Goal: Task Accomplishment & Management: Manage account settings

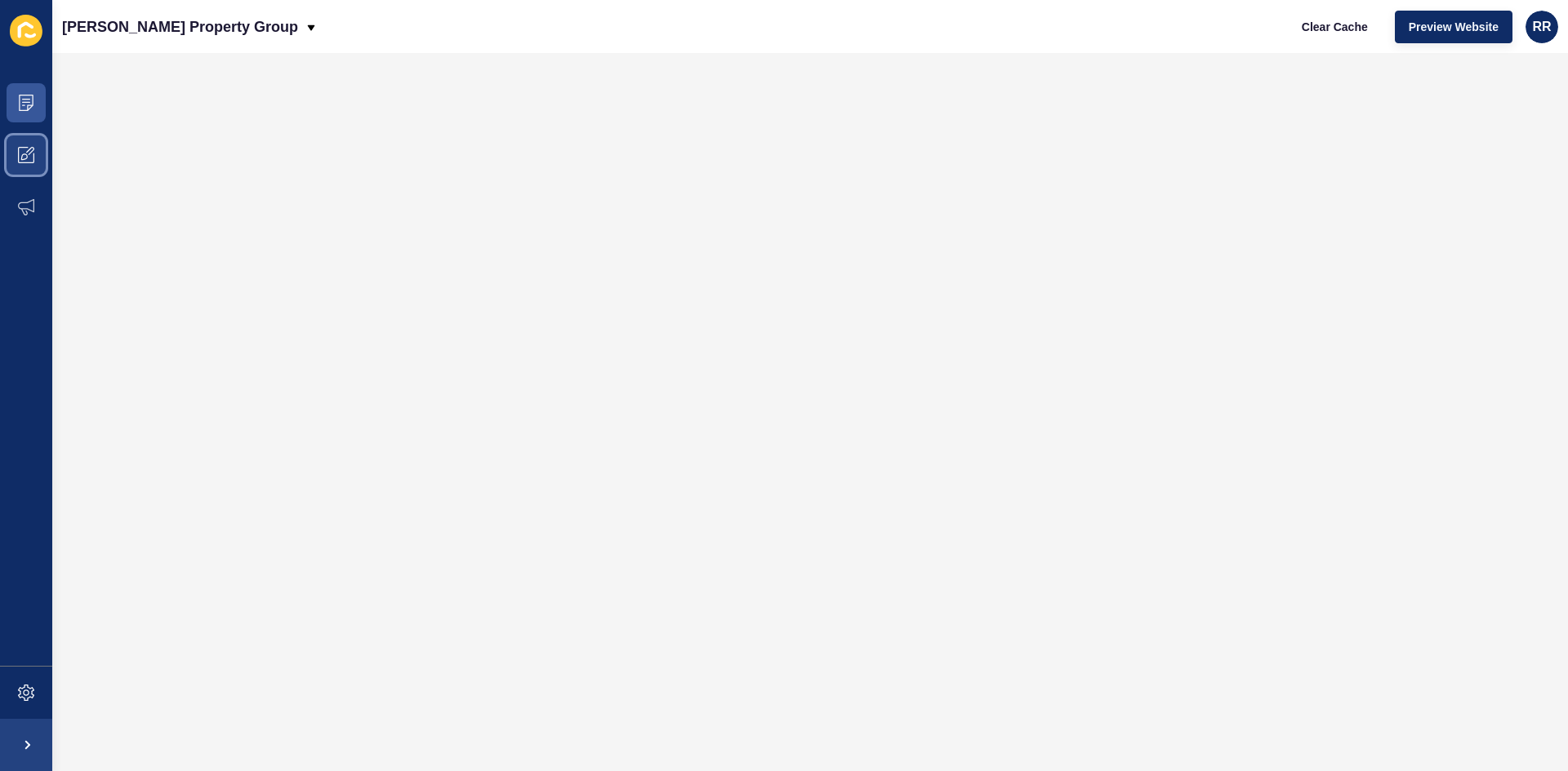
click at [37, 143] on span at bounding box center [26, 155] width 53 height 53
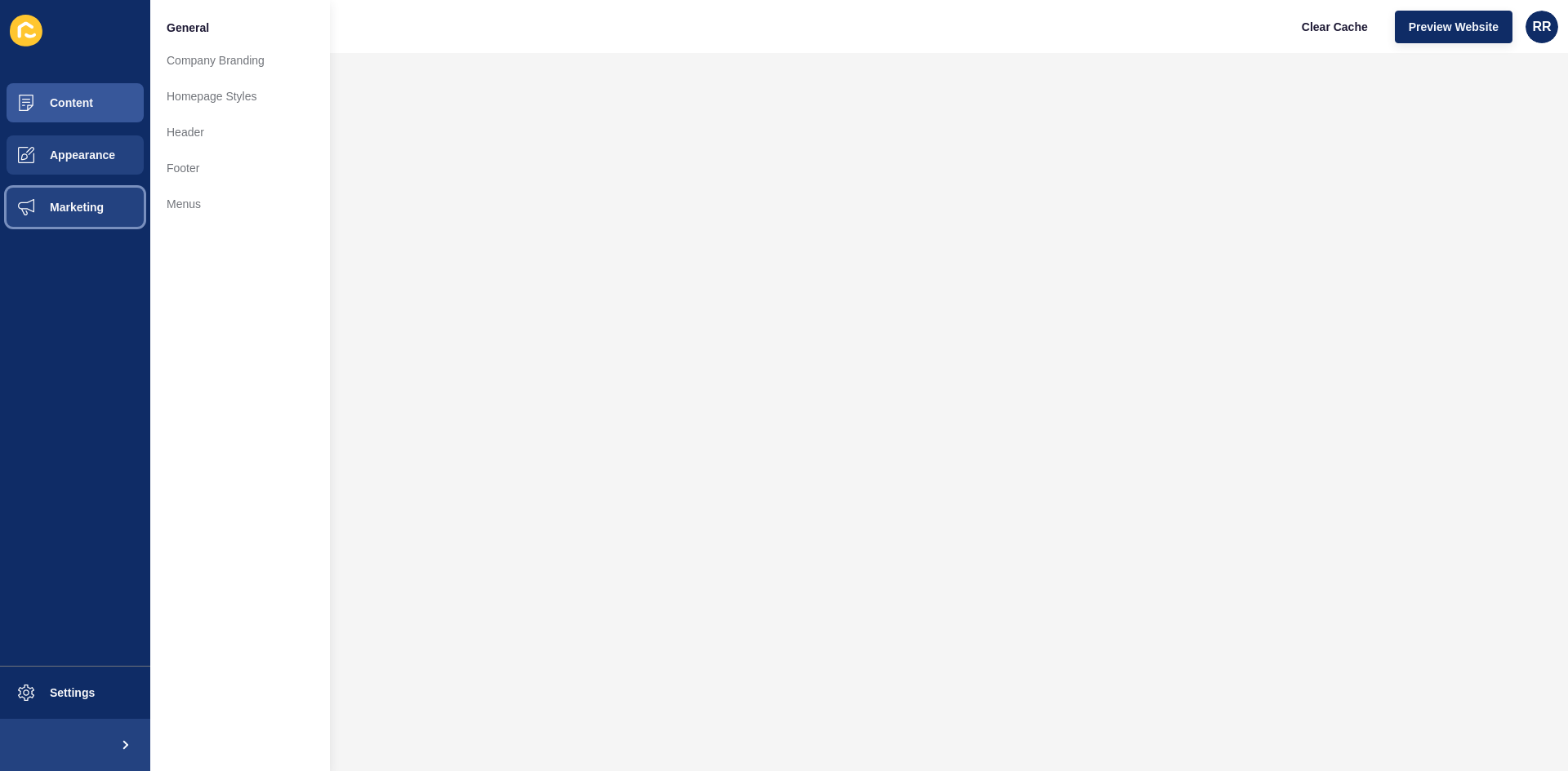
click at [25, 210] on span "Marketing" at bounding box center [50, 207] width 106 height 13
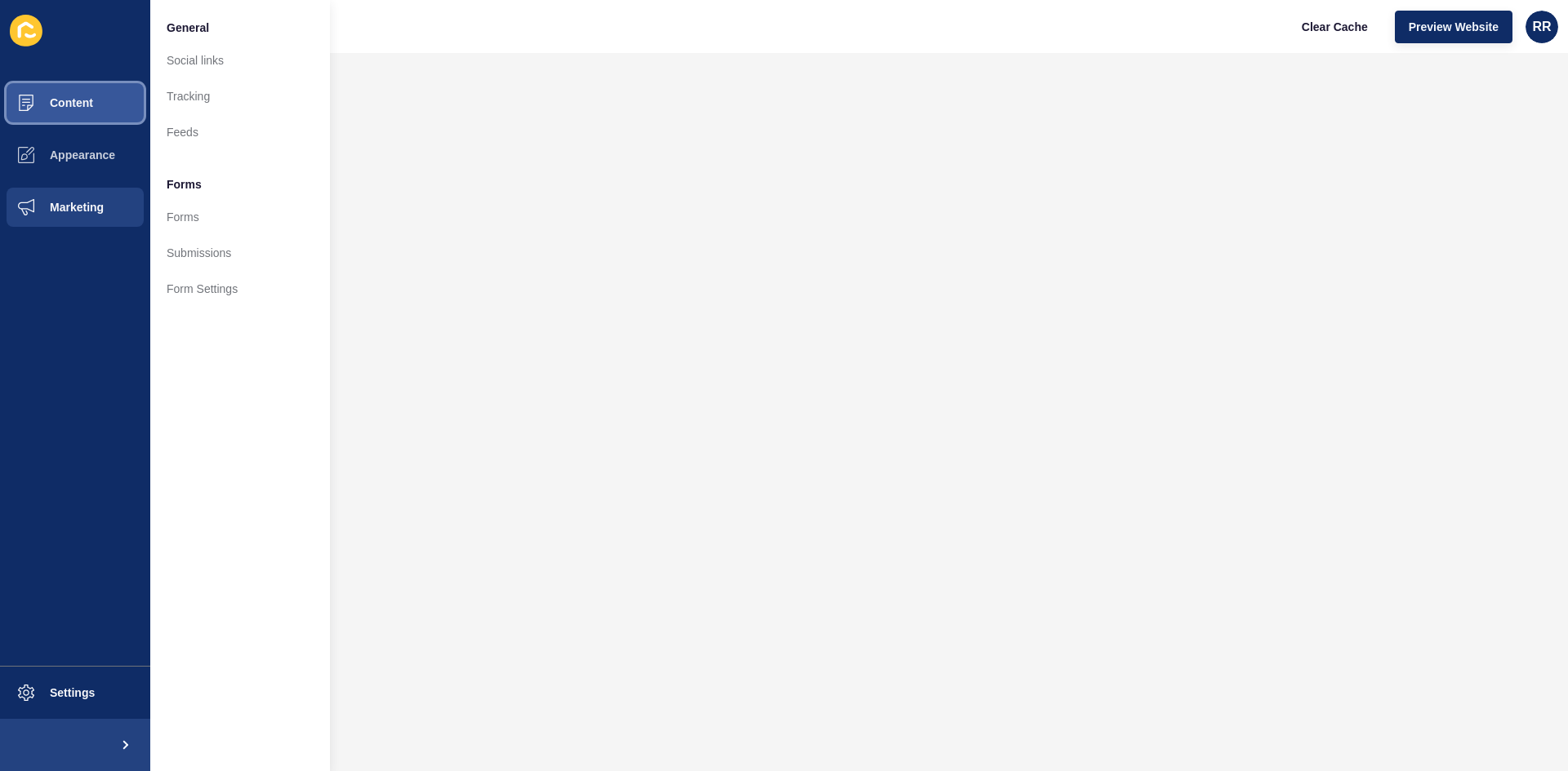
click at [47, 106] on span "Content" at bounding box center [45, 103] width 96 height 13
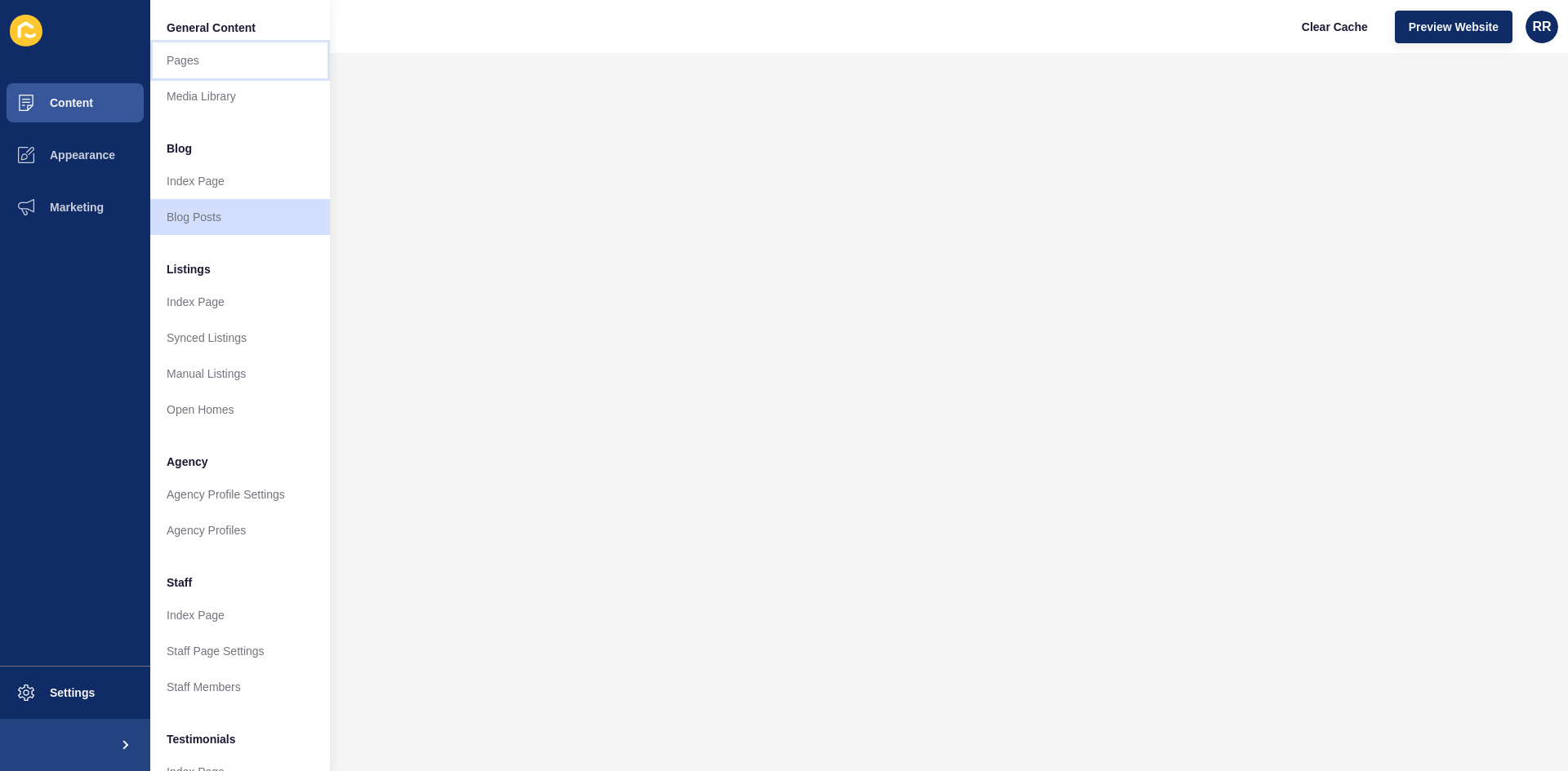
click at [198, 60] on link "Pages" at bounding box center [240, 60] width 179 height 36
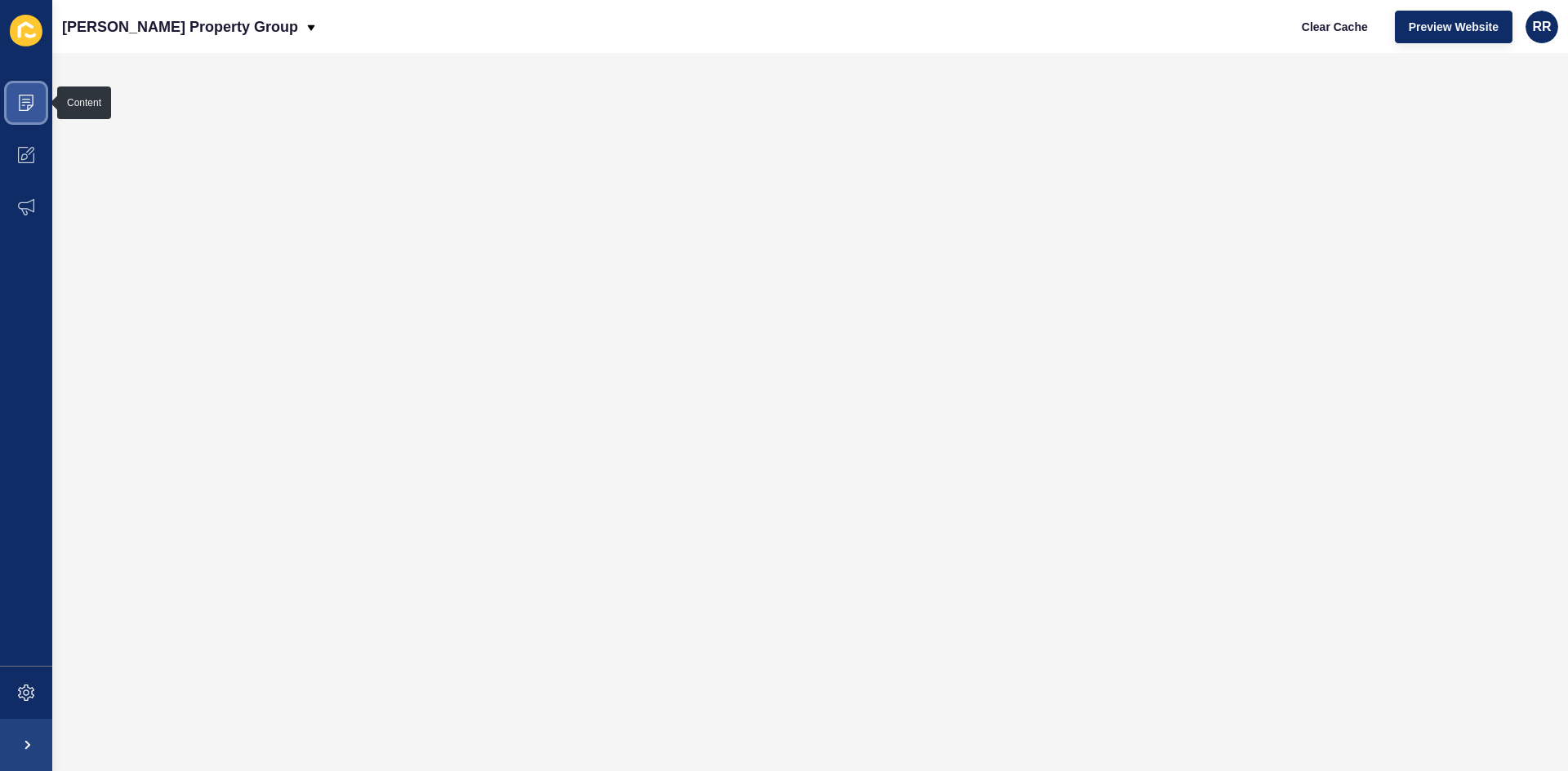
click at [22, 100] on icon at bounding box center [26, 103] width 16 height 16
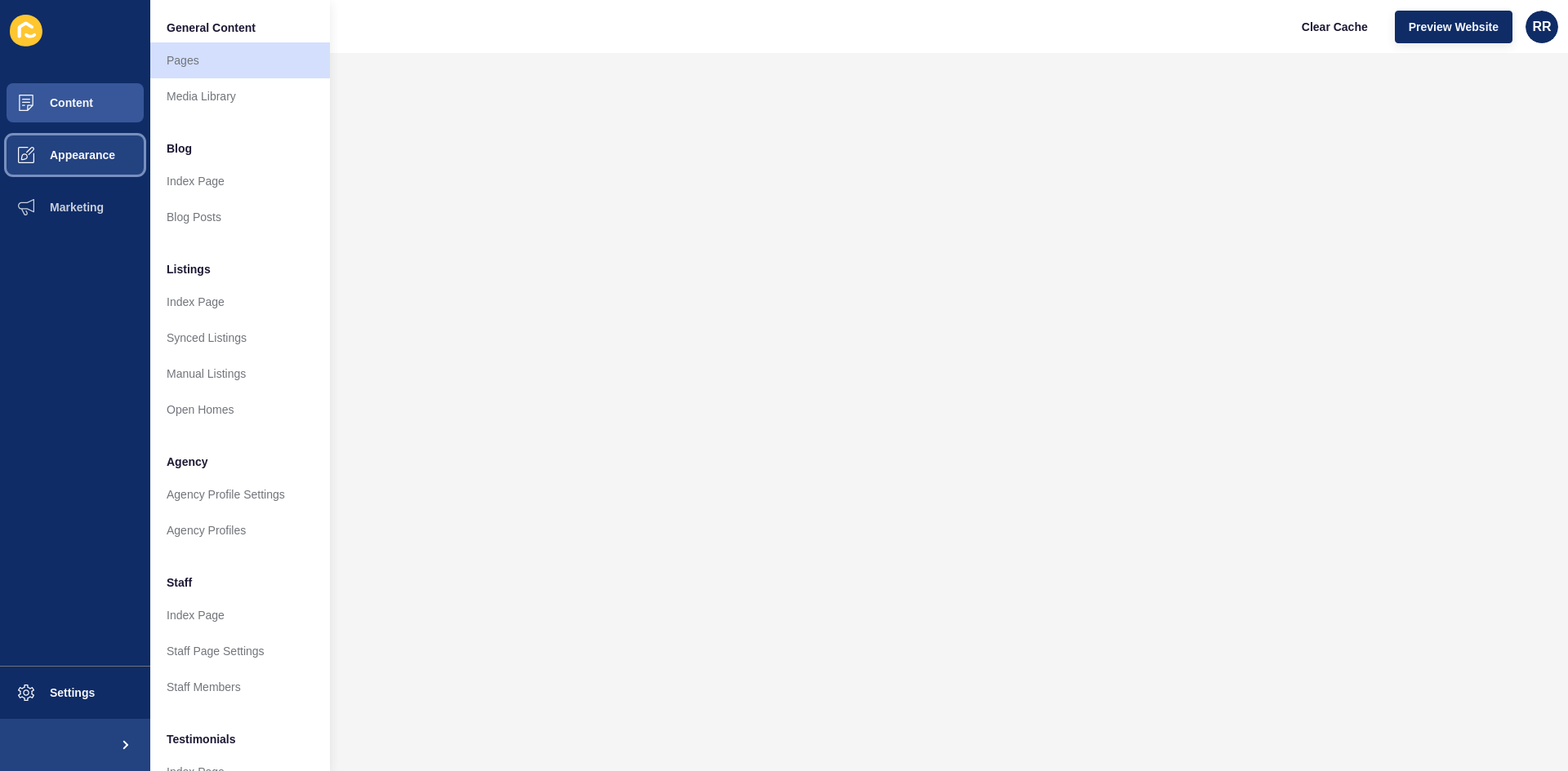
click at [77, 157] on span "Appearance" at bounding box center [56, 154] width 117 height 13
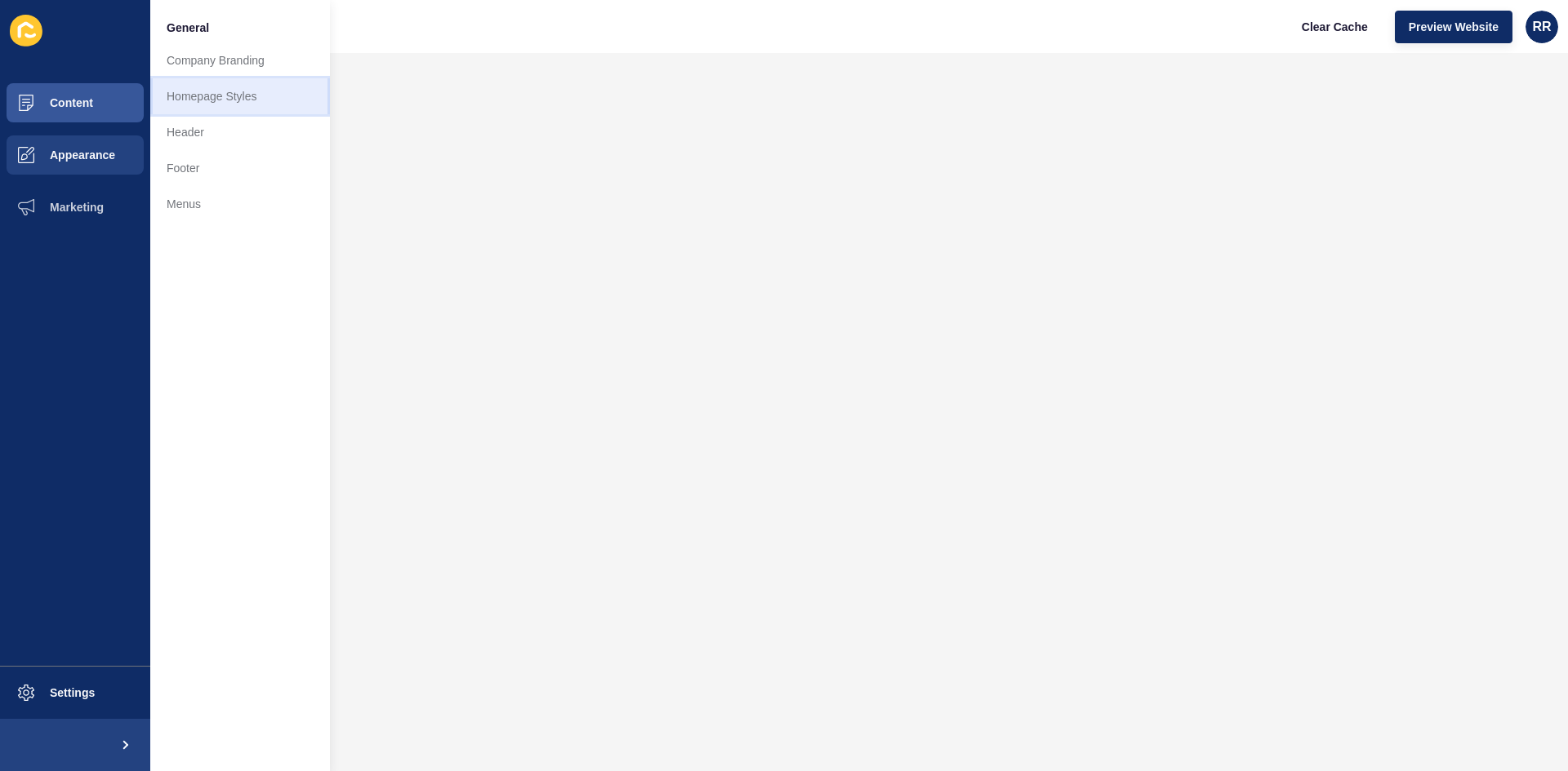
click at [189, 104] on link "Homepage Styles" at bounding box center [240, 97] width 179 height 36
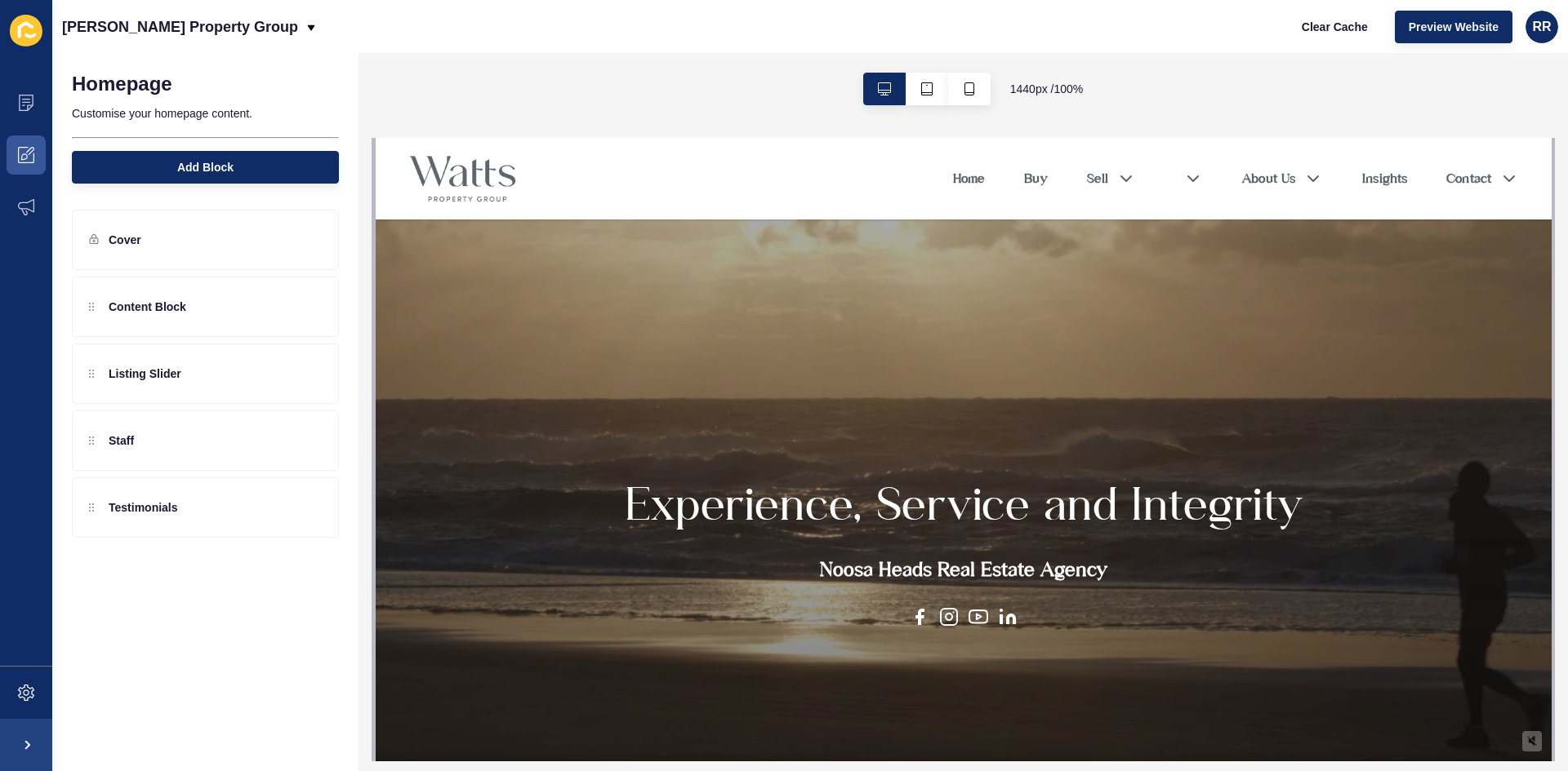
scroll to position [82, 0]
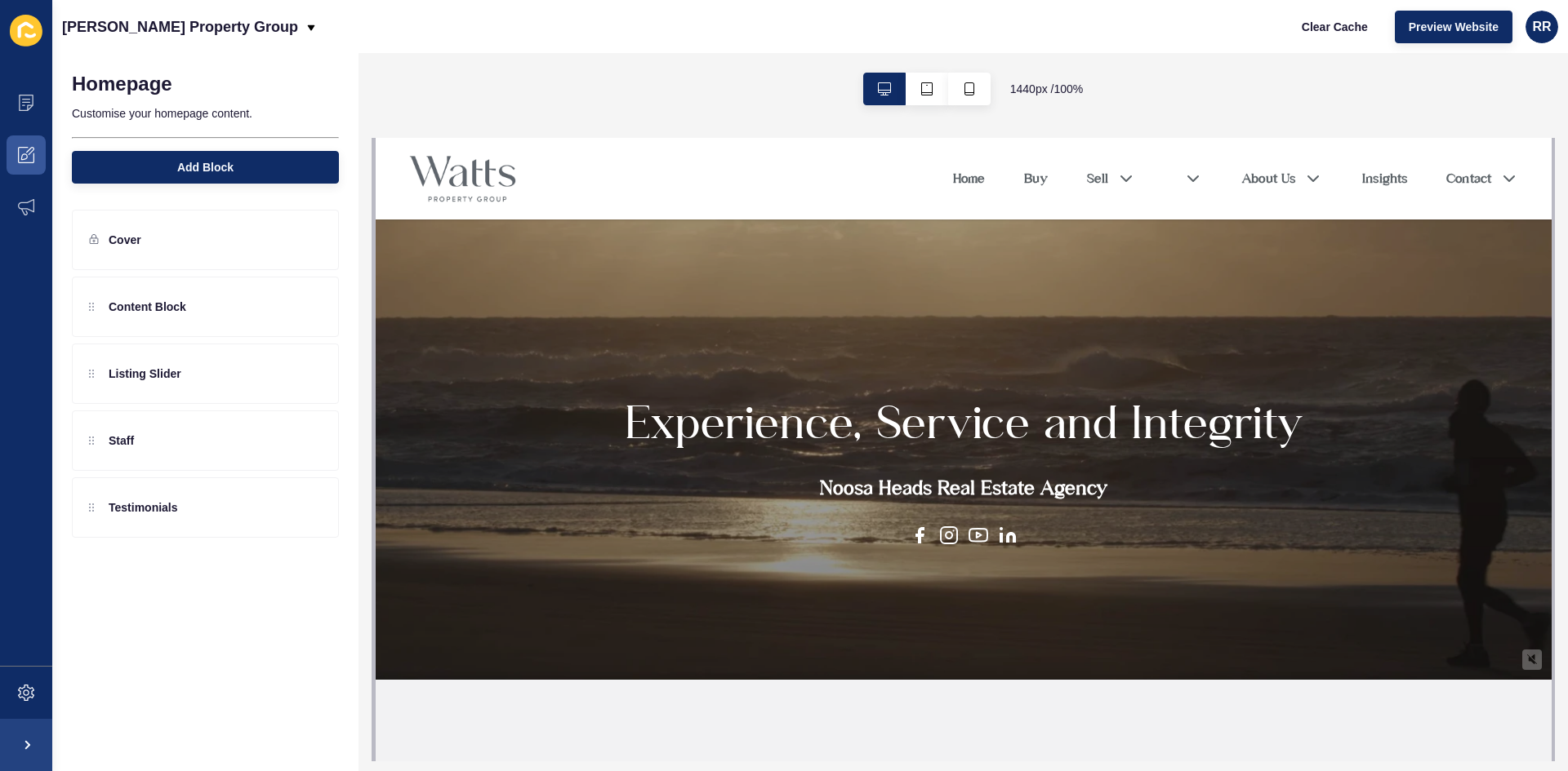
click at [876, 288] on div "Experience, Service and Integrity Noosa Heads Real Estate Agency" at bounding box center [962, 367] width 682 height 354
click at [803, 436] on h1 "Experience, Service and Integrity" at bounding box center [962, 422] width 677 height 54
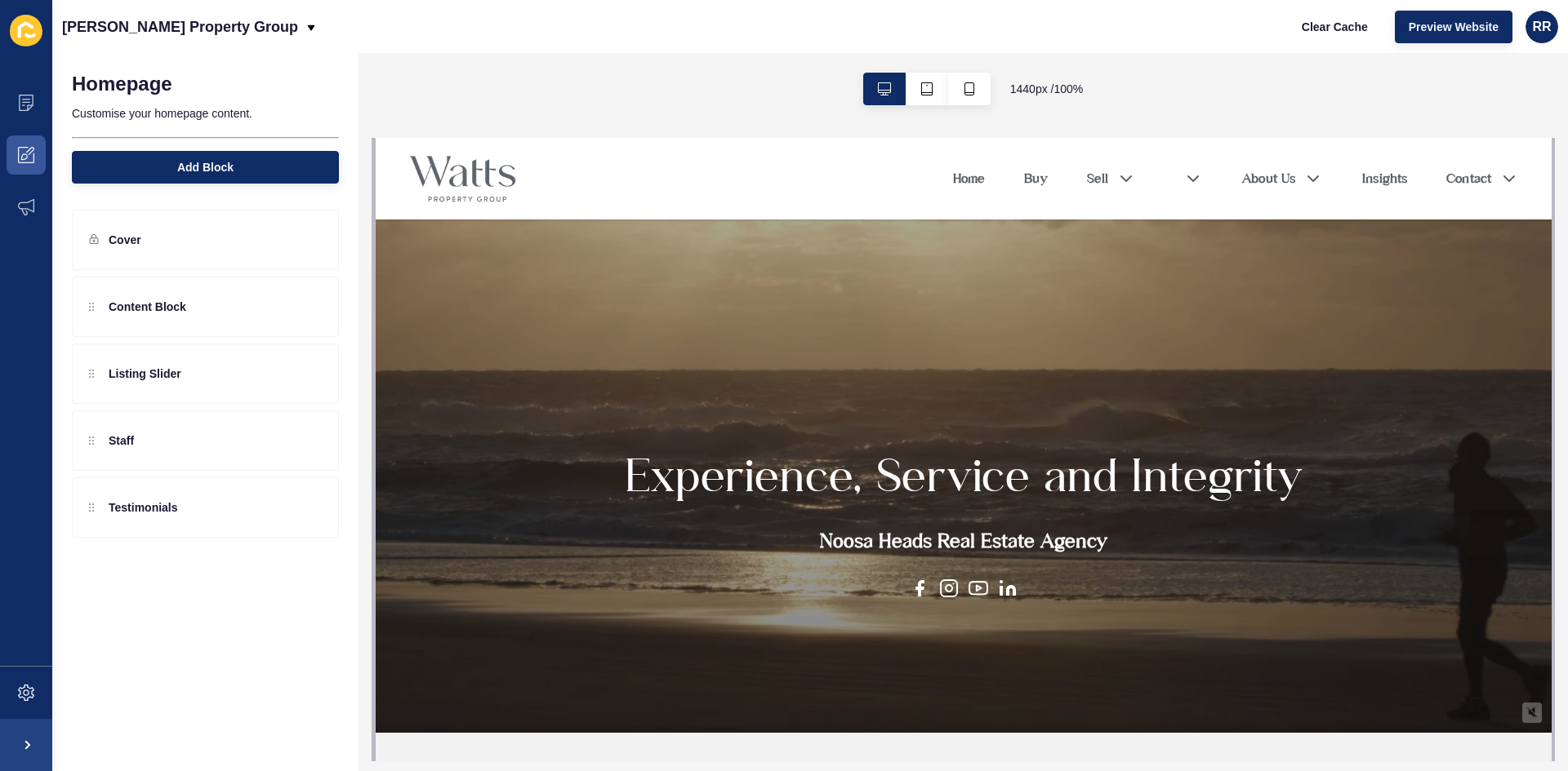
scroll to position [0, 0]
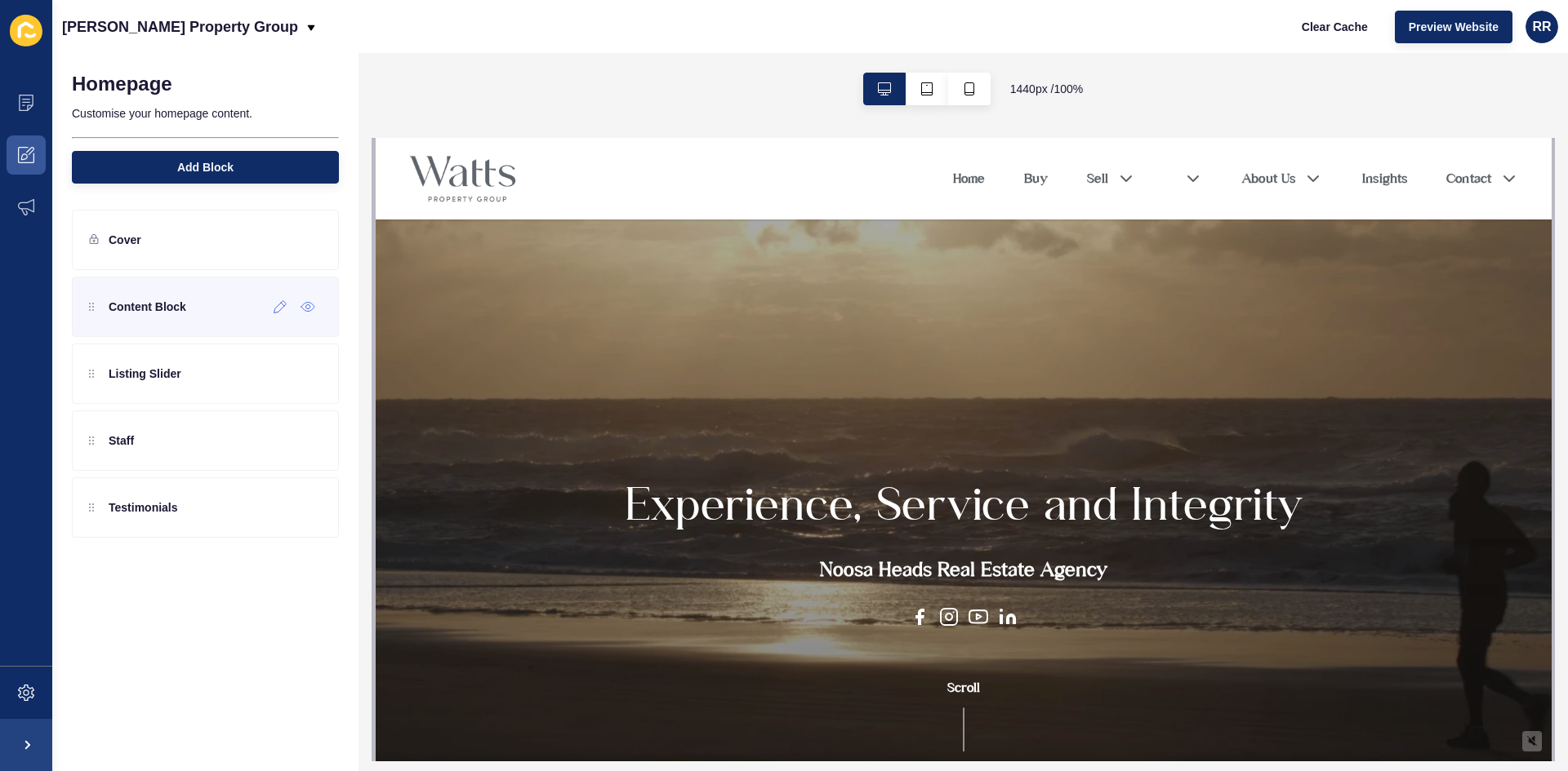
click at [190, 311] on div "Content Block" at bounding box center [205, 307] width 267 height 60
click at [275, 312] on icon at bounding box center [280, 307] width 12 height 12
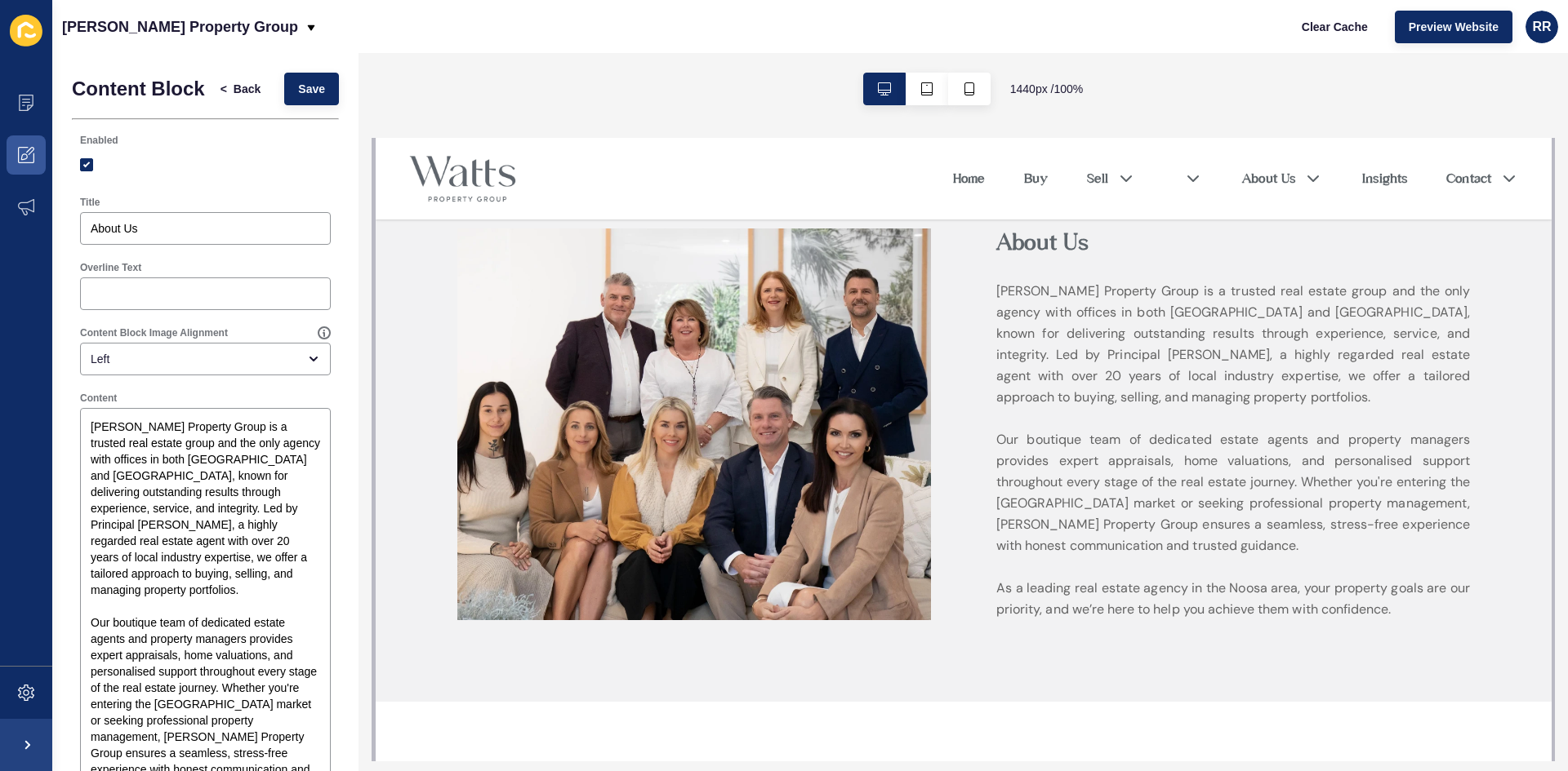
scroll to position [653, 0]
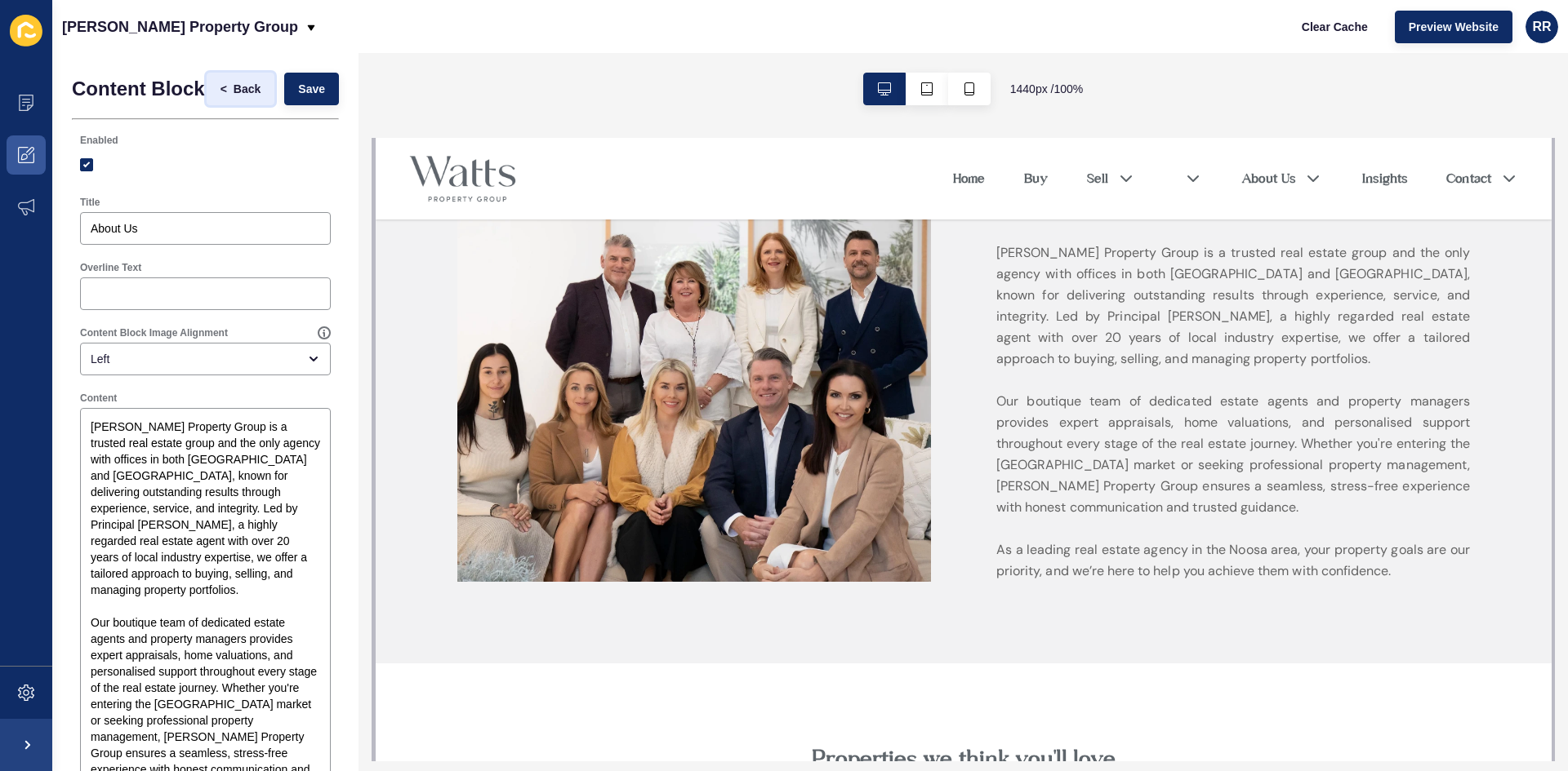
click at [234, 95] on span "Back" at bounding box center [247, 89] width 27 height 16
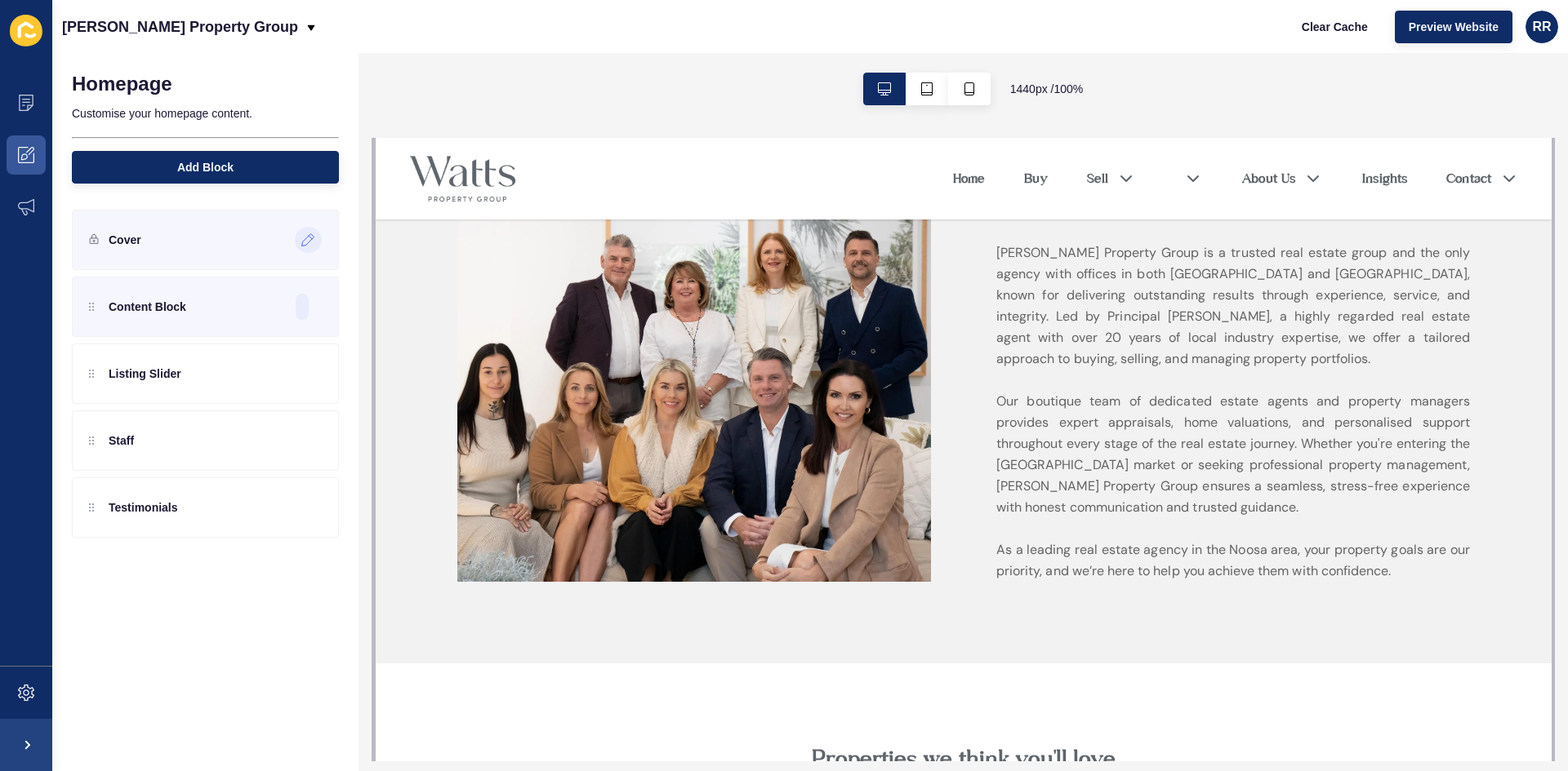
click at [303, 240] on icon at bounding box center [308, 240] width 14 height 13
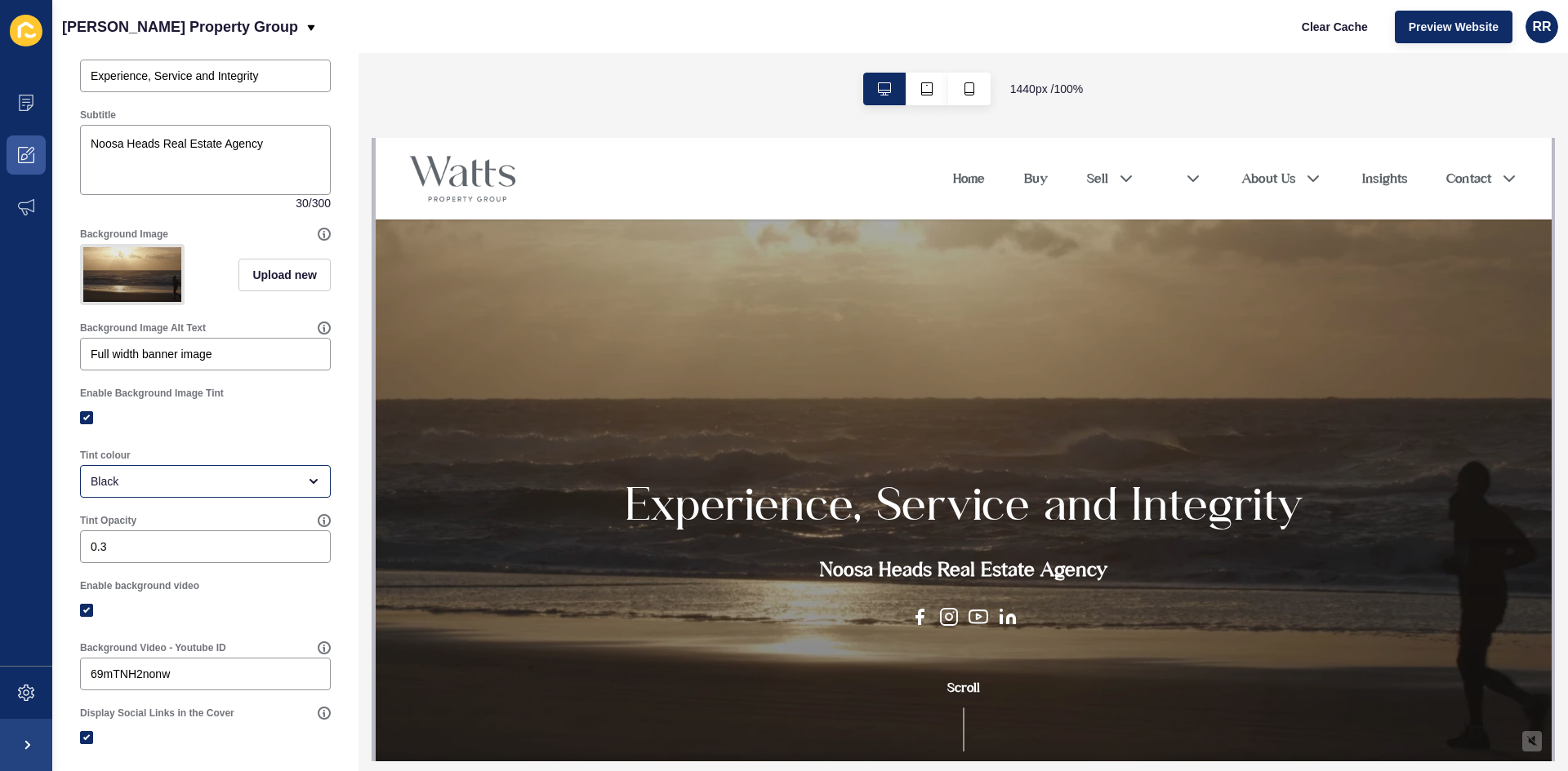
scroll to position [163, 0]
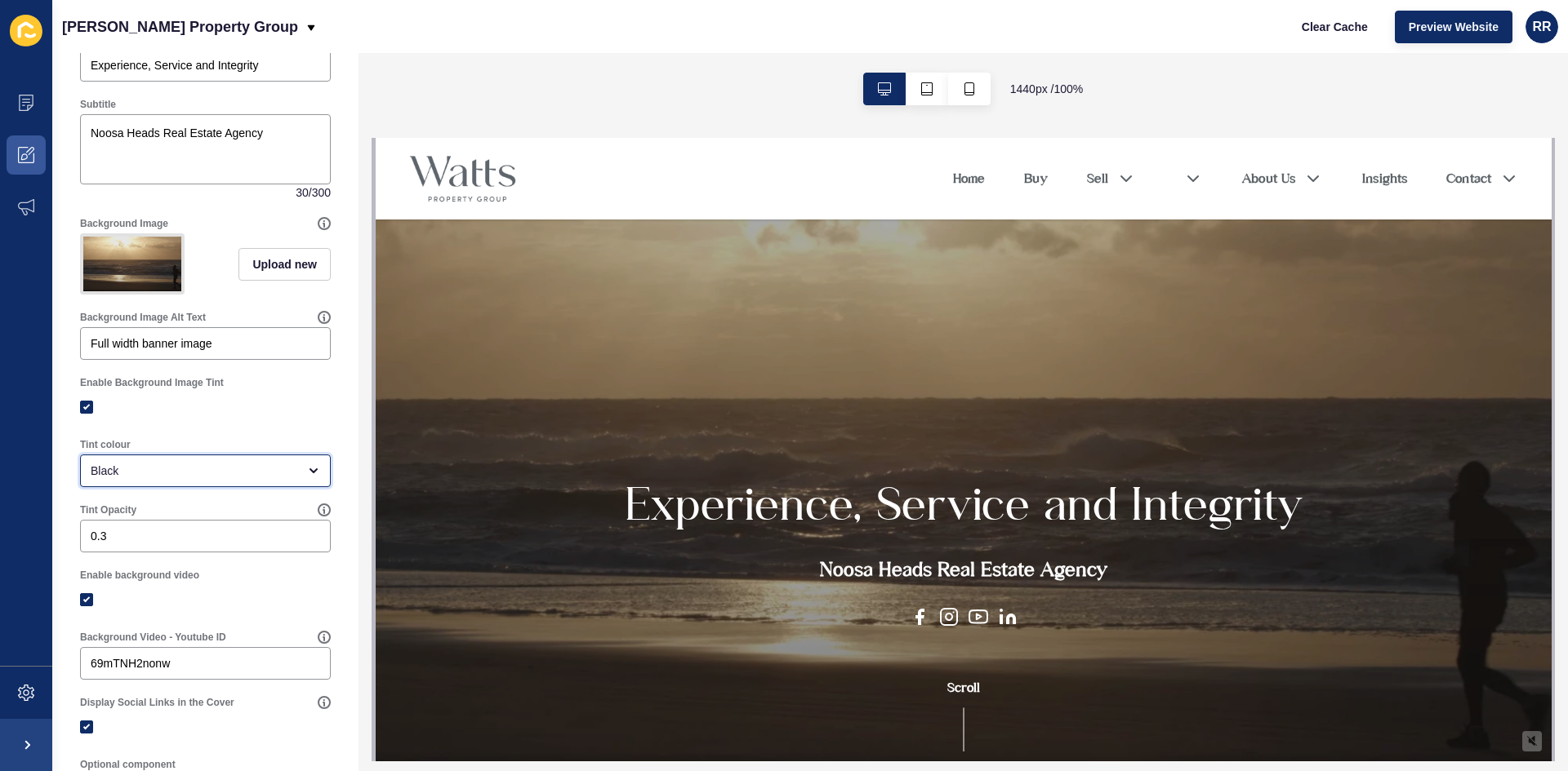
click at [129, 478] on div "Black" at bounding box center [193, 471] width 206 height 16
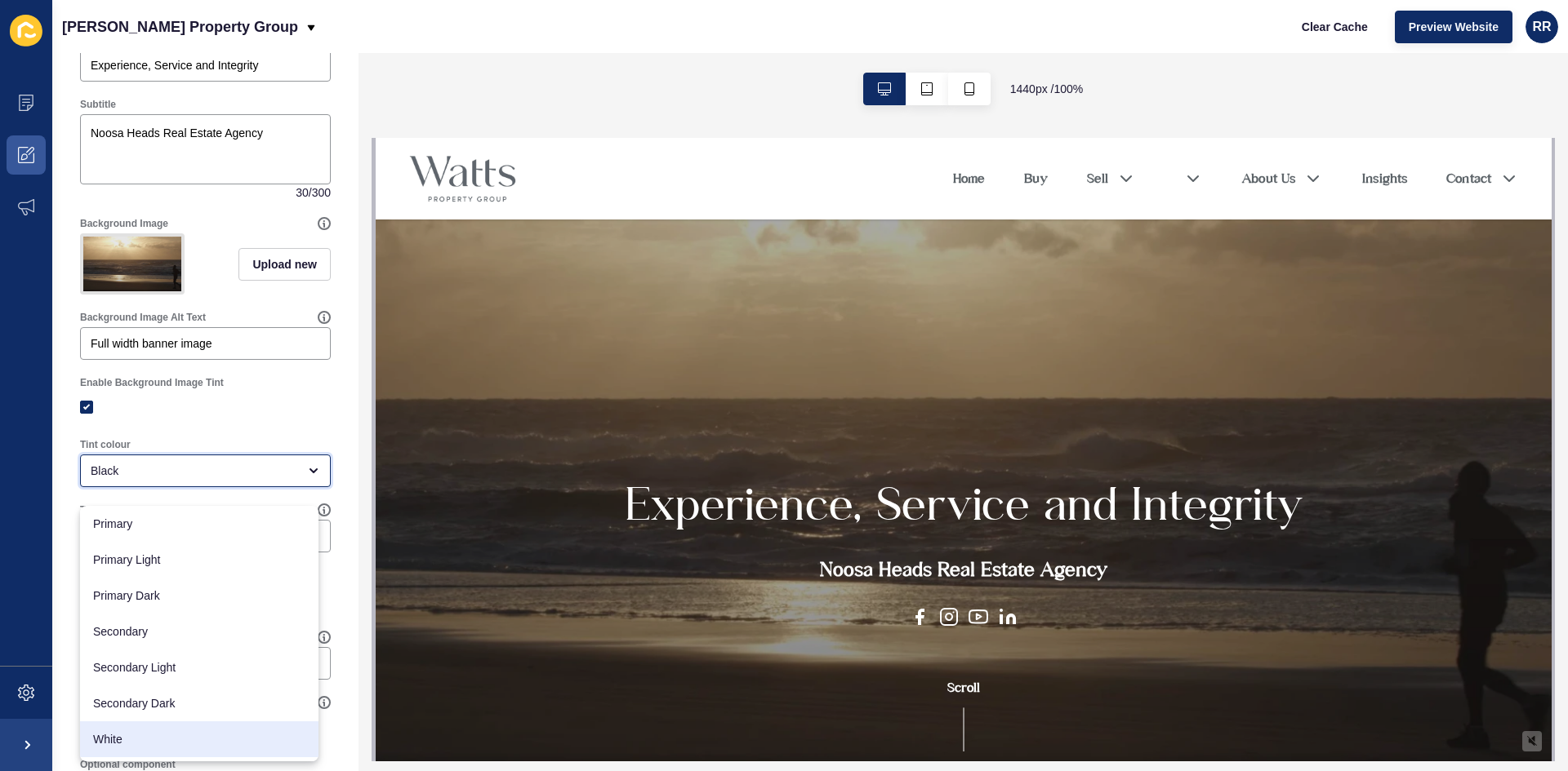
click at [142, 733] on span "White" at bounding box center [199, 739] width 212 height 16
type input "White"
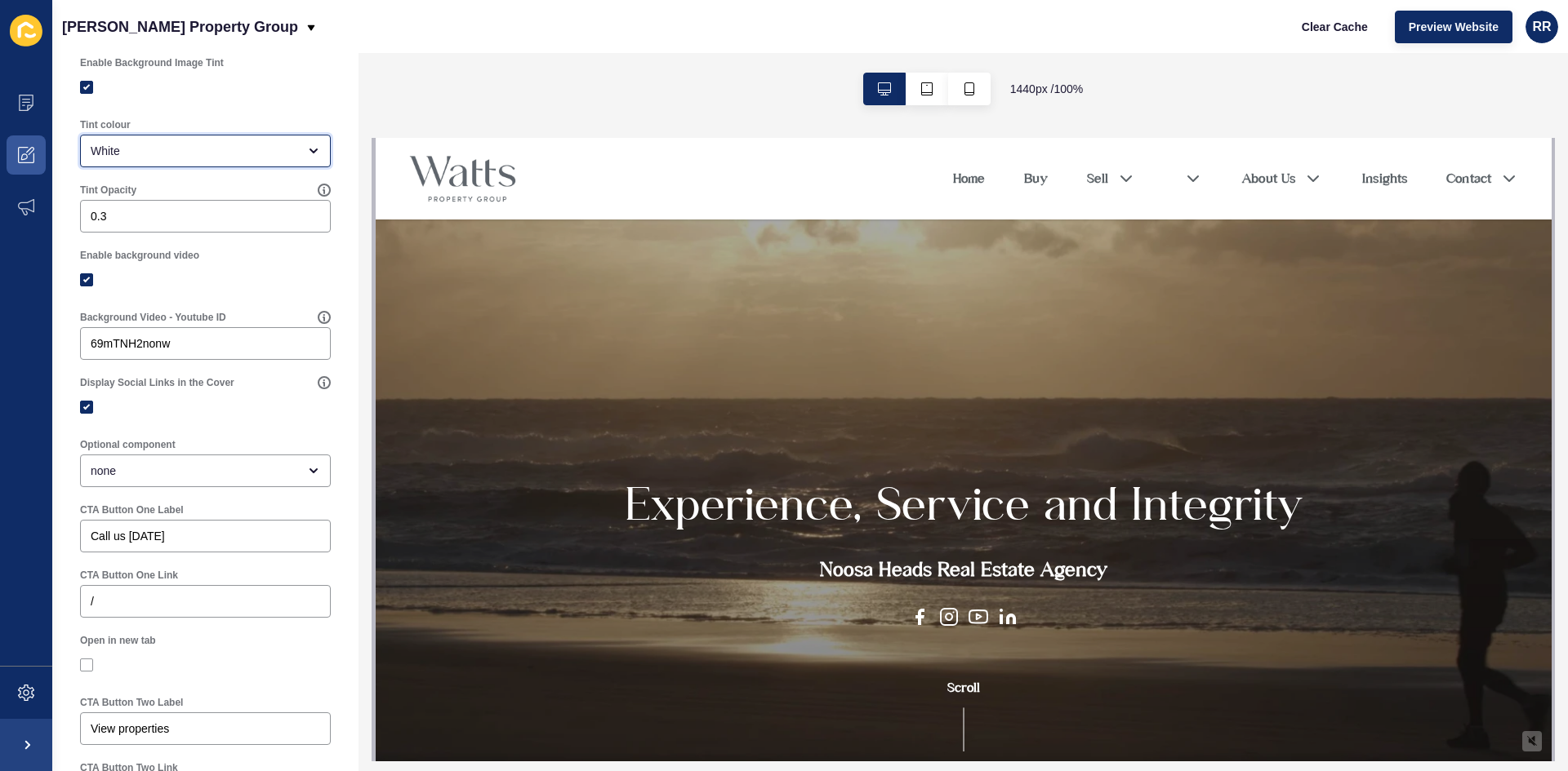
scroll to position [490, 0]
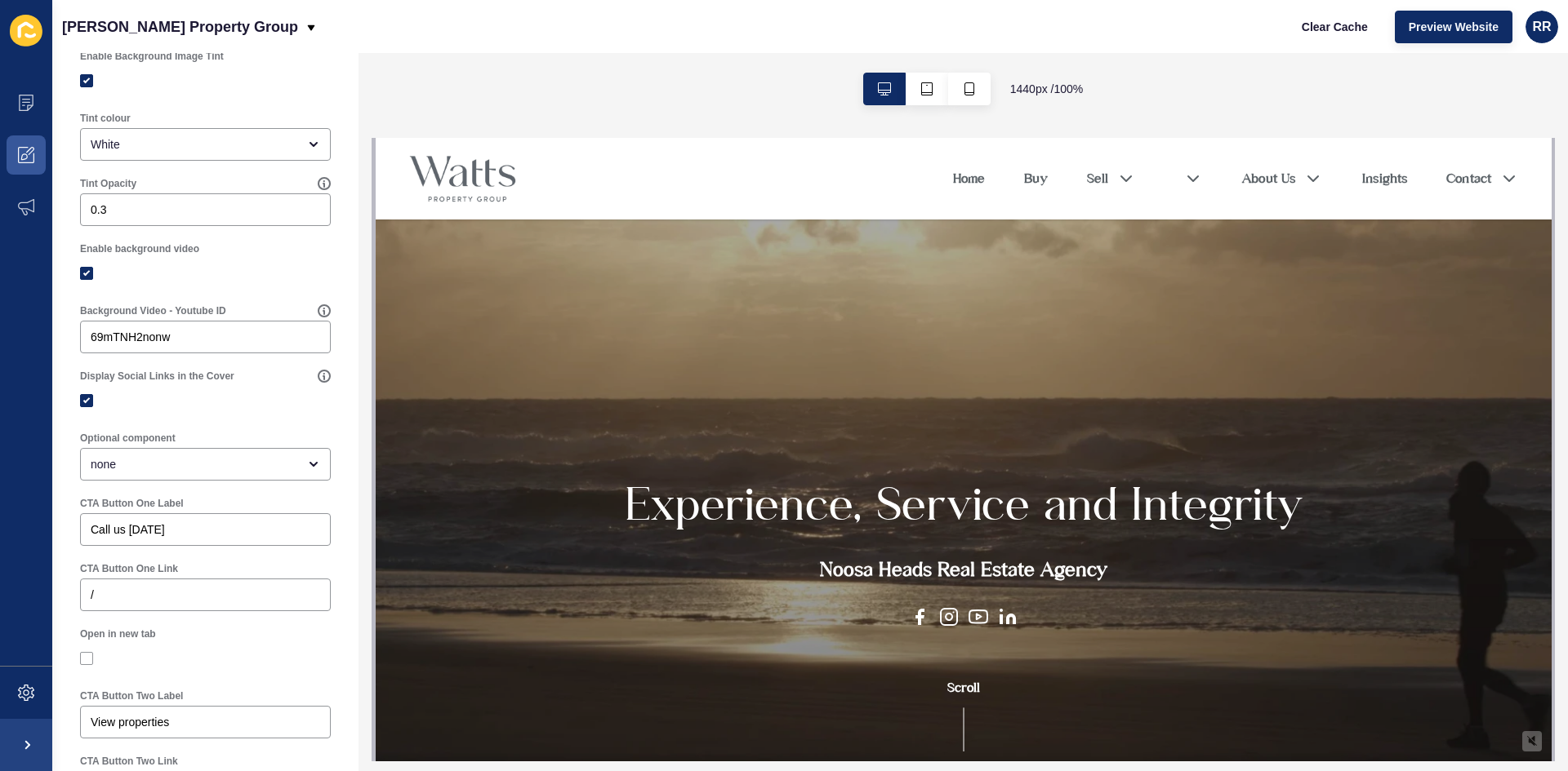
click at [101, 445] on label "Optional component" at bounding box center [128, 438] width 96 height 13
click at [99, 480] on div "none" at bounding box center [205, 465] width 251 height 33
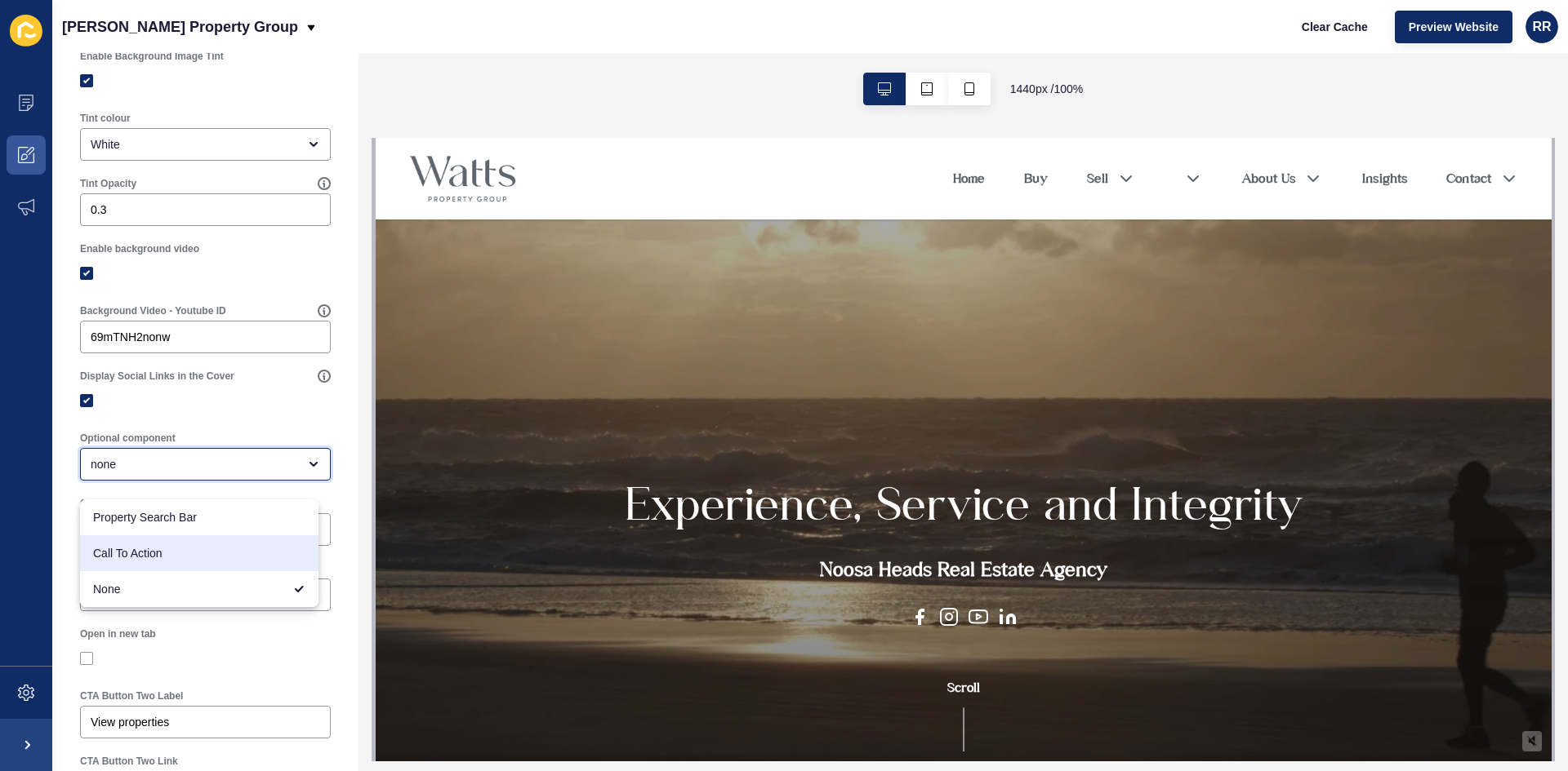
click at [91, 556] on div "Call To Action" at bounding box center [199, 554] width 238 height 36
type input "Call To Action"
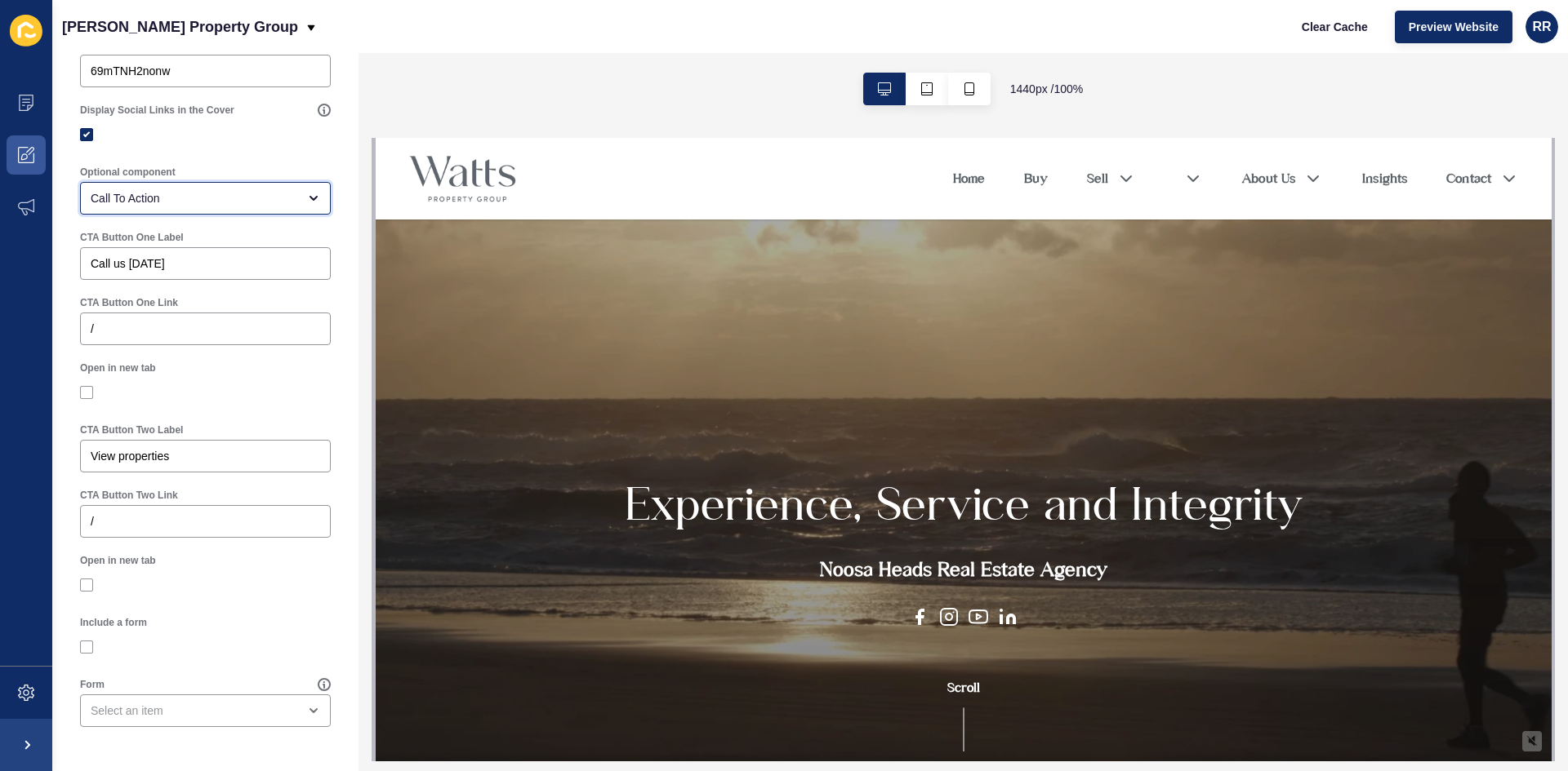
scroll to position [768, 0]
click at [123, 455] on input "View properties" at bounding box center [205, 456] width 230 height 16
click at [61, 498] on div "Cover < Back Save Enabled Title Experience, Service and Integrity Subtitle Noos…" at bounding box center [205, 34] width 306 height 1474
click at [124, 718] on div "open menu" at bounding box center [193, 711] width 206 height 16
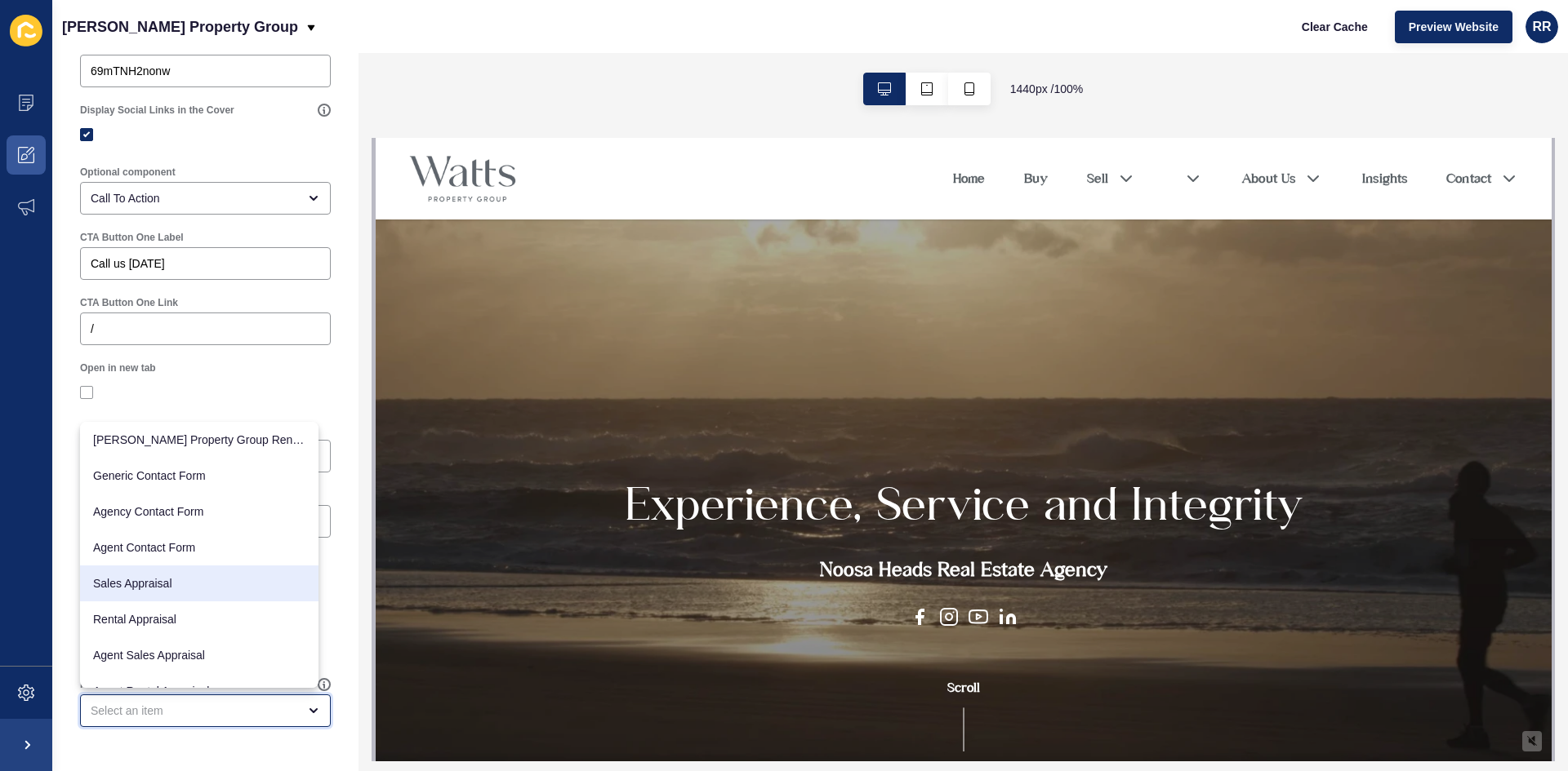
click at [128, 589] on span "Sales Appraisal" at bounding box center [199, 583] width 212 height 16
type input "Sales Appraisal"
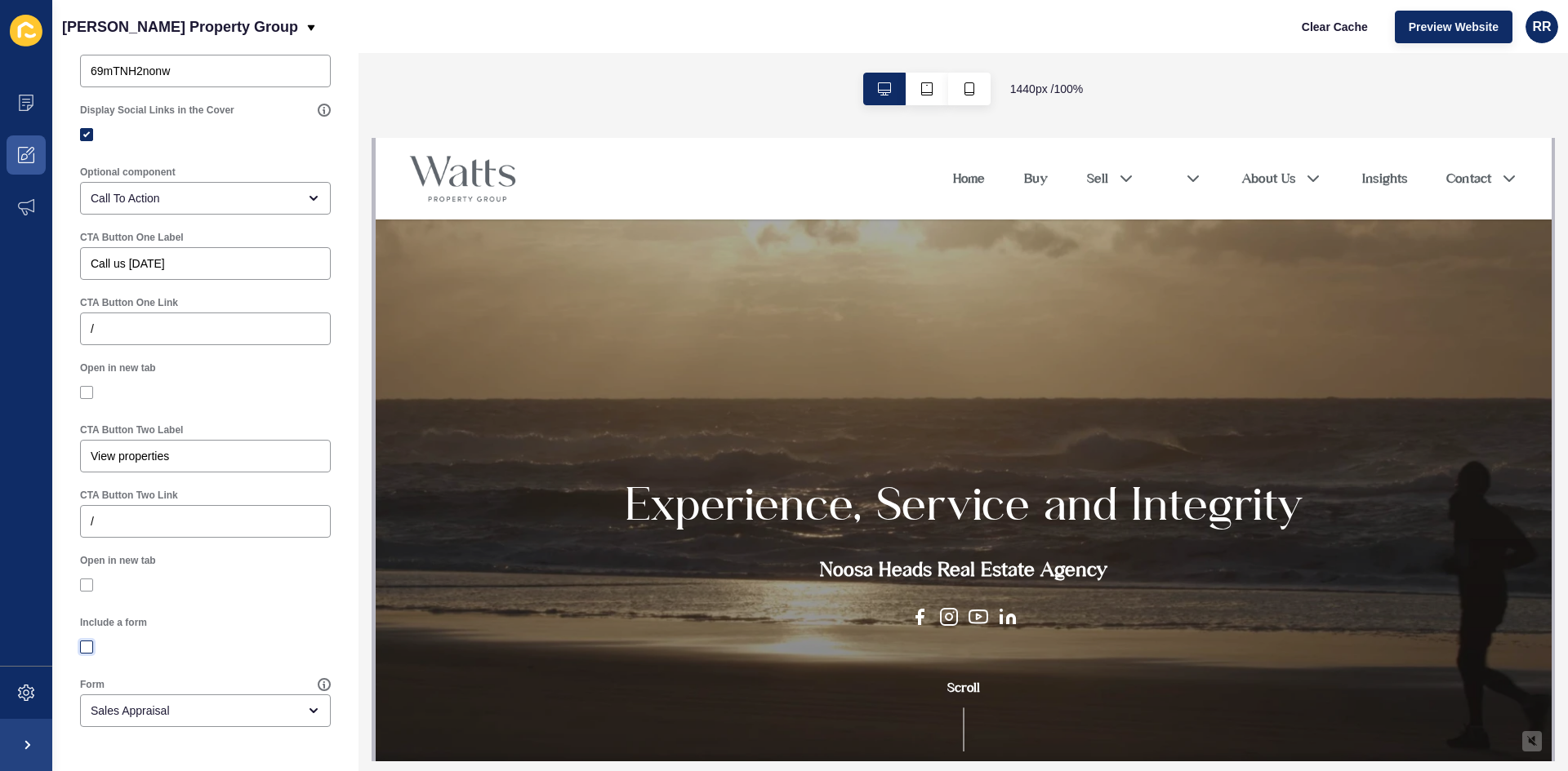
click at [89, 646] on label at bounding box center [86, 647] width 13 height 13
click at [89, 646] on input "Include a form" at bounding box center [89, 648] width 10 height 10
checkbox input "true"
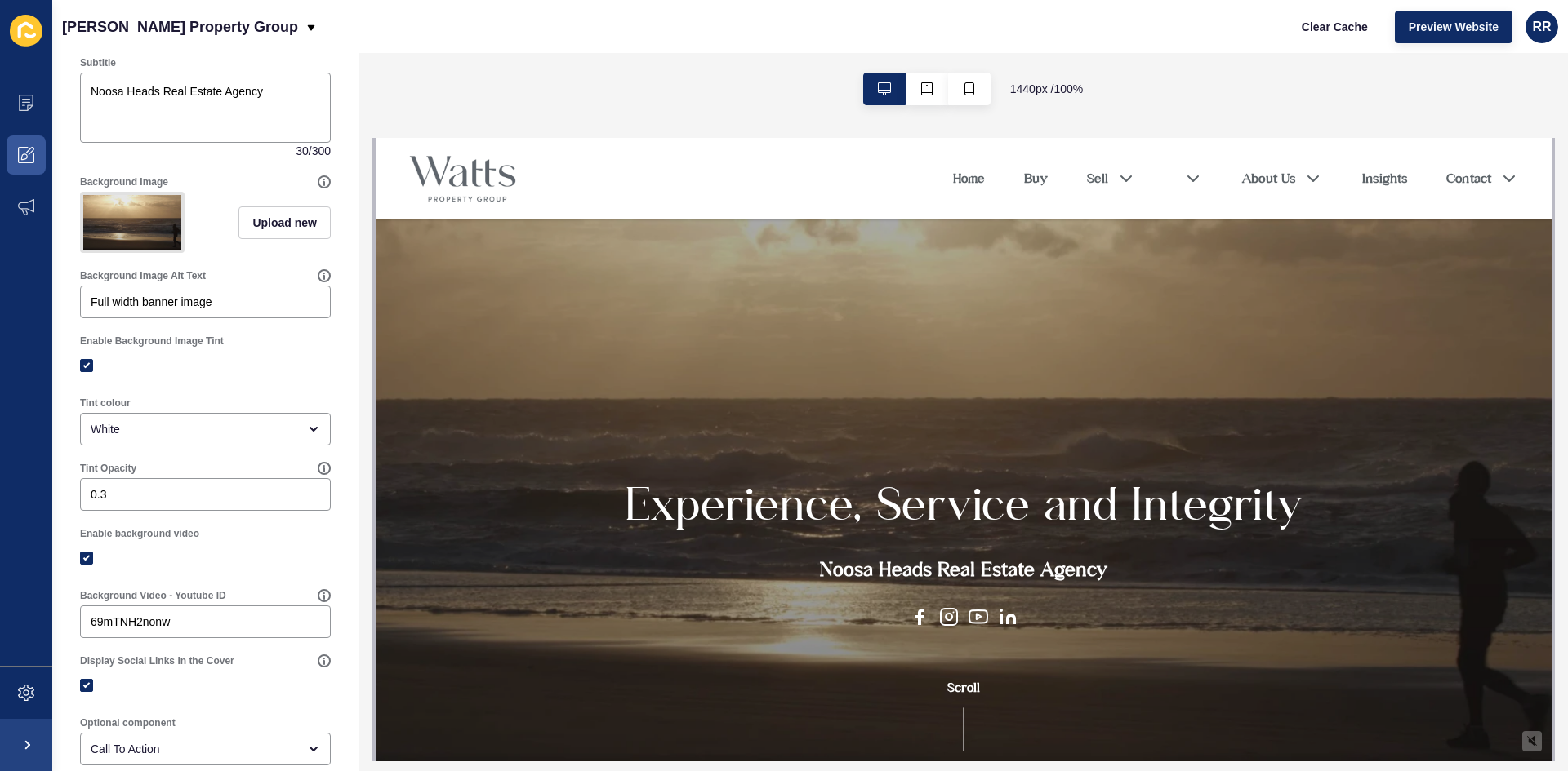
scroll to position [0, 0]
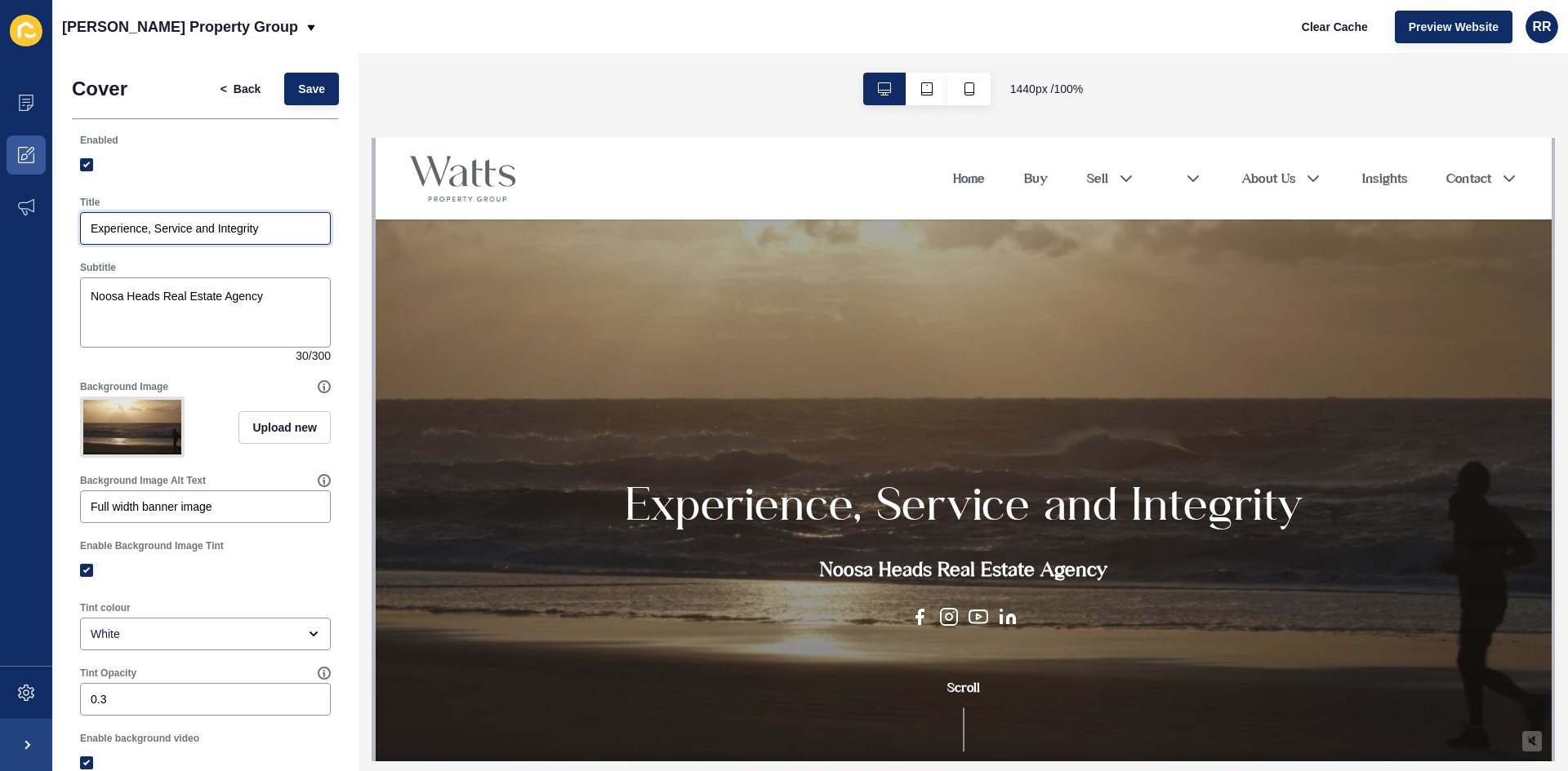
click at [174, 231] on input "Experience, Service and Integrity" at bounding box center [205, 229] width 230 height 16
type input "Experience, Service and Integrity"
click at [172, 248] on div "Title Experience, Service and Integrity" at bounding box center [205, 221] width 267 height 66
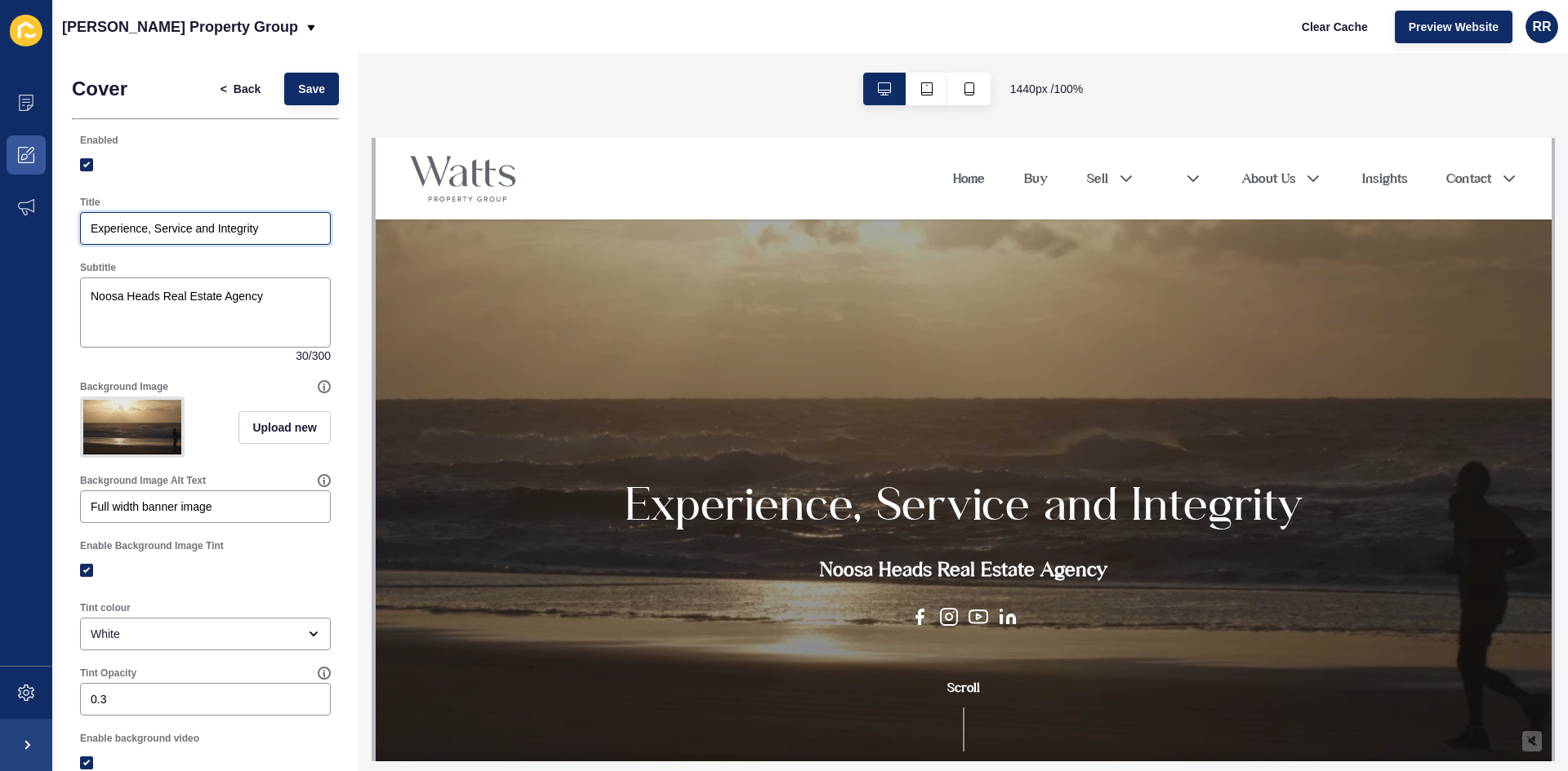
click at [173, 235] on input "Experience, Service and Integrity" at bounding box center [205, 229] width 230 height 16
click at [205, 173] on div at bounding box center [205, 165] width 251 height 29
click at [194, 221] on input "Experience, Service and Integrity" at bounding box center [205, 229] width 230 height 16
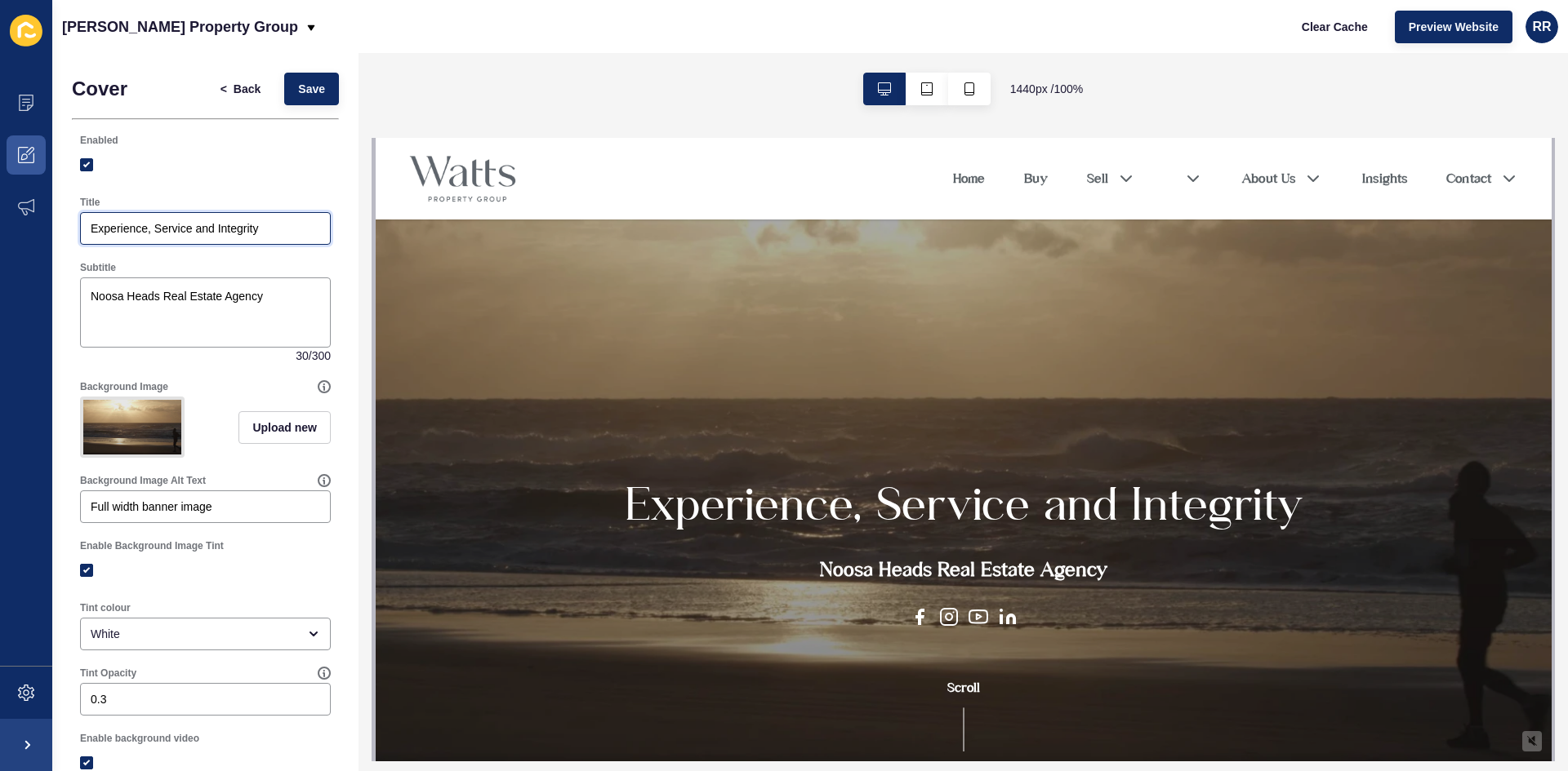
click at [196, 221] on input "Experience, Service and Integrity" at bounding box center [205, 229] width 230 height 16
click at [205, 162] on div at bounding box center [205, 165] width 251 height 15
click at [206, 221] on input "Title" at bounding box center [205, 229] width 230 height 16
type input "Welcome to [PERSON_NAME] Property Group"
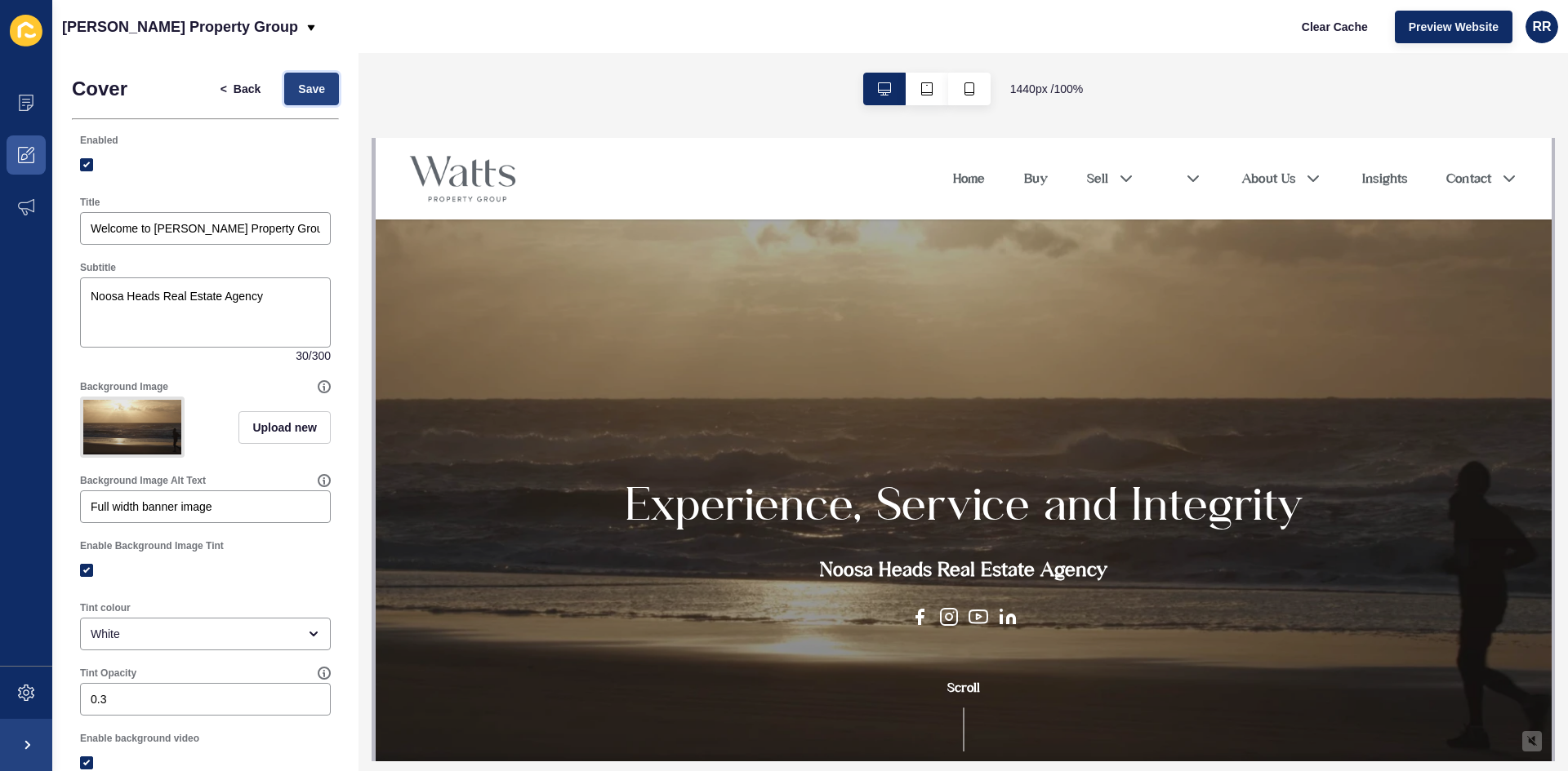
click at [284, 95] on button "Save" at bounding box center [311, 89] width 54 height 33
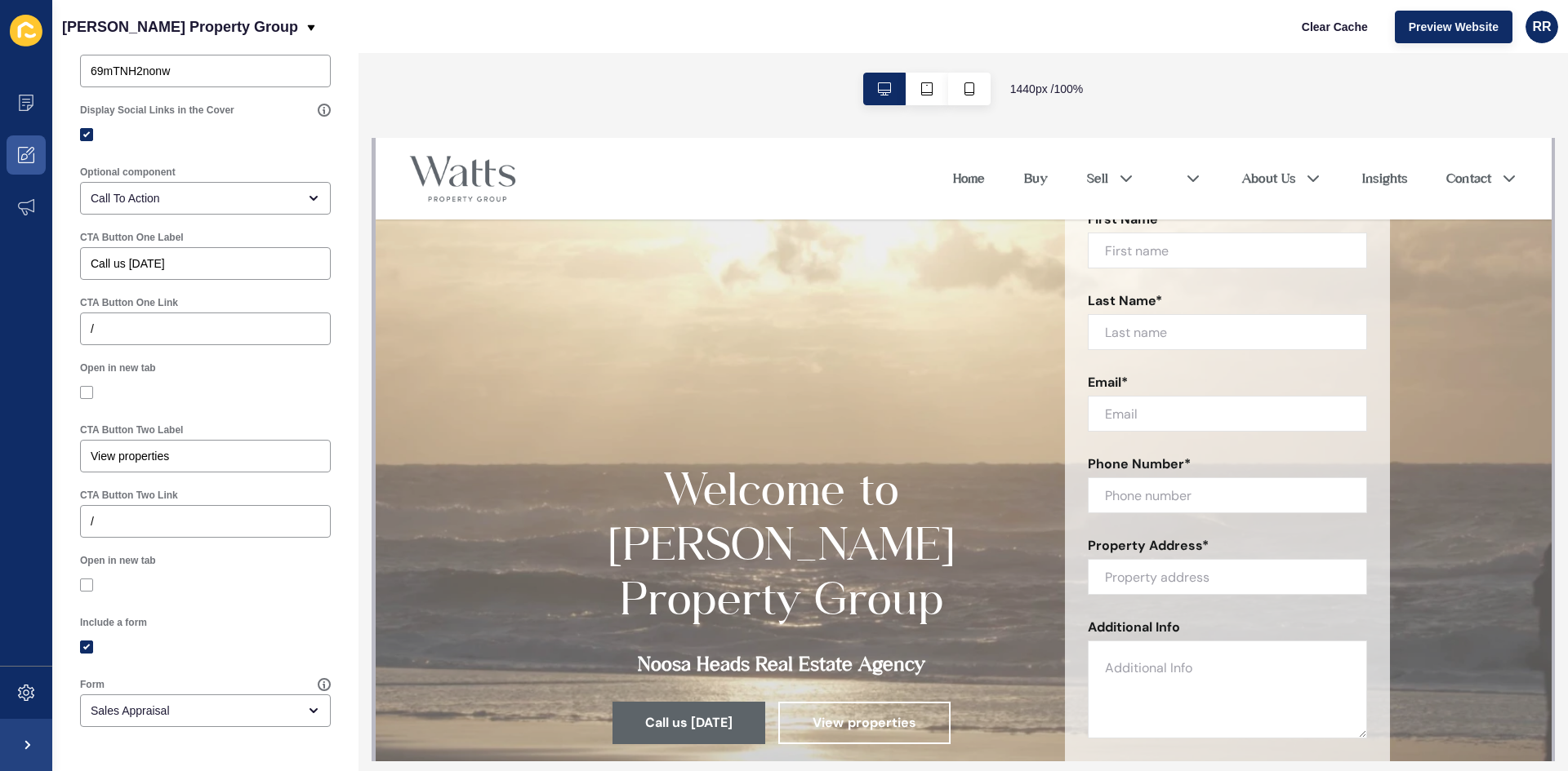
scroll to position [768, 0]
click at [87, 650] on label at bounding box center [86, 647] width 13 height 13
click at [87, 650] on input "Include a form" at bounding box center [89, 648] width 10 height 10
checkbox input "false"
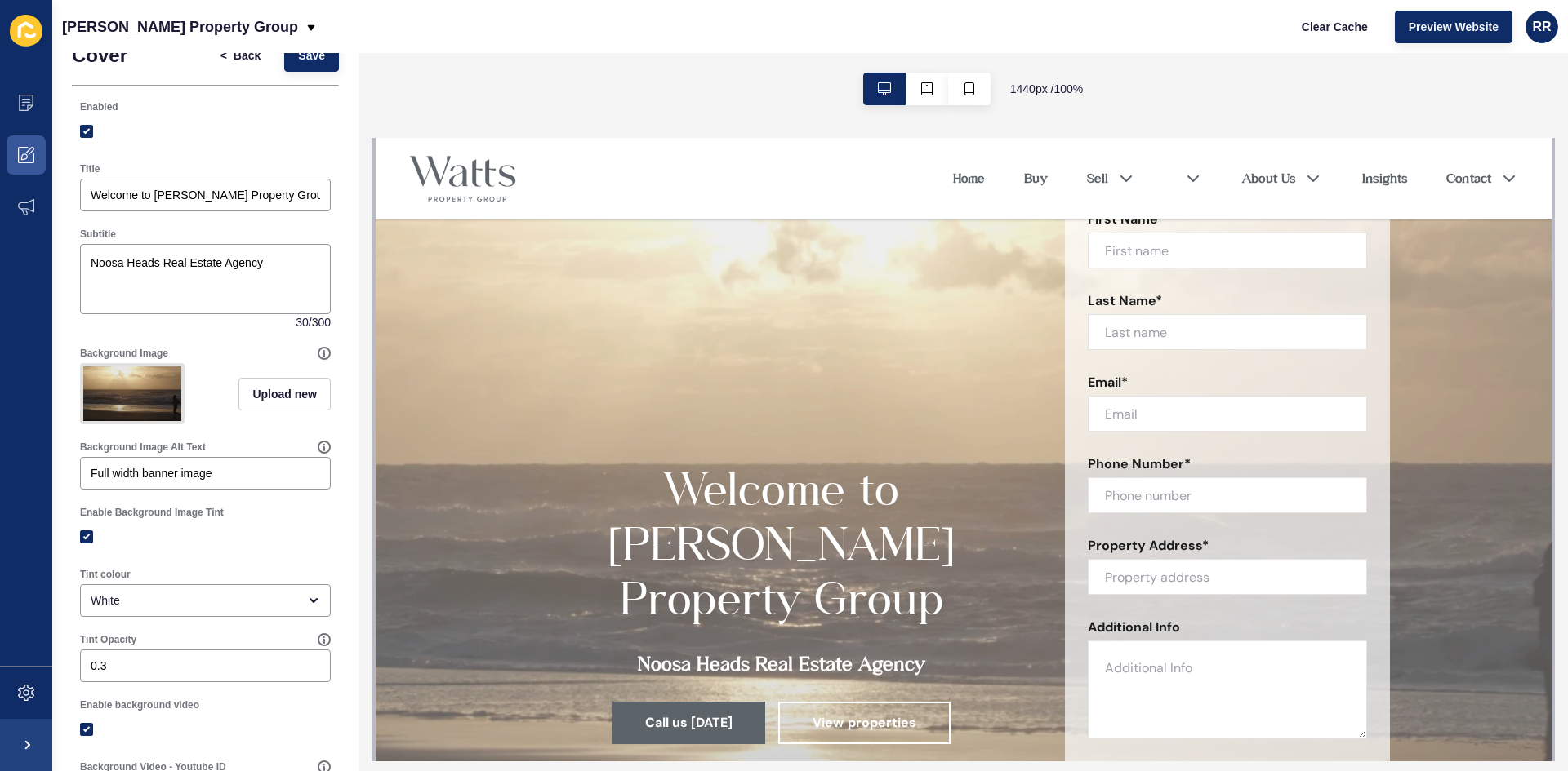
scroll to position [0, 0]
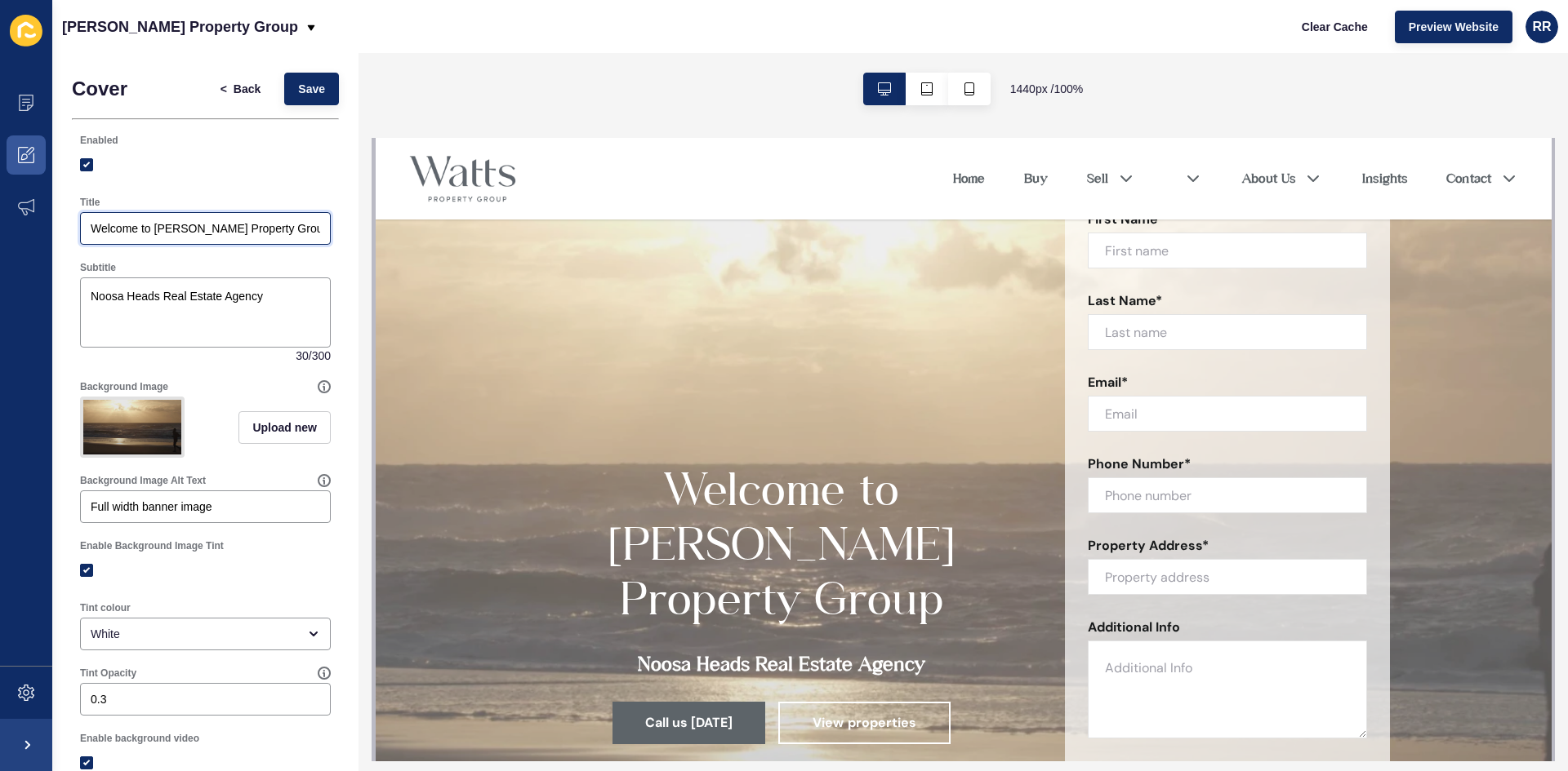
click at [196, 233] on input "Welcome to [PERSON_NAME] Property Group" at bounding box center [205, 229] width 230 height 16
click at [197, 233] on input "Welcome to [PERSON_NAME] Property Group" at bounding box center [205, 229] width 230 height 16
click at [185, 312] on textarea "Noosa Heads Real Estate Agency" at bounding box center [205, 313] width 246 height 66
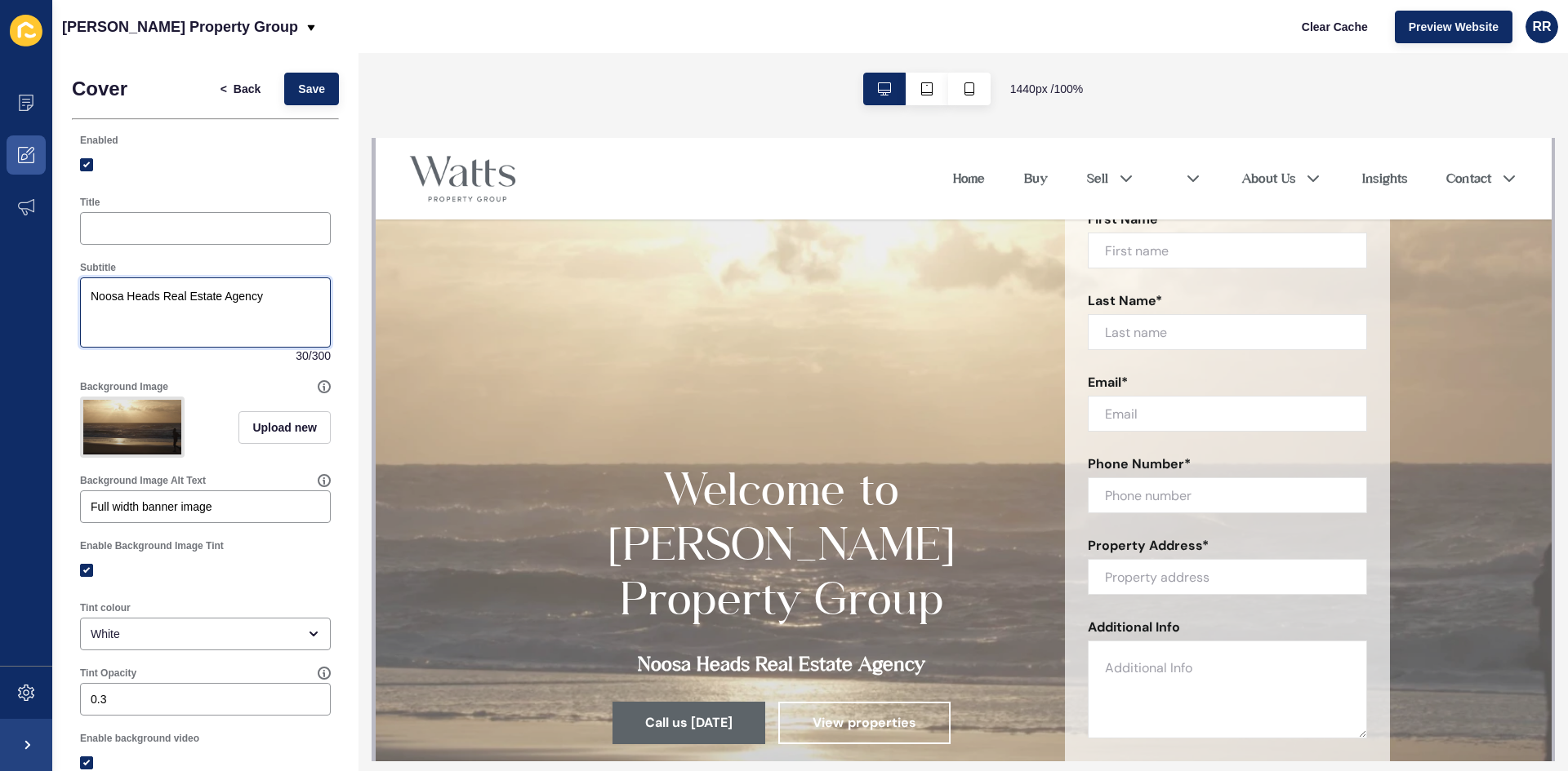
click at [185, 312] on textarea "Noosa Heads Real Estate Agency" at bounding box center [205, 313] width 246 height 66
paste textarea "Welcome to [PERSON_NAME] Property Group"
type textarea "Welcome to [PERSON_NAME] Property Group"
click at [251, 173] on div at bounding box center [205, 165] width 251 height 29
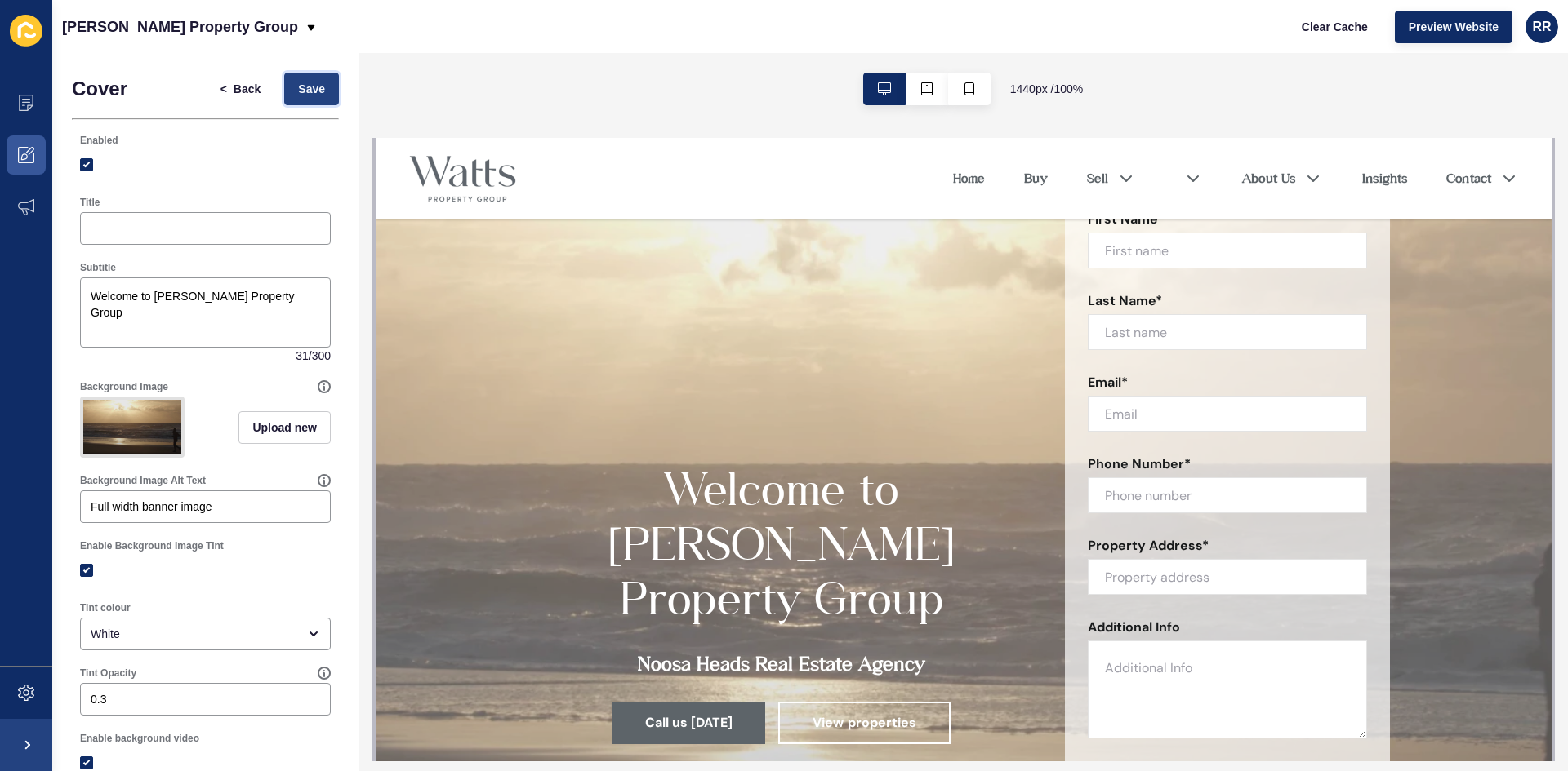
click at [311, 92] on span "Save" at bounding box center [311, 89] width 27 height 16
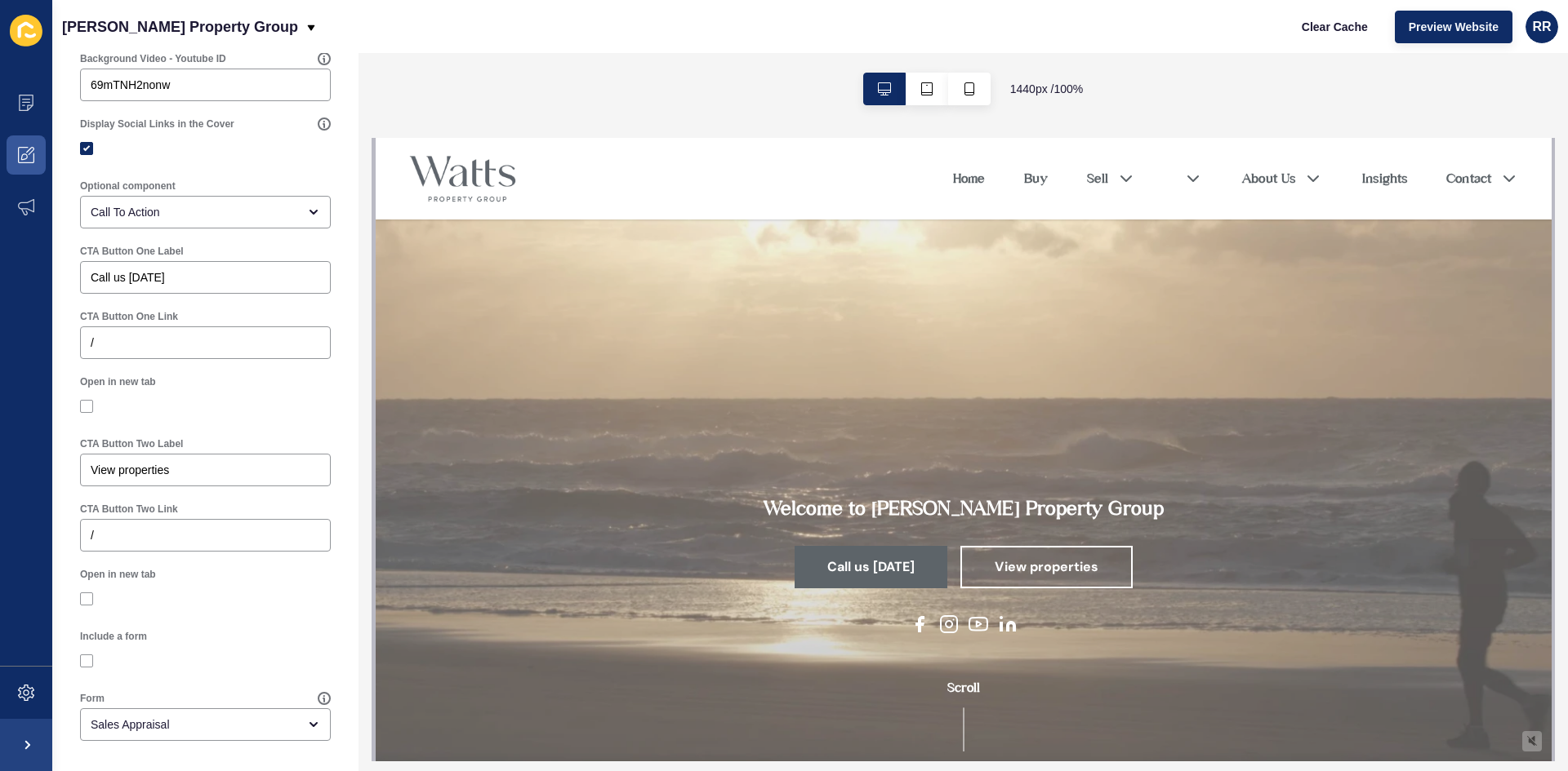
scroll to position [768, 0]
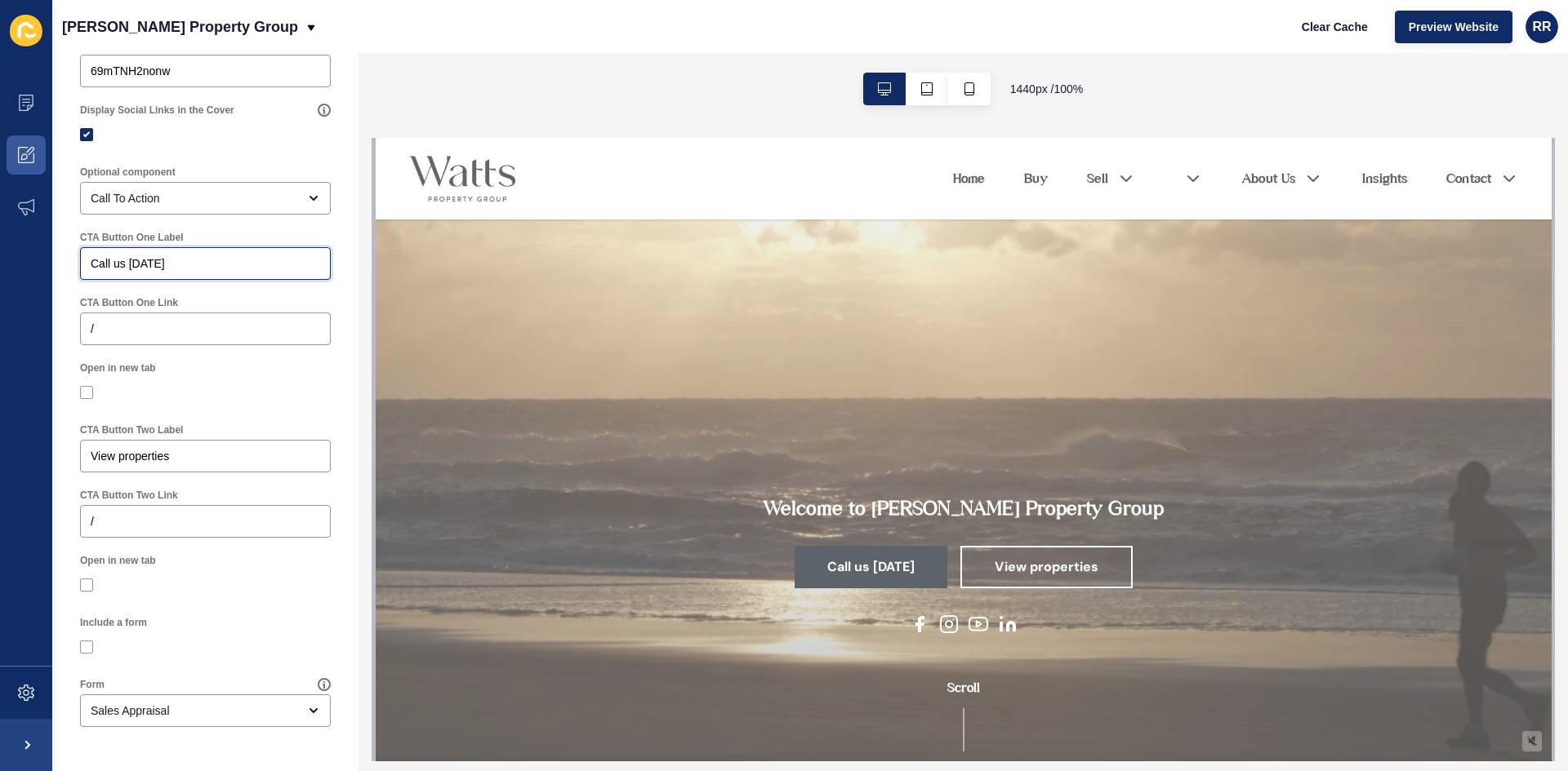
click at [186, 266] on input "Call us [DATE]" at bounding box center [205, 263] width 230 height 16
click at [130, 452] on input "View properties" at bounding box center [205, 456] width 230 height 16
click at [238, 452] on input "View properties" at bounding box center [205, 456] width 230 height 16
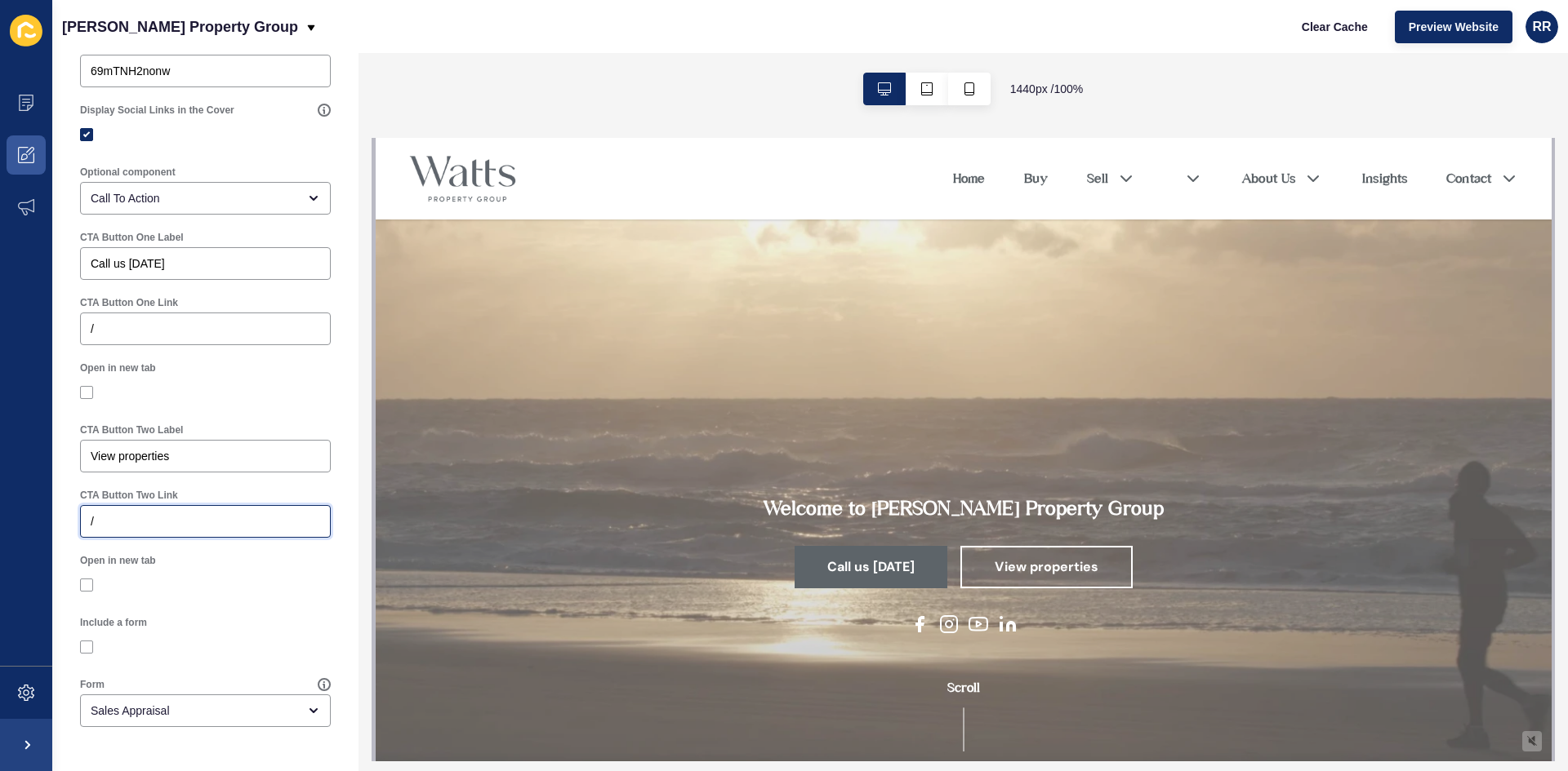
click at [208, 529] on input "/" at bounding box center [205, 521] width 230 height 16
click at [208, 584] on div at bounding box center [205, 585] width 251 height 15
click at [193, 521] on input "/" at bounding box center [205, 521] width 230 height 16
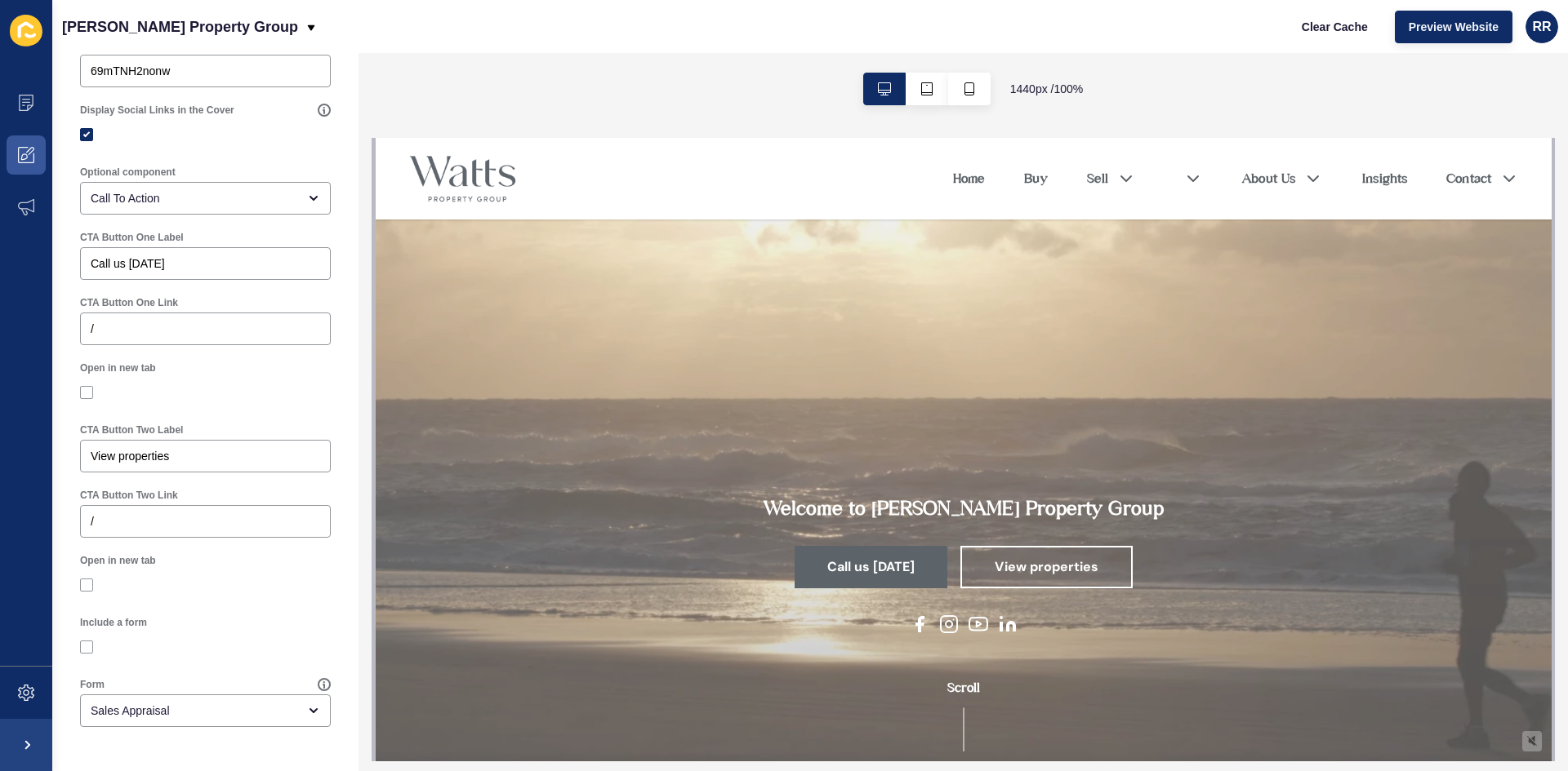
click at [196, 581] on div at bounding box center [205, 585] width 251 height 15
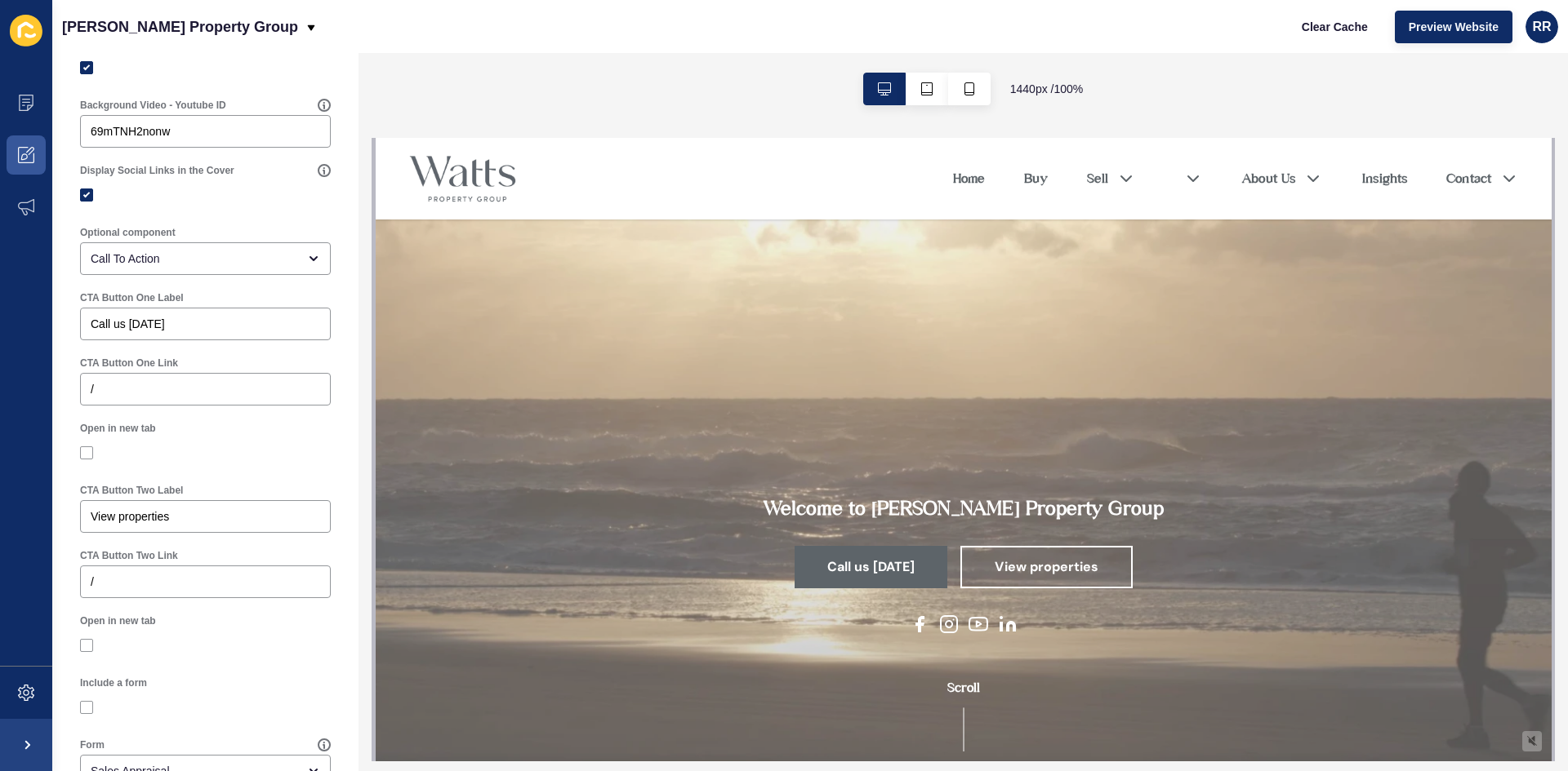
scroll to position [605, 0]
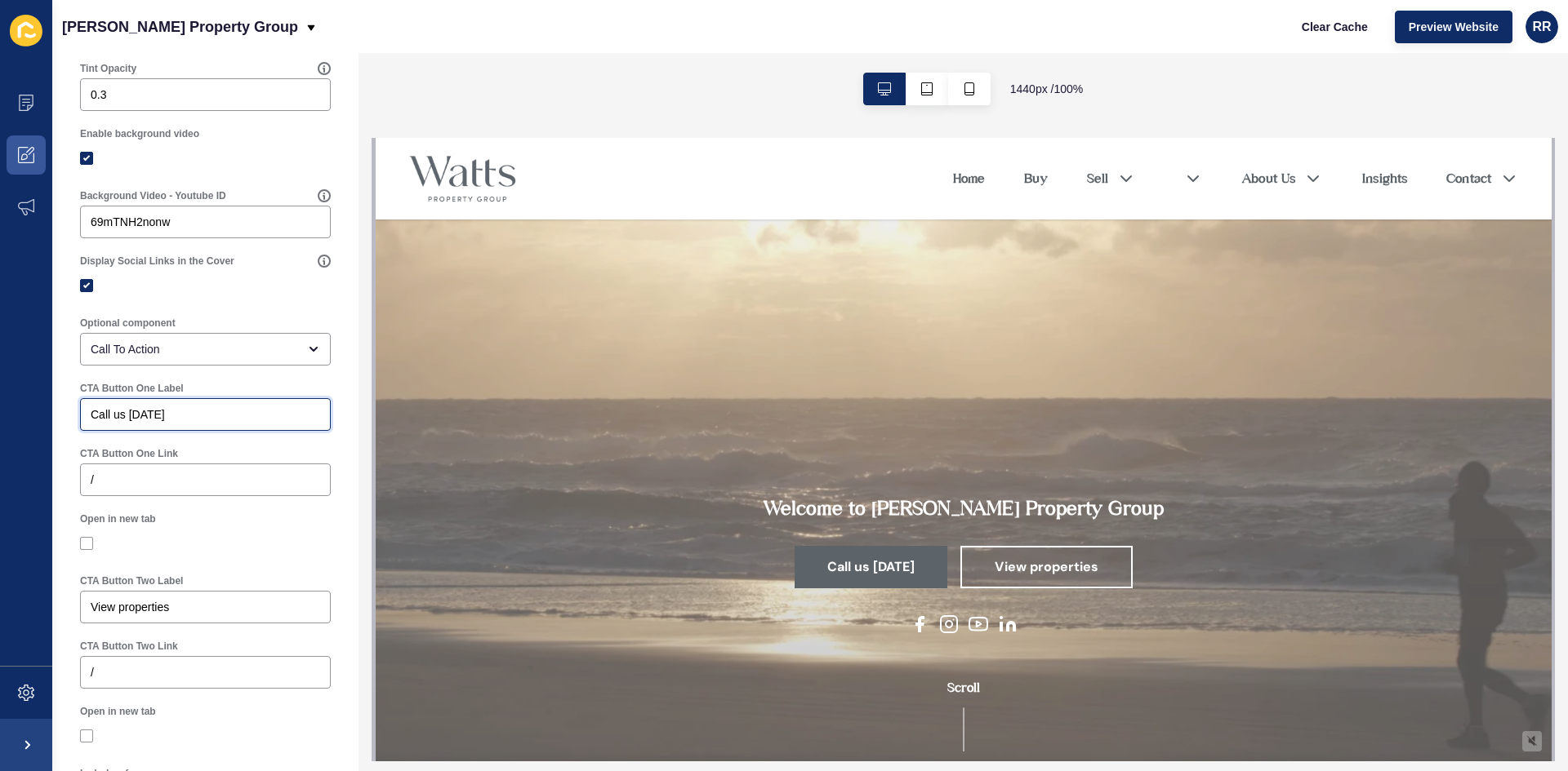
click at [183, 420] on input "Call us [DATE]" at bounding box center [205, 414] width 230 height 16
click at [185, 420] on input "Call us [DATE]" at bounding box center [205, 414] width 230 height 16
type input "Sales Appraisal"
click at [214, 350] on div "Call To Action" at bounding box center [205, 349] width 251 height 33
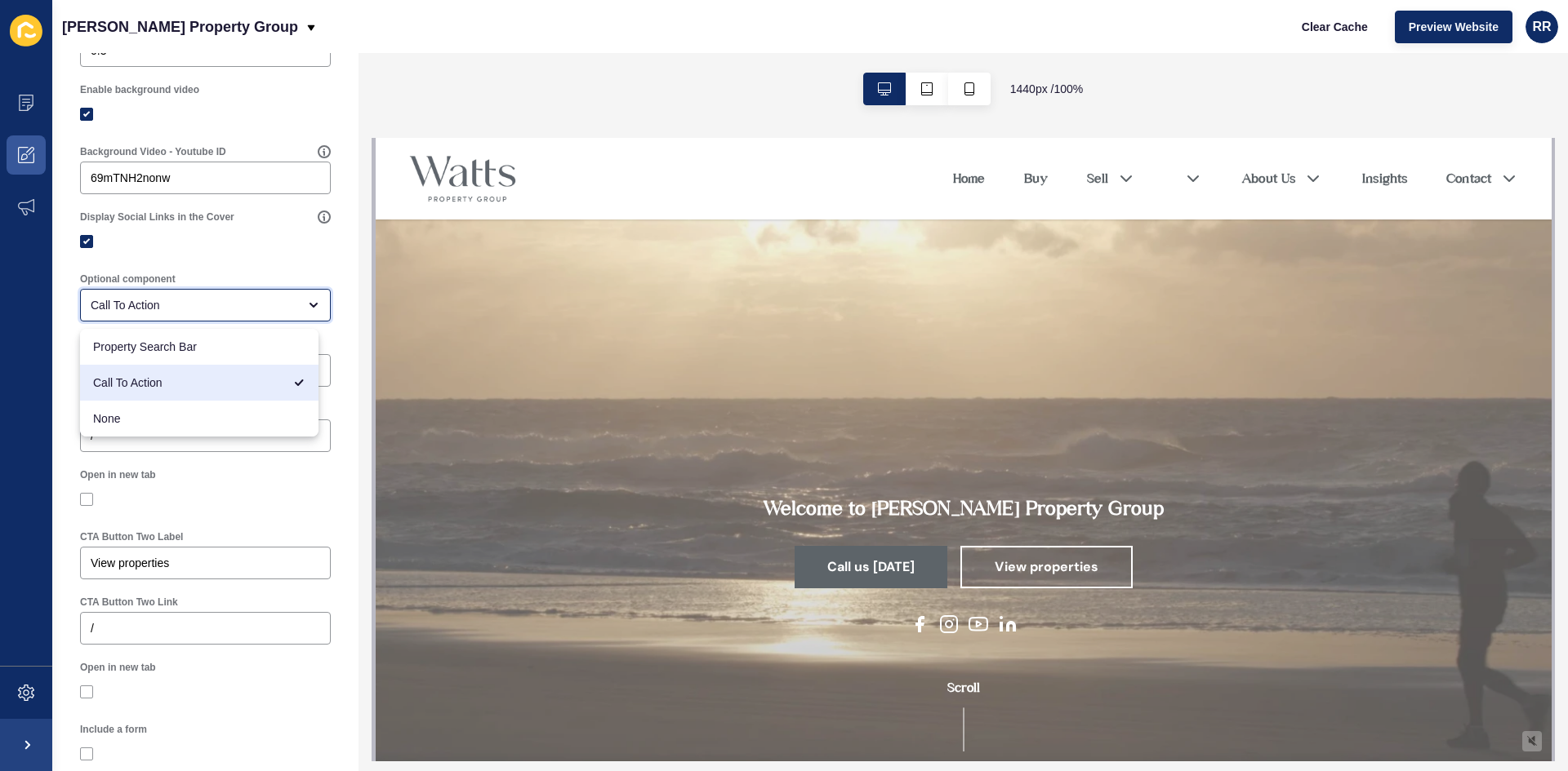
scroll to position [686, 0]
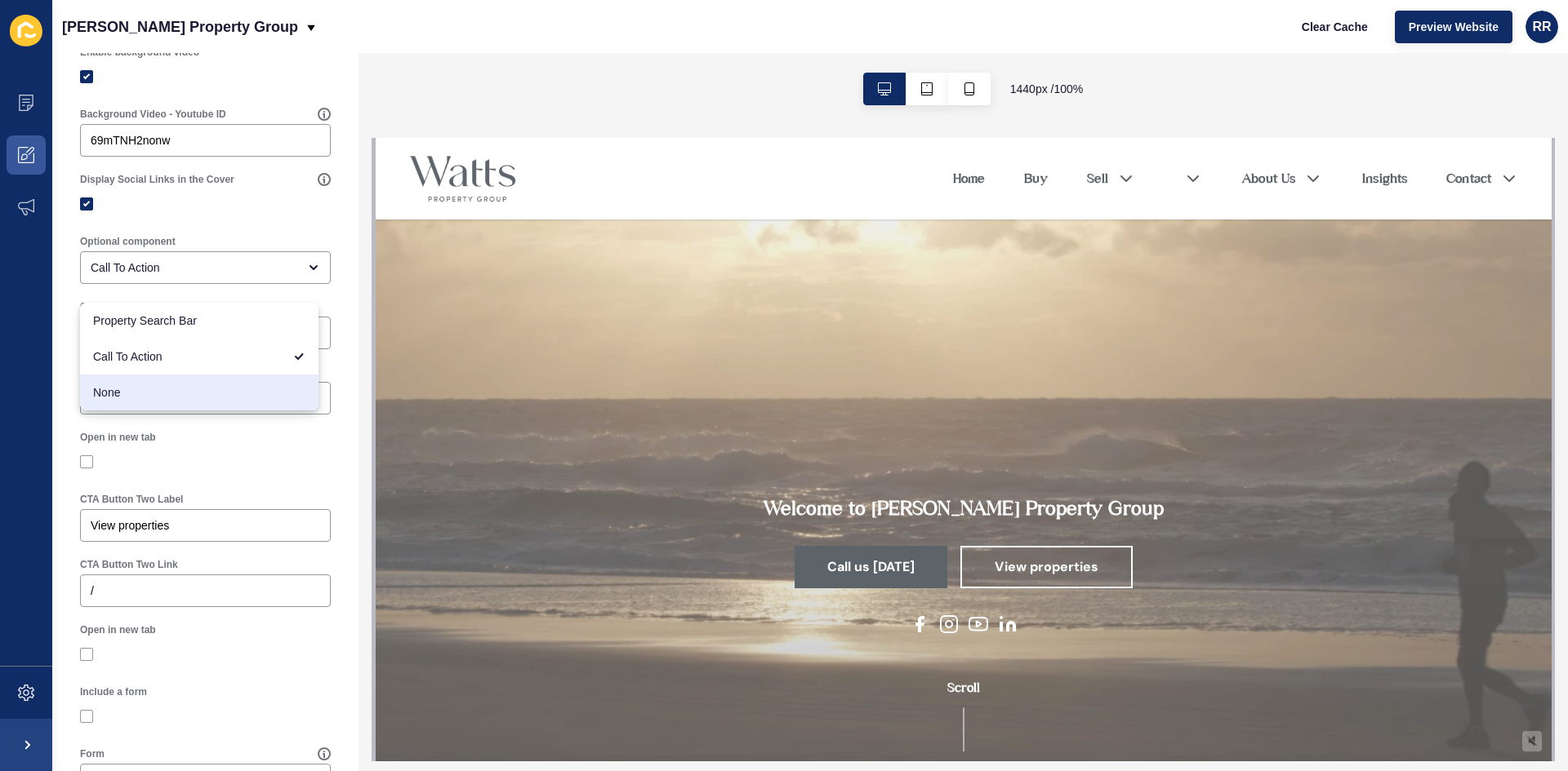
click at [268, 506] on div "CTA Button Two Label" at bounding box center [205, 499] width 251 height 13
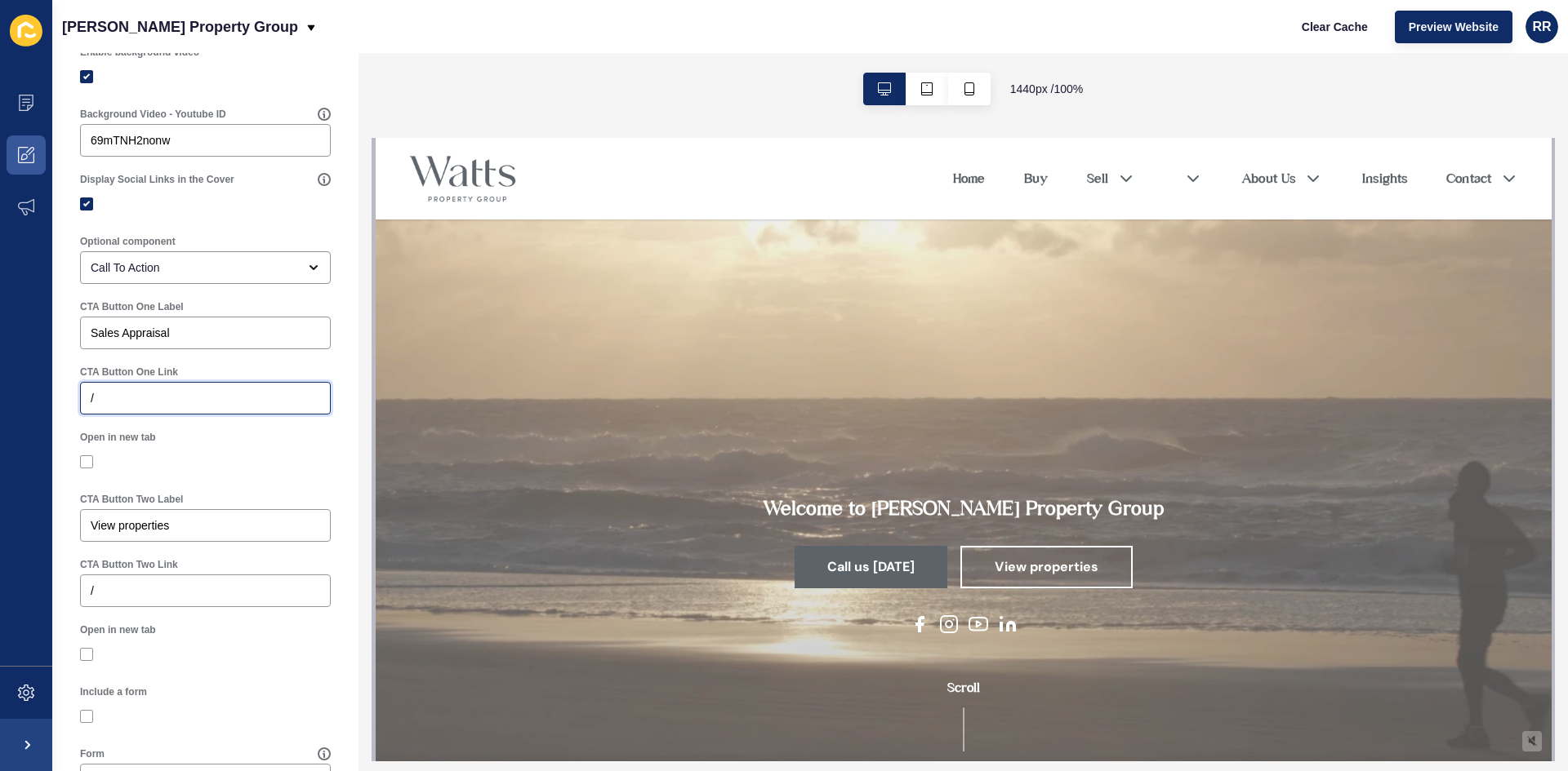
click at [132, 404] on input "/" at bounding box center [205, 398] width 230 height 16
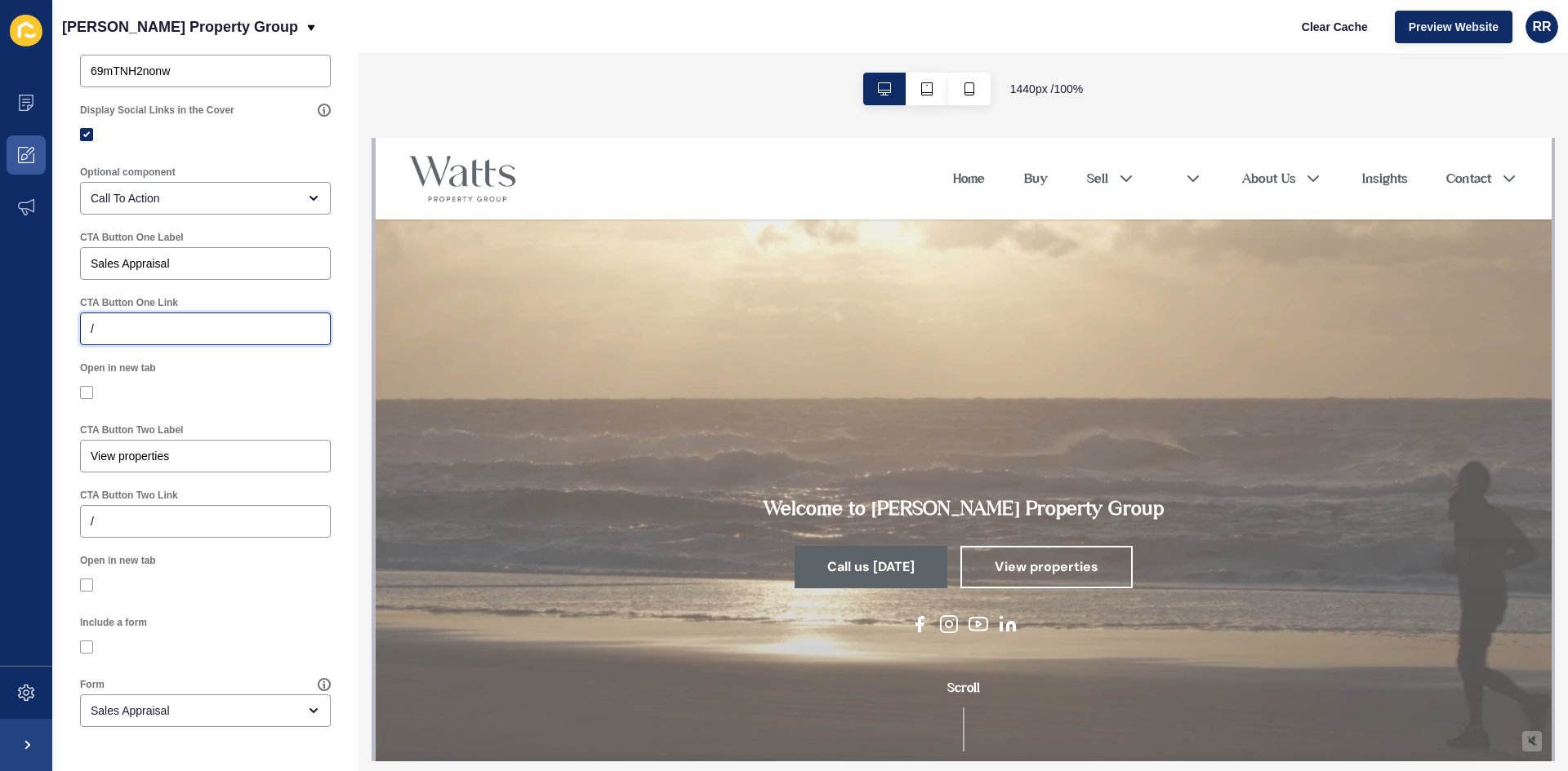
scroll to position [768, 0]
click at [133, 315] on div "/" at bounding box center [205, 329] width 251 height 33
click at [84, 388] on label at bounding box center [86, 392] width 13 height 13
click at [84, 388] on input "Open in new tab" at bounding box center [89, 392] width 10 height 10
click at [84, 387] on label at bounding box center [86, 392] width 13 height 13
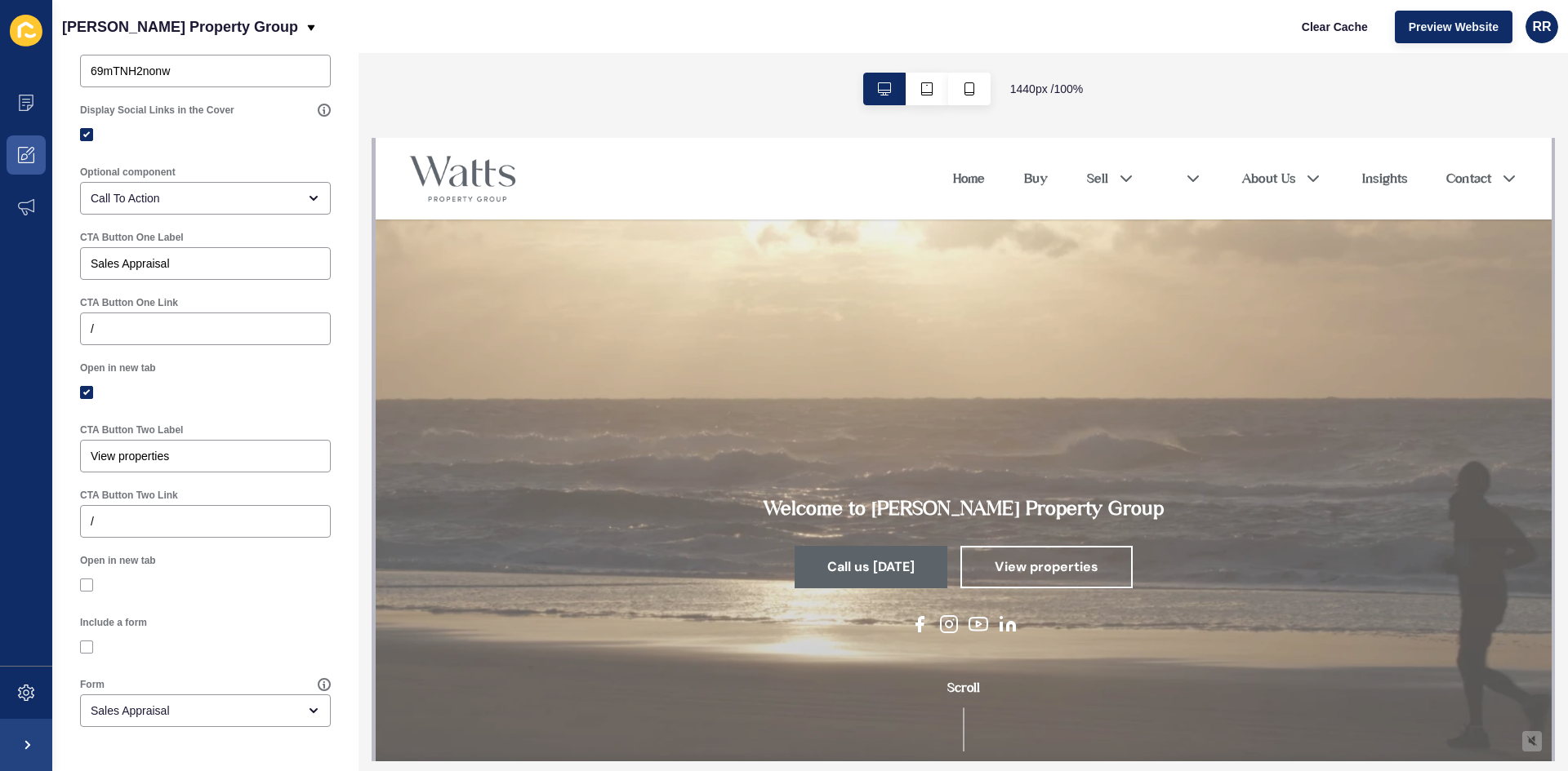
click at [84, 387] on input "Open in new tab" at bounding box center [89, 392] width 10 height 10
checkbox input "false"
click at [168, 399] on div at bounding box center [205, 392] width 251 height 15
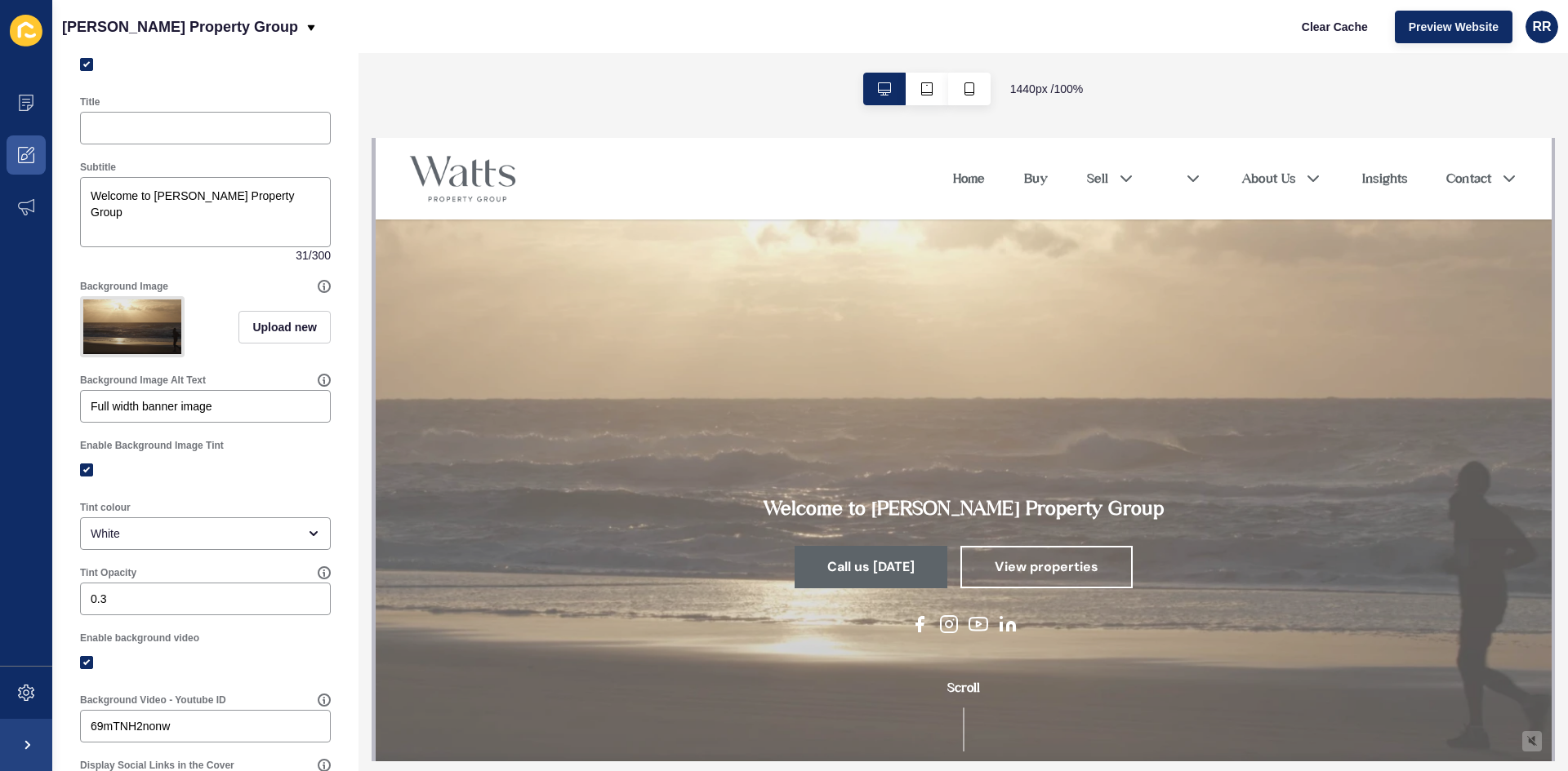
scroll to position [0, 0]
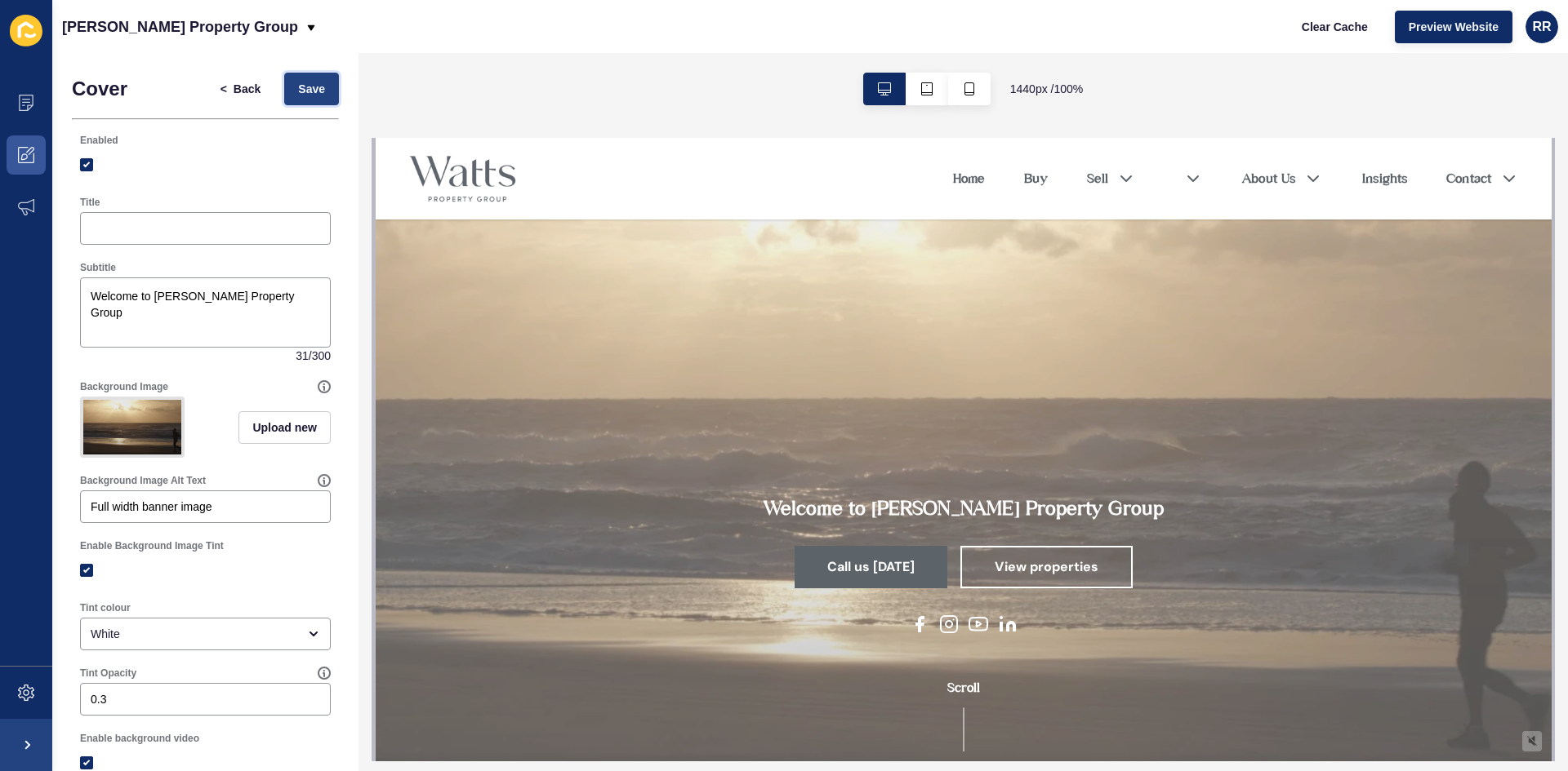
click at [298, 94] on span "Save" at bounding box center [311, 89] width 27 height 16
click at [1524, 746] on div at bounding box center [1531, 741] width 20 height 20
click at [1521, 736] on div at bounding box center [1531, 741] width 20 height 20
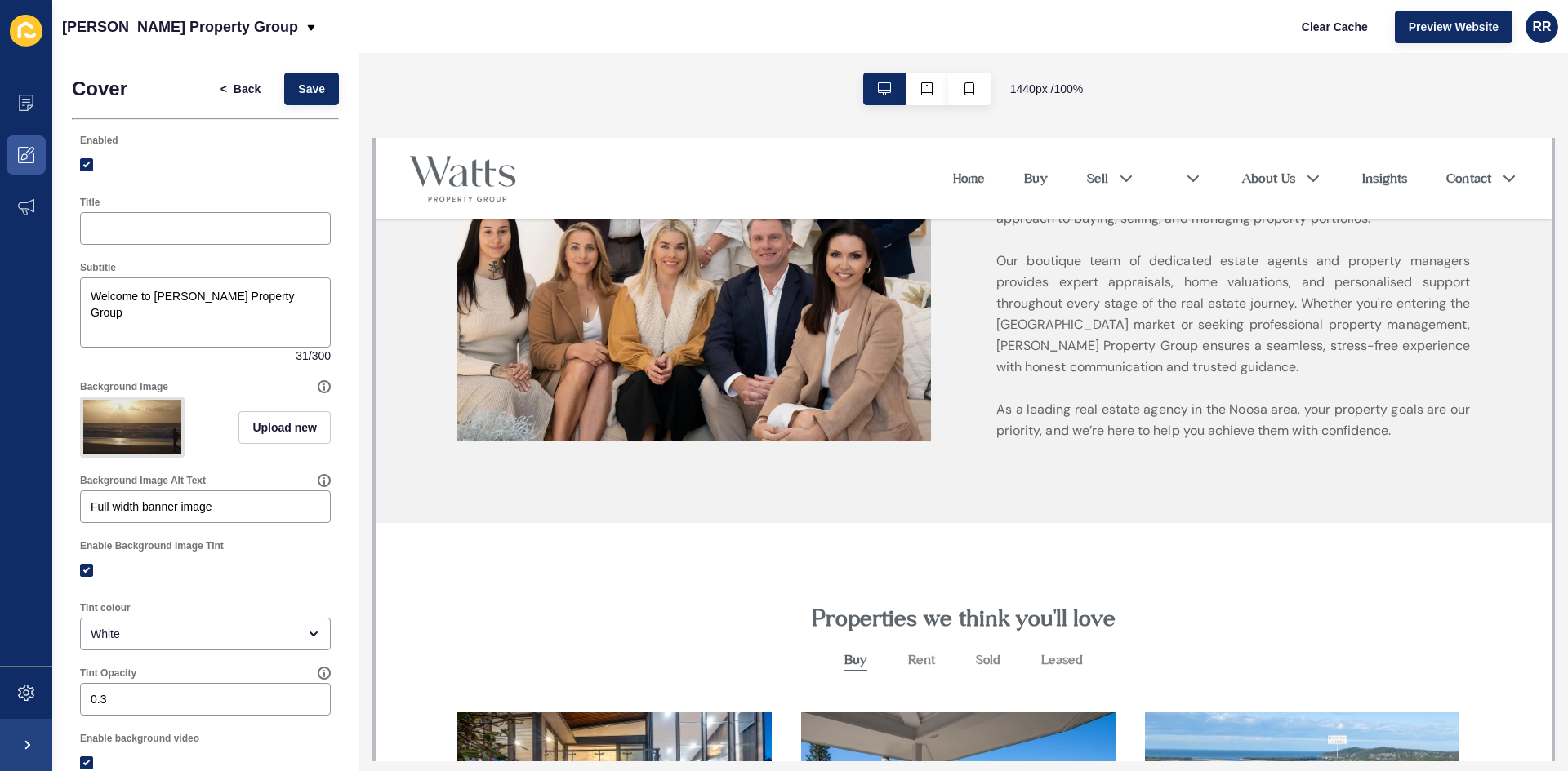
scroll to position [816, 0]
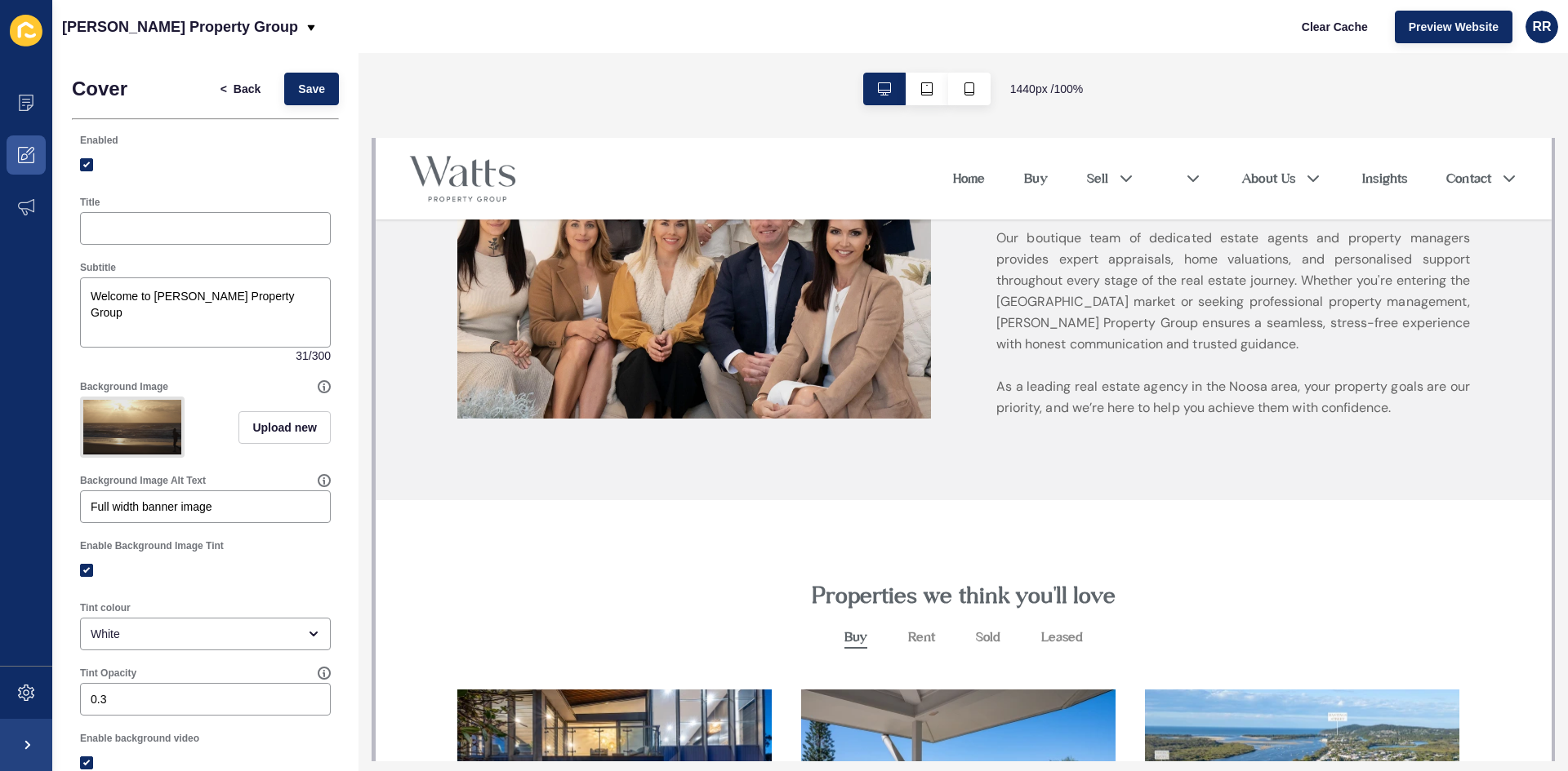
click at [611, 304] on img at bounding box center [693, 223] width 474 height 392
click at [299, 94] on span "Save" at bounding box center [311, 89] width 27 height 16
click at [234, 89] on span "Back" at bounding box center [247, 89] width 27 height 16
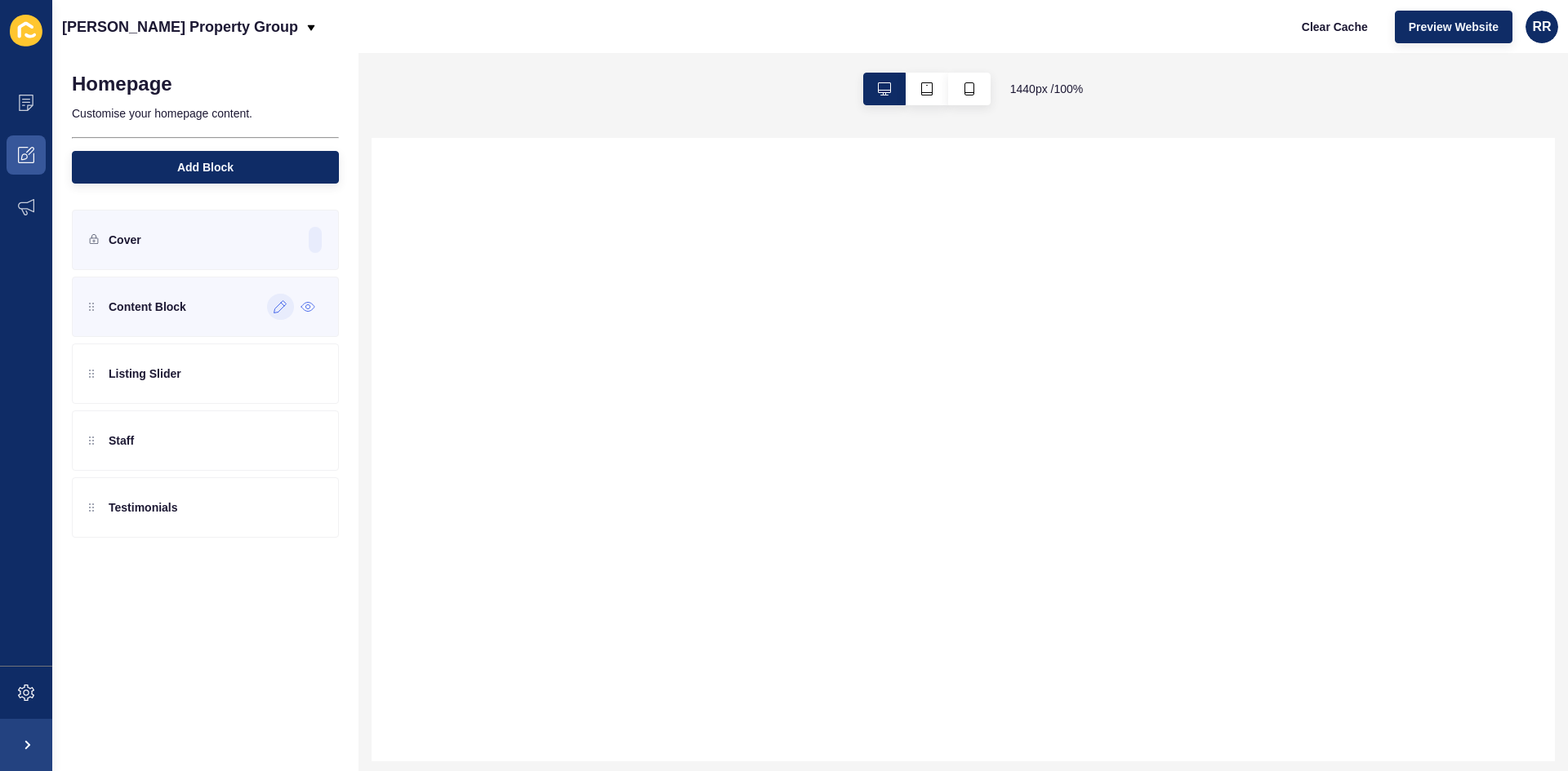
click at [197, 327] on div "Content Block" at bounding box center [205, 307] width 267 height 60
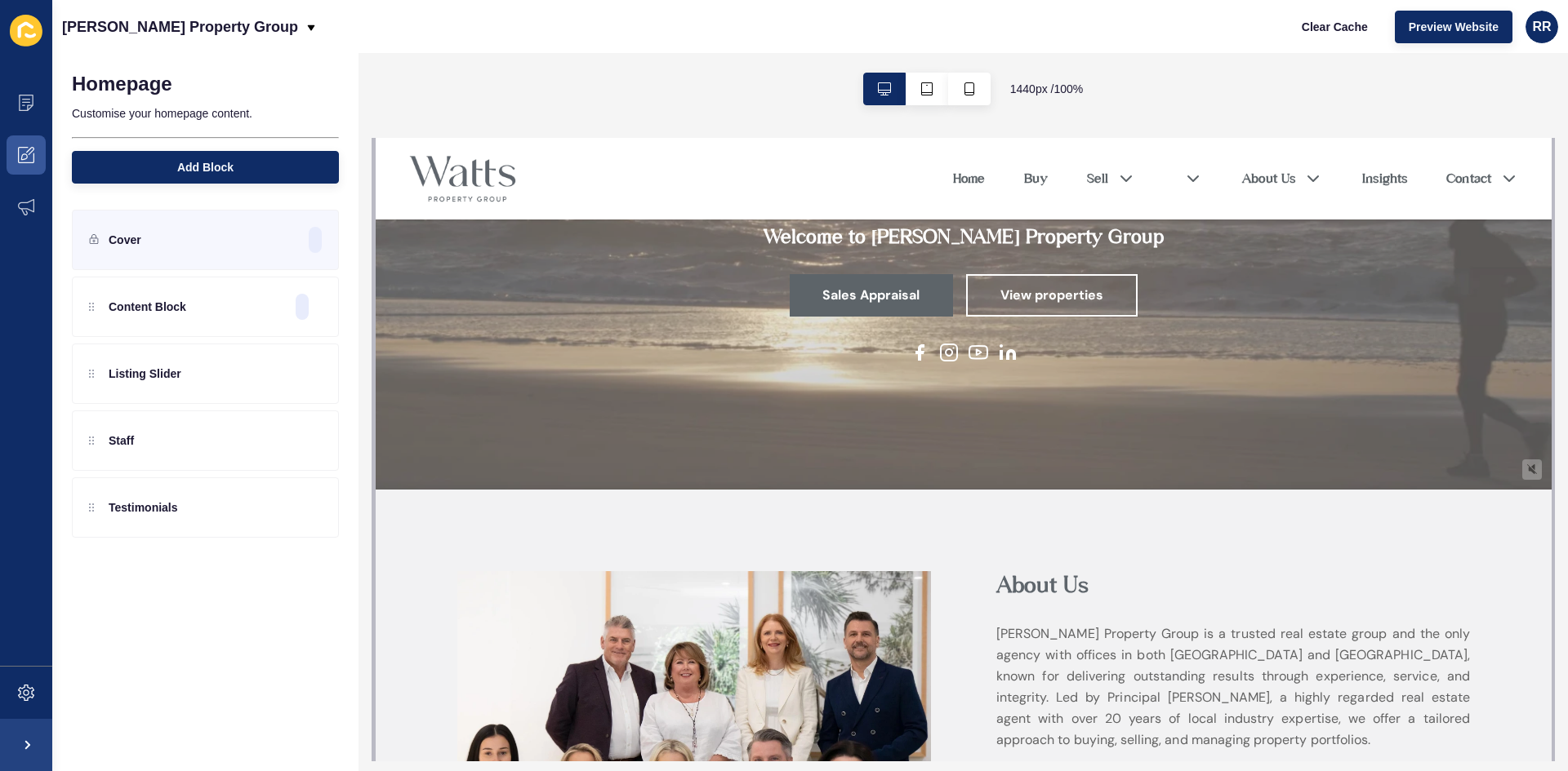
scroll to position [245, 0]
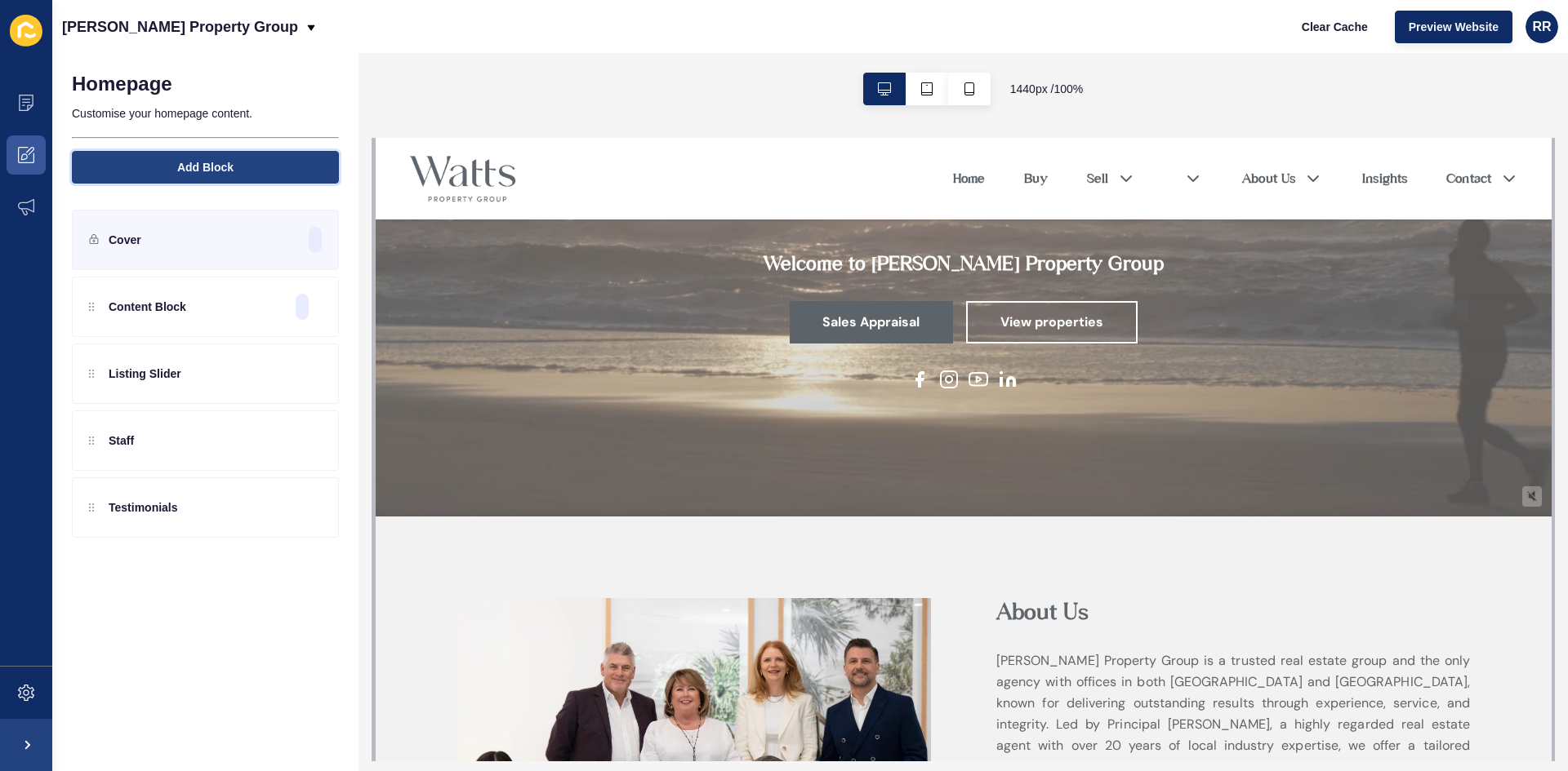
click at [235, 174] on button "Add Block" at bounding box center [205, 167] width 267 height 33
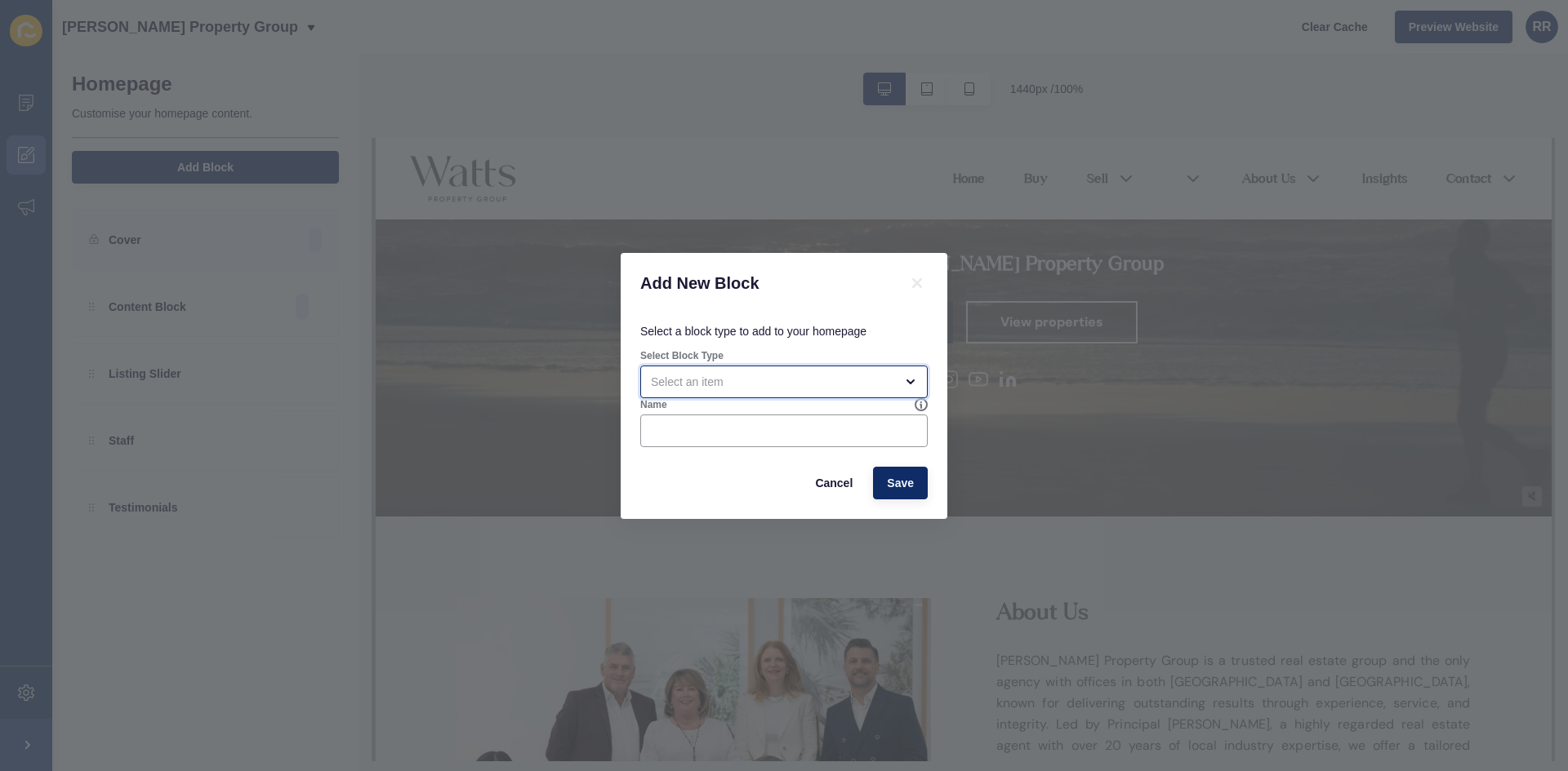
click at [702, 373] on div "open menu" at bounding box center [784, 382] width 287 height 33
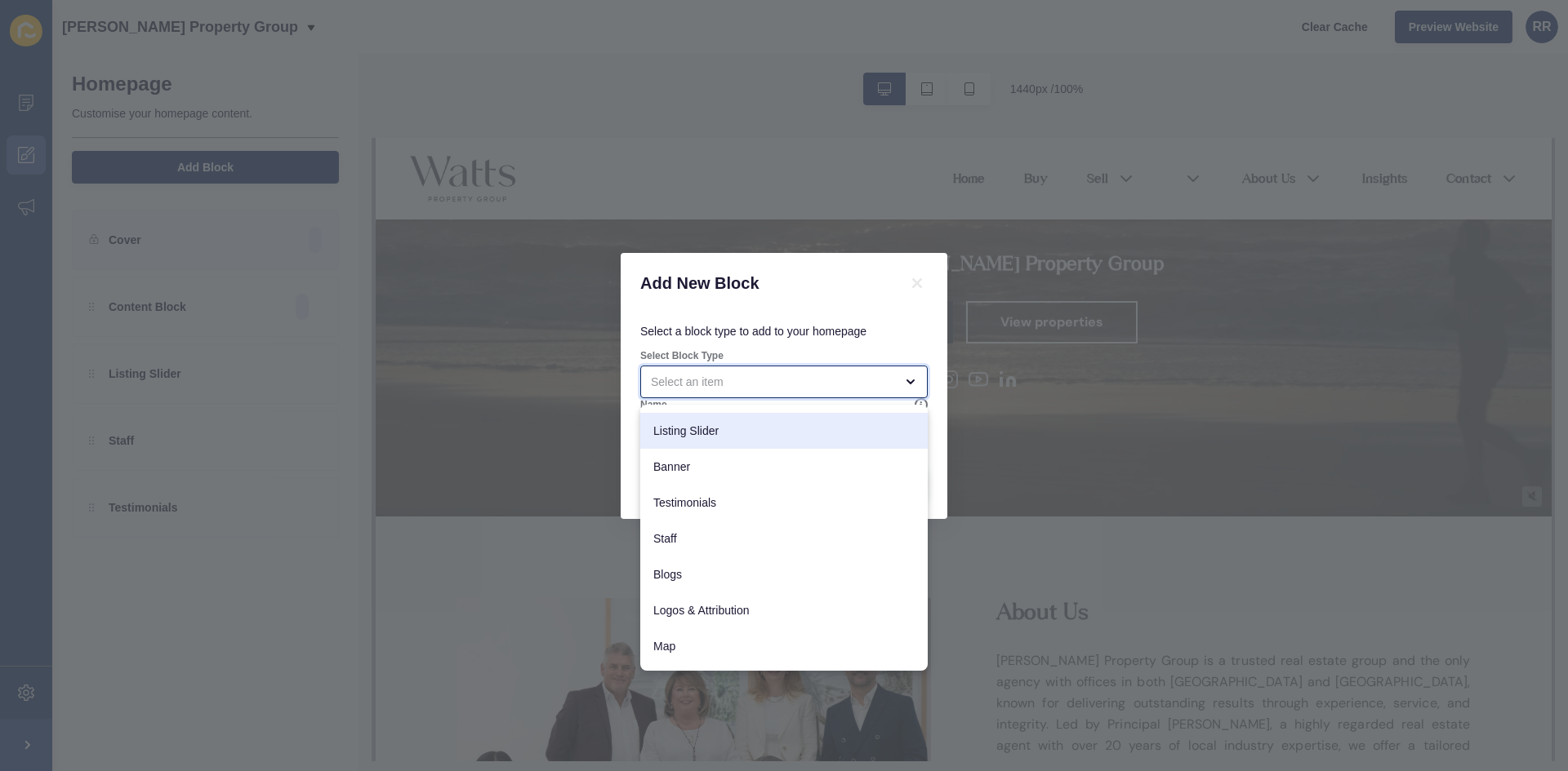
scroll to position [0, 0]
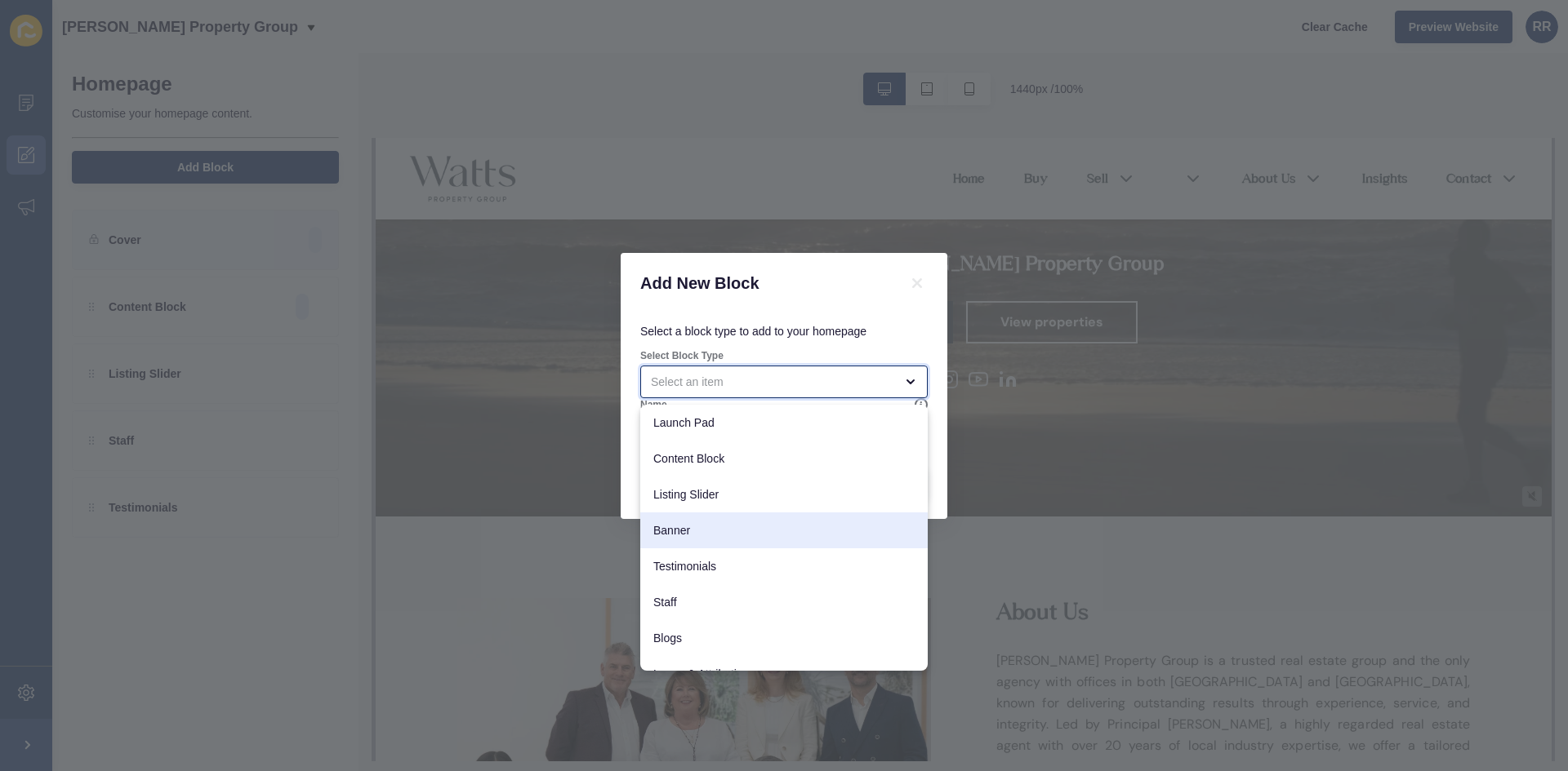
click at [767, 520] on div "Banner" at bounding box center [784, 530] width 287 height 36
type input "Banner"
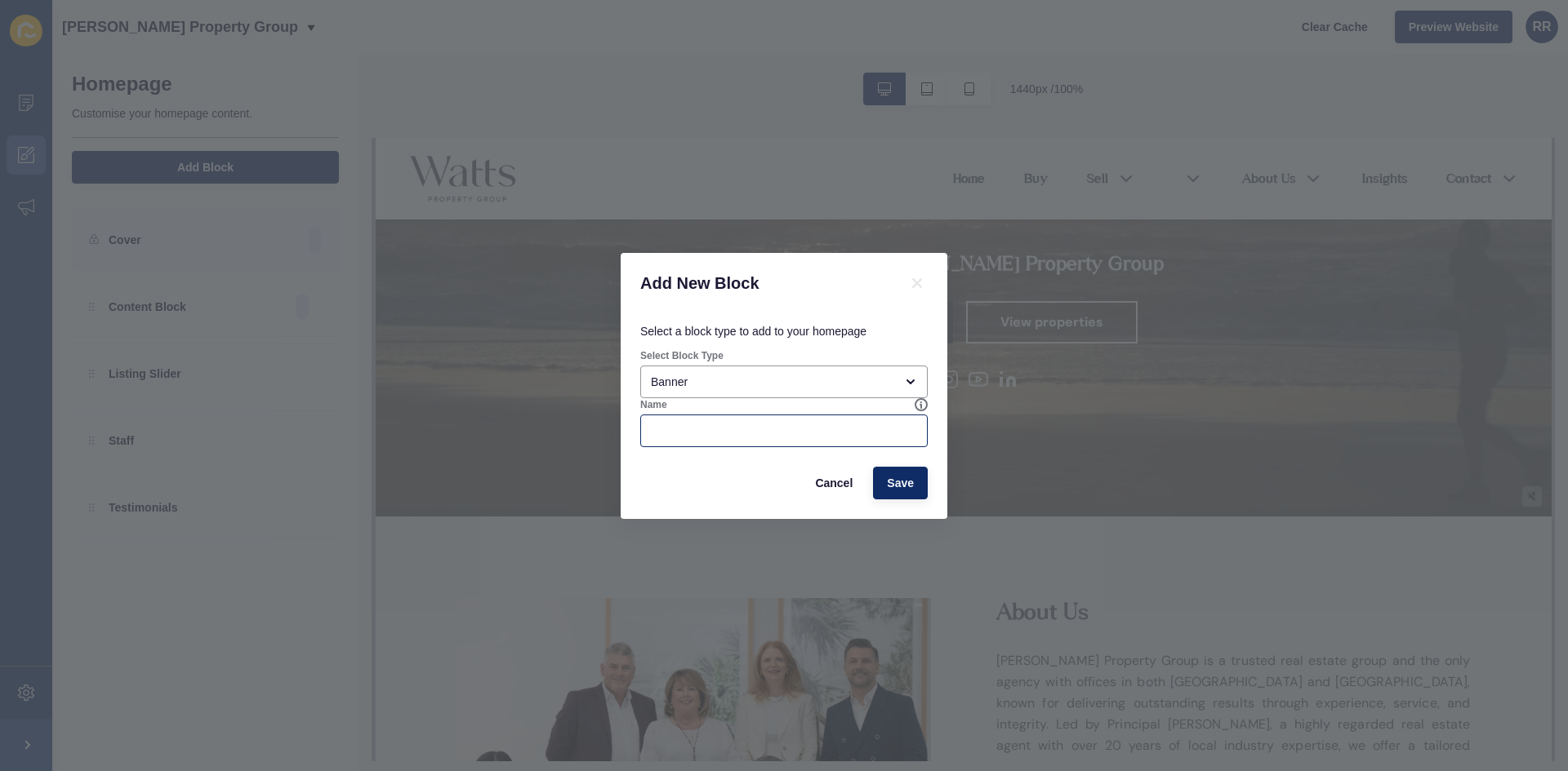
click at [731, 442] on div at bounding box center [784, 431] width 287 height 33
click at [905, 485] on span "Save" at bounding box center [900, 483] width 27 height 16
click at [714, 439] on div at bounding box center [784, 431] width 287 height 33
type input "1"
click at [896, 486] on span "Save" at bounding box center [900, 483] width 27 height 16
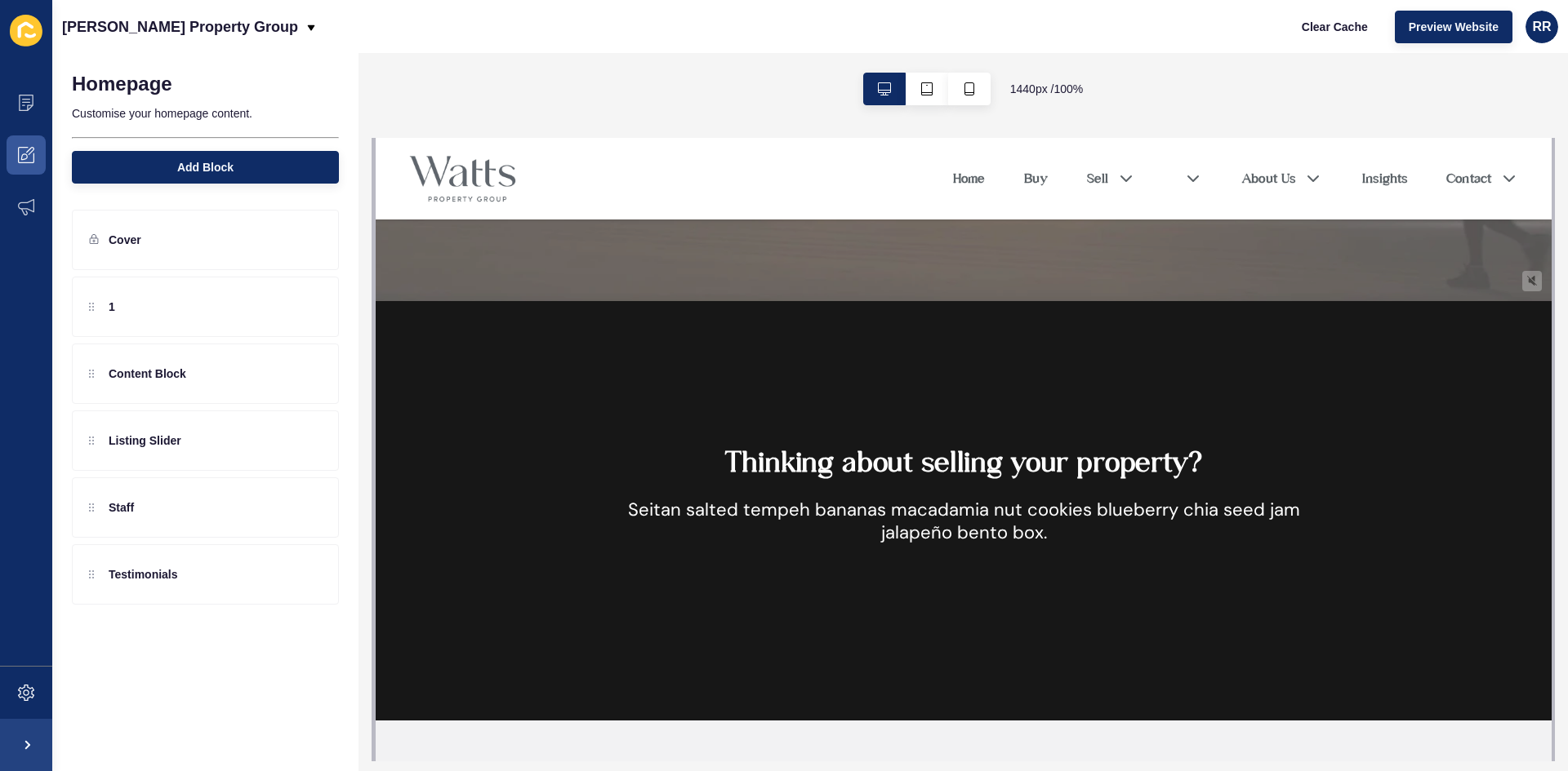
scroll to position [490, 0]
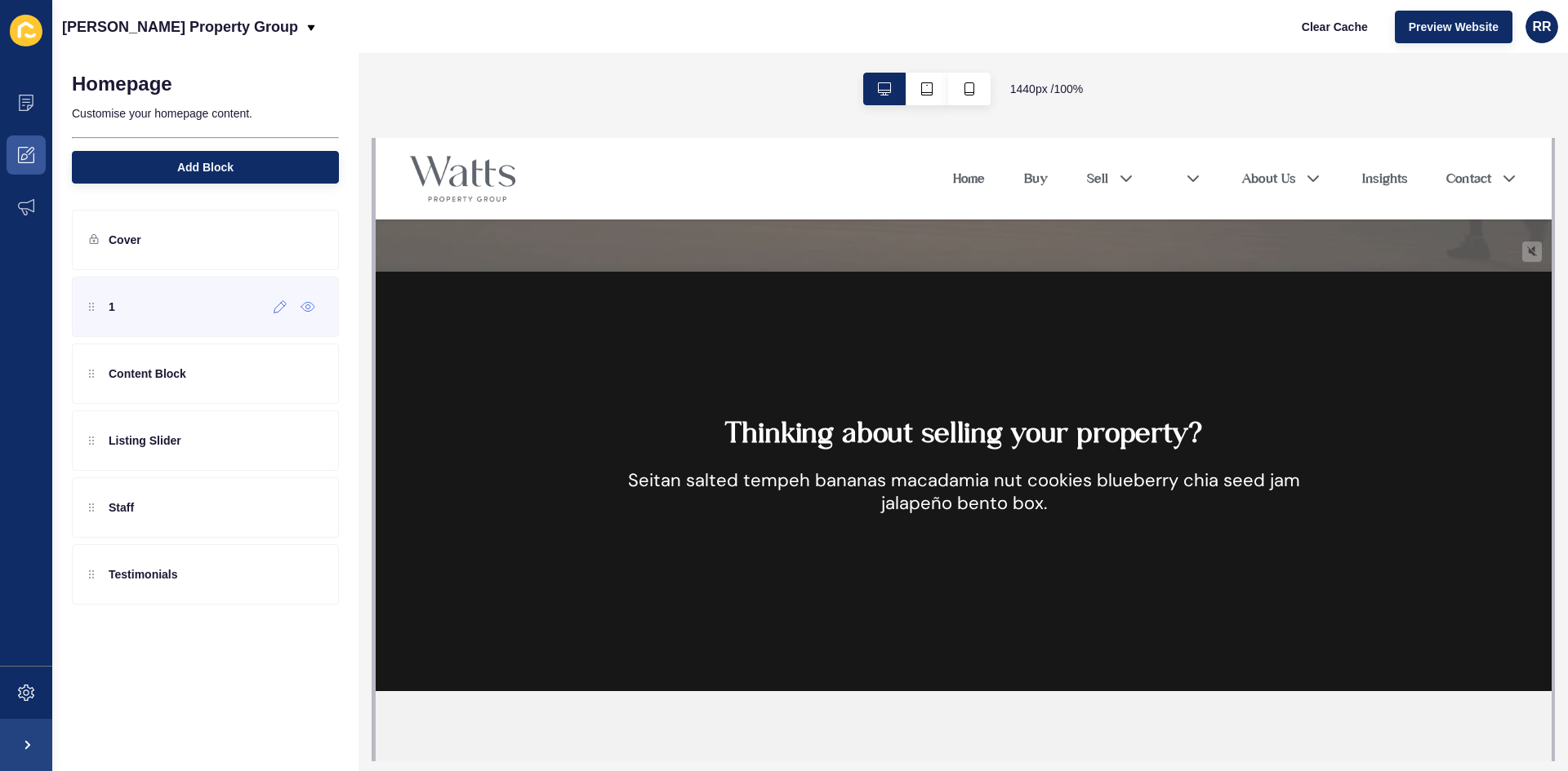
click at [139, 311] on div "1" at bounding box center [205, 307] width 267 height 60
click at [276, 309] on icon at bounding box center [280, 306] width 14 height 13
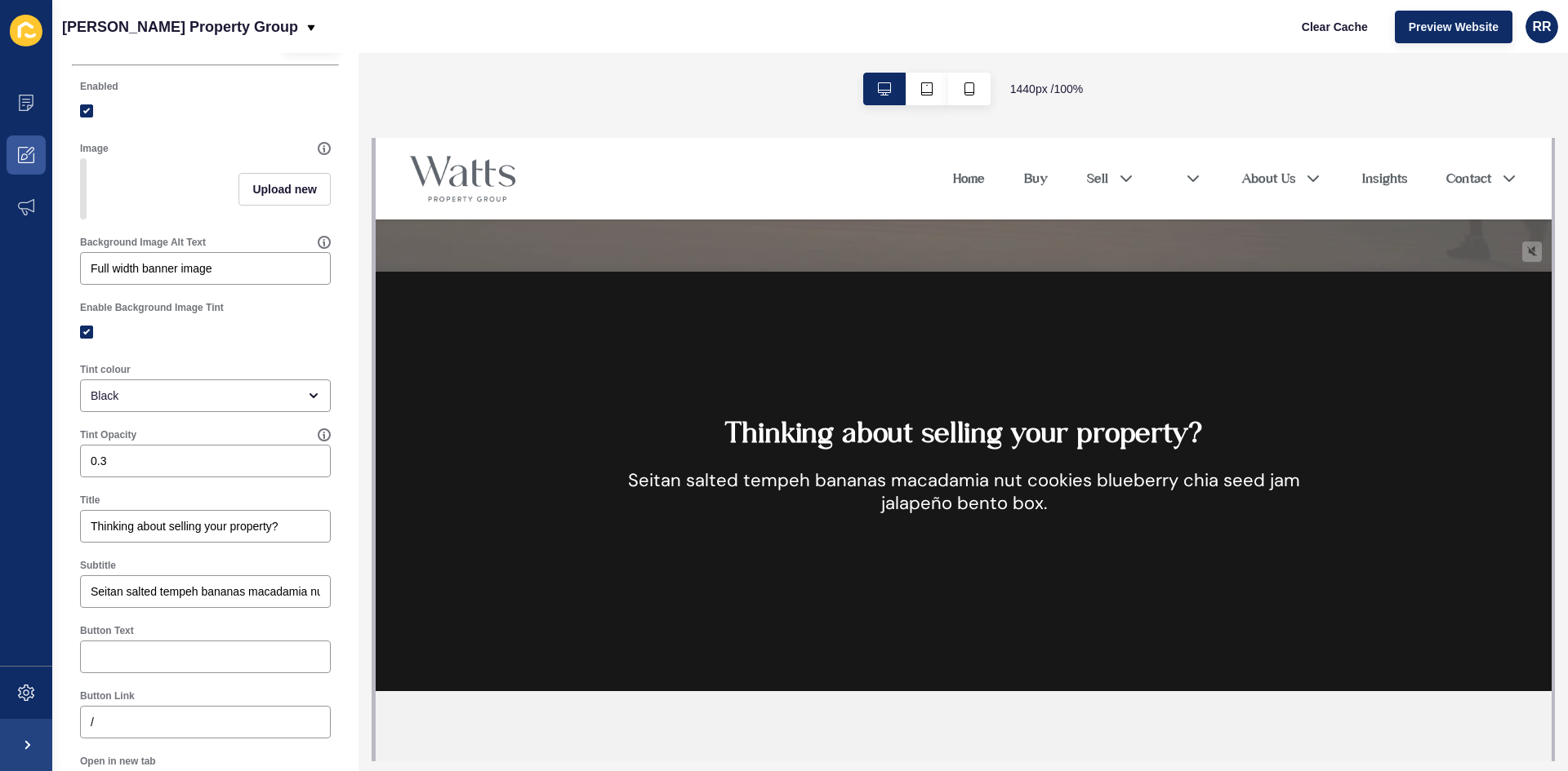
scroll to position [163, 0]
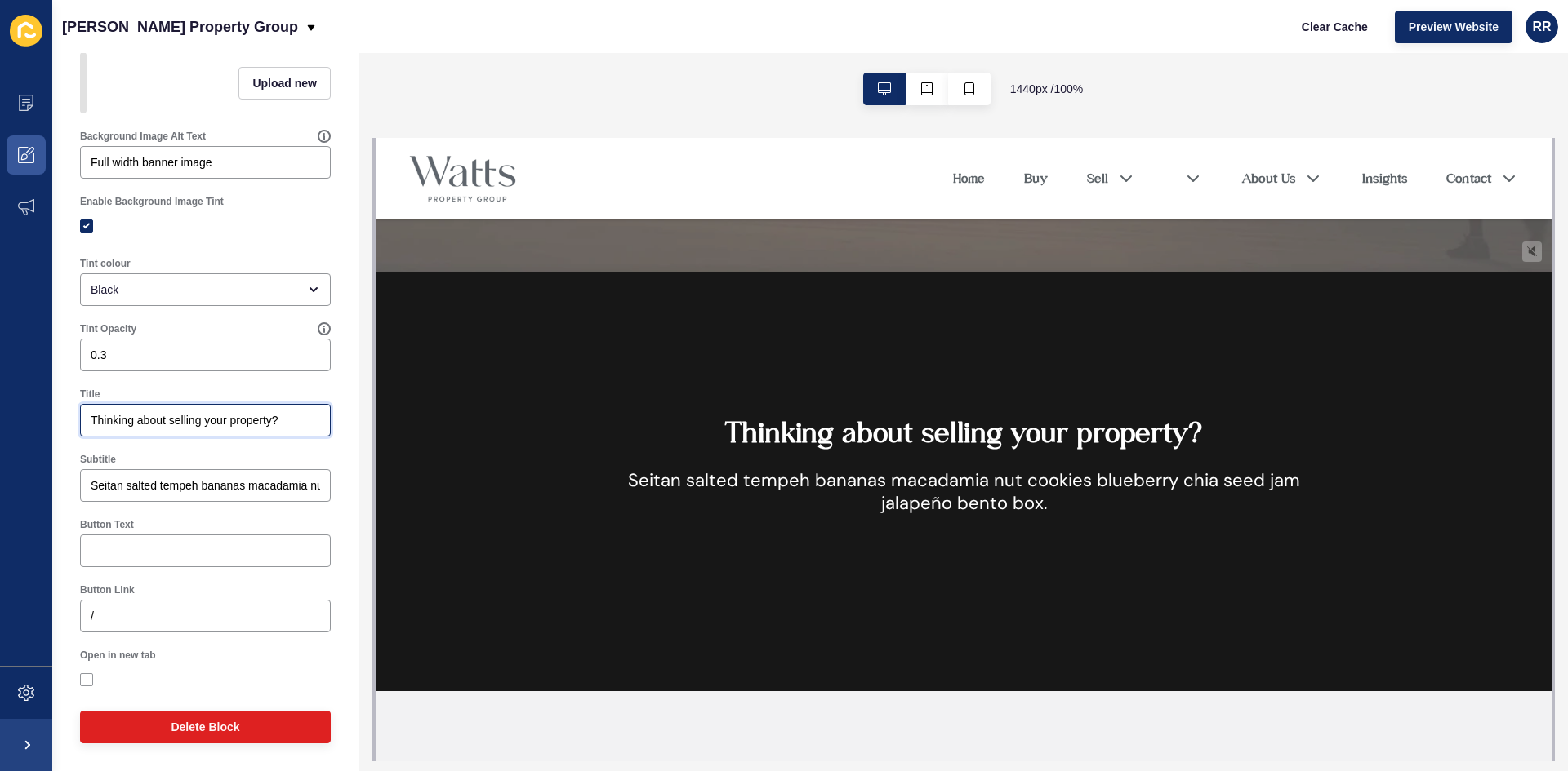
click at [148, 423] on input "Thinking about selling your property?" at bounding box center [205, 420] width 230 height 16
click at [170, 298] on div "Black" at bounding box center [193, 289] width 206 height 16
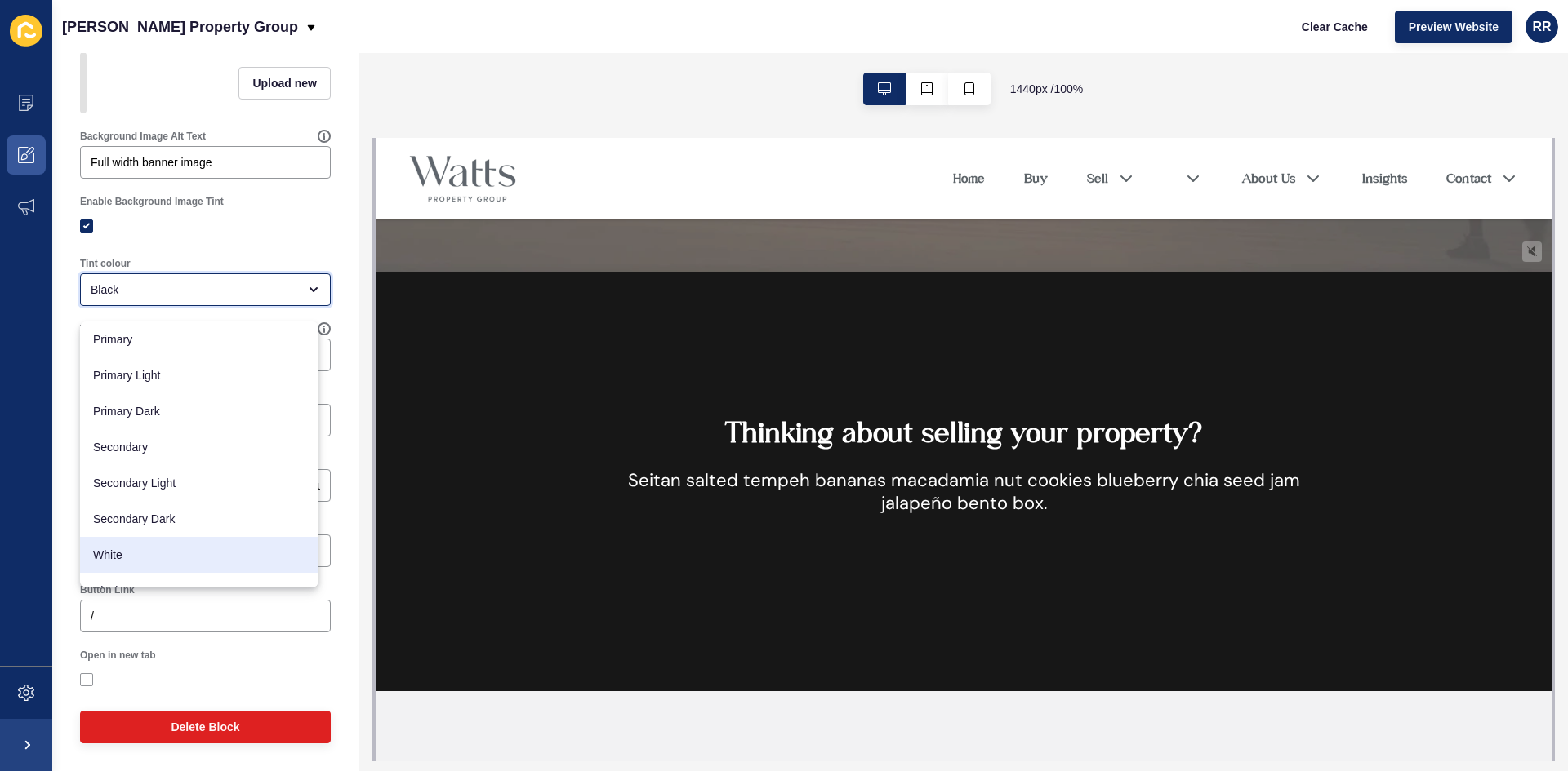
click at [159, 557] on span "White" at bounding box center [199, 555] width 212 height 16
type input "White"
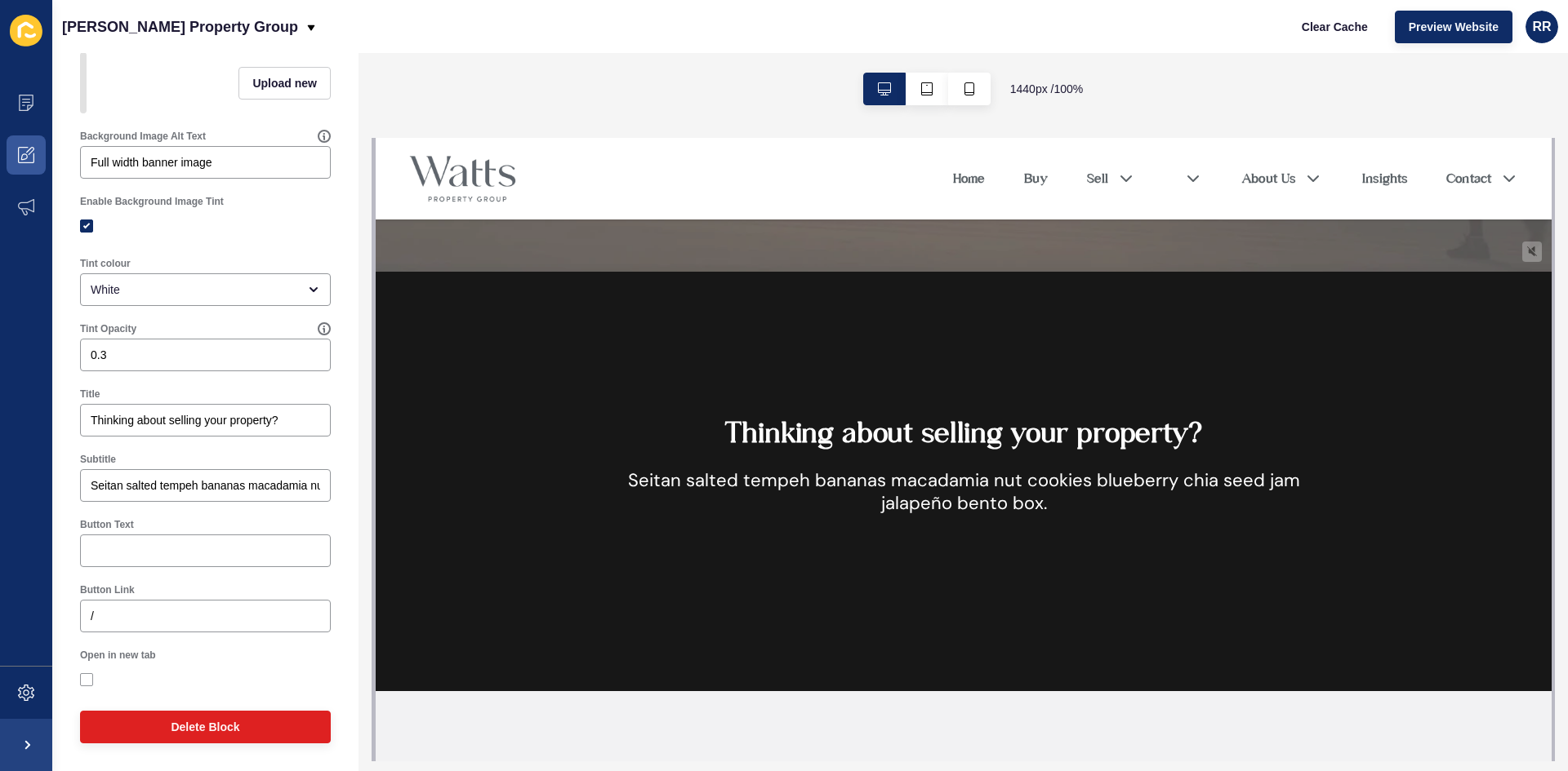
click at [166, 379] on div "Tint Opacity 0.3" at bounding box center [205, 347] width 267 height 66
click at [167, 427] on input "Thinking about selling your property?" at bounding box center [205, 420] width 230 height 16
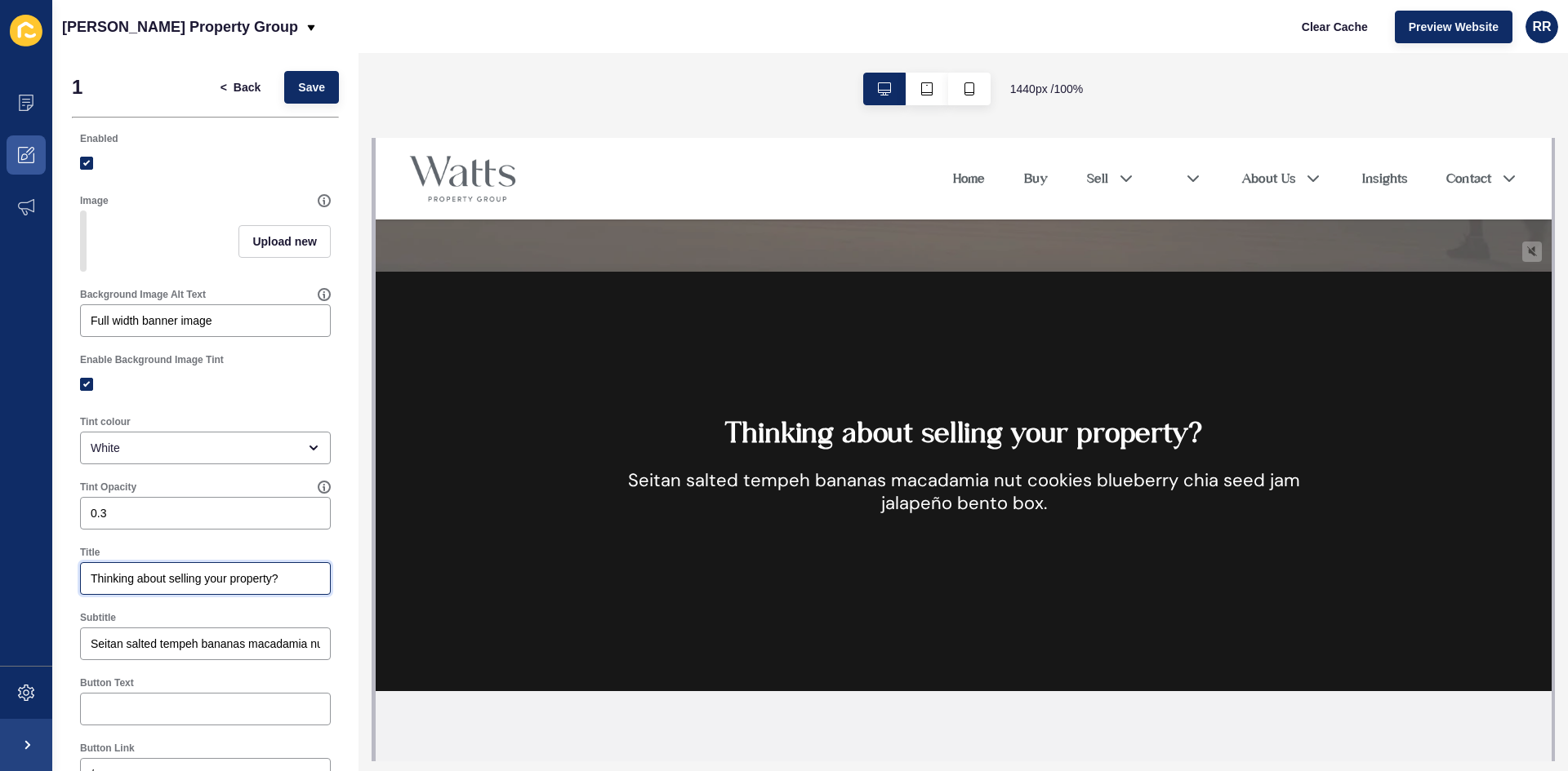
scroll to position [0, 0]
click at [269, 257] on button "Upload new" at bounding box center [284, 243] width 92 height 33
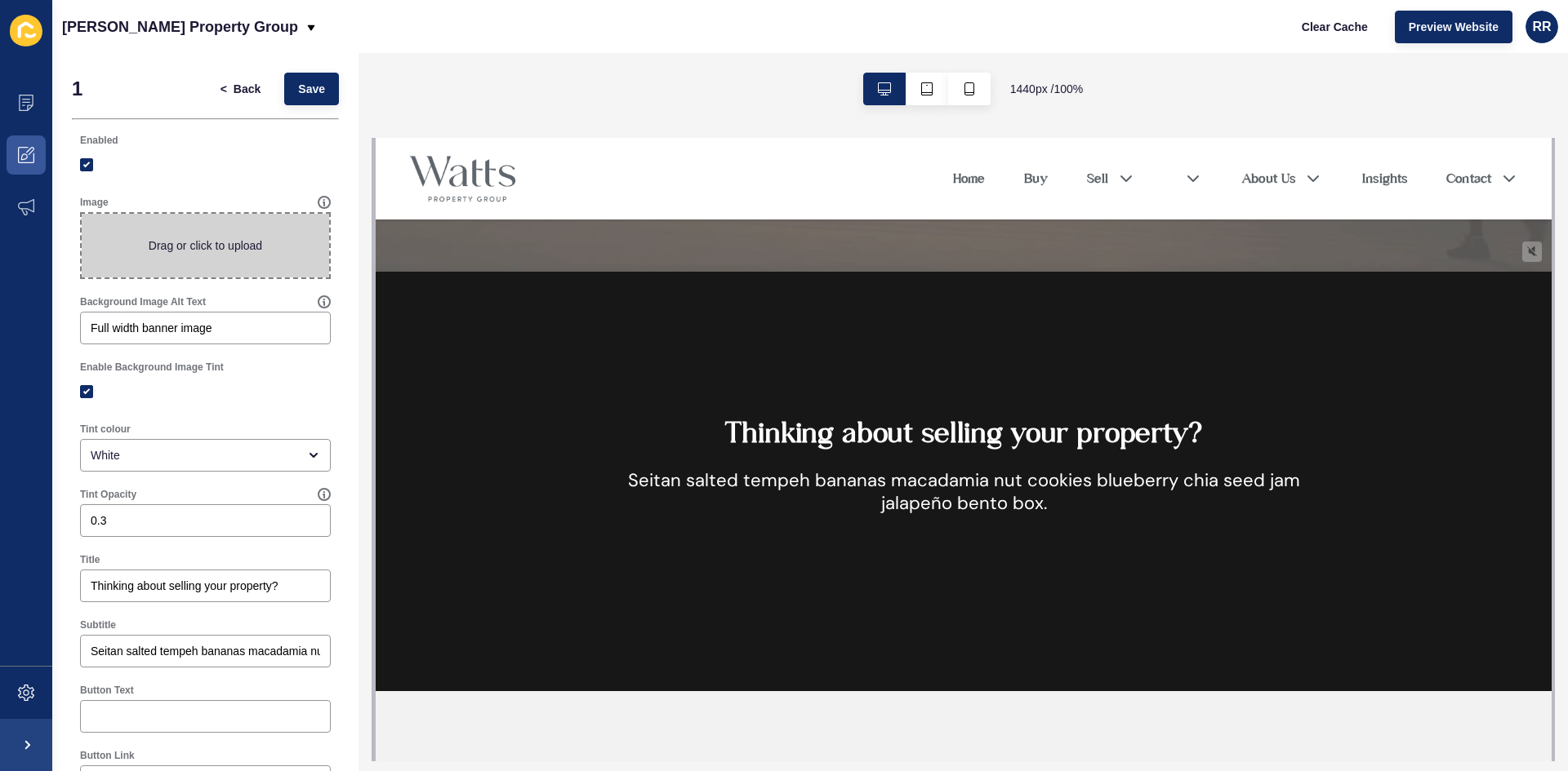
click at [265, 257] on span at bounding box center [205, 246] width 248 height 64
click at [82, 214] on input "Drag or click to upload" at bounding box center [82, 214] width 0 height 0
type input "C:\fakepath\DJI_0038.jpg"
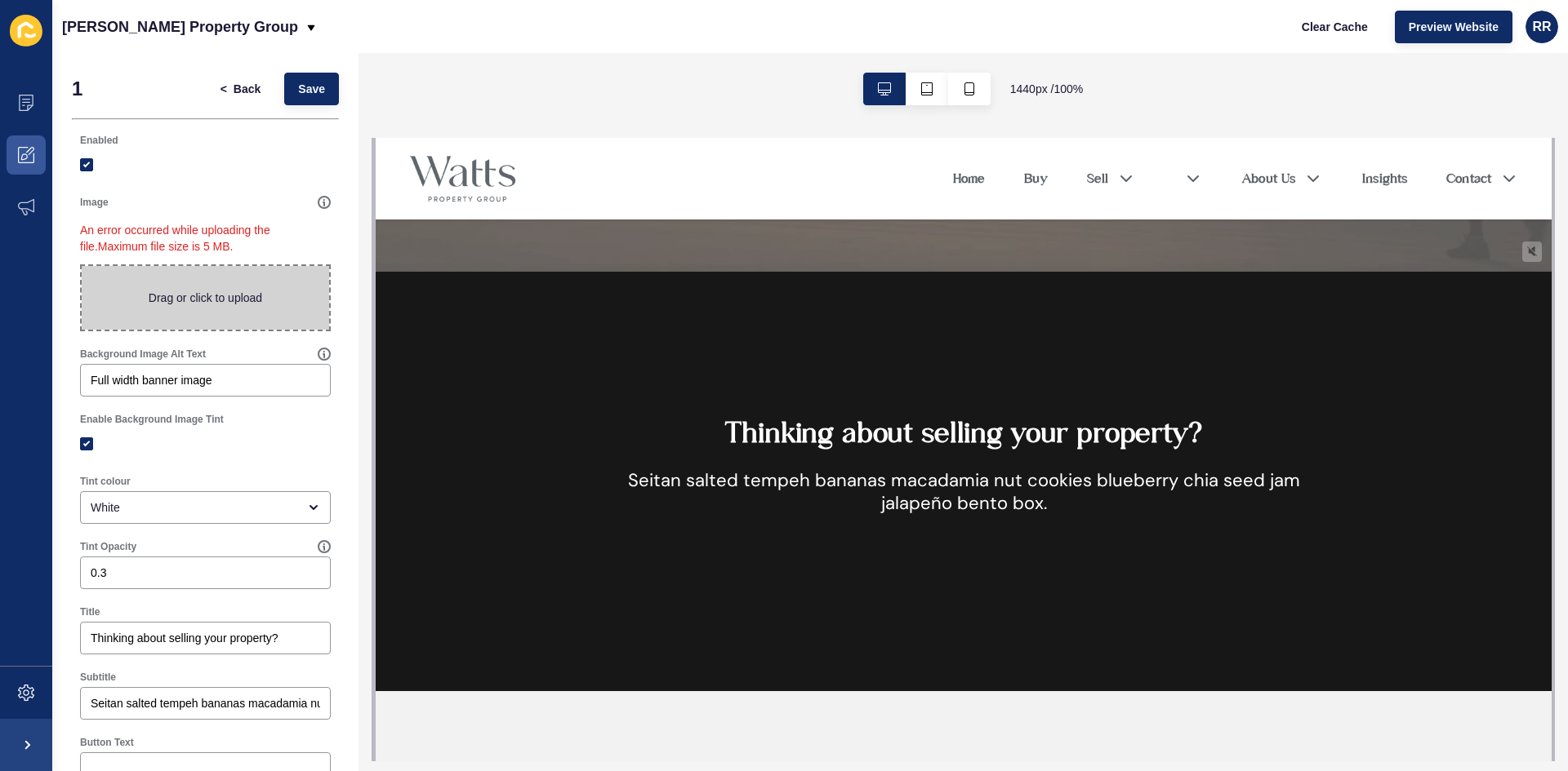
click at [200, 301] on span at bounding box center [205, 298] width 248 height 64
click at [82, 266] on input "Drag or click to upload" at bounding box center [82, 266] width 0 height 0
click at [153, 388] on div "Full width banner image" at bounding box center [205, 380] width 251 height 33
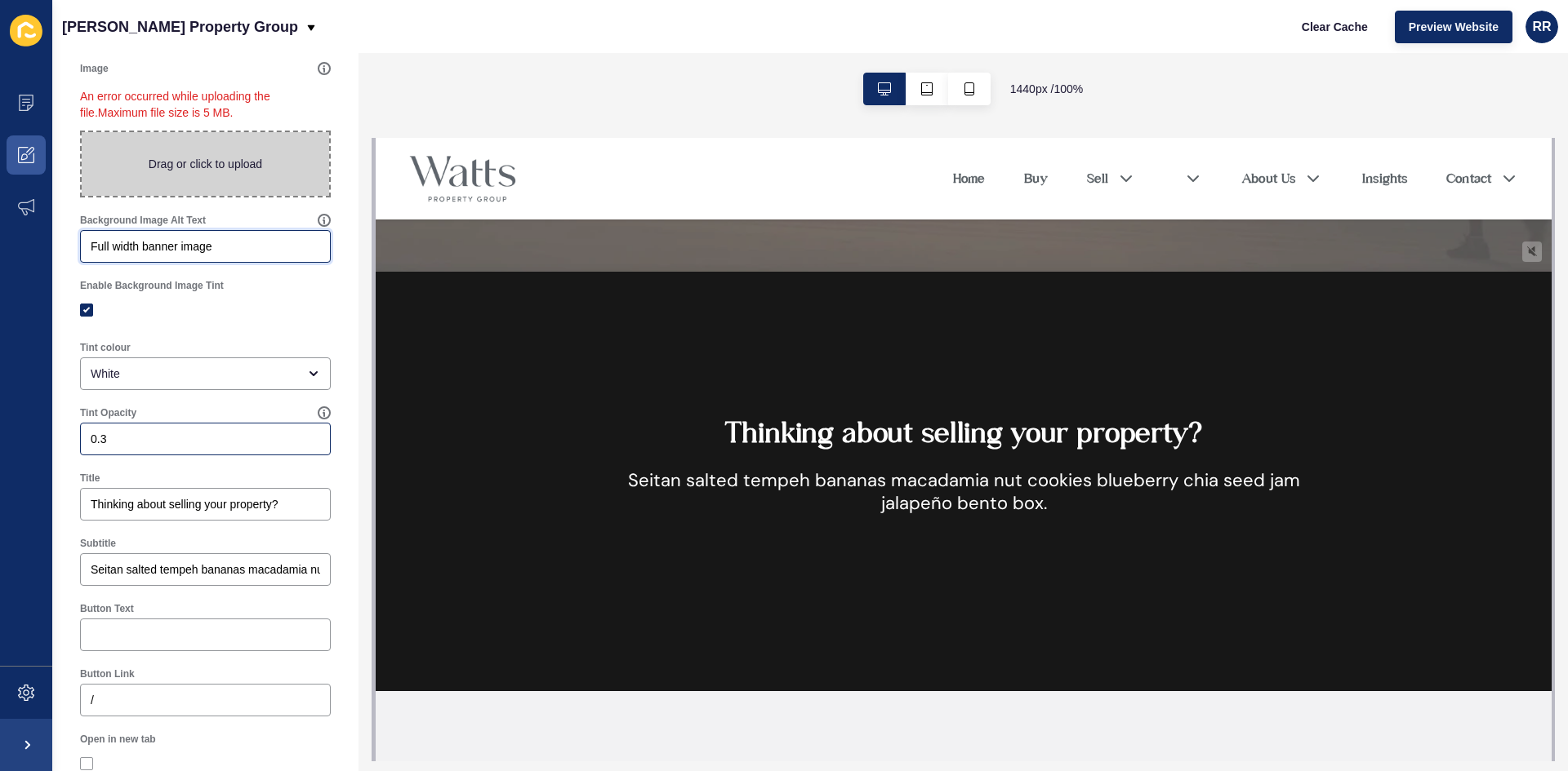
scroll to position [163, 0]
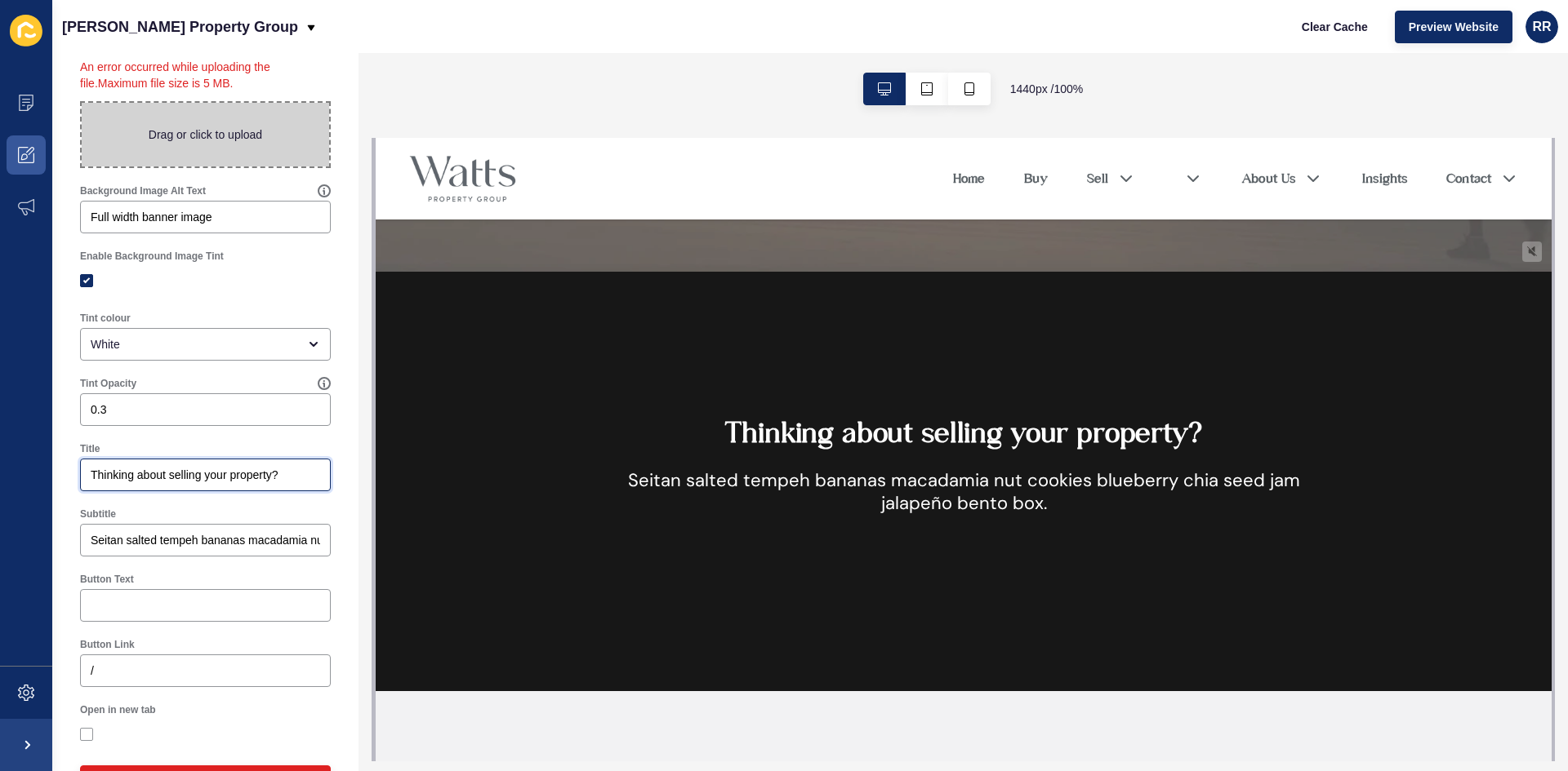
click at [152, 469] on input "Thinking about selling your property?" at bounding box center [205, 474] width 230 height 16
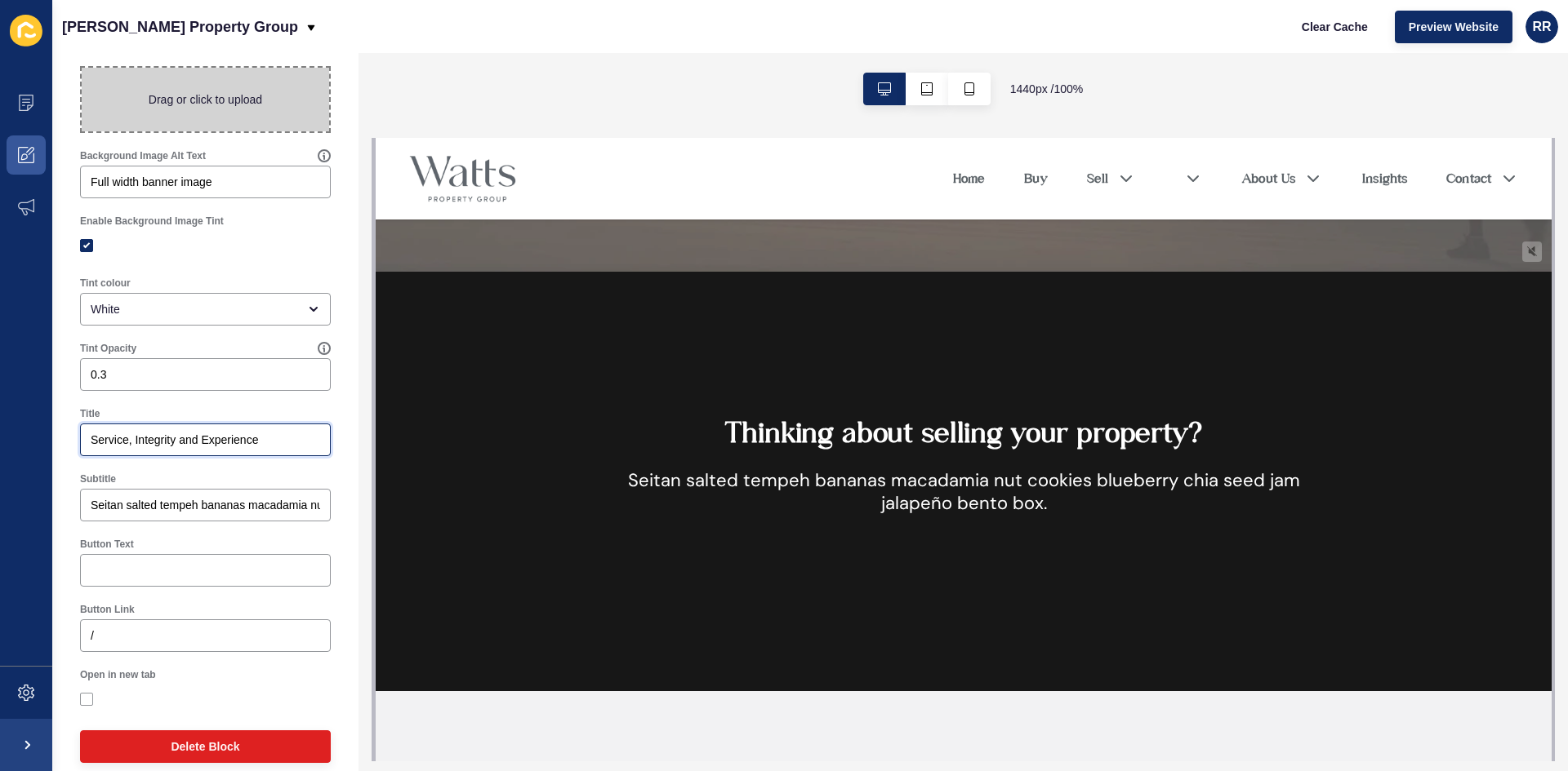
scroll to position [218, 0]
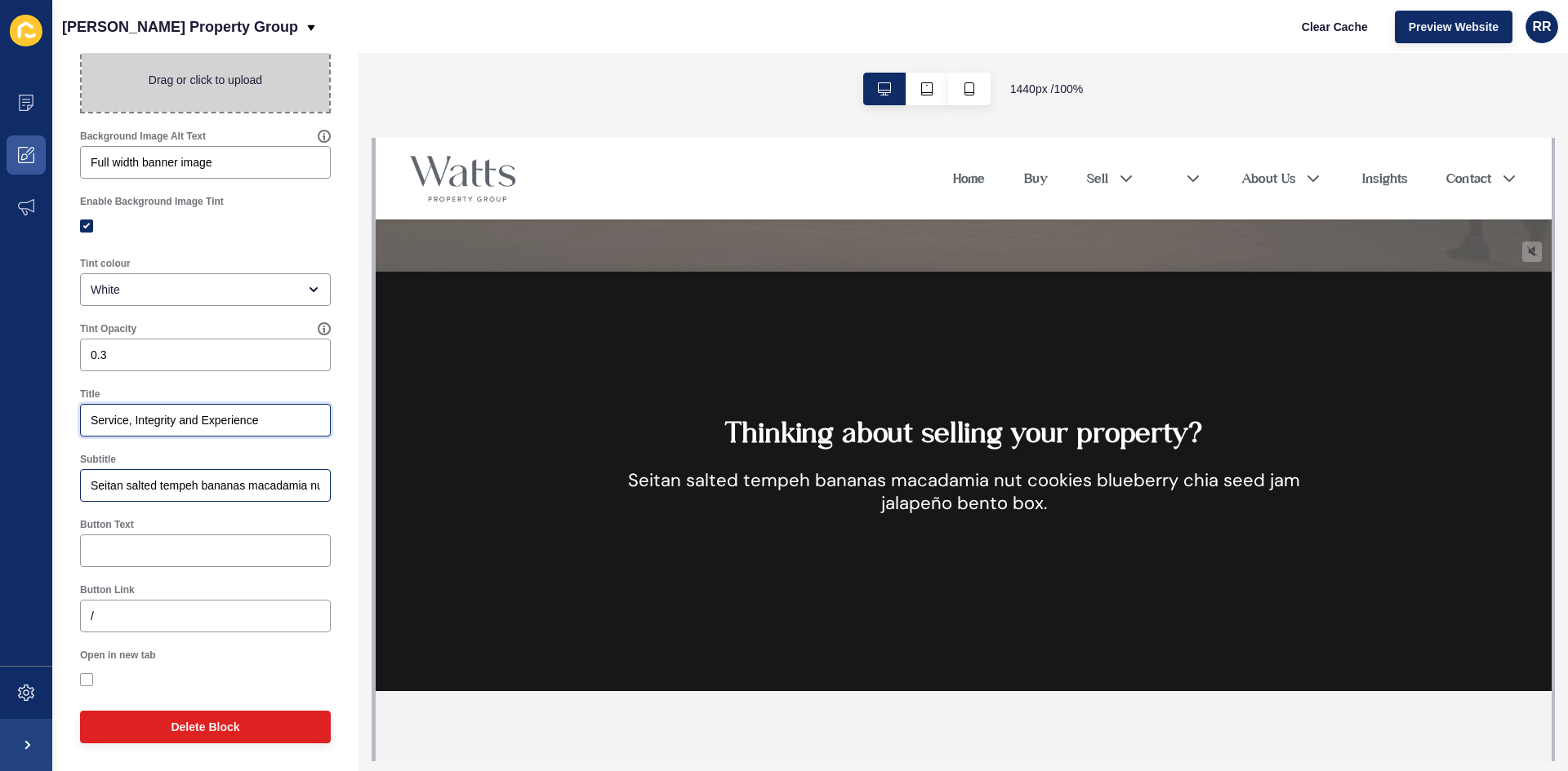
type input "Service, Integrity and Experience"
click at [164, 480] on input "Seitan salted tempeh bananas macadamia nut cookies blueberry chia seed jam jala…" at bounding box center [205, 486] width 230 height 16
paste input "Lorem ipsumd si ame co Adipiscin’e sedd eiusmod temporinc, u labo etdol ma aliq…"
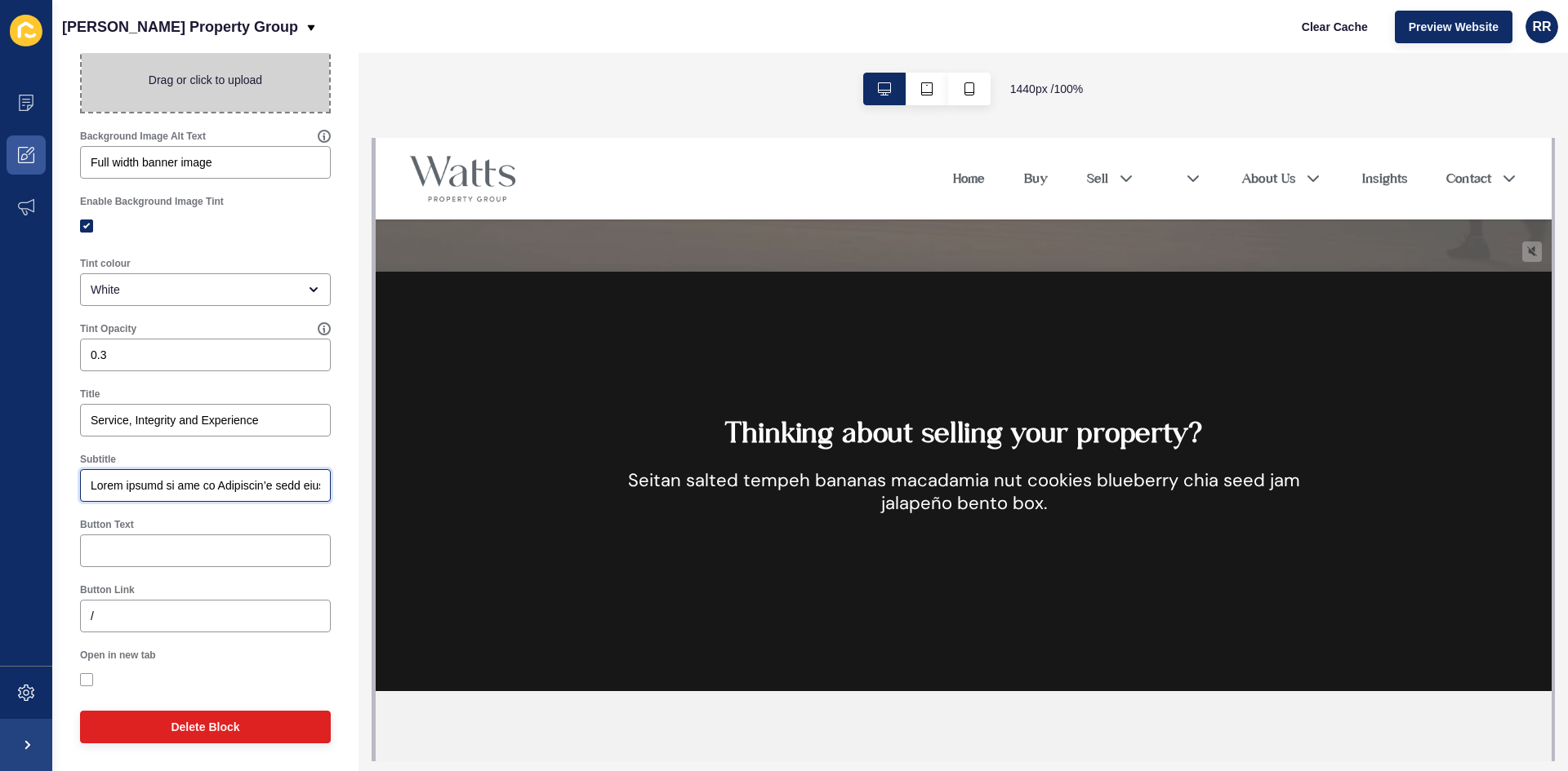
scroll to position [0, 6364]
type input "Lorem ipsumd si ame co Adipiscin’e sedd eiusmod temporinc, u labo etdol ma aliq…"
click at [182, 433] on div "Service, Integrity and Experience" at bounding box center [205, 420] width 251 height 33
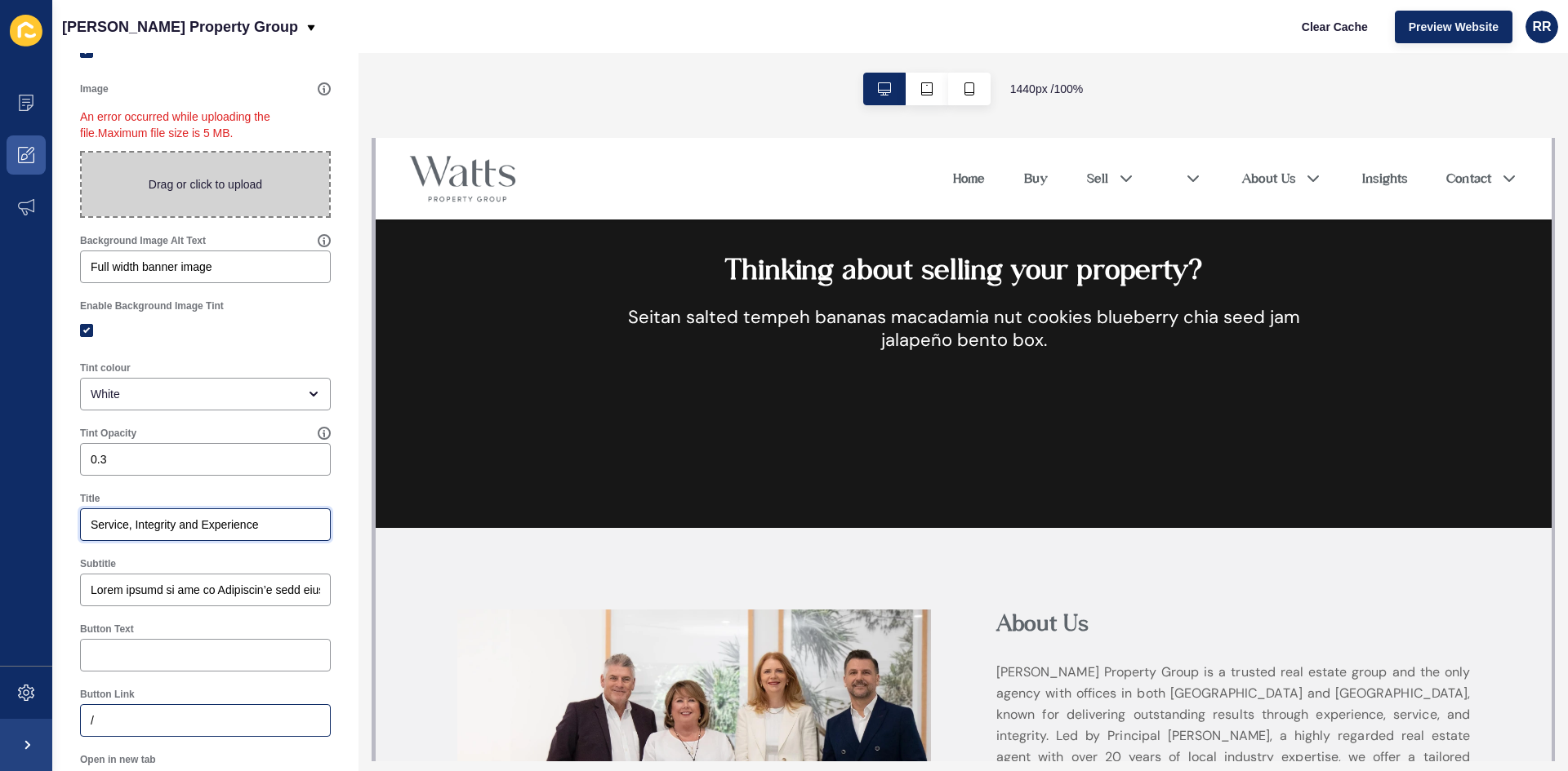
scroll to position [0, 0]
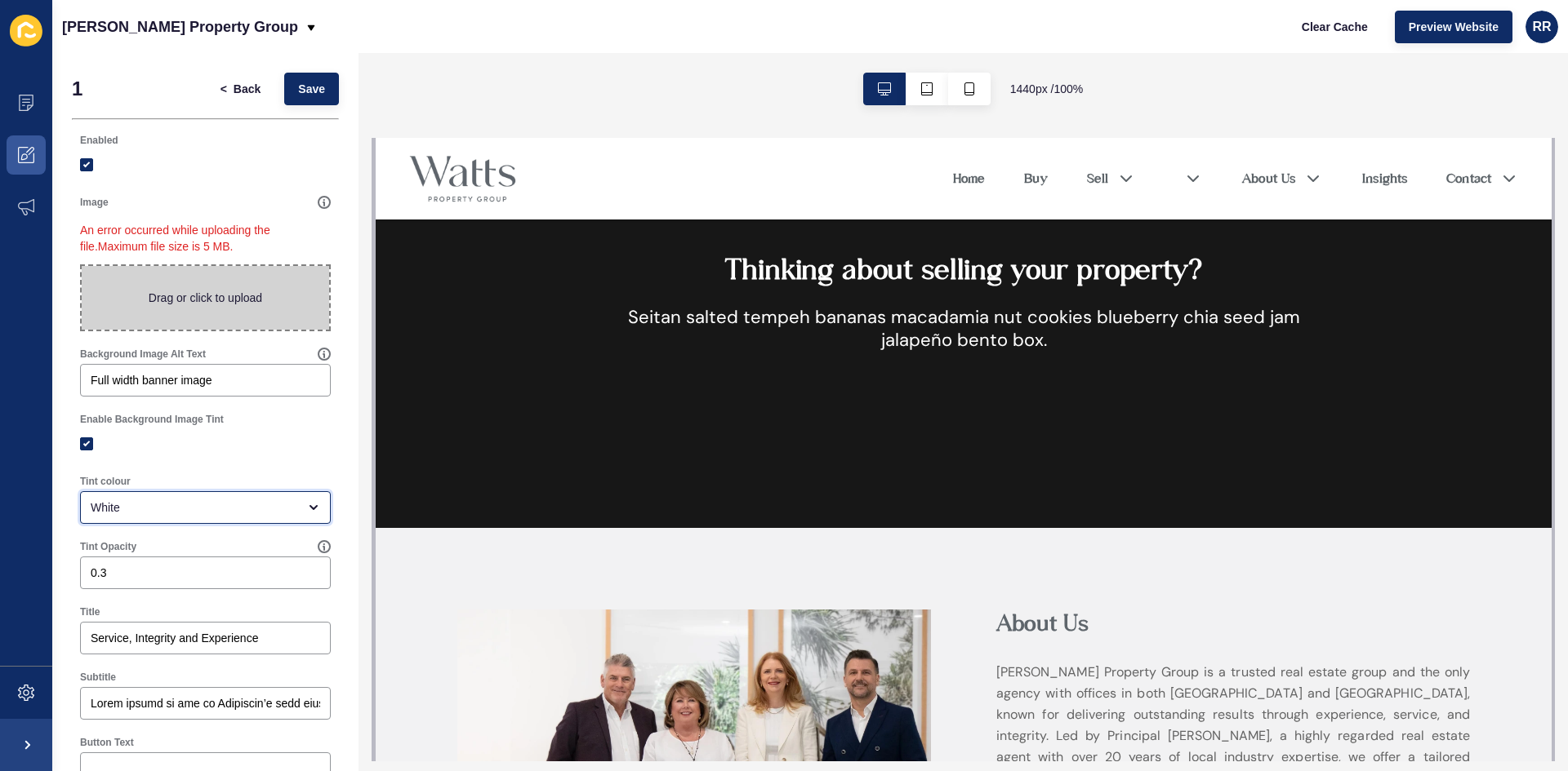
click at [192, 494] on div "White" at bounding box center [205, 508] width 251 height 33
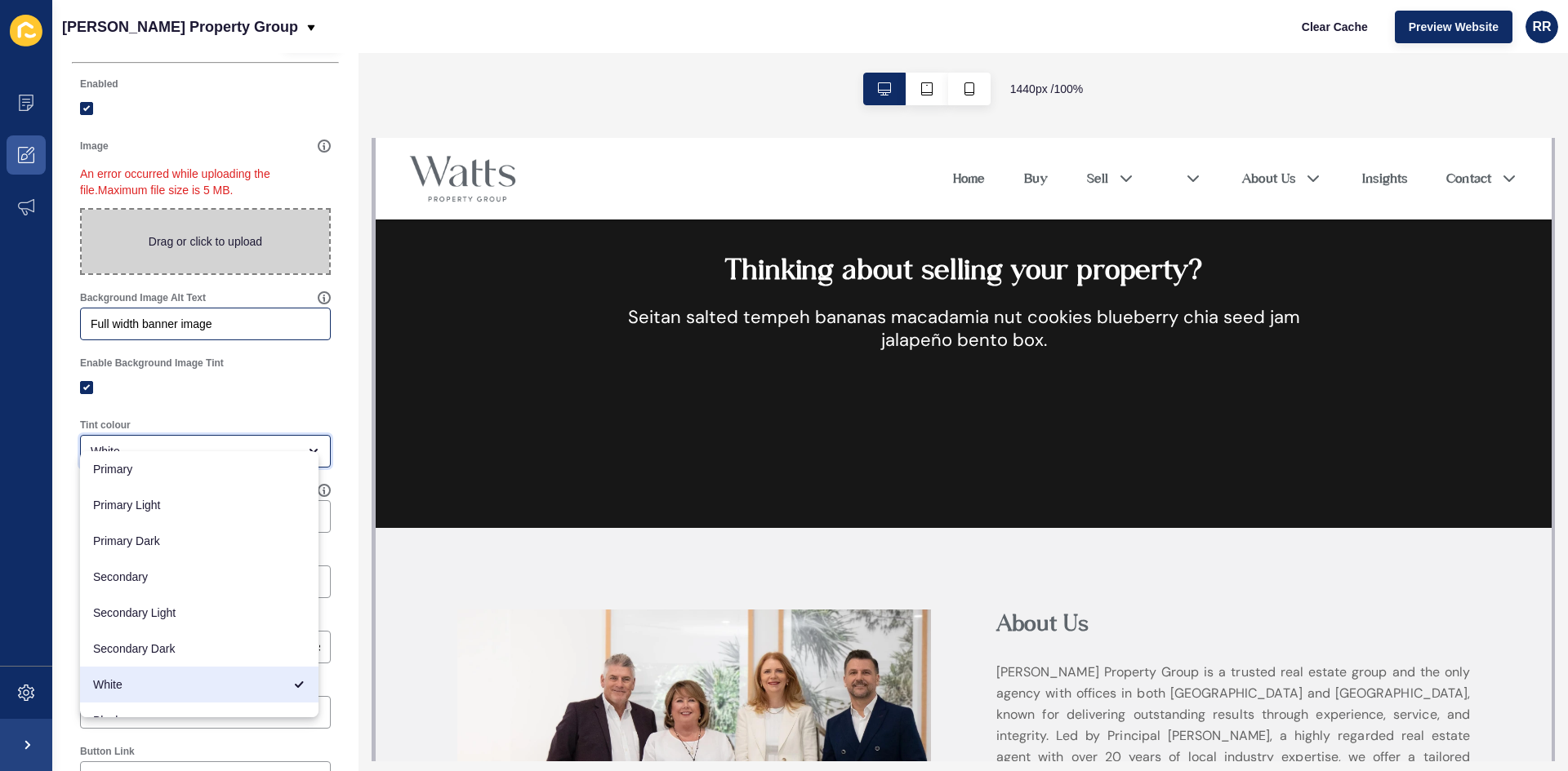
scroll to position [82, 0]
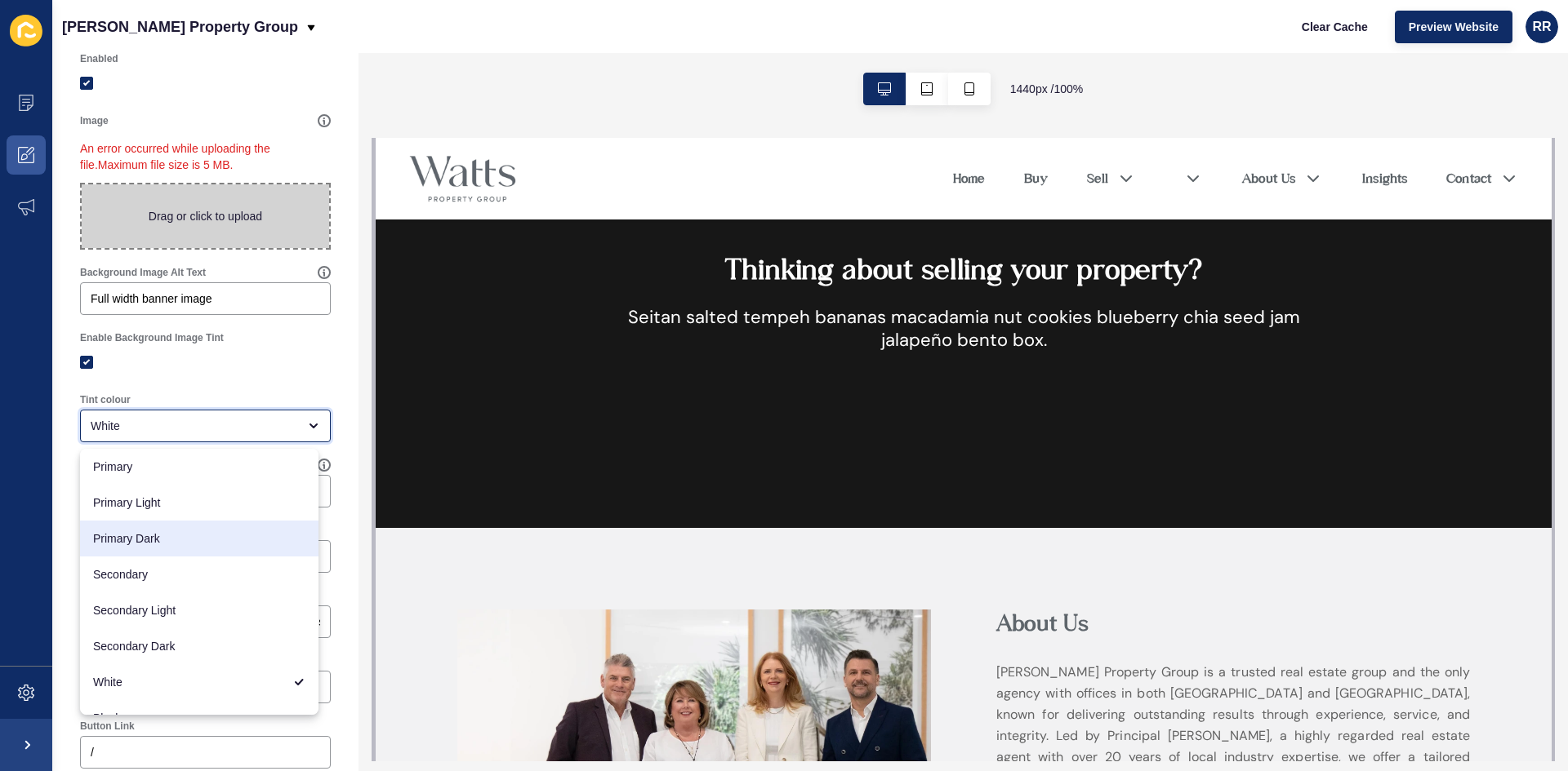
click at [190, 531] on span "Primary Dark" at bounding box center [199, 538] width 212 height 16
type input "Primary Dark"
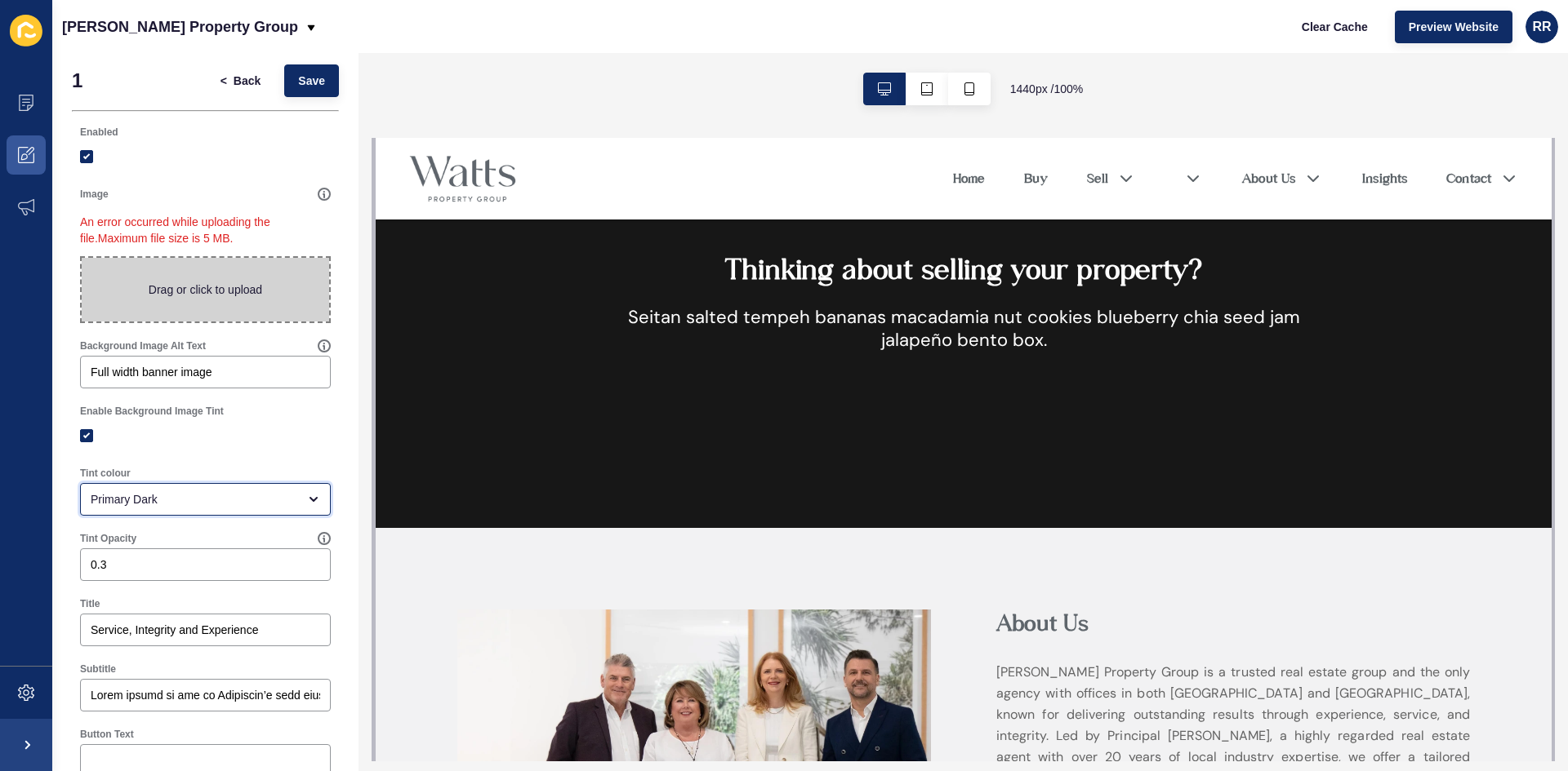
scroll to position [0, 0]
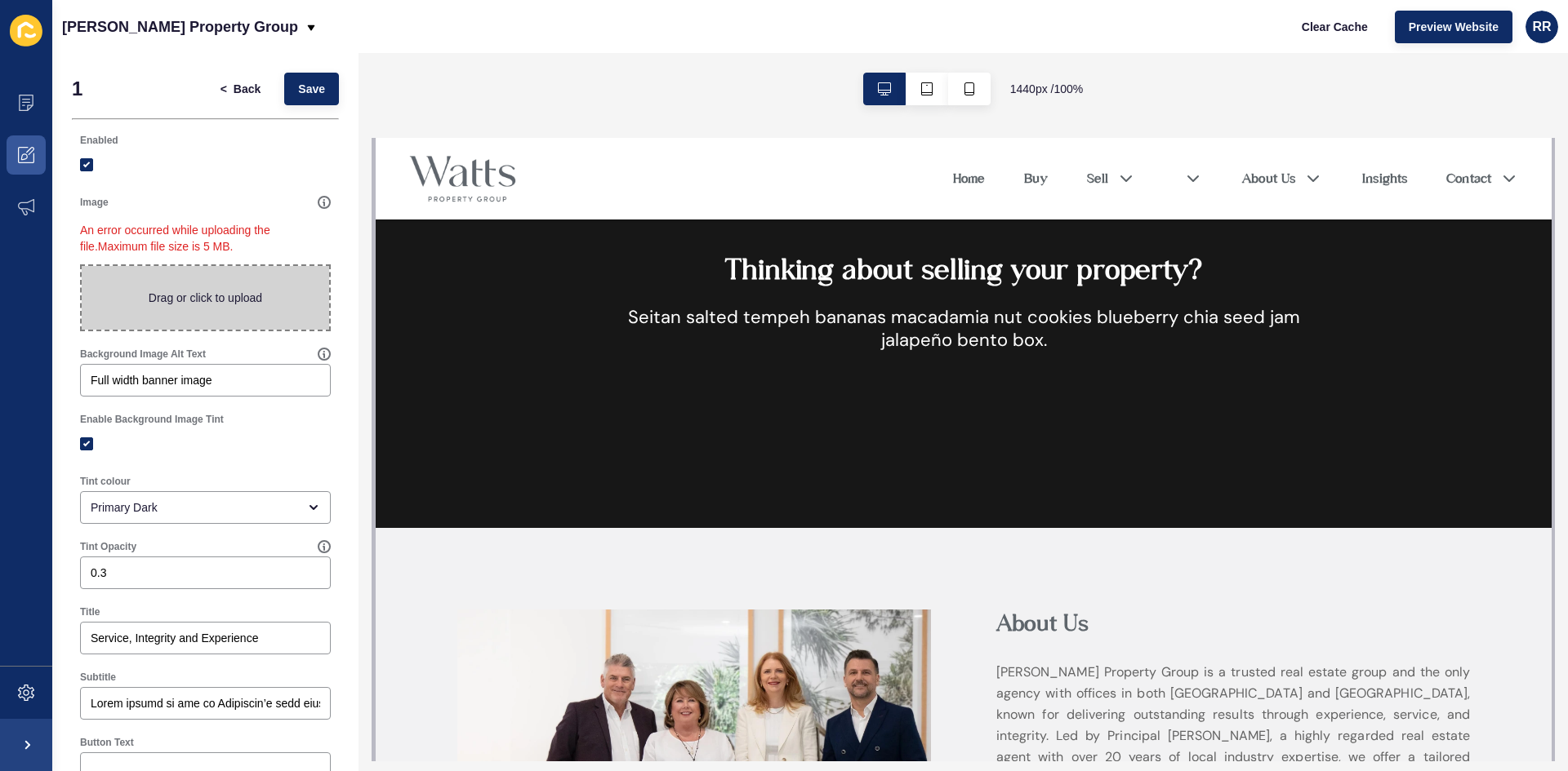
click at [310, 71] on div "< Back Save" at bounding box center [273, 89] width 142 height 42
click at [305, 91] on span "Save" at bounding box center [311, 89] width 27 height 16
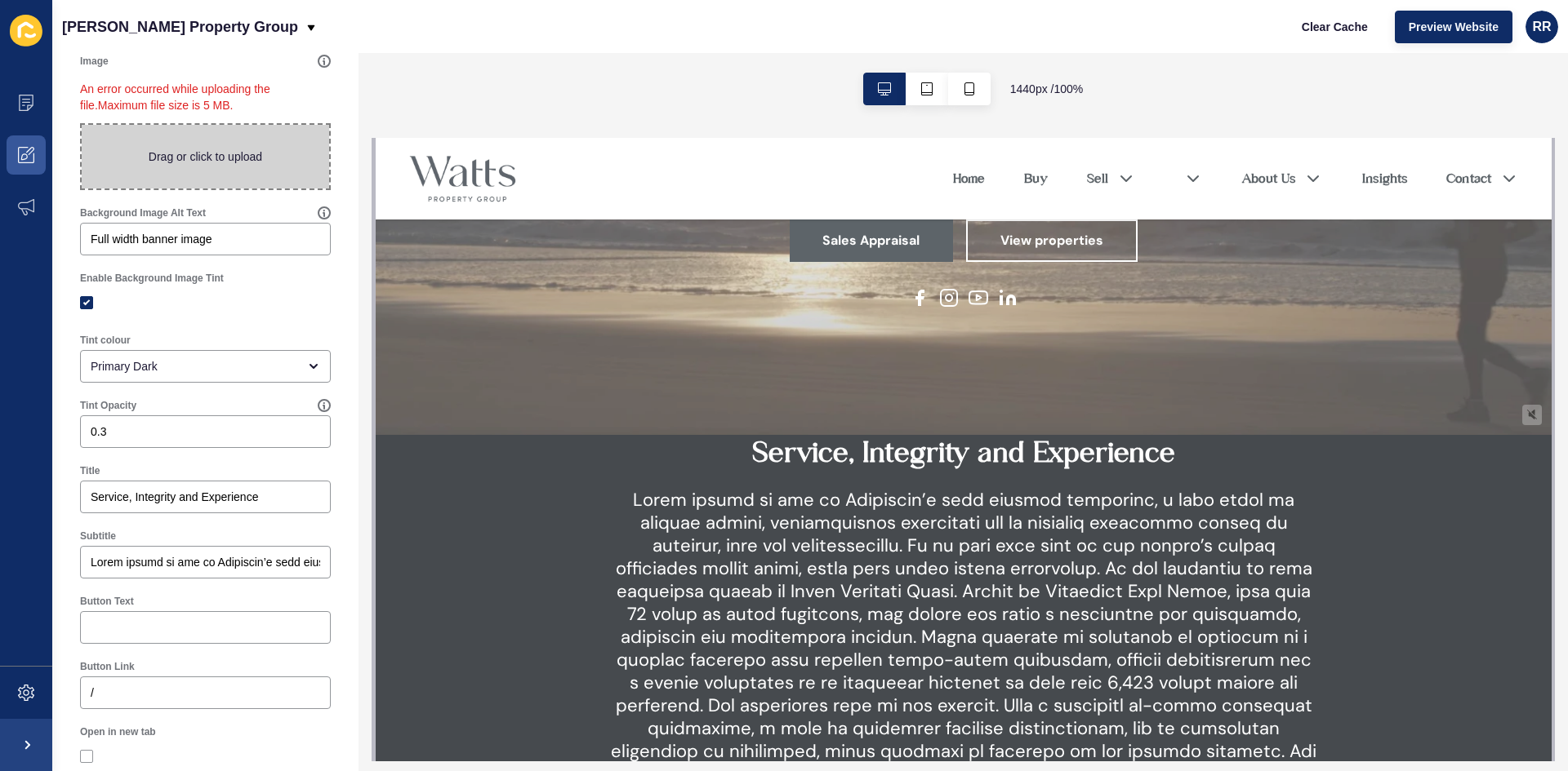
scroll to position [218, 0]
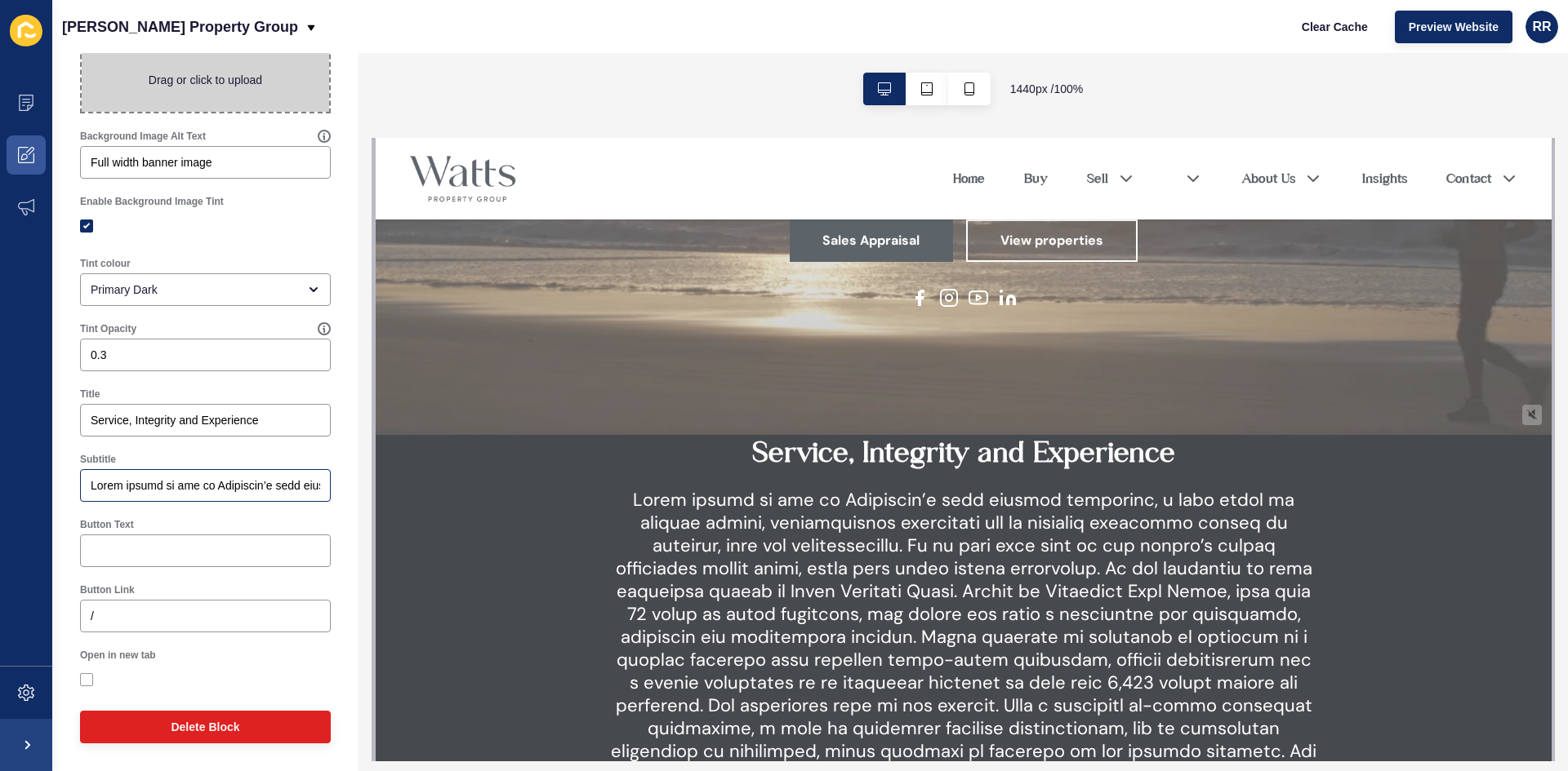
click at [141, 477] on div at bounding box center [205, 486] width 251 height 33
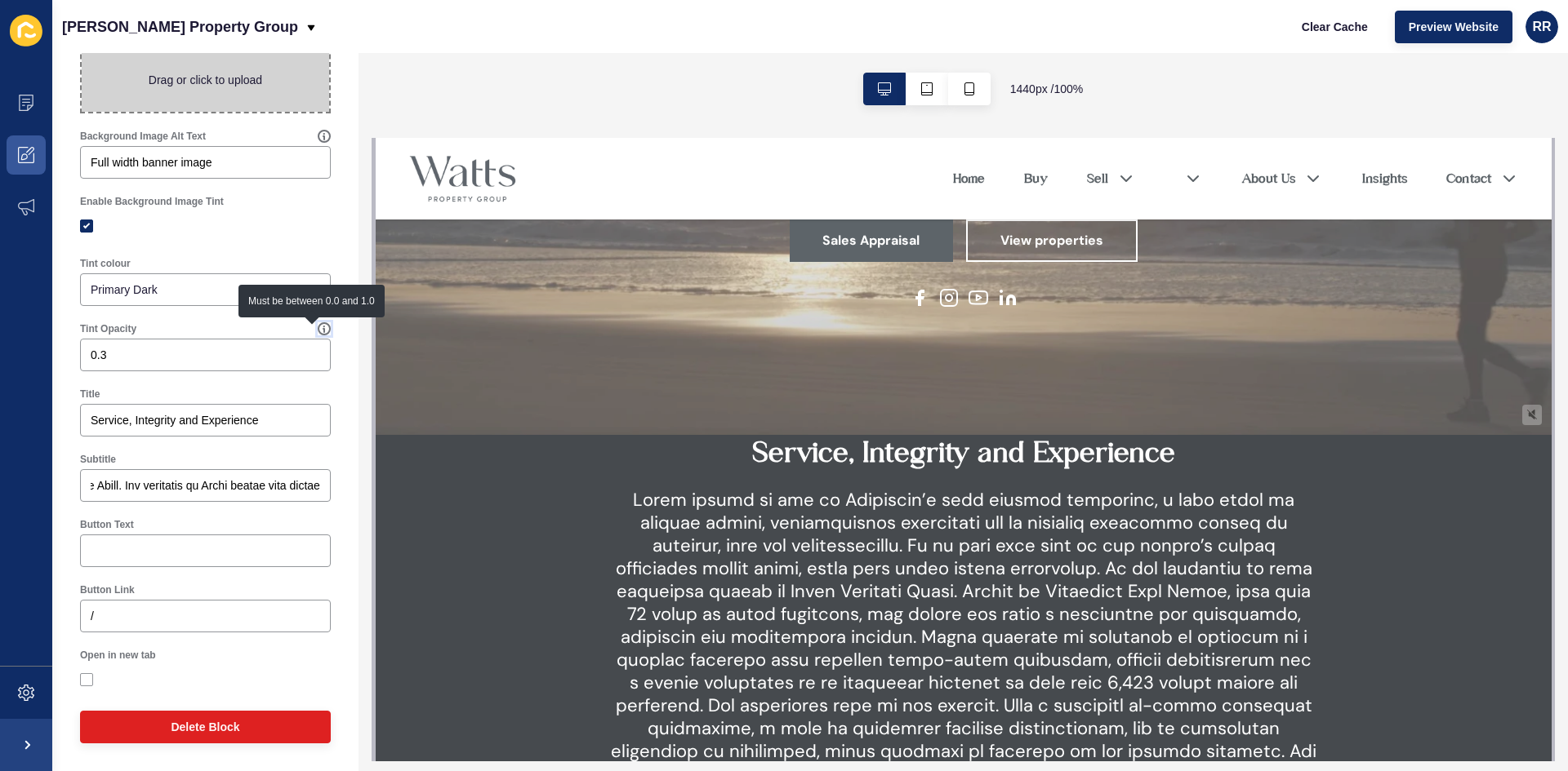
click at [318, 329] on icon at bounding box center [324, 329] width 13 height 13
click at [331, 363] on div "1 < Back Save Enabled Image An error occurred while uploading the file. Maximum…" at bounding box center [205, 303] width 306 height 936
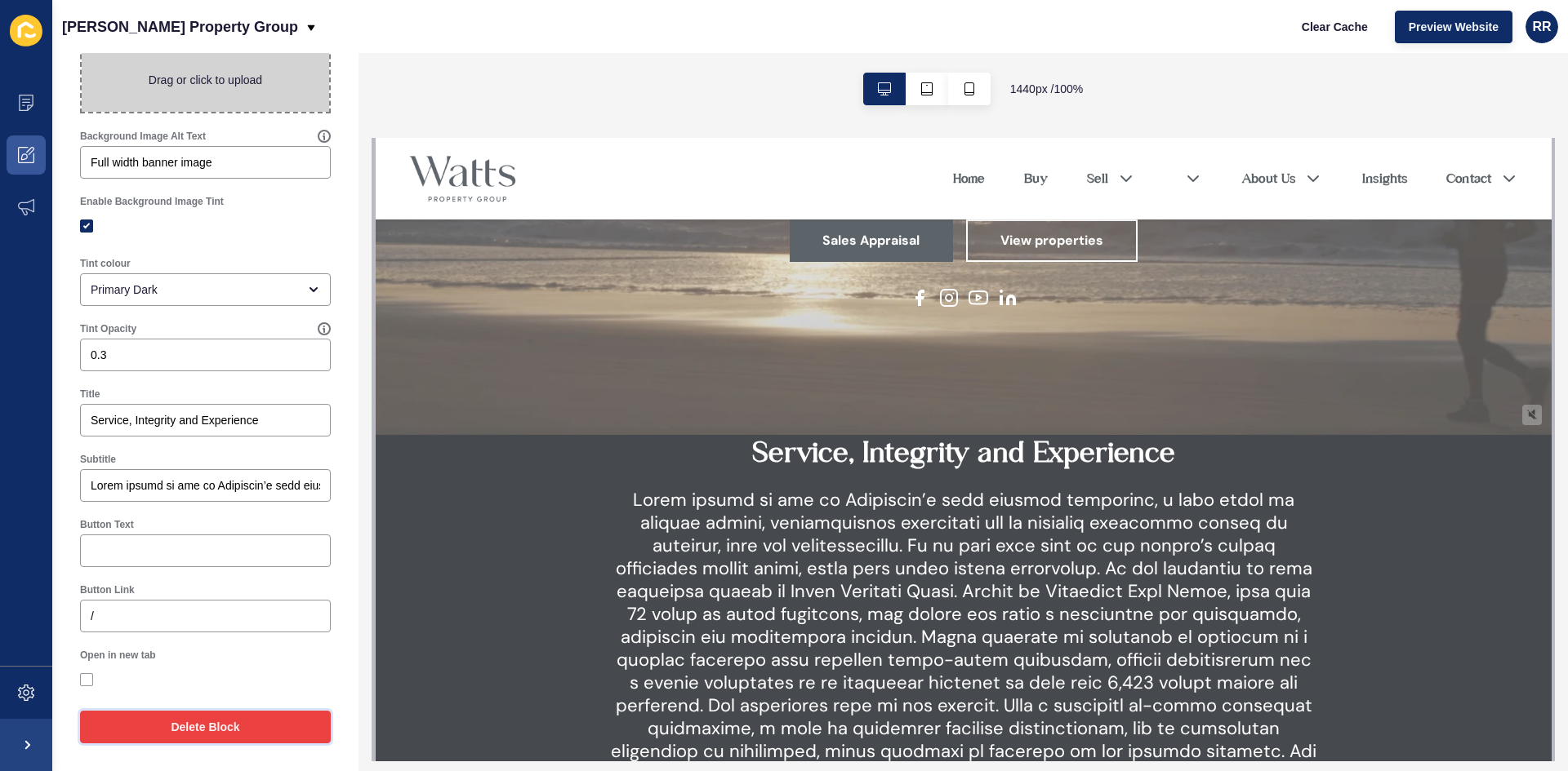
click at [174, 722] on span "Delete Block" at bounding box center [205, 727] width 68 height 16
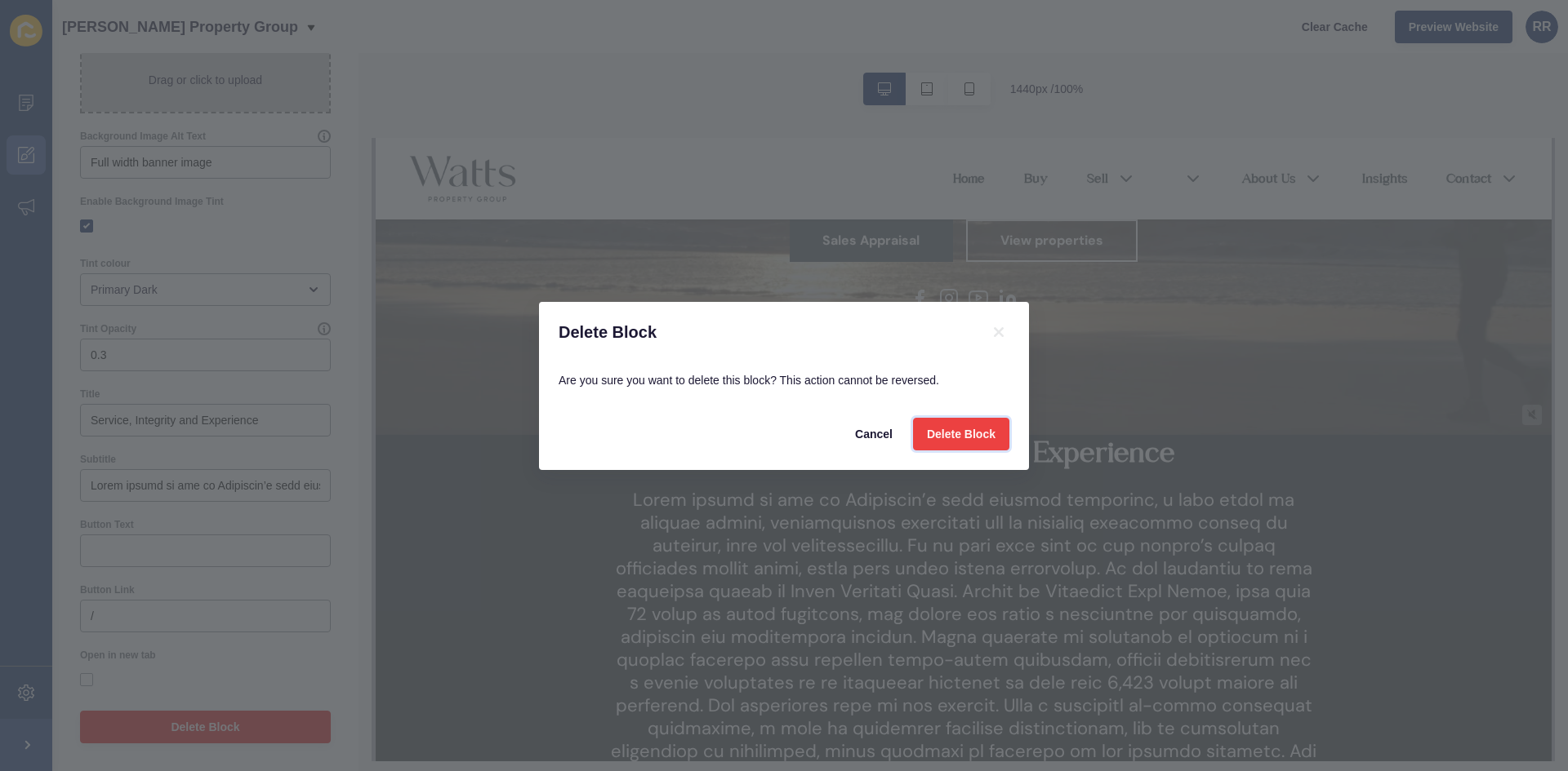
click at [955, 429] on span "Delete Block" at bounding box center [960, 434] width 68 height 16
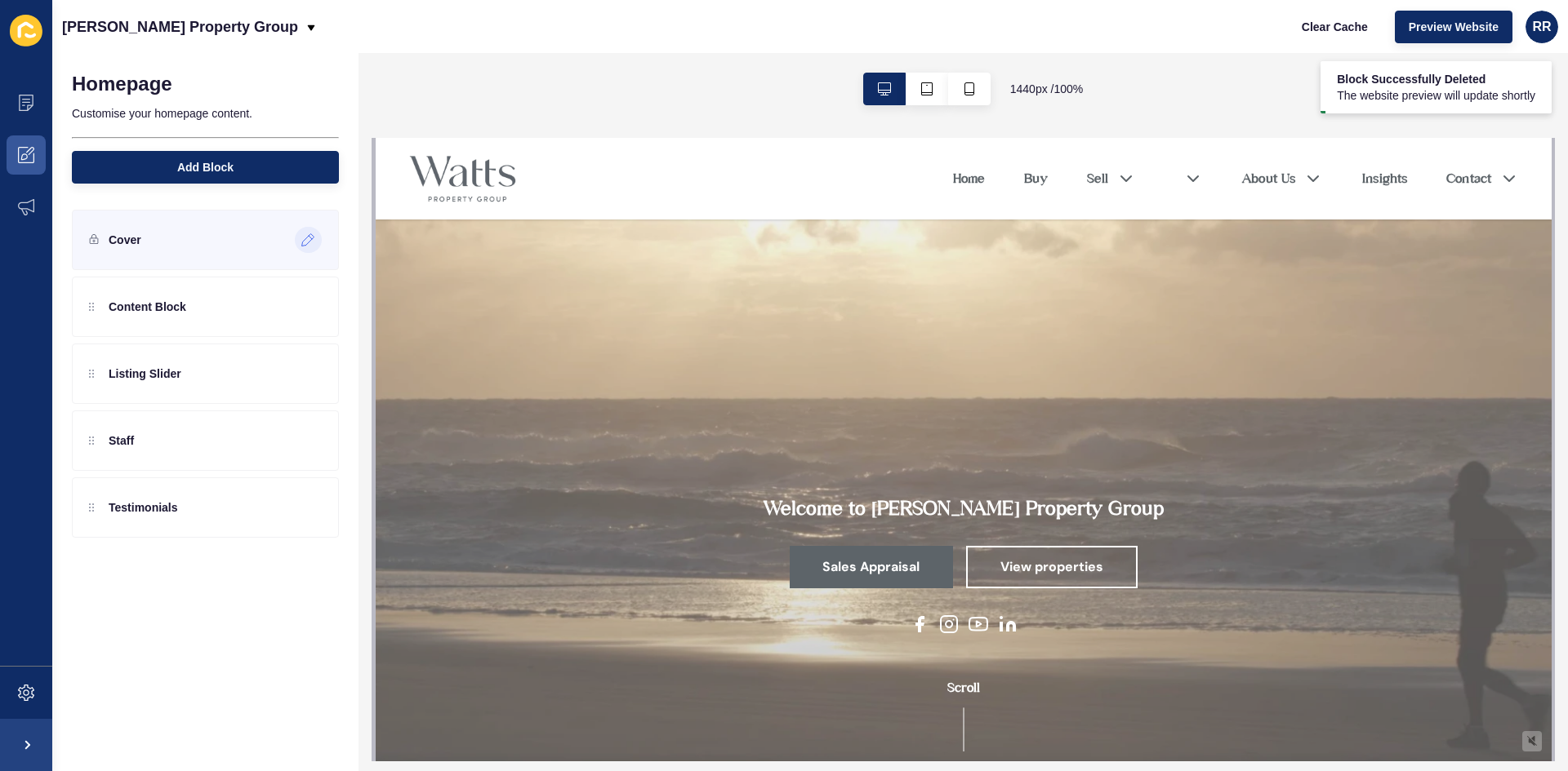
click at [312, 243] on icon at bounding box center [308, 240] width 14 height 13
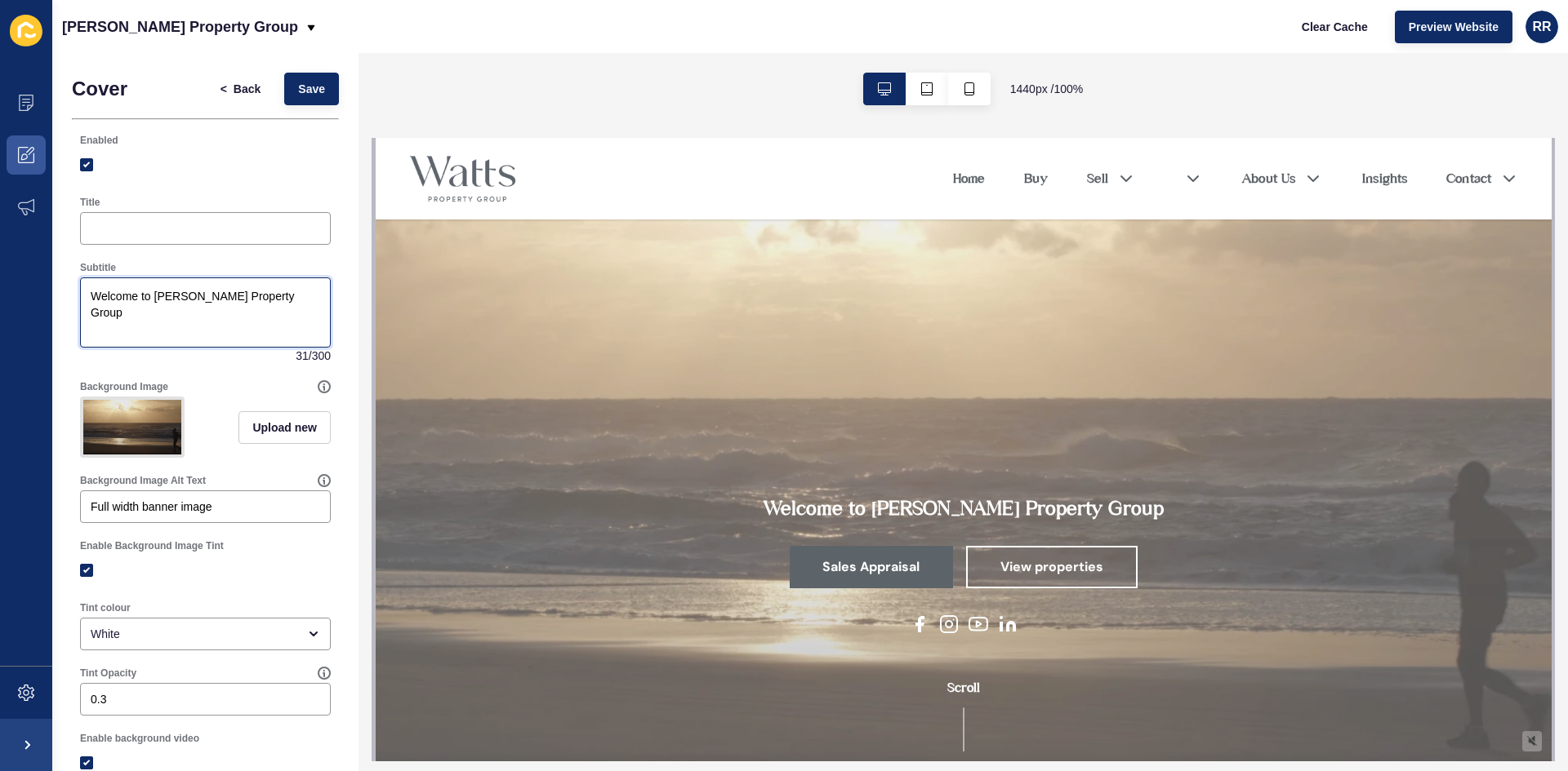
click at [205, 297] on textarea "Welcome to [PERSON_NAME] Property Group" at bounding box center [205, 313] width 246 height 66
click at [151, 240] on div at bounding box center [205, 229] width 251 height 33
click at [213, 225] on input "Service, Integrity and Expereivce" at bounding box center [205, 229] width 230 height 16
type input "Service, Integrity and Experience"
click at [292, 186] on div "Enabled" at bounding box center [205, 157] width 267 height 62
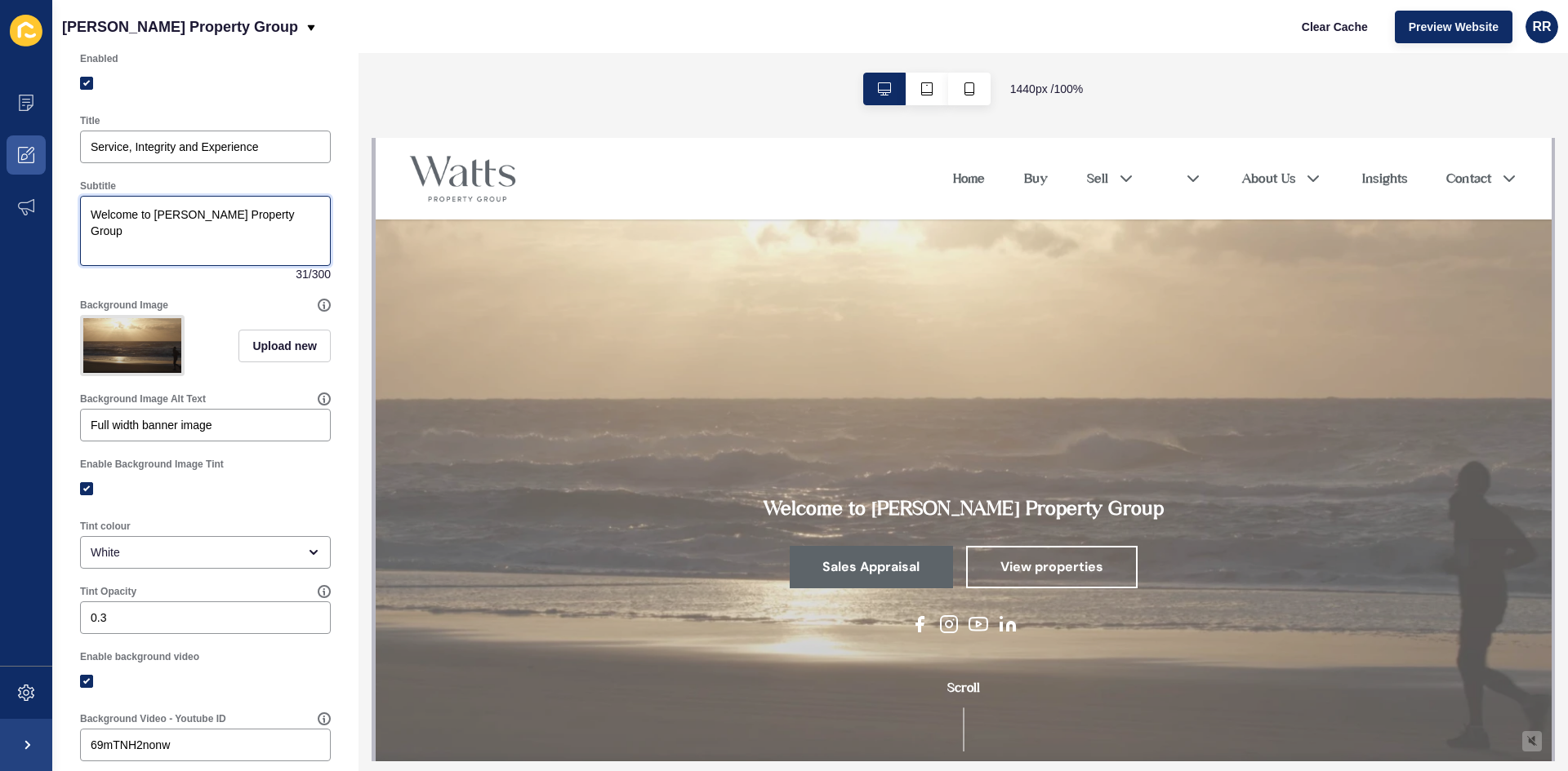
click at [211, 221] on textarea "Welcome to [PERSON_NAME] Property Group" at bounding box center [205, 231] width 246 height 66
paste textarea "atts Property Group – The benchmark in Noosa luxury real estate."
click at [208, 216] on textarea "[PERSON_NAME] Property Group – The benchmark in Noosa luxury real estate." at bounding box center [205, 231] width 246 height 66
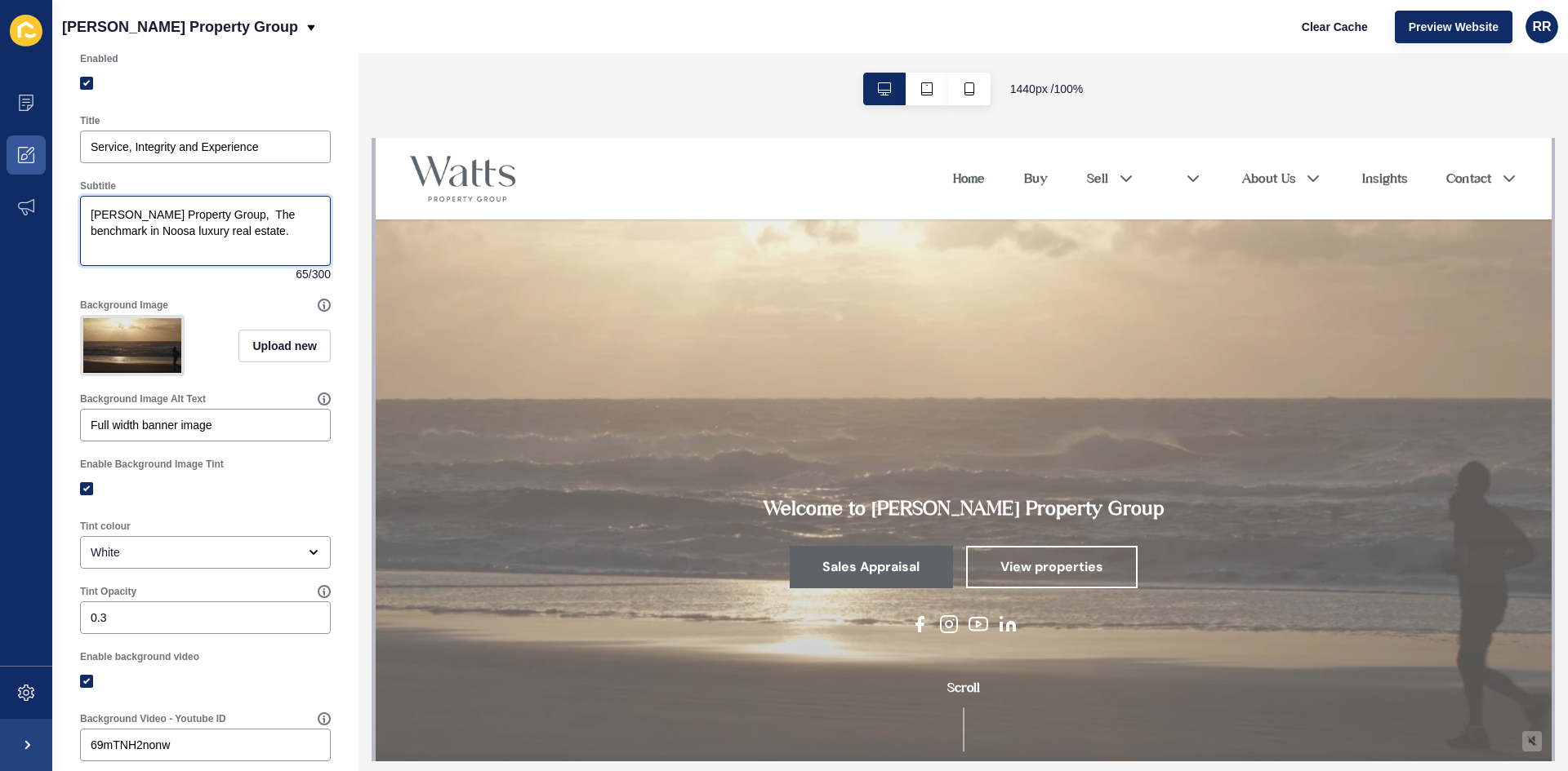
drag, startPoint x: 213, startPoint y: 230, endPoint x: 229, endPoint y: 230, distance: 16.0
click at [213, 230] on textarea "[PERSON_NAME] Property Group, The benchmark in Noosa luxury real estate." at bounding box center [205, 231] width 246 height 66
drag, startPoint x: 242, startPoint y: 234, endPoint x: 229, endPoint y: 219, distance: 19.8
click at [242, 234] on textarea "[PERSON_NAME] Property Group, The benchmark in Noosa luxury real estate." at bounding box center [205, 231] width 246 height 66
click at [211, 211] on textarea "[PERSON_NAME] Property Group, The benchmark in Noosa luxury real estate." at bounding box center [205, 231] width 246 height 66
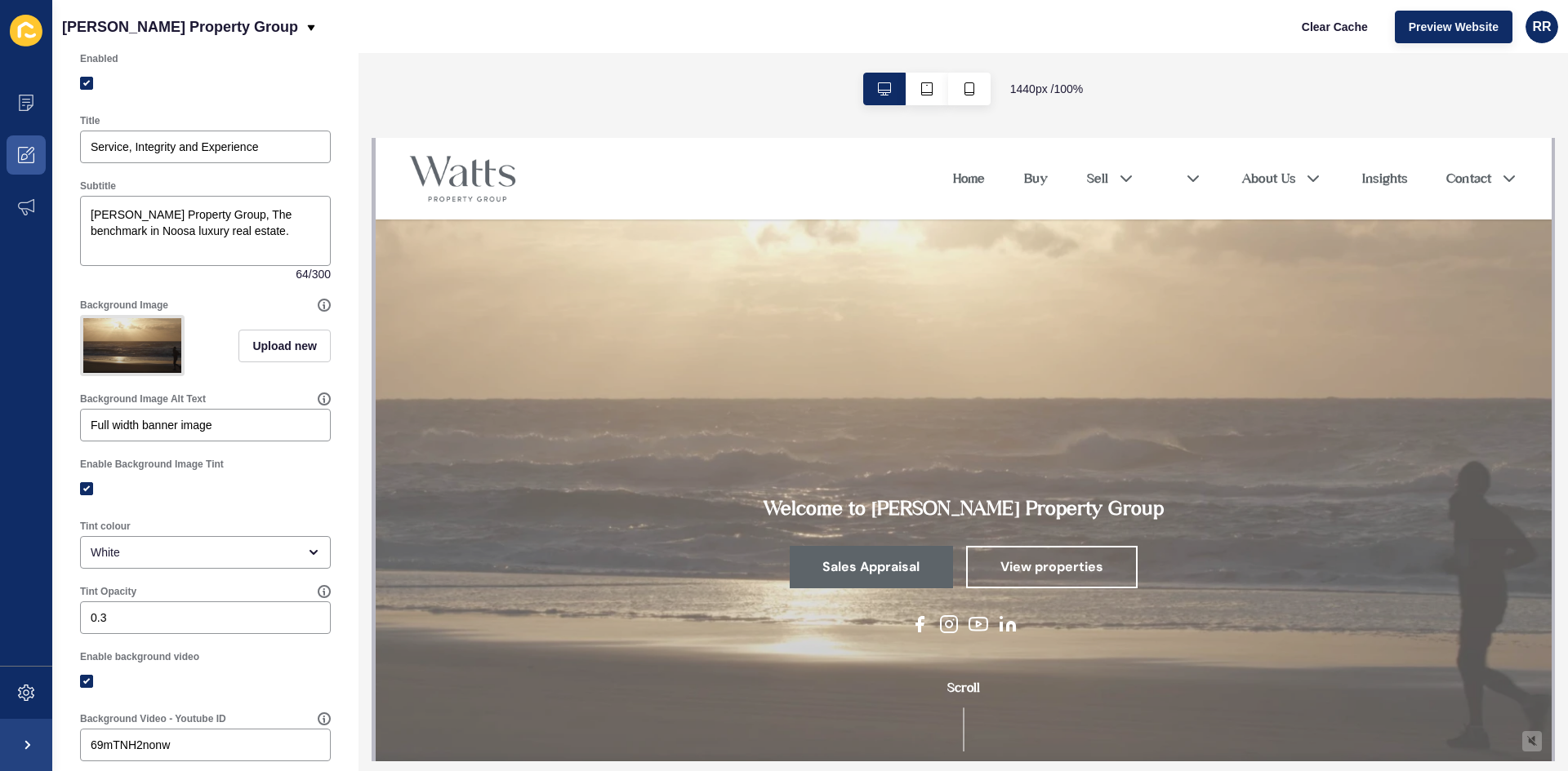
click at [268, 183] on div "Subtitle" at bounding box center [205, 185] width 251 height 13
click at [266, 237] on textarea "[PERSON_NAME] Property Group, The benchmark in Noosa luxury real estate." at bounding box center [205, 231] width 246 height 66
drag, startPoint x: 235, startPoint y: 240, endPoint x: 92, endPoint y: 214, distance: 145.3
click at [92, 214] on textarea "[PERSON_NAME] Property Group, The benchmark in Noosa luxury real estate." at bounding box center [205, 231] width 246 height 66
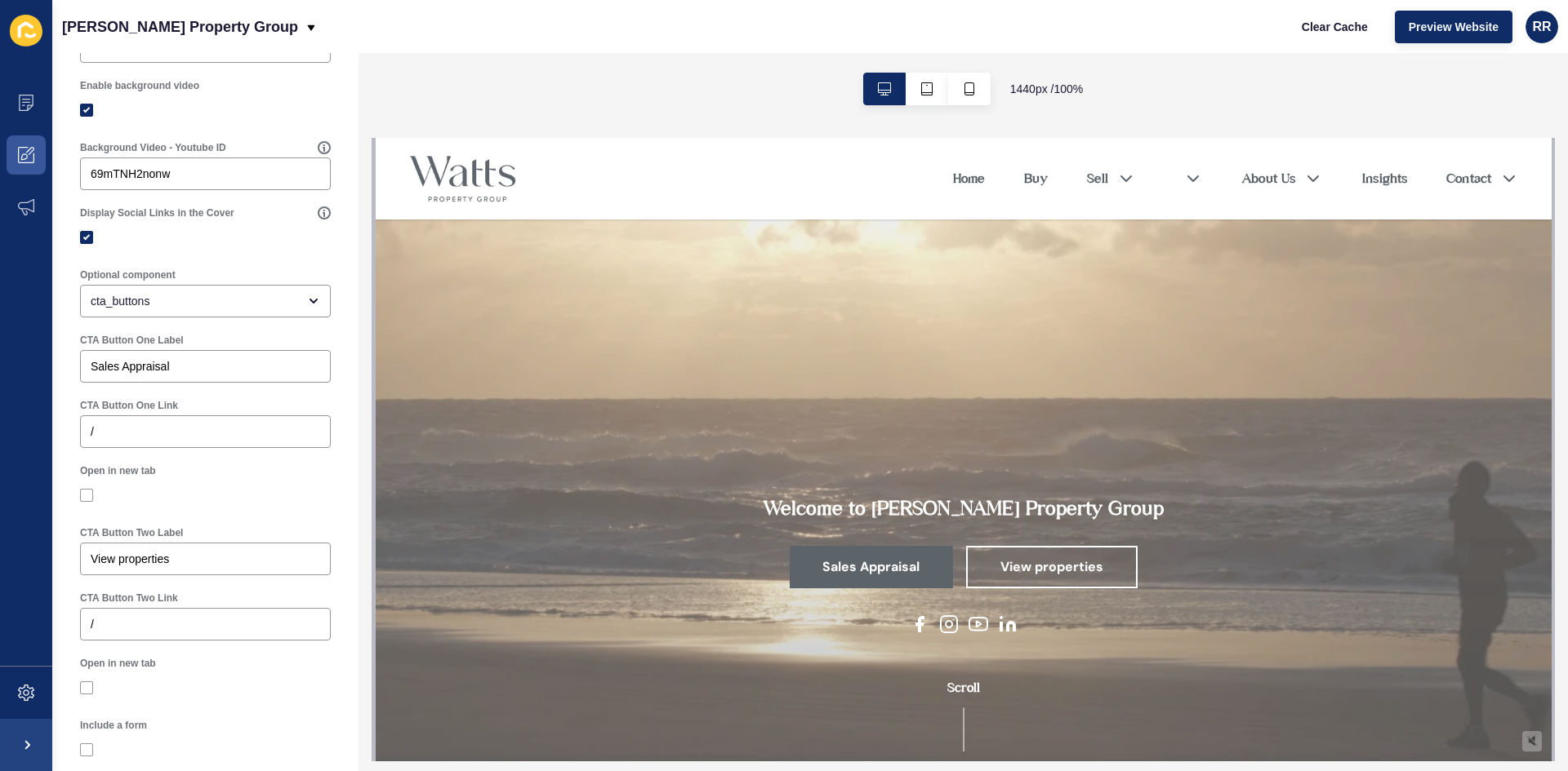
scroll to position [768, 0]
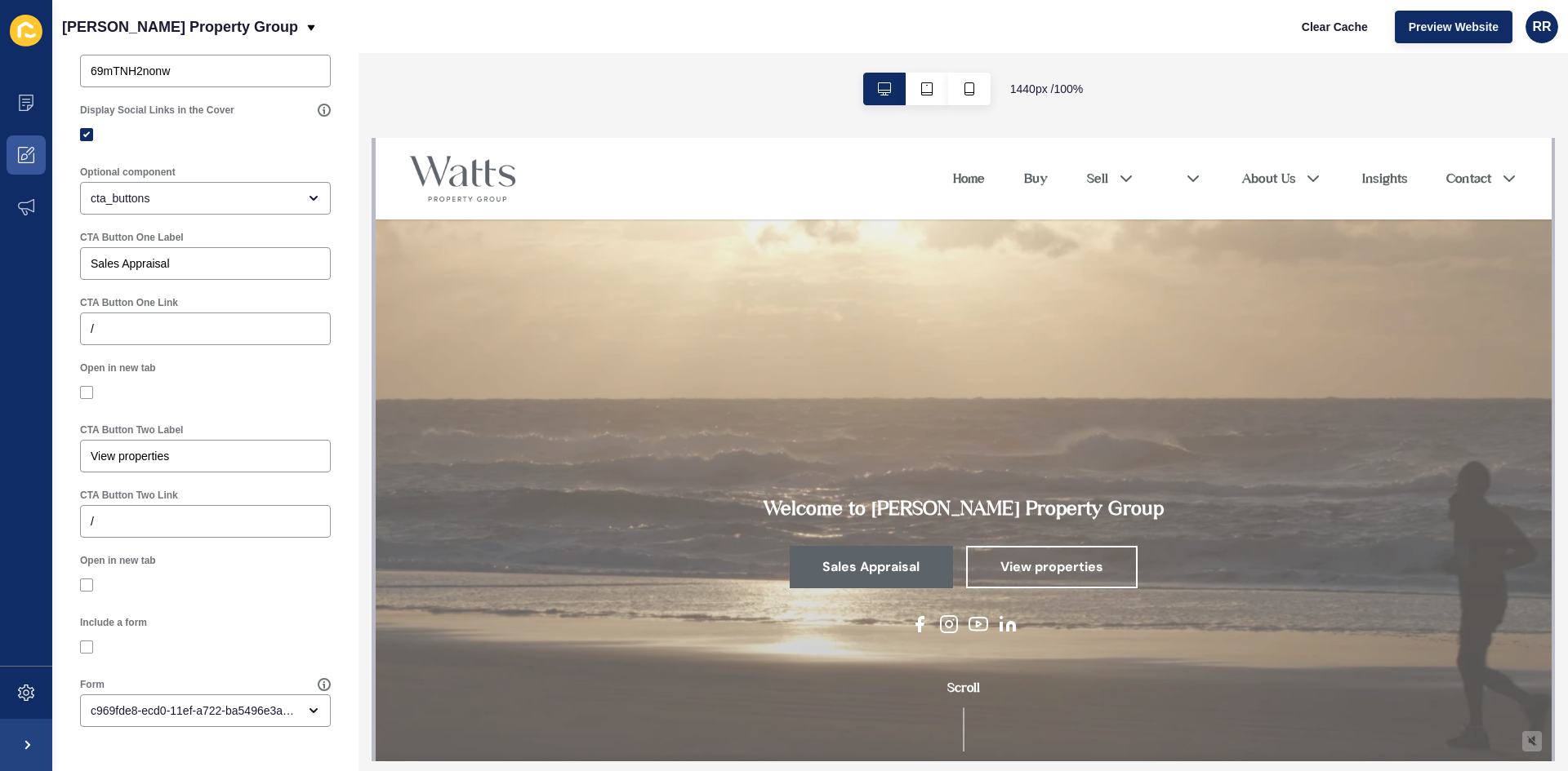
type textarea "Welcome to [PERSON_NAME] Property Group."
drag, startPoint x: 116, startPoint y: 298, endPoint x: 131, endPoint y: 298, distance: 15.0
click at [116, 298] on label "CTA Button One Link" at bounding box center [129, 303] width 98 height 13
click at [116, 321] on input "/" at bounding box center [205, 329] width 230 height 16
click at [259, 420] on div "CTA Button Two Label View properties" at bounding box center [205, 448] width 267 height 66
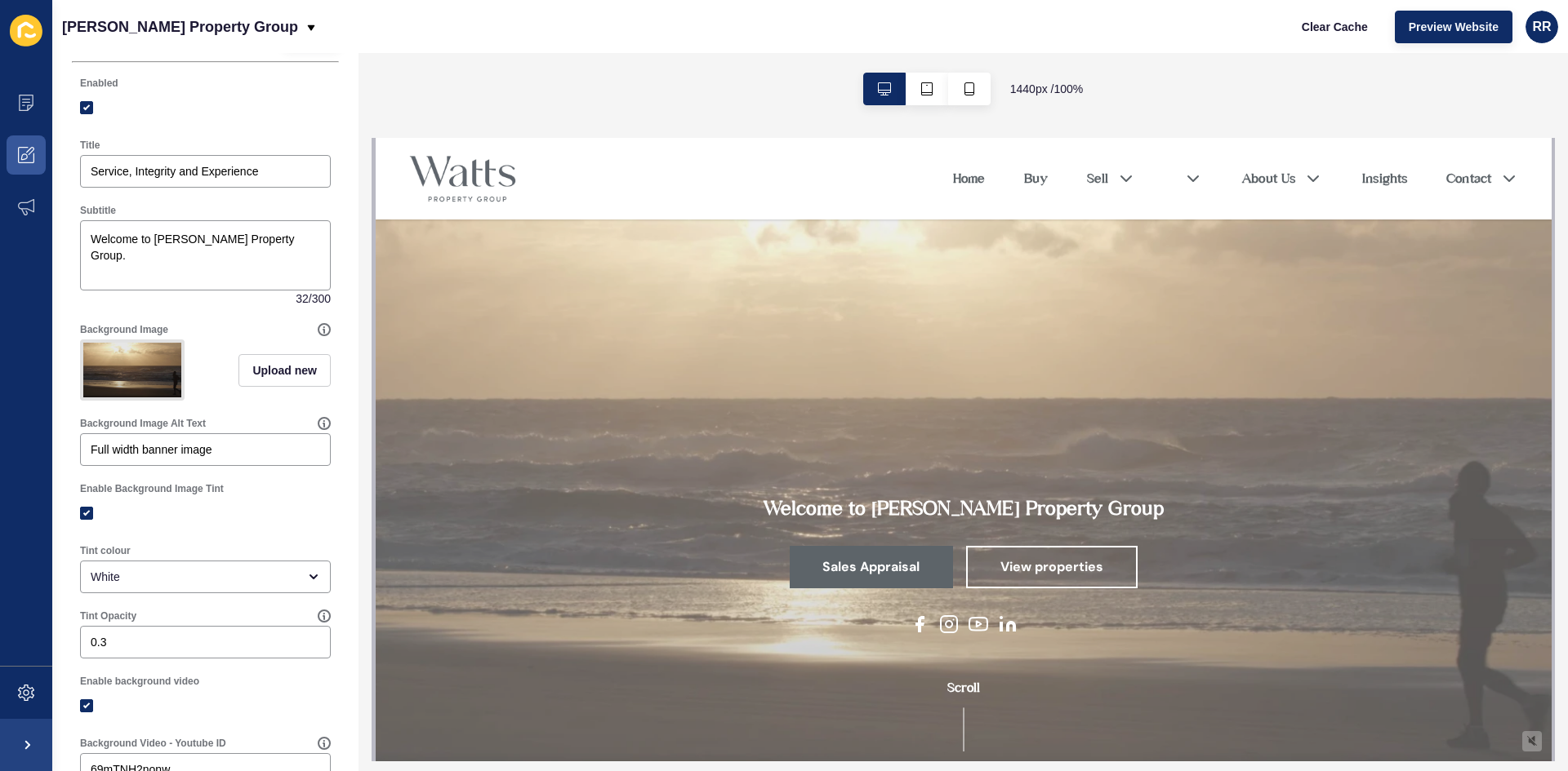
scroll to position [0, 0]
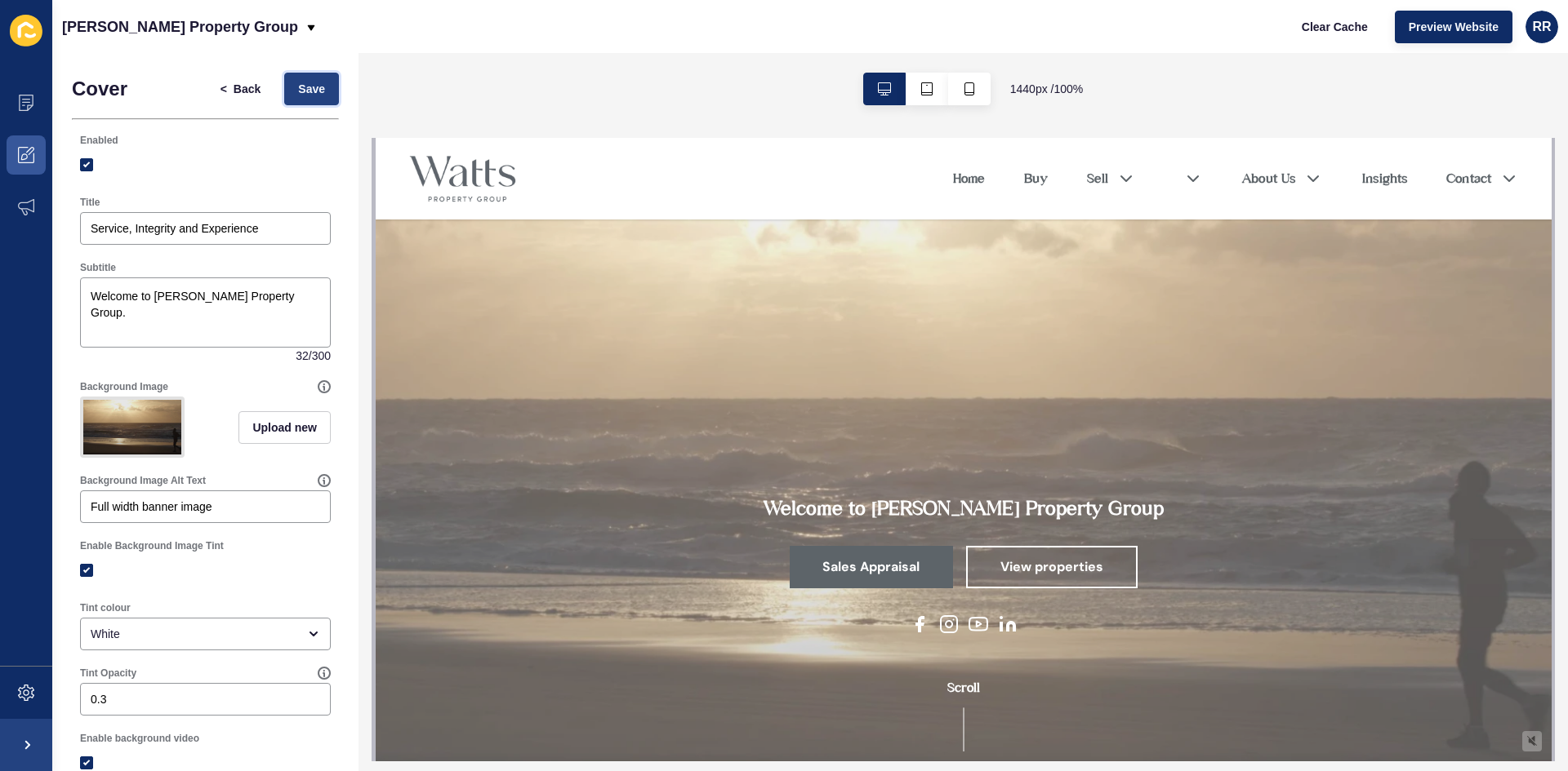
click at [312, 88] on span "Save" at bounding box center [311, 89] width 27 height 16
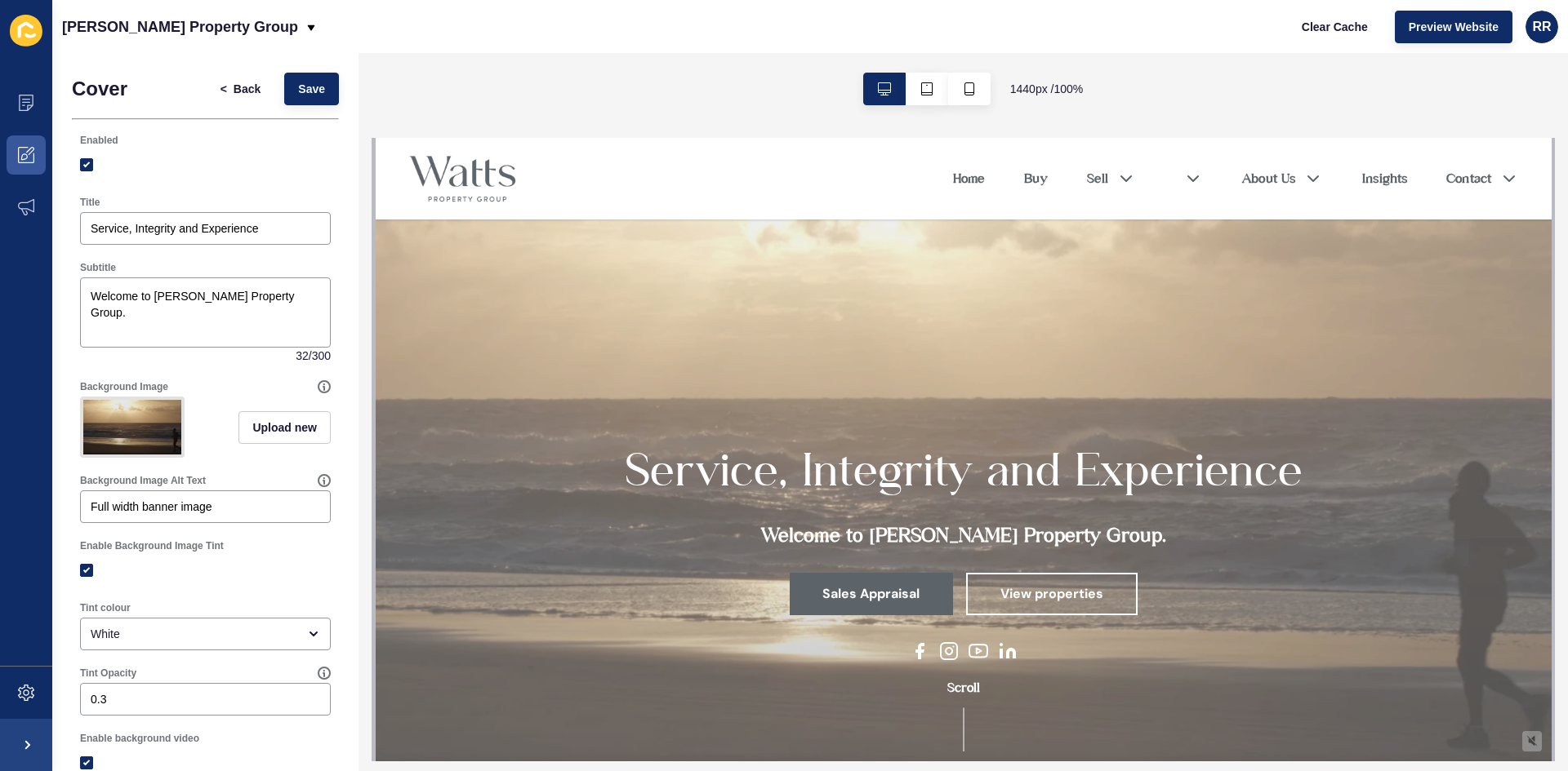
scroll to position [571, 0]
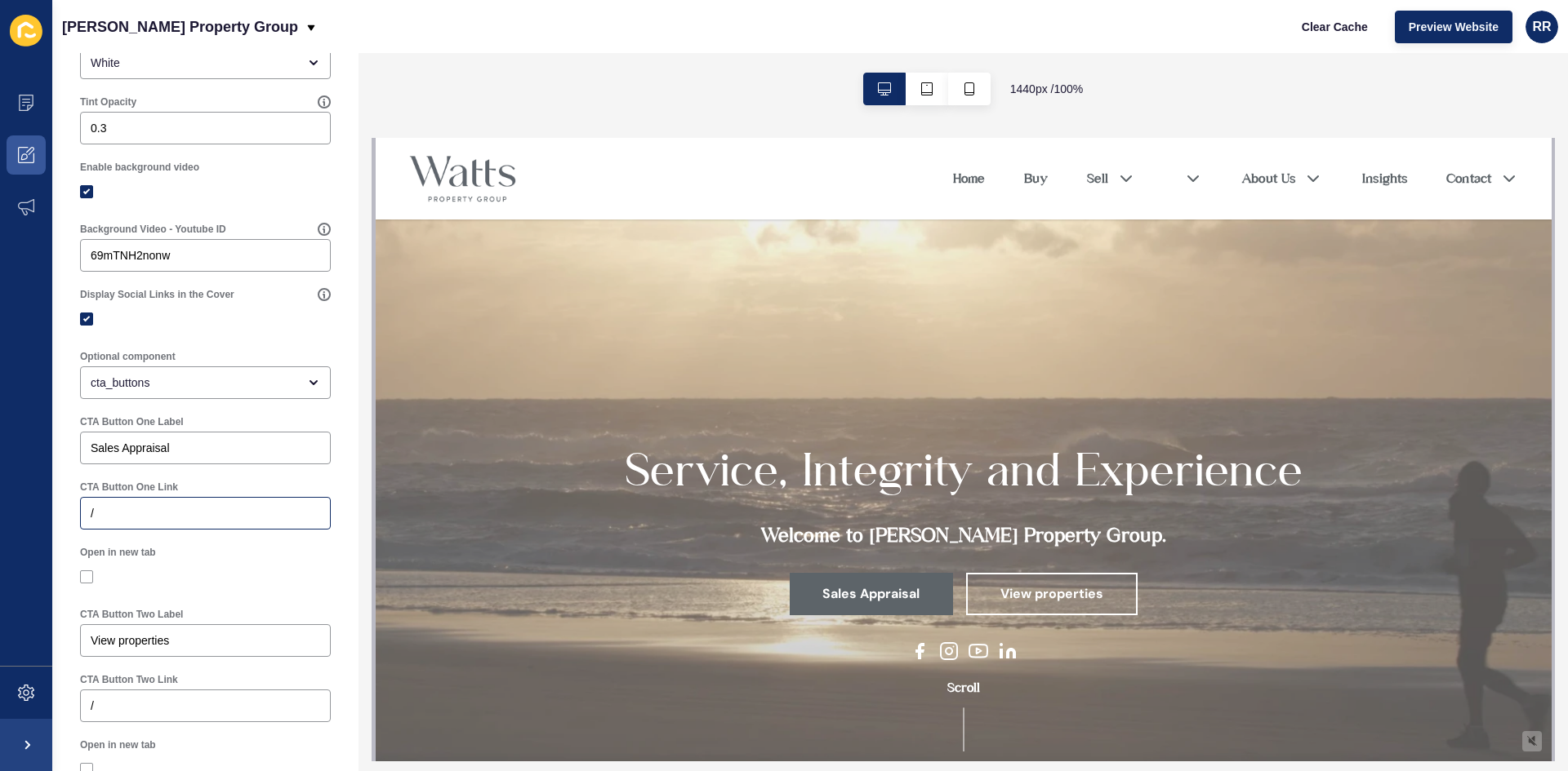
click at [152, 515] on div "/" at bounding box center [205, 513] width 251 height 33
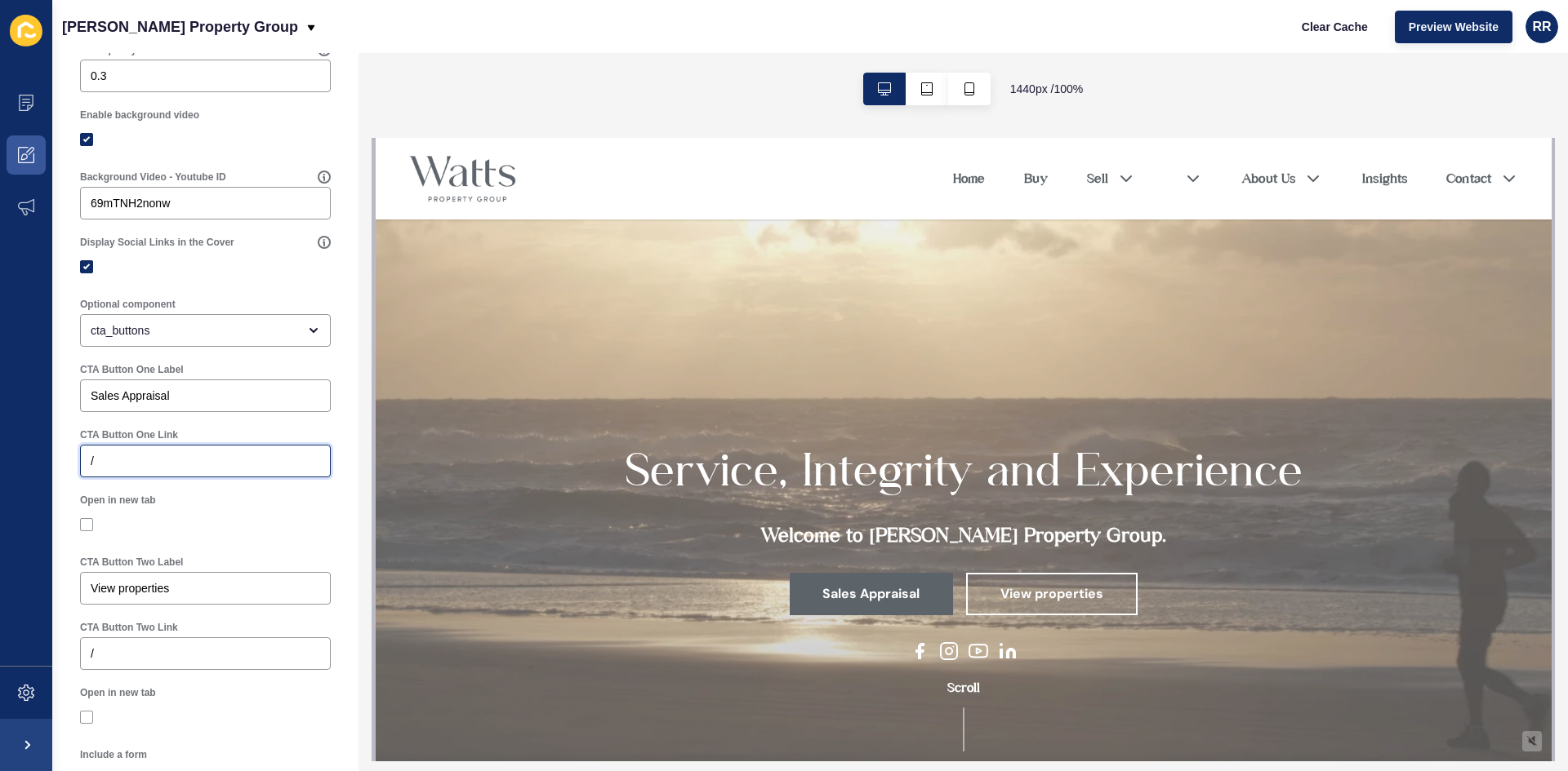
scroll to position [653, 0]
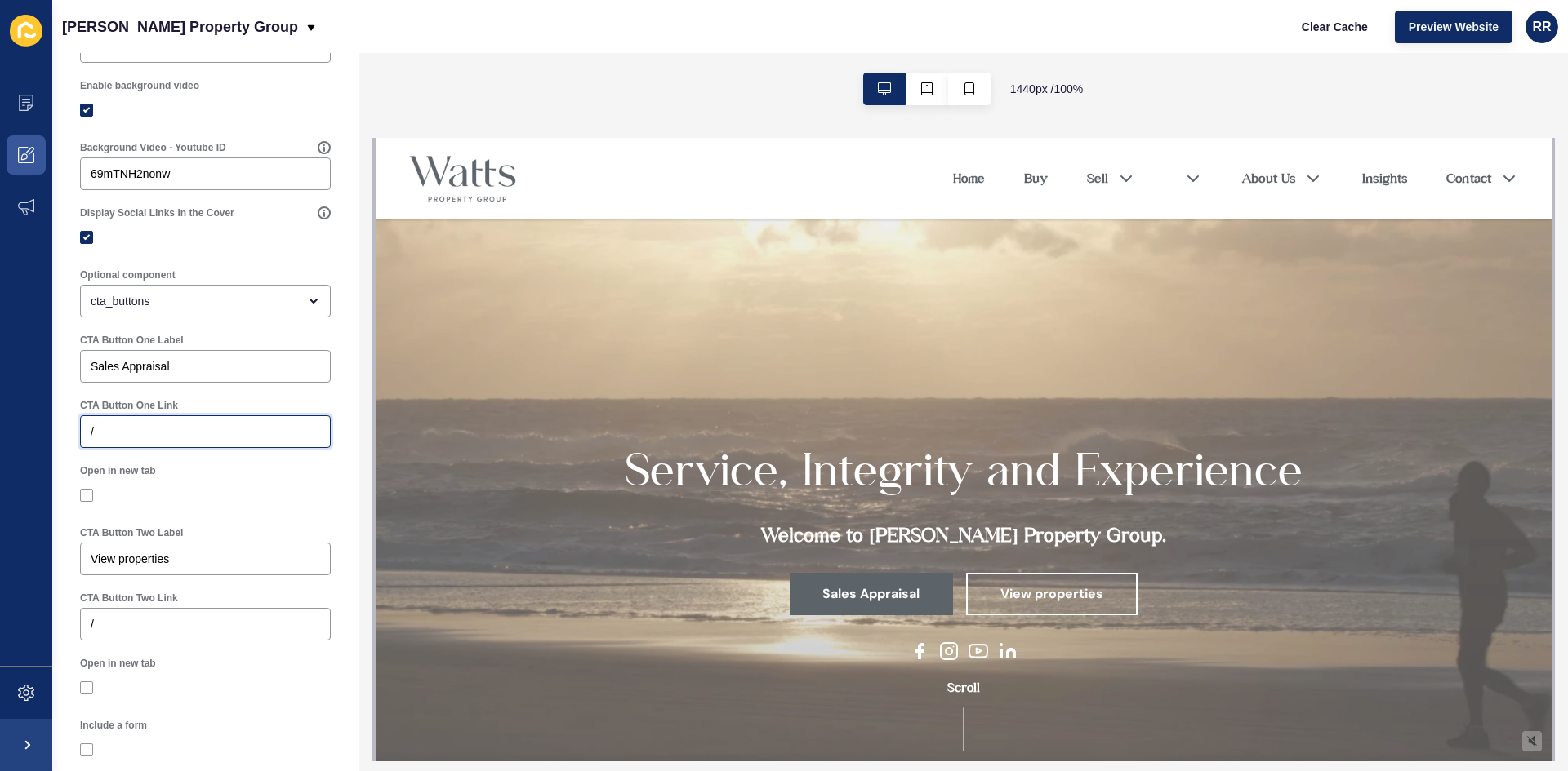
click at [116, 440] on input "/" at bounding box center [205, 431] width 230 height 16
click at [99, 440] on input "/" at bounding box center [205, 431] width 230 height 16
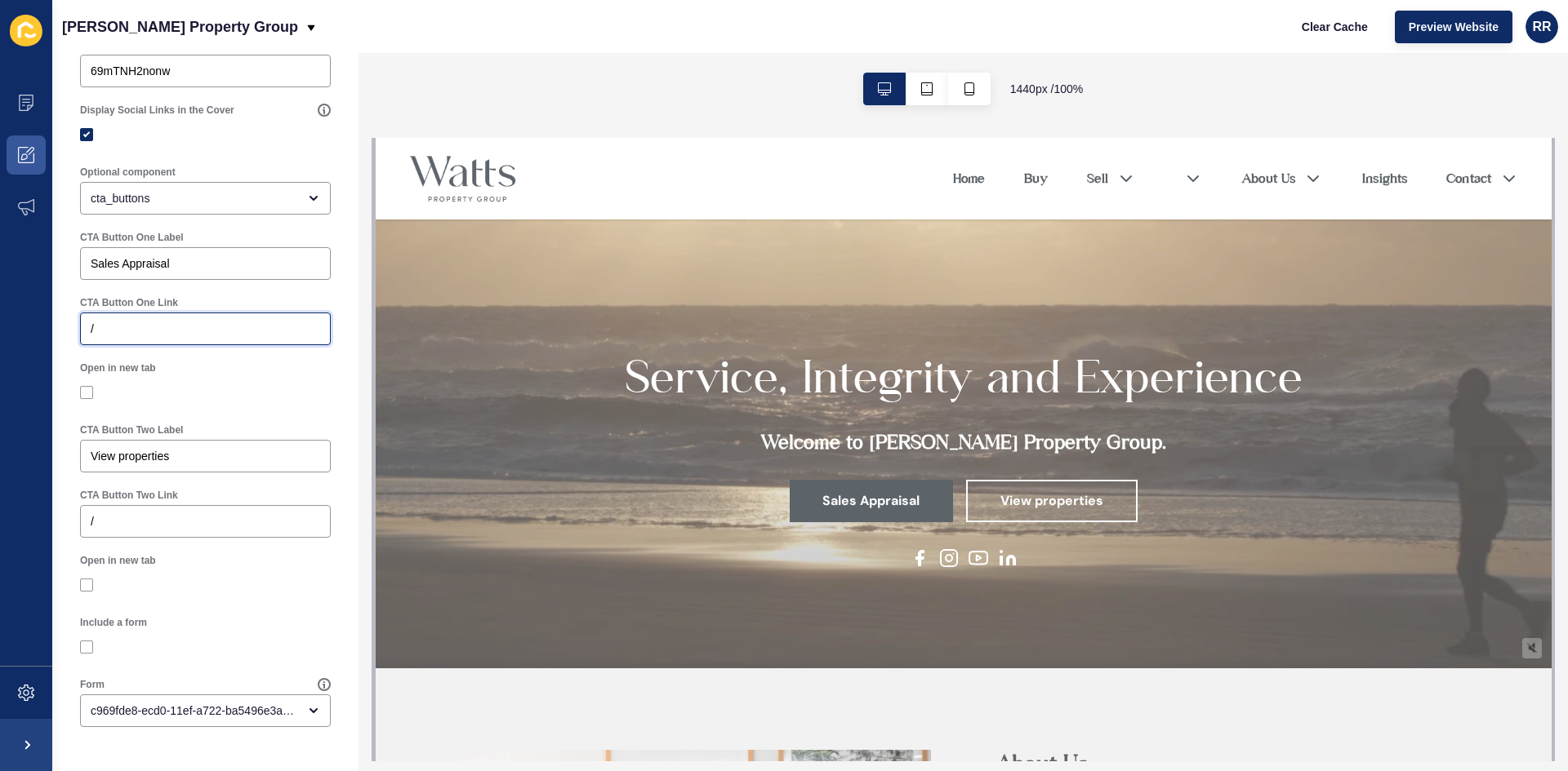
scroll to position [82, 0]
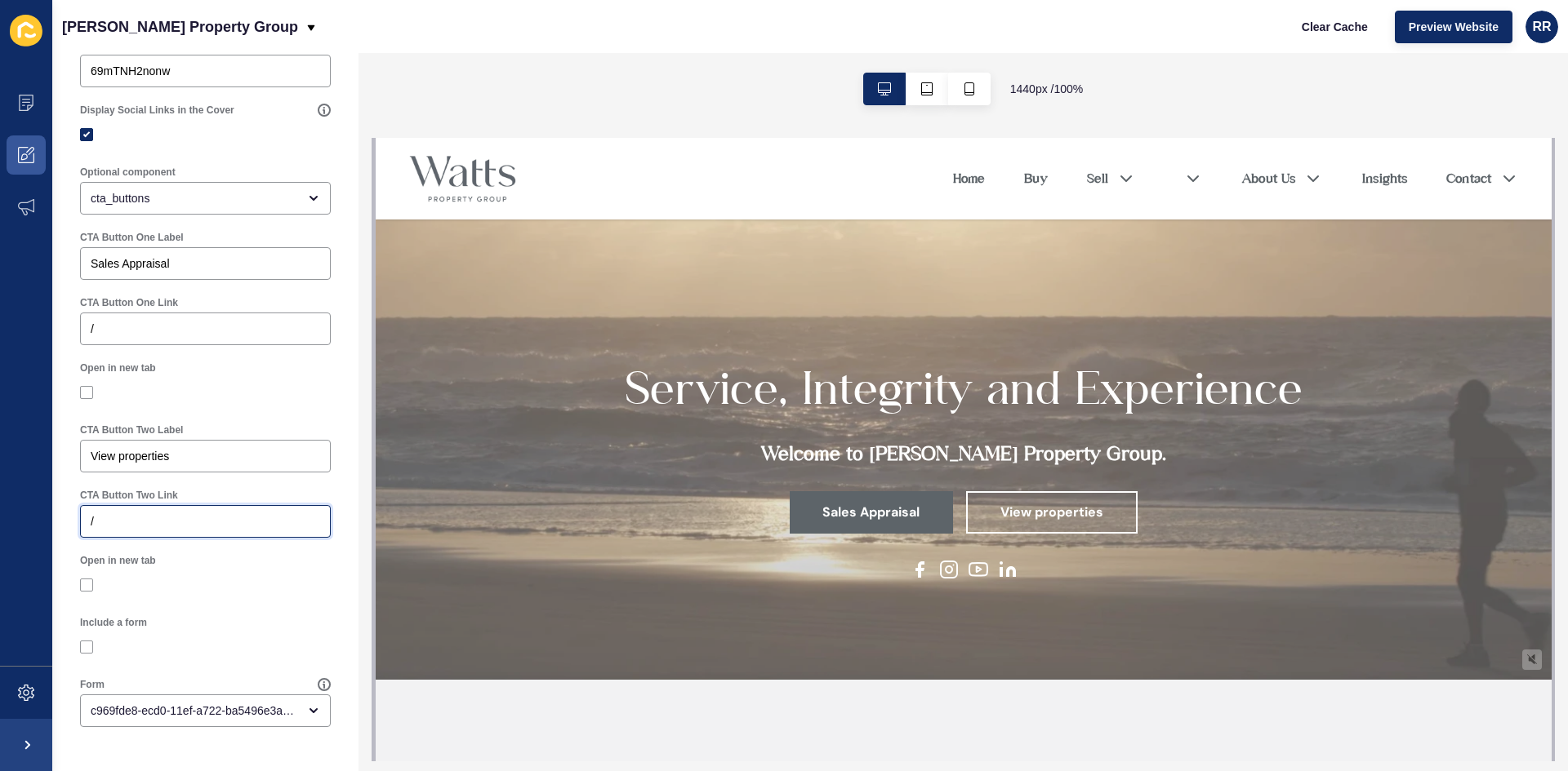
click at [143, 520] on input "/" at bounding box center [205, 521] width 230 height 16
click at [143, 513] on input "/" at bounding box center [205, 521] width 230 height 16
paste input "[URL][DOMAIN_NAME]"
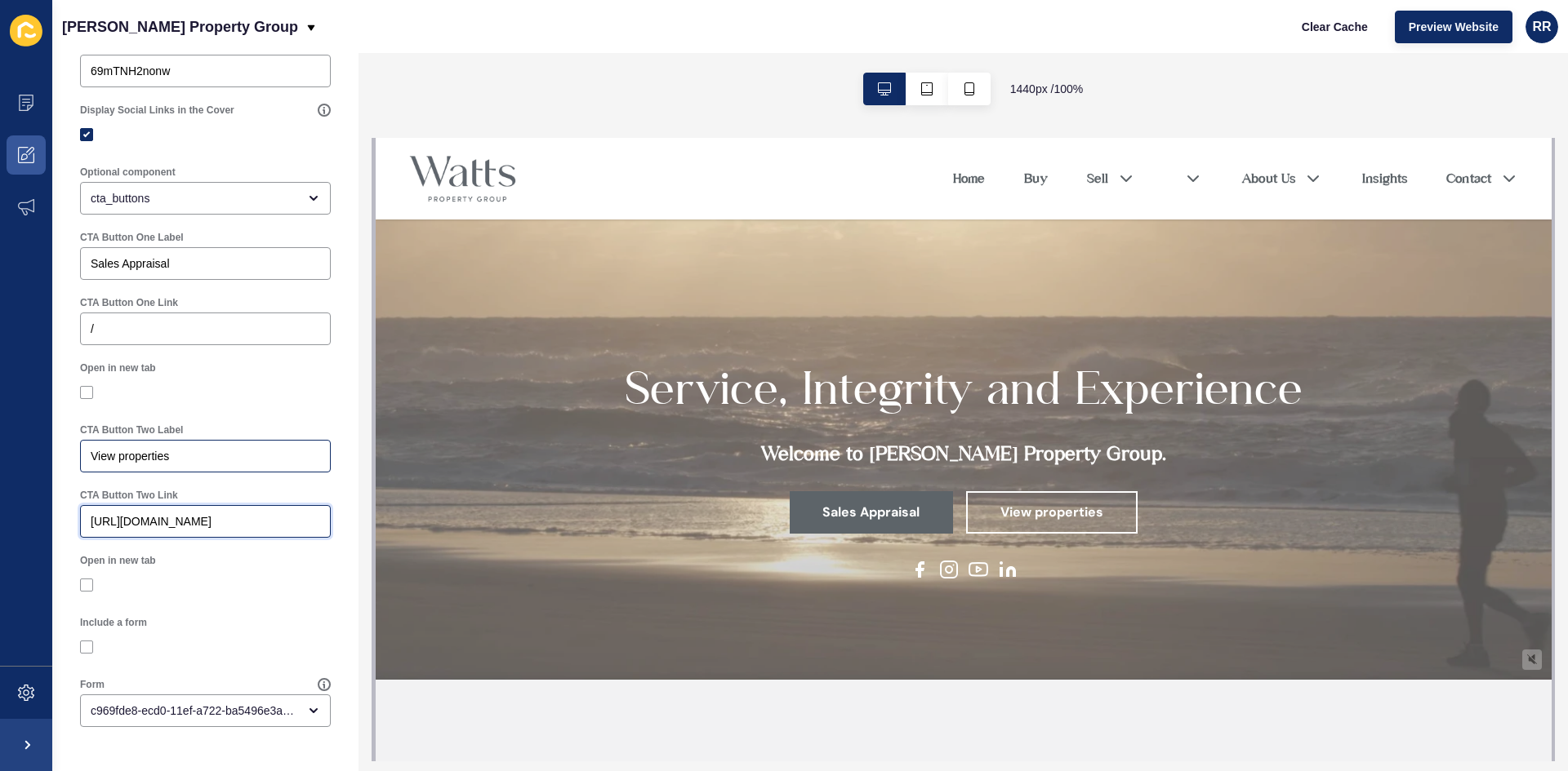
scroll to position [0, 63]
type input "[URL][DOMAIN_NAME]"
click at [129, 338] on div "/" at bounding box center [205, 329] width 251 height 33
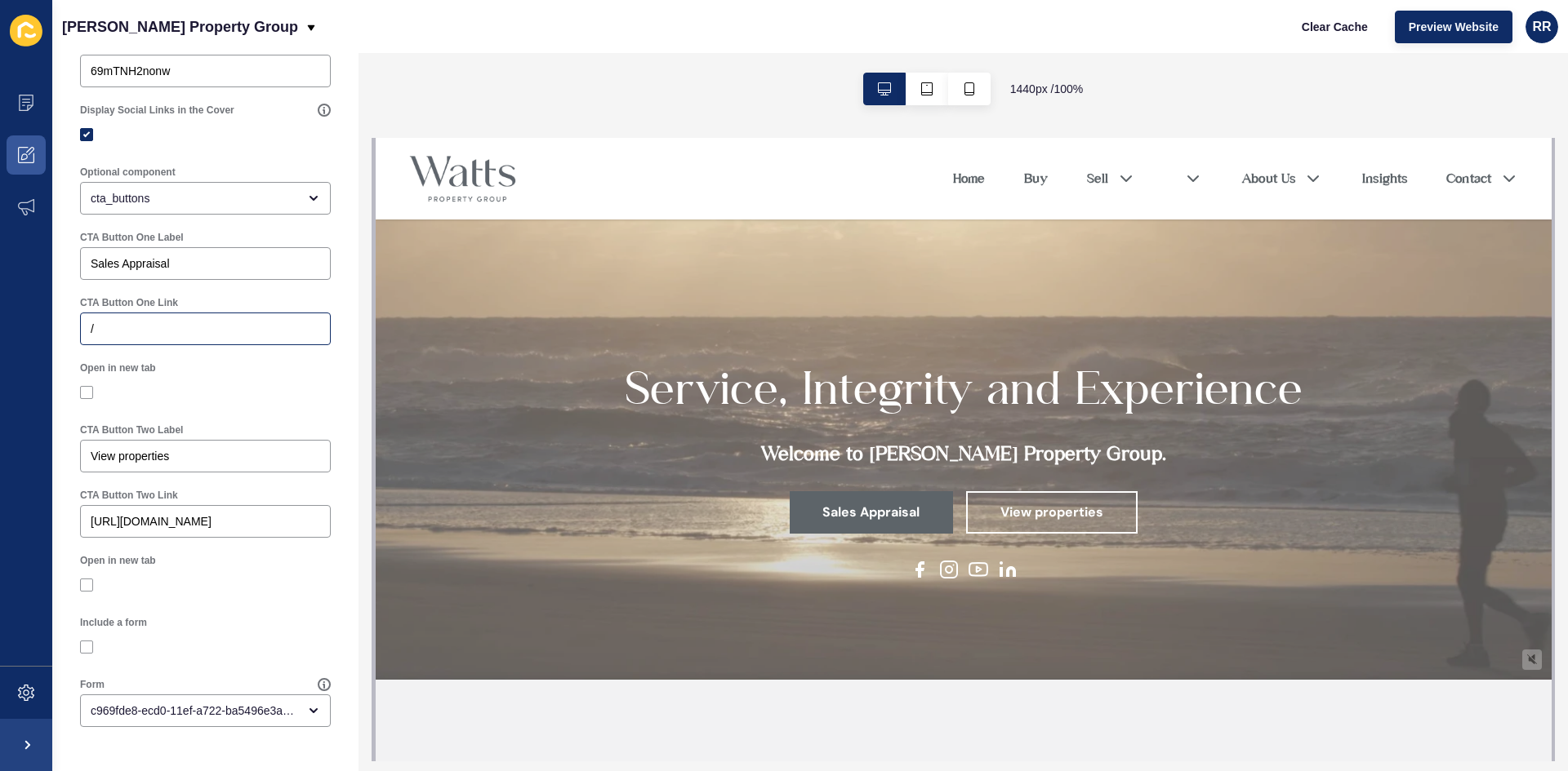
click at [129, 338] on div "/" at bounding box center [205, 329] width 251 height 33
paste input "[URL][DOMAIN_NAME]"
drag, startPoint x: 171, startPoint y: 334, endPoint x: 54, endPoint y: 334, distance: 117.0
click at [54, 334] on div "Cover < Back Save Enabled Title Service, Integrity and Experience Subtitle Welc…" at bounding box center [205, 34] width 306 height 1474
click at [95, 327] on input "/[URL][DOMAIN_NAME]" at bounding box center [205, 329] width 230 height 16
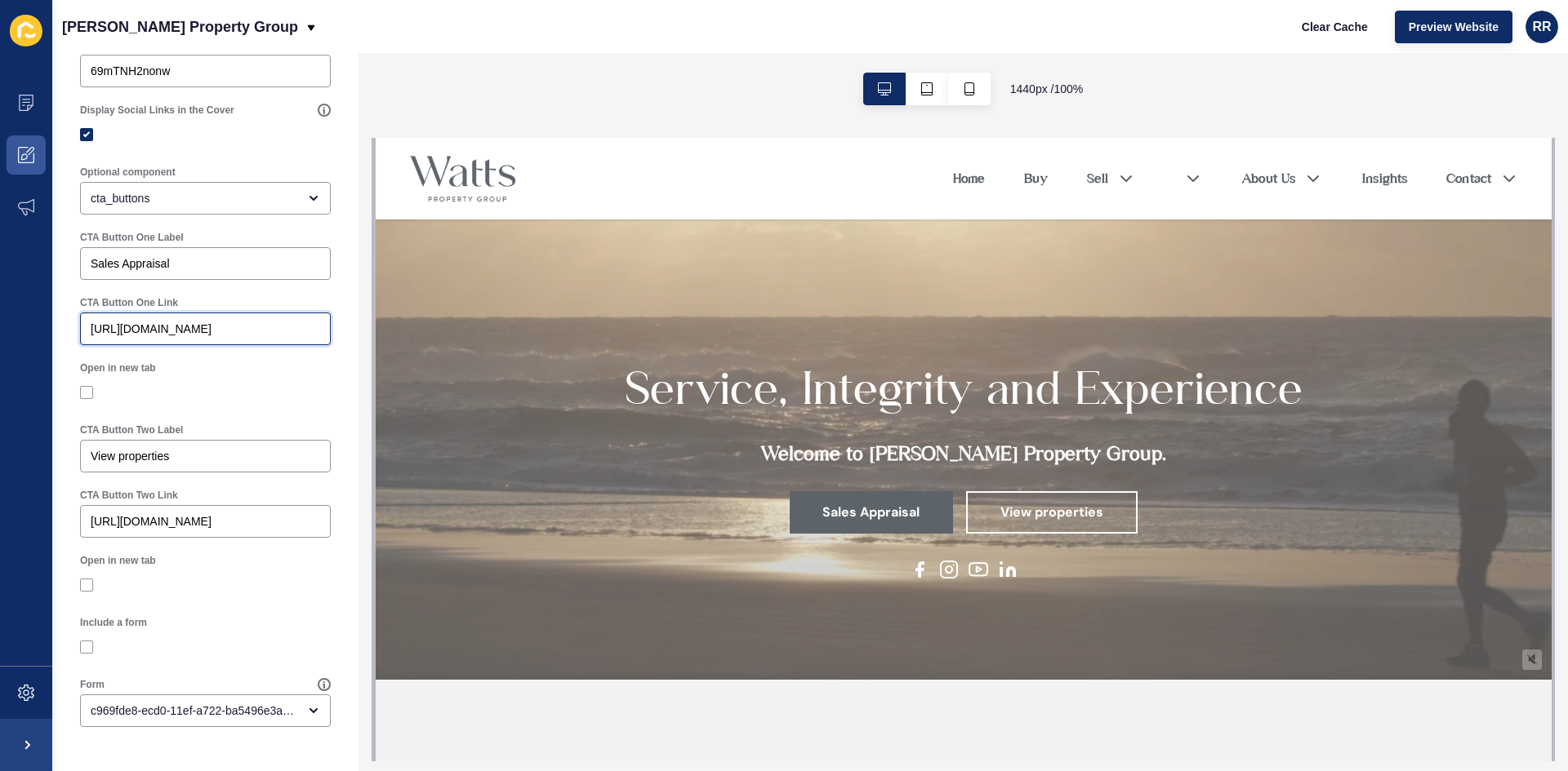
type input "[URL][DOMAIN_NAME]"
click at [204, 463] on input "View properties" at bounding box center [205, 456] width 230 height 16
click at [193, 534] on div "[URL][DOMAIN_NAME]" at bounding box center [205, 522] width 251 height 33
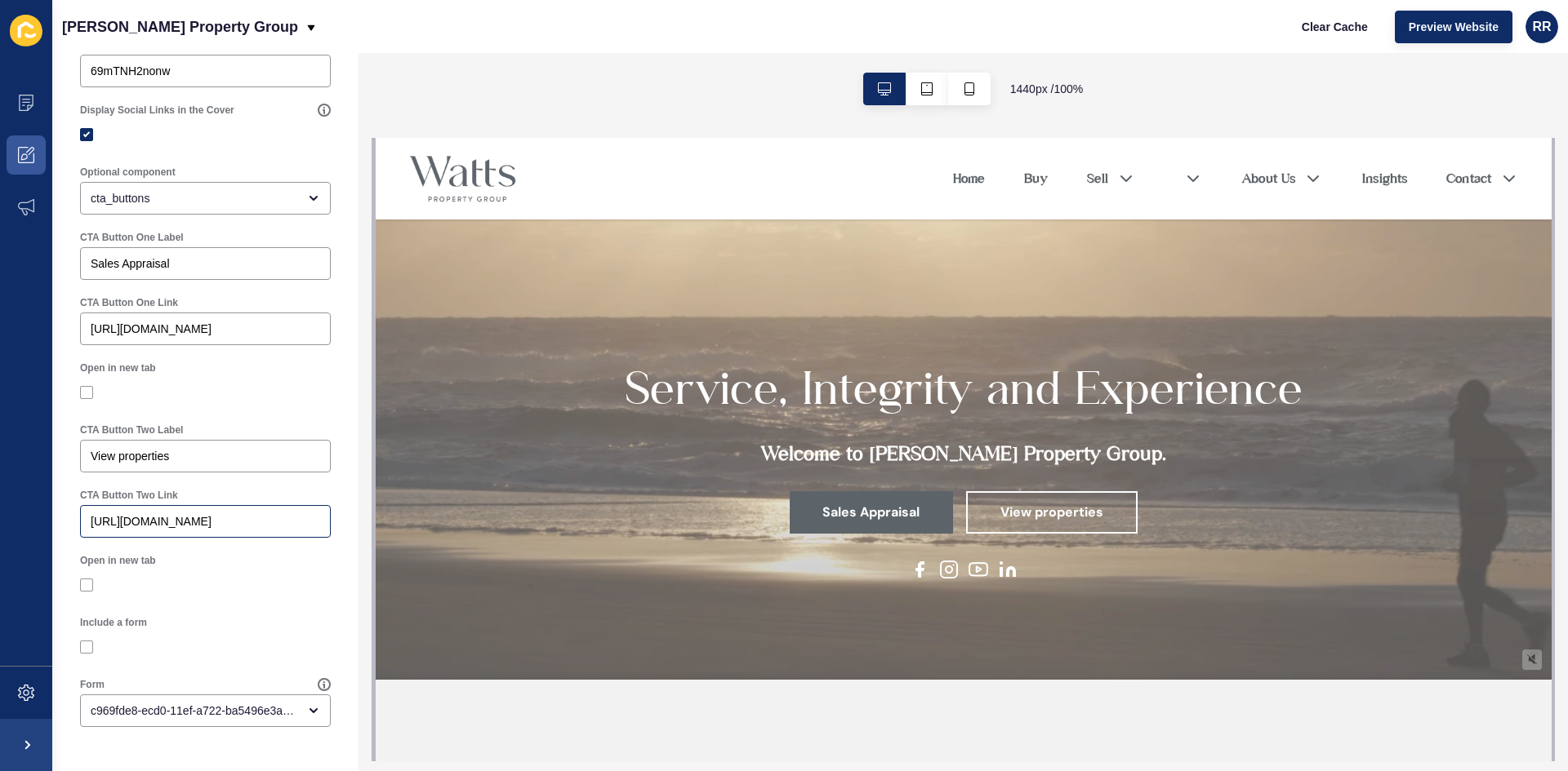
click at [193, 534] on div "[URL][DOMAIN_NAME]" at bounding box center [205, 522] width 251 height 33
click at [197, 524] on input "[URL][DOMAIN_NAME]" at bounding box center [205, 521] width 230 height 16
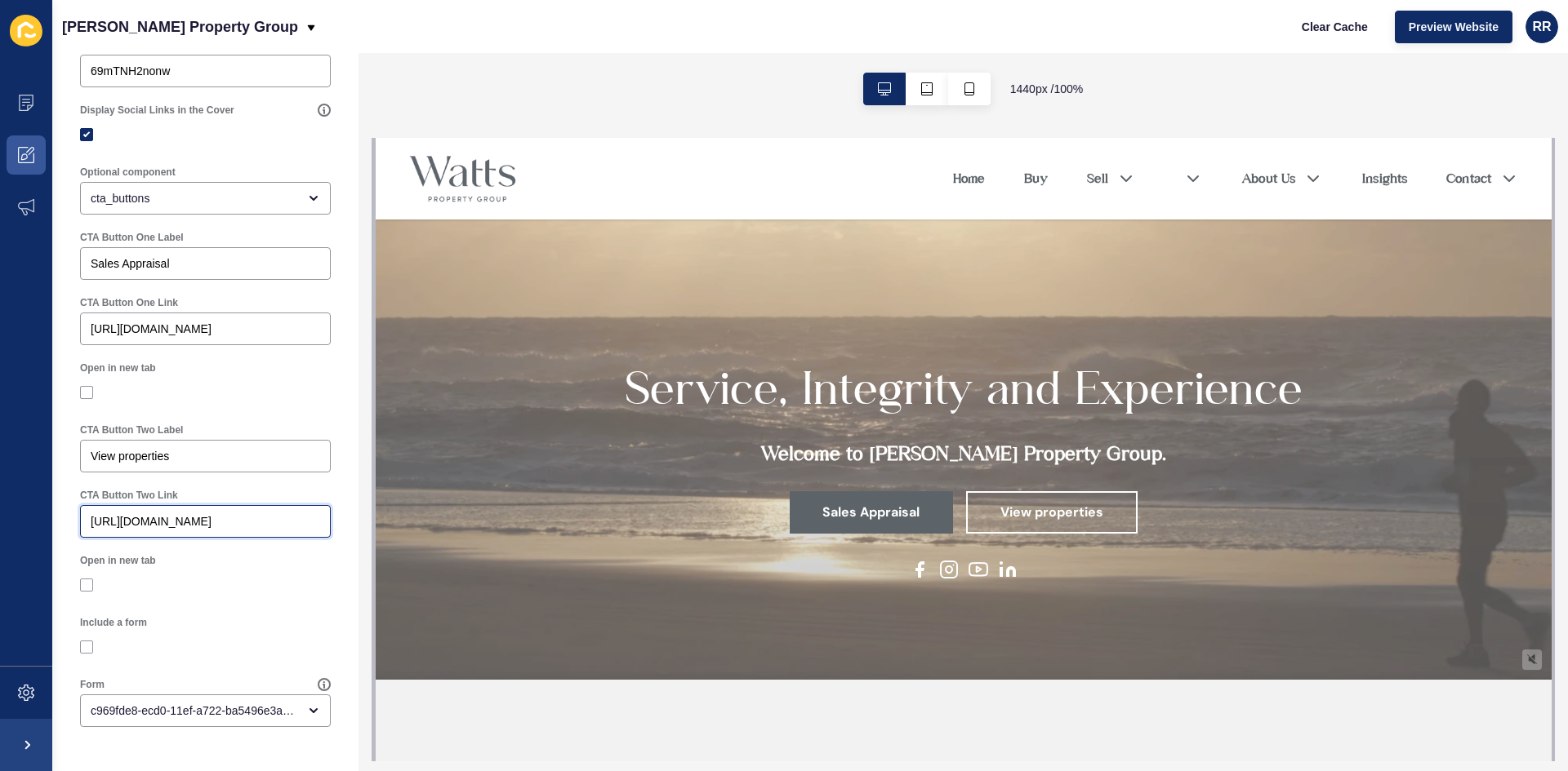
click at [197, 524] on input "[URL][DOMAIN_NAME]" at bounding box center [205, 521] width 230 height 16
paste input "listings?status=available_under_contract&saleOrRental=Sale&sortby=dateListed-de…"
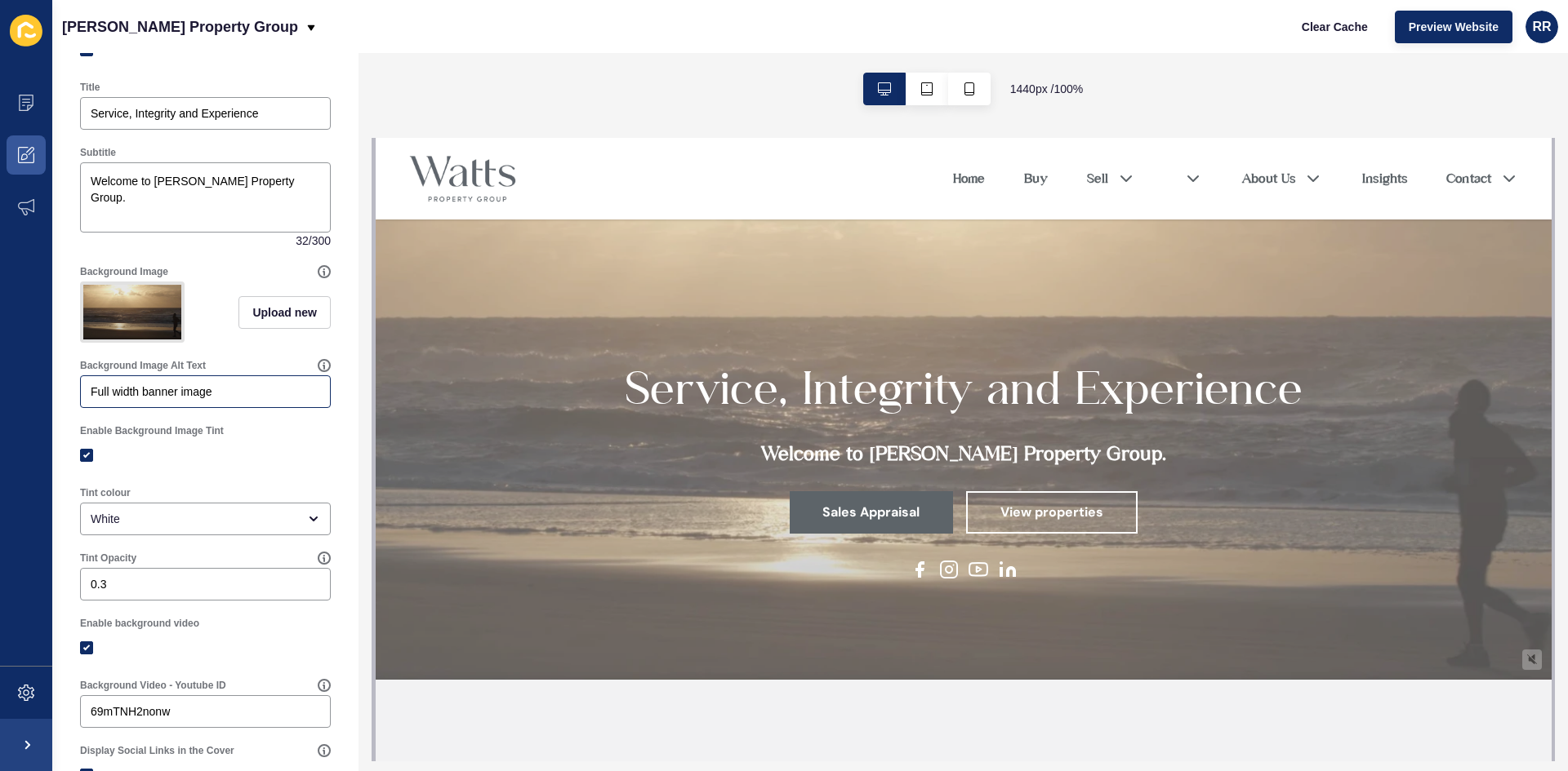
scroll to position [0, 0]
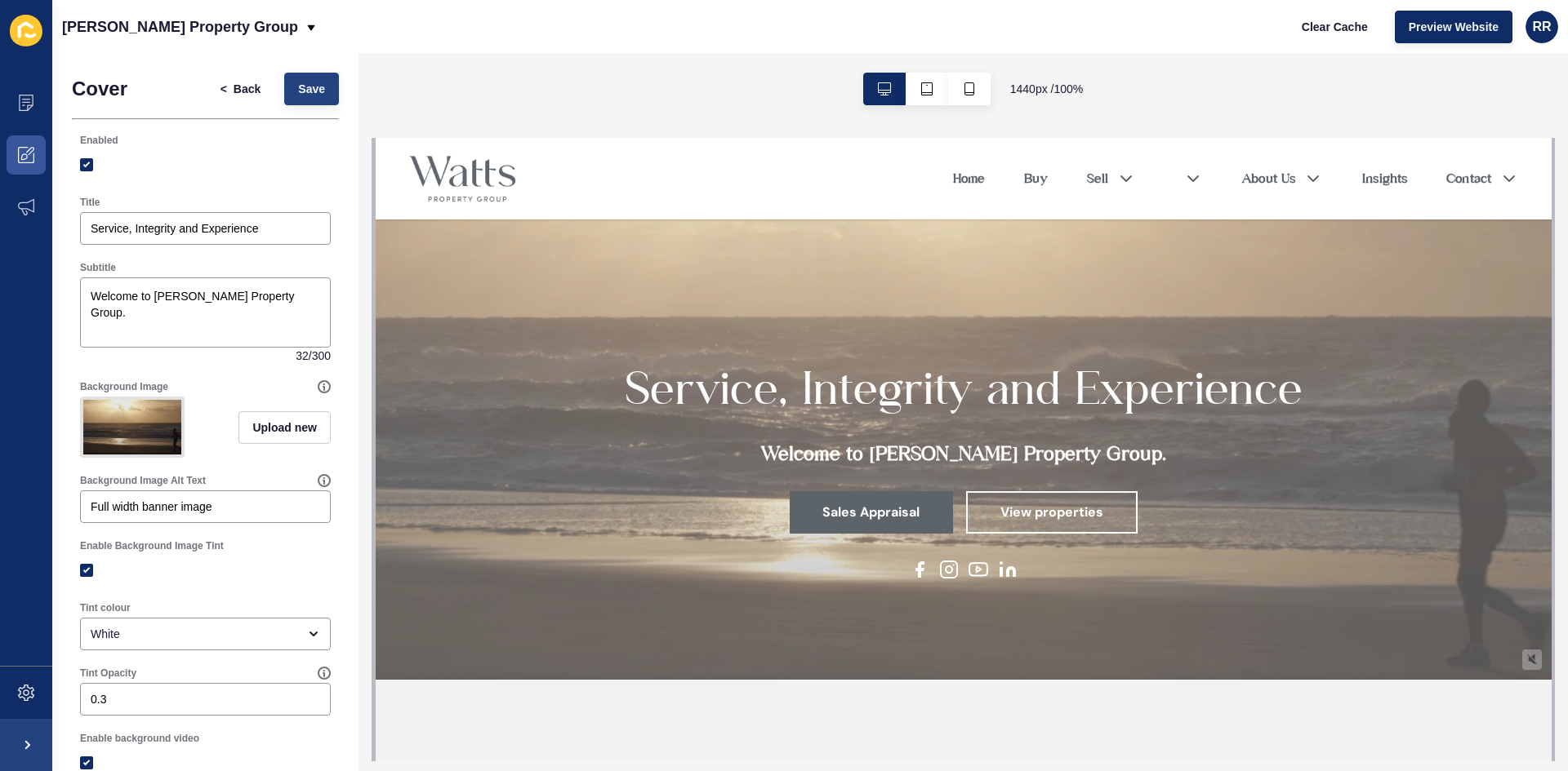
type input "[URL][DOMAIN_NAME]"
click at [284, 76] on button "Save" at bounding box center [311, 89] width 54 height 33
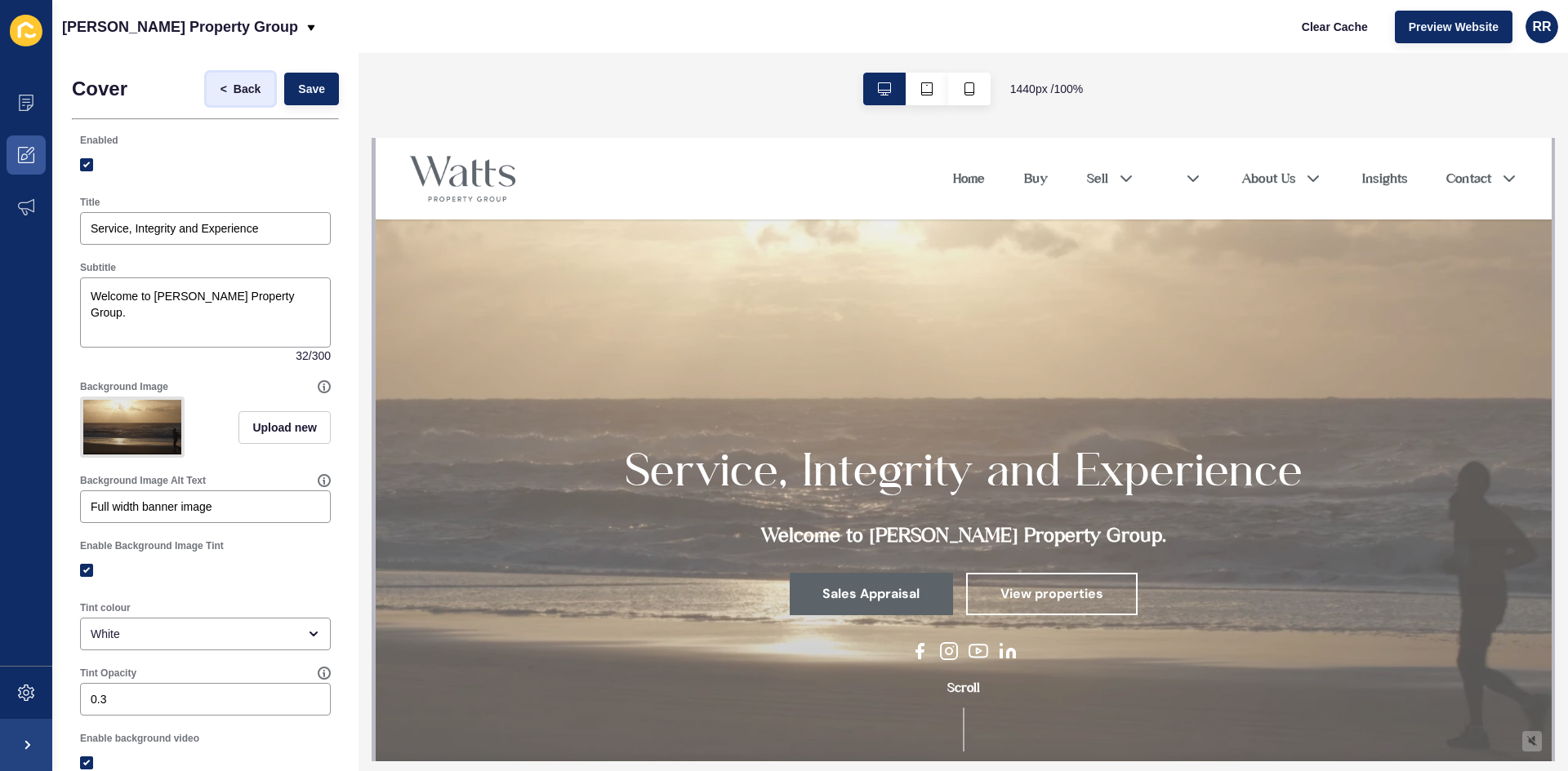
click at [221, 85] on span "<" at bounding box center [227, 89] width 13 height 16
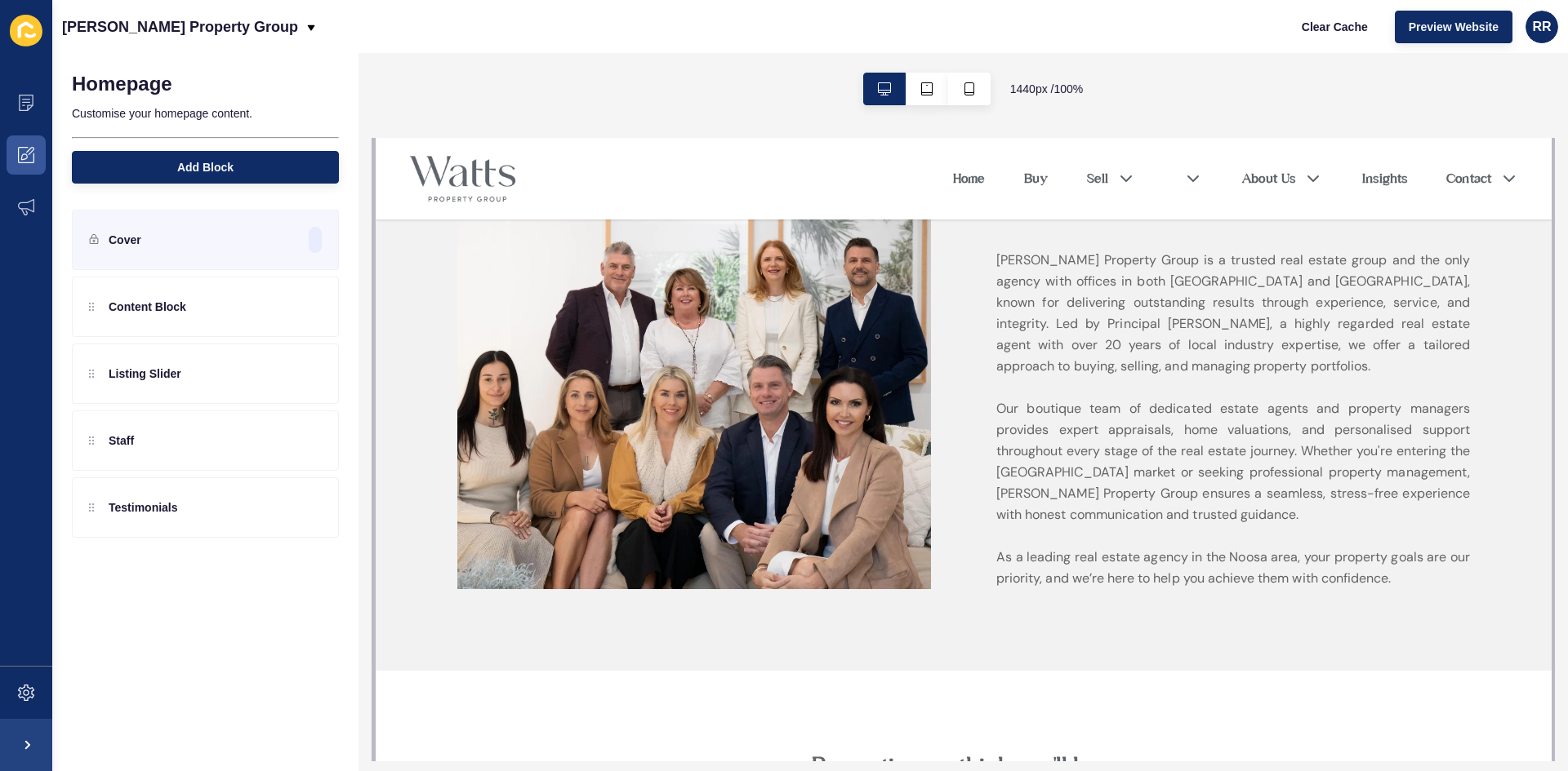
scroll to position [653, 0]
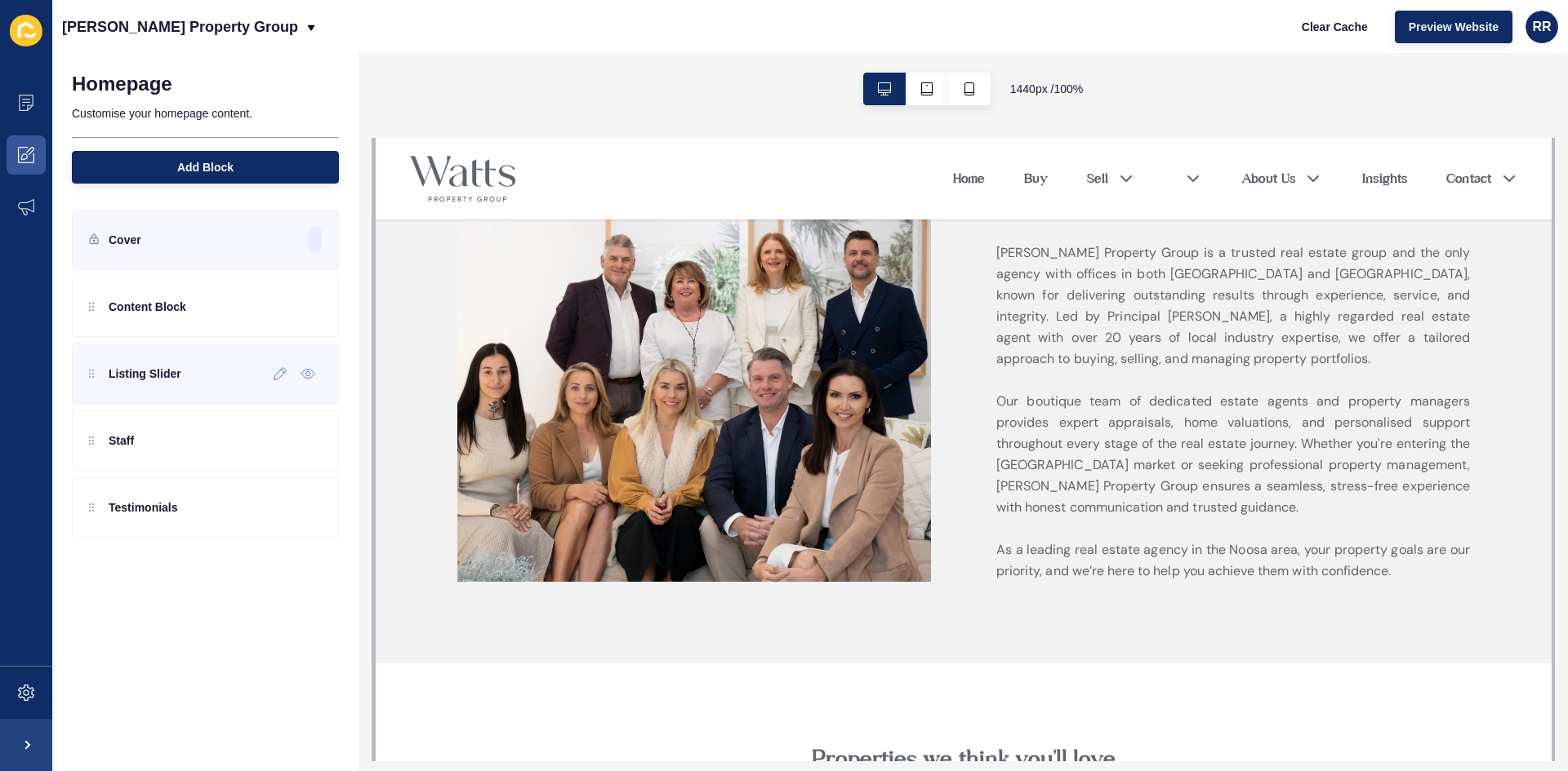
click at [146, 378] on p "Listing Slider" at bounding box center [145, 373] width 72 height 16
drag, startPoint x: 91, startPoint y: 374, endPoint x: 94, endPoint y: 298, distance: 76.1
click at [94, 298] on div "Content Block Listing Slider Staff Testimonials" at bounding box center [205, 373] width 267 height 194
click at [280, 377] on icon at bounding box center [280, 373] width 14 height 13
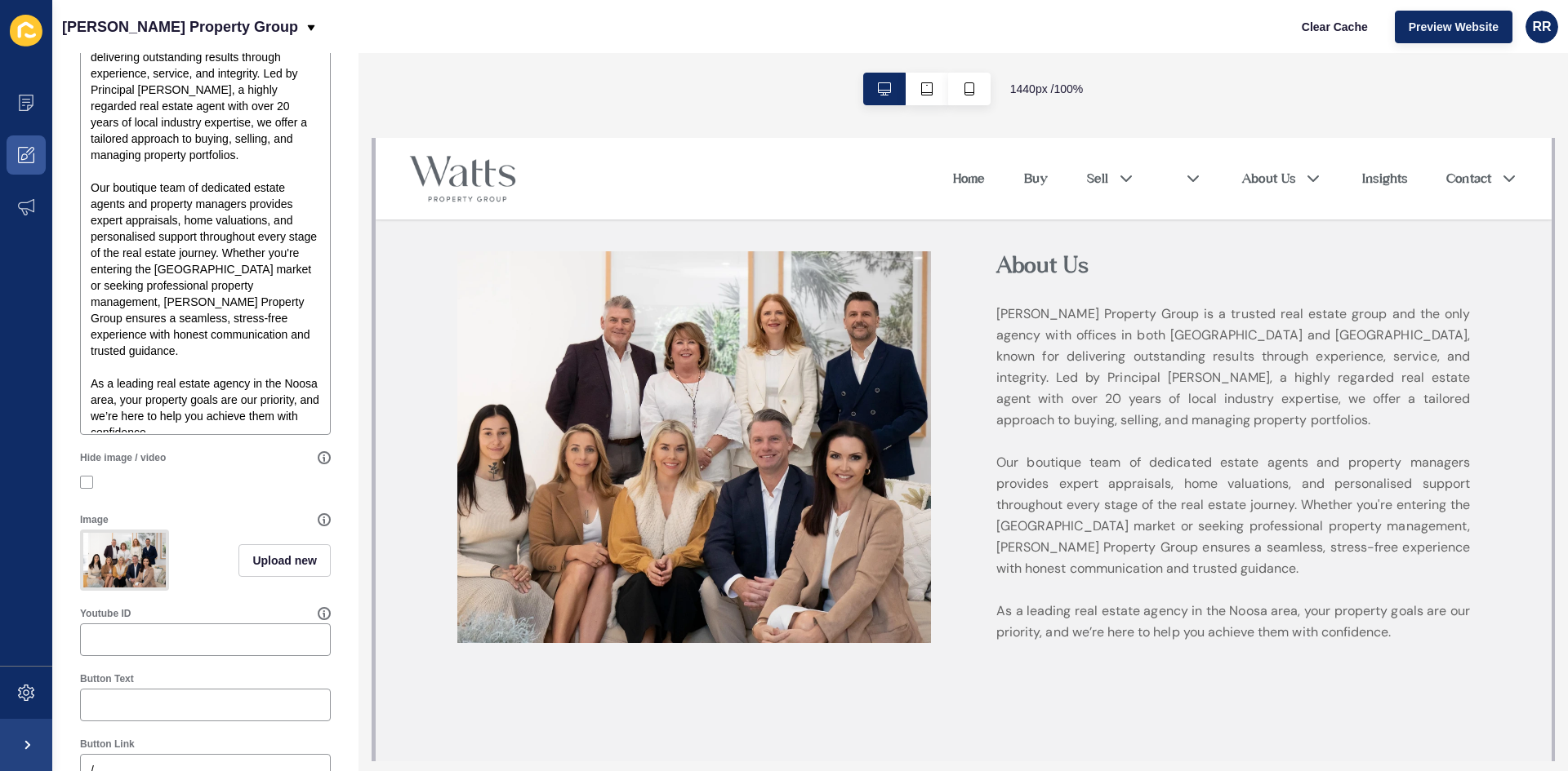
scroll to position [0, 0]
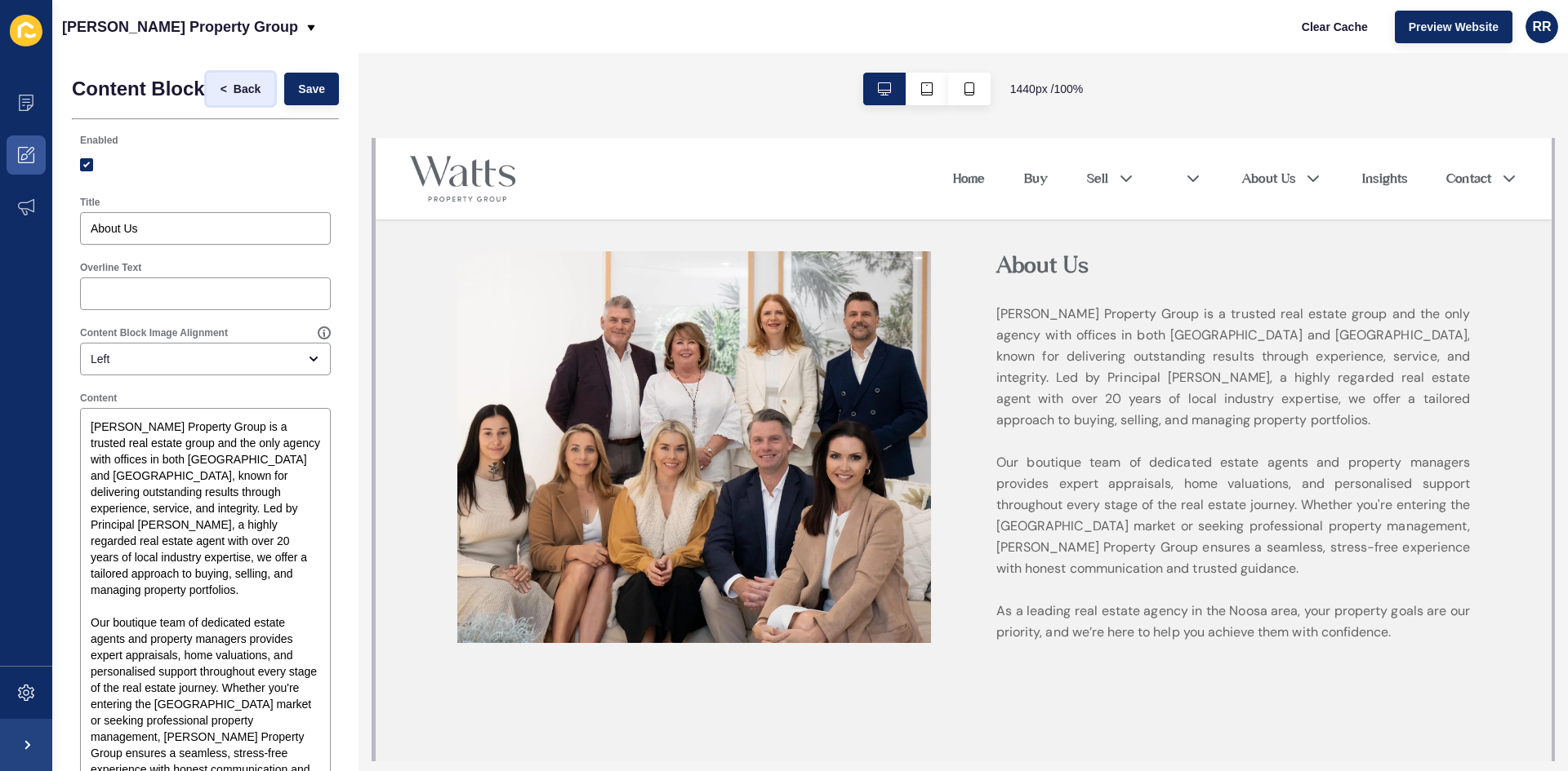
click at [236, 91] on span "Back" at bounding box center [247, 89] width 27 height 16
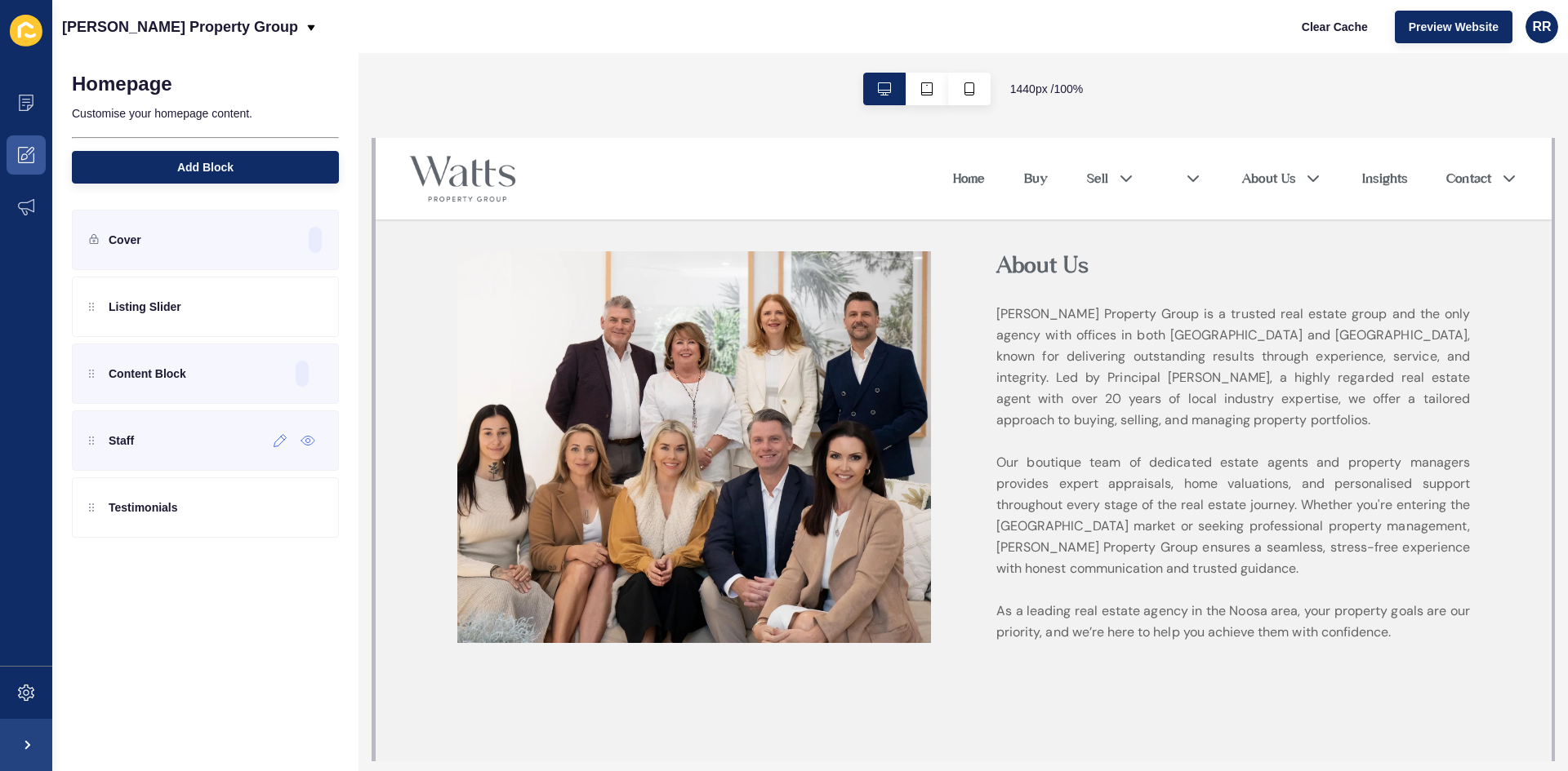
click at [203, 427] on div "Staff" at bounding box center [205, 441] width 267 height 60
click at [90, 442] on icon at bounding box center [90, 441] width 2 height 2
click at [306, 438] on icon at bounding box center [307, 440] width 15 height 13
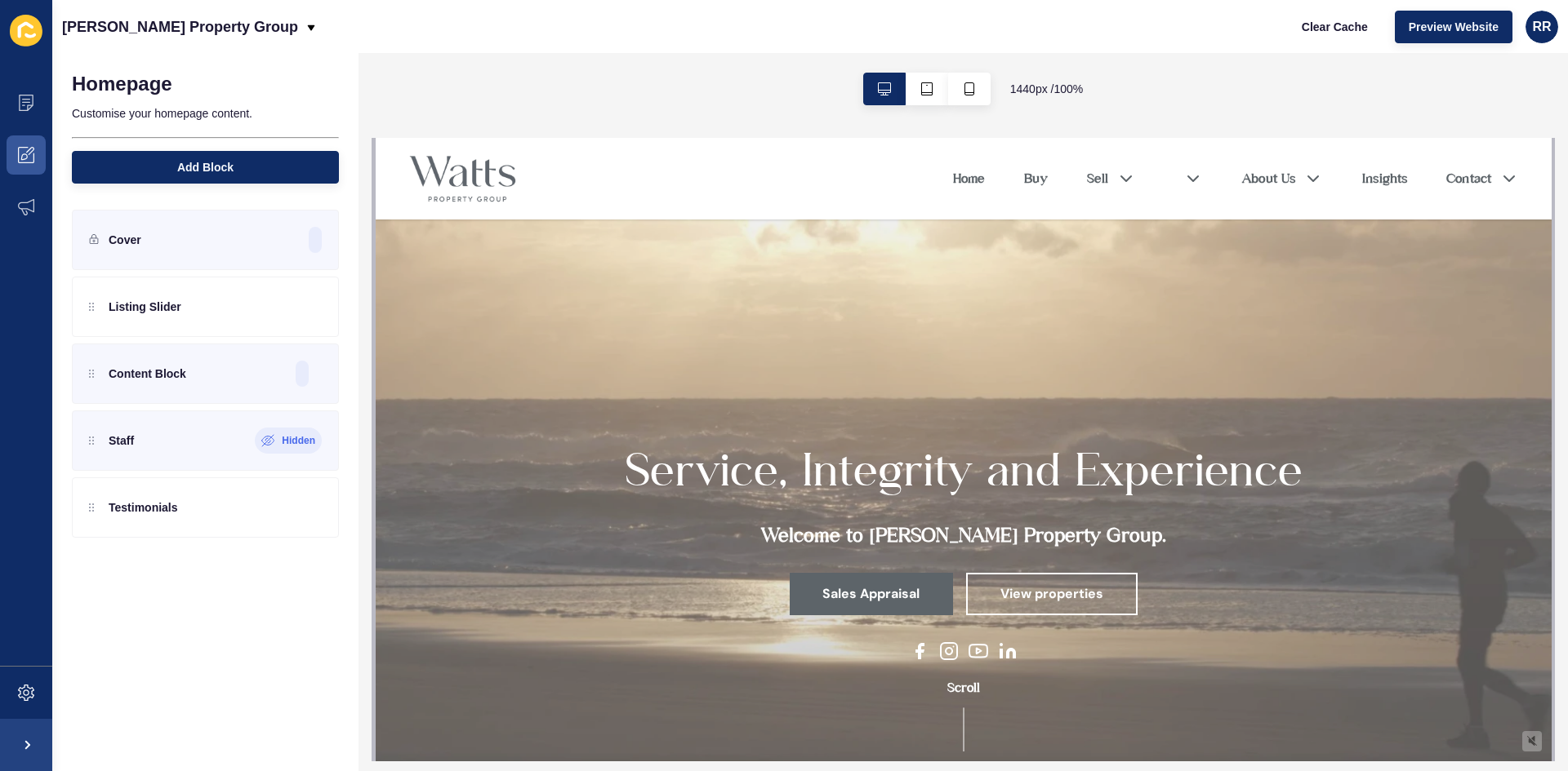
click at [205, 148] on div "Homepage Customise your homepage content. Add Block" at bounding box center [205, 123] width 306 height 141
click at [205, 160] on span "Add Block" at bounding box center [205, 167] width 56 height 16
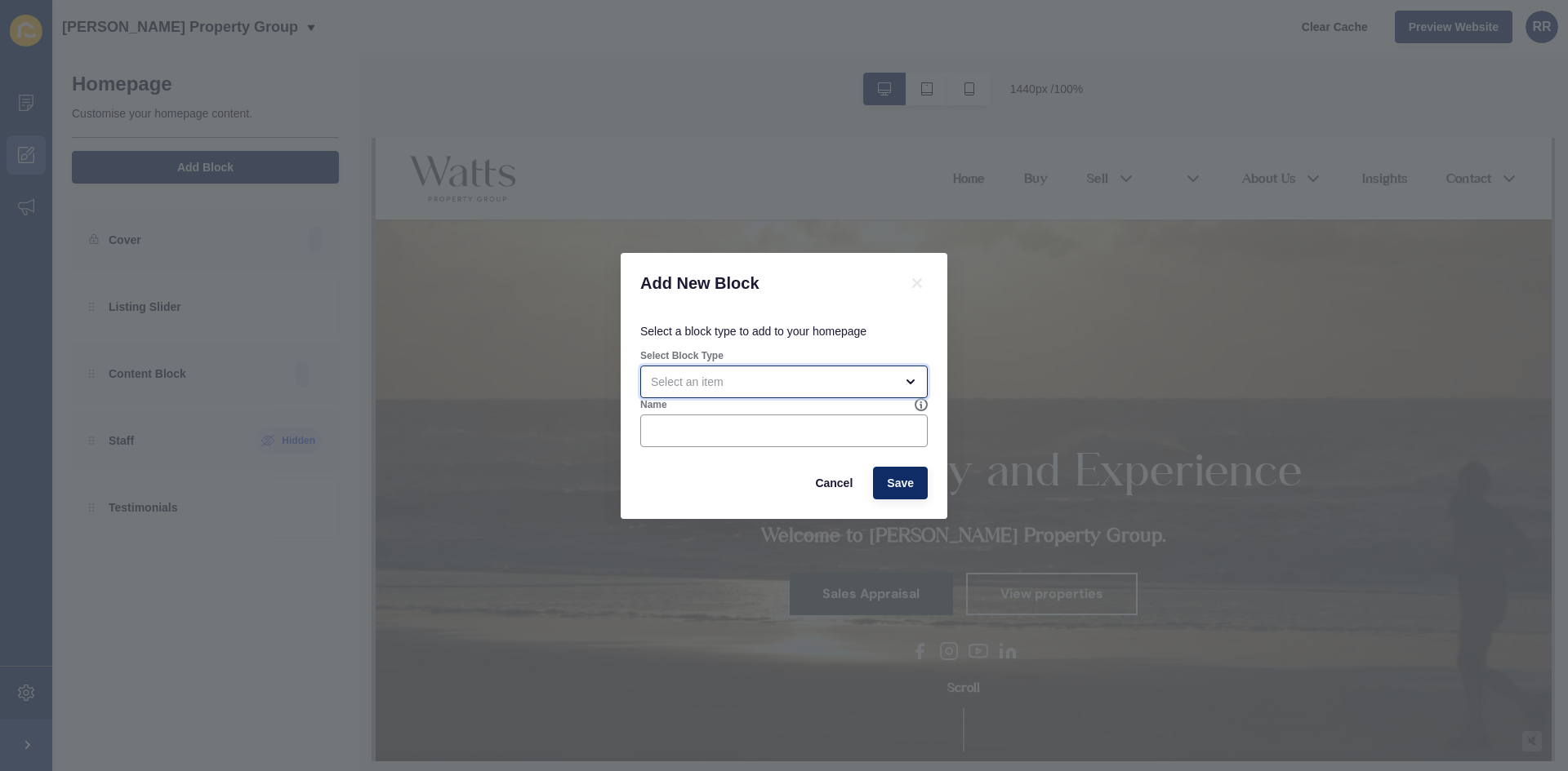
click at [780, 376] on div "open menu" at bounding box center [772, 381] width 243 height 16
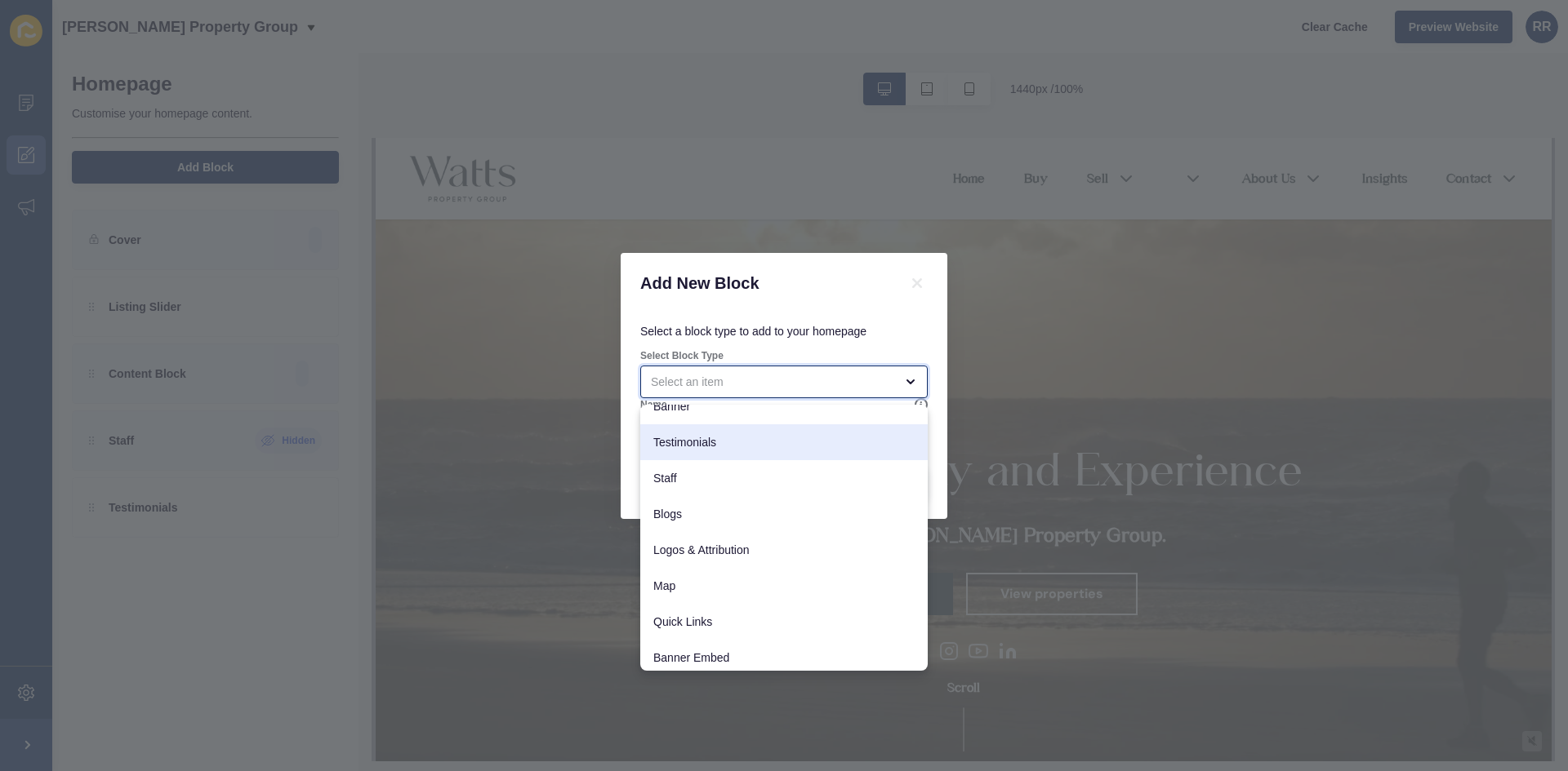
scroll to position [129, 0]
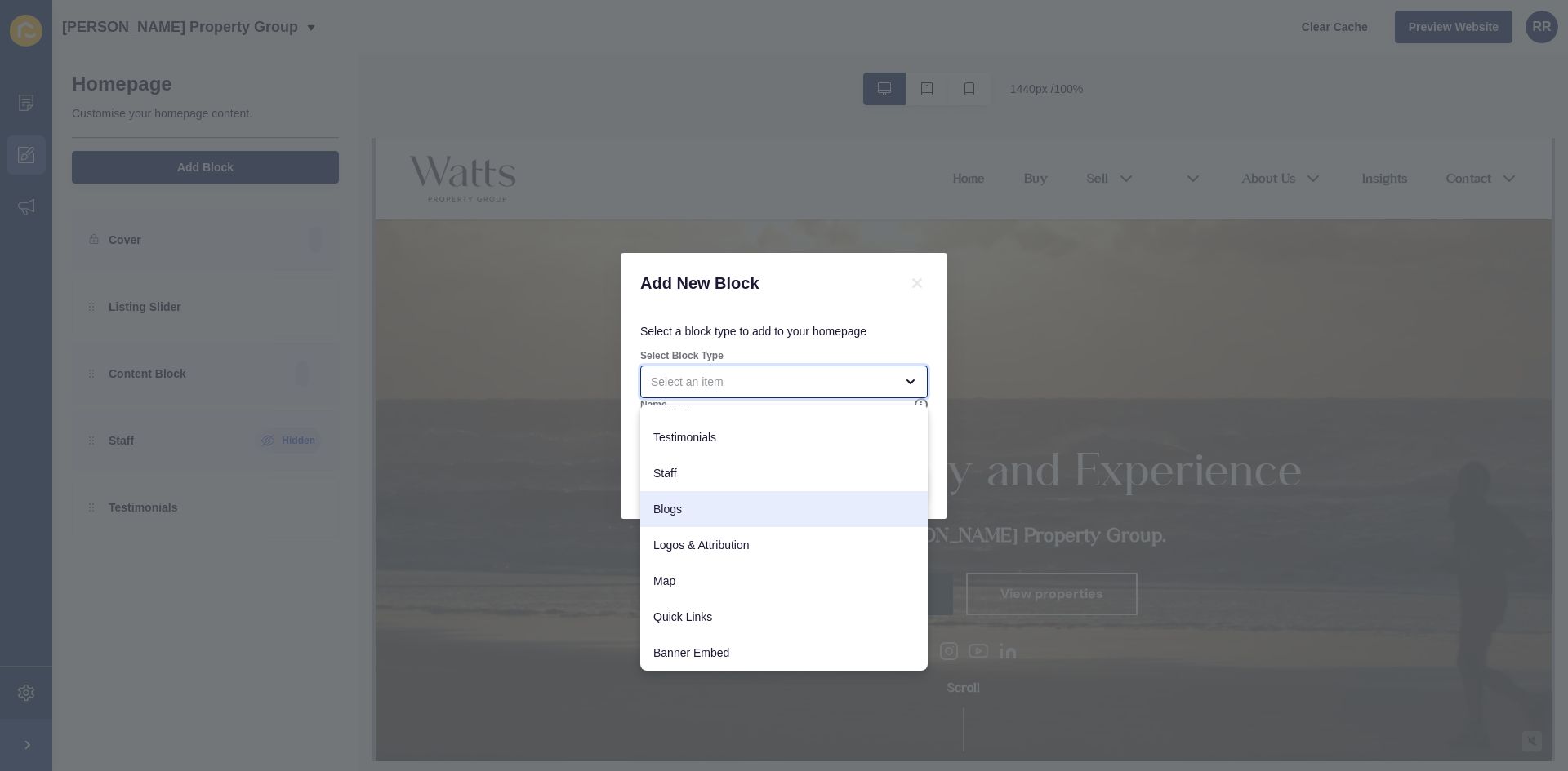
click at [724, 511] on span "Blogs" at bounding box center [784, 509] width 261 height 16
type input "Blogs"
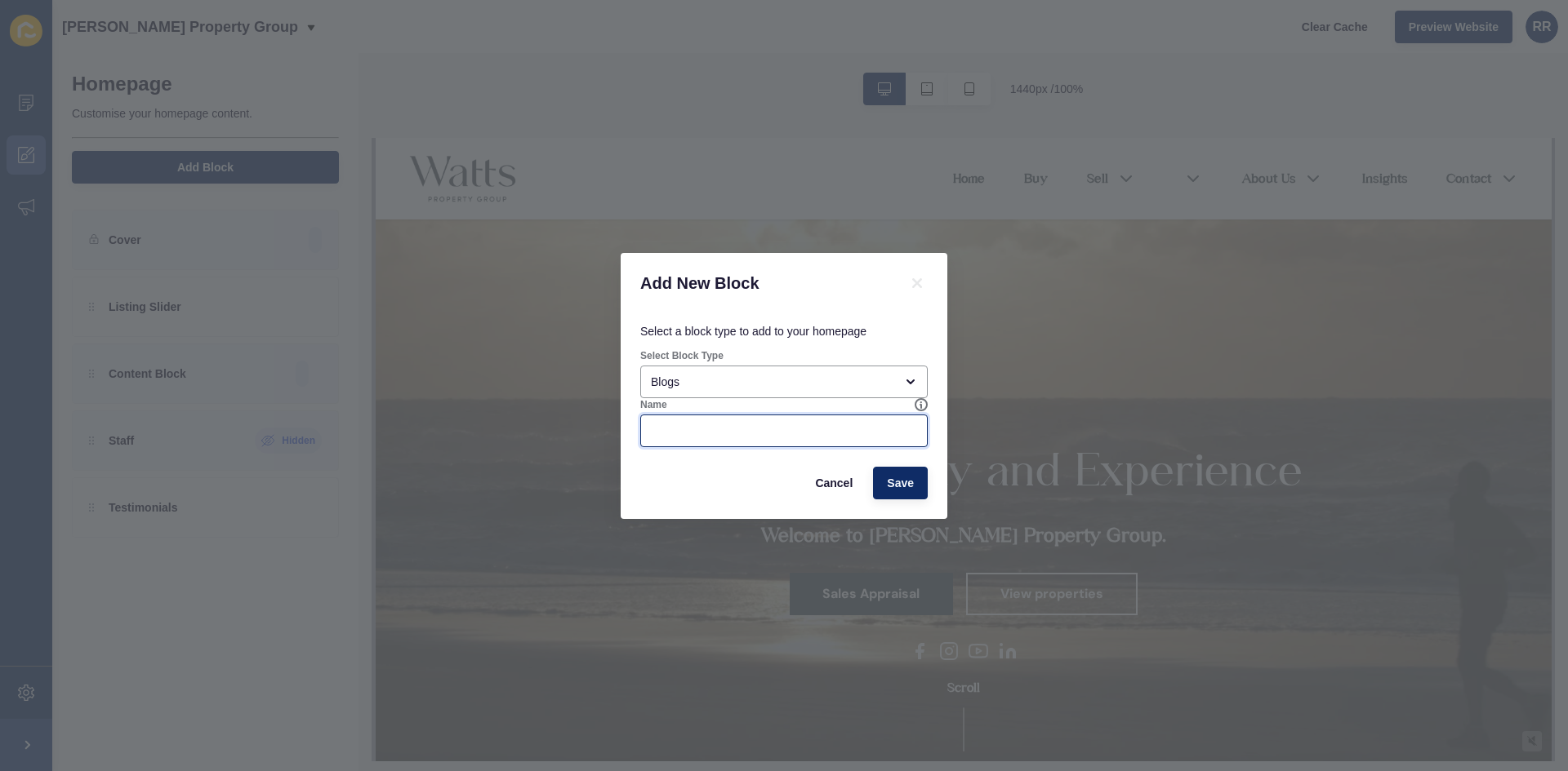
click at [768, 433] on input "Name" at bounding box center [784, 430] width 266 height 16
type input "Blogs"
click at [902, 485] on span "Save" at bounding box center [900, 483] width 27 height 16
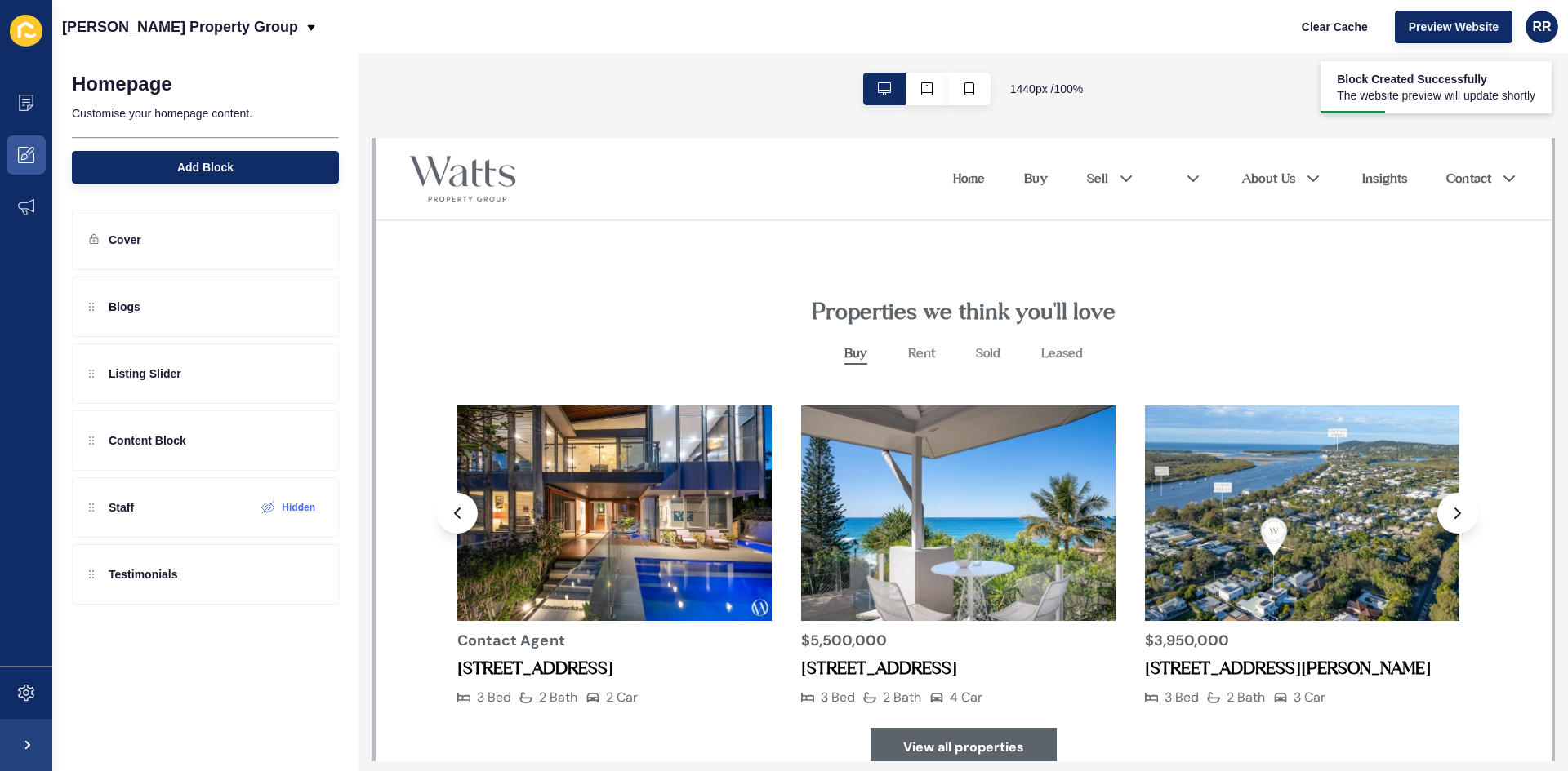
scroll to position [653, 0]
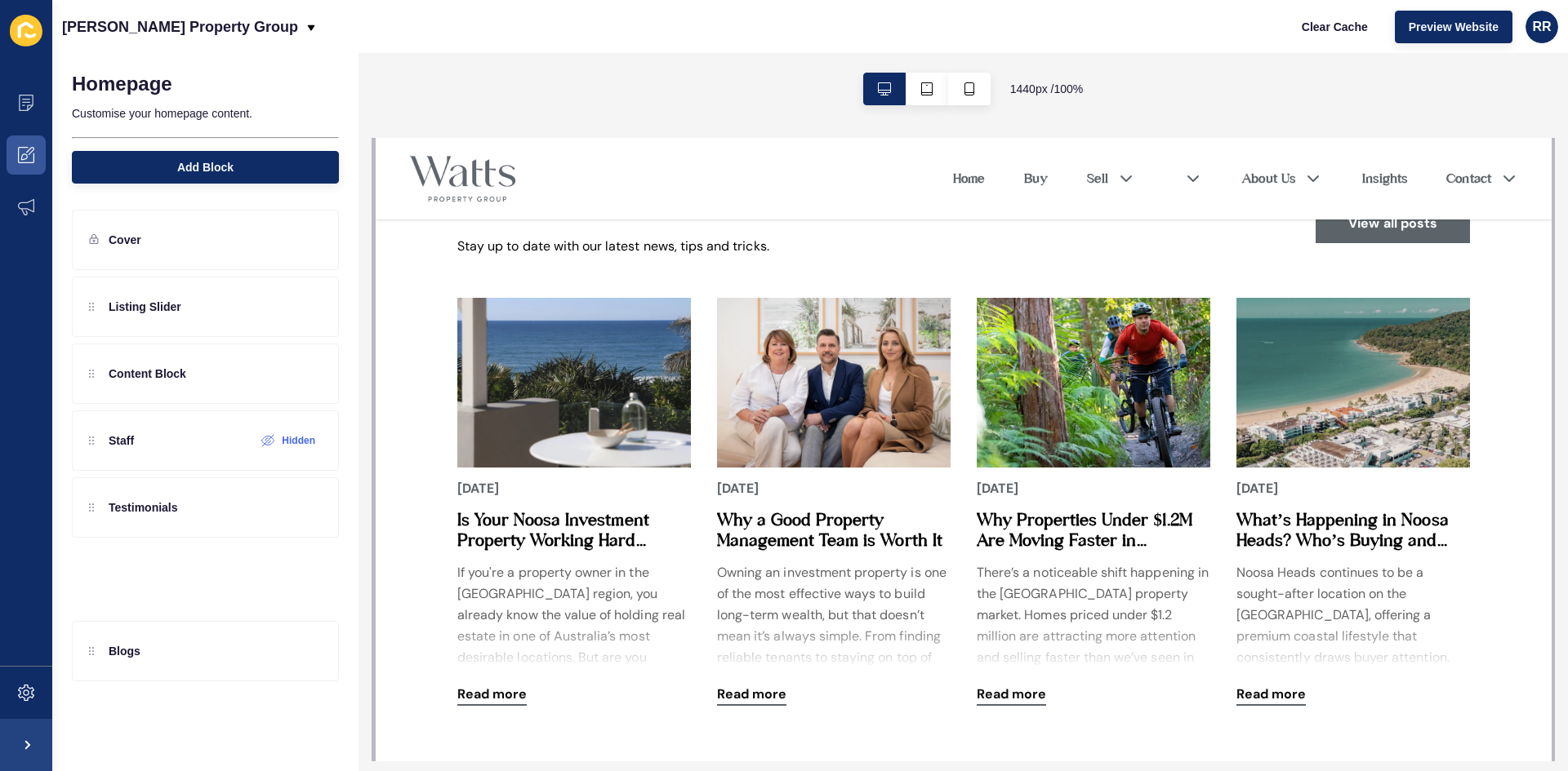
drag, startPoint x: 97, startPoint y: 301, endPoint x: 144, endPoint y: 646, distance: 348.2
click at [144, 646] on div "Homepage Customise your homepage content. Add Block Cover Blogs Listing Slider …" at bounding box center [205, 412] width 306 height 718
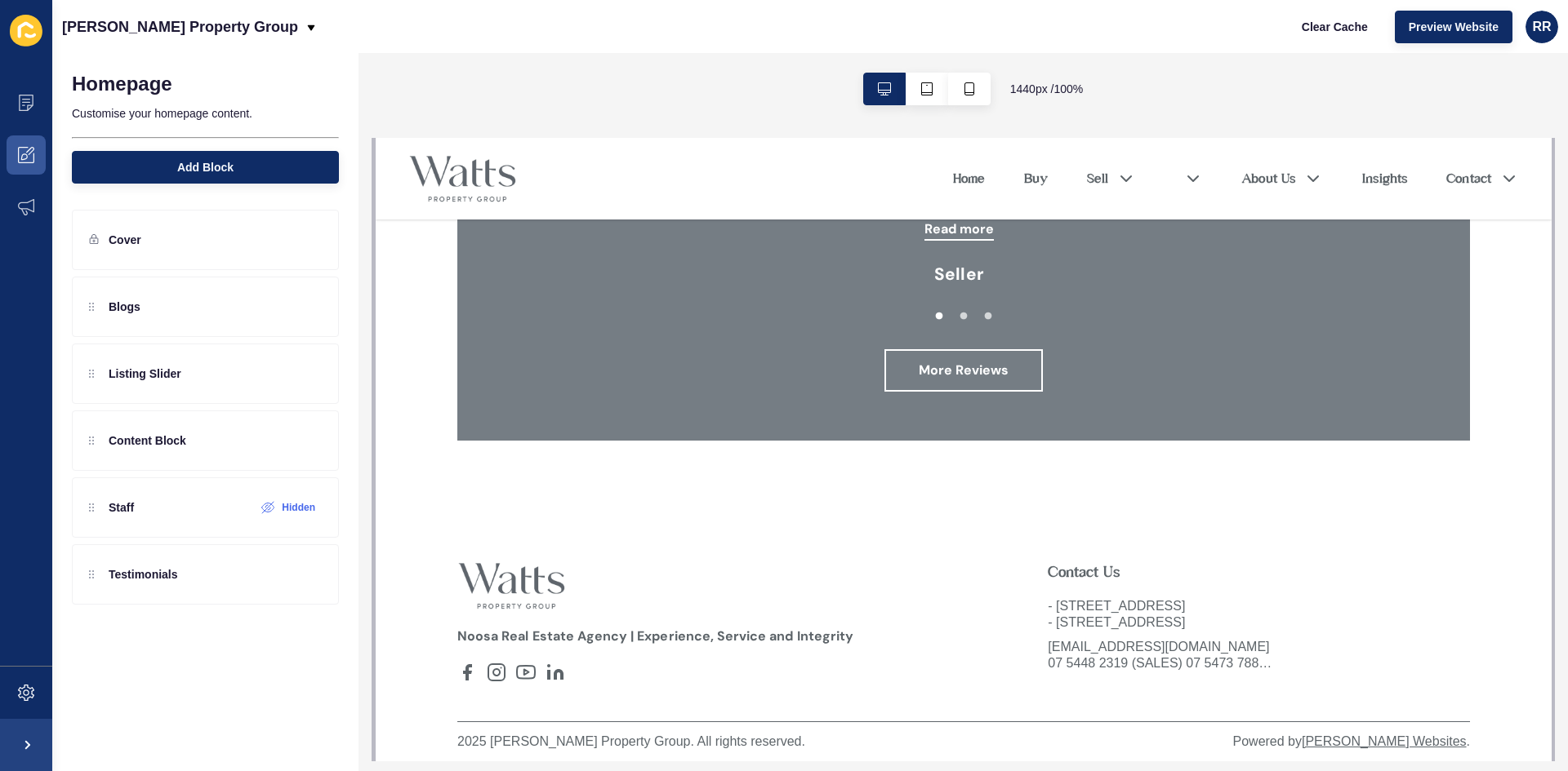
scroll to position [2033, 0]
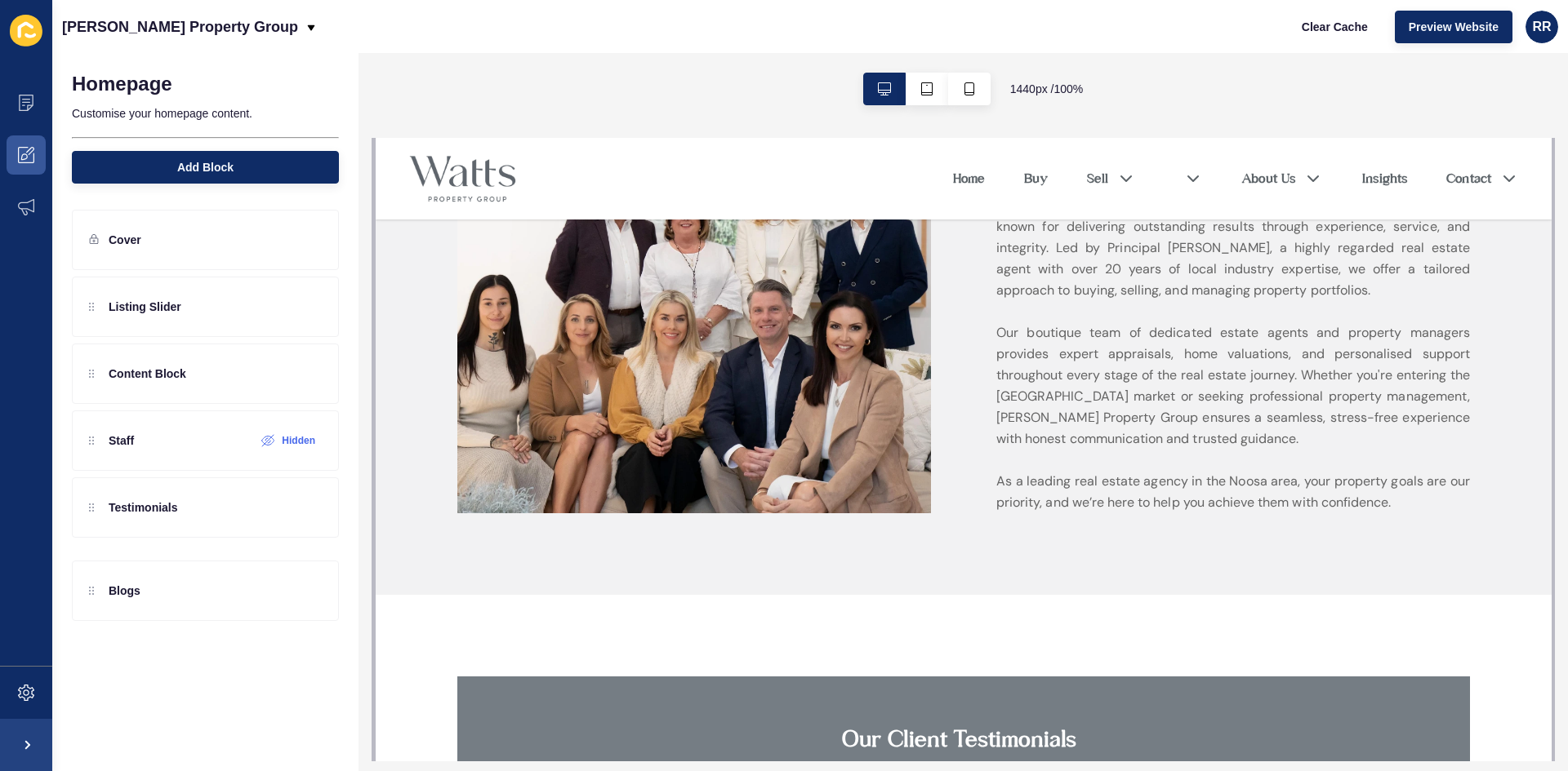
drag, startPoint x: 96, startPoint y: 301, endPoint x: 105, endPoint y: 589, distance: 288.1
click at [105, 589] on div "Homepage Customise your homepage content. Add Block Cover Blogs Listing Slider …" at bounding box center [205, 412] width 306 height 718
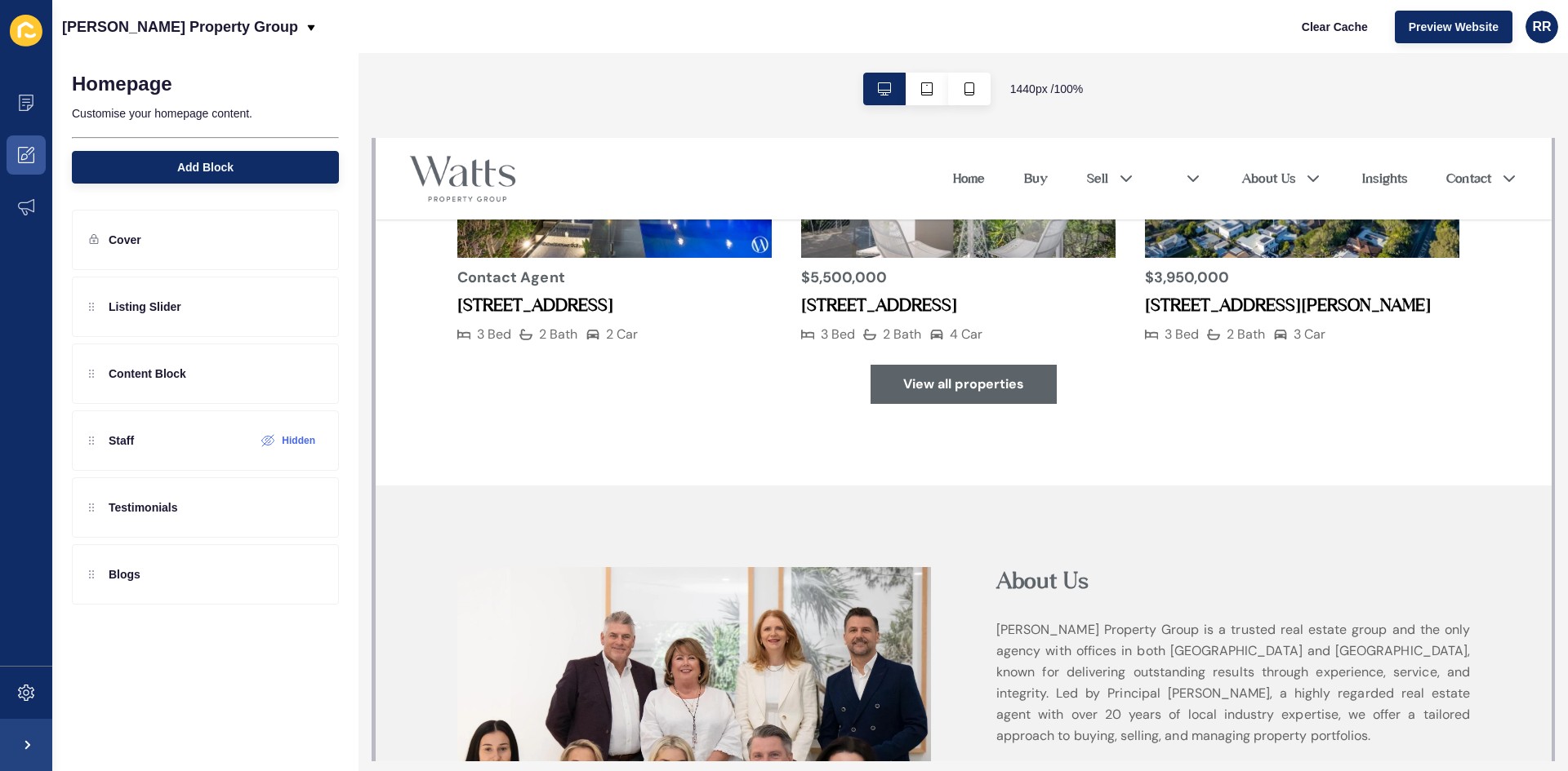
scroll to position [653, 0]
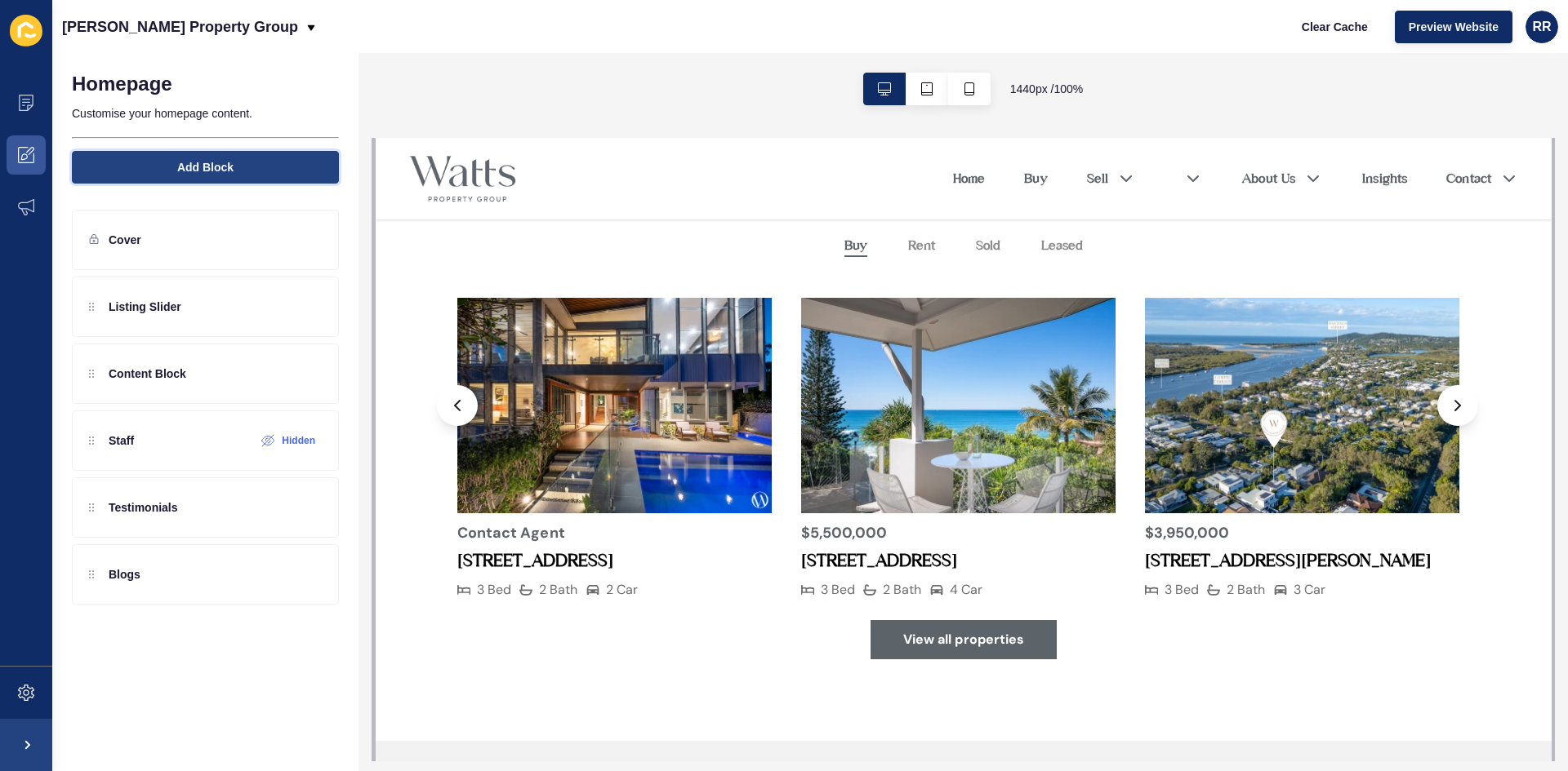
click at [208, 163] on span "Add Block" at bounding box center [205, 167] width 56 height 16
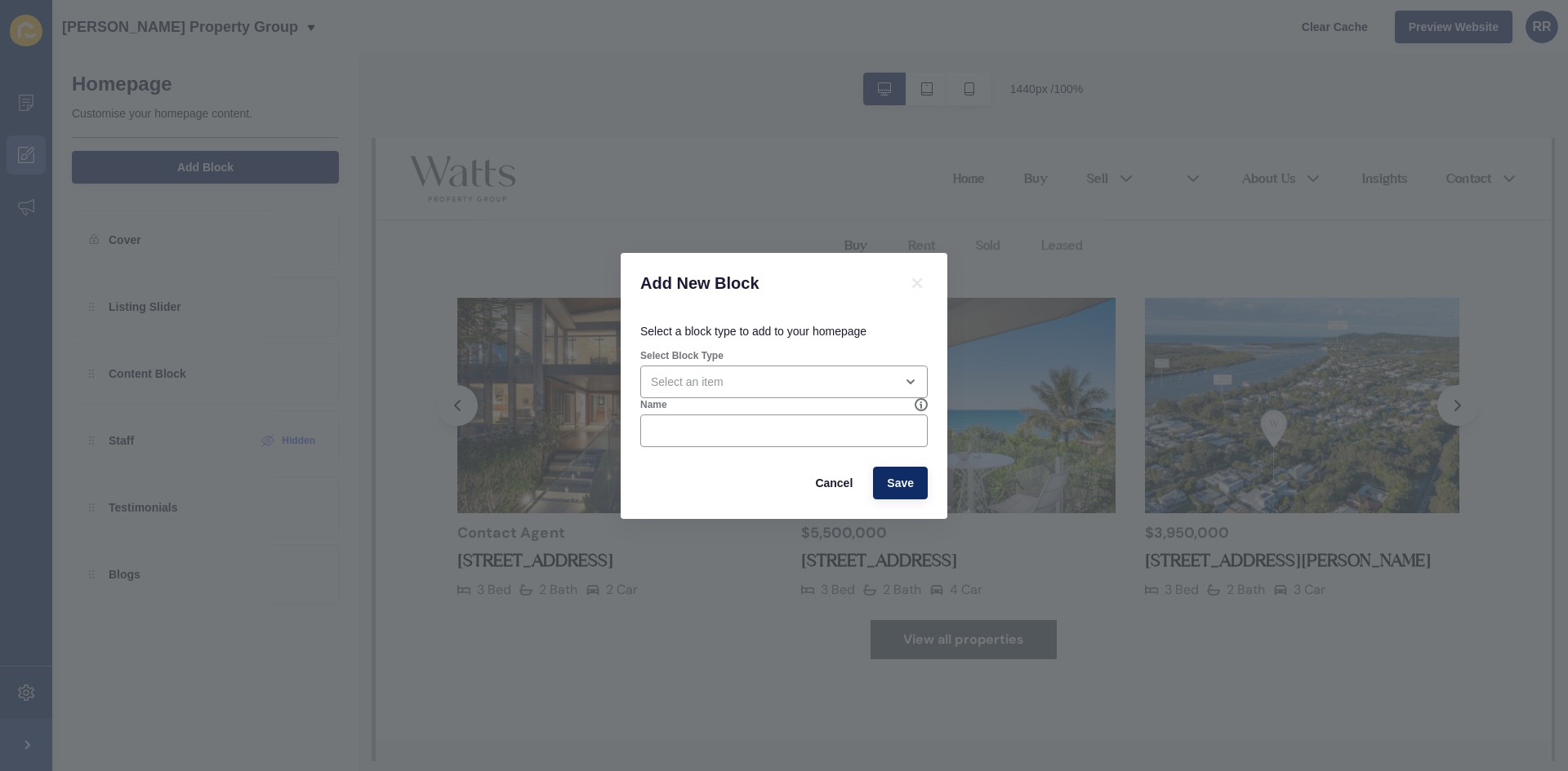
click at [690, 364] on div "Select Block Type" at bounding box center [784, 373] width 291 height 53
click at [690, 389] on div "open menu" at bounding box center [772, 381] width 243 height 16
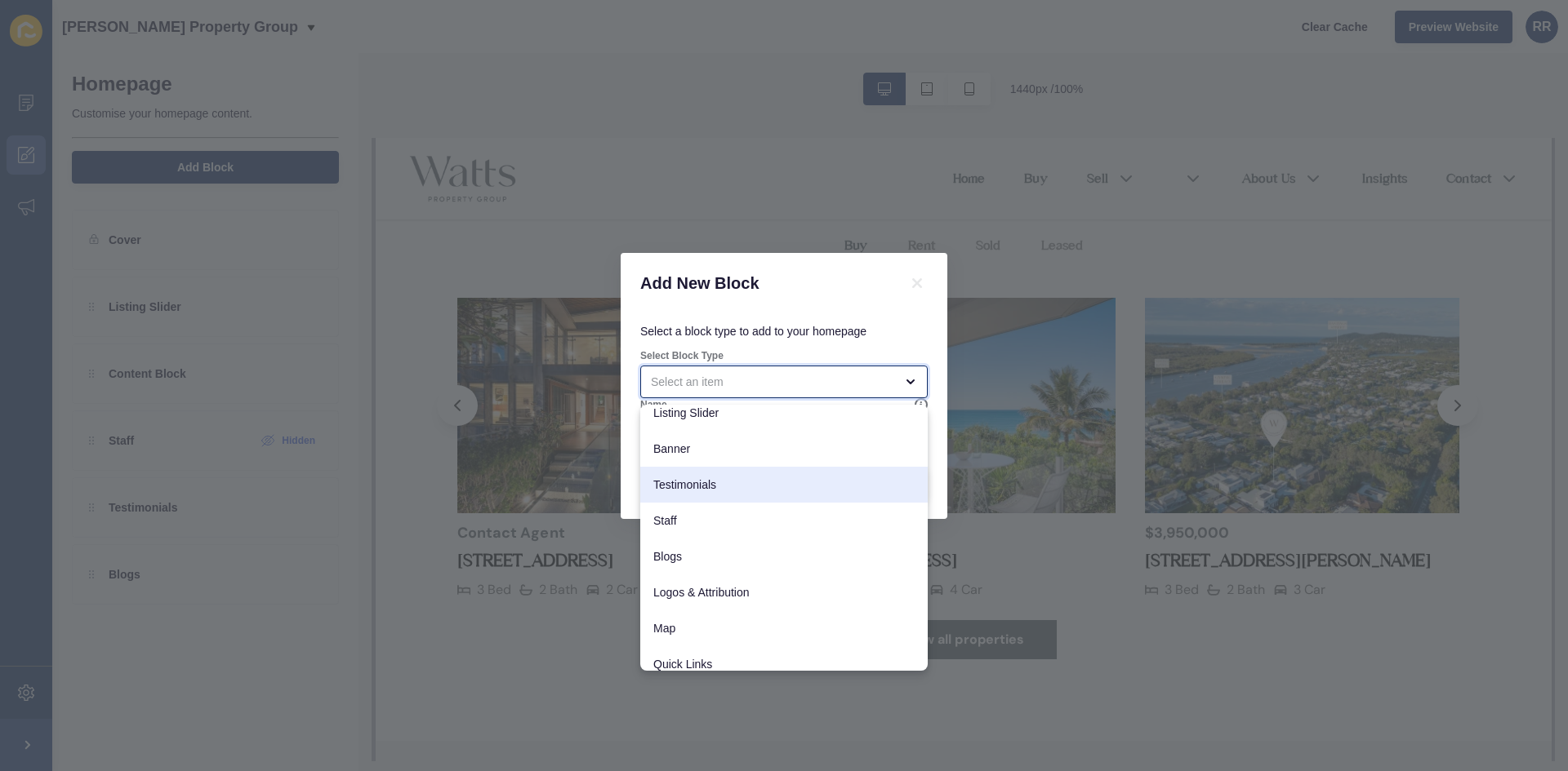
scroll to position [129, 0]
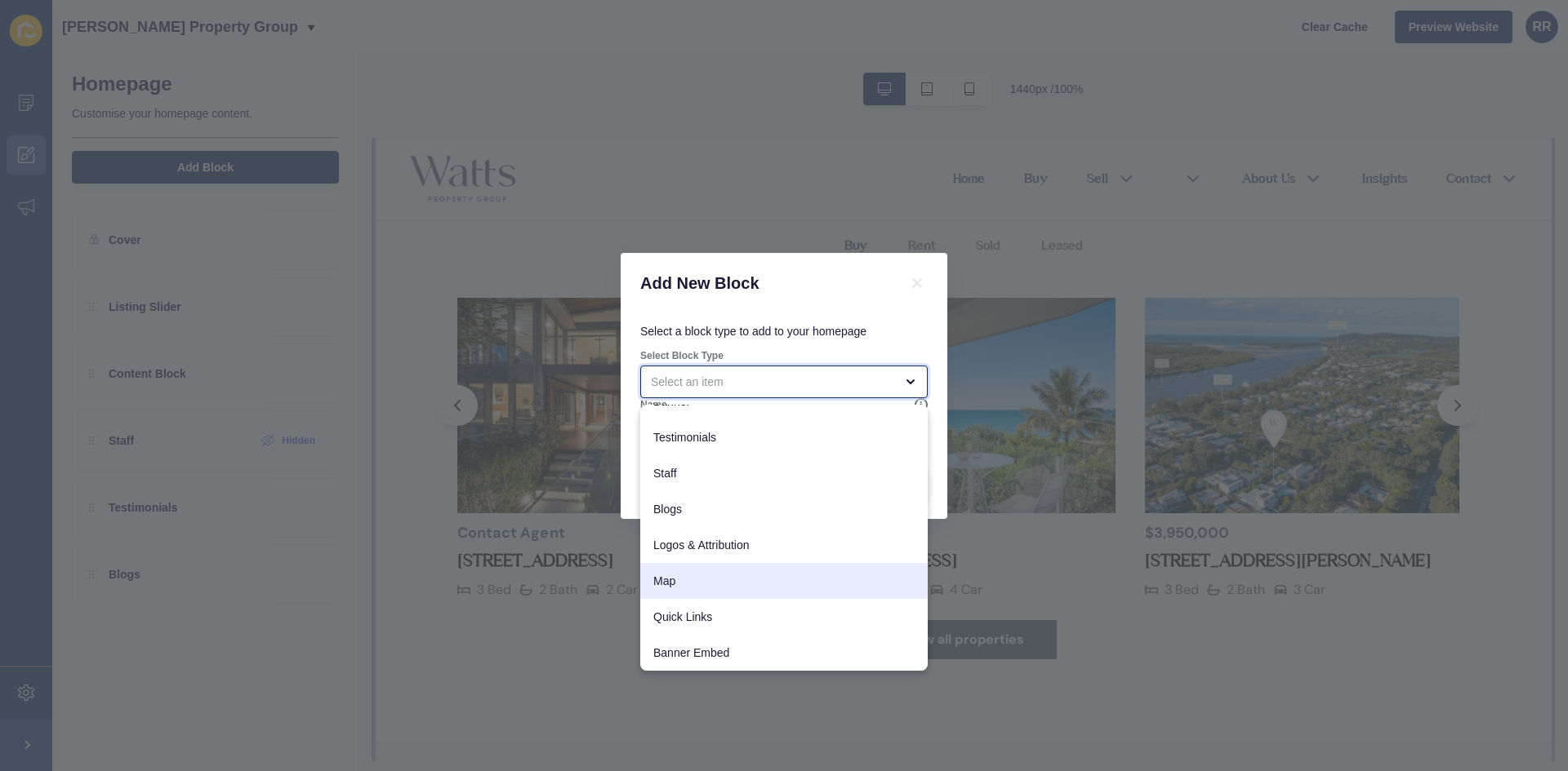
click at [683, 573] on span "Map" at bounding box center [784, 580] width 261 height 16
type input "Map"
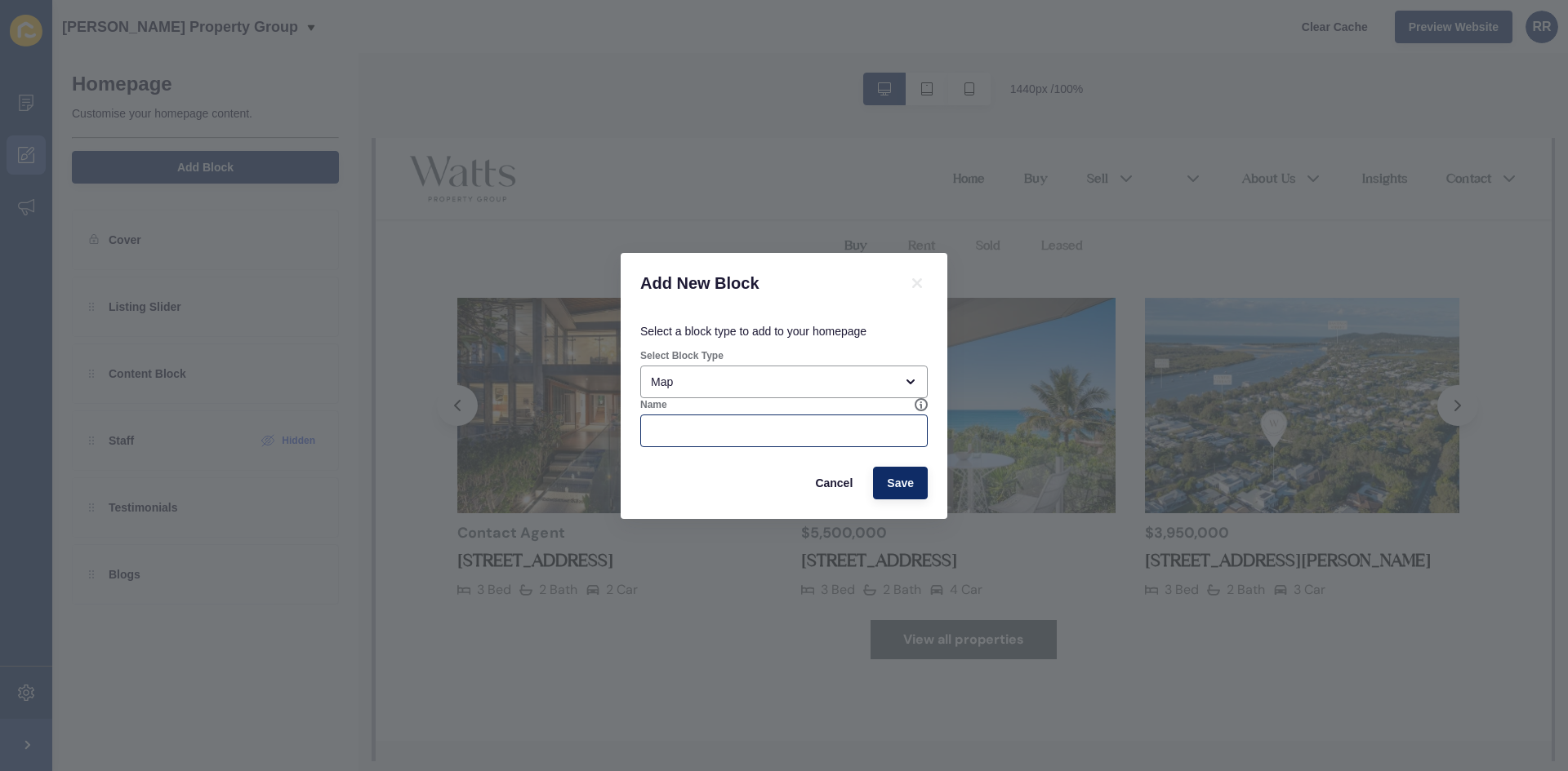
click at [792, 442] on div at bounding box center [784, 431] width 287 height 33
type input "Map"
click at [904, 473] on button "Save" at bounding box center [900, 483] width 54 height 33
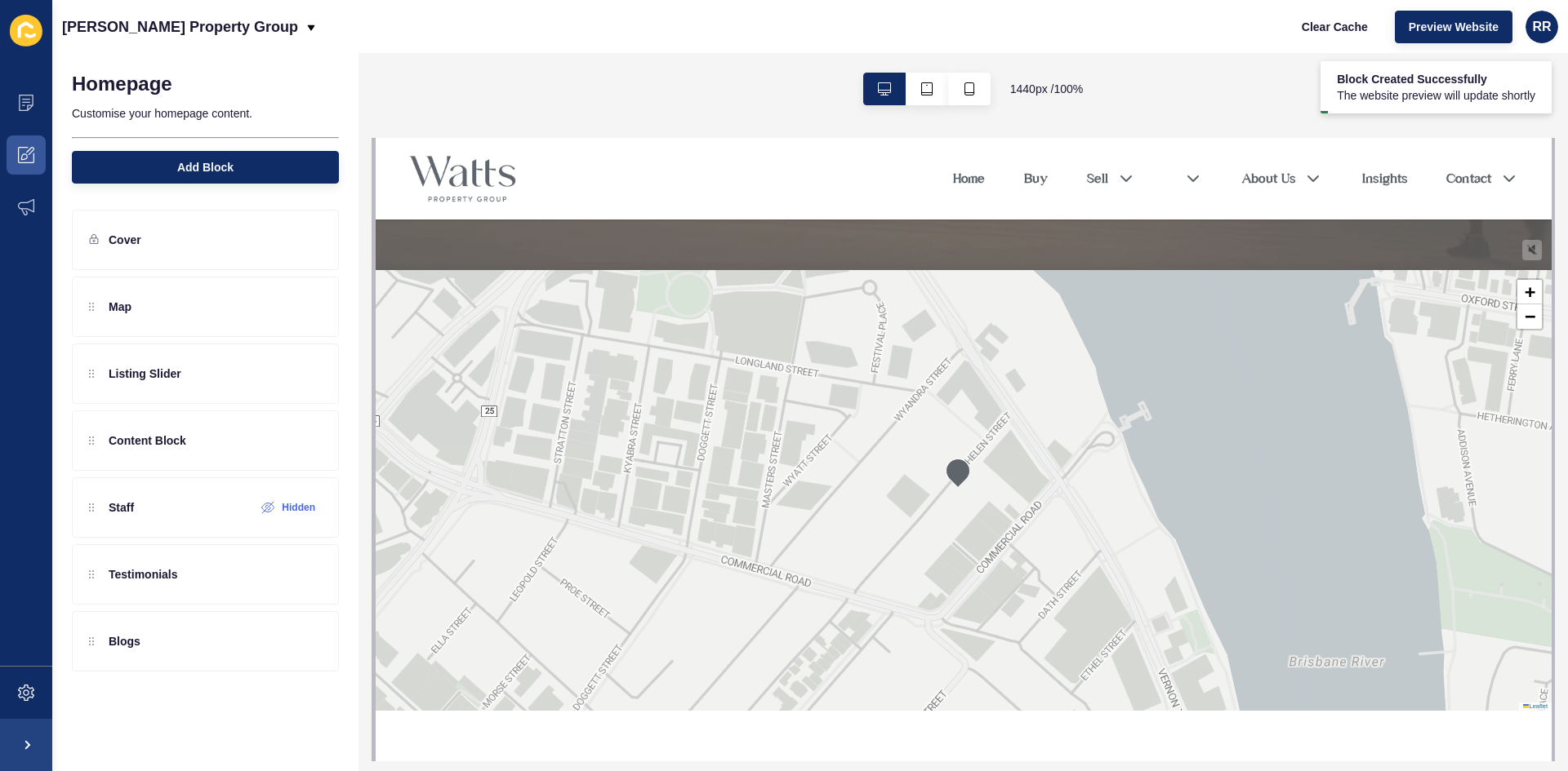
scroll to position [490, 0]
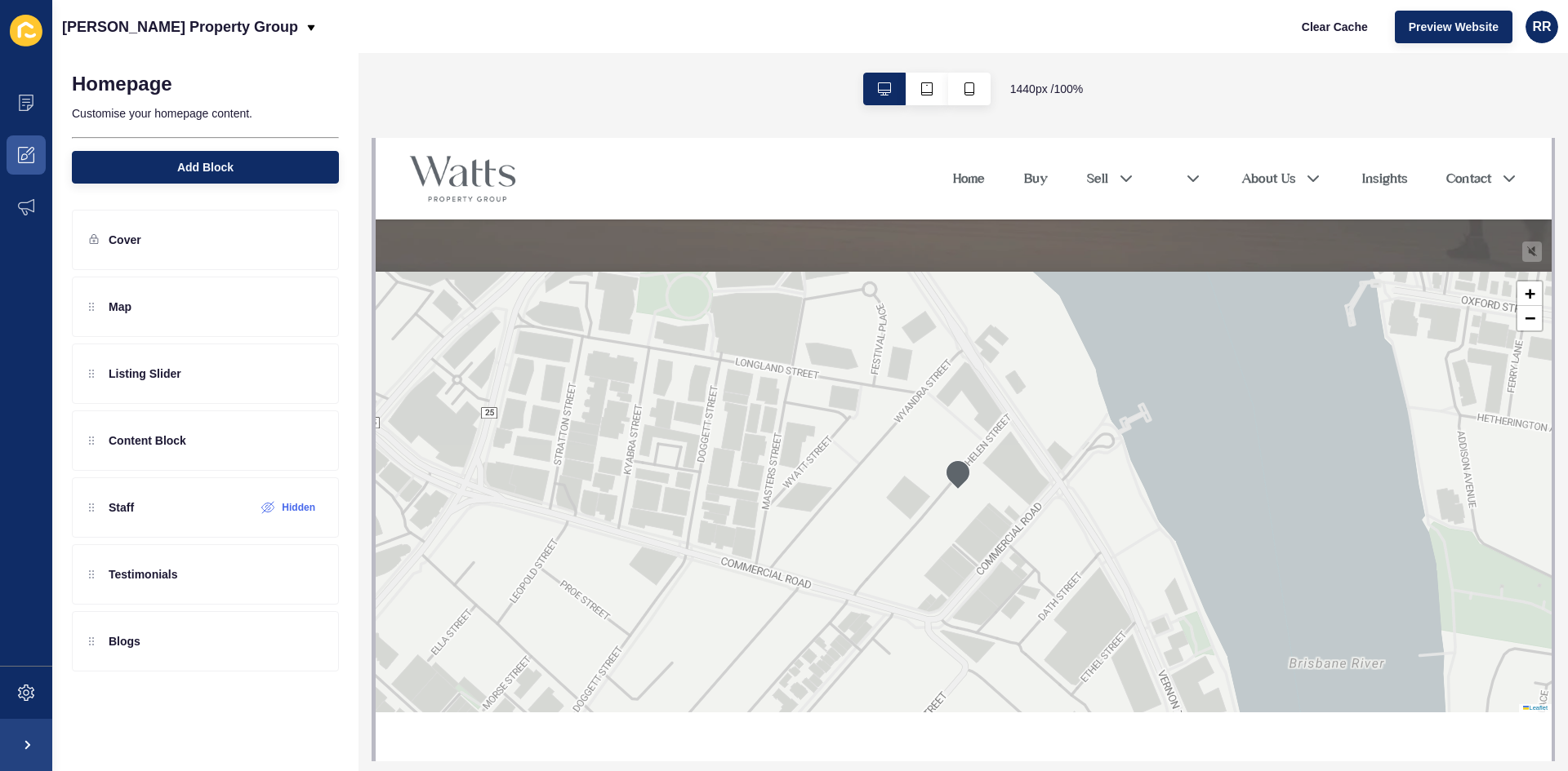
click at [513, 445] on div "+ − Leaflet" at bounding box center [962, 492] width 1176 height 441
click at [279, 306] on icon at bounding box center [280, 306] width 14 height 13
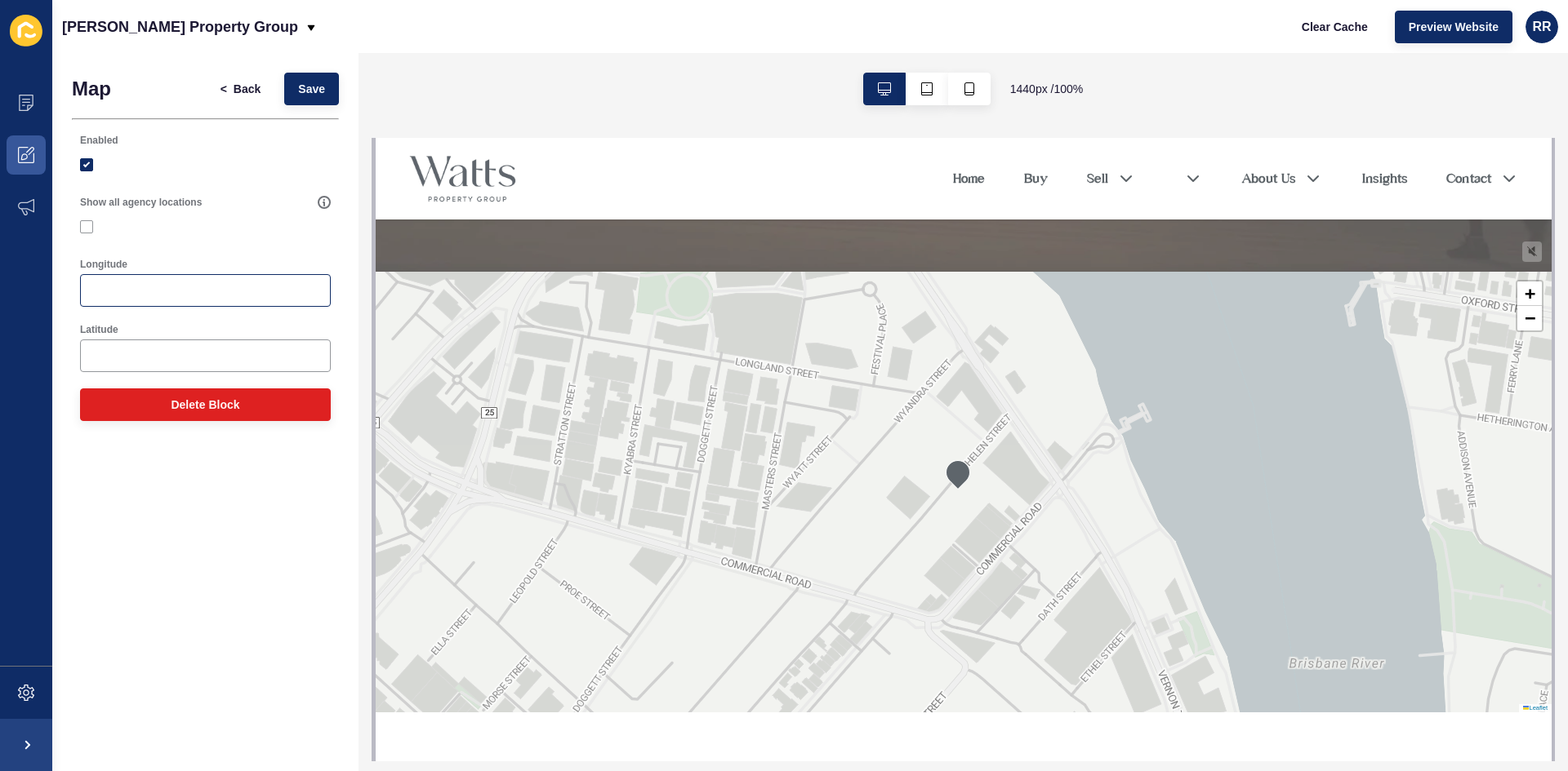
click at [154, 280] on div at bounding box center [205, 291] width 251 height 33
click at [83, 224] on label at bounding box center [86, 227] width 13 height 13
click at [84, 224] on input "Show all agency locations" at bounding box center [89, 227] width 10 height 10
checkbox input "true"
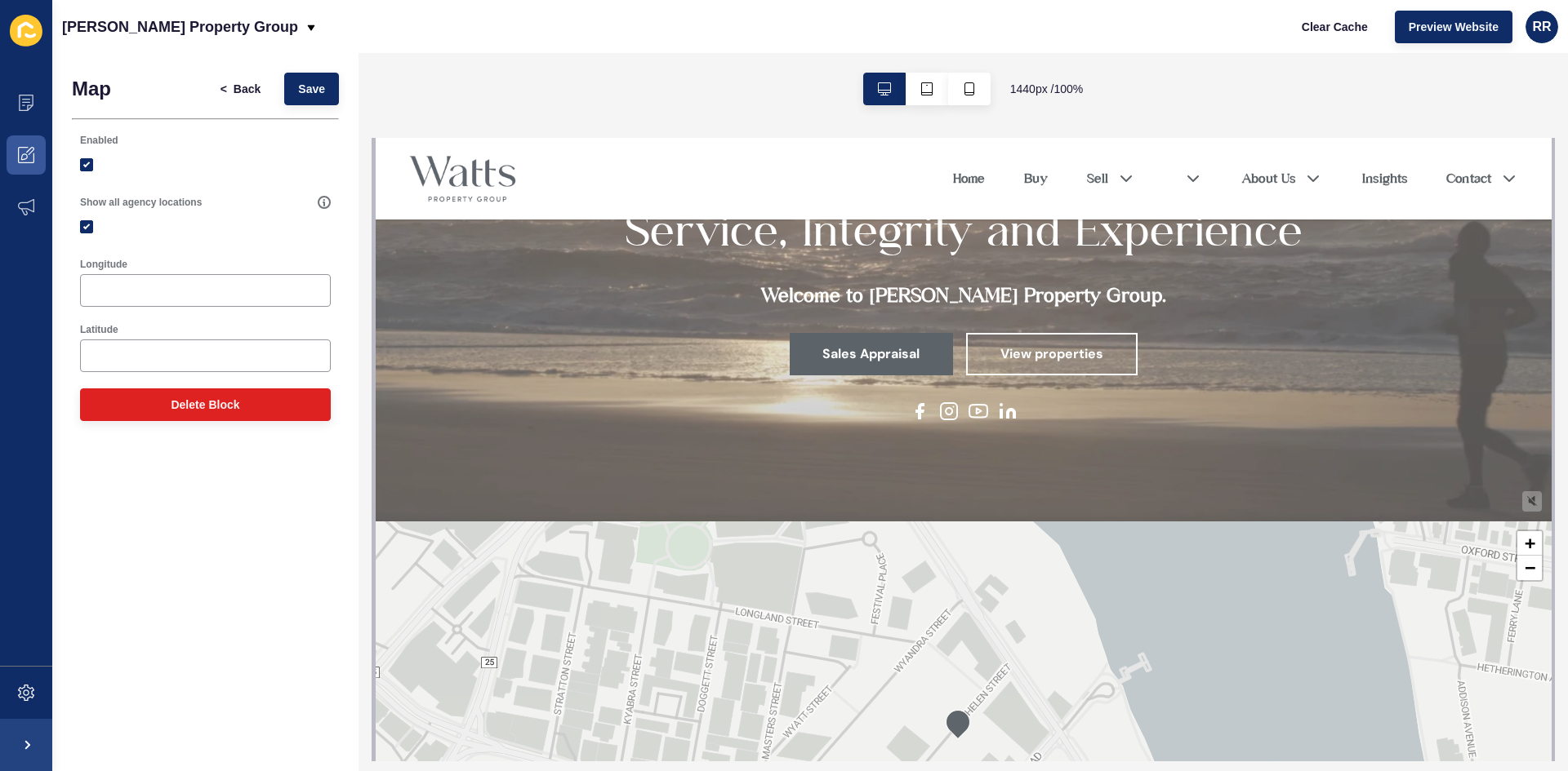
scroll to position [327, 0]
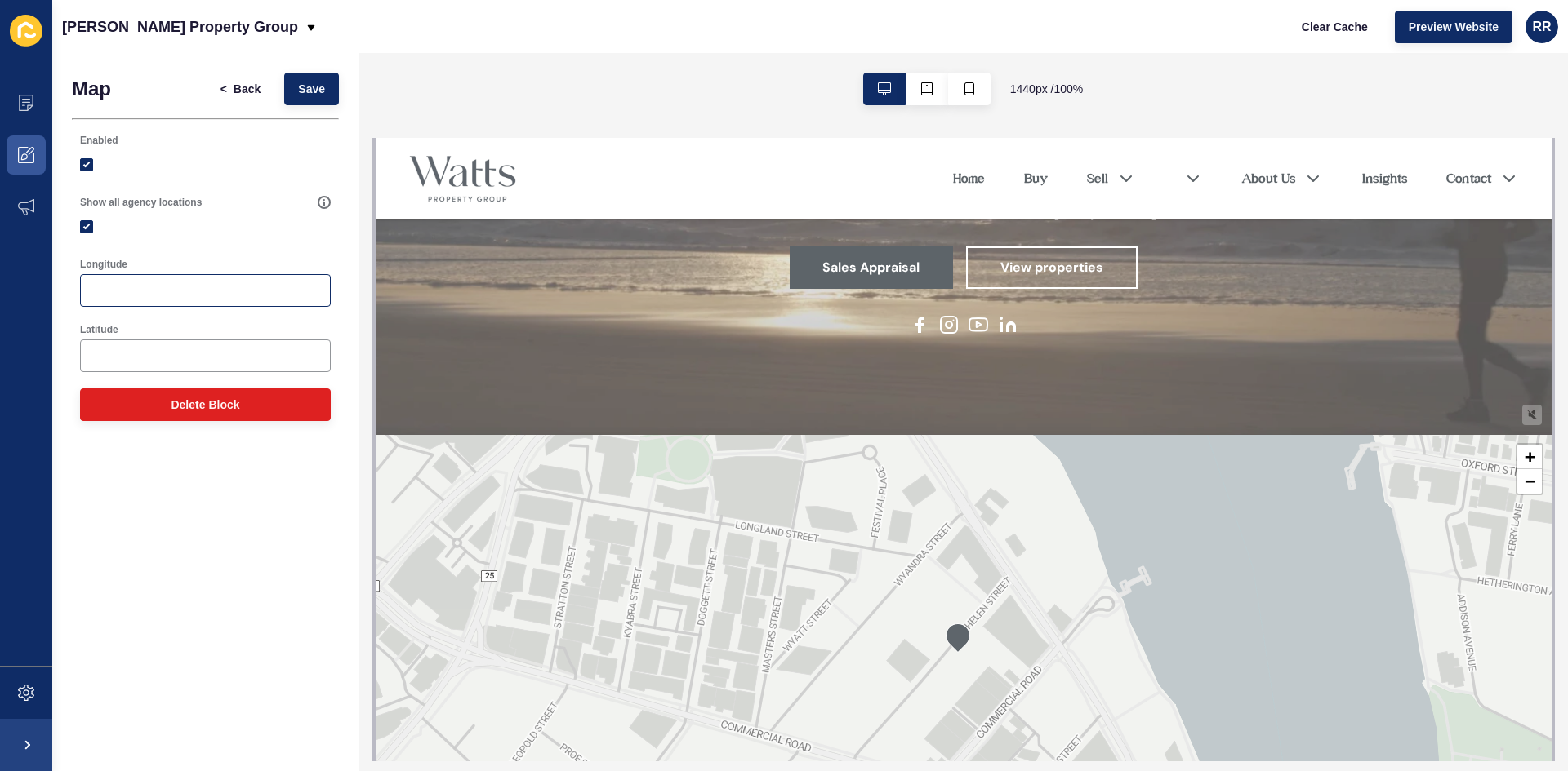
click at [221, 275] on div at bounding box center [205, 291] width 251 height 33
click at [321, 201] on icon at bounding box center [324, 202] width 13 height 13
click at [252, 239] on div at bounding box center [205, 227] width 251 height 29
click at [314, 96] on span "Save" at bounding box center [311, 89] width 27 height 16
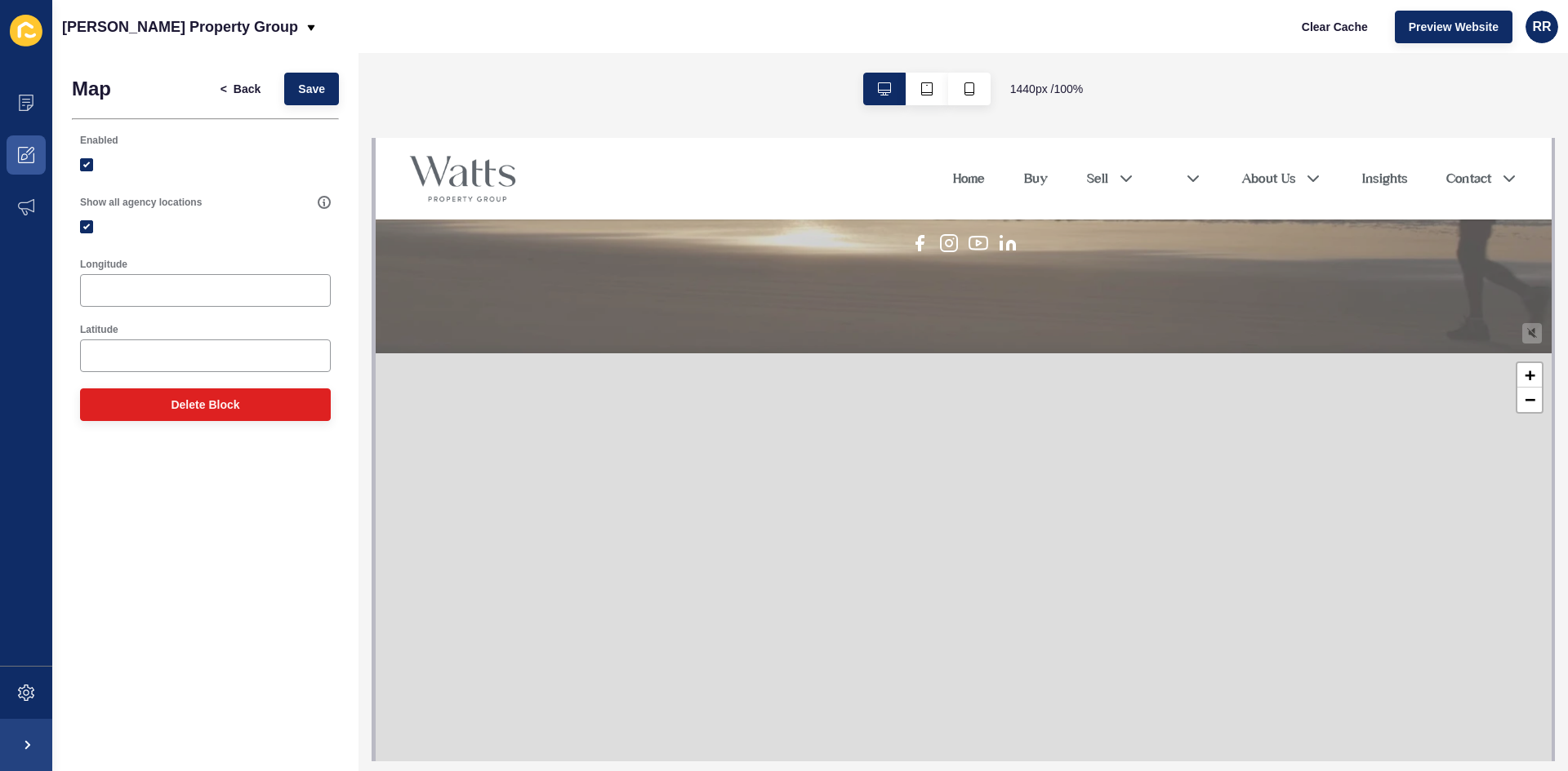
scroll to position [490, 0]
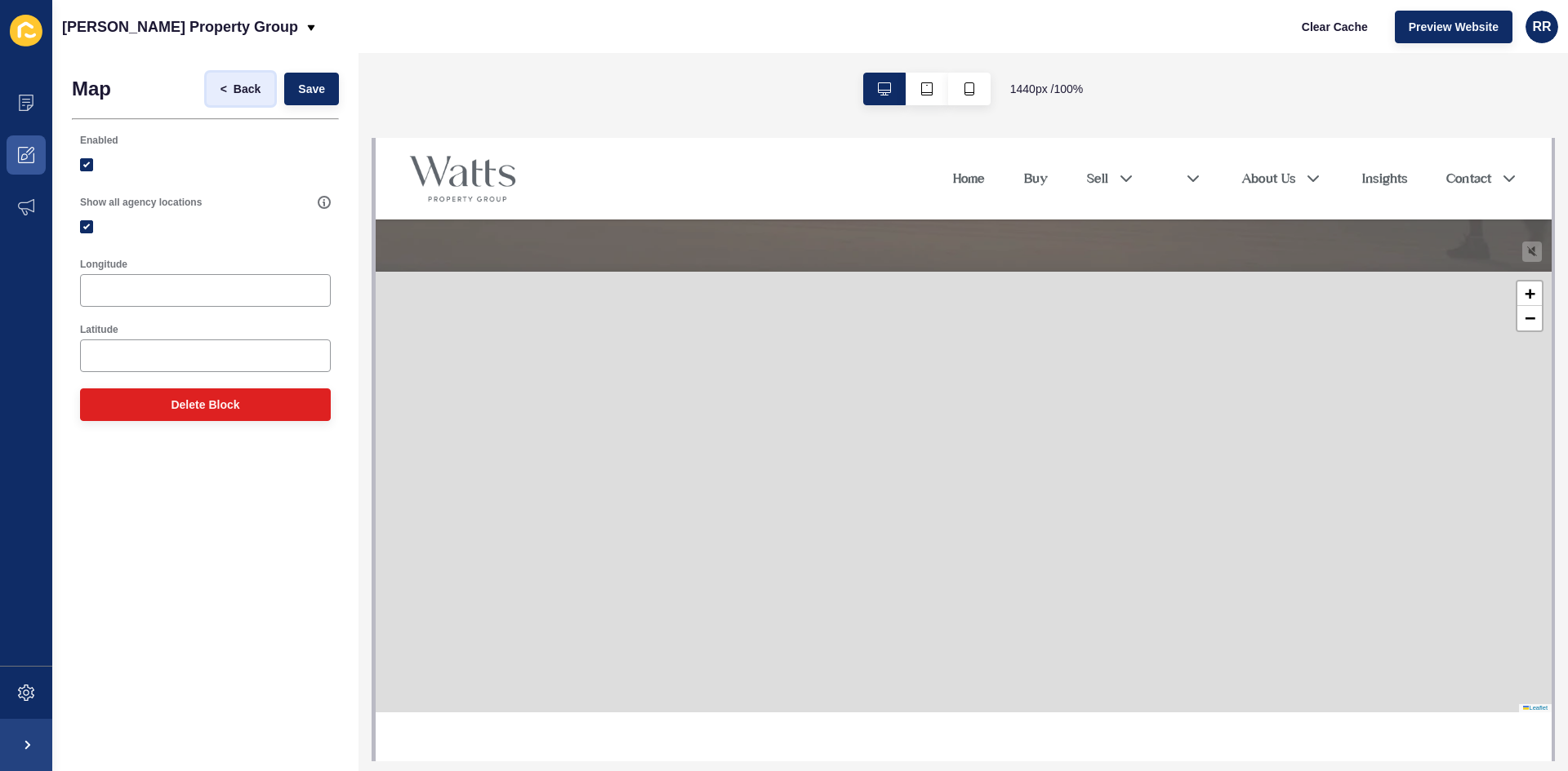
click at [236, 85] on span "Back" at bounding box center [247, 89] width 27 height 16
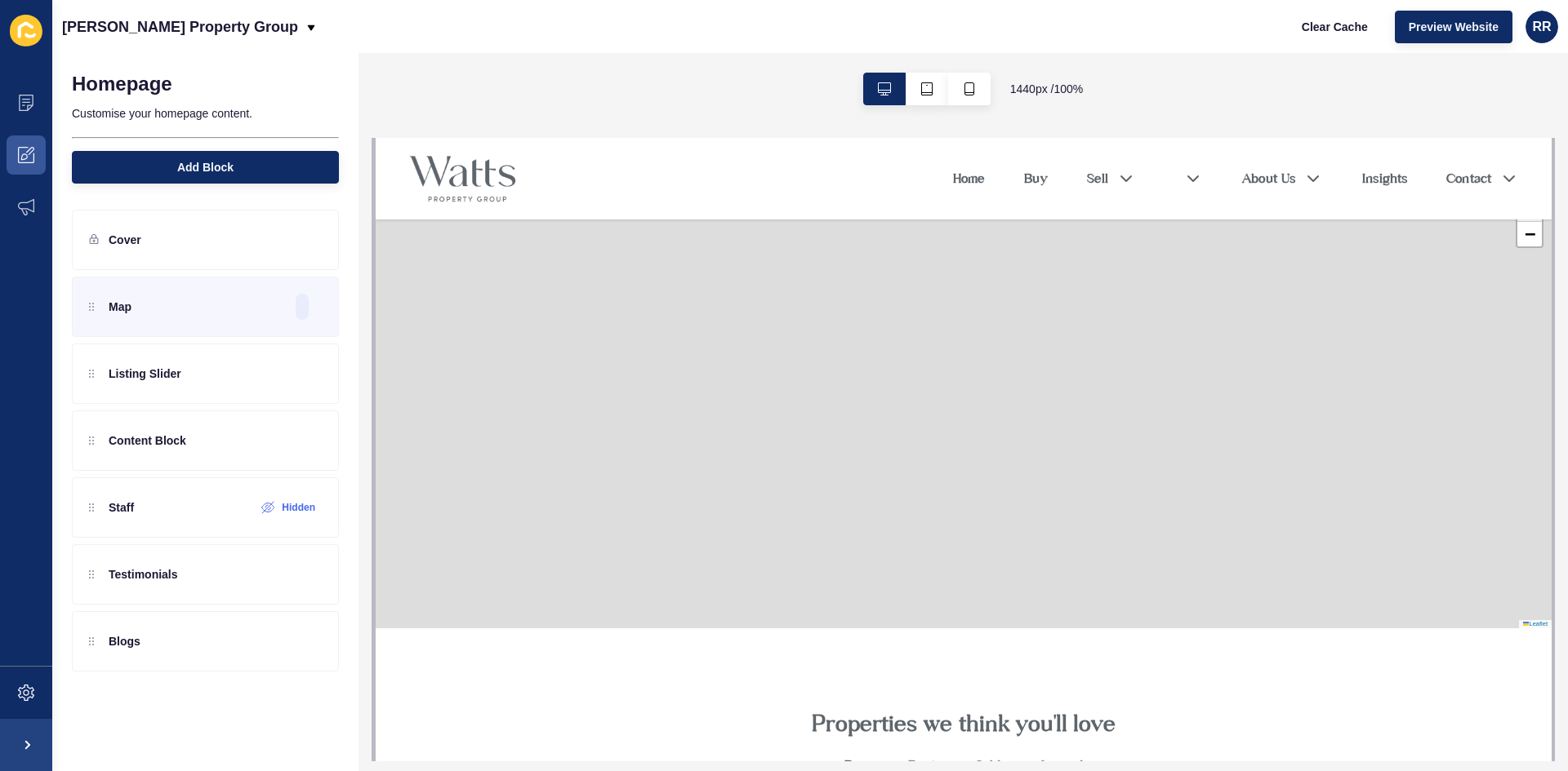
scroll to position [571, 0]
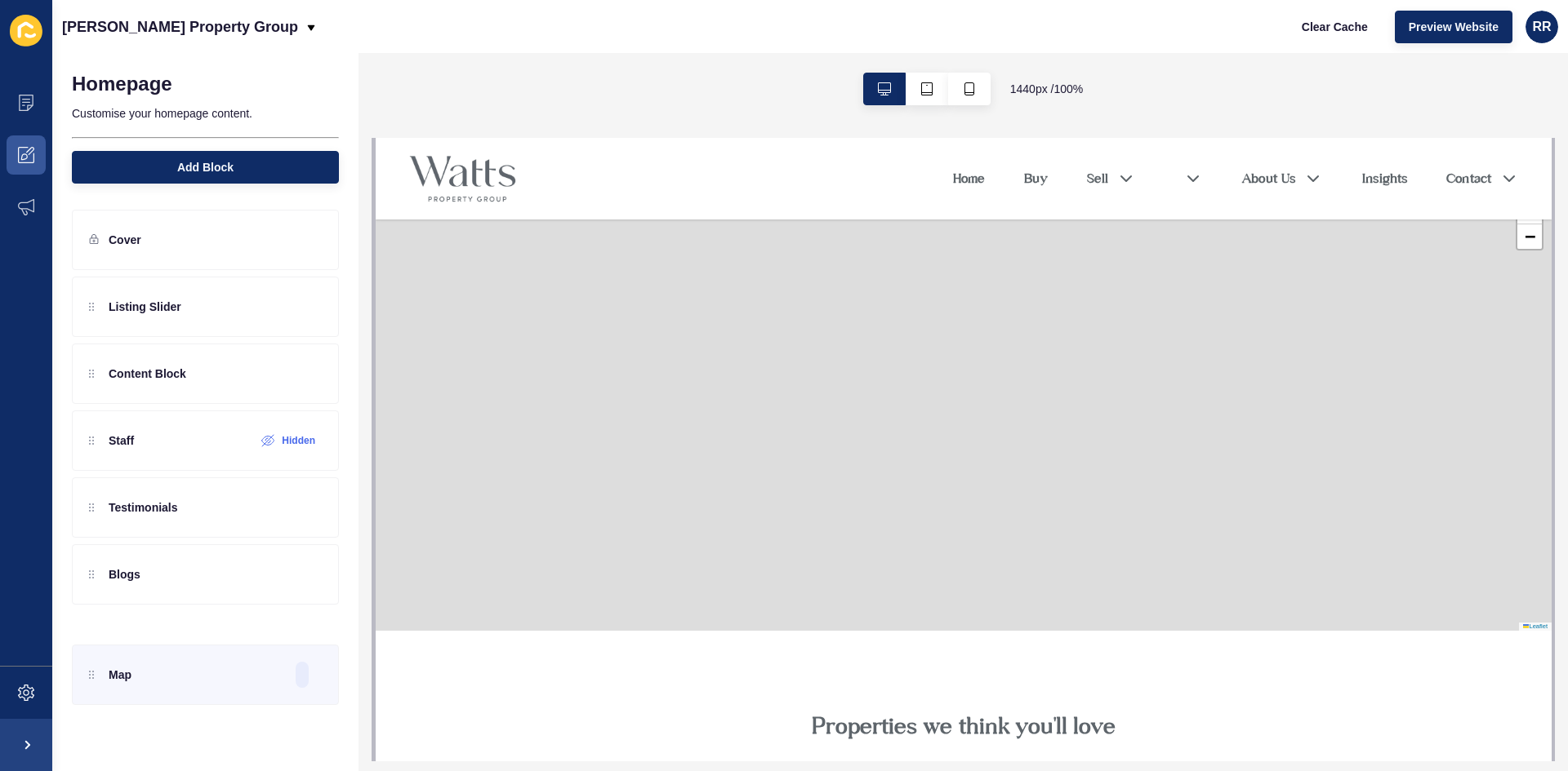
drag, startPoint x: 76, startPoint y: 299, endPoint x: 138, endPoint y: 619, distance: 326.0
click at [66, 668] on div "Homepage Customise your homepage content. Add Block Cover Map Listing Slider Co…" at bounding box center [205, 412] width 306 height 718
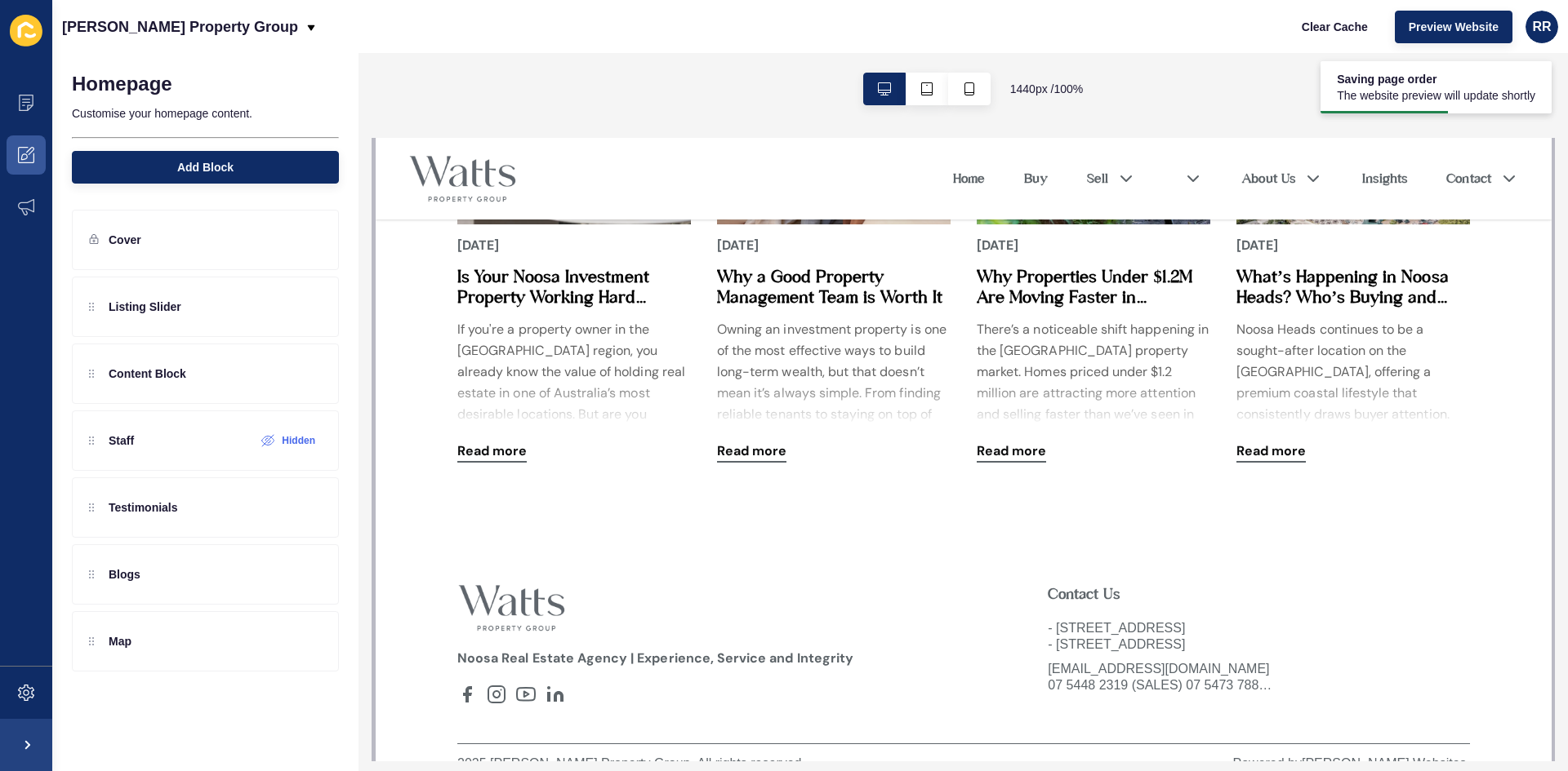
scroll to position [2963, 0]
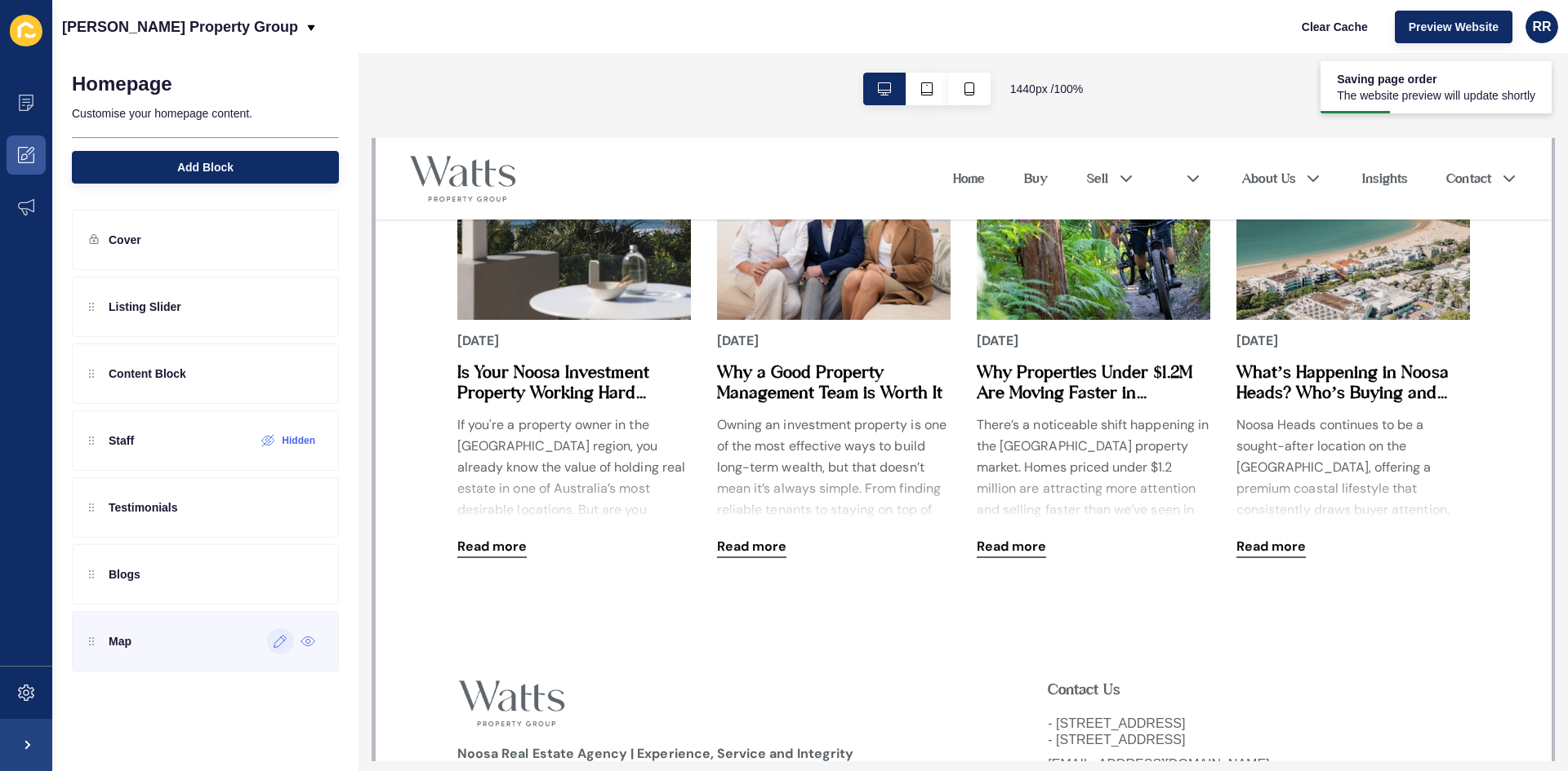
click at [274, 651] on div at bounding box center [280, 642] width 27 height 26
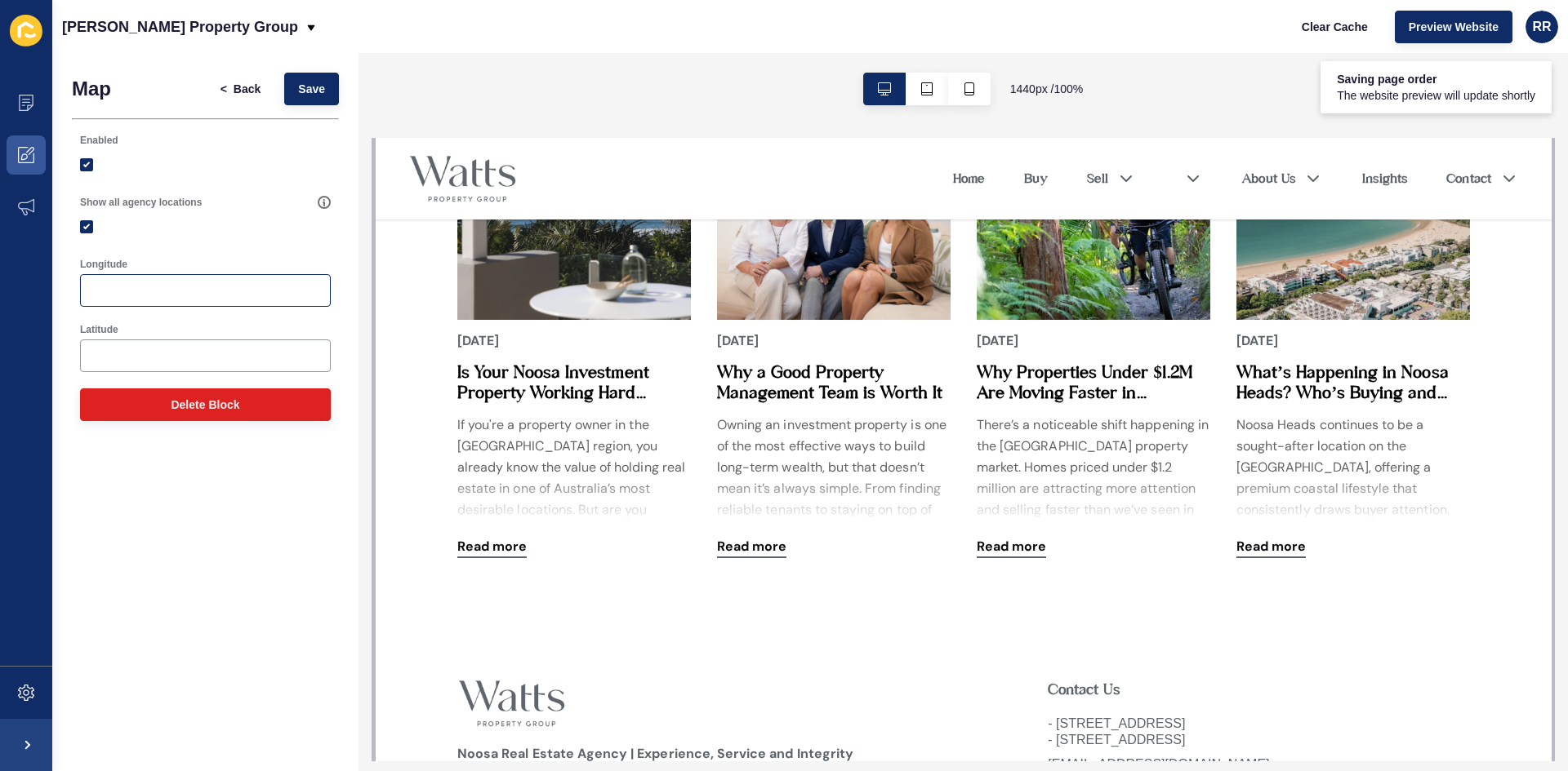
click at [145, 279] on div at bounding box center [205, 291] width 251 height 33
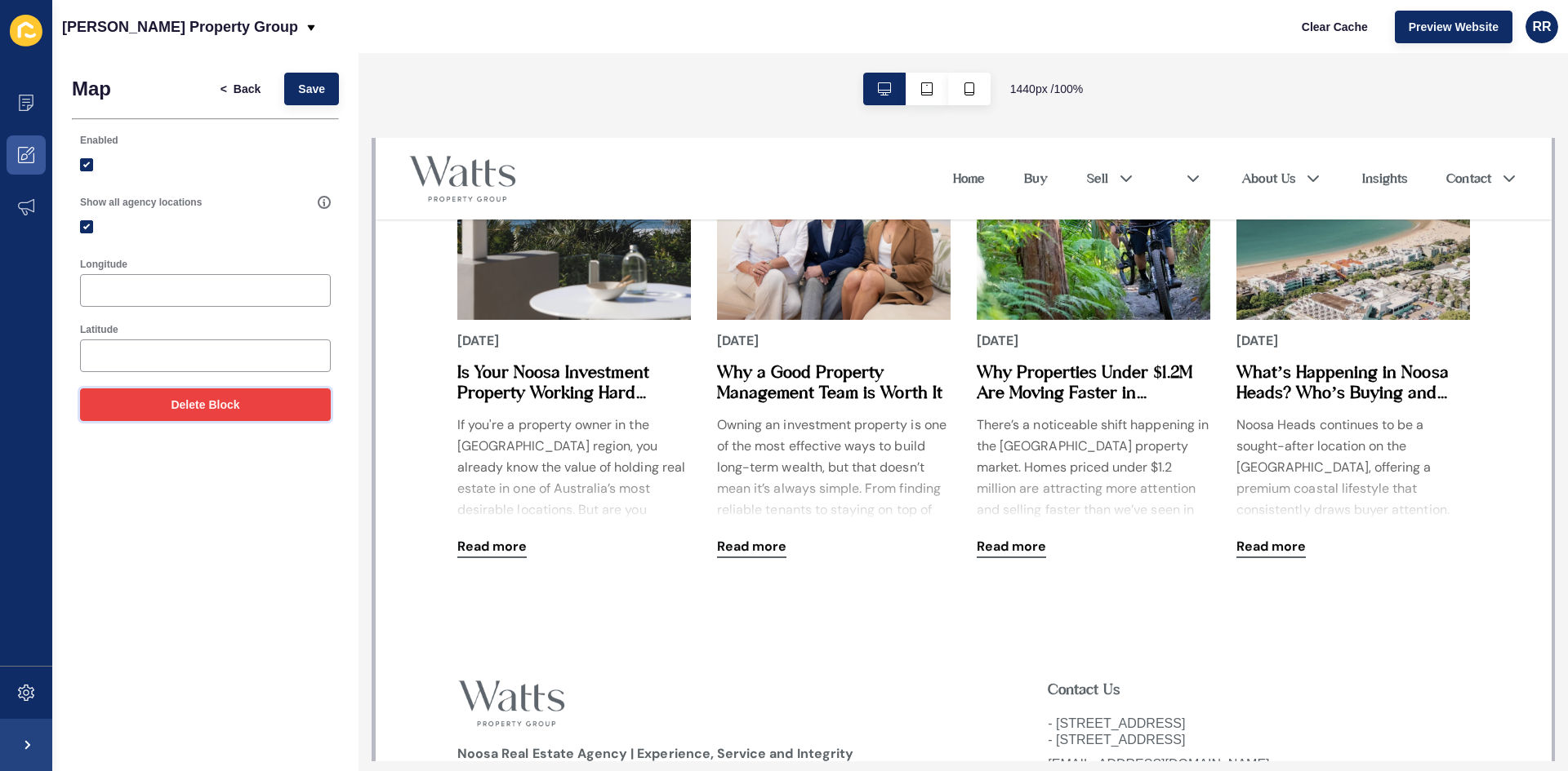
click at [234, 412] on span "Delete Block" at bounding box center [205, 404] width 68 height 16
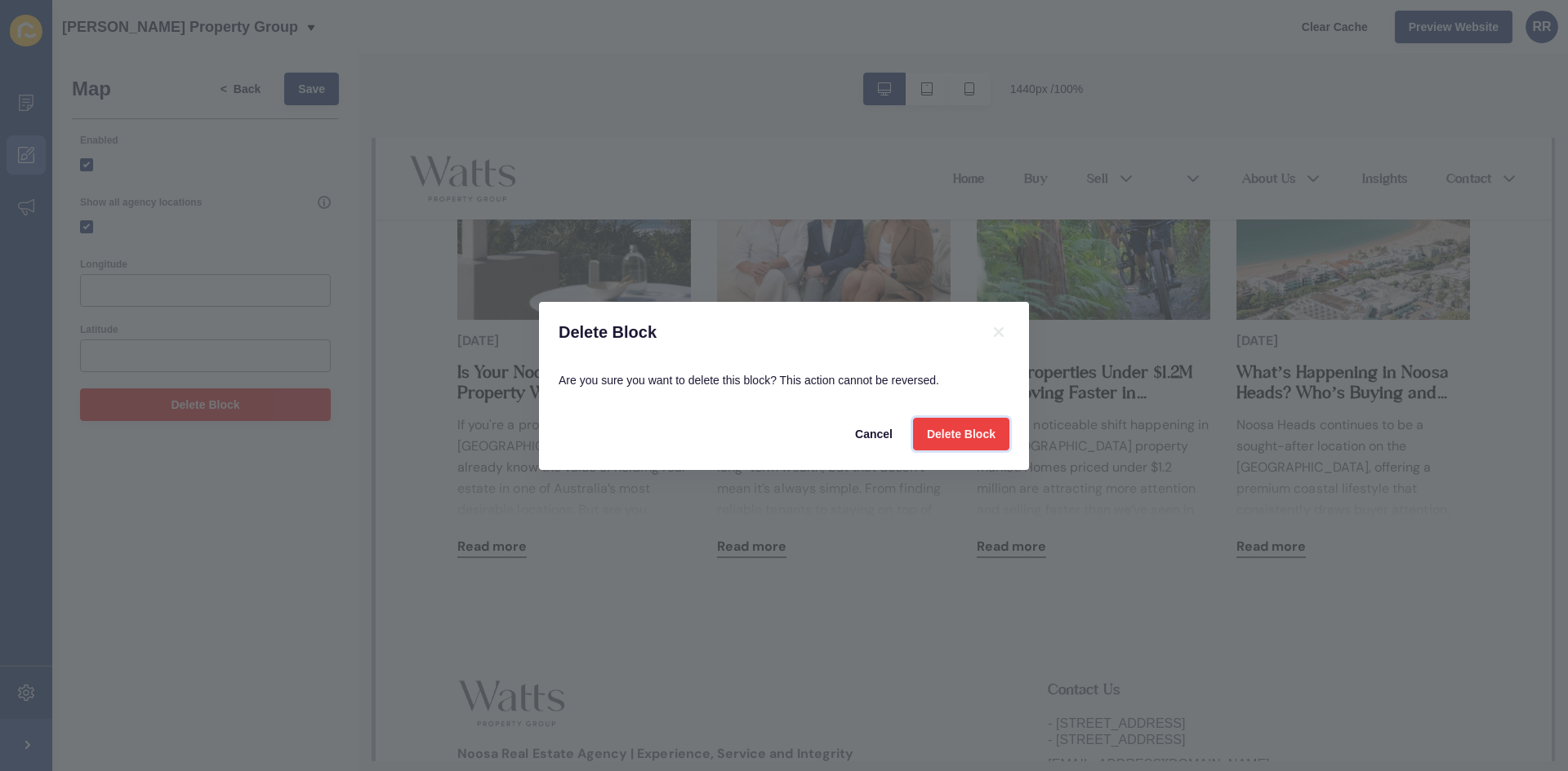
click at [979, 431] on span "Delete Block" at bounding box center [960, 434] width 68 height 16
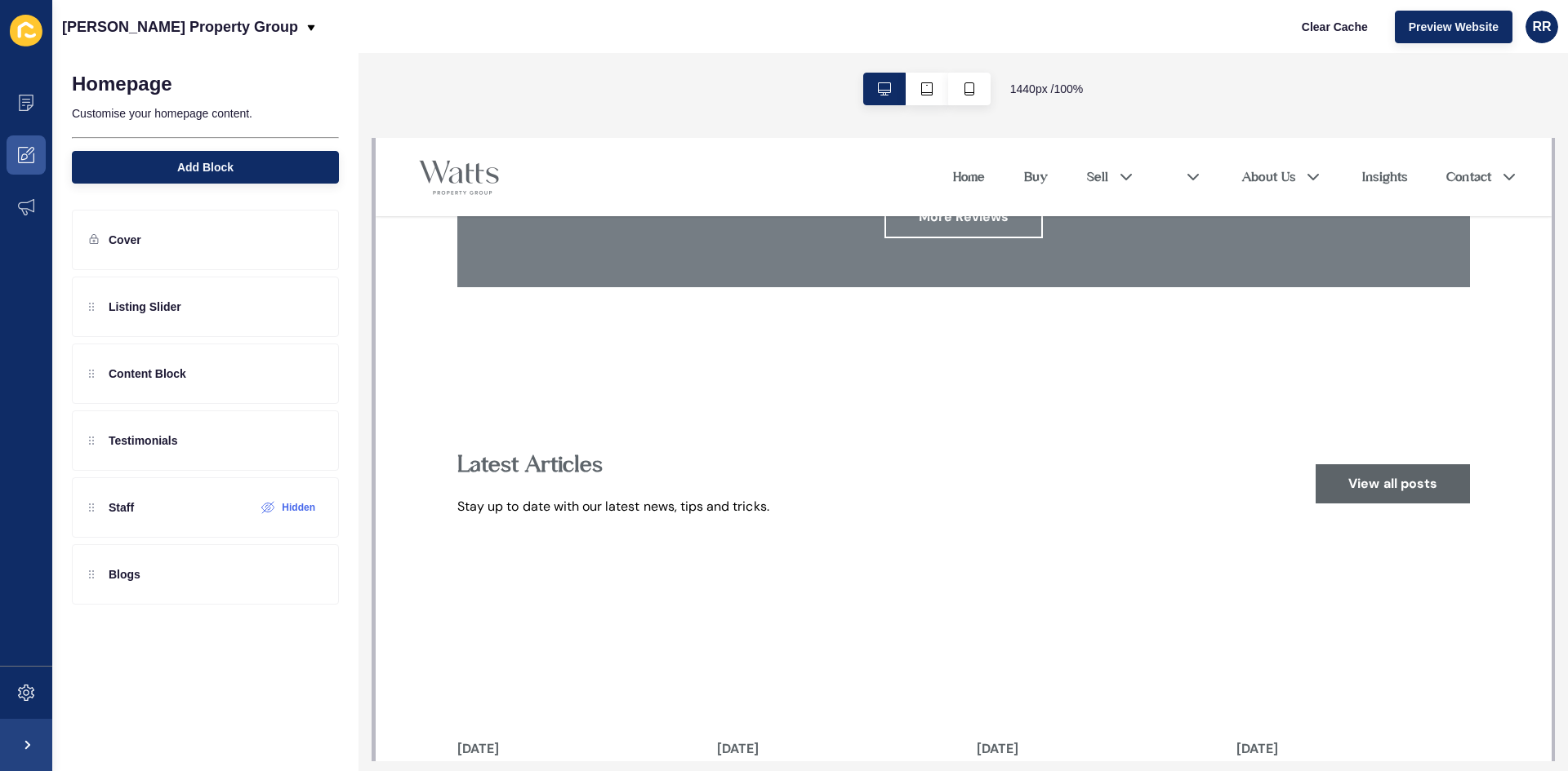
scroll to position [1788, 0]
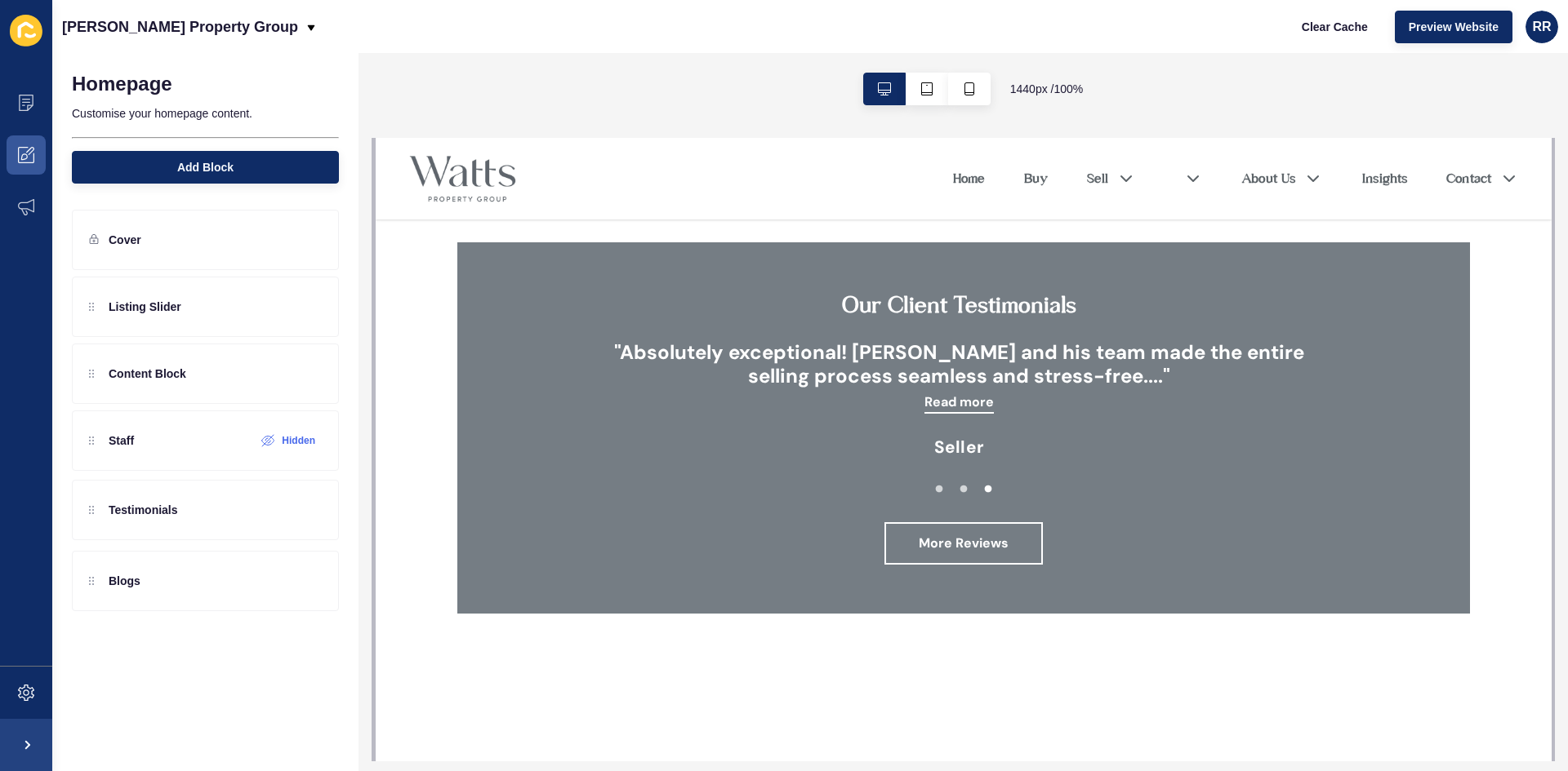
drag, startPoint x: 93, startPoint y: 444, endPoint x: 120, endPoint y: 519, distance: 79.7
click at [120, 519] on div "Listing Slider Content Block Testimonials Staff Hidden Blogs" at bounding box center [205, 407] width 267 height 261
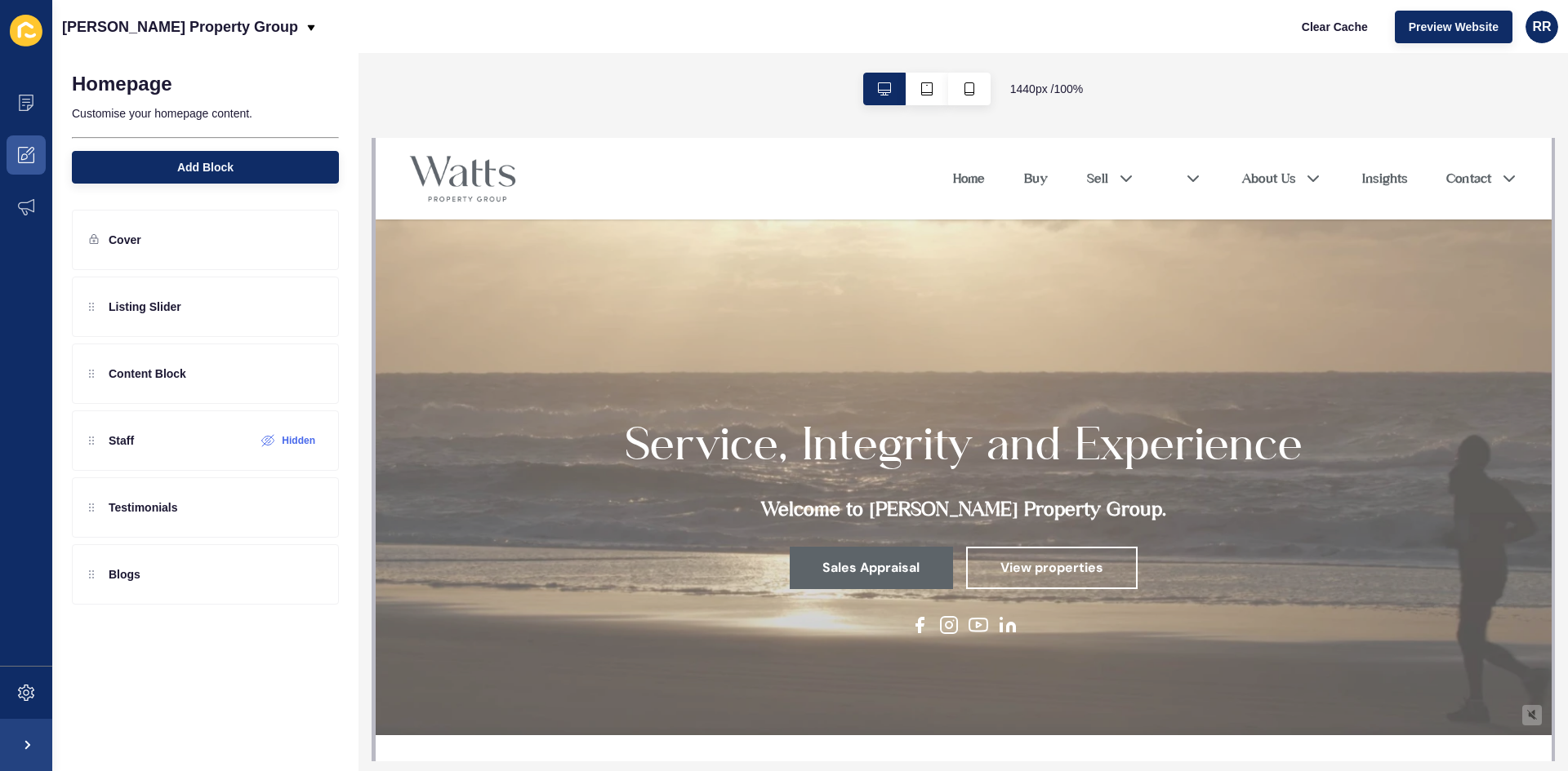
scroll to position [0, 0]
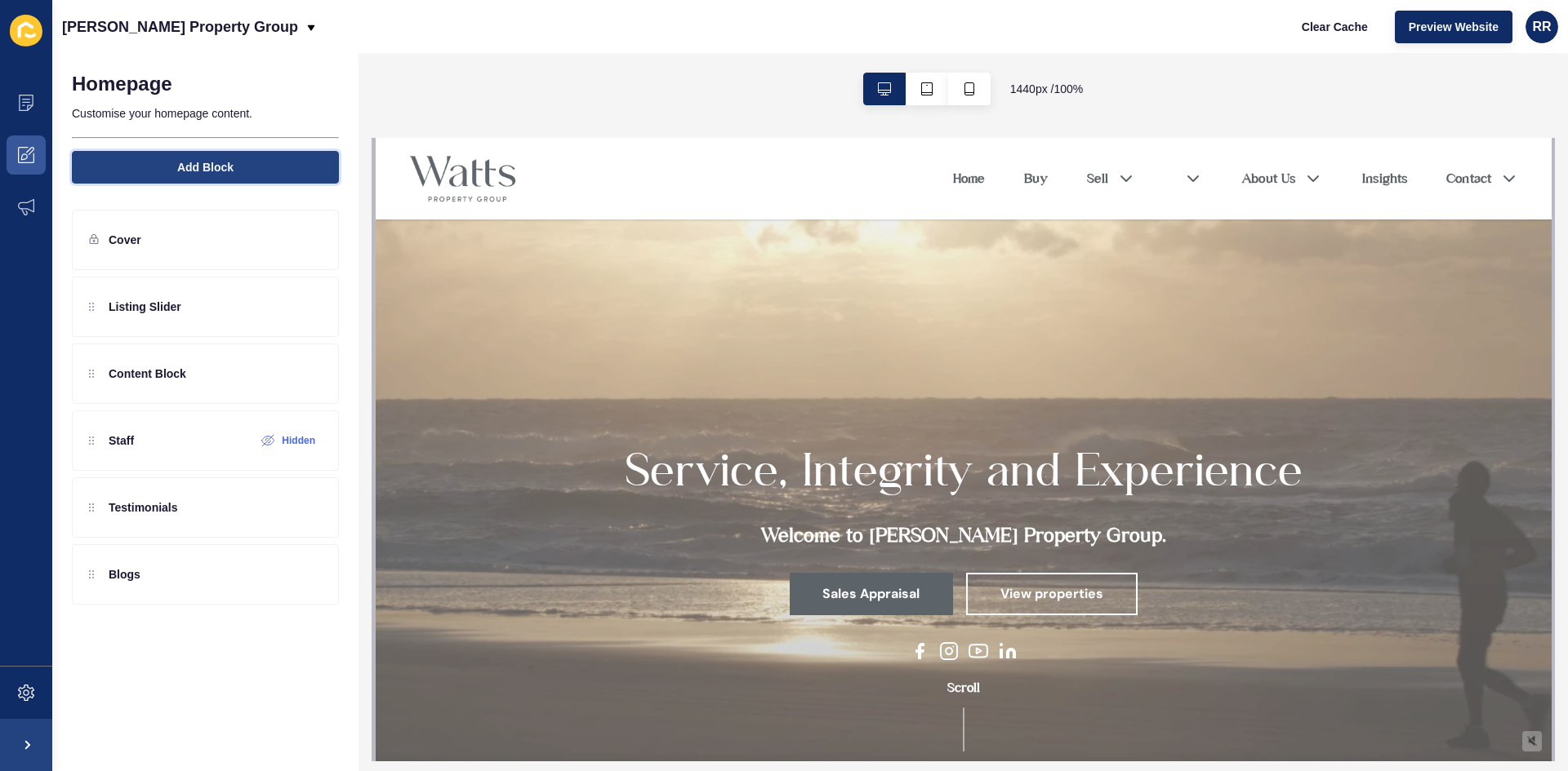
click at [218, 173] on span "Add Block" at bounding box center [205, 167] width 56 height 16
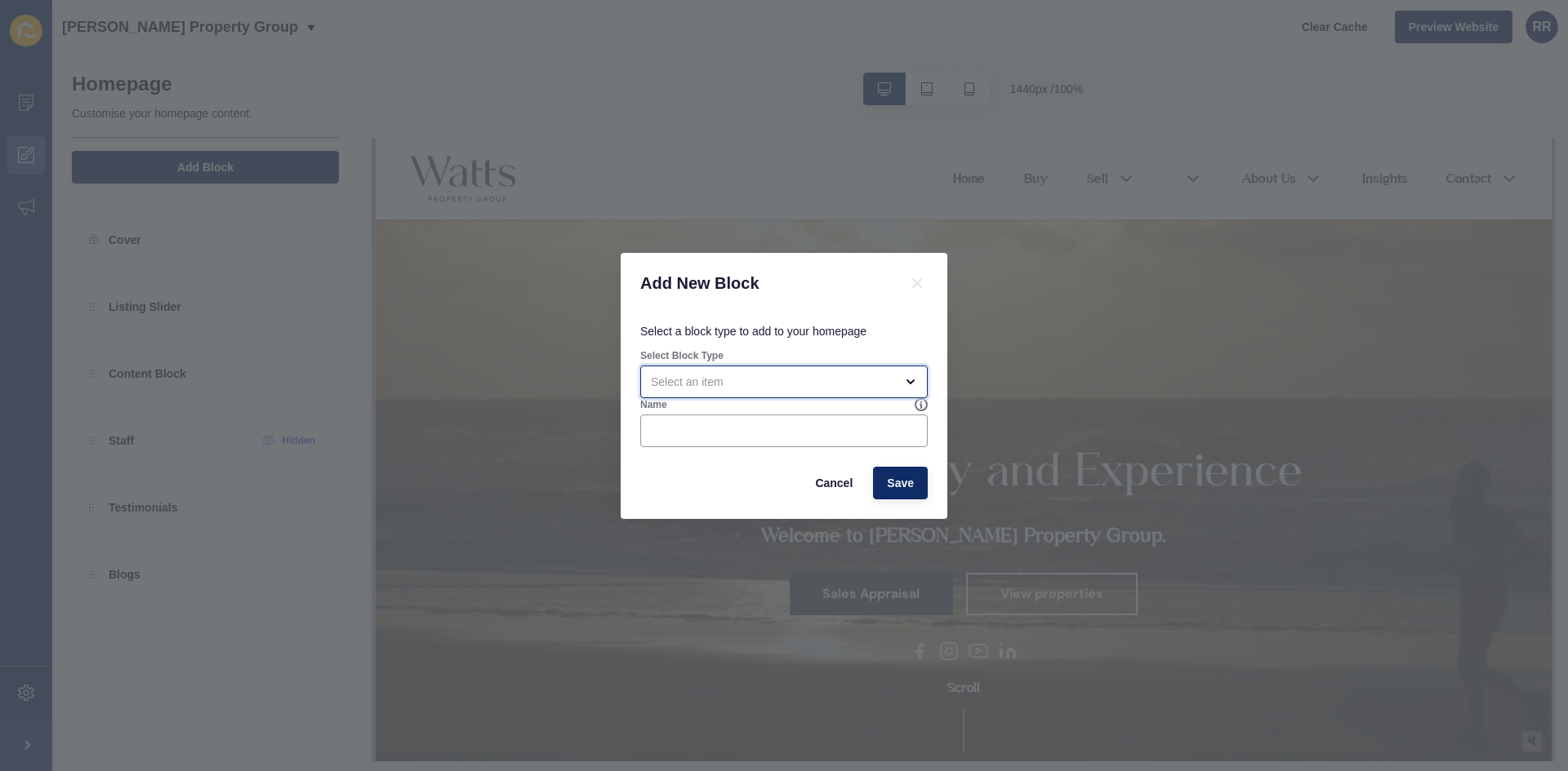
click at [756, 373] on div "open menu" at bounding box center [772, 381] width 243 height 16
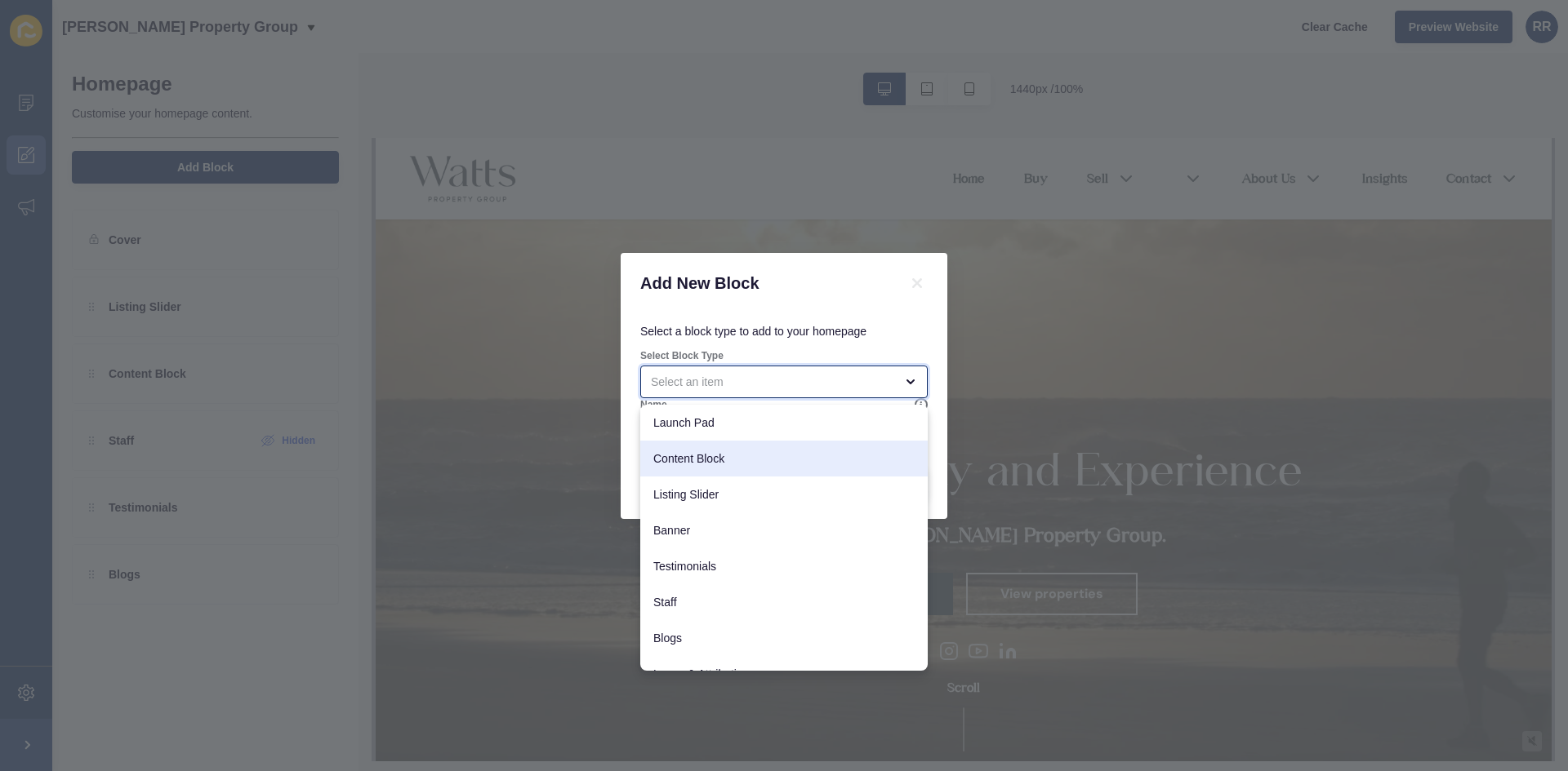
click at [703, 458] on span "Content Block" at bounding box center [784, 458] width 261 height 16
type input "Content Block"
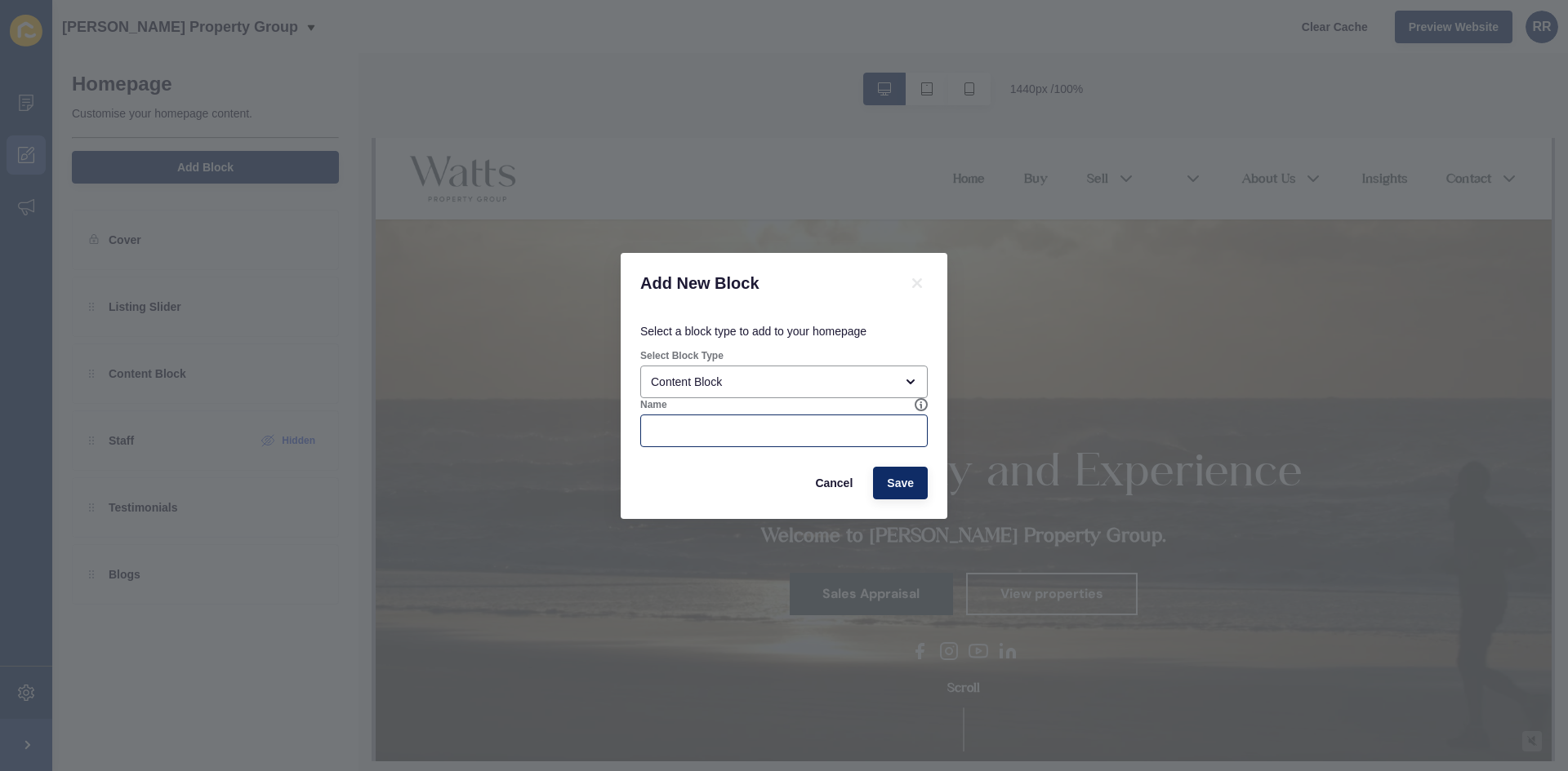
click at [708, 443] on div at bounding box center [784, 431] width 287 height 33
type input "About"
click at [918, 490] on button "Save" at bounding box center [900, 483] width 54 height 33
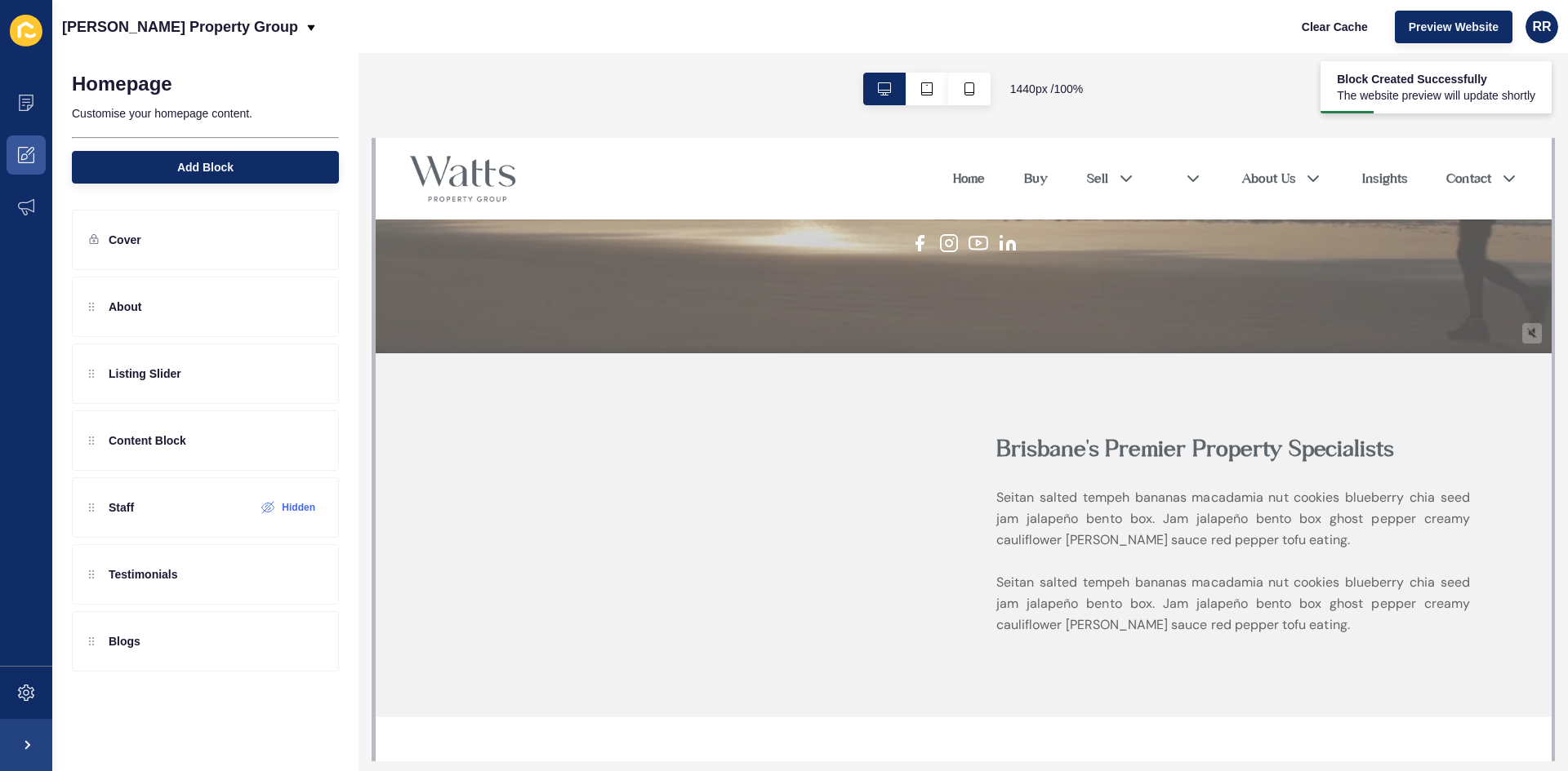
scroll to position [490, 0]
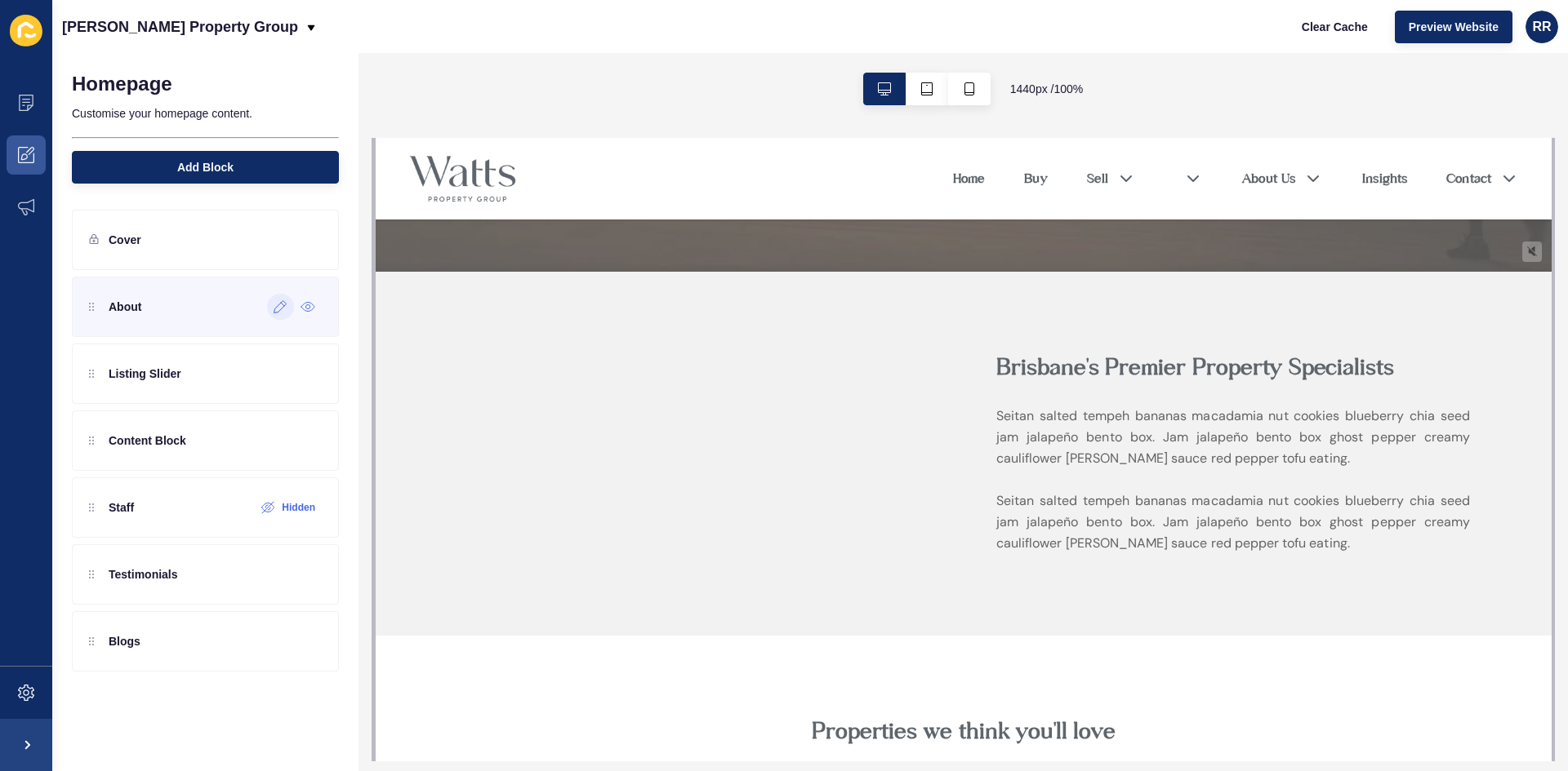
click at [284, 310] on icon at bounding box center [280, 306] width 14 height 13
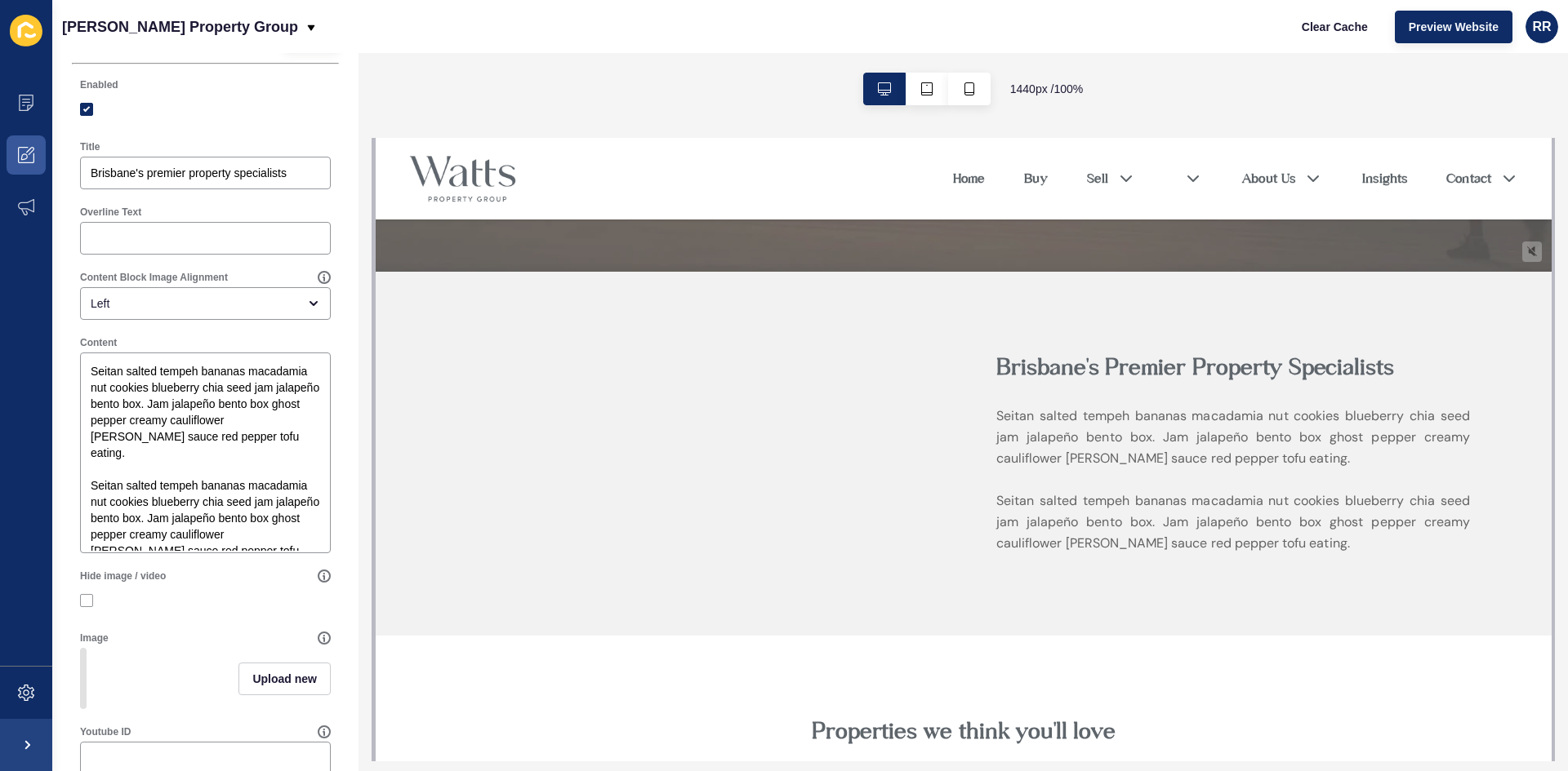
scroll to position [82, 0]
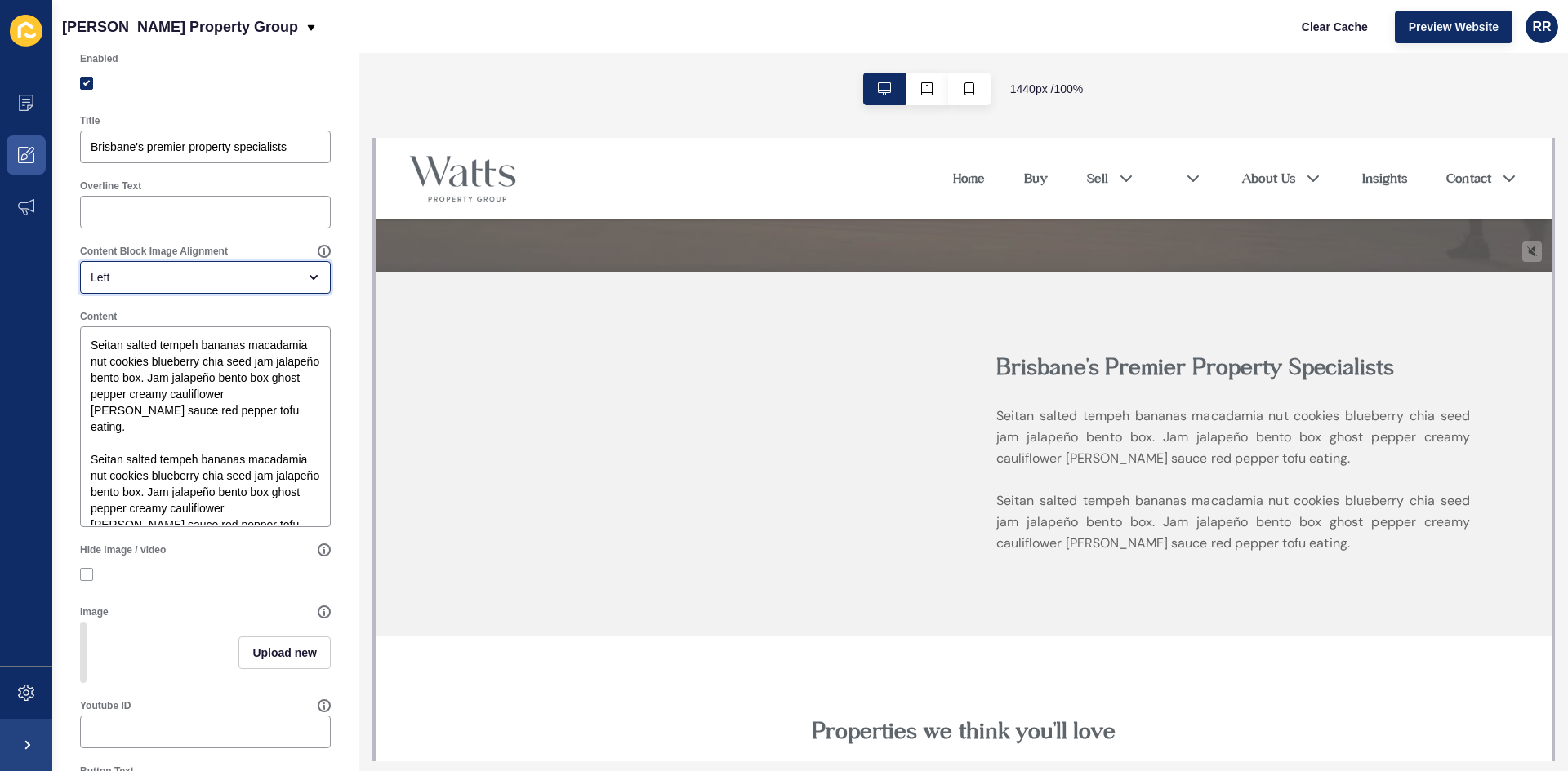
click at [176, 287] on div "Left" at bounding box center [205, 278] width 251 height 33
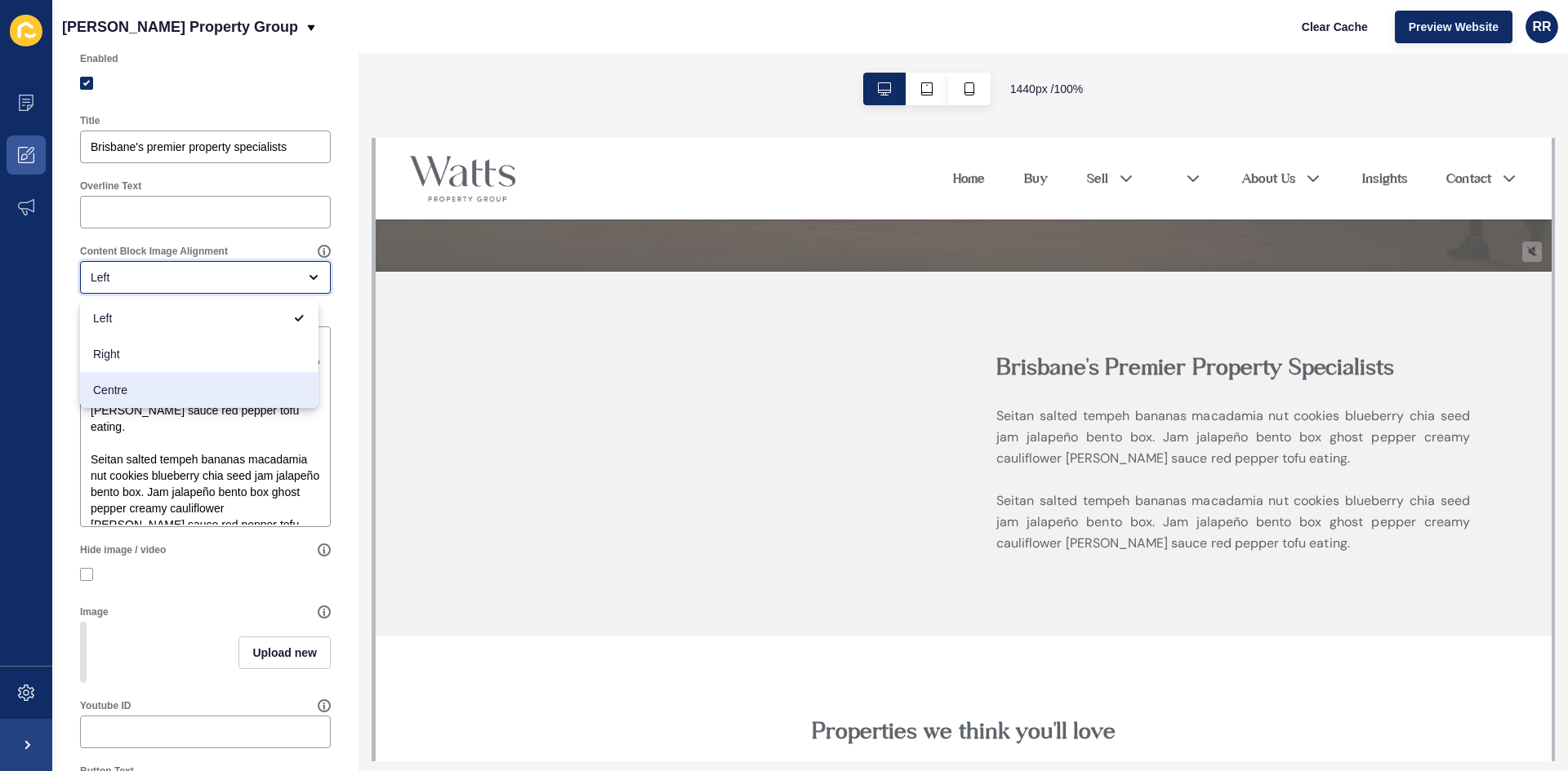
click at [144, 389] on span "Centre" at bounding box center [199, 390] width 212 height 16
type input "Centre"
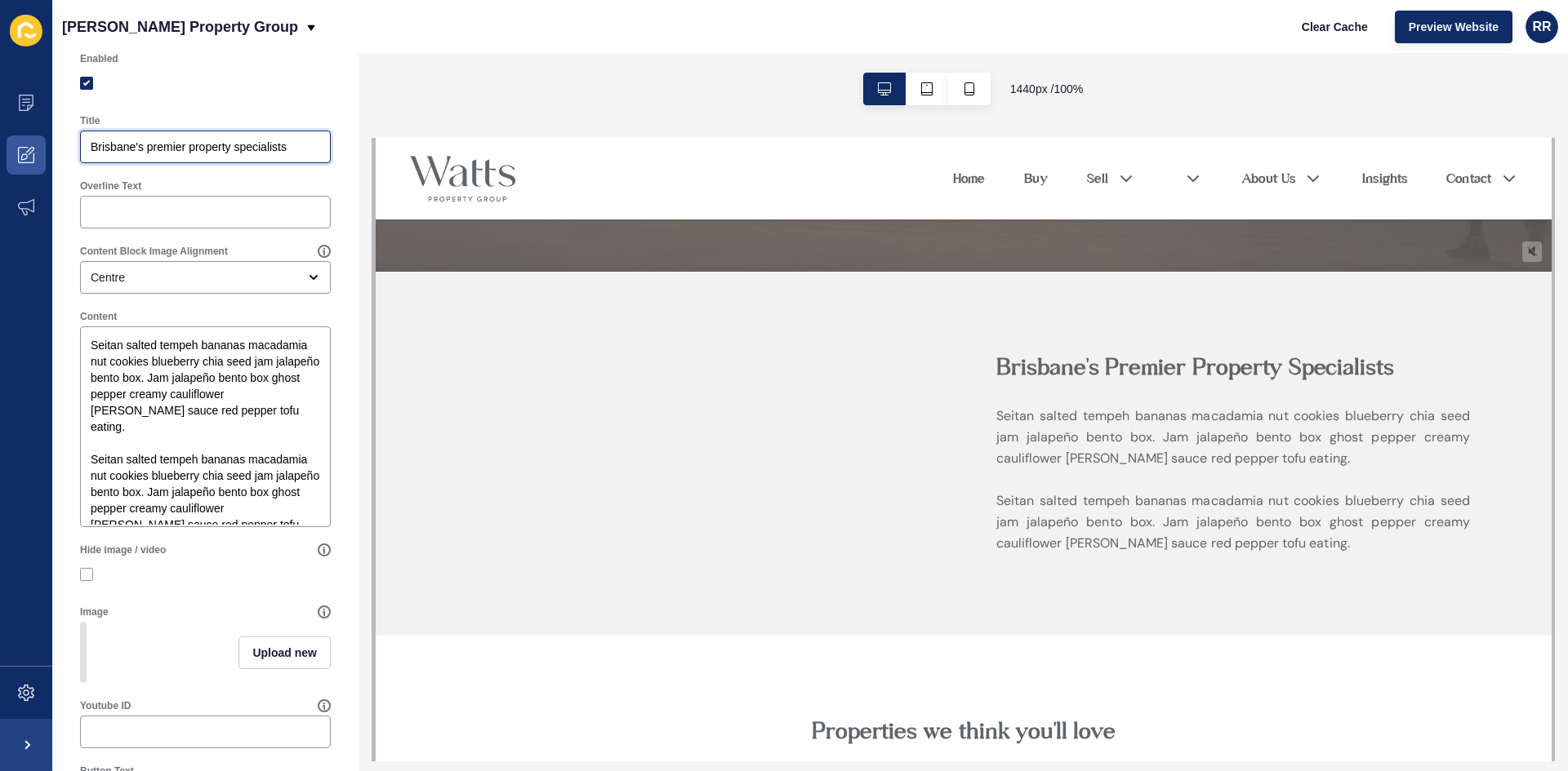
click at [201, 144] on input "Brisbane's premier property specialists" at bounding box center [205, 147] width 230 height 16
paste input "[PERSON_NAME] Property Group – The benchmark in Noosa luxury real estate."
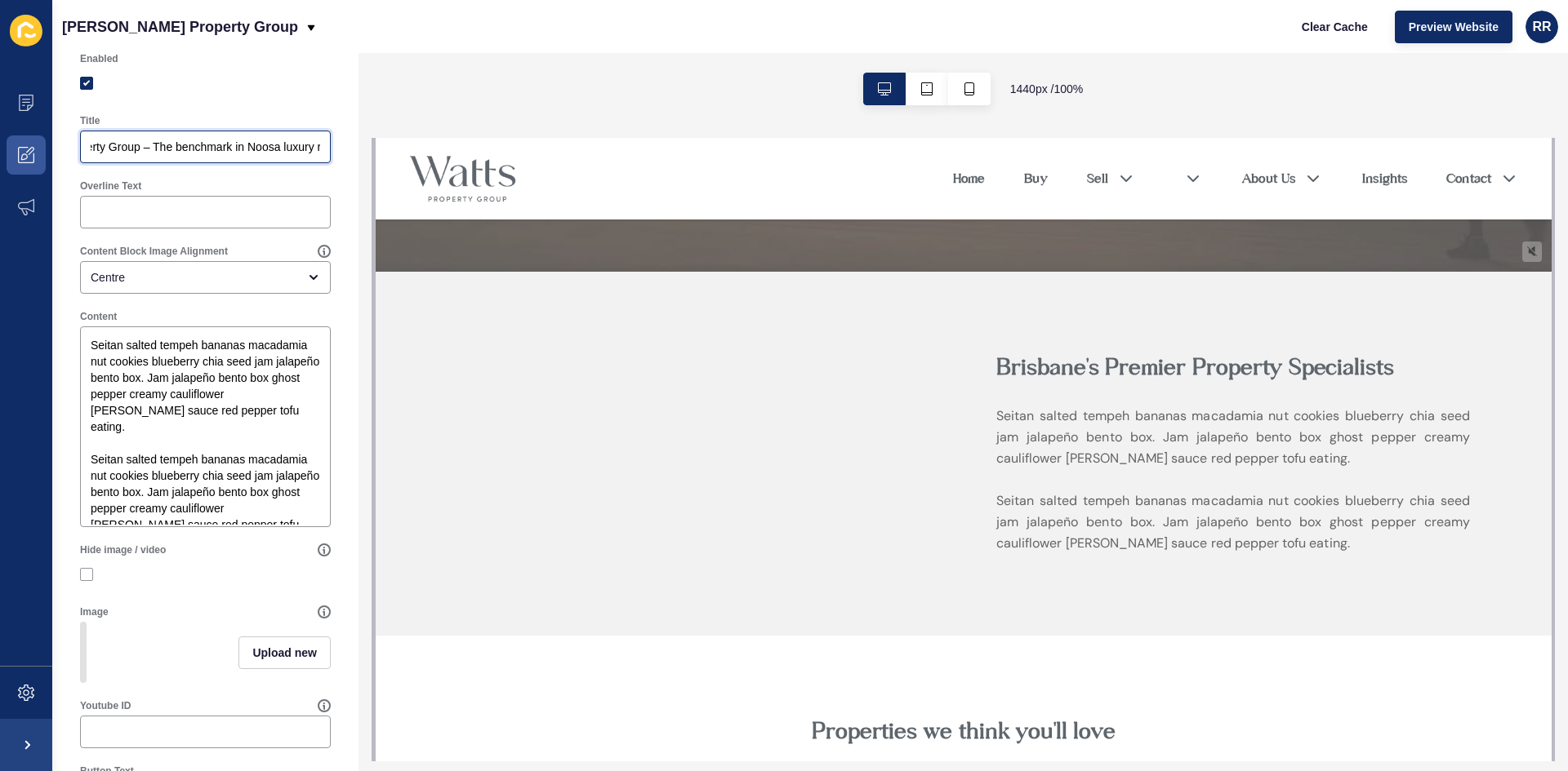
type input "[PERSON_NAME] Property Group – The benchmark in Noosa luxury real estate."
click at [148, 373] on textarea "Seitan salted tempeh bananas macadamia nut cookies blueberry chia seed jam jala…" at bounding box center [205, 426] width 246 height 196
click at [150, 373] on textarea "Seitan salted tempeh bananas macadamia nut cookies blueberry chia seed jam jala…" at bounding box center [205, 426] width 246 height 196
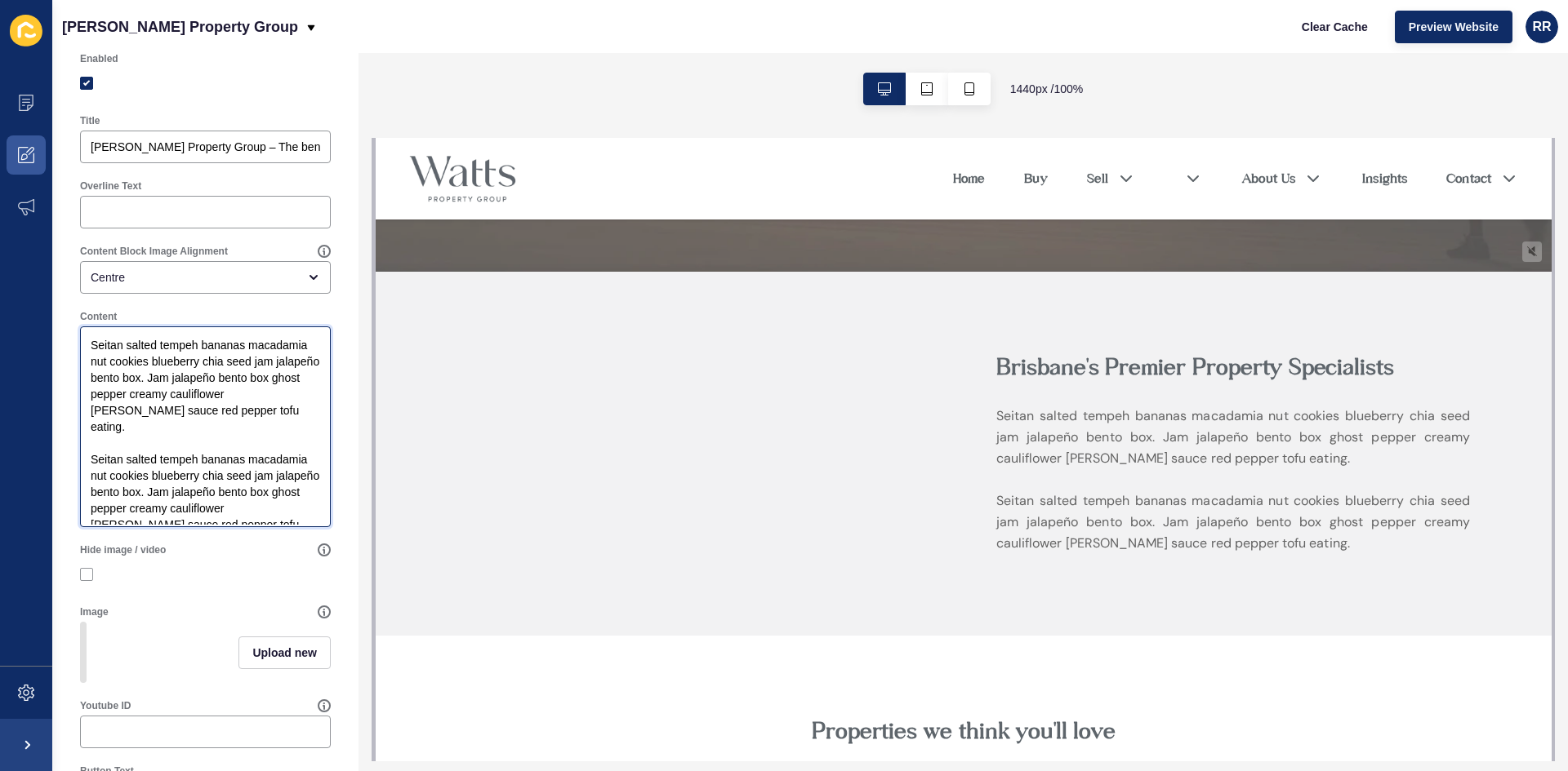
click at [115, 349] on textarea "Seitan salted tempeh bananas macadamia nut cookies blueberry chia seed jam jala…" at bounding box center [205, 426] width 246 height 196
drag, startPoint x: 461, startPoint y: 478, endPoint x: 415, endPoint y: 602, distance: 132.3
paste textarea "Lorem ipsumd si ame co Adipiscin’e sedd eiusmod temporinc – u labo etdol ma ali…"
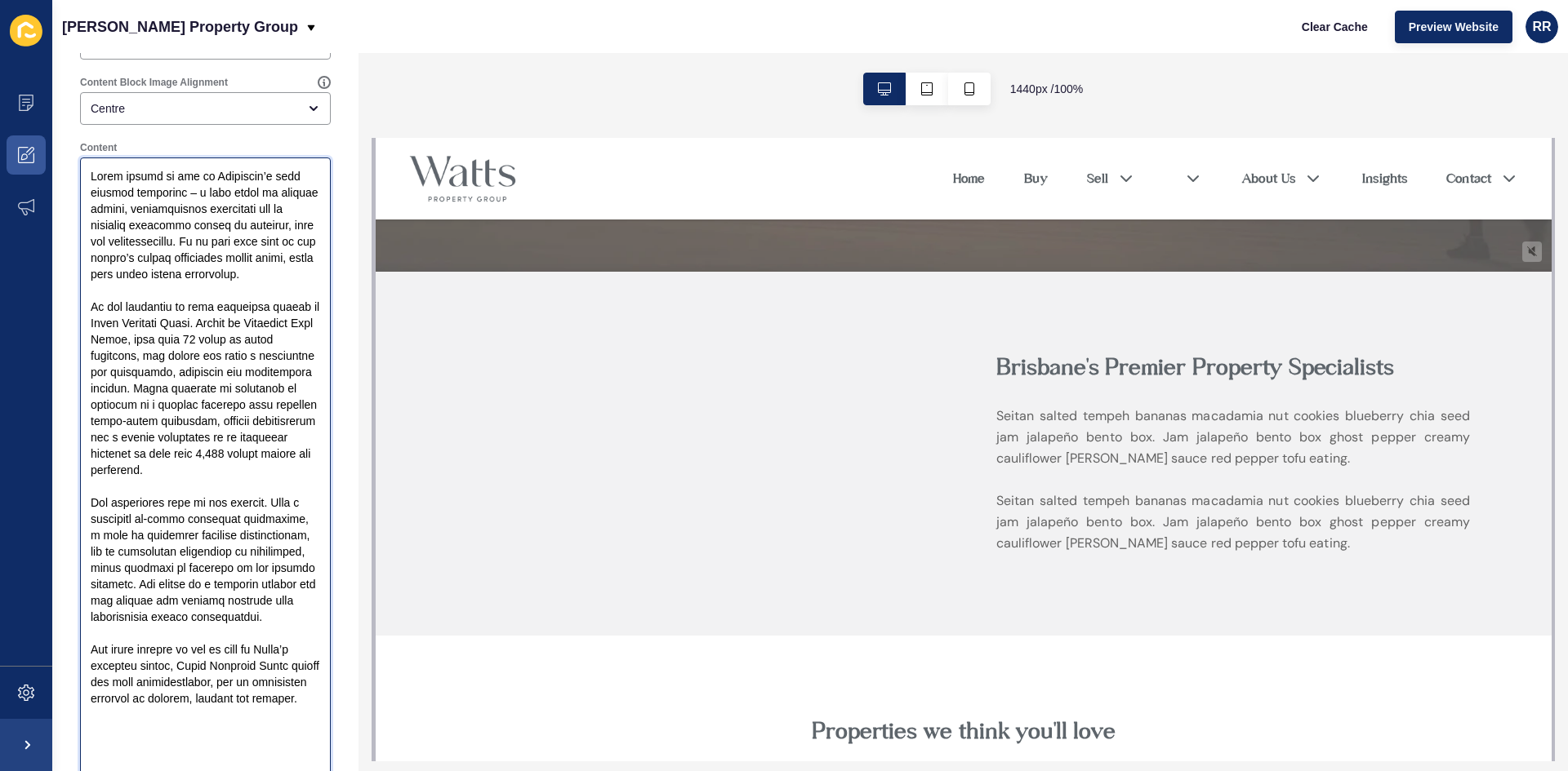
scroll to position [250, 0]
type textarea "Lorem ipsumd si ame co Adipiscin’e sedd eiusmod temporinc – u labo etdol ma ali…"
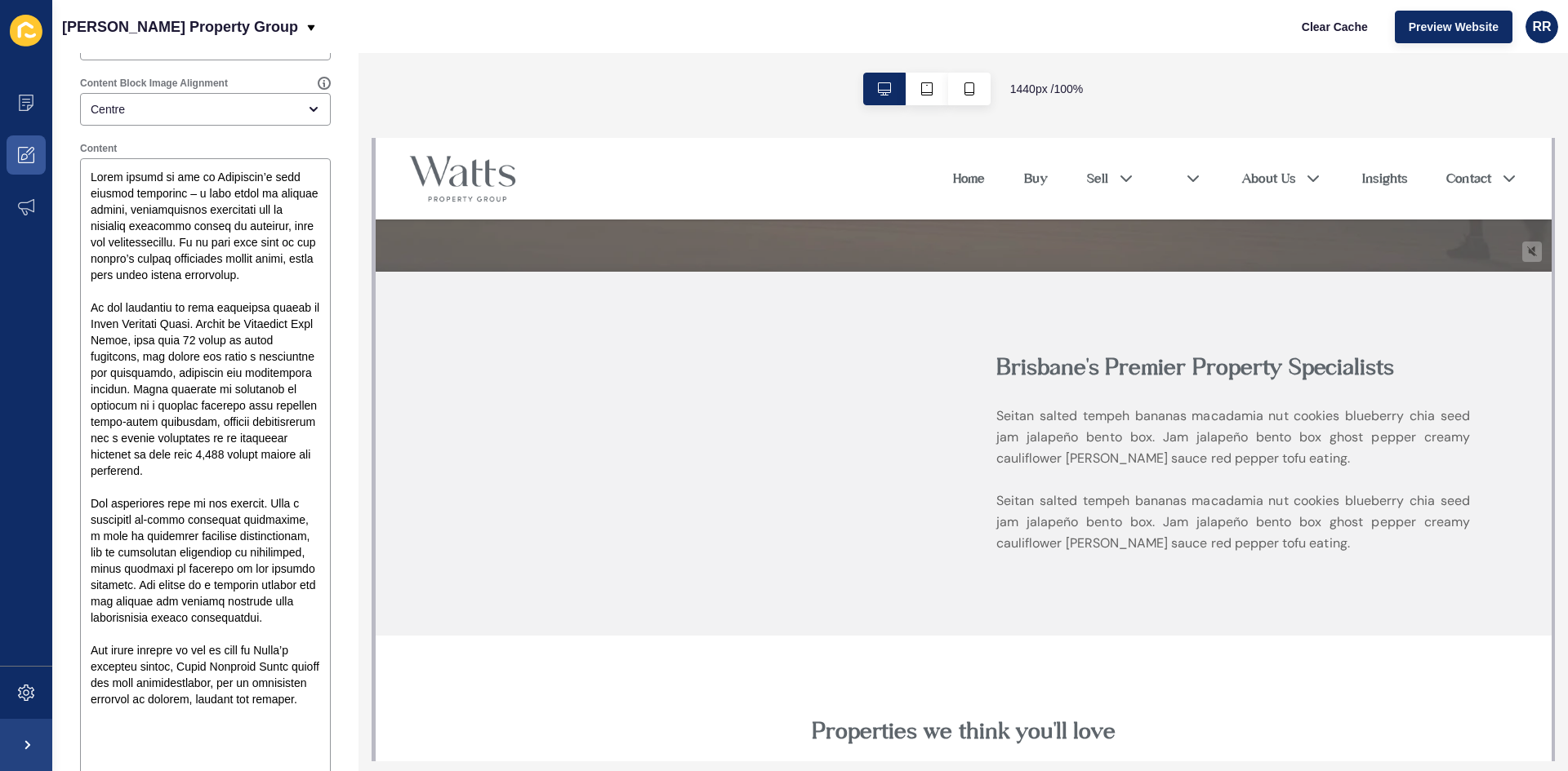
click at [588, 463] on div at bounding box center [693, 454] width 474 height 201
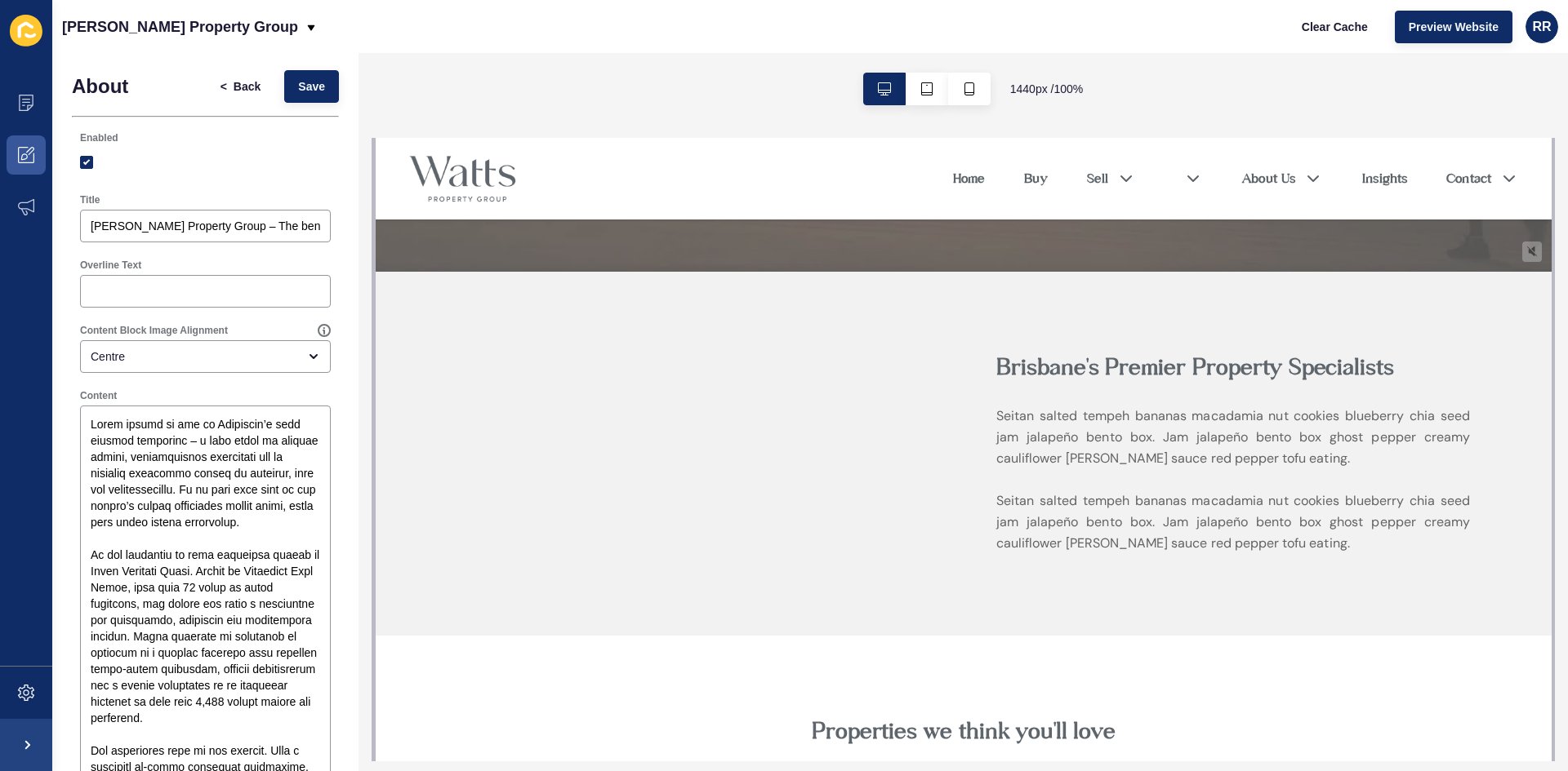
scroll to position [0, 0]
click at [298, 81] on span "Save" at bounding box center [311, 89] width 27 height 16
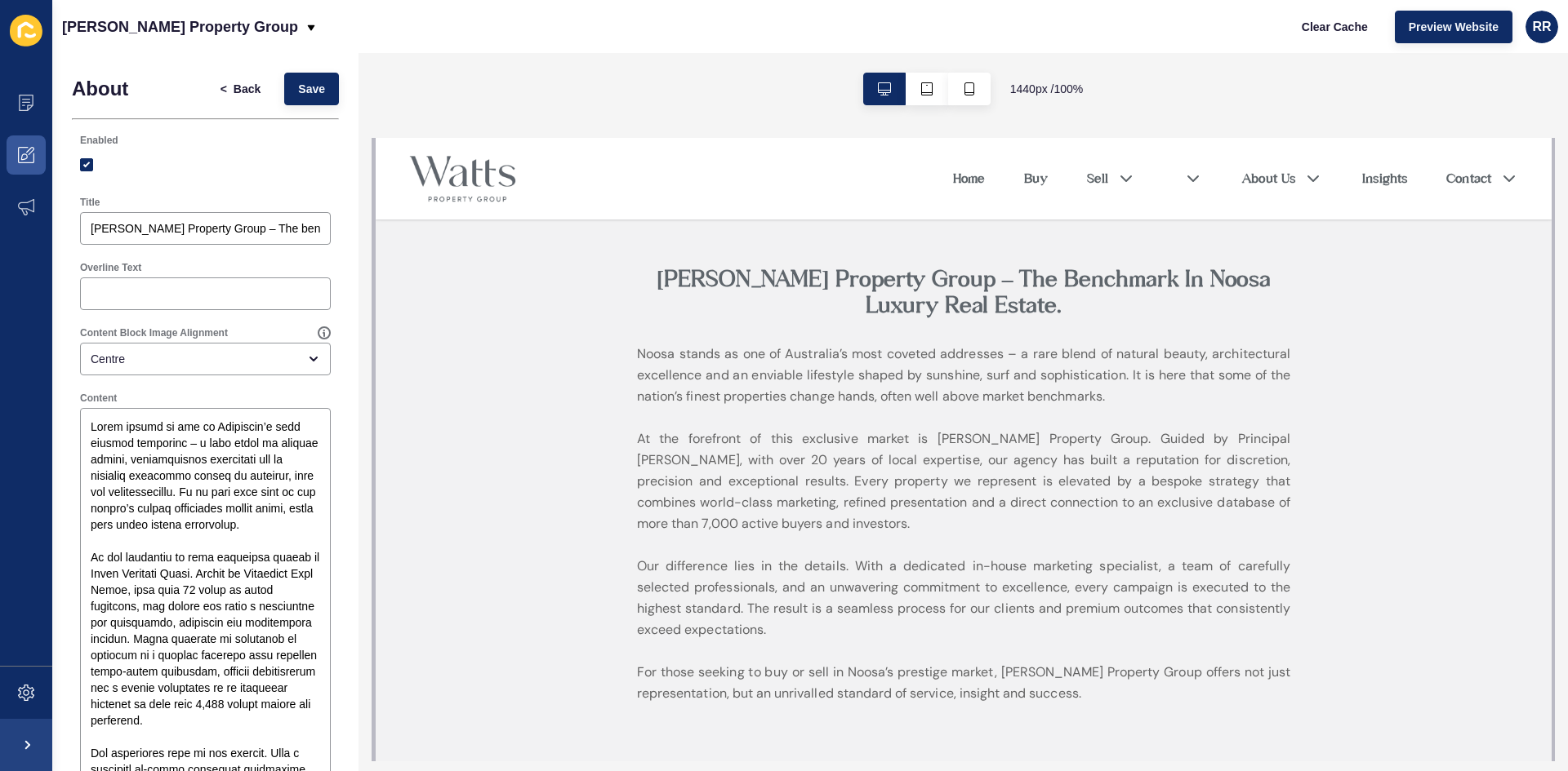
scroll to position [571, 0]
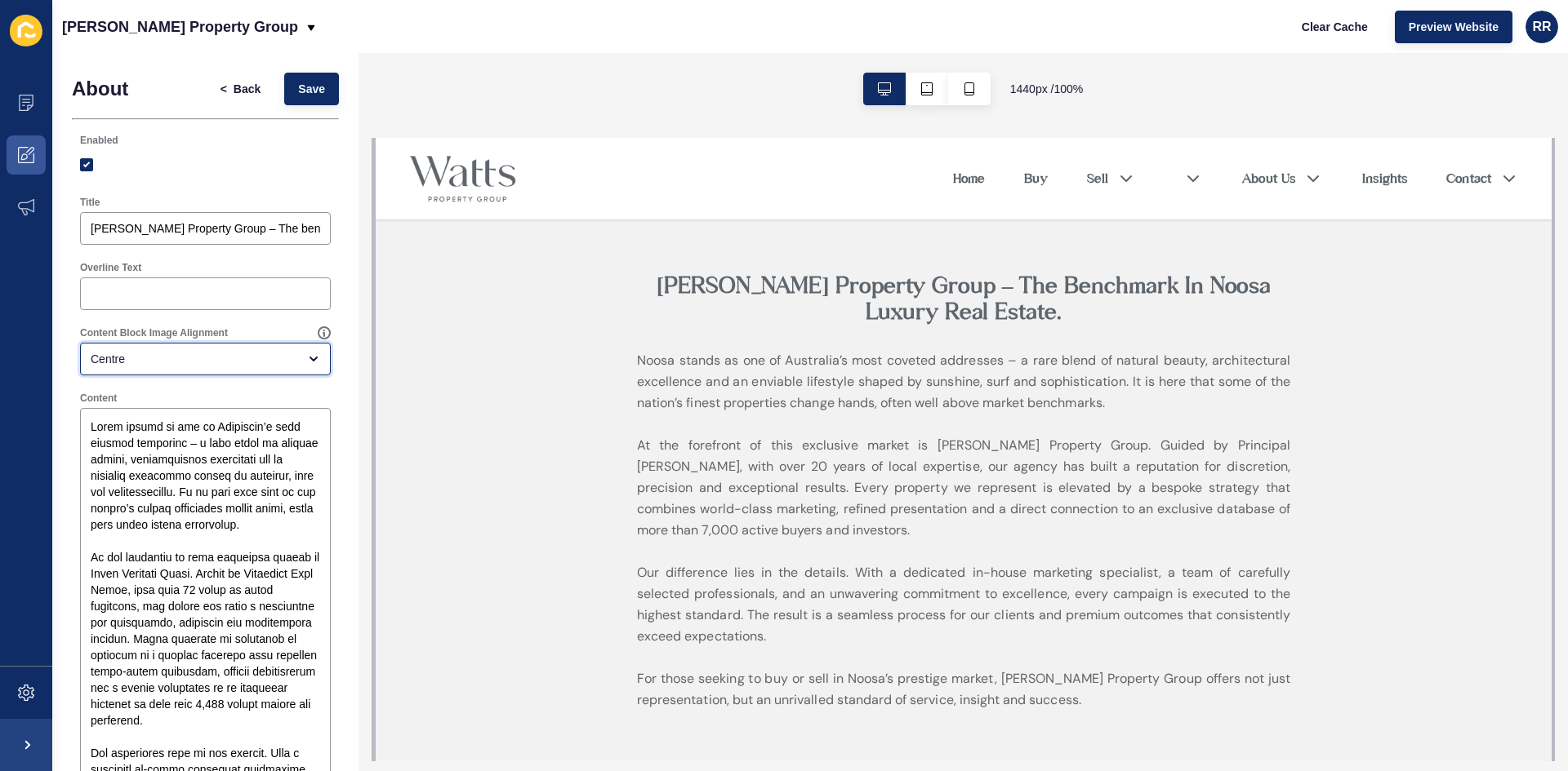
click at [221, 364] on div "Centre" at bounding box center [193, 359] width 206 height 16
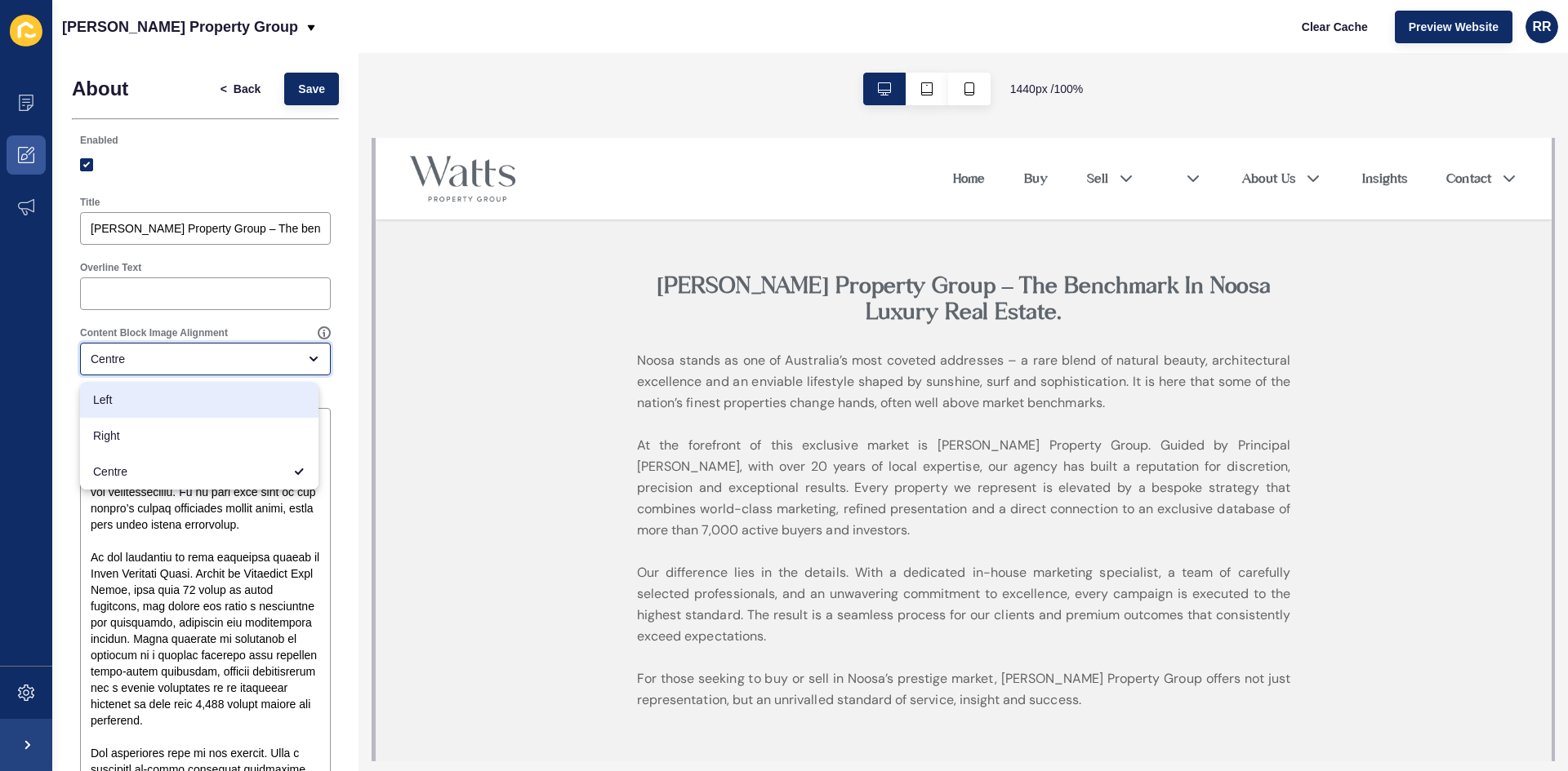
click at [124, 397] on span "Left" at bounding box center [199, 399] width 212 height 16
type input "Left"
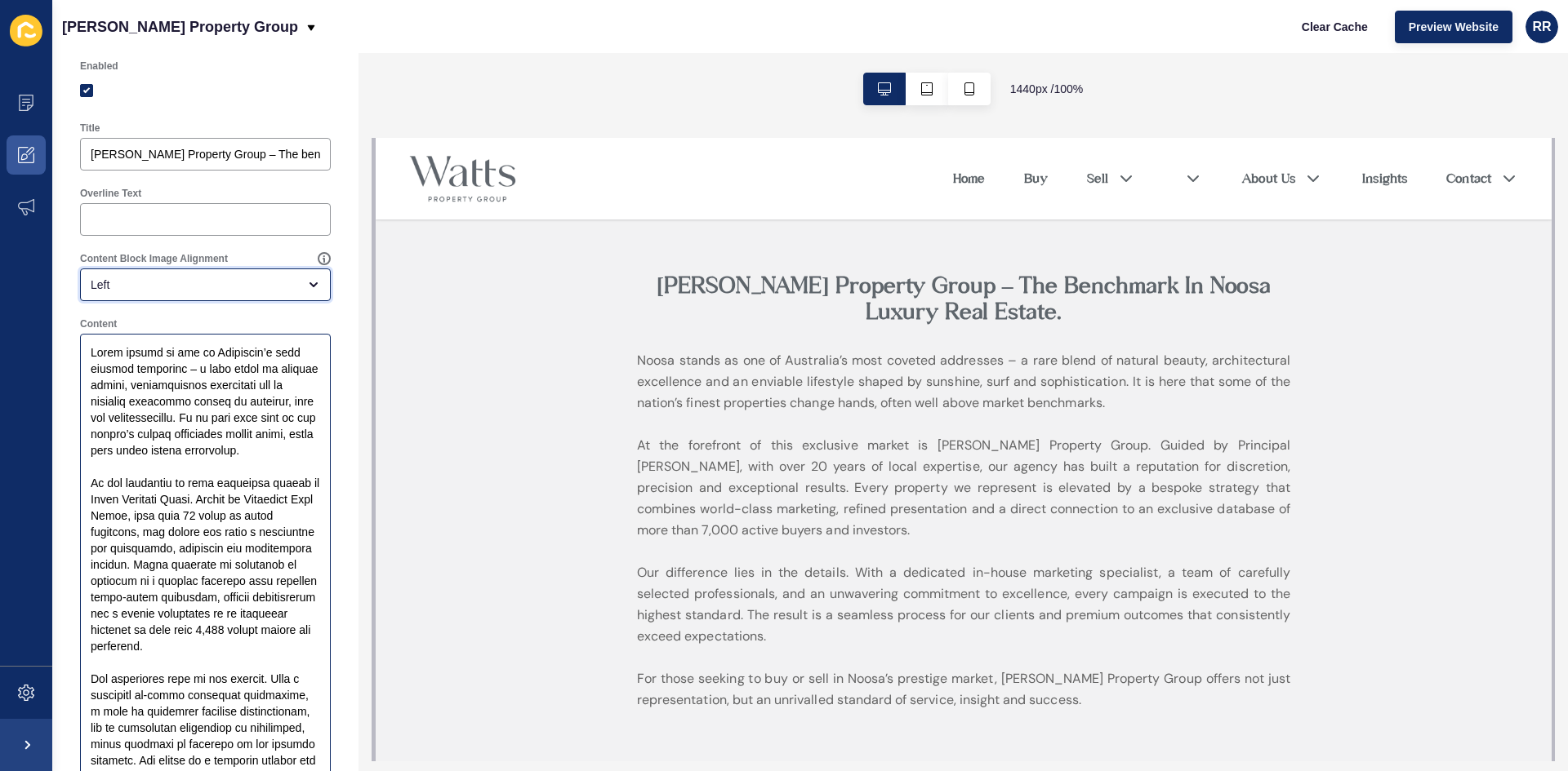
scroll to position [0, 0]
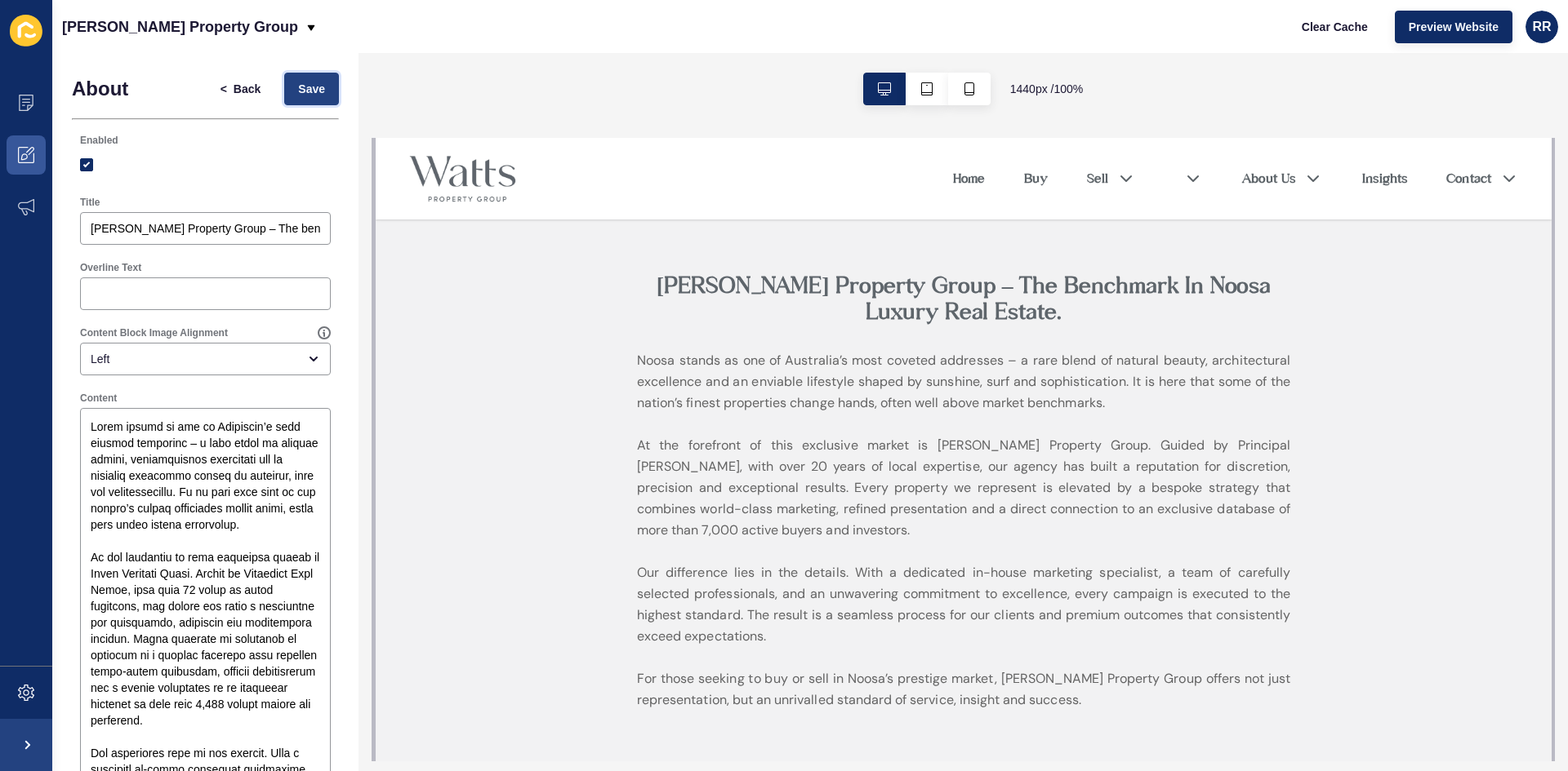
click at [298, 93] on span "Save" at bounding box center [311, 89] width 27 height 16
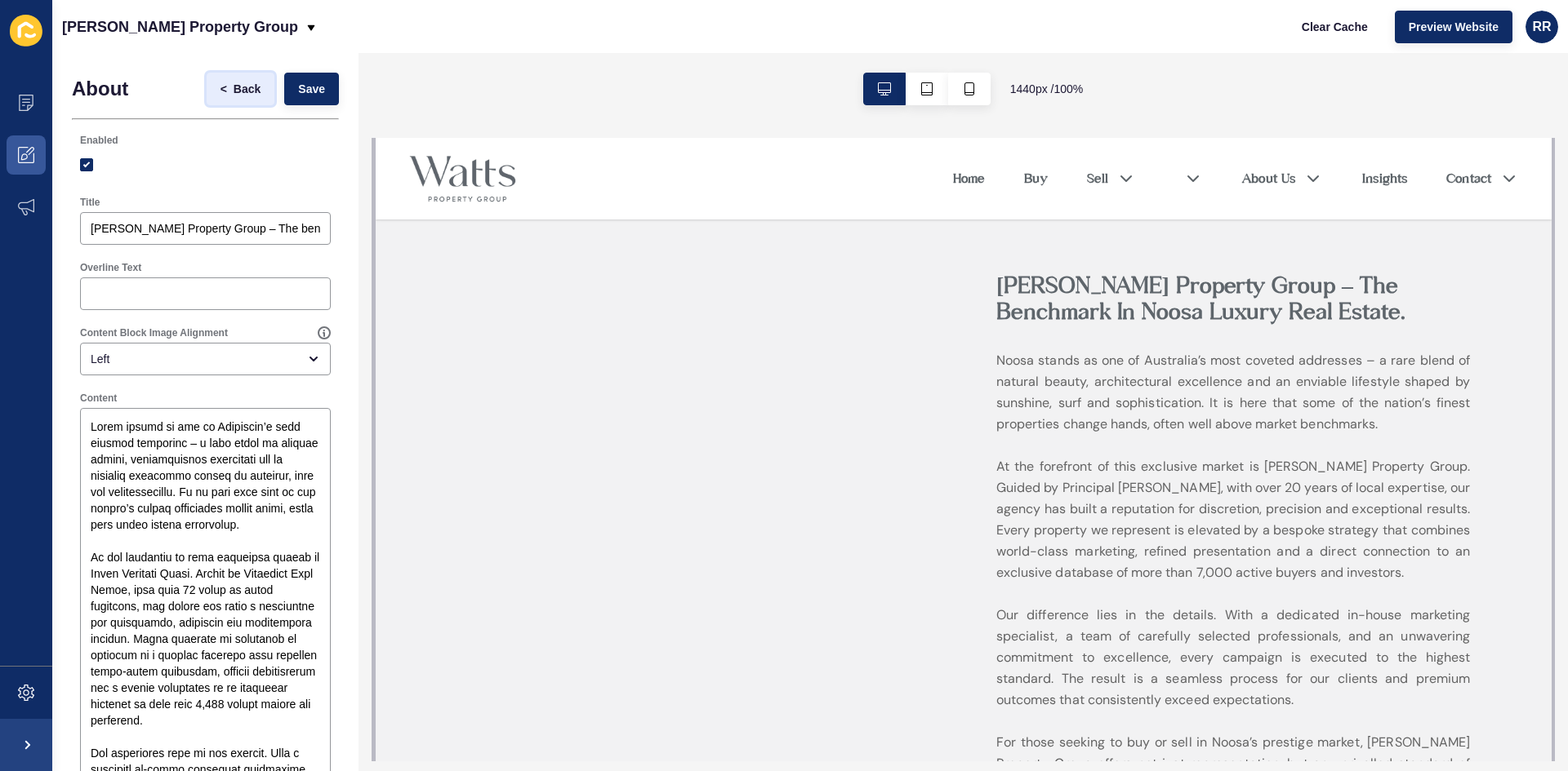
click at [236, 91] on span "Back" at bounding box center [247, 89] width 27 height 16
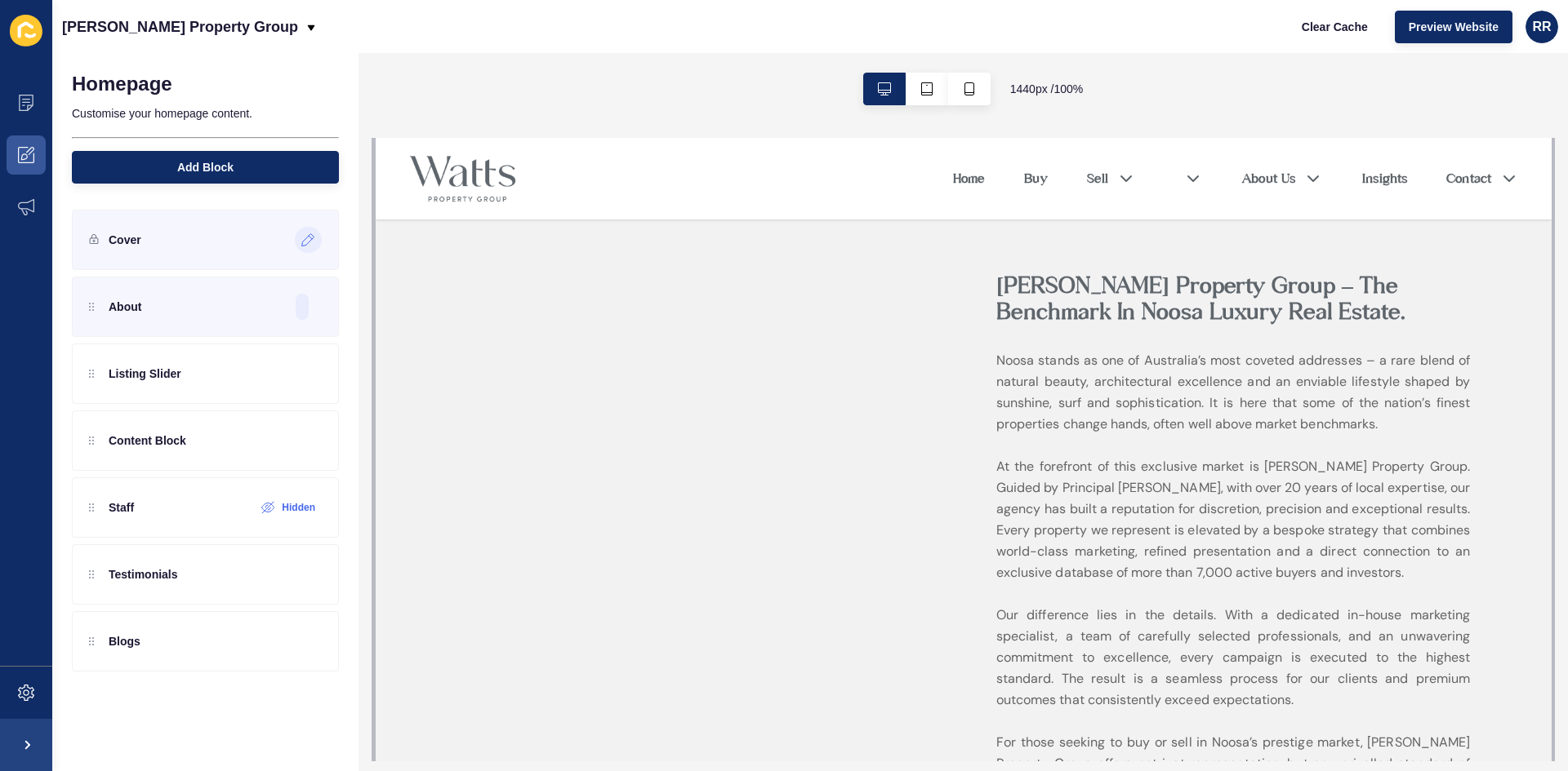
click at [305, 240] on icon at bounding box center [308, 241] width 12 height 12
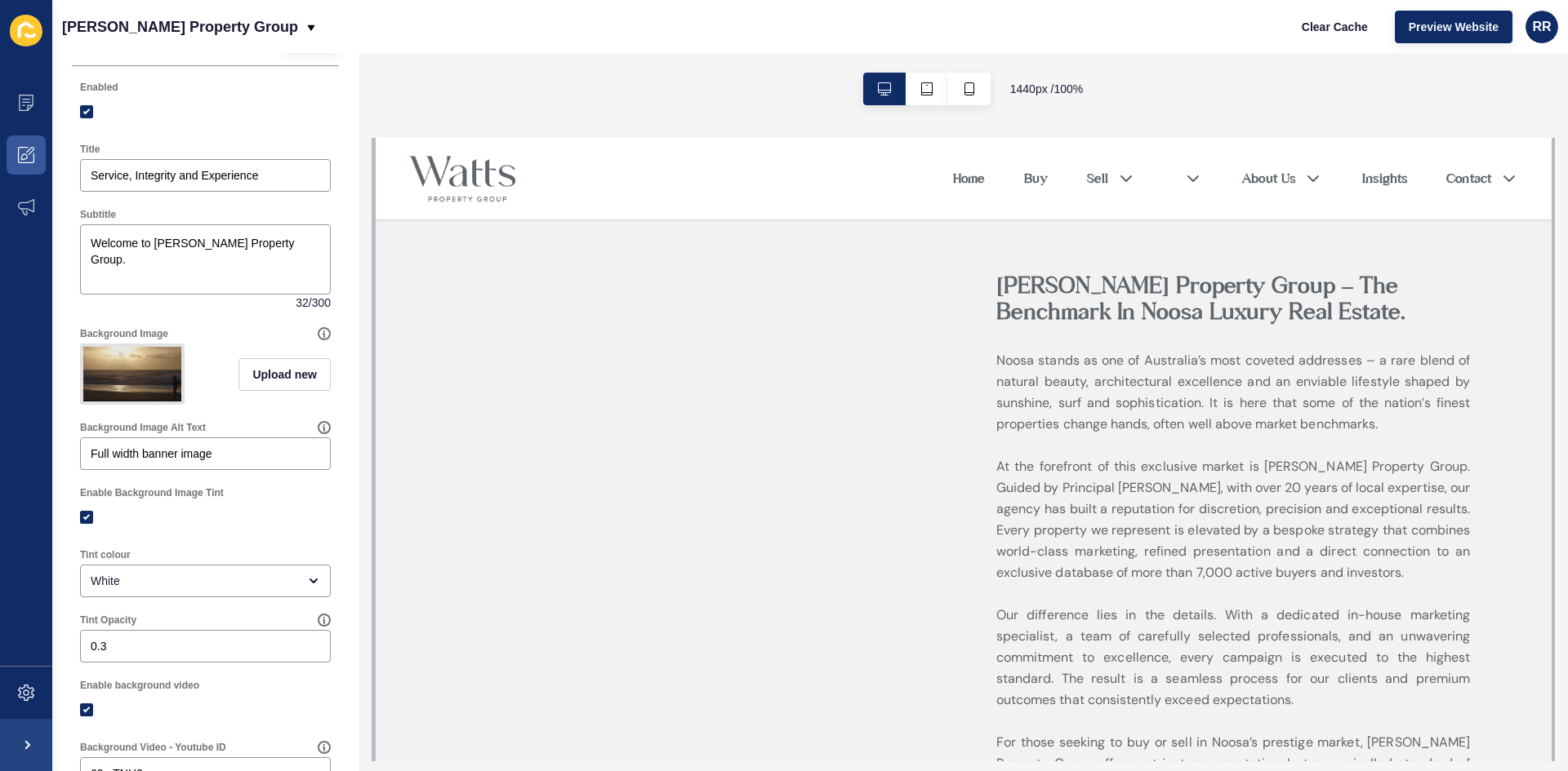
scroll to position [82, 0]
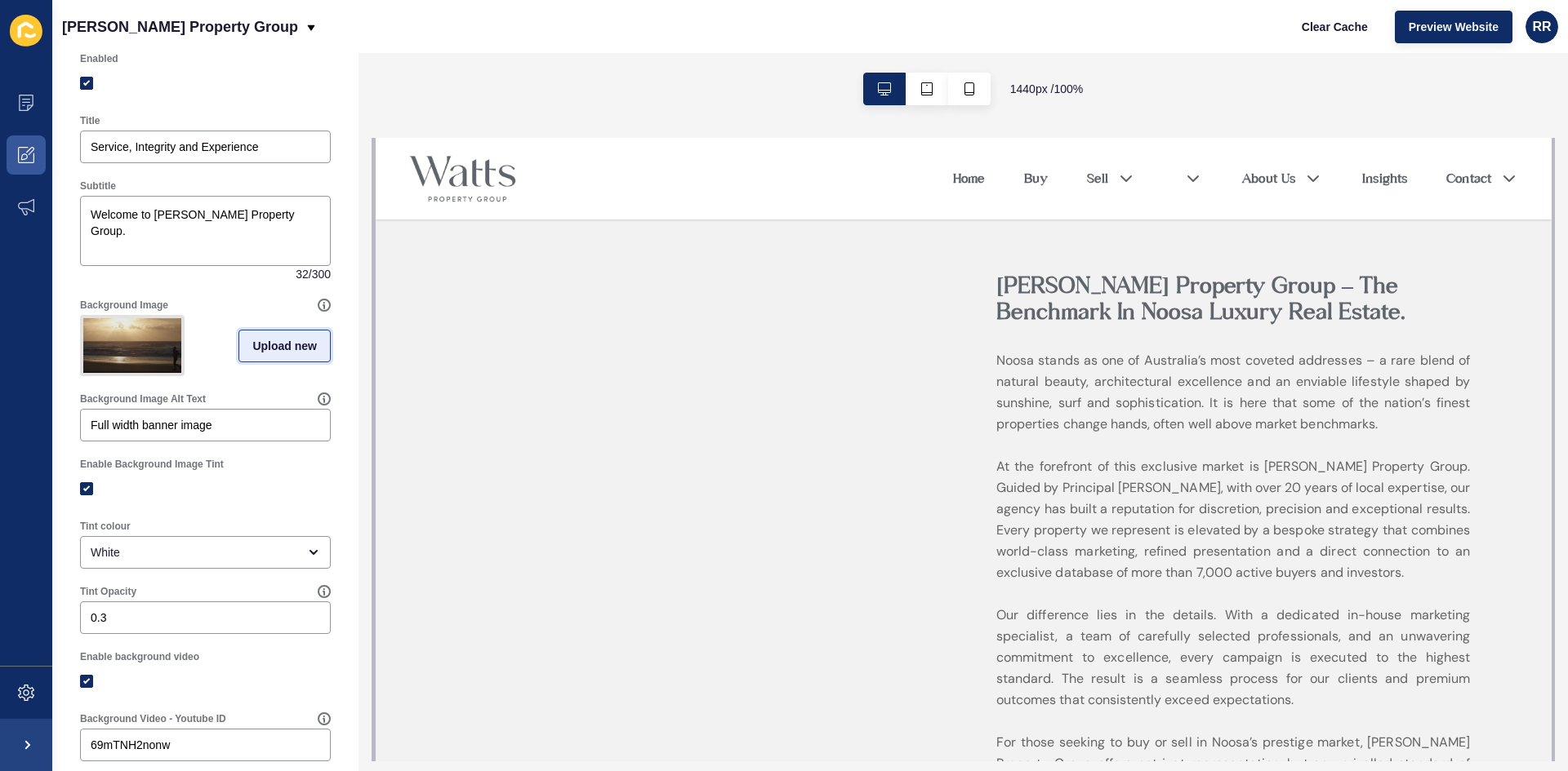
click at [266, 354] on span "Upload new" at bounding box center [284, 346] width 65 height 16
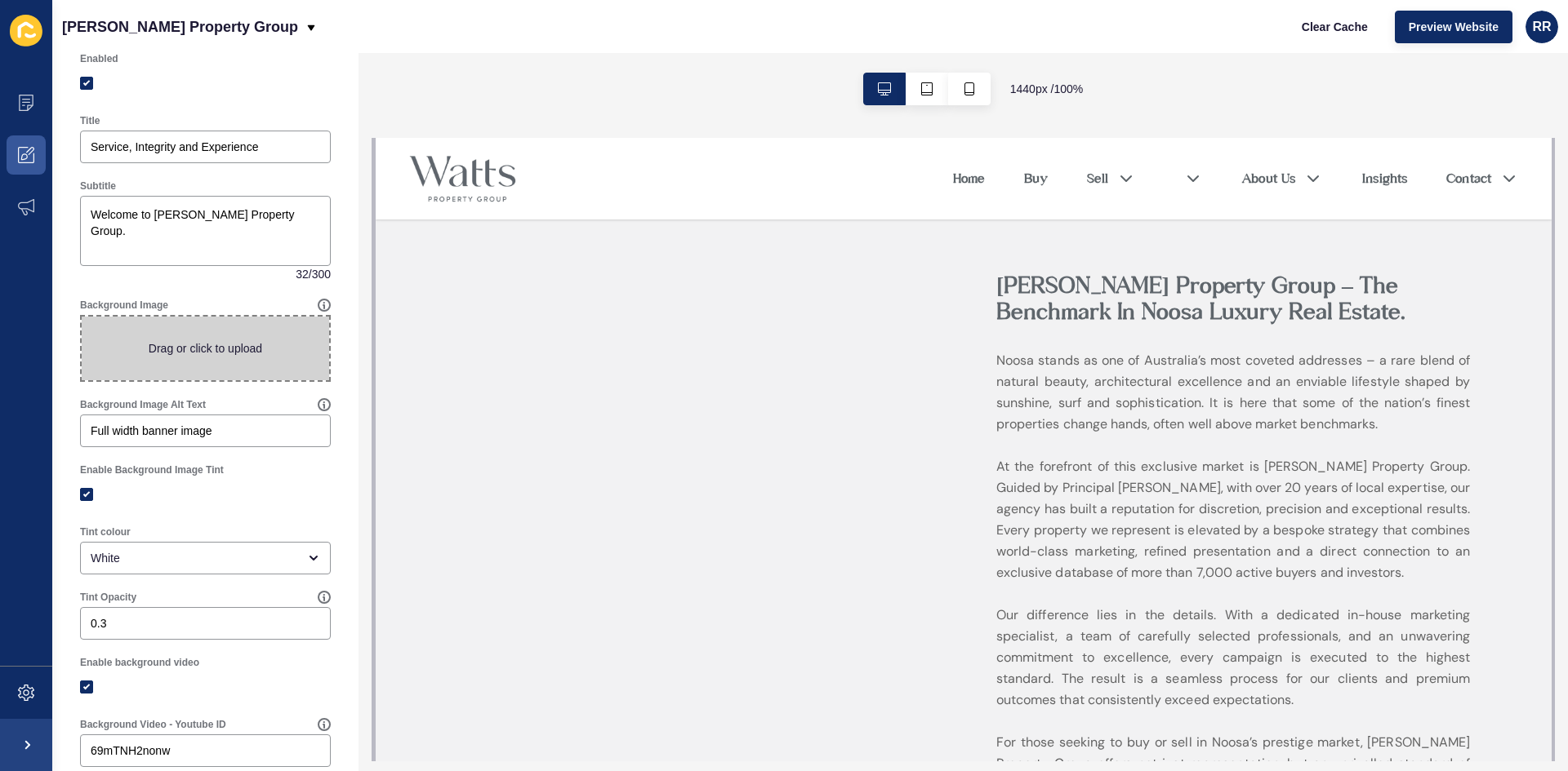
click at [204, 342] on span at bounding box center [205, 348] width 248 height 64
click at [82, 317] on input "Drag or click to upload" at bounding box center [82, 317] width 0 height 0
type input "C:\fakepath\DJI_0038.jpg"
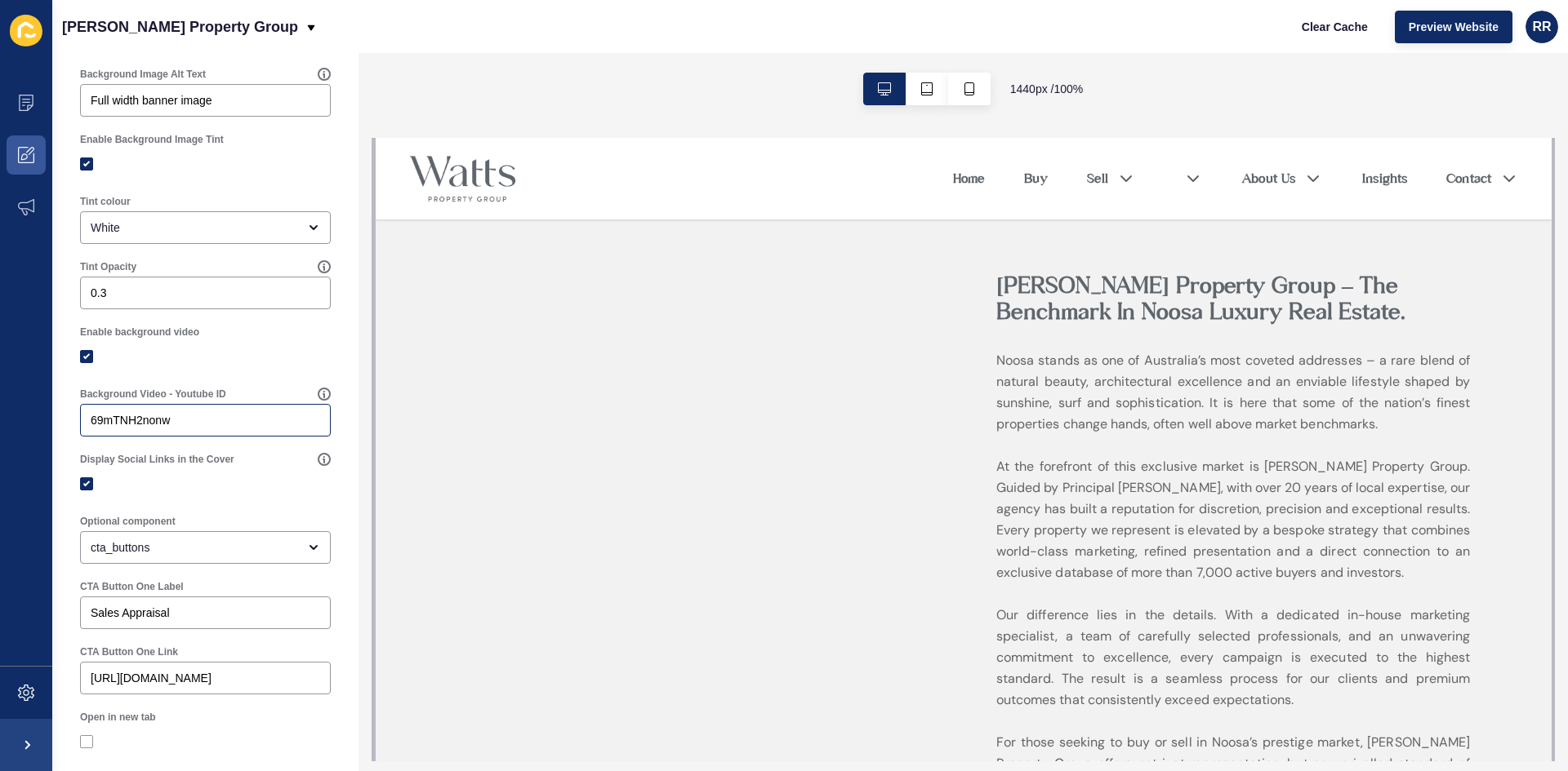
scroll to position [490, 0]
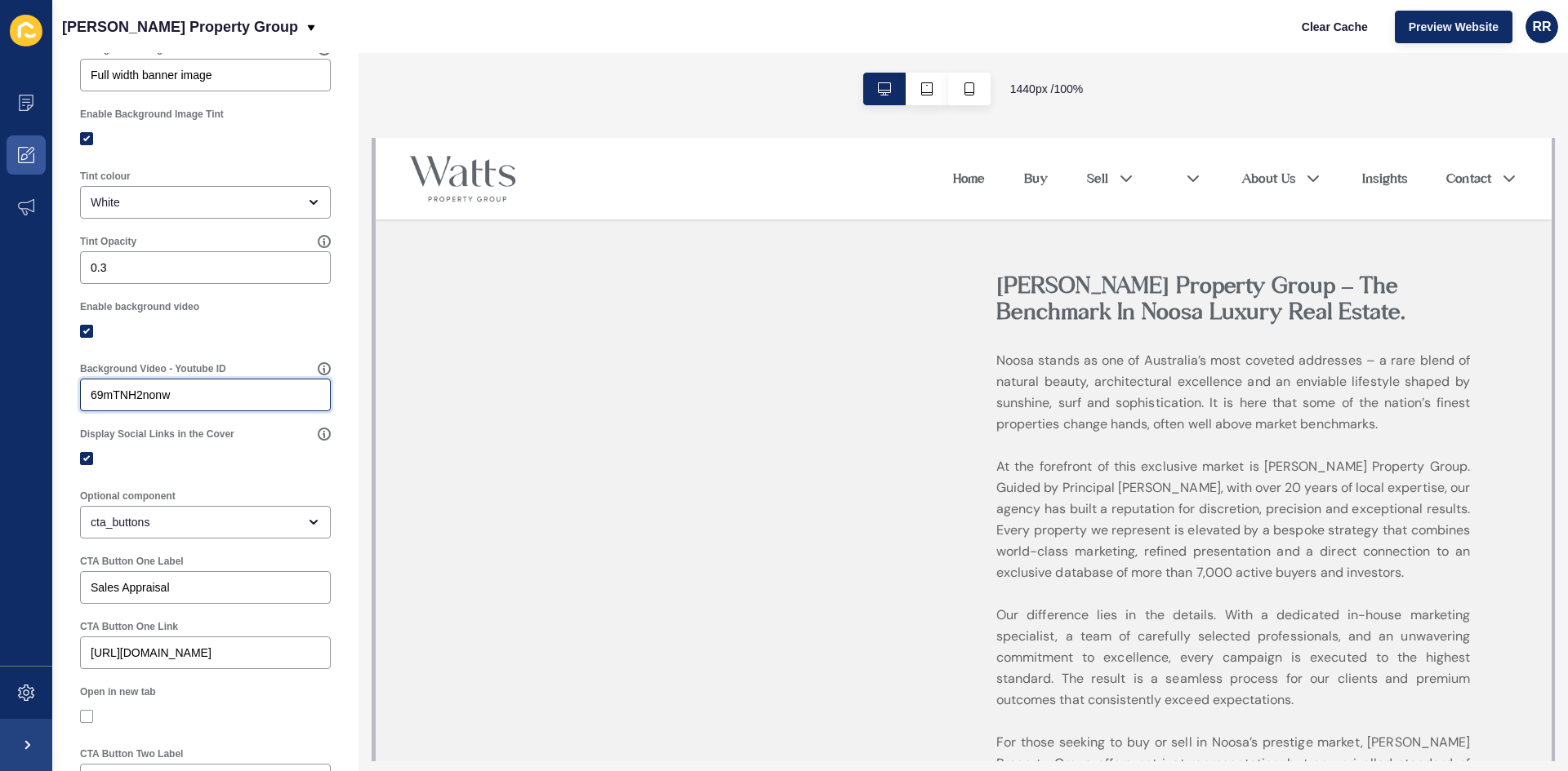
click at [177, 391] on input "69mTNH2nonw" at bounding box center [205, 395] width 230 height 16
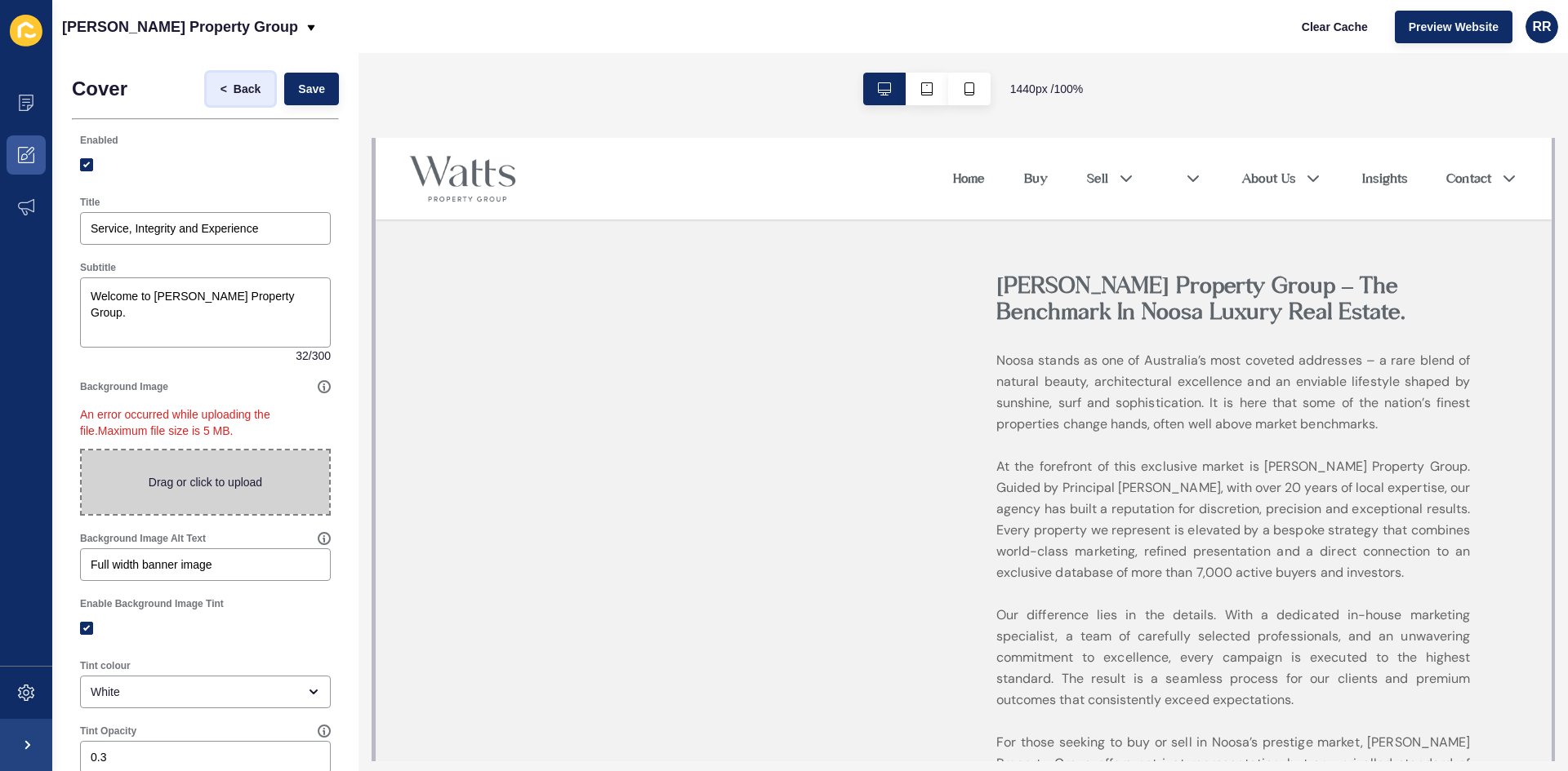
click at [234, 89] on span "Back" at bounding box center [247, 89] width 27 height 16
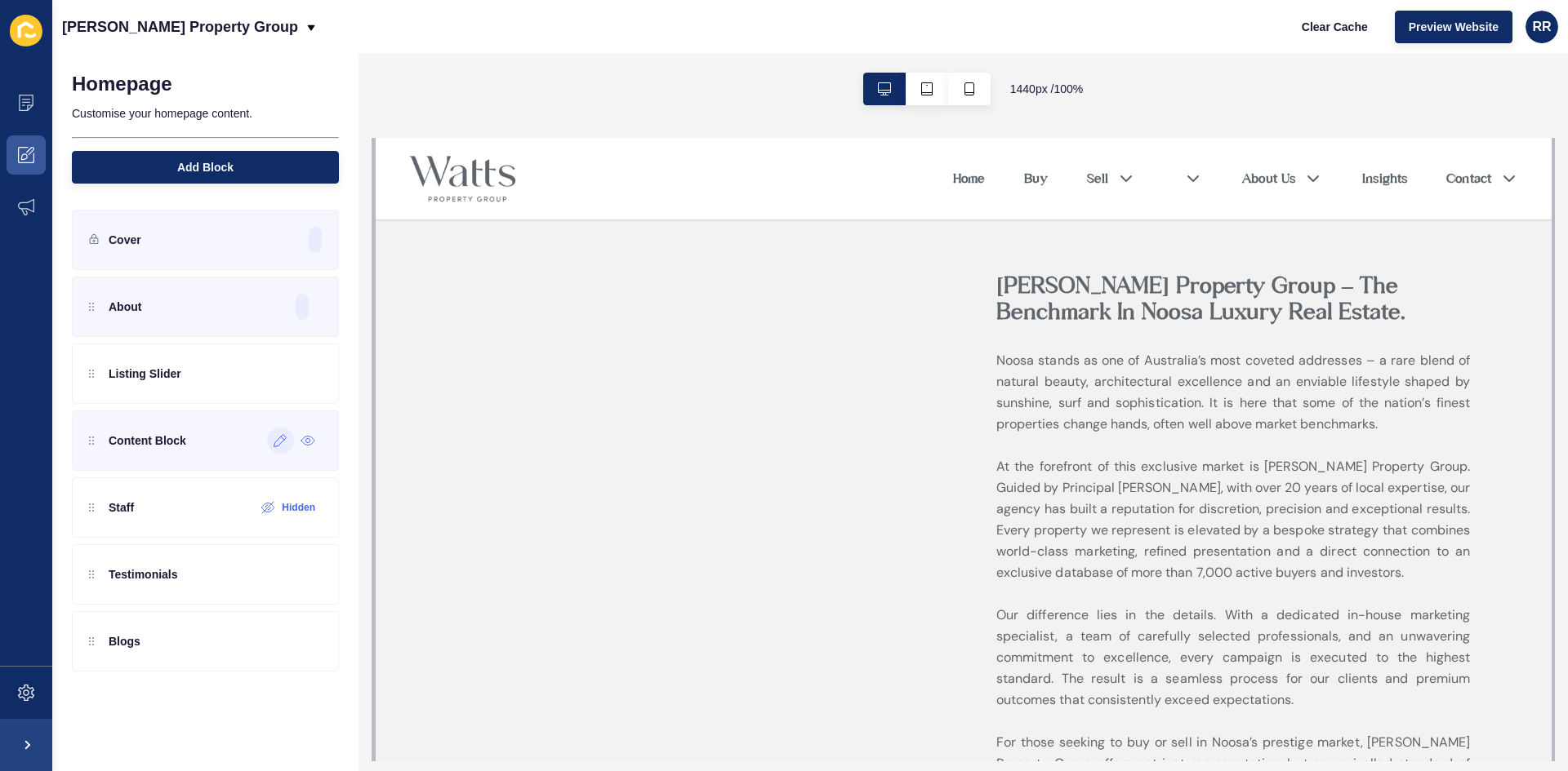
click at [279, 442] on icon at bounding box center [280, 440] width 14 height 13
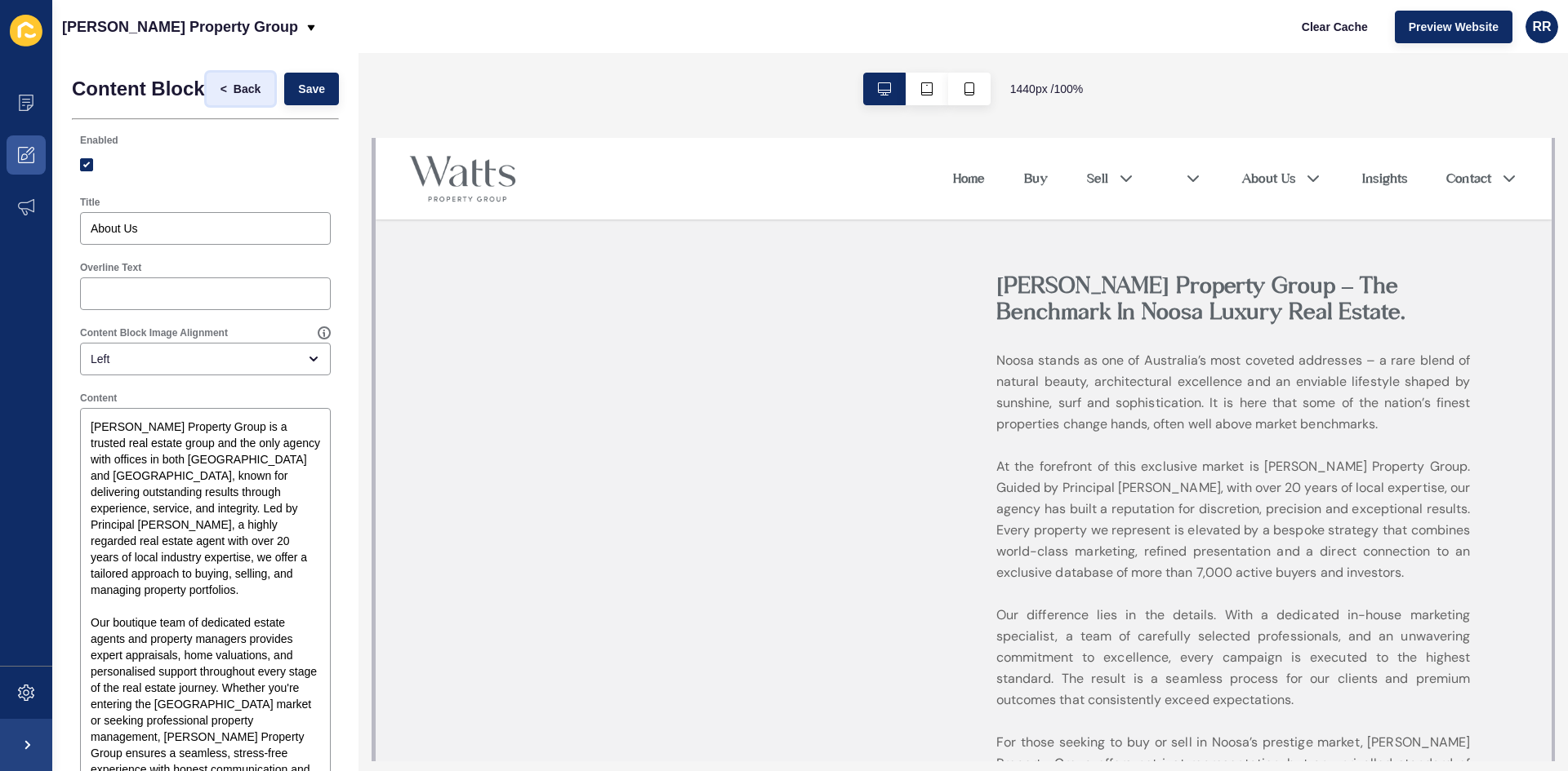
click at [234, 87] on span "Back" at bounding box center [247, 89] width 27 height 16
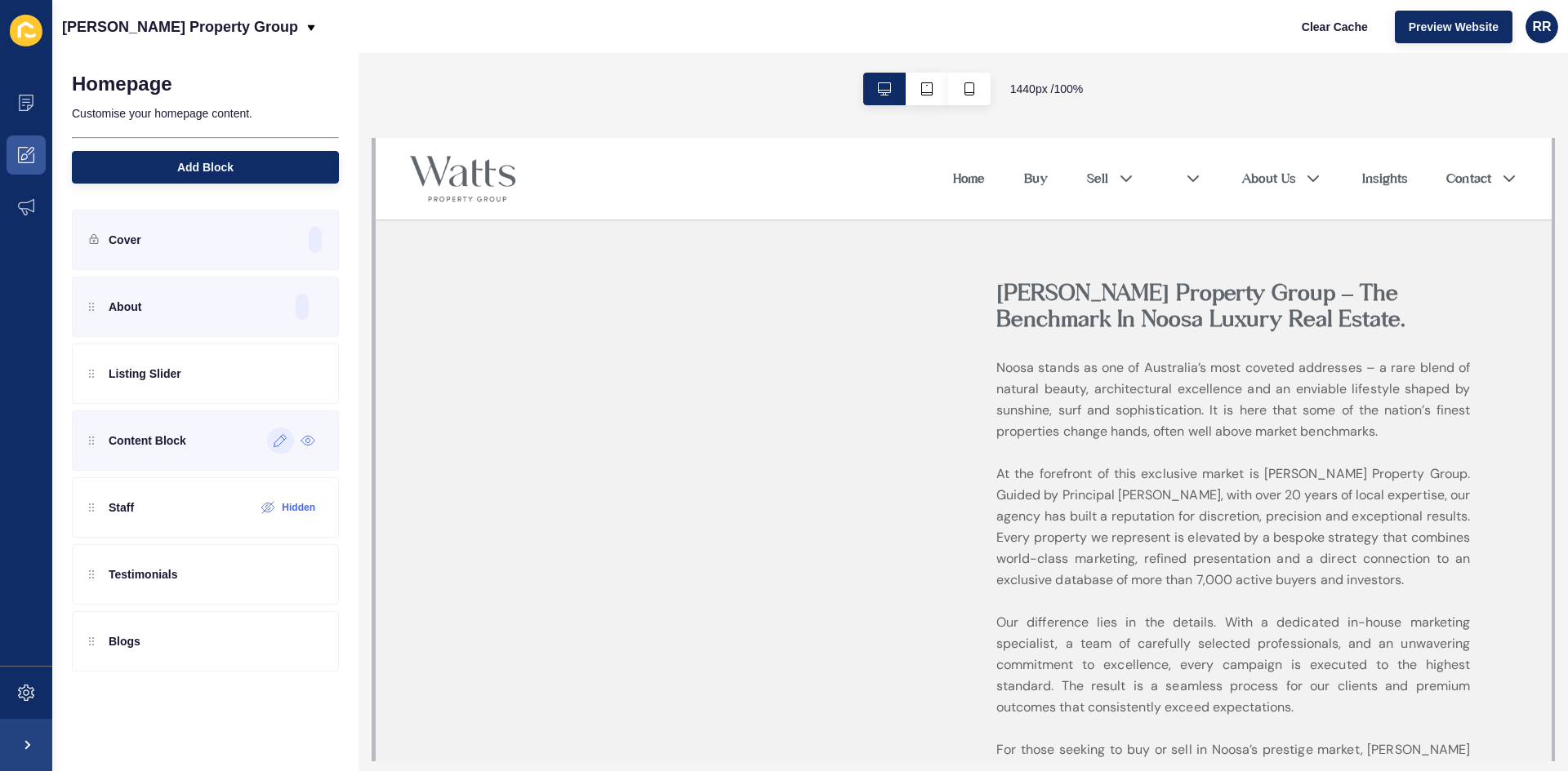
scroll to position [571, 0]
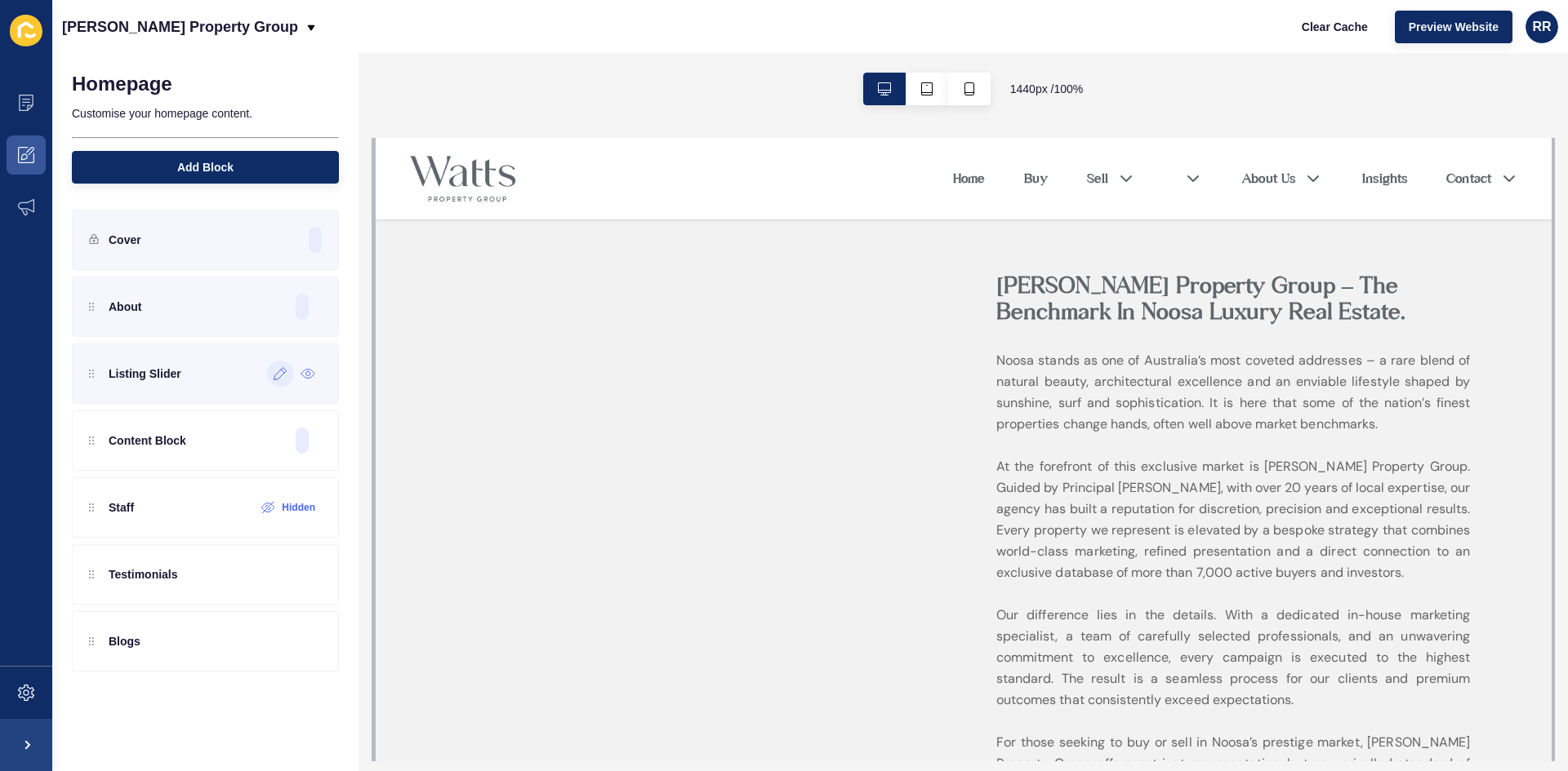
click at [279, 372] on icon at bounding box center [280, 373] width 14 height 13
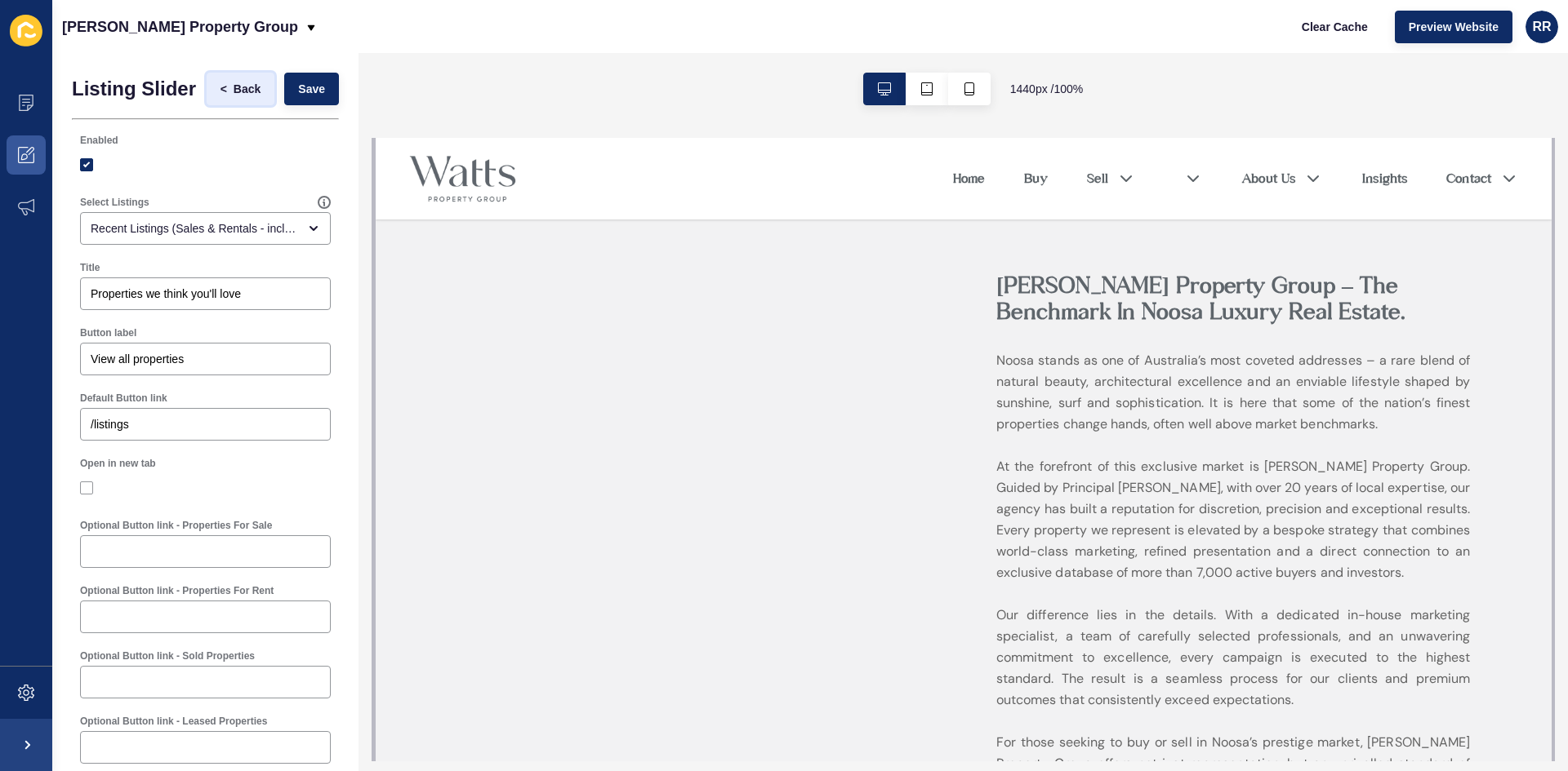
click at [221, 85] on button "< Back" at bounding box center [240, 89] width 68 height 33
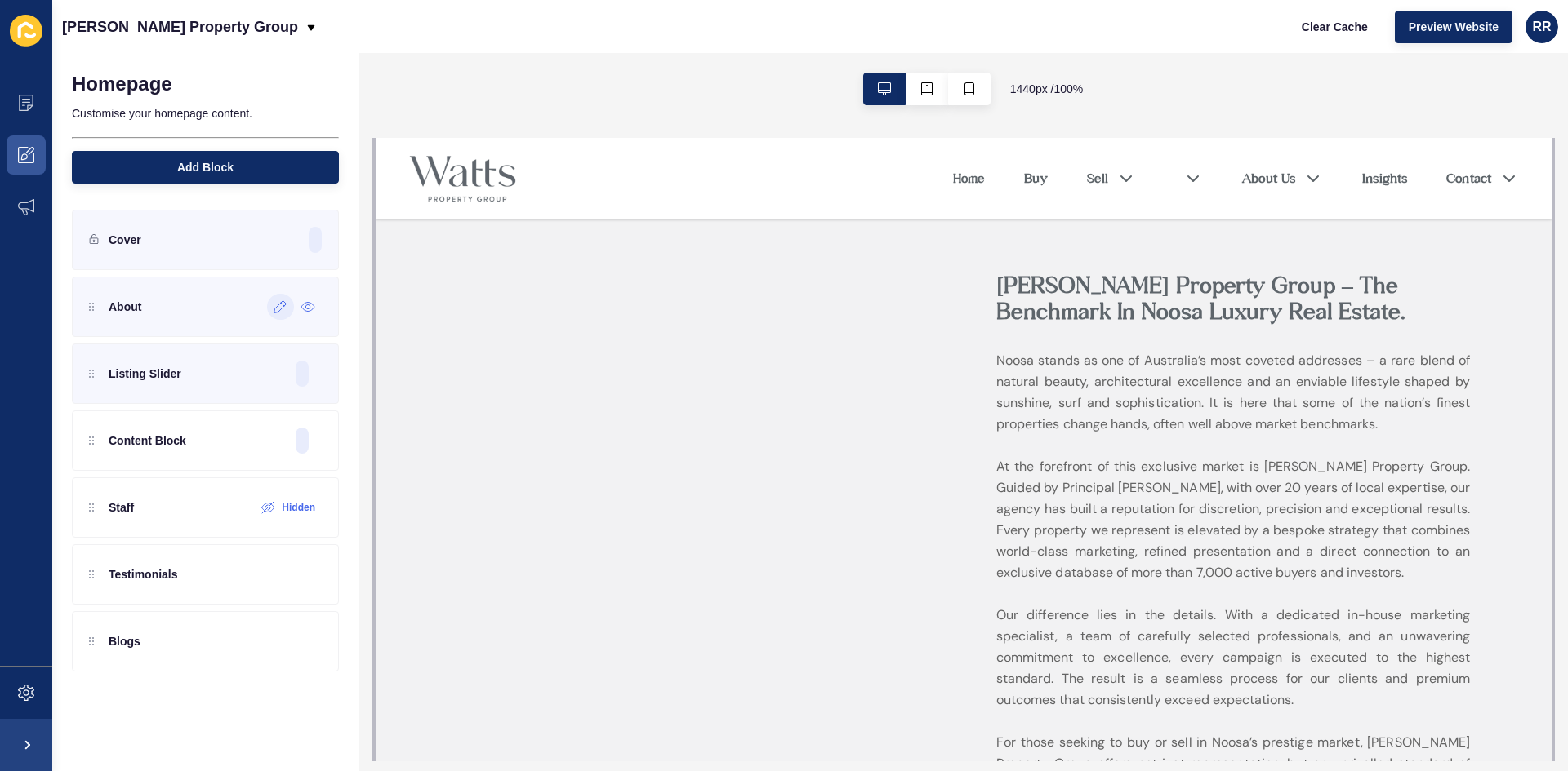
click at [269, 299] on div at bounding box center [280, 307] width 27 height 26
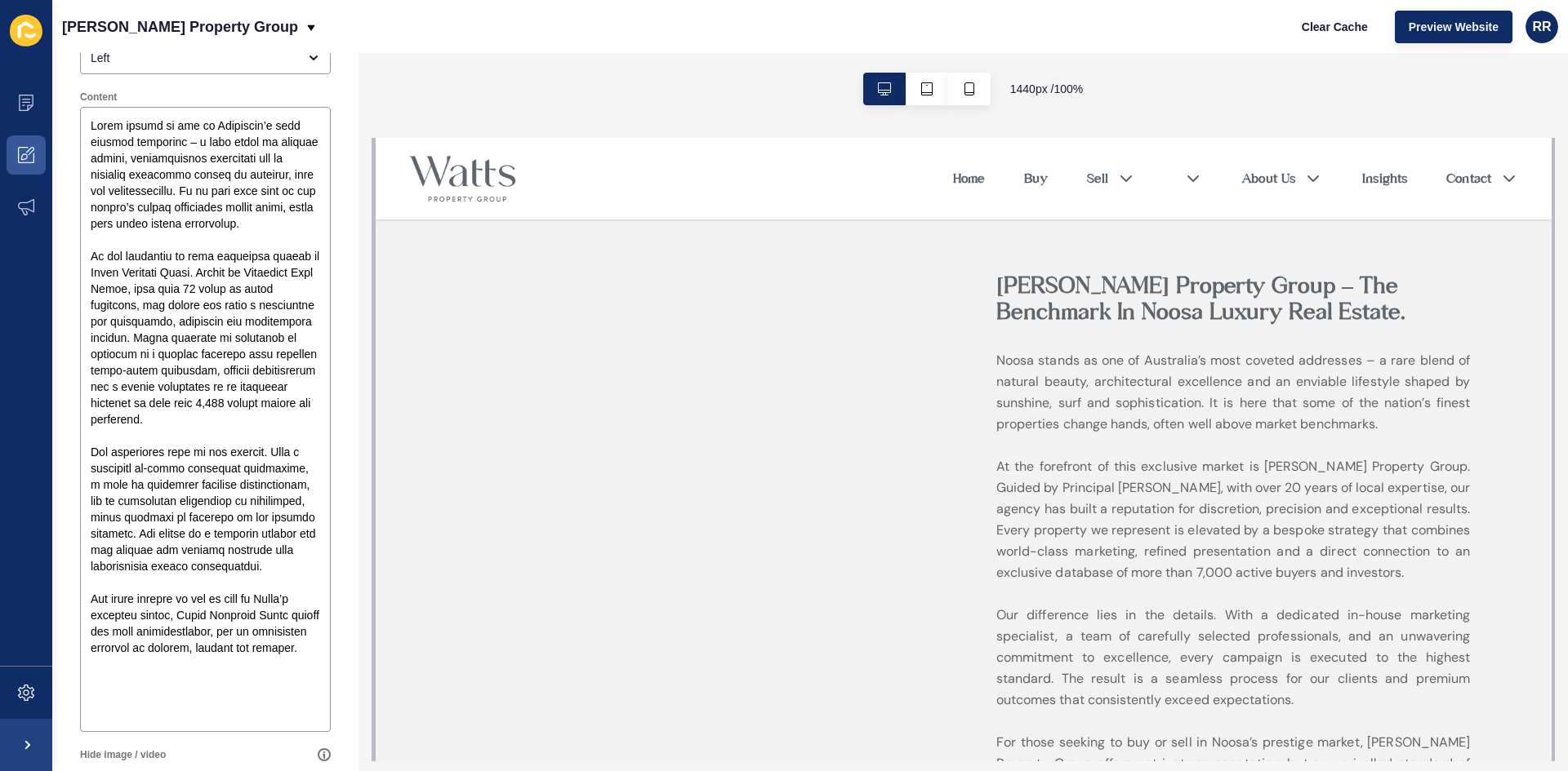
scroll to position [653, 0]
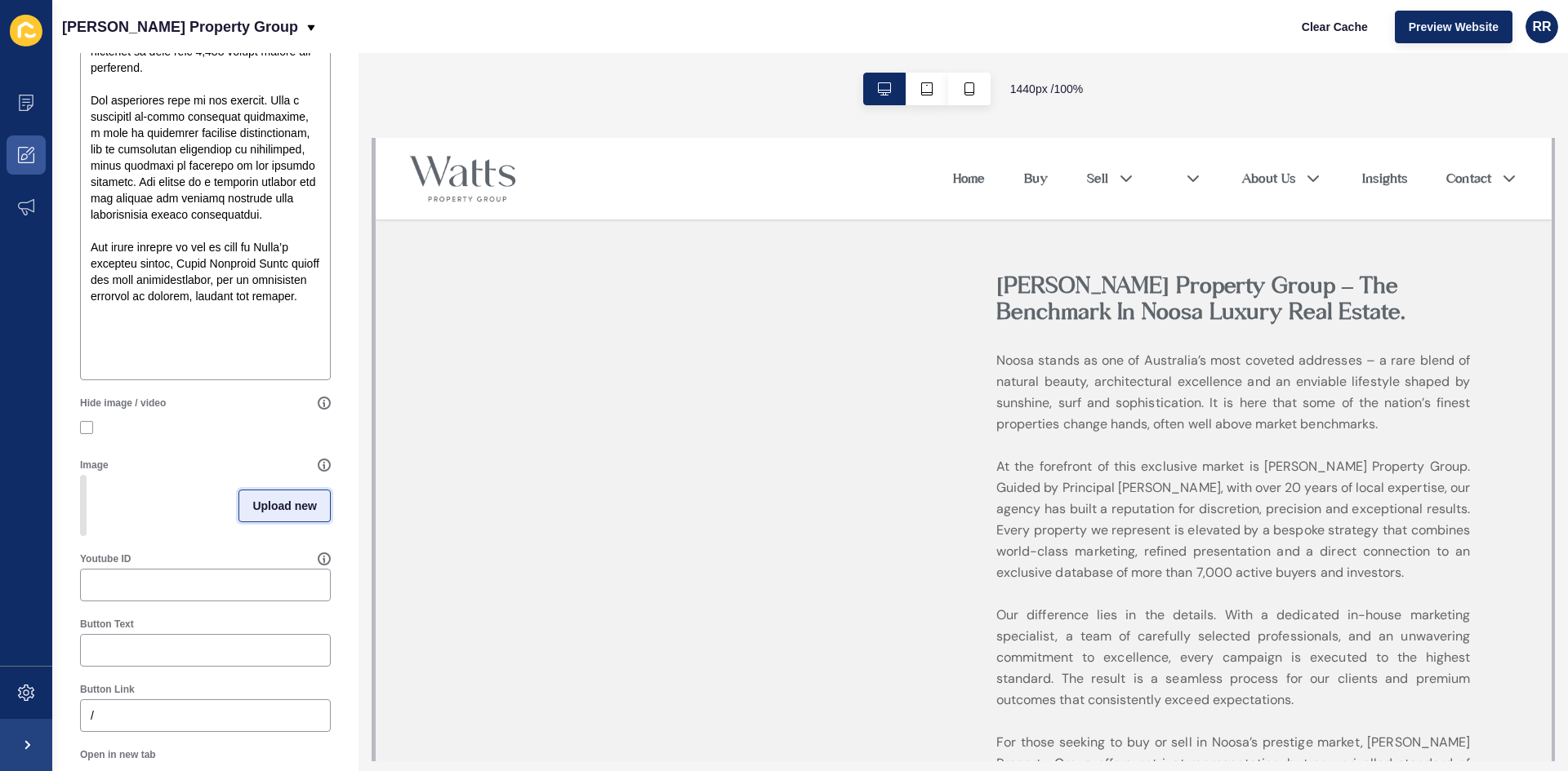
click at [261, 514] on span "Upload new" at bounding box center [284, 505] width 65 height 16
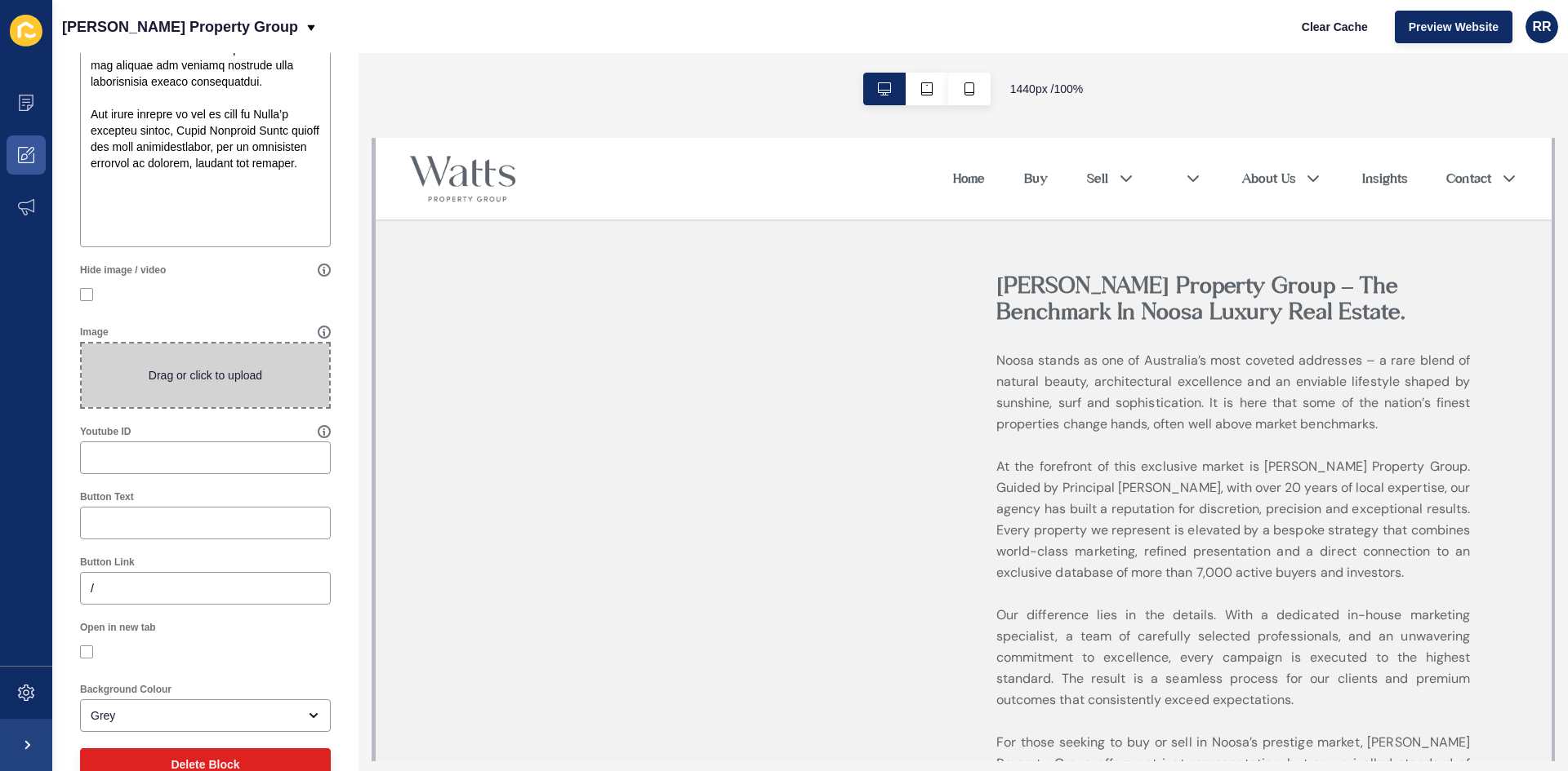
scroll to position [824, 0]
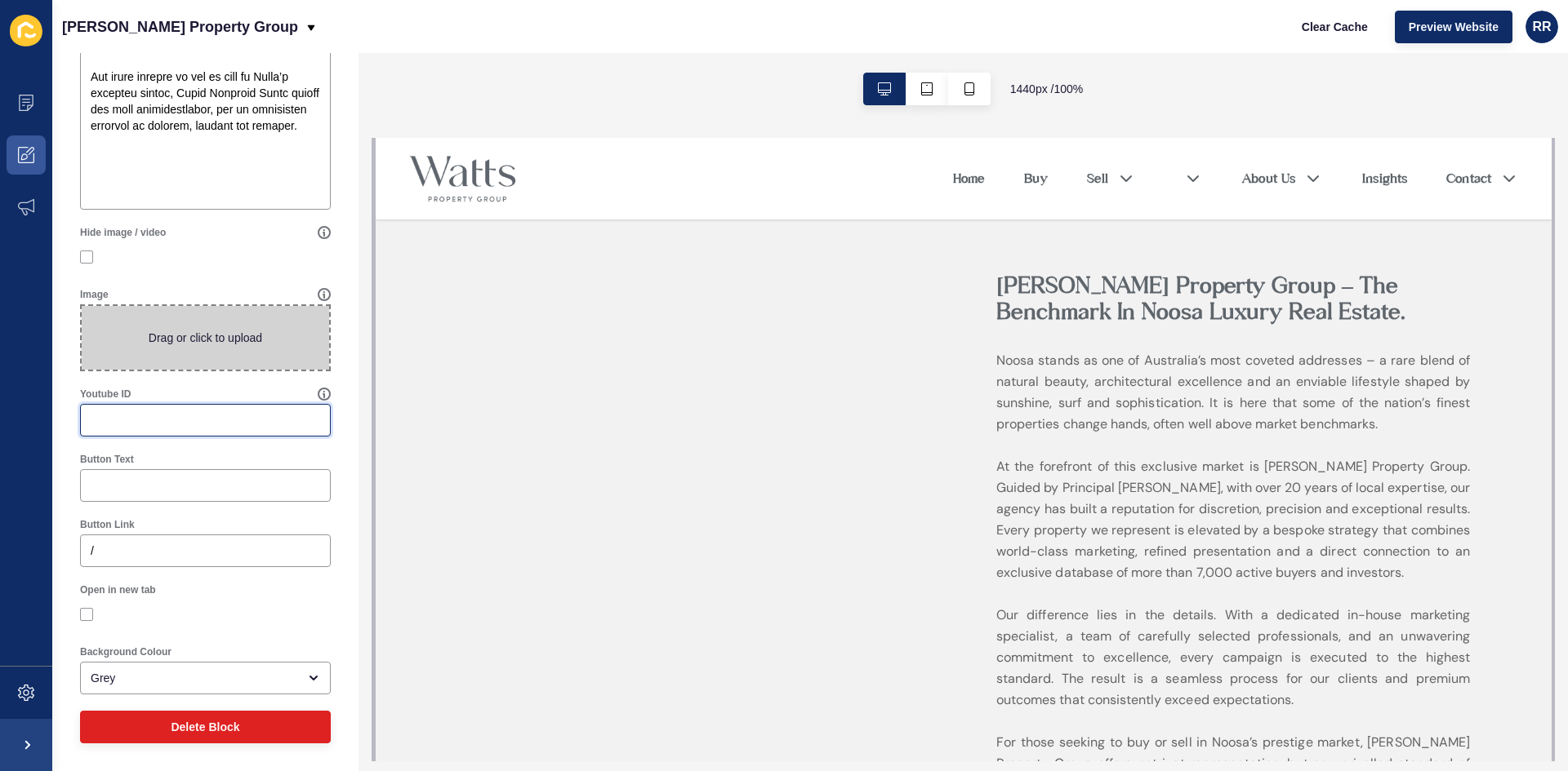
click at [154, 421] on input "Youtube ID" at bounding box center [205, 420] width 230 height 16
paste input "69mTNH2nonw"
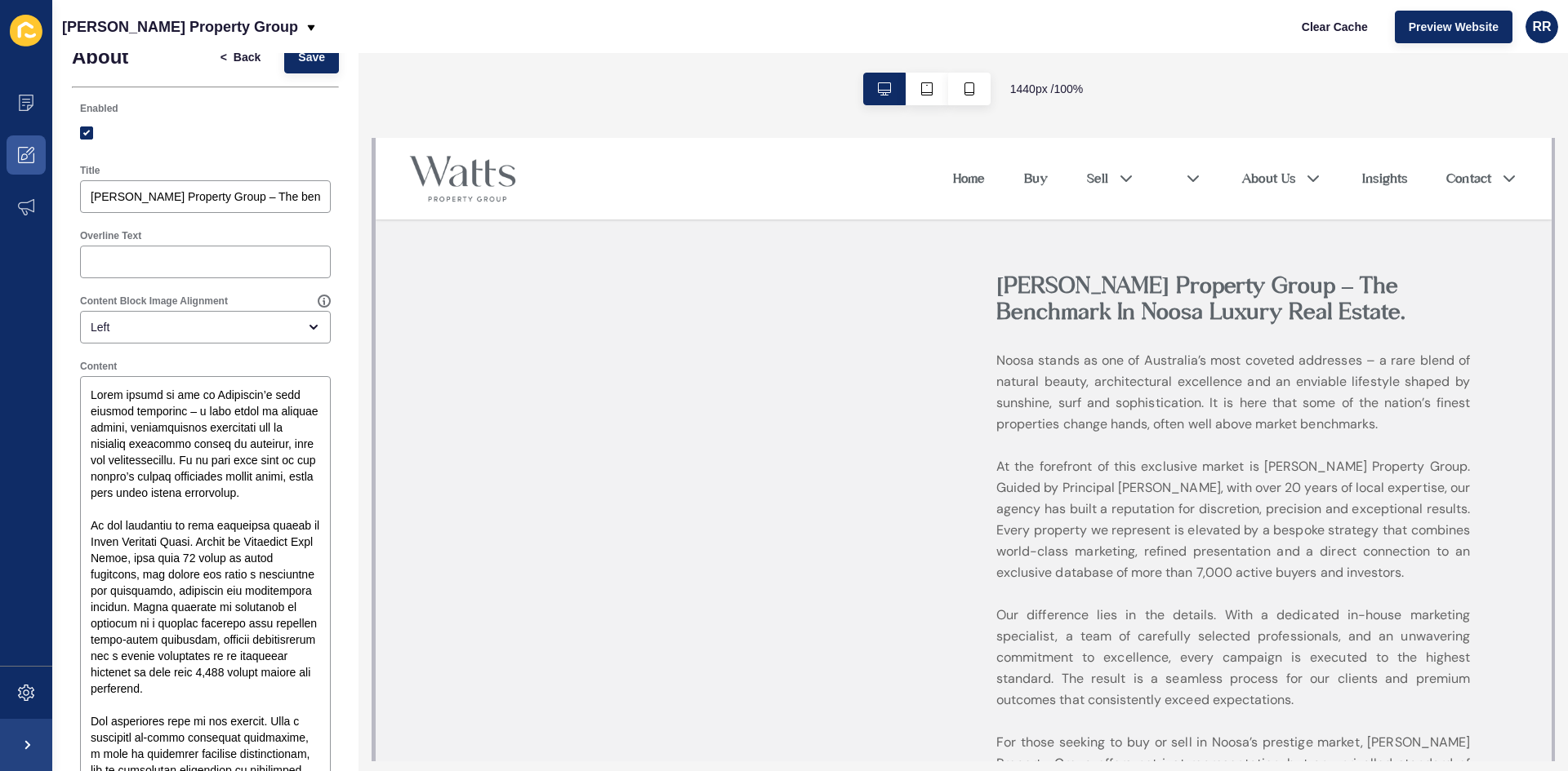
scroll to position [0, 0]
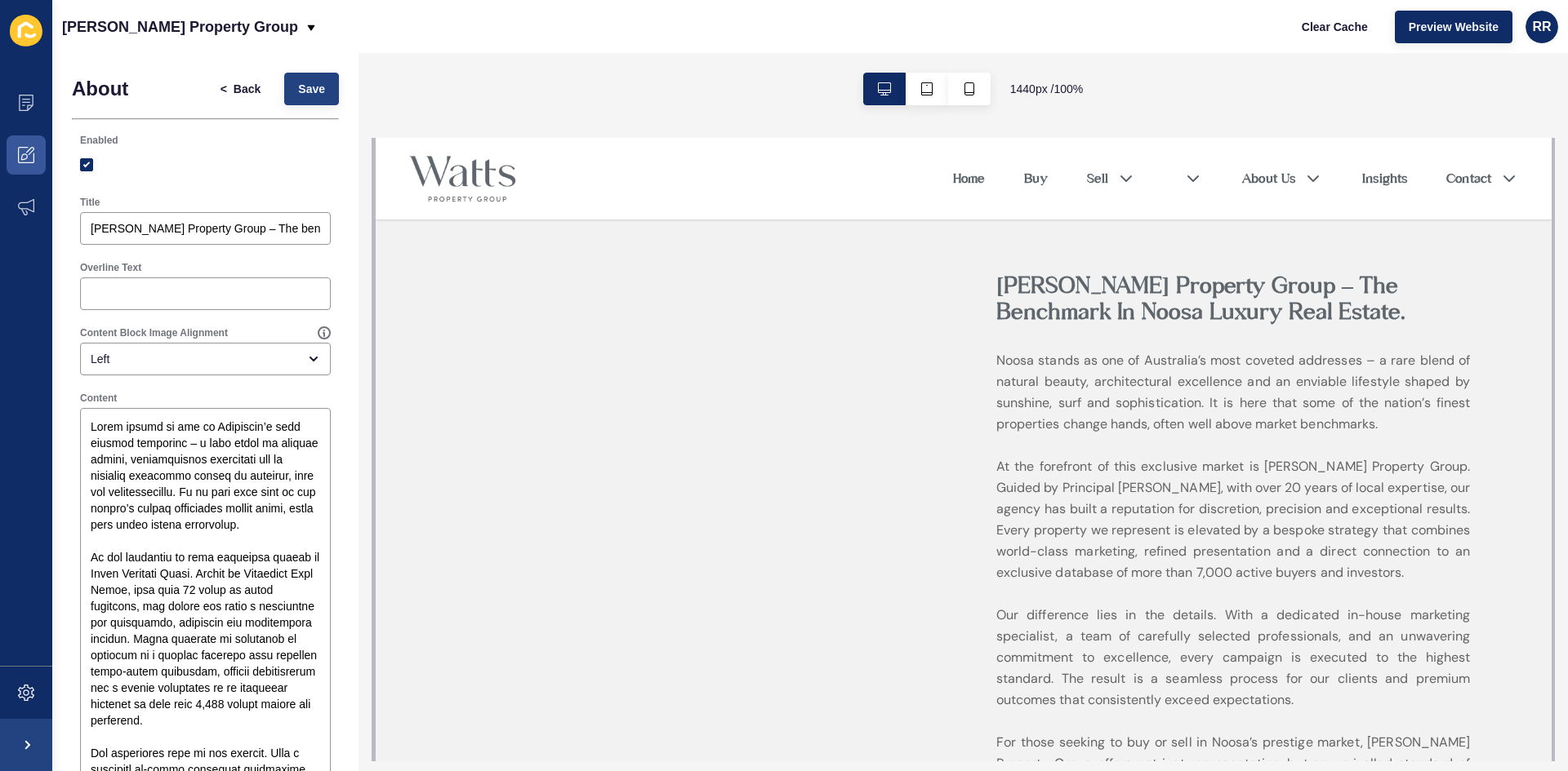
type input "69mTNH2nonw"
click at [302, 90] on span "Save" at bounding box center [311, 89] width 27 height 16
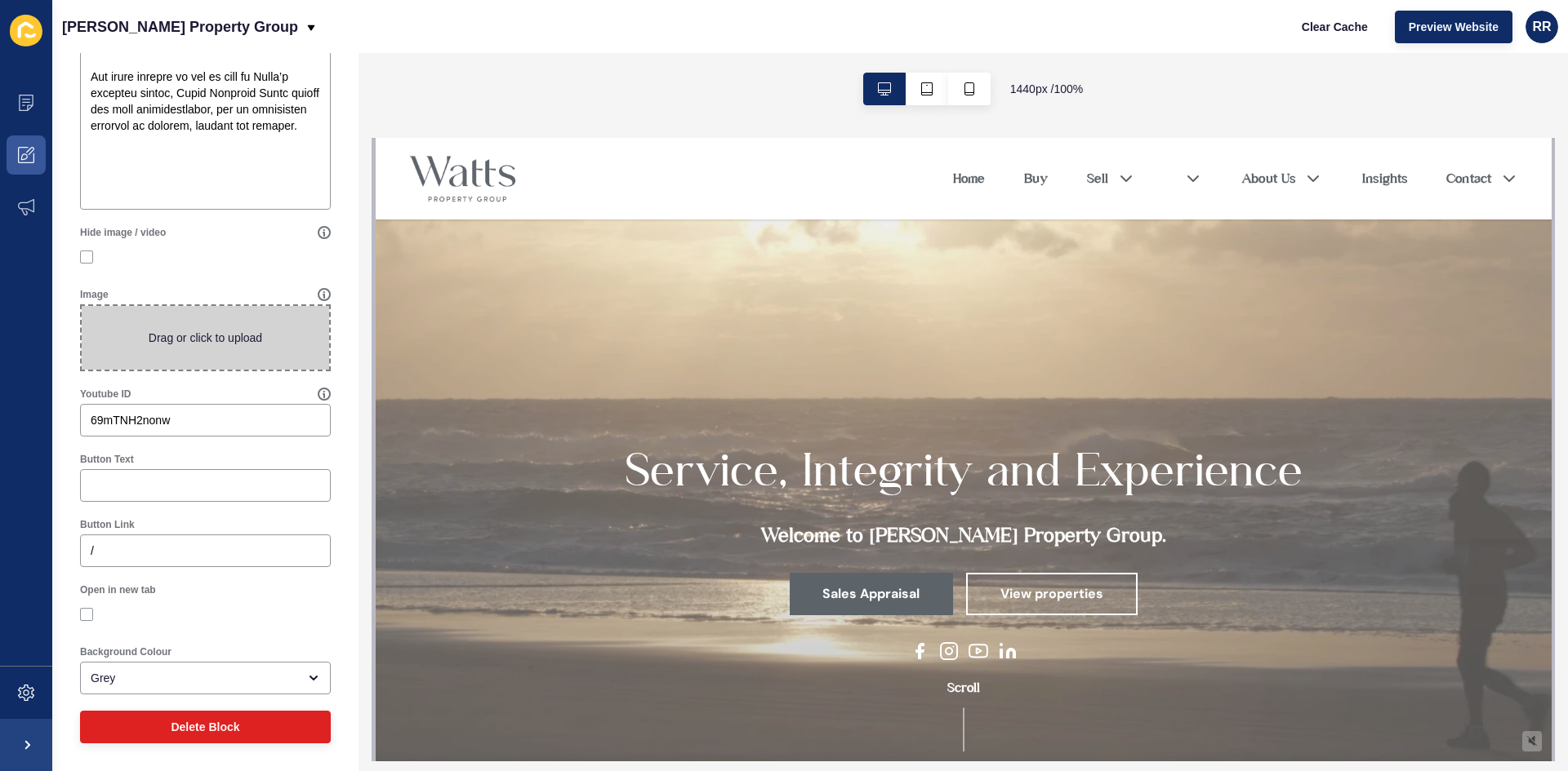
click at [225, 359] on span at bounding box center [205, 338] width 248 height 64
click at [82, 306] on input "Drag or click to upload" at bounding box center [82, 306] width 0 height 0
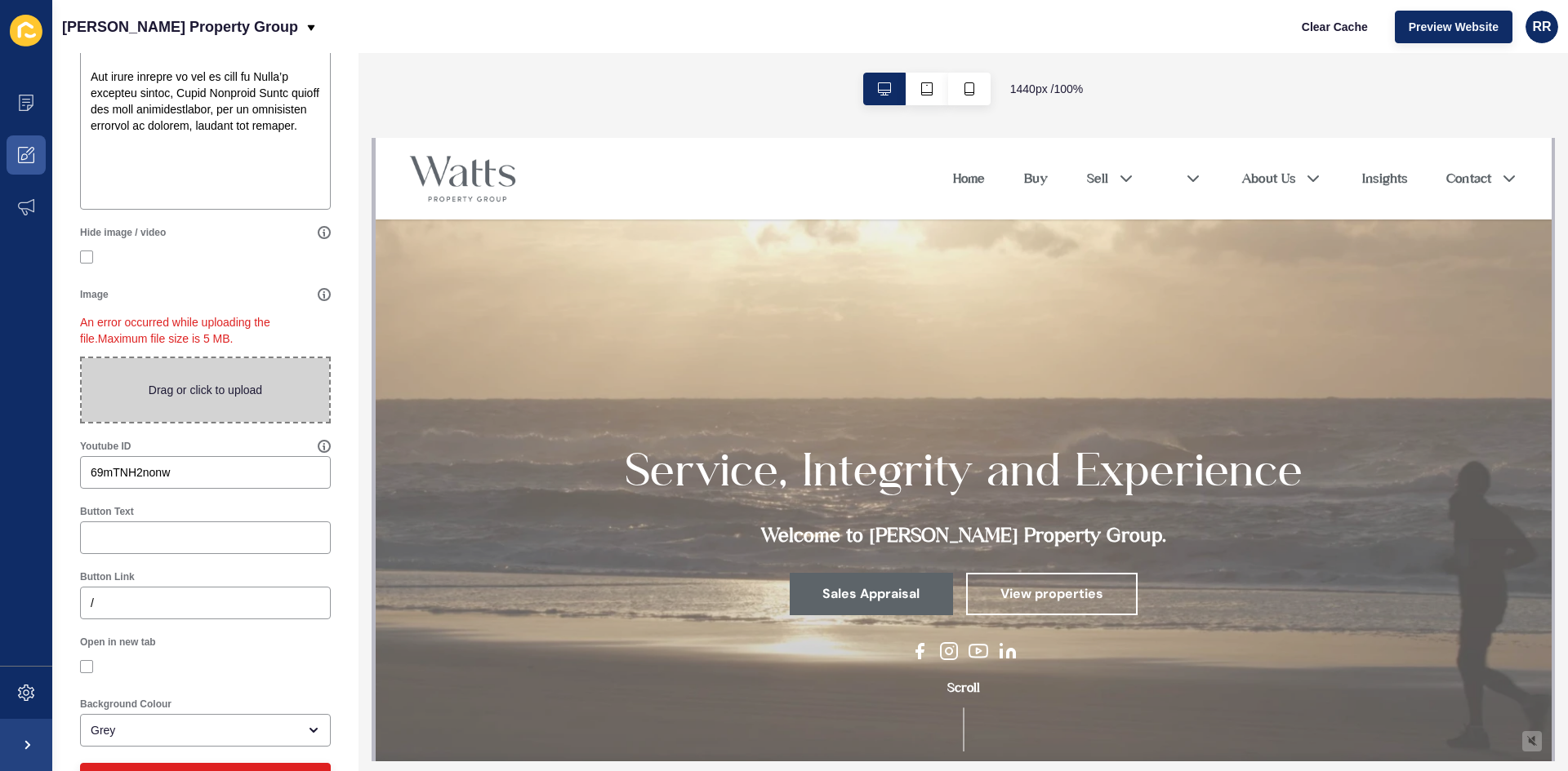
click at [178, 381] on span at bounding box center [205, 390] width 248 height 64
click at [82, 358] on input "Drag or click to upload" at bounding box center [82, 358] width 0 height 0
type input "C:\fakepath\Untitled design.png"
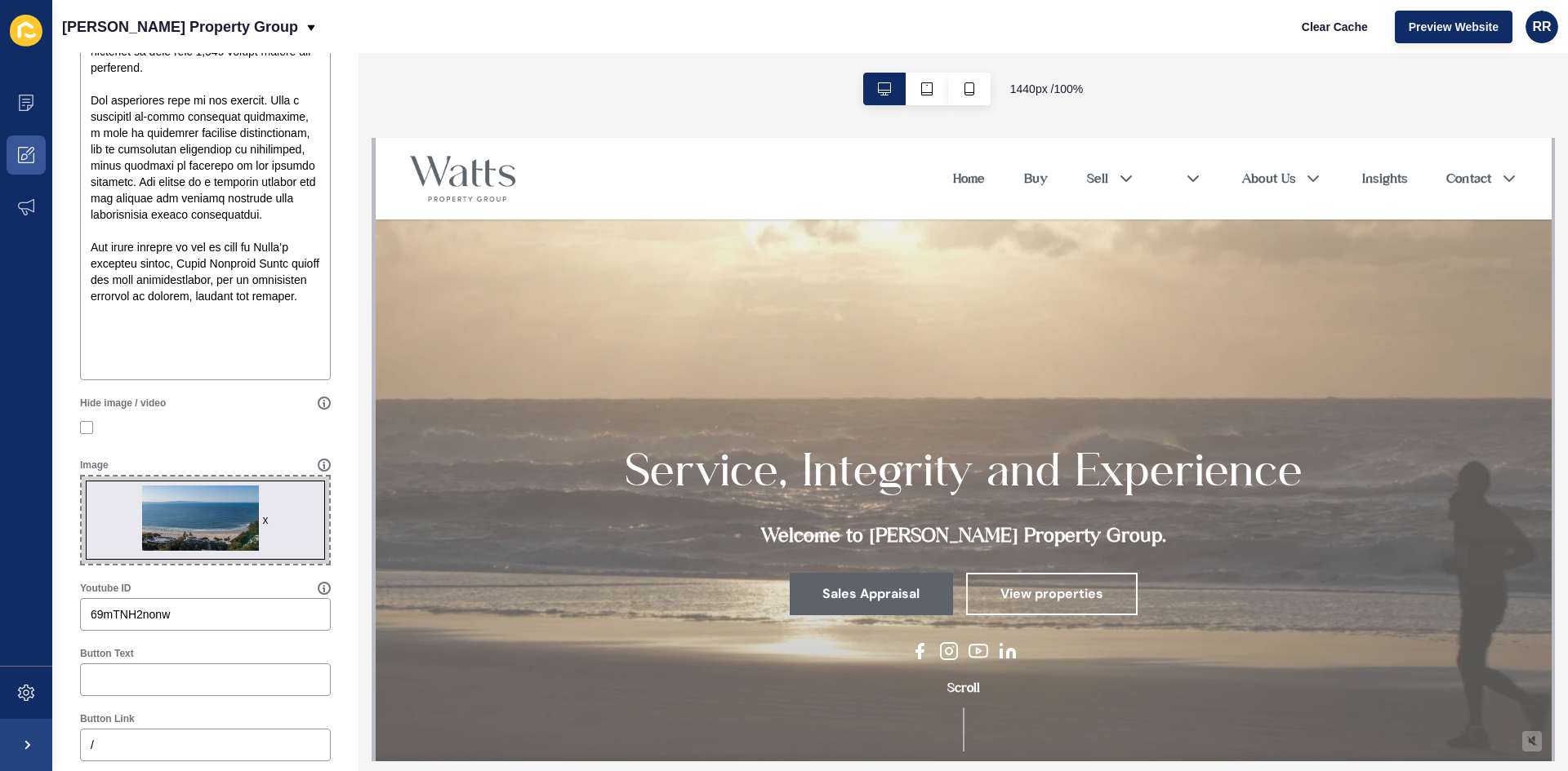
scroll to position [847, 0]
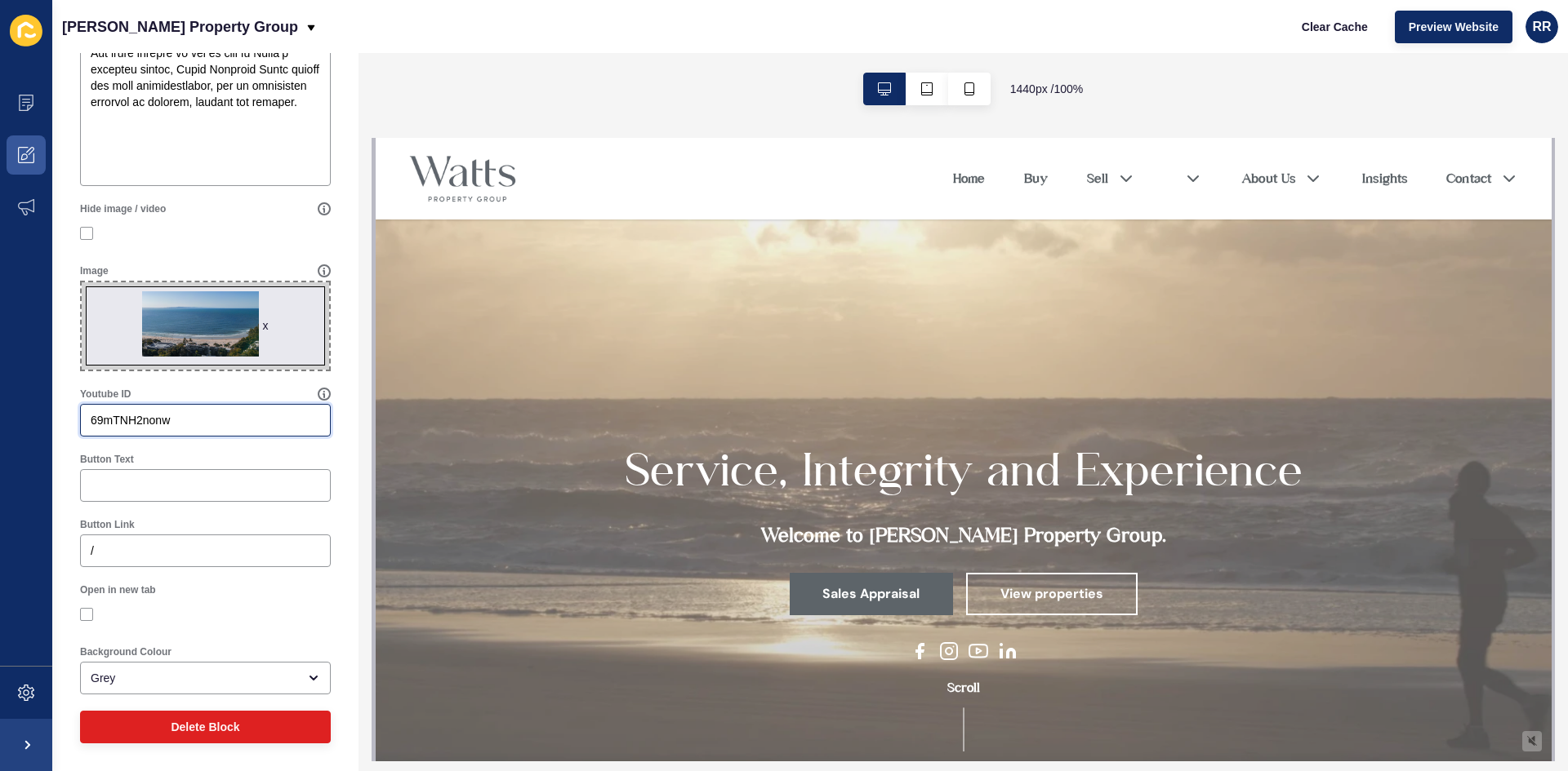
click at [216, 428] on input "69mTNH2nonw" at bounding box center [205, 420] width 230 height 16
click at [217, 428] on input "69mTNH2nonw" at bounding box center [205, 420] width 230 height 16
click at [217, 428] on input "69mTNH2nonw" at bounding box center [205, 420] width 230 height 16
click at [226, 443] on div "Youtube ID" at bounding box center [205, 412] width 267 height 66
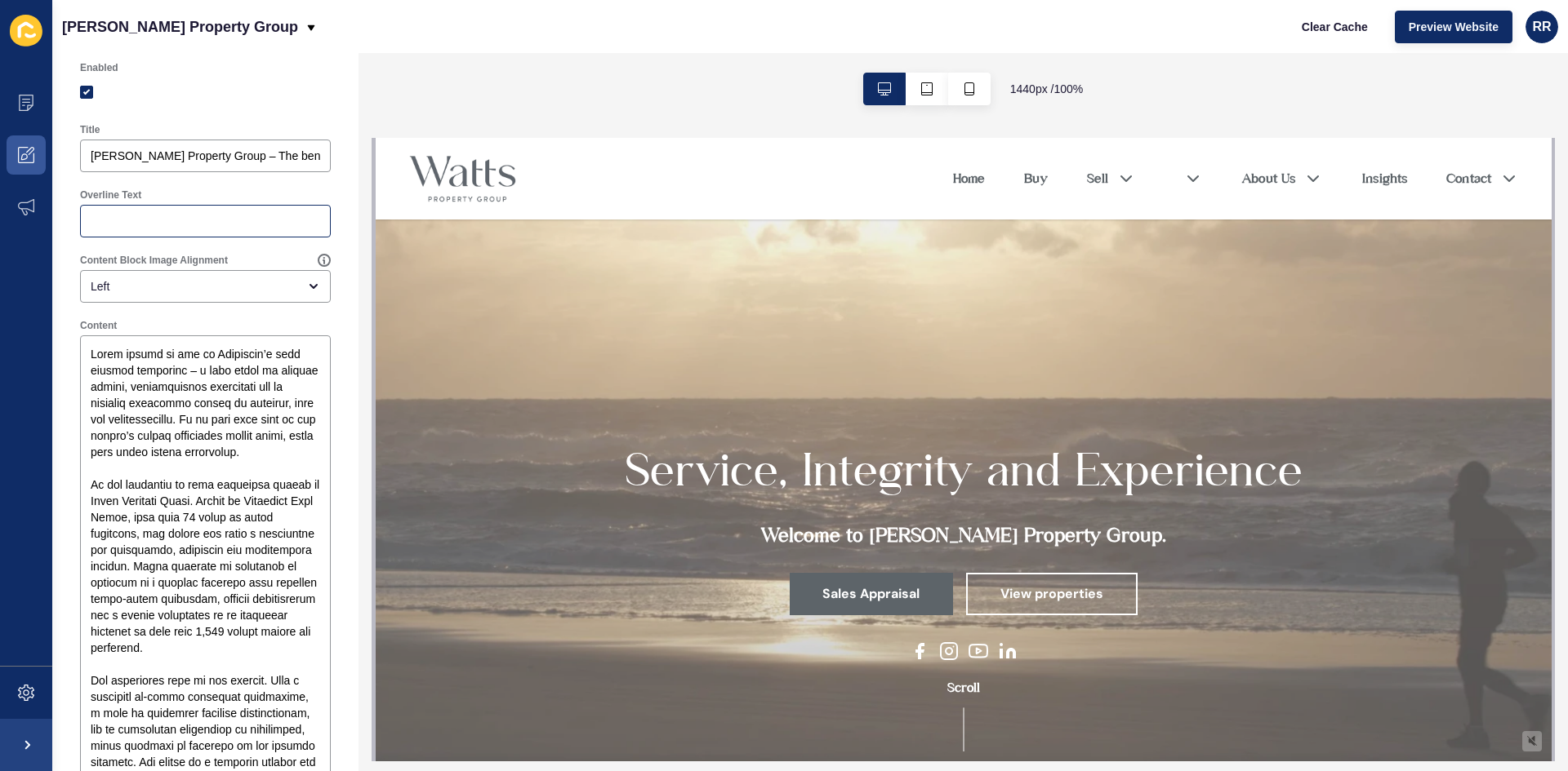
scroll to position [0, 0]
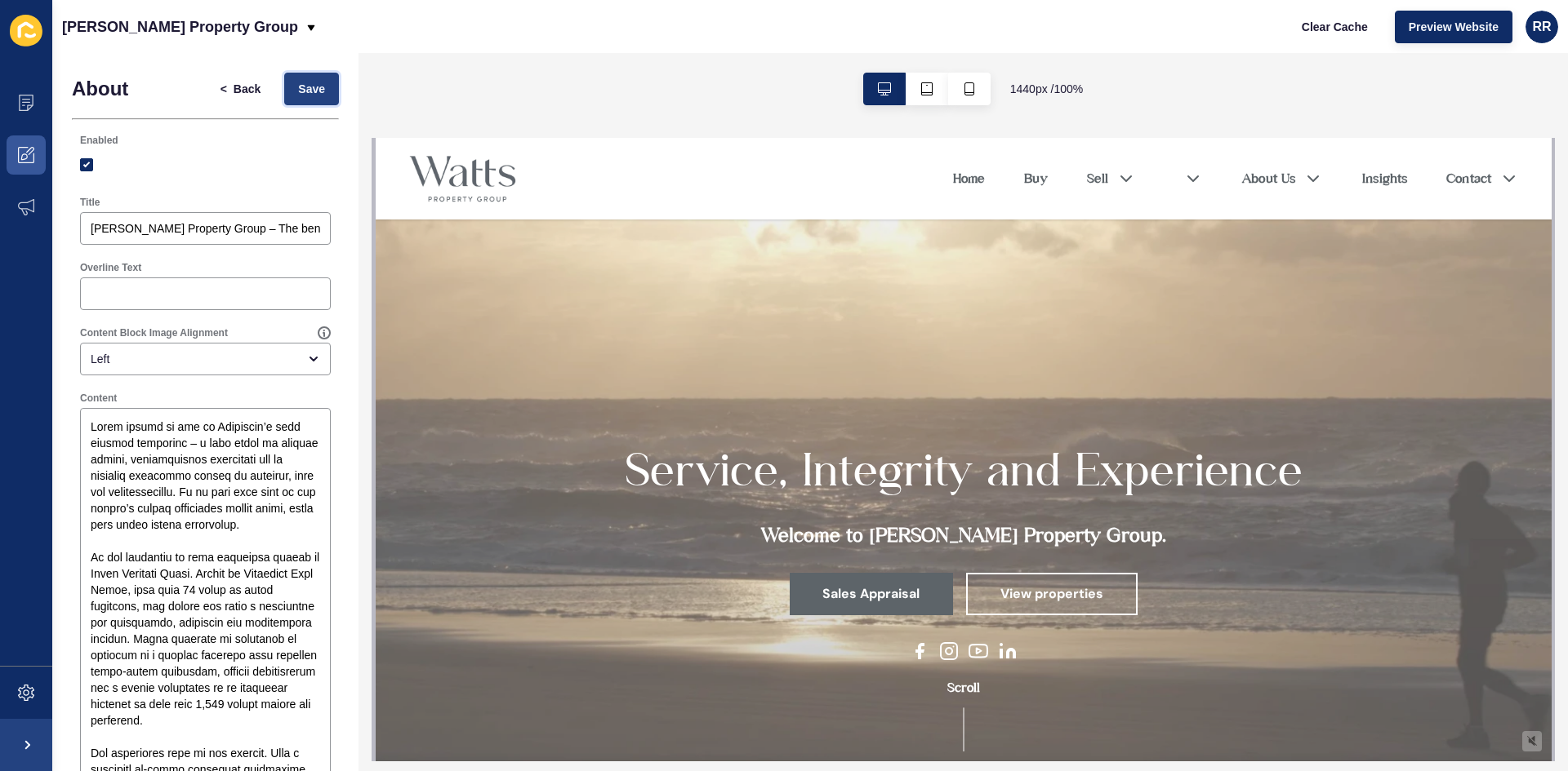
click at [298, 86] on span "Save" at bounding box center [311, 89] width 27 height 16
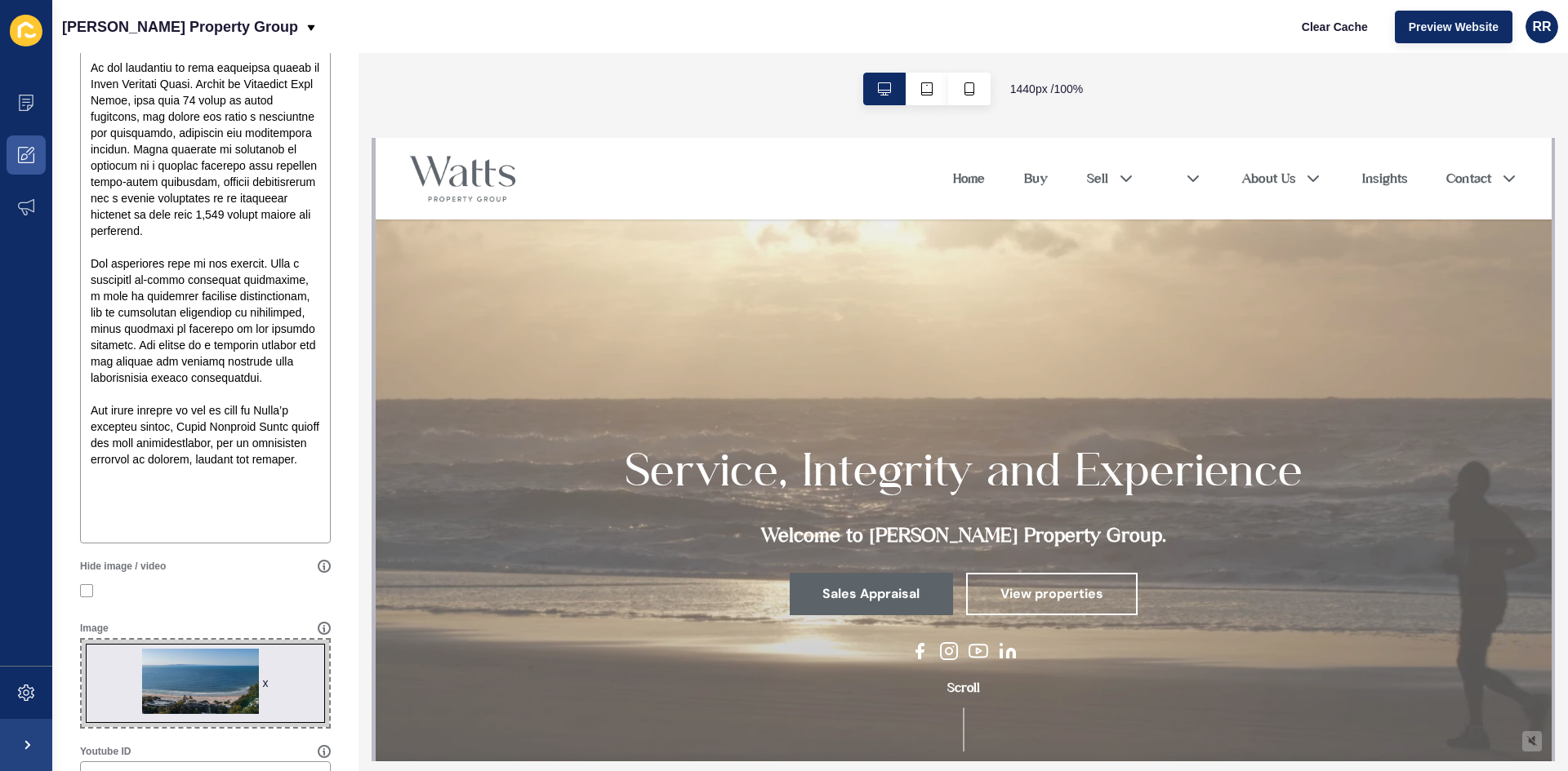
scroll to position [816, 0]
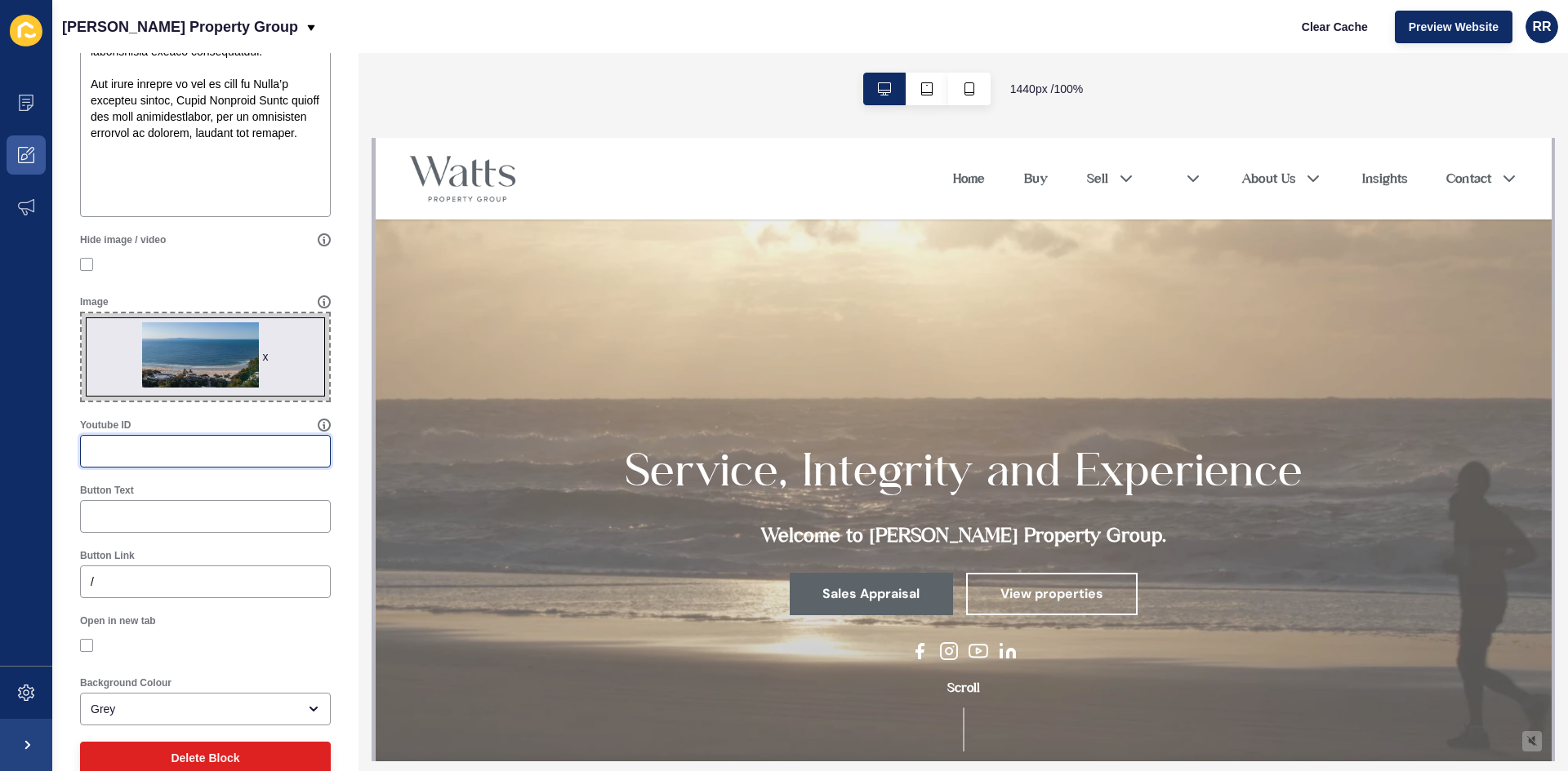
click at [141, 452] on input "Youtube ID" at bounding box center [205, 451] width 230 height 16
paste input "69mTNH2nonw"
type input "69mTNH2nonw"
click at [263, 355] on div "x" at bounding box center [266, 356] width 6 height 16
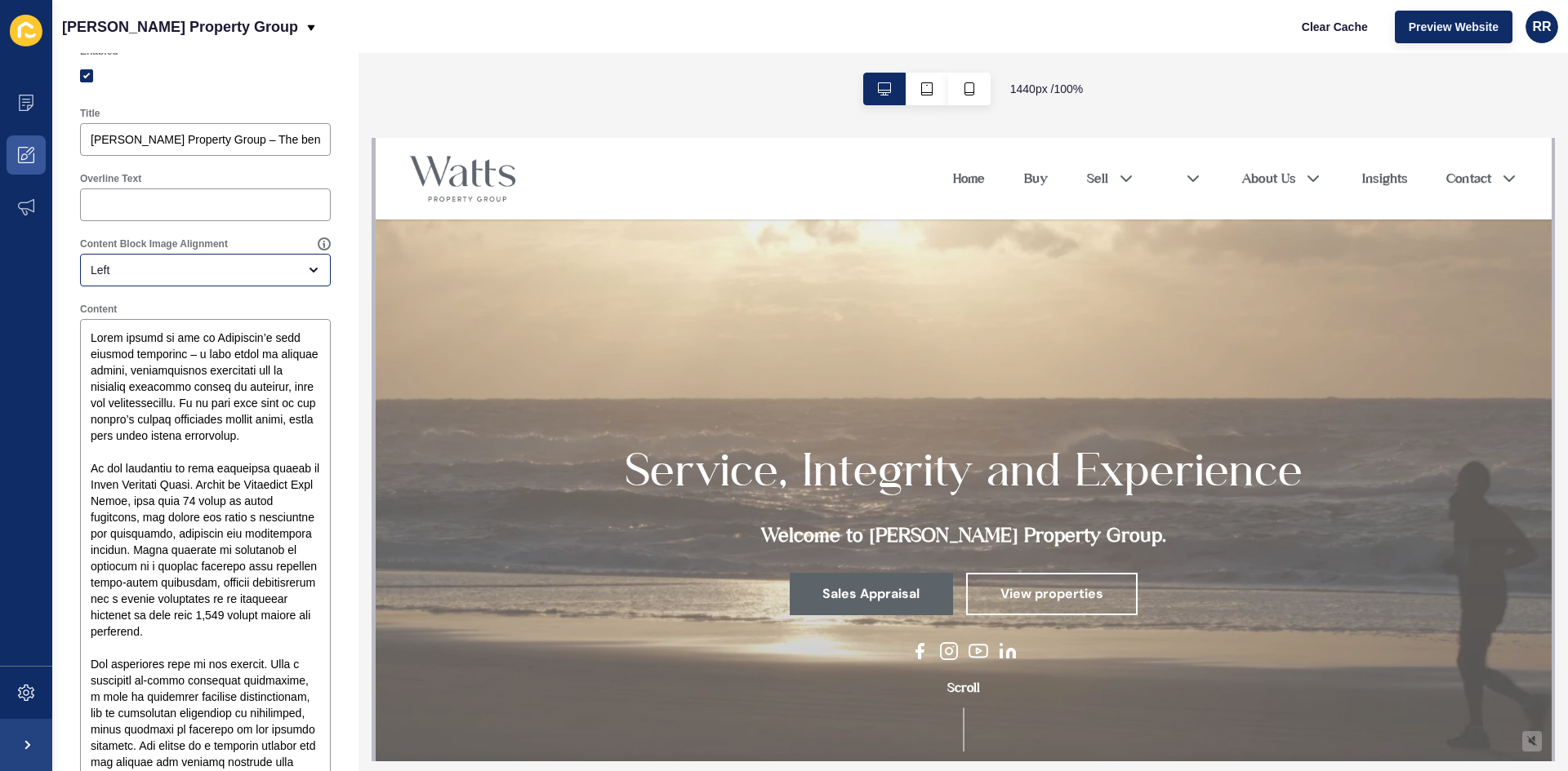
scroll to position [0, 0]
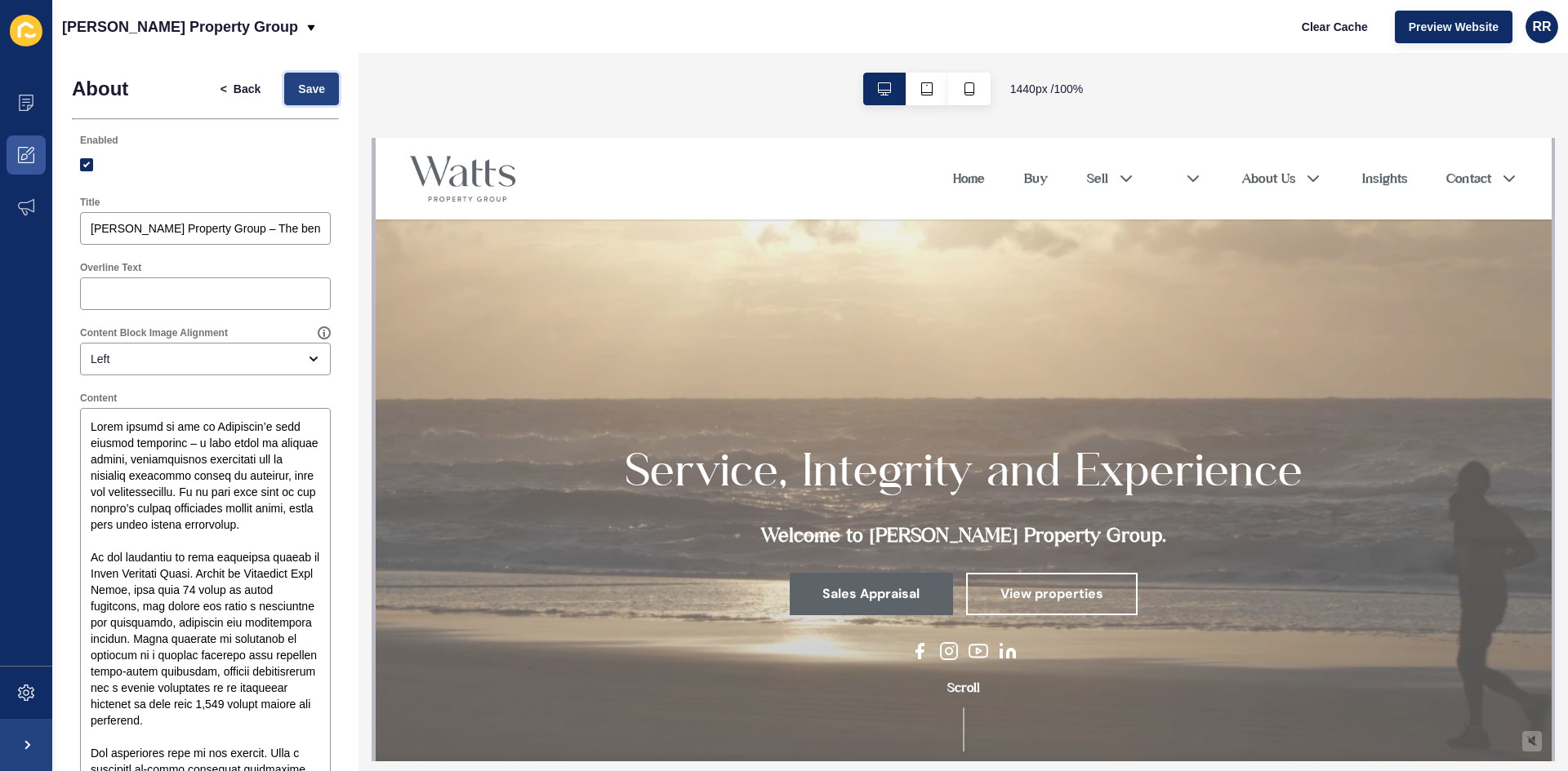
click at [307, 89] on span "Save" at bounding box center [311, 89] width 27 height 16
click at [236, 91] on span "Back" at bounding box center [247, 89] width 27 height 16
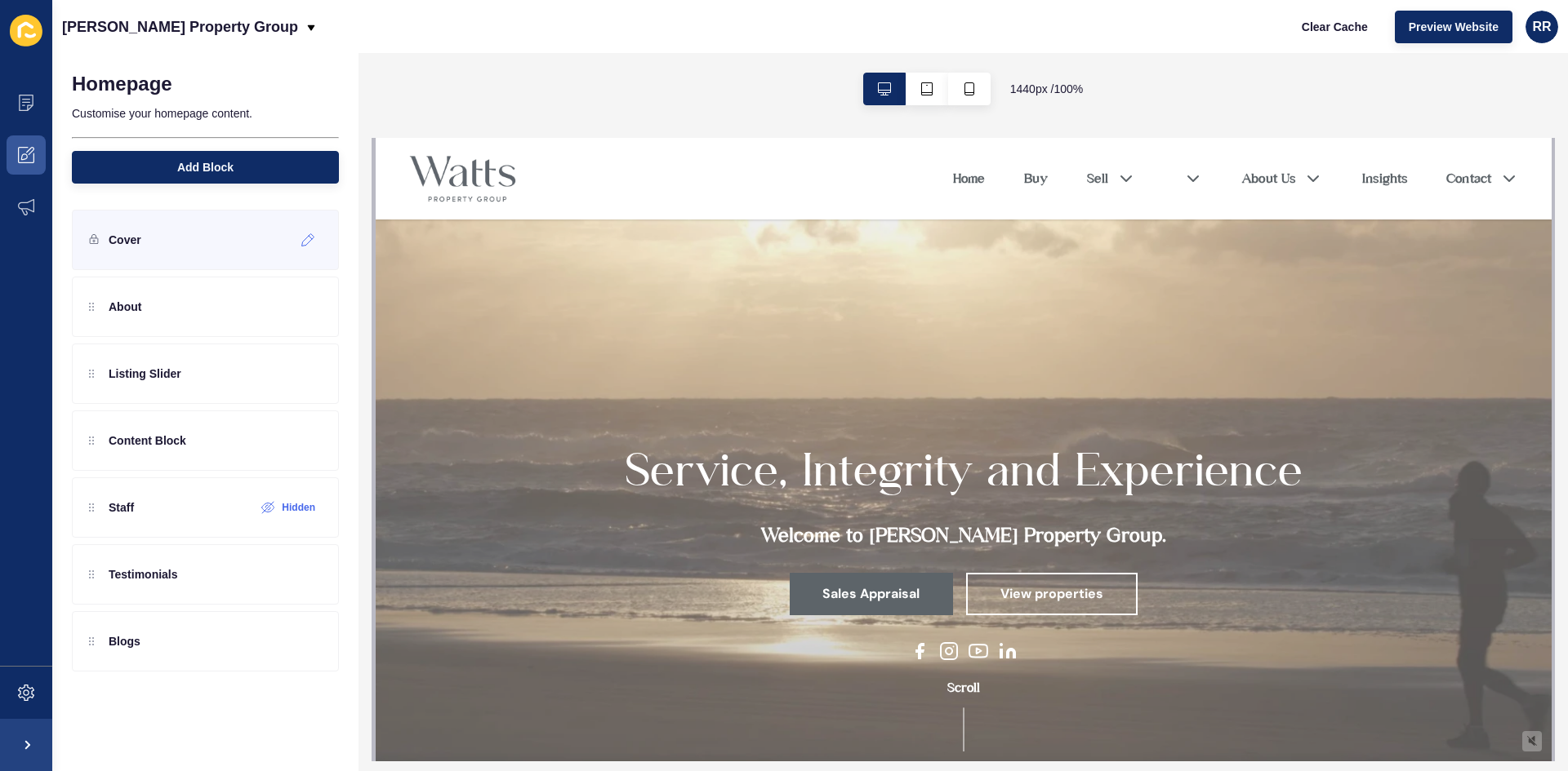
click at [140, 254] on div "Cover" at bounding box center [205, 240] width 267 height 60
click at [293, 244] on div "Cover" at bounding box center [205, 240] width 267 height 60
click at [306, 239] on icon at bounding box center [308, 240] width 14 height 13
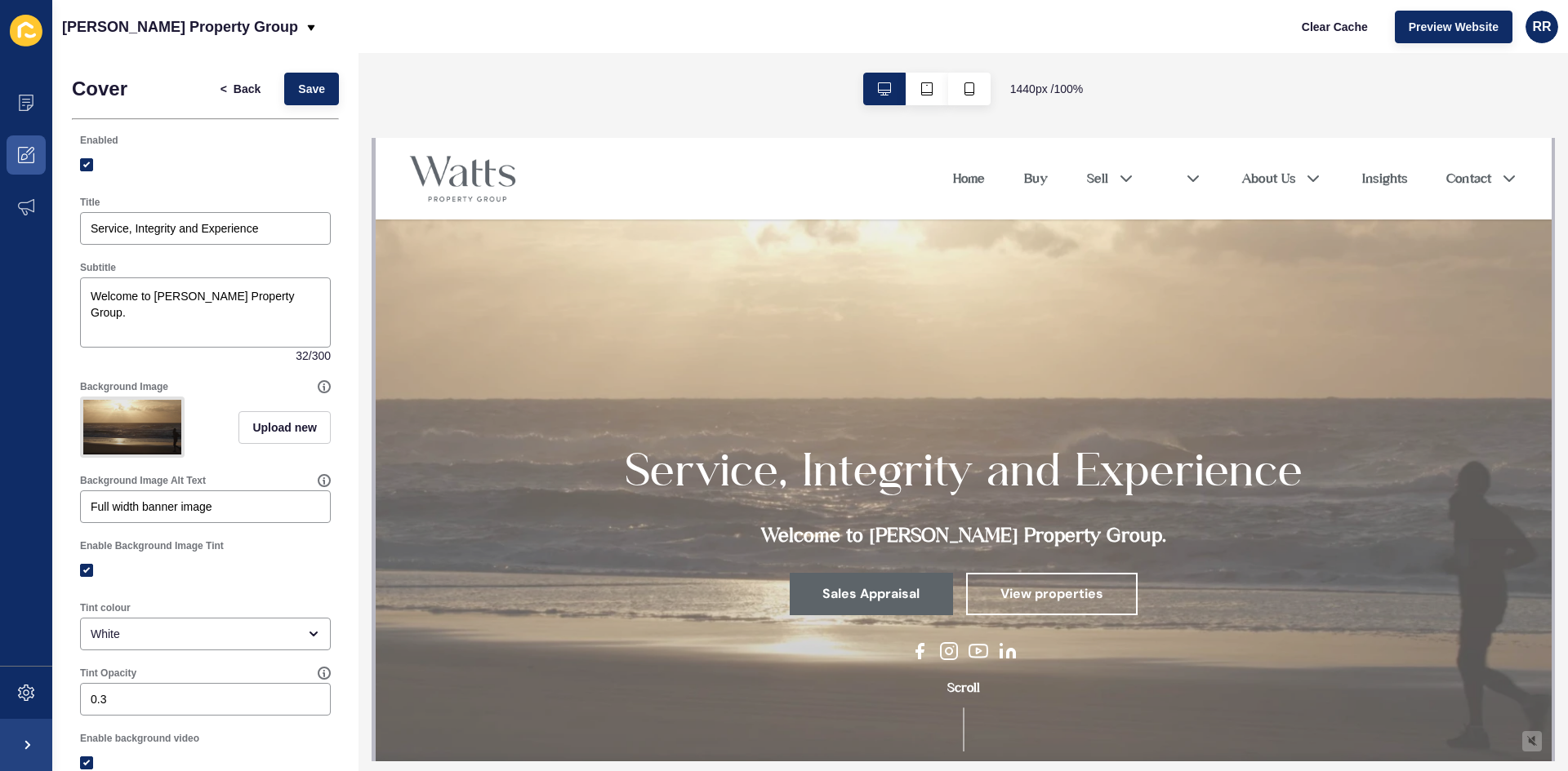
click at [145, 423] on img at bounding box center [133, 427] width 98 height 54
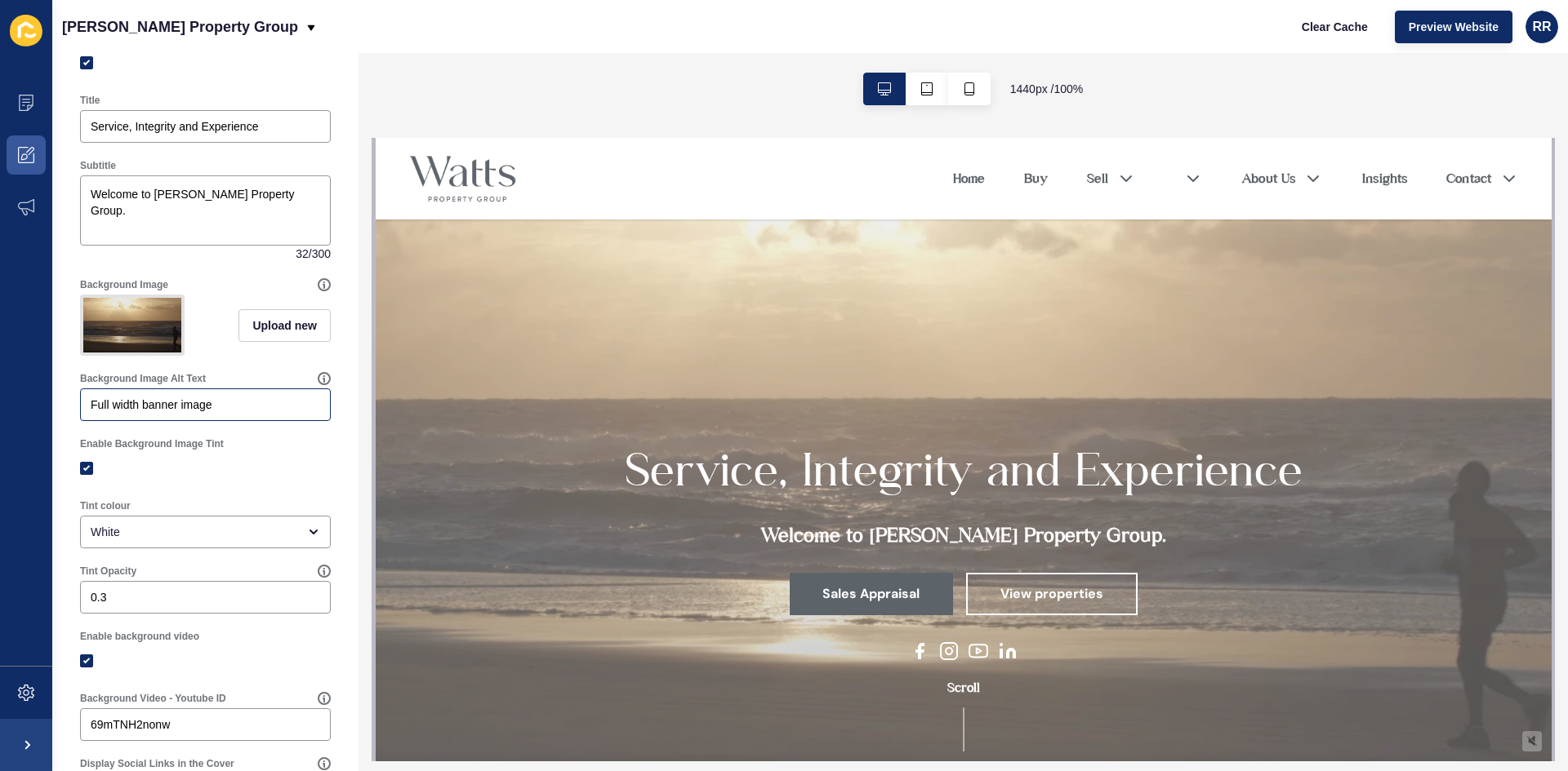
scroll to position [245, 0]
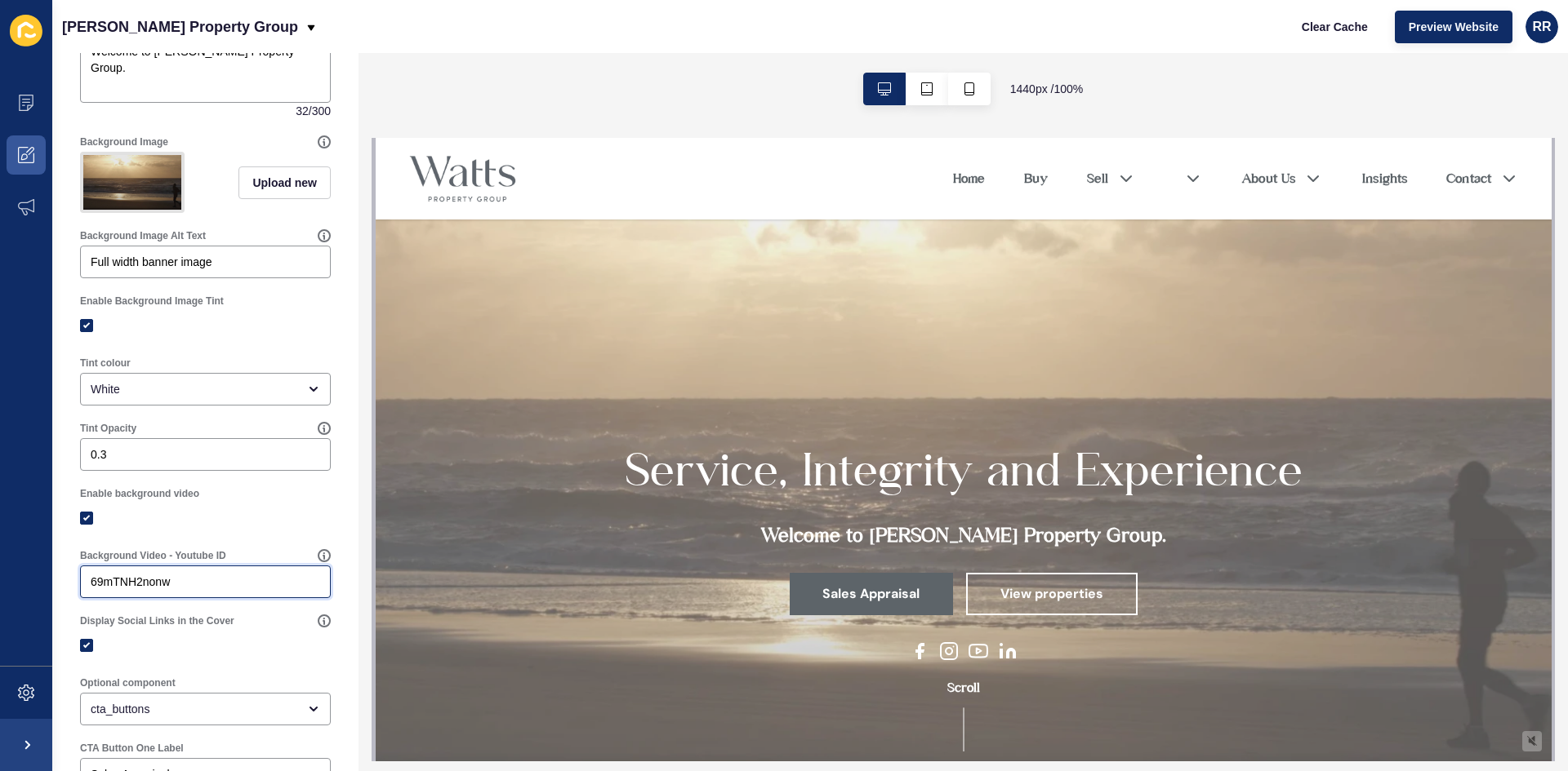
click at [174, 589] on input "69mTNH2nonw" at bounding box center [205, 581] width 230 height 16
click at [175, 587] on input "69mTNH2nonw" at bounding box center [205, 581] width 230 height 16
click at [244, 525] on div at bounding box center [205, 517] width 251 height 15
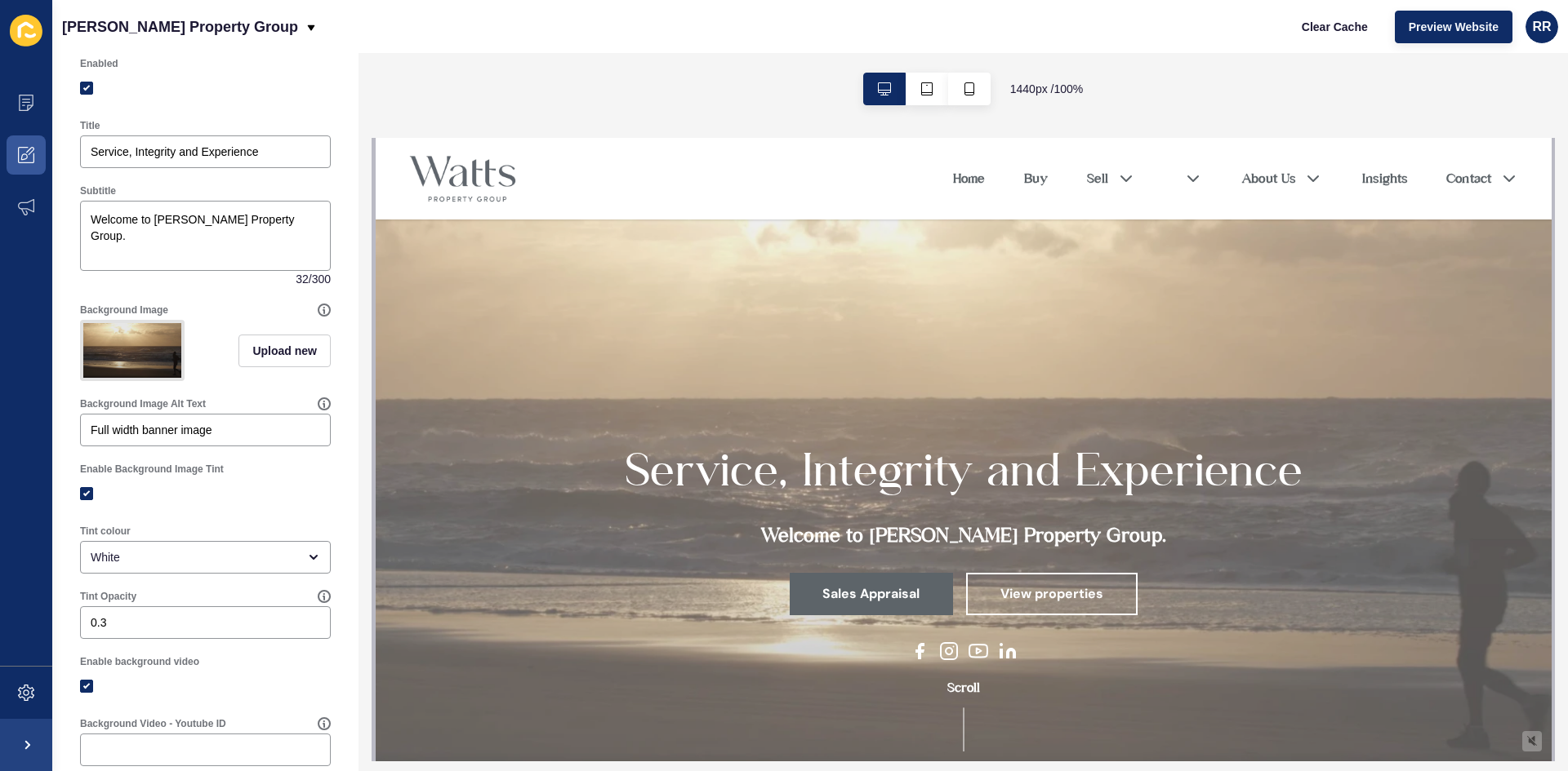
scroll to position [0, 0]
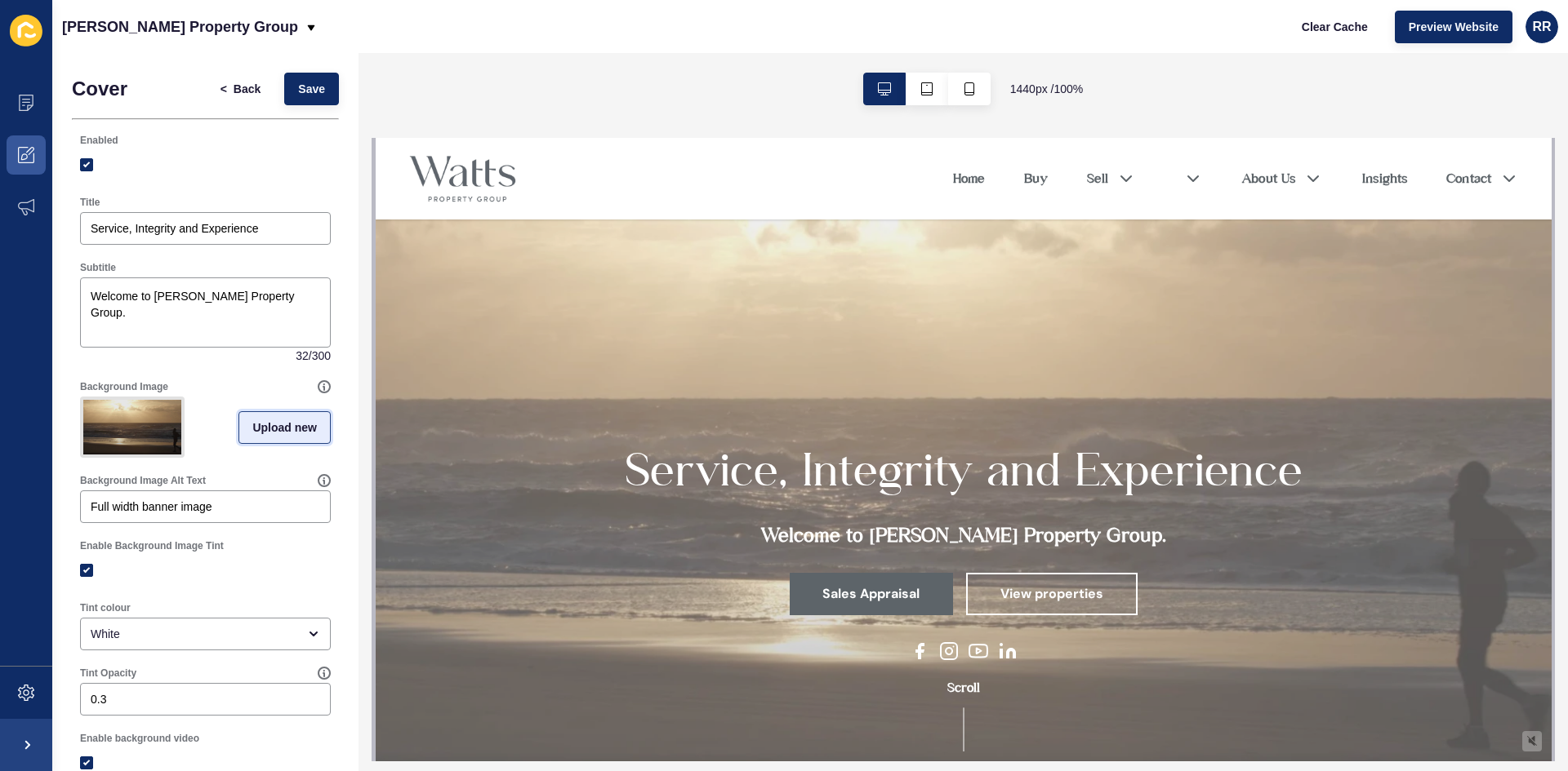
click at [269, 436] on span "Upload new" at bounding box center [284, 427] width 65 height 16
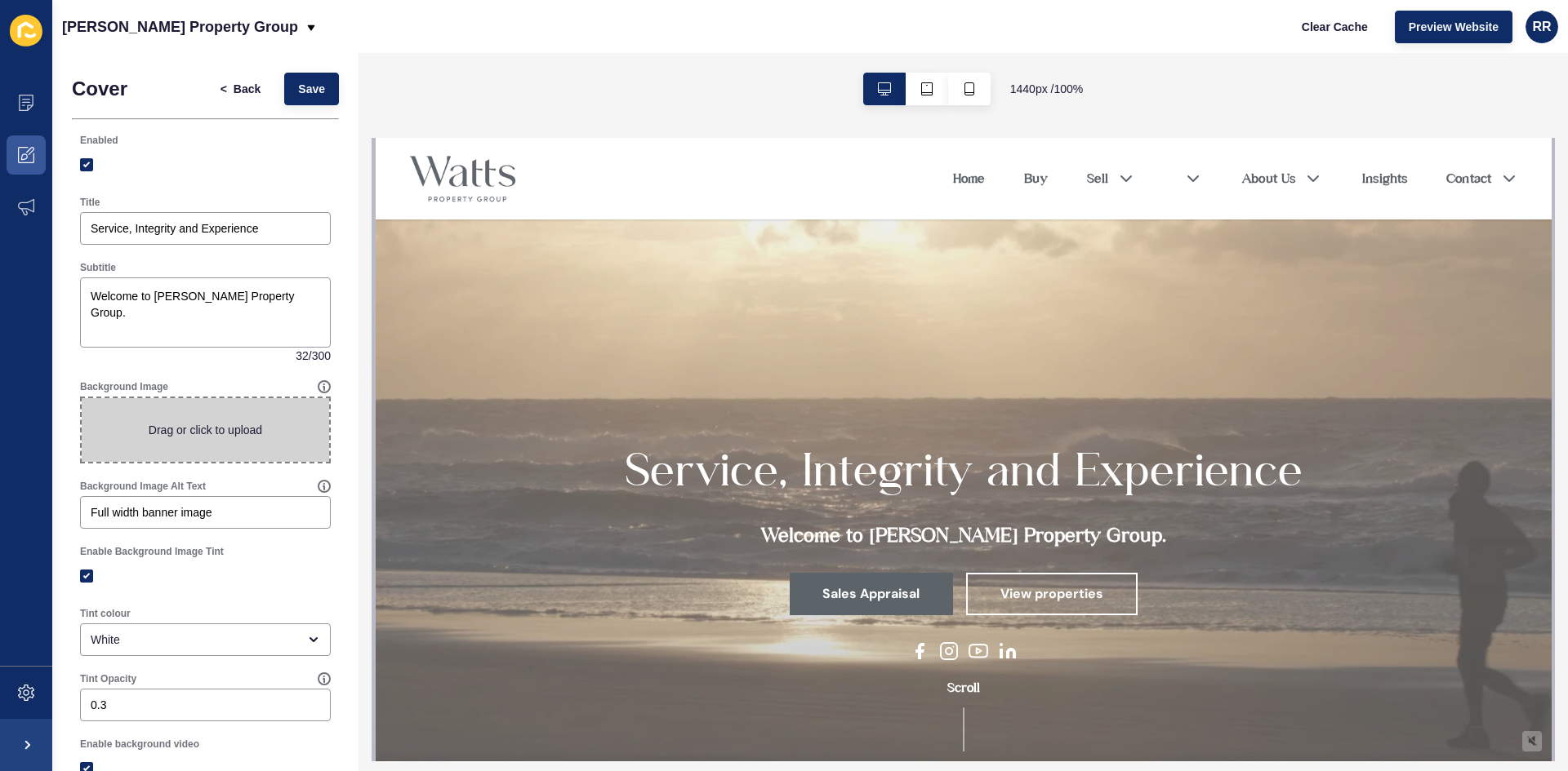
click at [269, 436] on span at bounding box center [205, 430] width 248 height 64
click at [82, 398] on input "Drag or click to upload" at bounding box center [82, 398] width 0 height 0
type input "C:\fakepath\Untitled design.png"
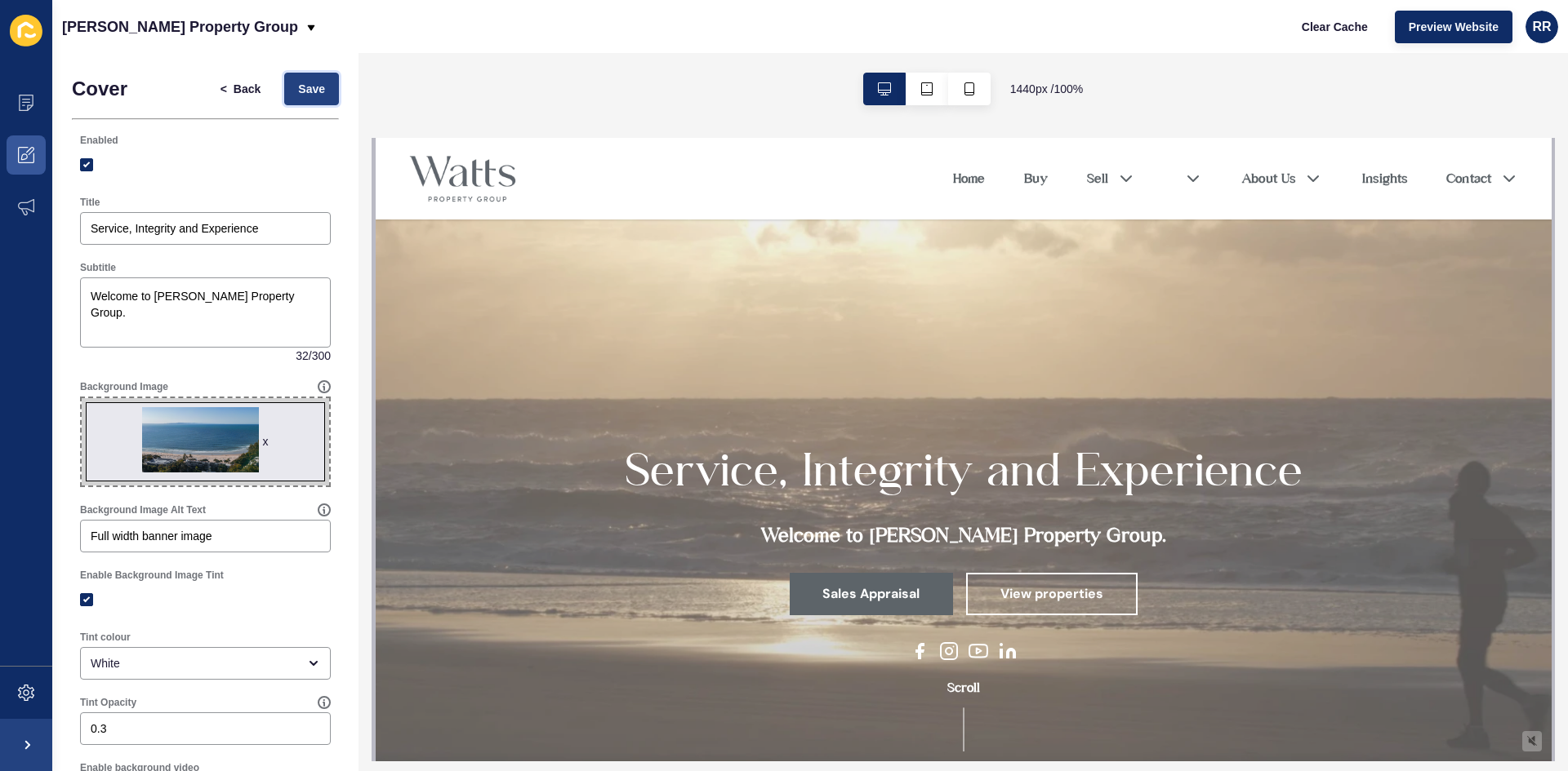
click at [288, 79] on button "Save" at bounding box center [311, 89] width 54 height 33
click at [234, 85] on span "Back" at bounding box center [247, 89] width 27 height 16
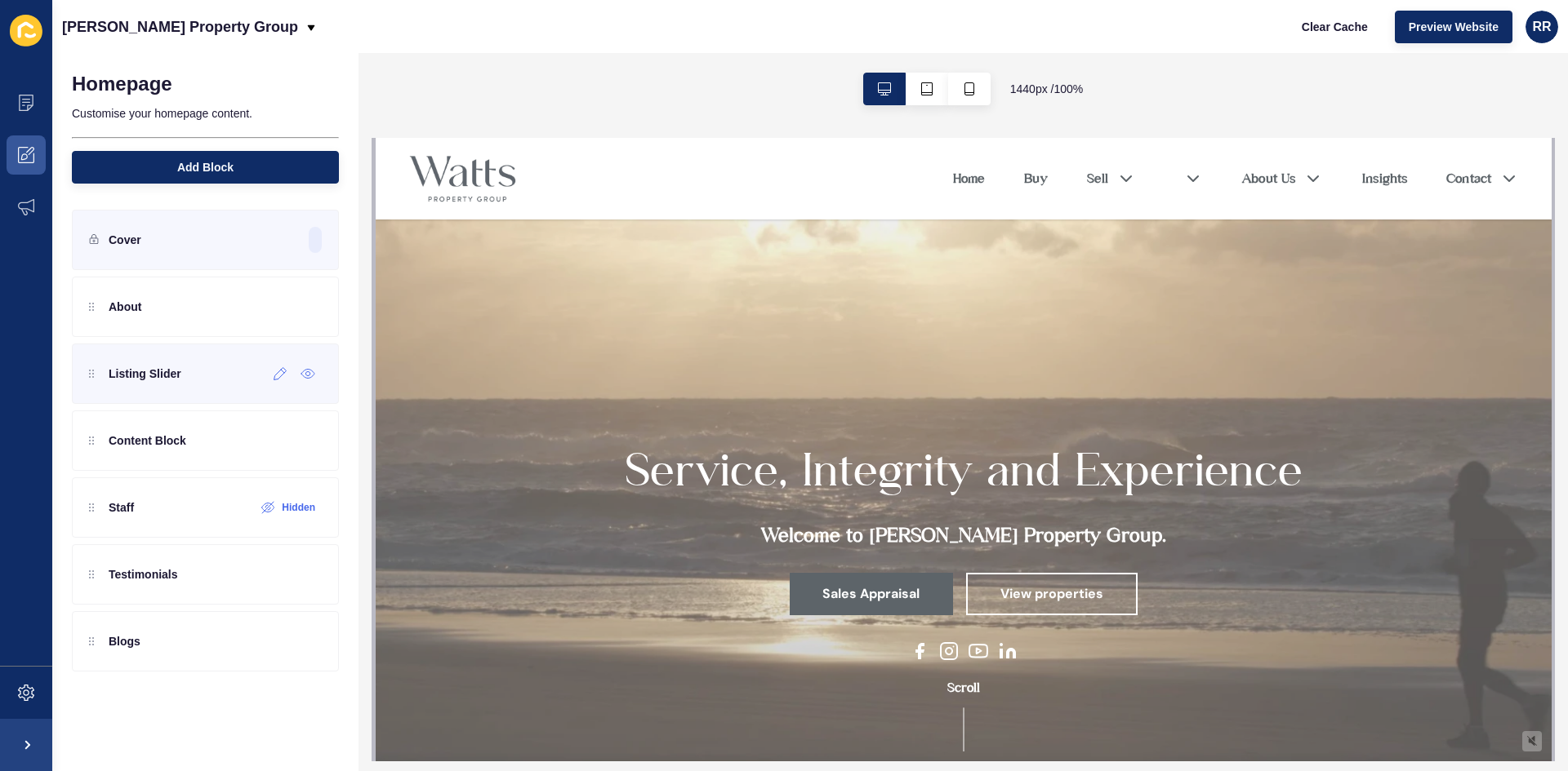
click at [175, 384] on div "Listing Slider" at bounding box center [135, 373] width 92 height 26
click at [279, 371] on icon at bounding box center [280, 373] width 14 height 13
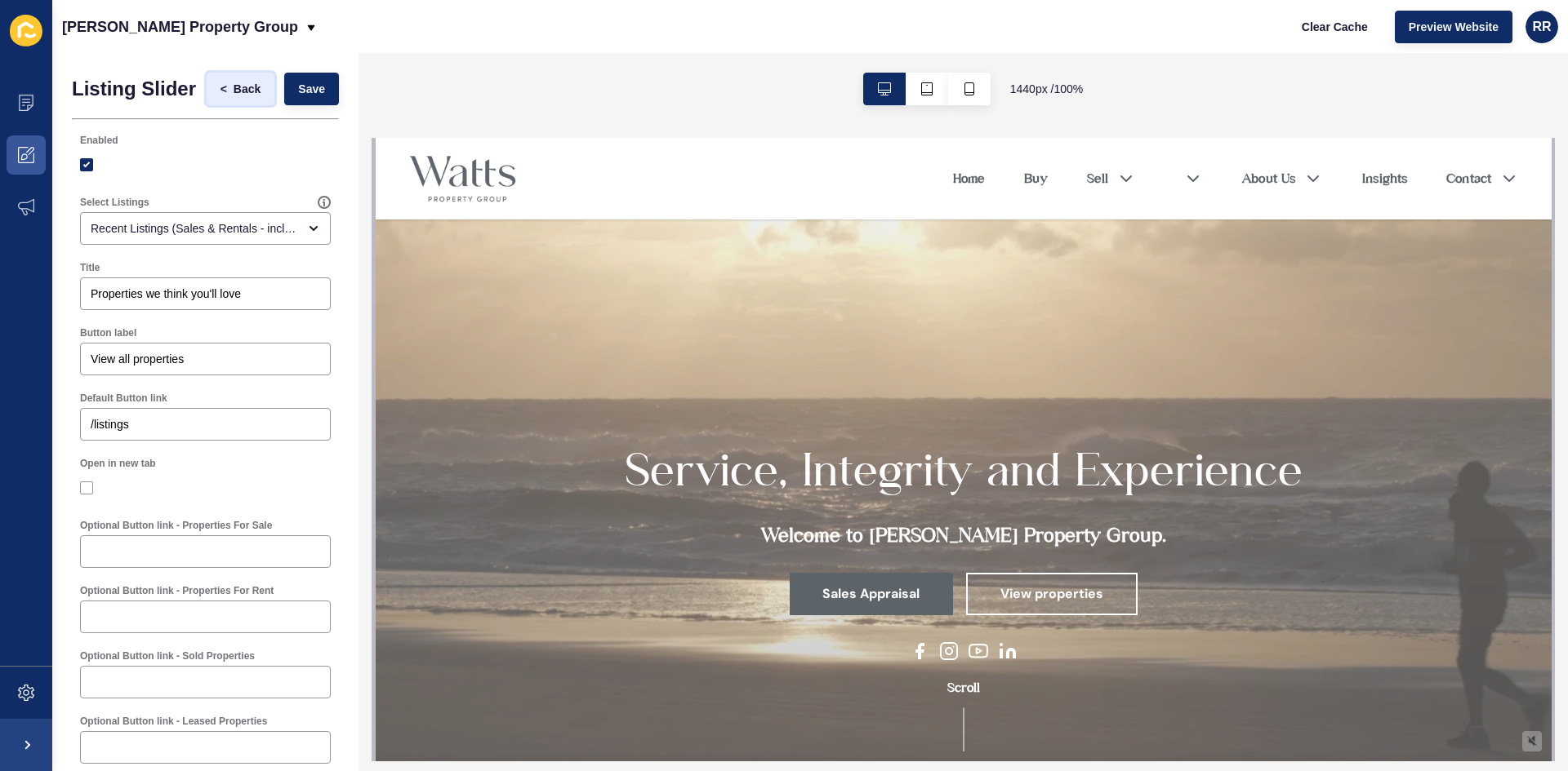
click at [247, 97] on span "Back" at bounding box center [247, 89] width 27 height 16
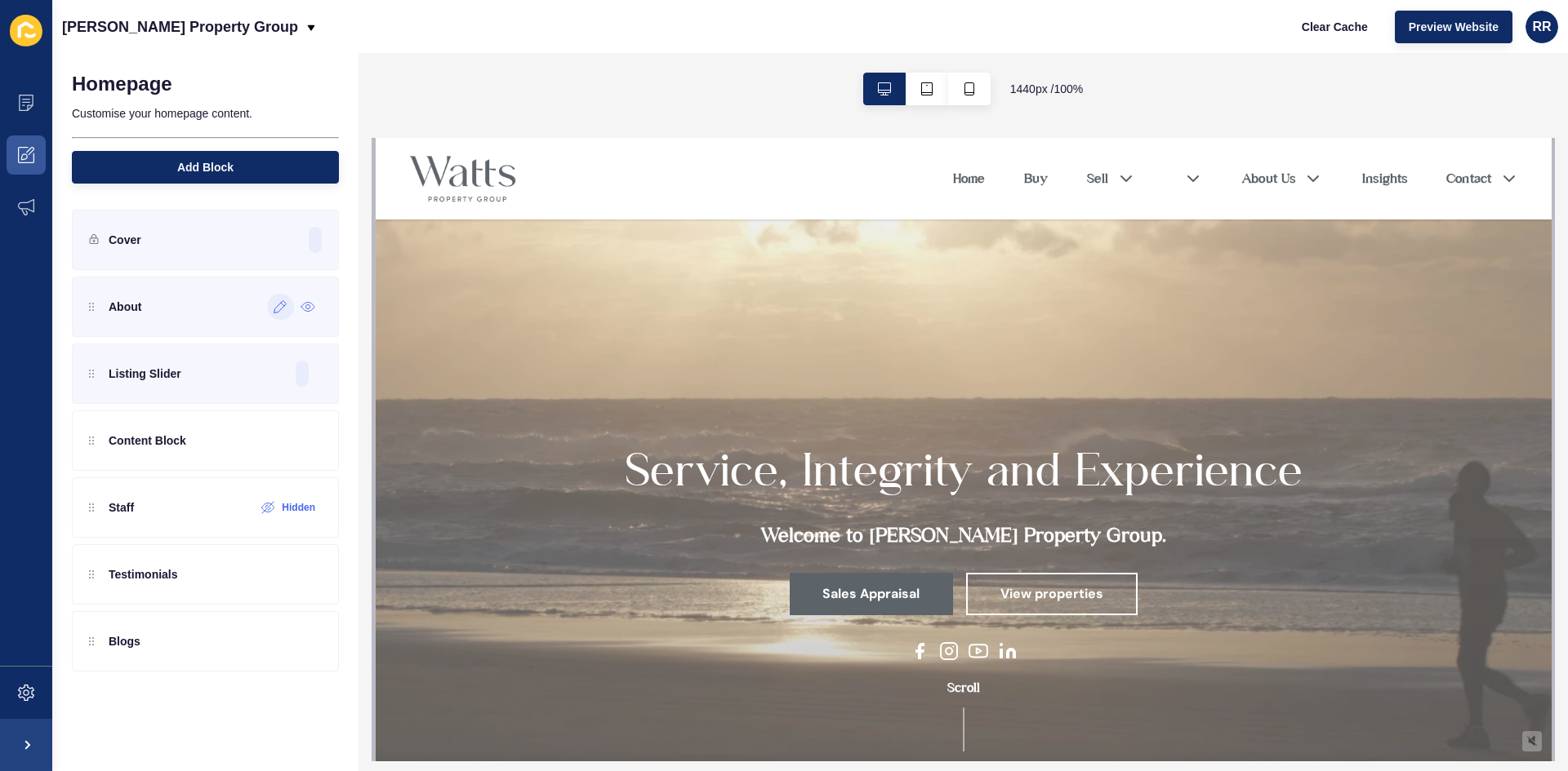
click at [274, 310] on icon at bounding box center [280, 306] width 14 height 13
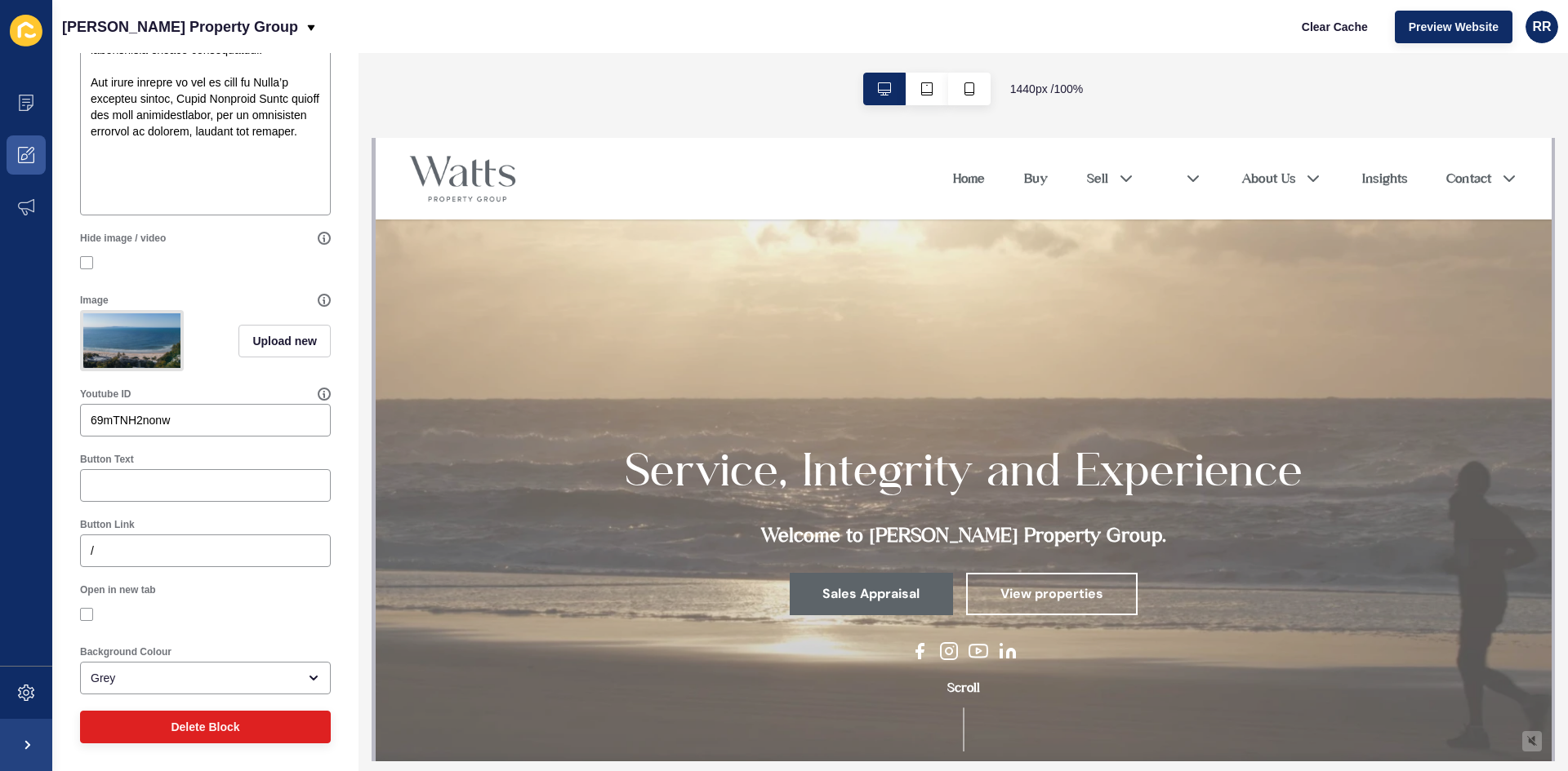
scroll to position [830, 0]
click at [252, 333] on span "Upload new" at bounding box center [284, 341] width 65 height 16
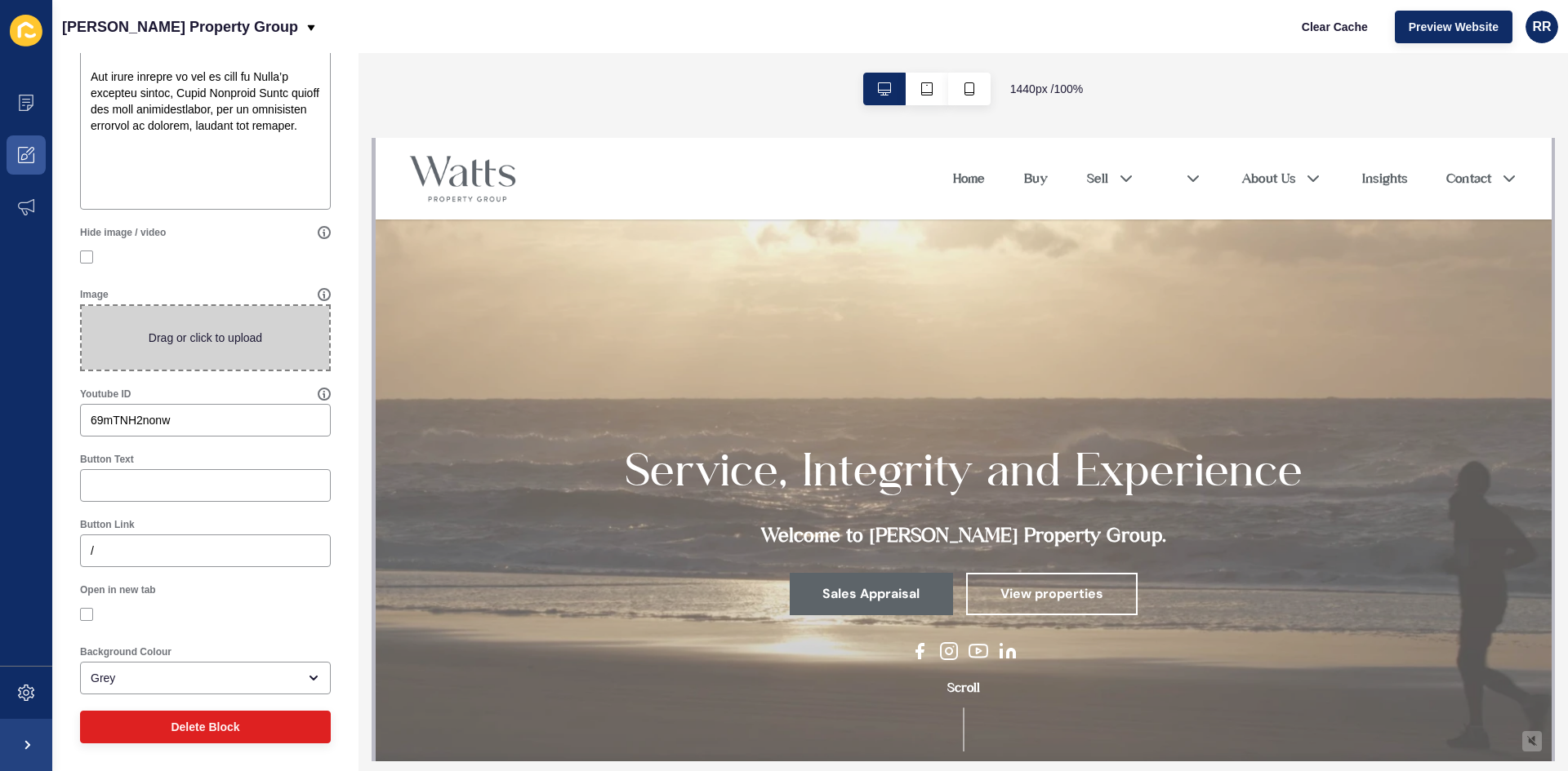
scroll to position [824, 0]
click at [229, 382] on div "Youtube ID 69mTNH2nonw" at bounding box center [205, 412] width 267 height 66
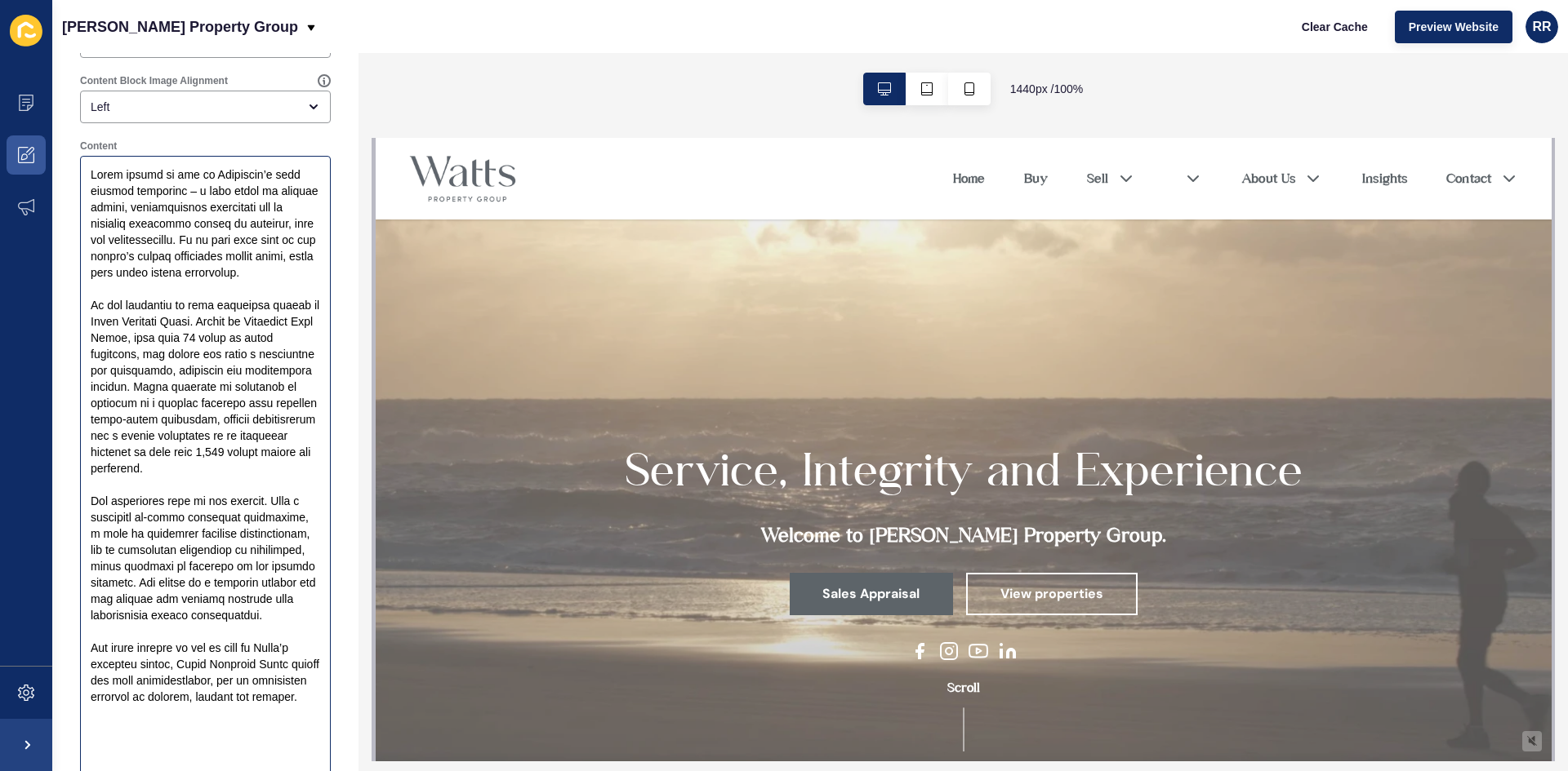
scroll to position [0, 0]
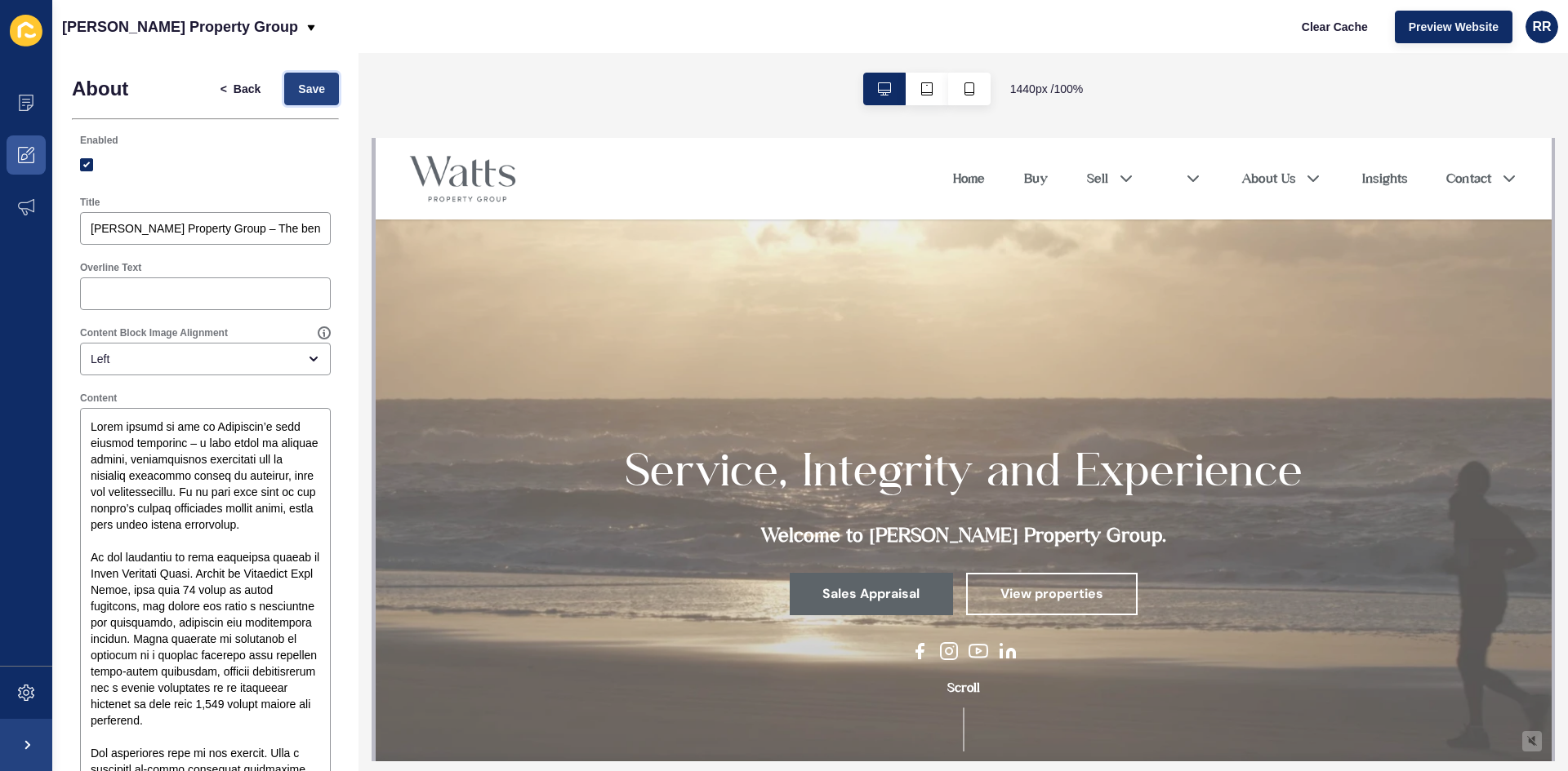
click at [307, 90] on span "Save" at bounding box center [311, 89] width 27 height 16
drag, startPoint x: 323, startPoint y: 80, endPoint x: 423, endPoint y: 114, distance: 105.6
click at [323, 80] on button "Save" at bounding box center [311, 89] width 54 height 33
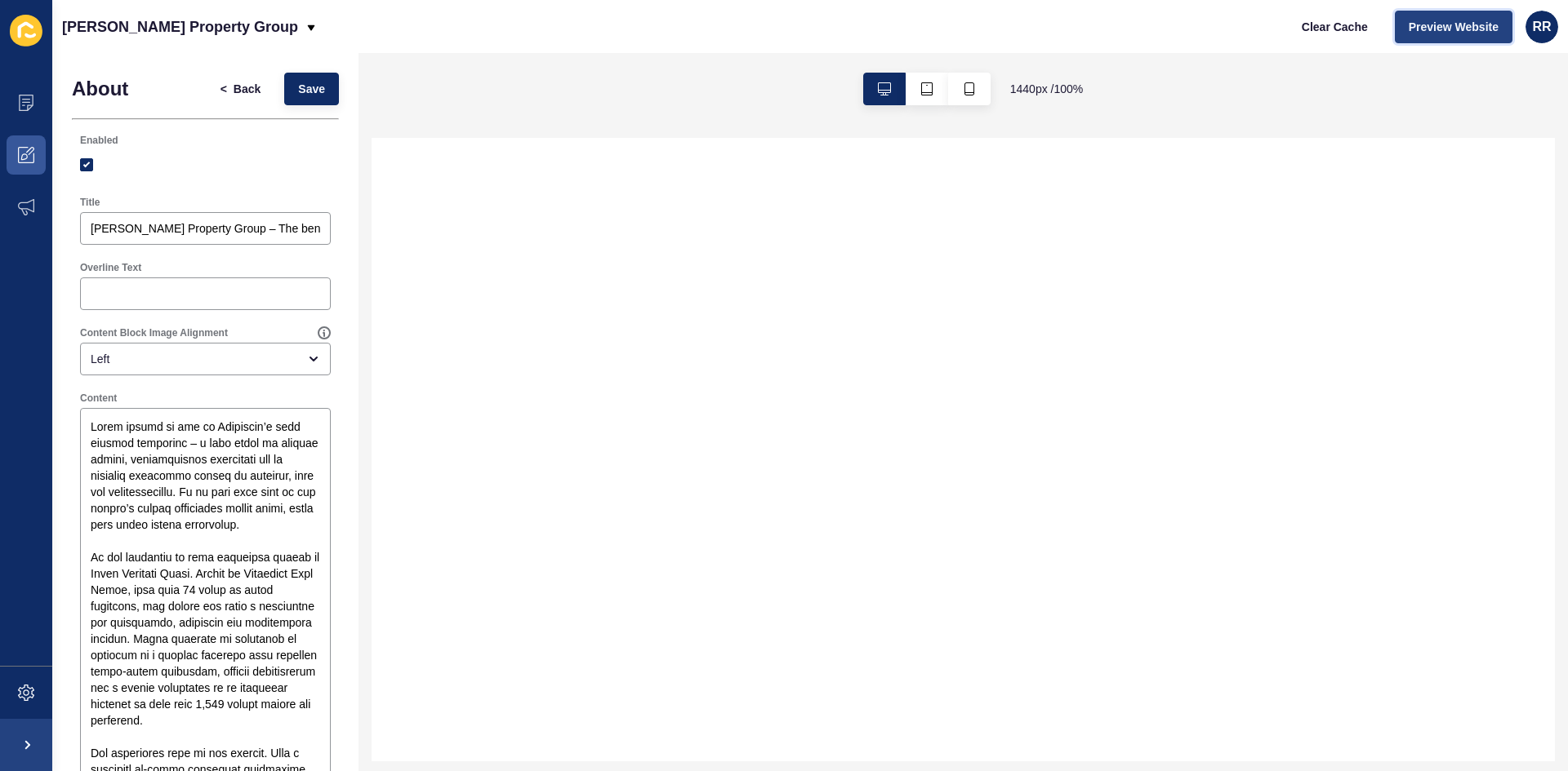
click at [1452, 37] on button "Preview Website" at bounding box center [1453, 27] width 117 height 33
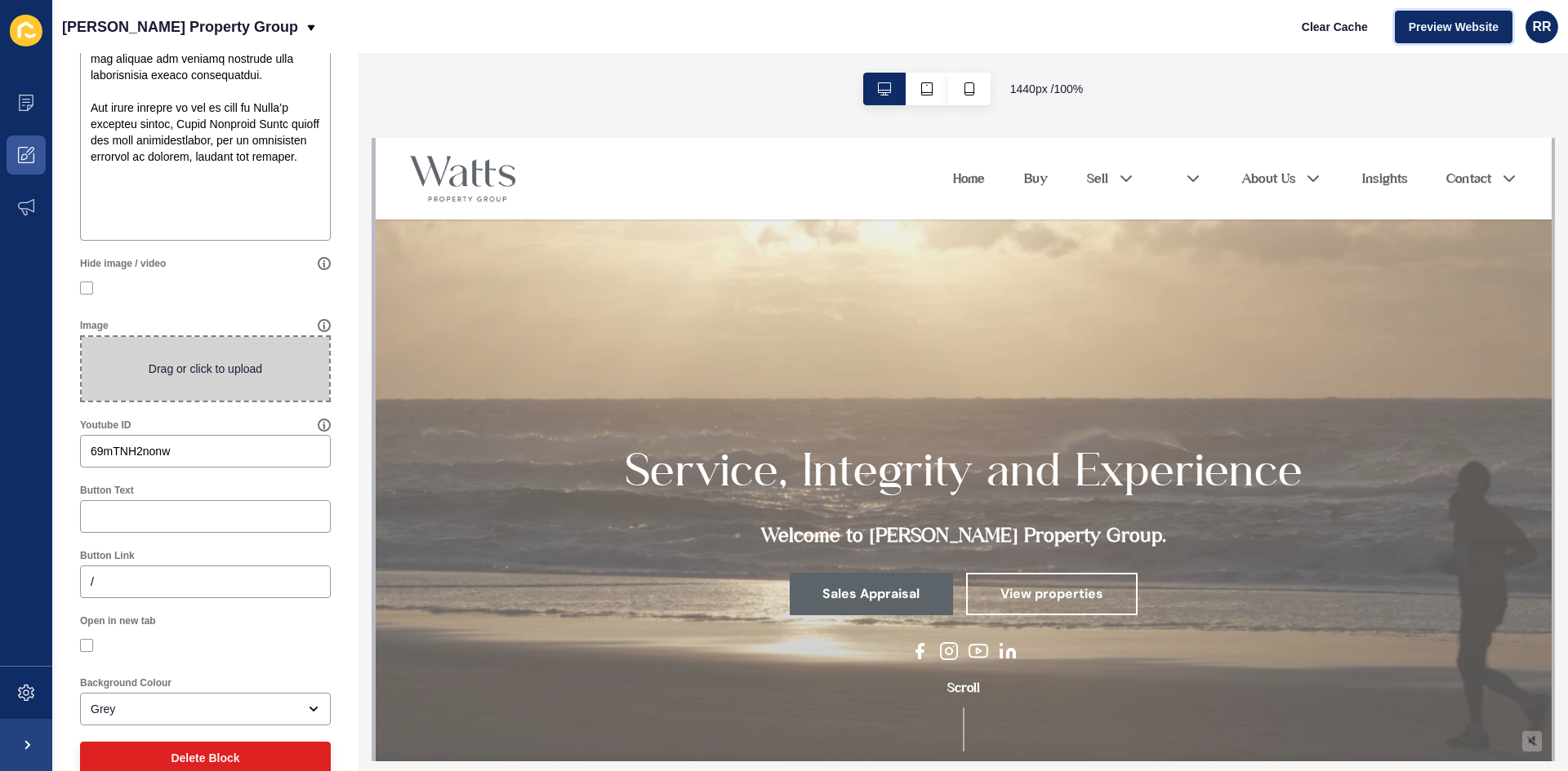
scroll to position [816, 0]
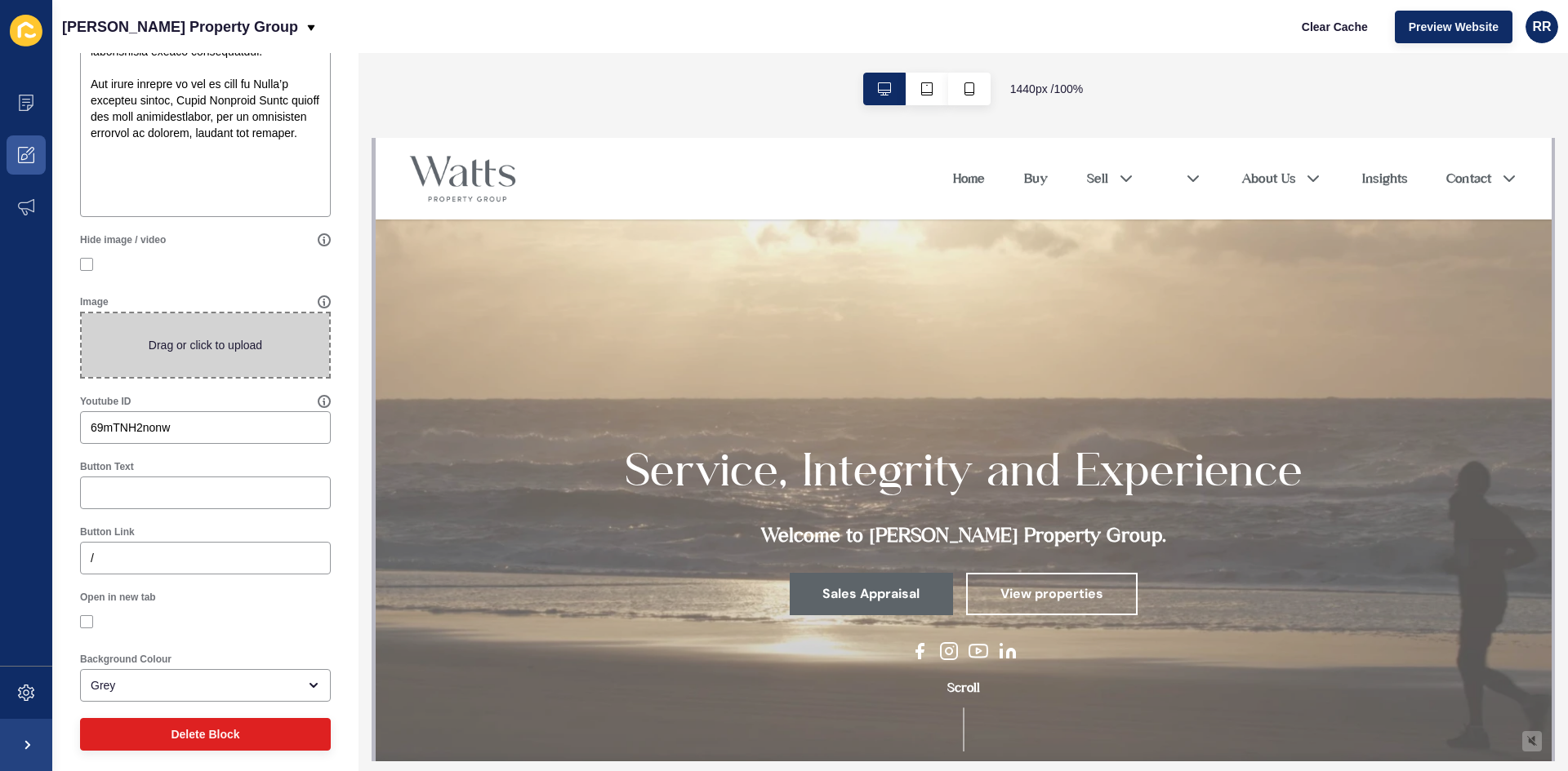
click at [182, 329] on span at bounding box center [205, 345] width 248 height 64
click at [82, 313] on input "Drag or click to upload" at bounding box center [82, 313] width 0 height 0
type input "C:\fakepath\Untitled design.png"
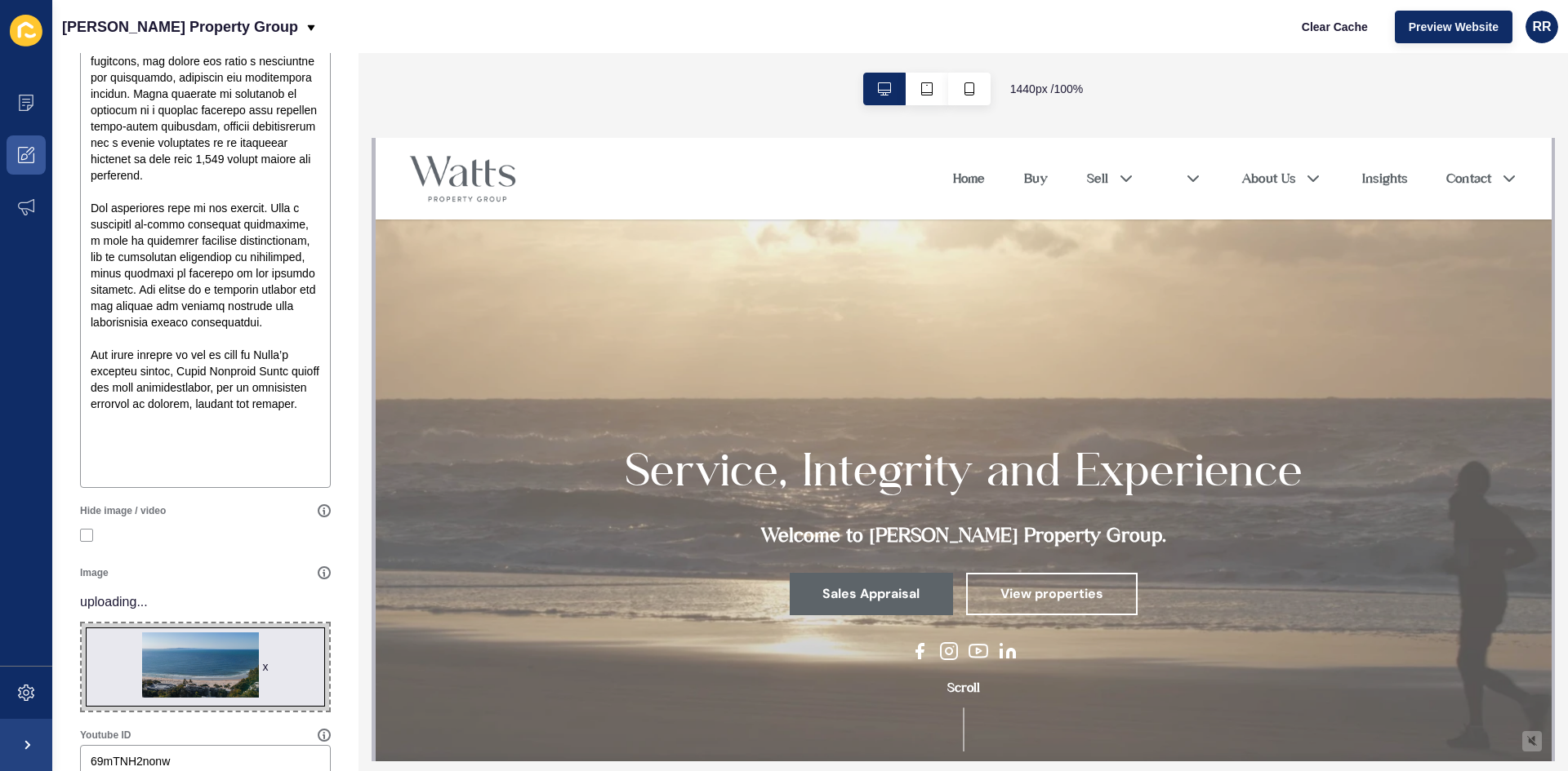
scroll to position [723, 0]
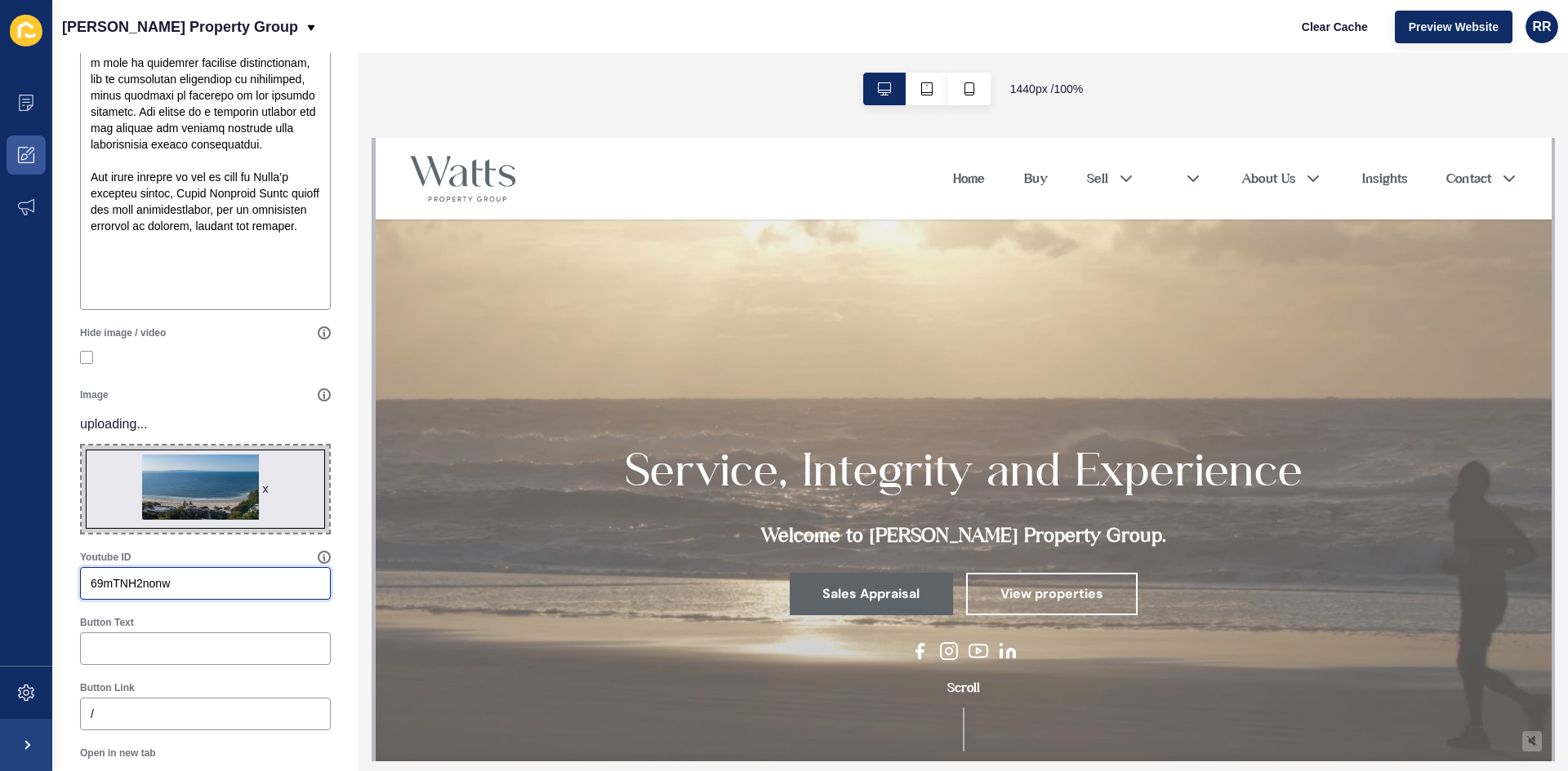
click at [123, 576] on input "69mTNH2nonw" at bounding box center [205, 583] width 230 height 16
click at [123, 576] on div "Enabled Title Watts Property Group – The benchmark in Noosa luxury real estate.…" at bounding box center [205, 134] width 267 height 1464
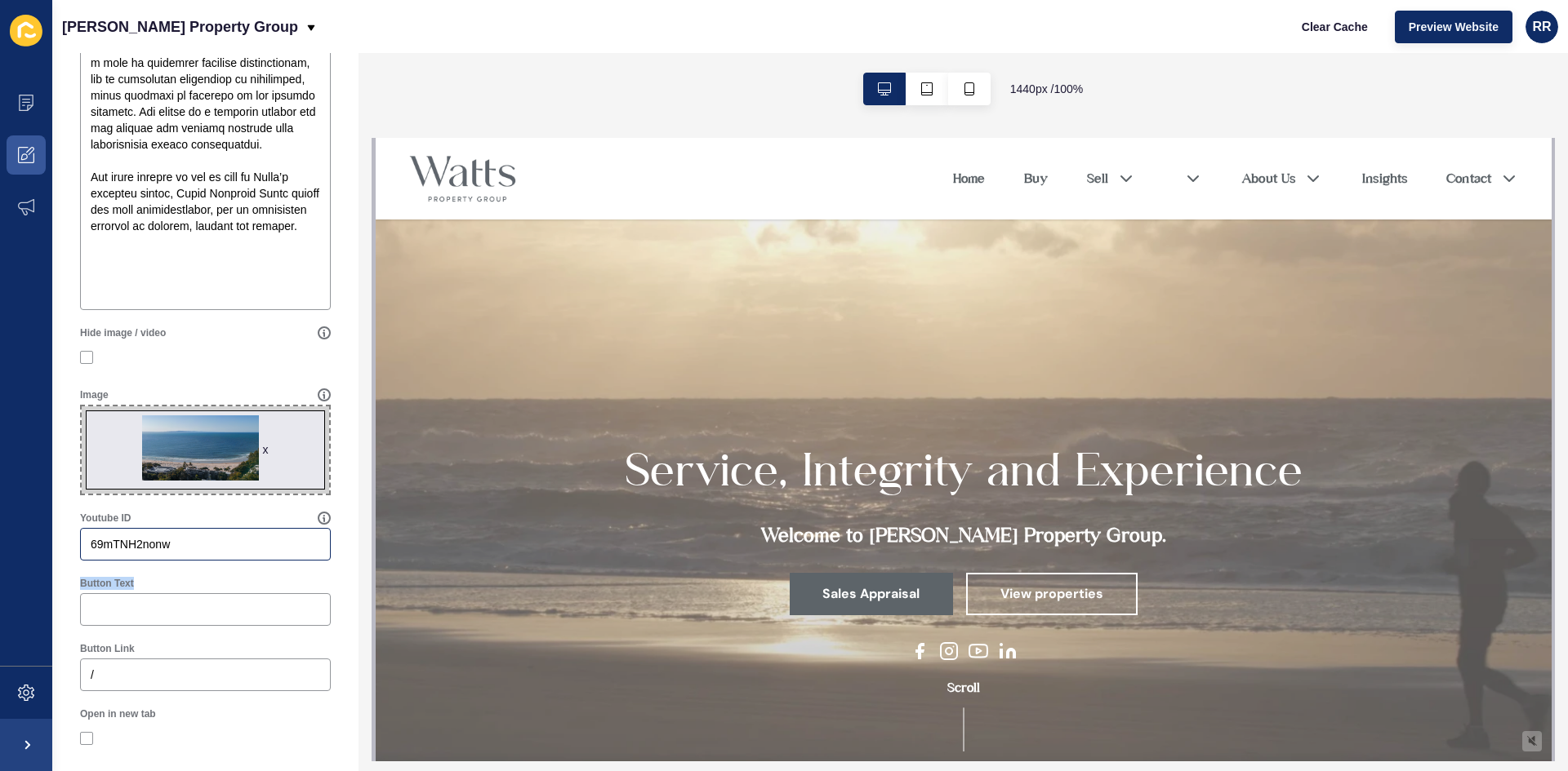
click at [123, 577] on label "Button Text" at bounding box center [107, 583] width 54 height 13
click at [123, 601] on input "Button Text" at bounding box center [205, 609] width 230 height 16
click at [127, 548] on input "69mTNH2nonw" at bounding box center [205, 544] width 230 height 16
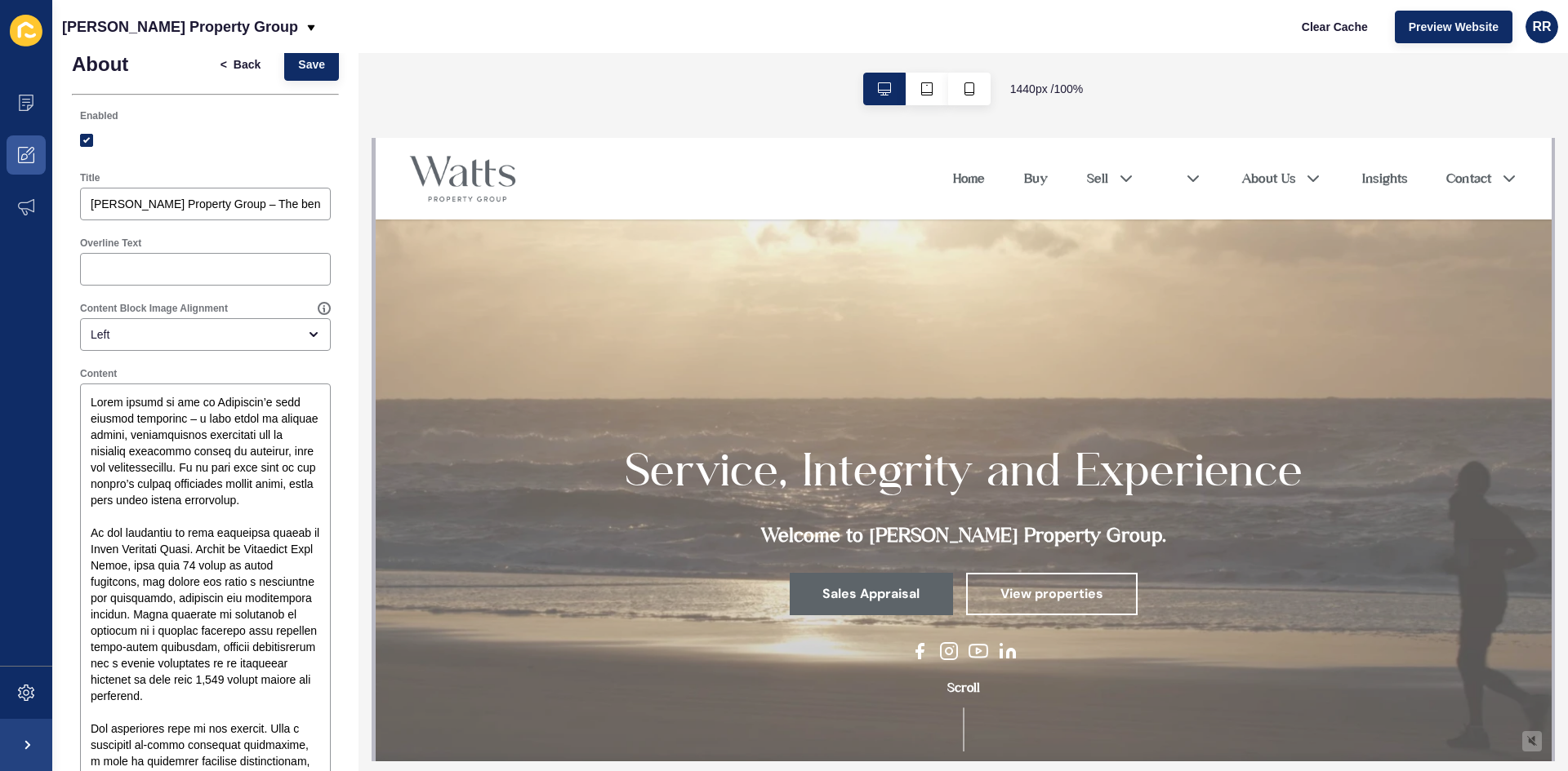
scroll to position [0, 0]
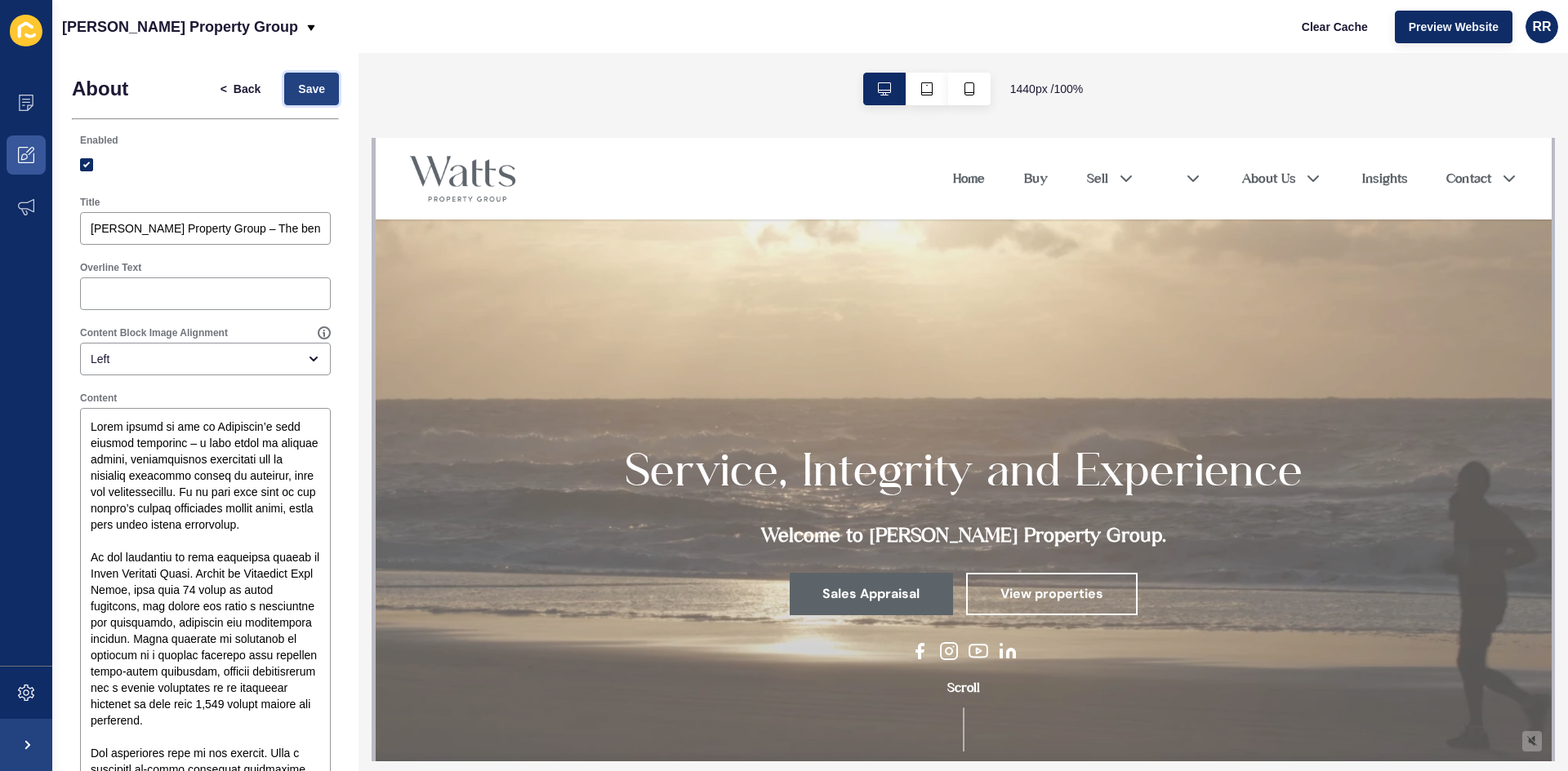
click at [318, 87] on button "Save" at bounding box center [311, 89] width 54 height 33
click at [236, 86] on span "Back" at bounding box center [247, 89] width 27 height 16
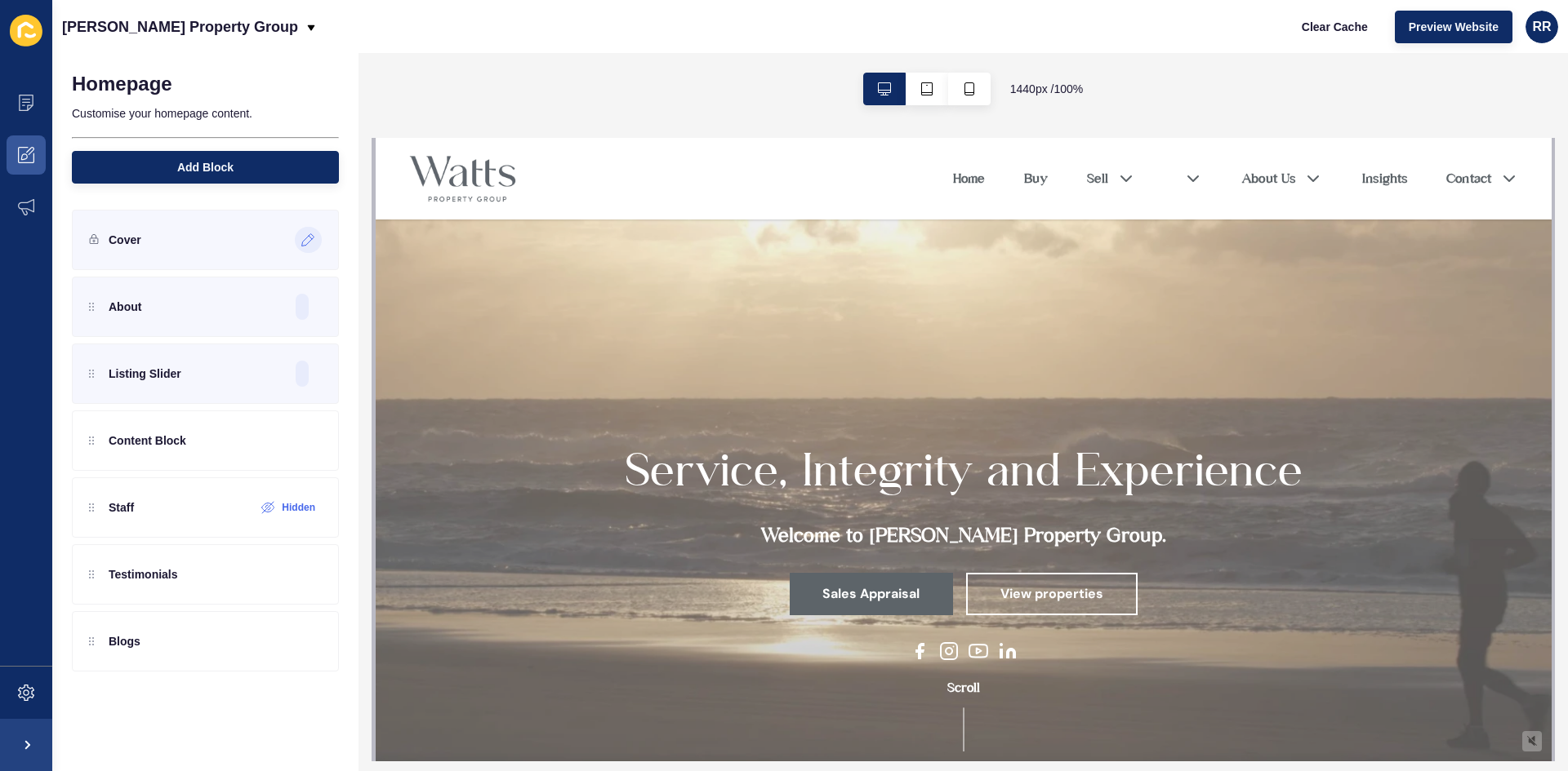
click at [178, 229] on div "Cover" at bounding box center [205, 240] width 267 height 60
click at [303, 235] on icon at bounding box center [308, 240] width 14 height 13
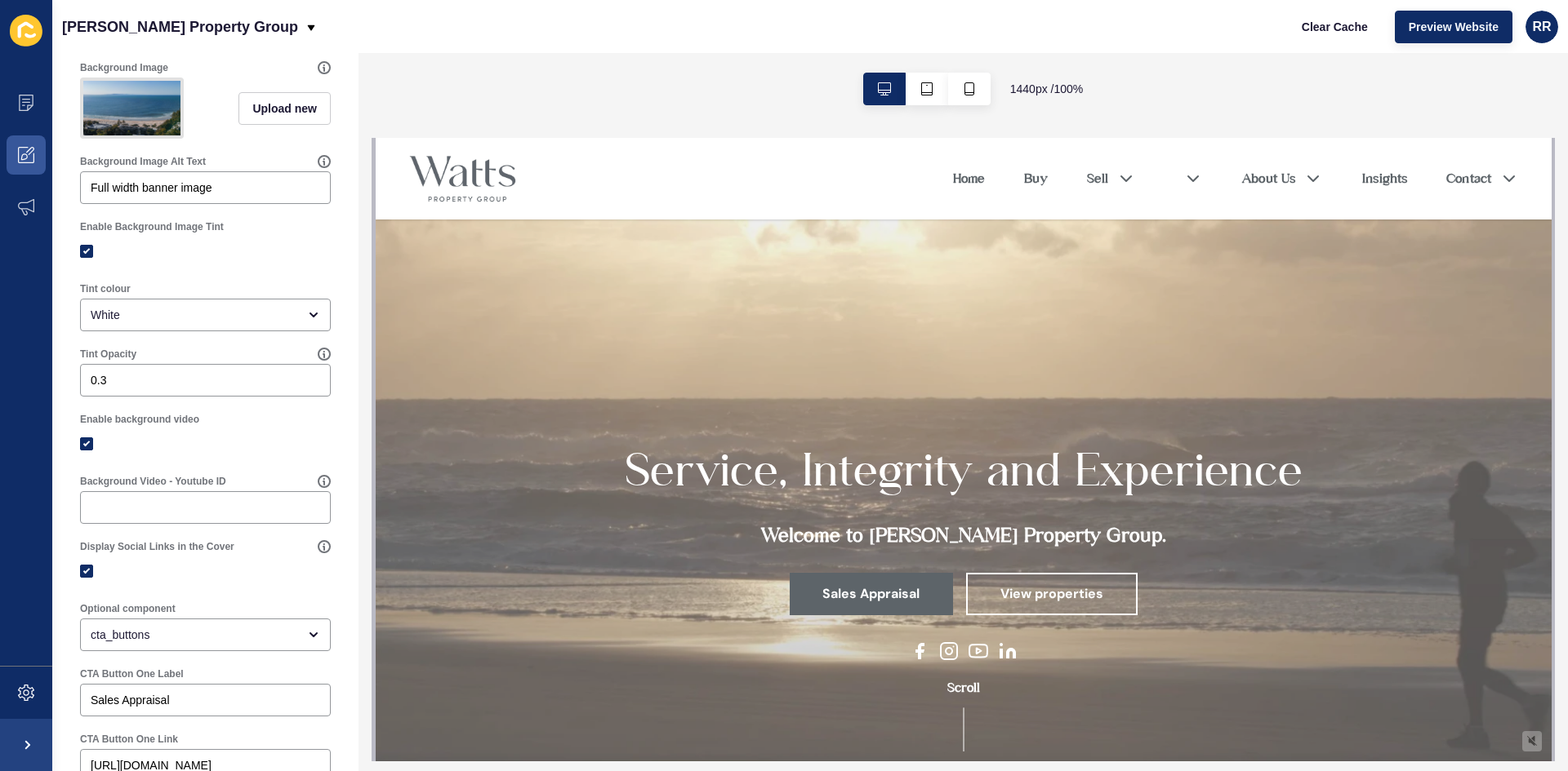
scroll to position [327, 0]
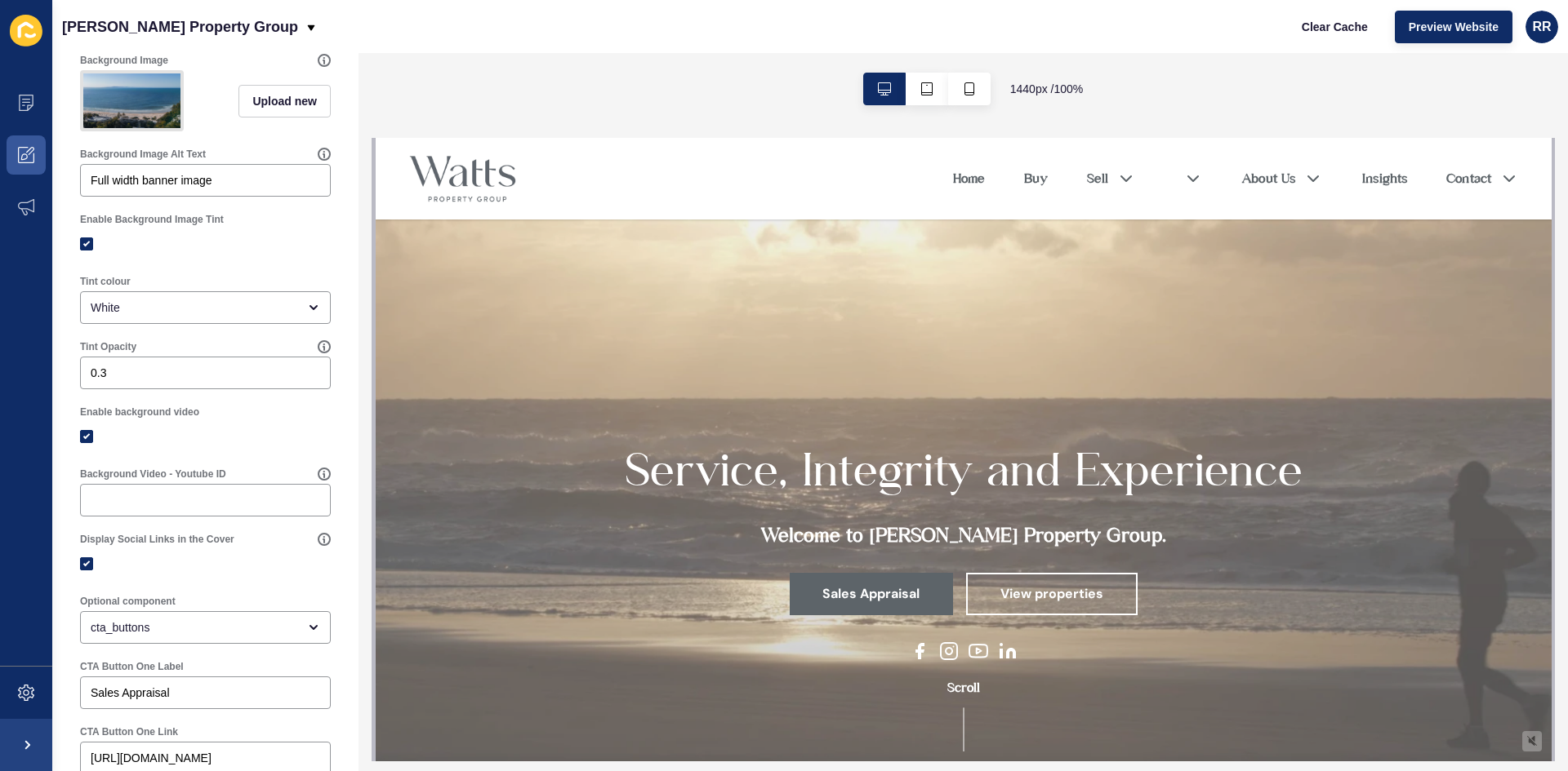
click at [173, 102] on img at bounding box center [132, 100] width 98 height 54
click at [124, 118] on img at bounding box center [132, 100] width 98 height 54
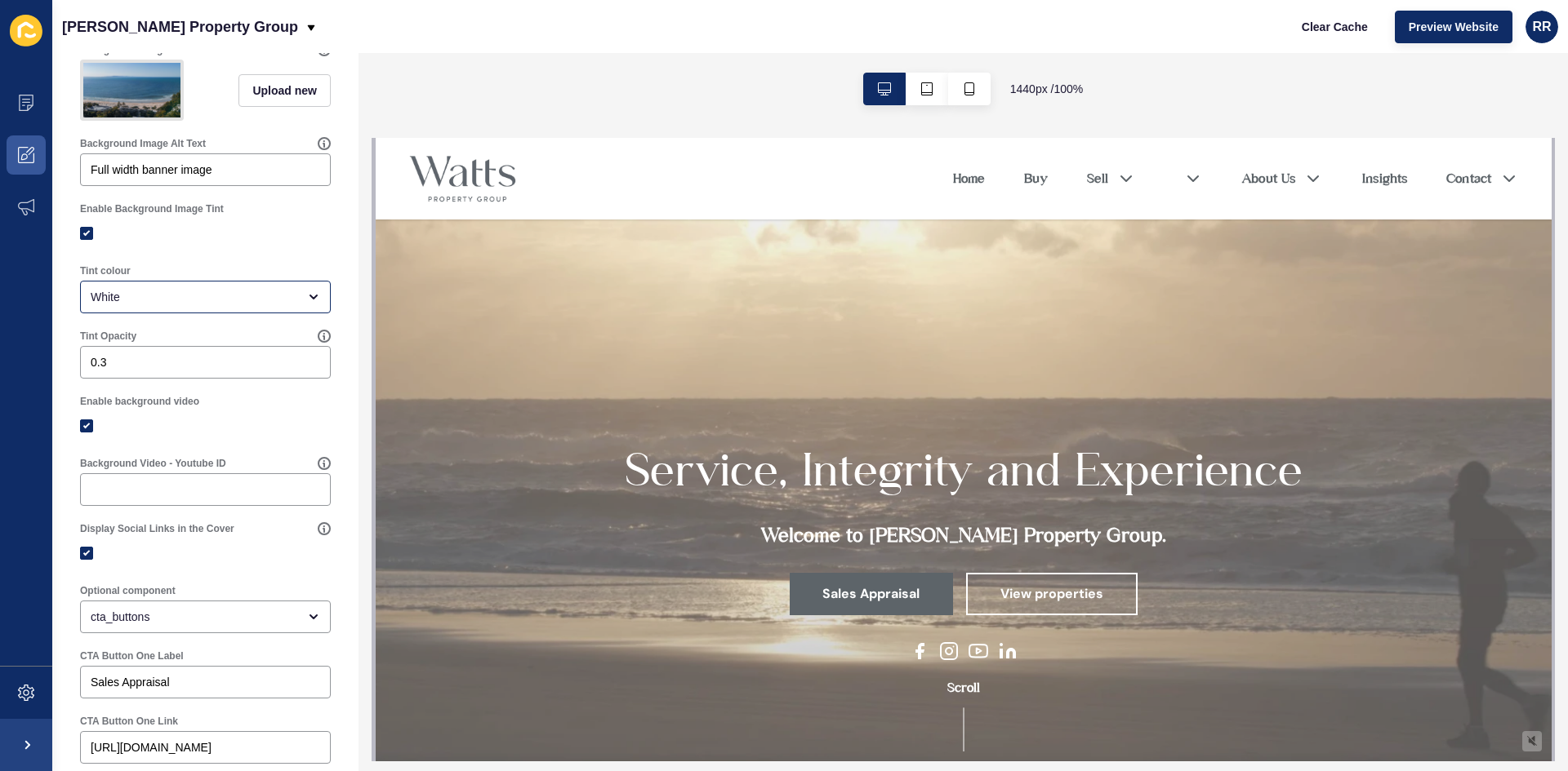
scroll to position [571, 0]
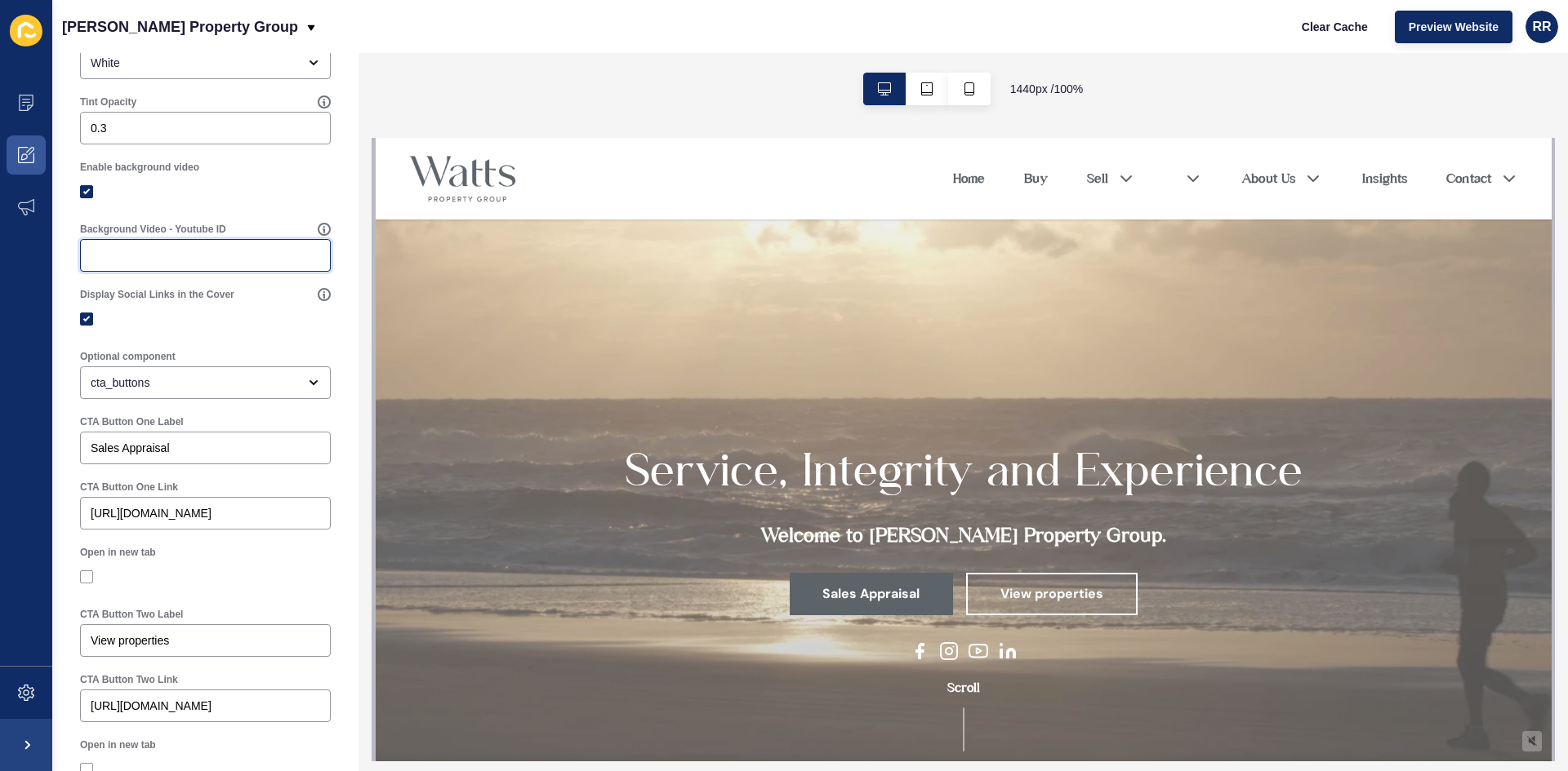
click at [147, 261] on input "Background Video - Youtube ID" at bounding box center [205, 255] width 230 height 16
paste input "69mTNH2nonw"
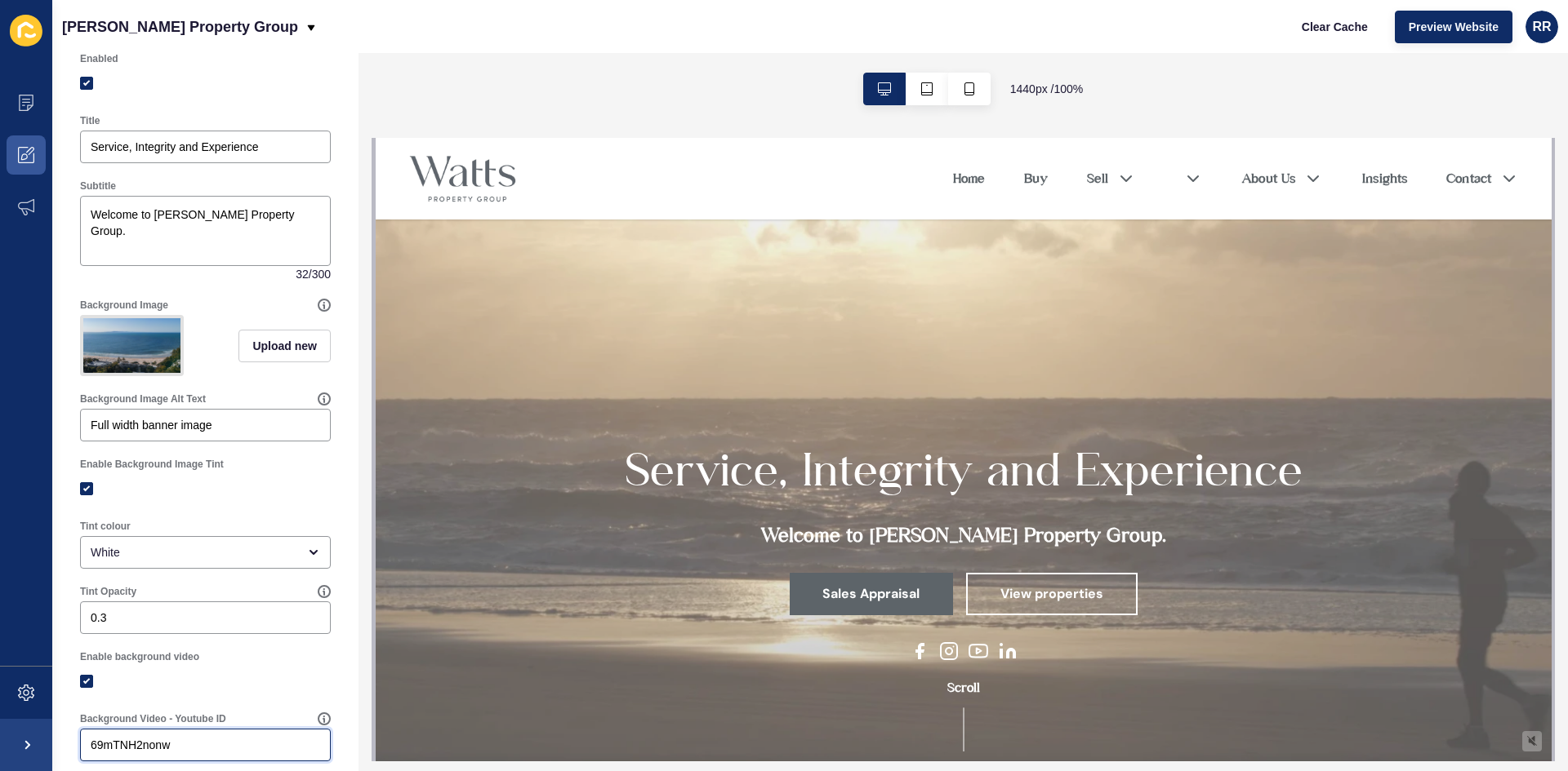
type input "69mTNH2nonw"
click at [124, 353] on img at bounding box center [132, 345] width 98 height 54
click at [145, 334] on img at bounding box center [132, 345] width 98 height 54
click at [263, 346] on span "Upload new" at bounding box center [284, 346] width 65 height 16
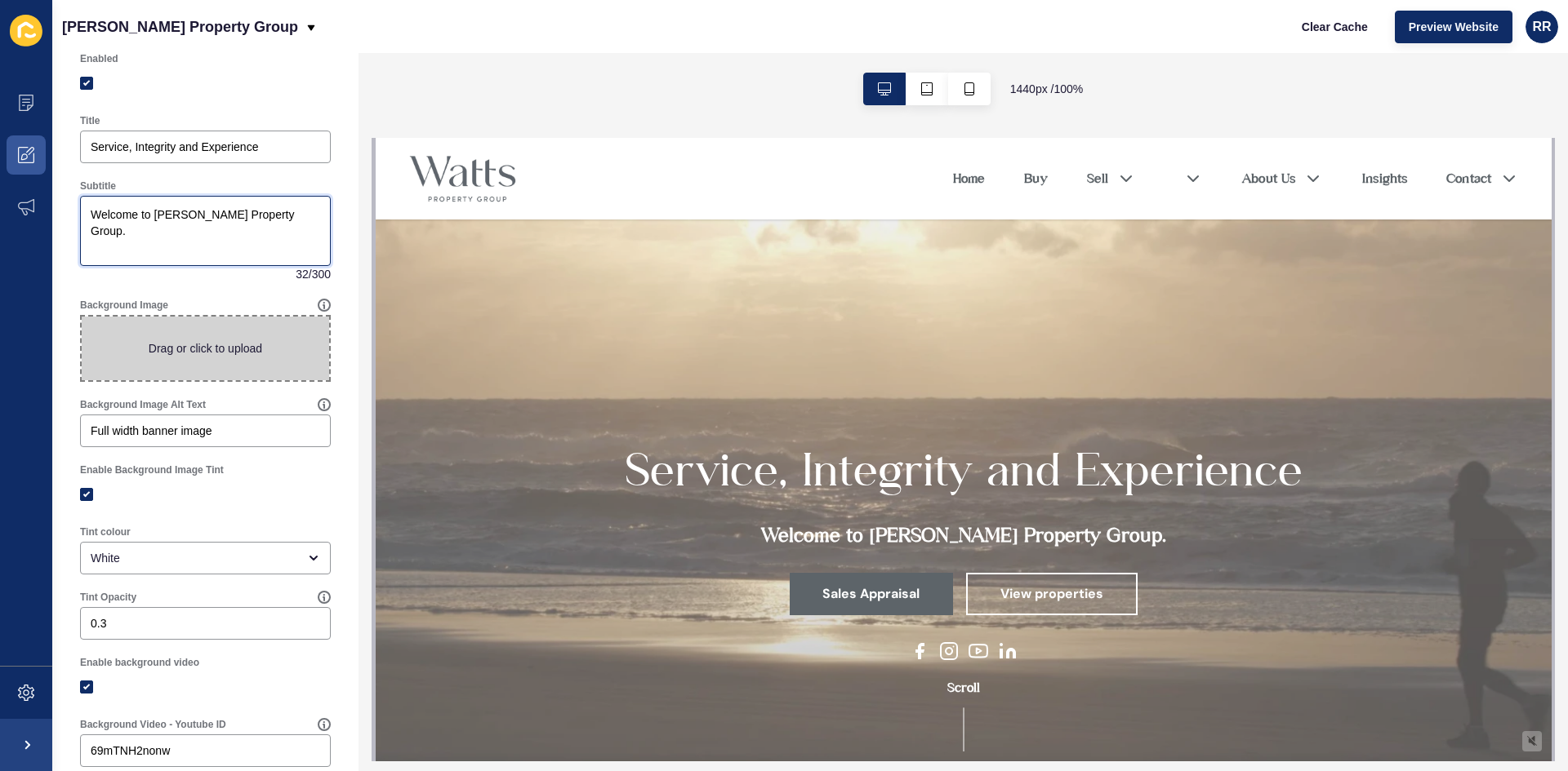
click at [208, 211] on textarea "Welcome to [PERSON_NAME] Property Group." at bounding box center [205, 231] width 246 height 66
click at [248, 151] on input "Service, Integrity and Experience" at bounding box center [205, 147] width 230 height 16
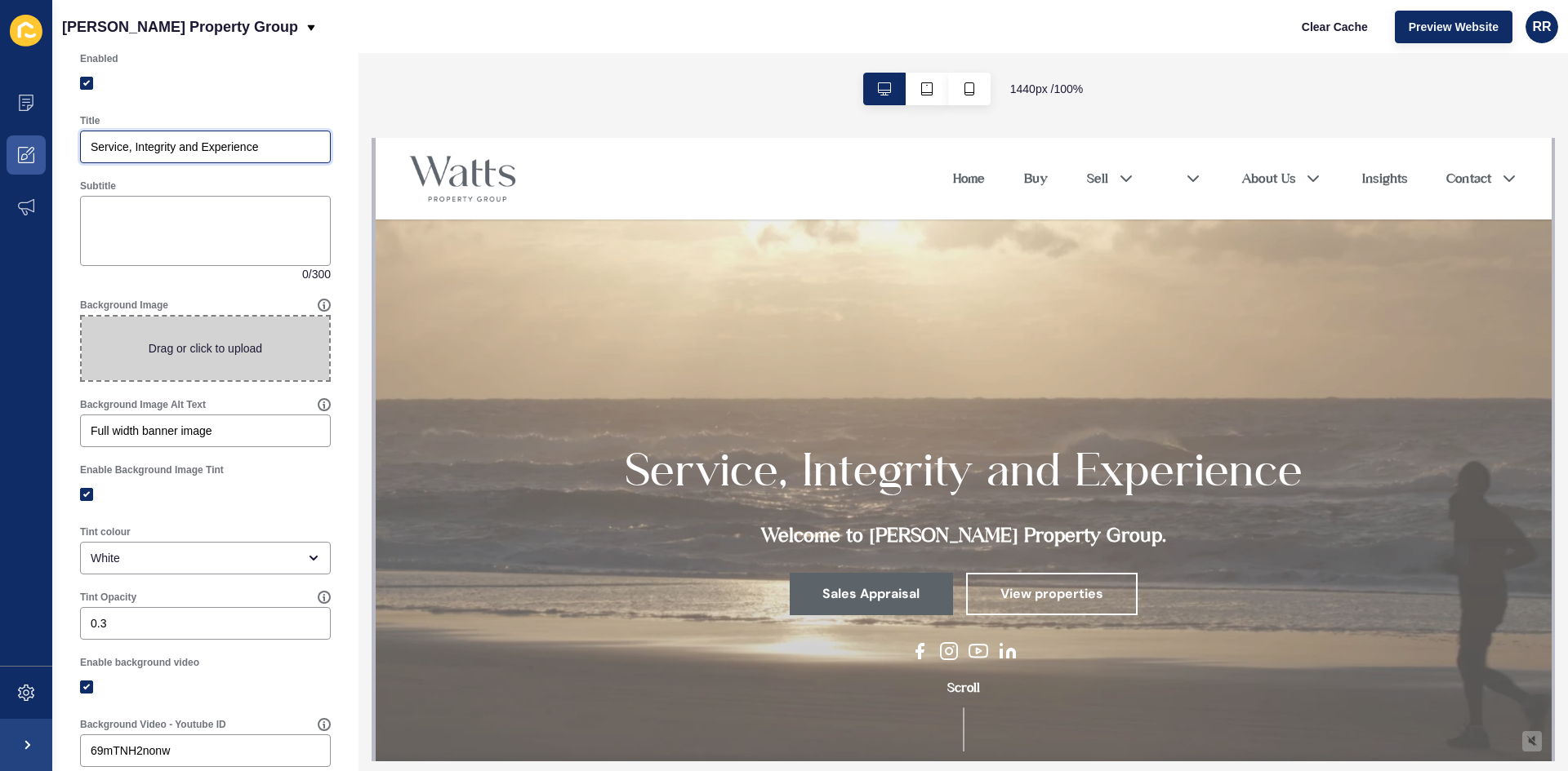
click at [248, 151] on input "Service, Integrity and Experience" at bounding box center [205, 147] width 230 height 16
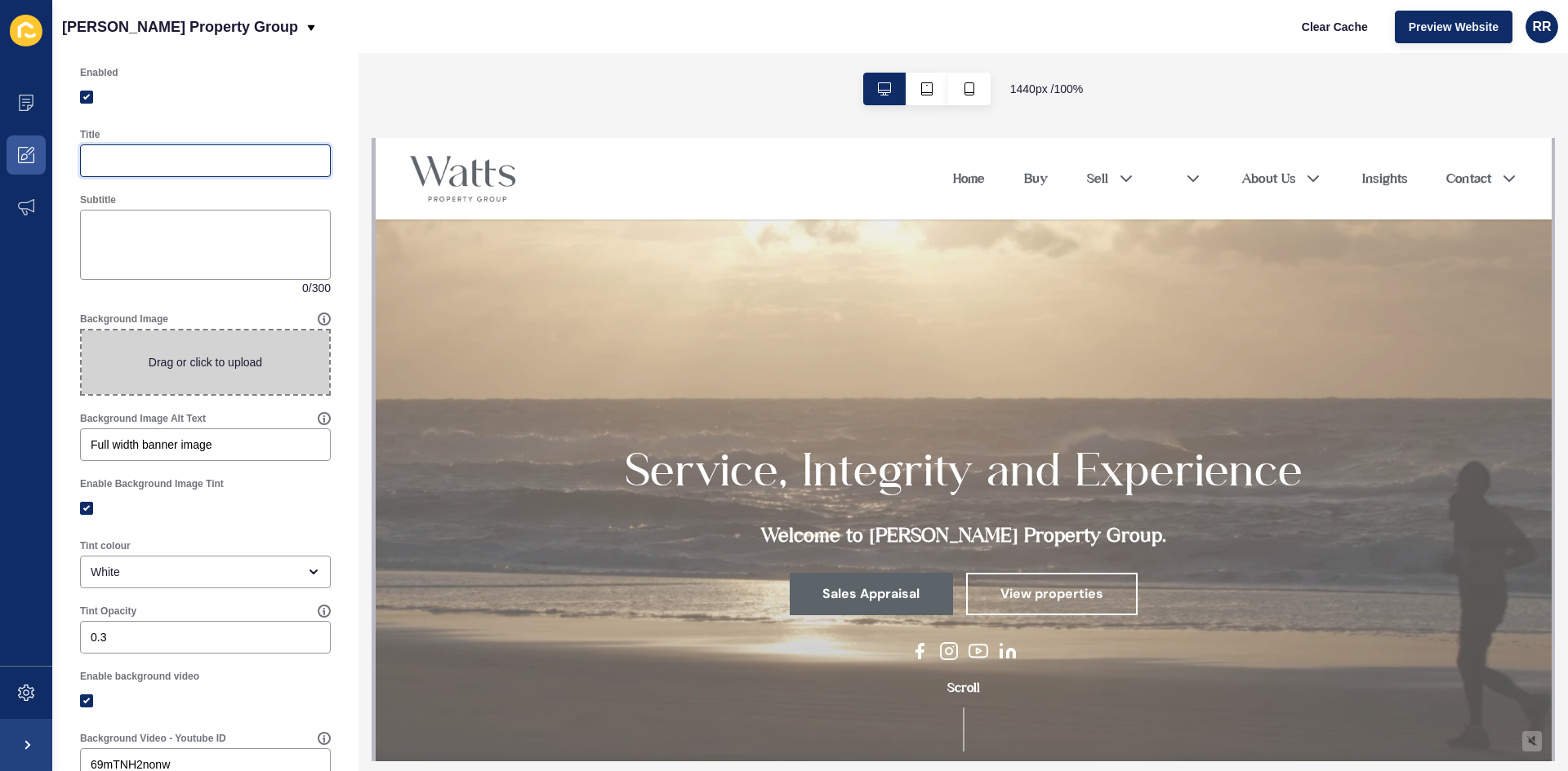
scroll to position [0, 0]
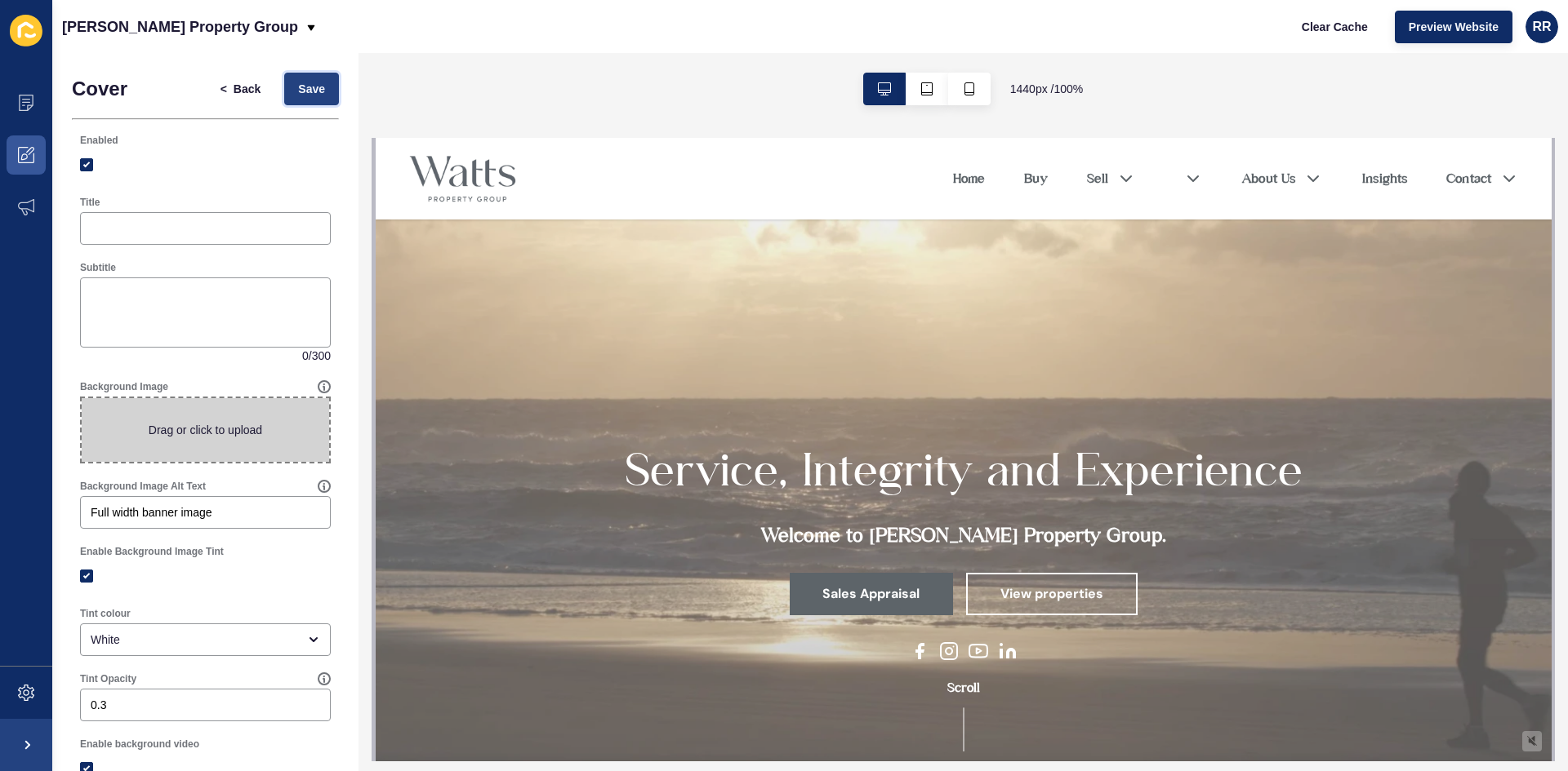
click at [298, 81] on span "Save" at bounding box center [311, 89] width 27 height 16
click at [298, 91] on span "Save" at bounding box center [311, 89] width 27 height 16
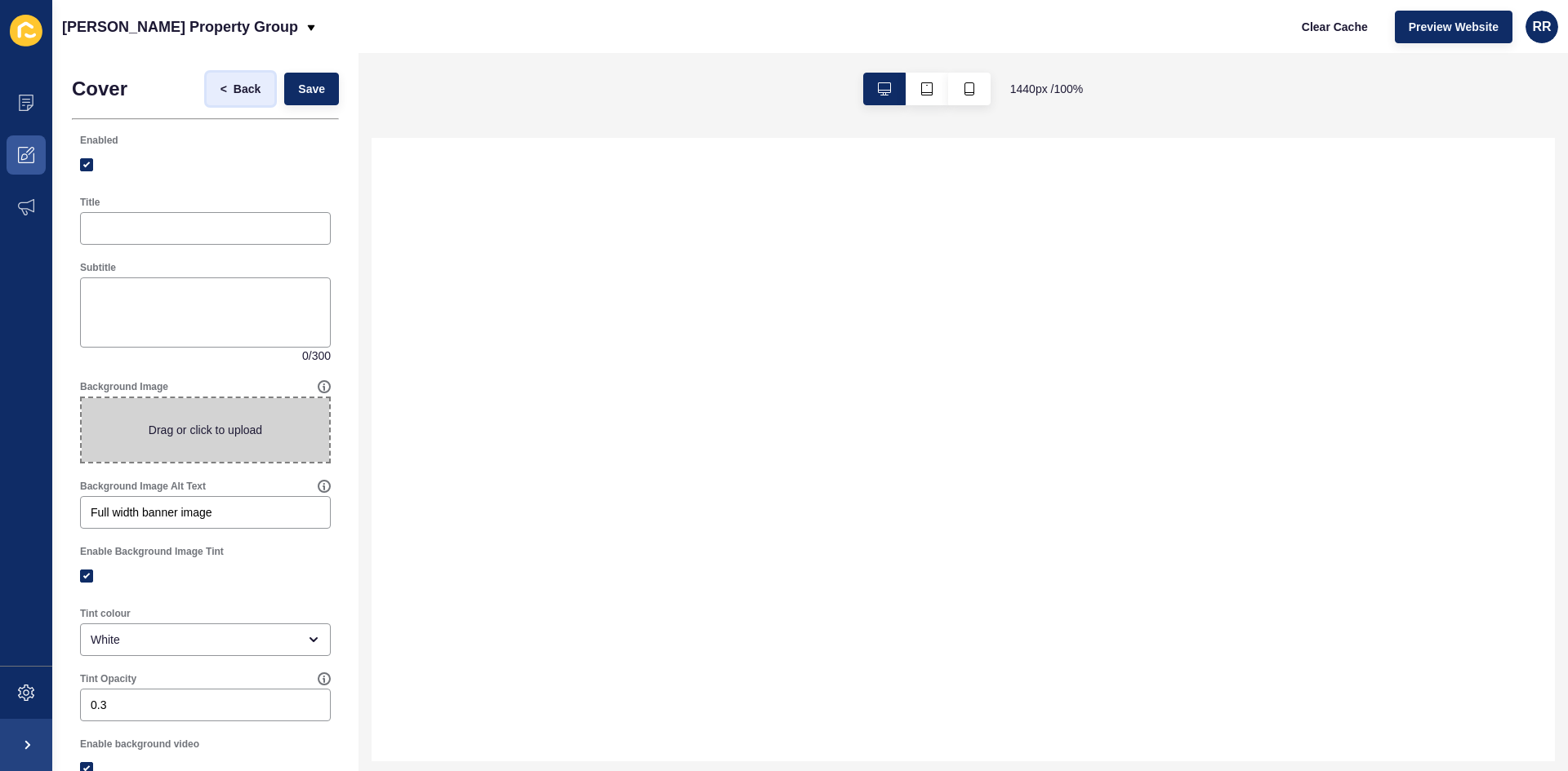
click at [221, 90] on span "<" at bounding box center [227, 89] width 13 height 16
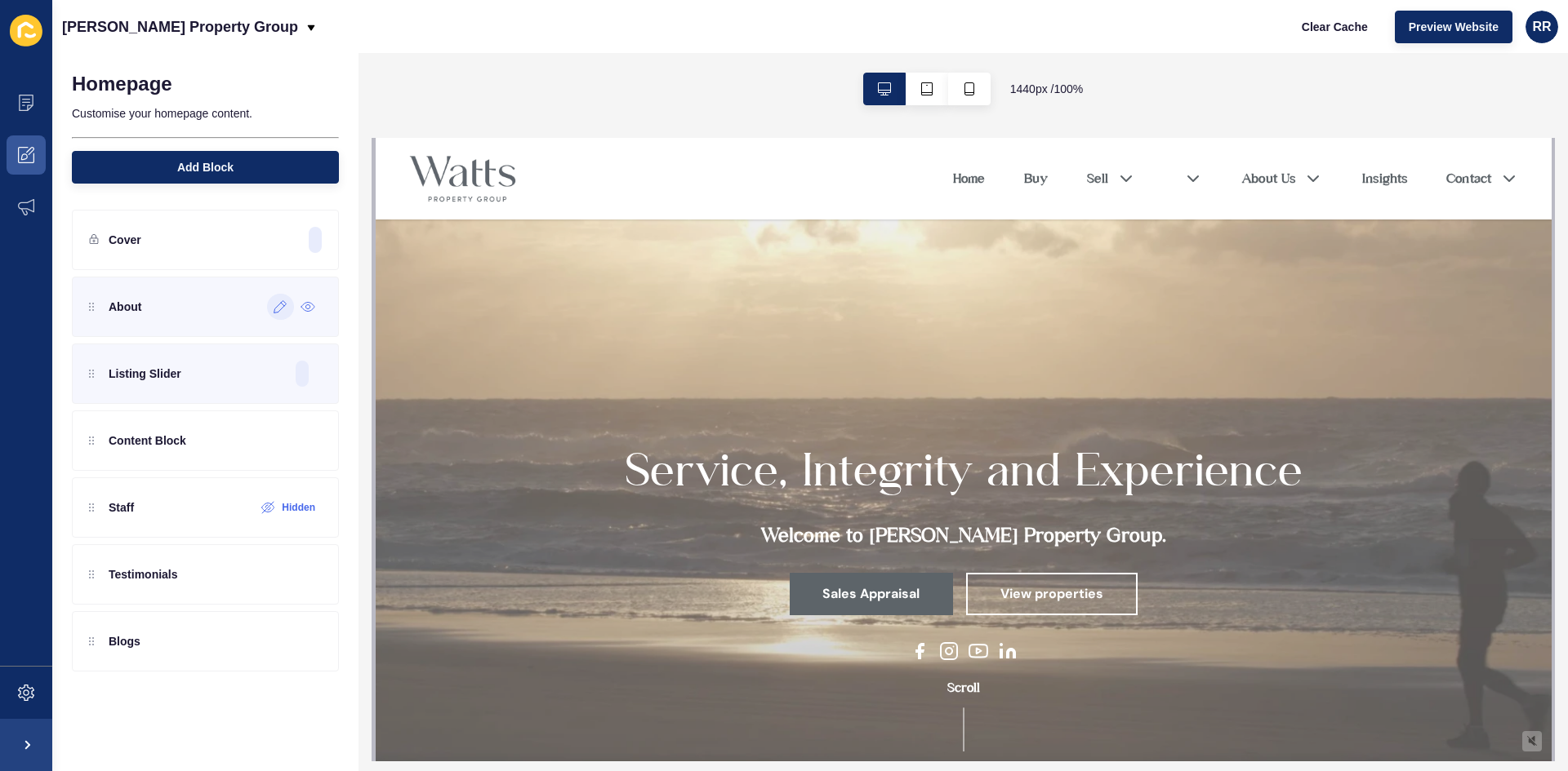
click at [283, 301] on icon at bounding box center [280, 307] width 12 height 12
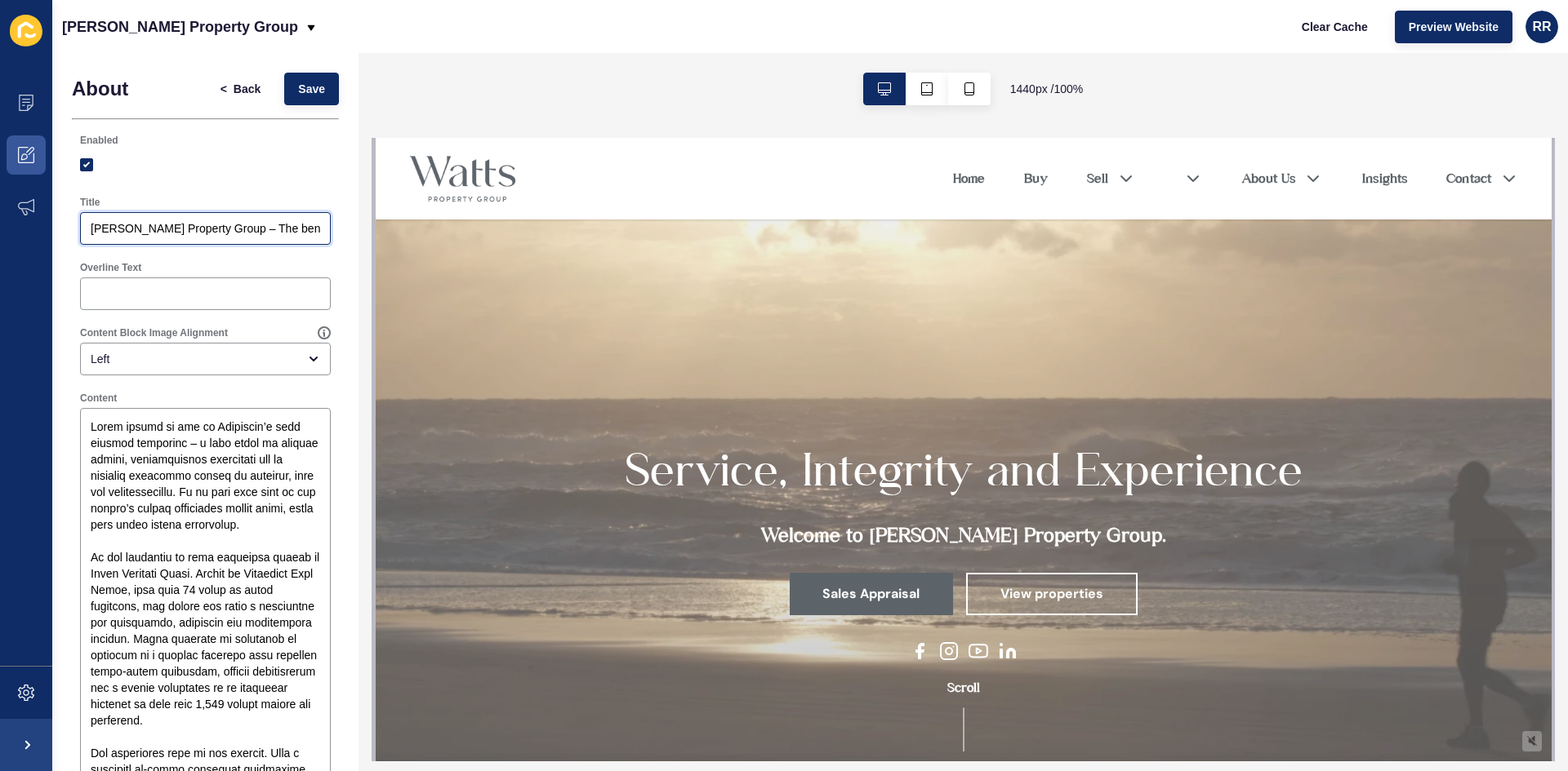
click at [222, 235] on input "[PERSON_NAME] Property Group – The benchmark in Noosa luxury real estate." at bounding box center [205, 229] width 230 height 16
type input "Experience, Service, Integrity."
click at [179, 290] on input "Overline Text" at bounding box center [205, 293] width 230 height 16
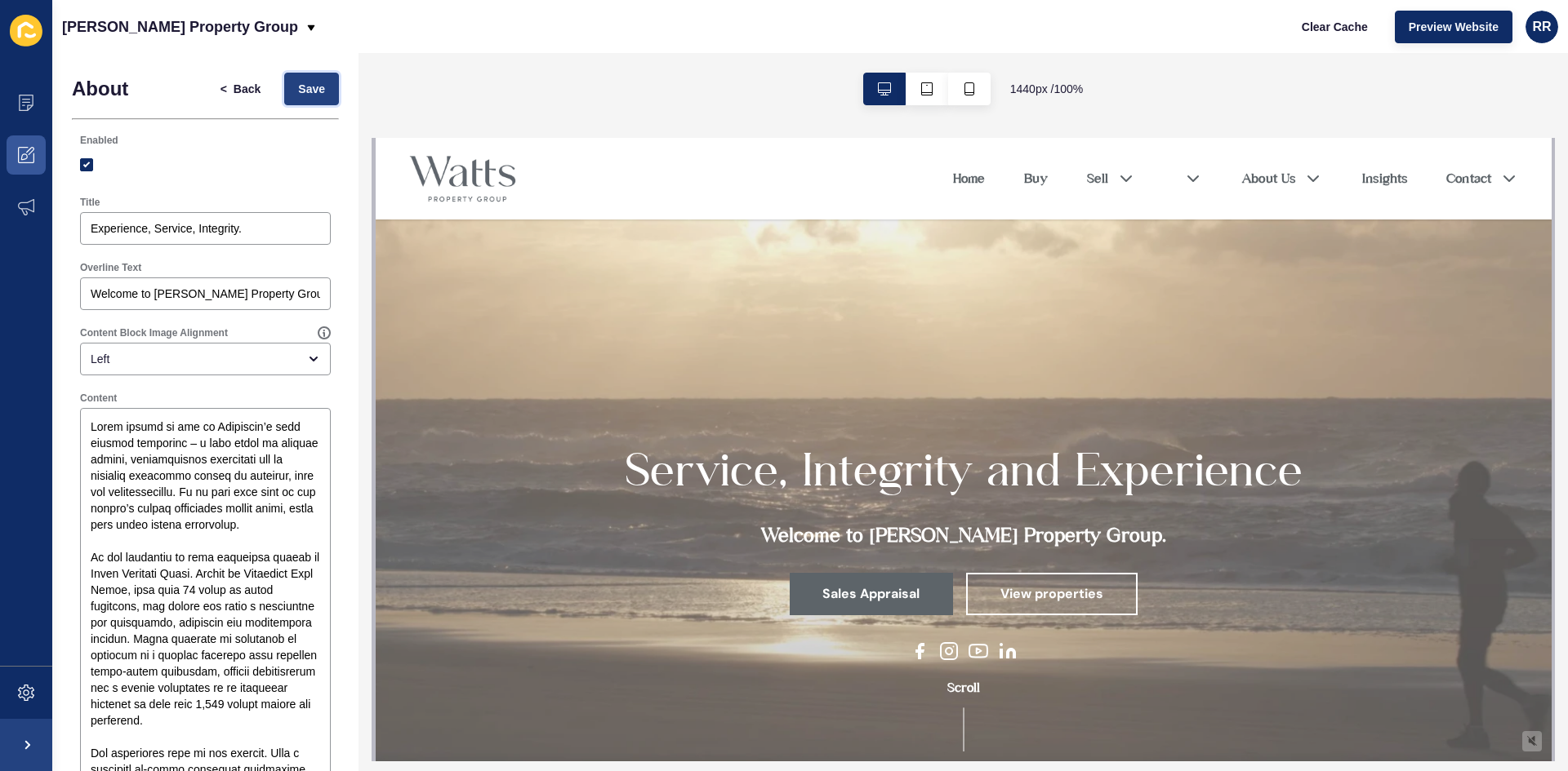
click at [298, 88] on span "Save" at bounding box center [311, 89] width 27 height 16
click at [282, 297] on input "Welcome to [PERSON_NAME] Property Group" at bounding box center [205, 293] width 230 height 16
type input "Welcome to [PERSON_NAME] Property Group."
click at [190, 232] on input "Experience, Service, Integrity." at bounding box center [205, 229] width 230 height 16
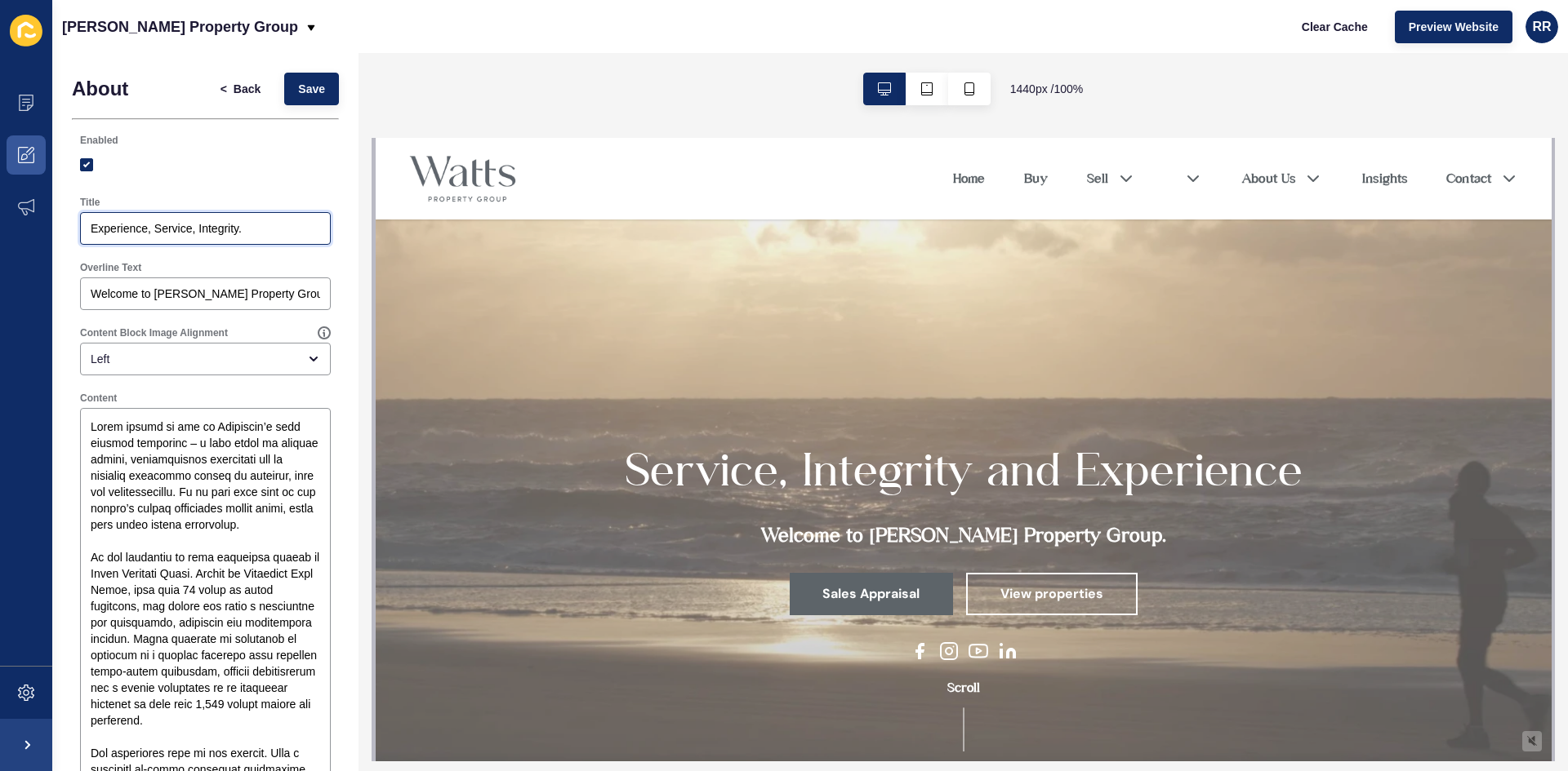
click at [190, 232] on input "Experience, Service, Integrity." at bounding box center [205, 229] width 230 height 16
click at [166, 292] on input "Welcome to [PERSON_NAME] Property Group." at bounding box center [205, 293] width 230 height 16
paste input "Experience, Service, Integrity"
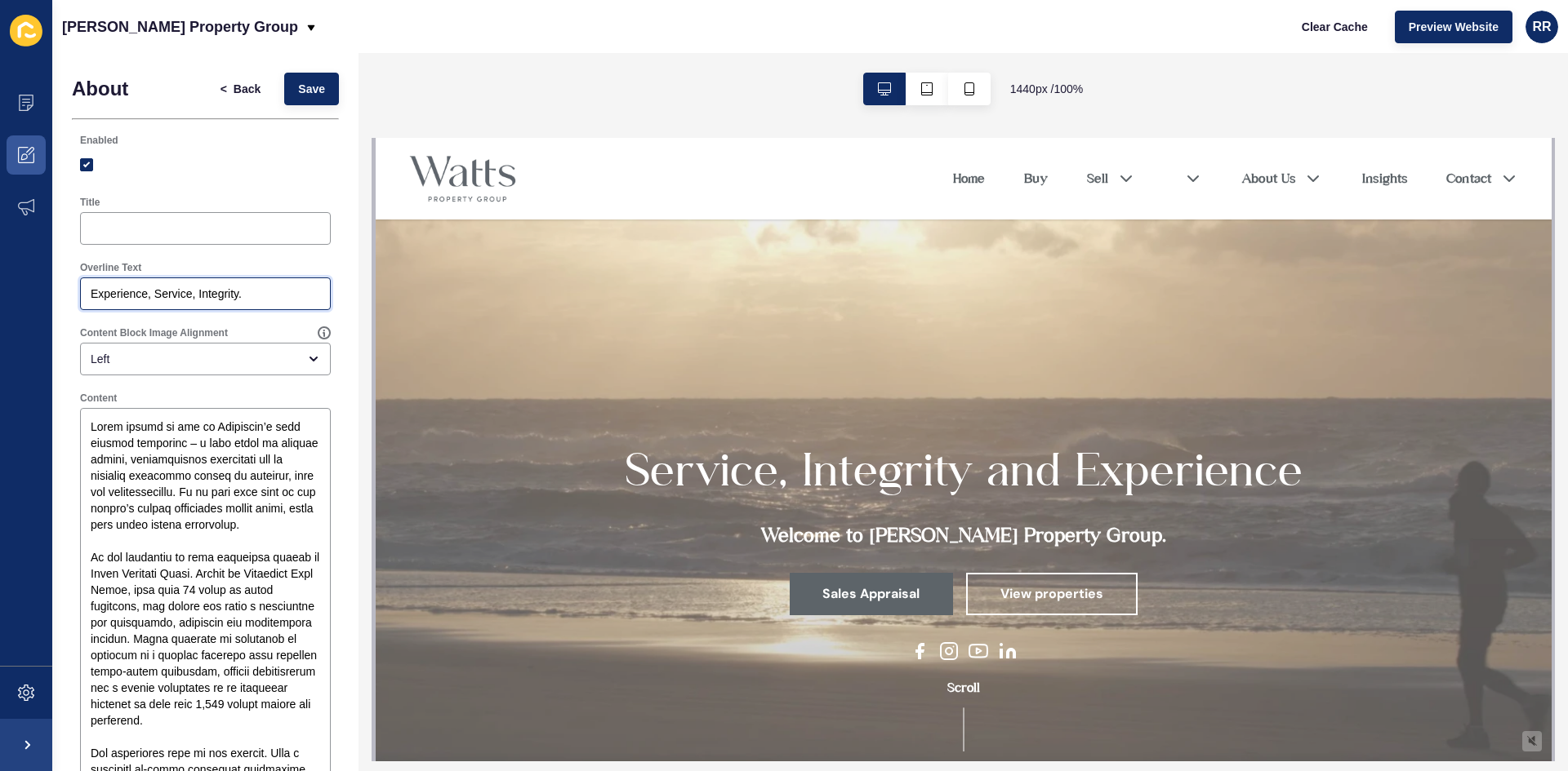
type input "Experience, Service, Integrity."
drag, startPoint x: 173, startPoint y: 203, endPoint x: 161, endPoint y: 225, distance: 25.1
click at [173, 204] on div "Title" at bounding box center [205, 202] width 251 height 13
click at [161, 225] on input "Title" at bounding box center [205, 229] width 230 height 16
type input "Welcome to [PERSON_NAME] Property Group"
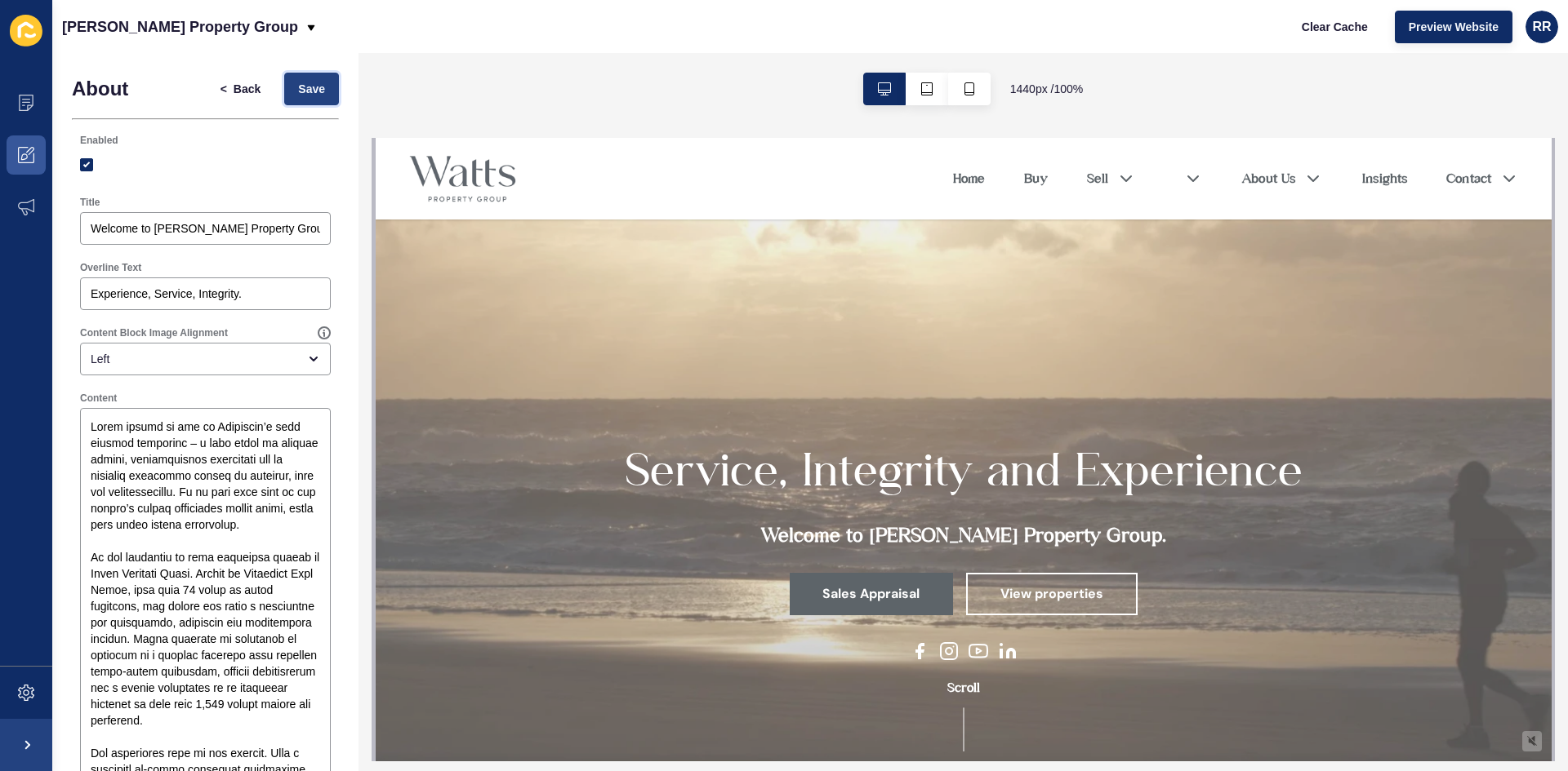
click at [286, 76] on button "Save" at bounding box center [311, 89] width 54 height 33
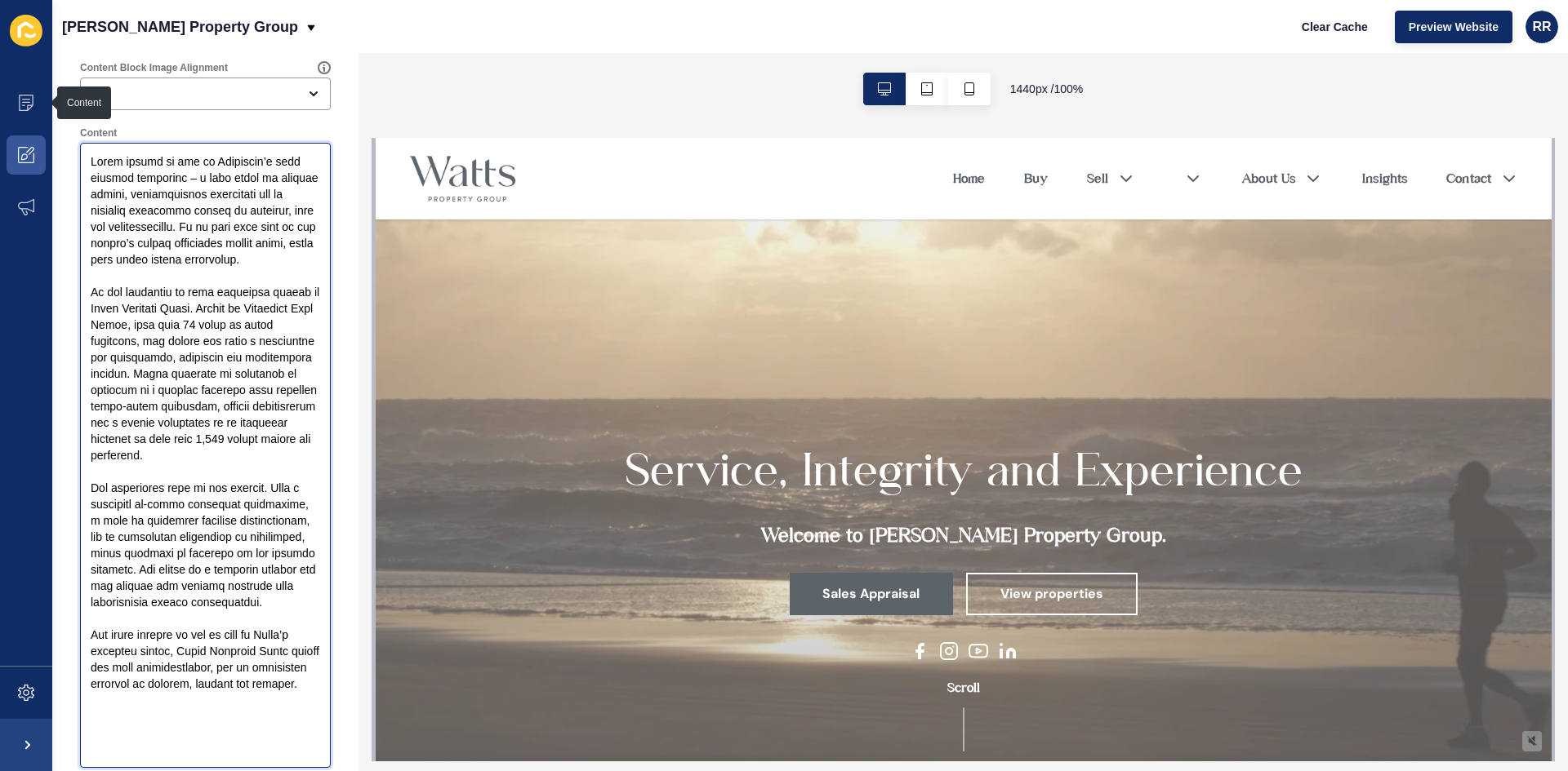
scroll to position [138, 0]
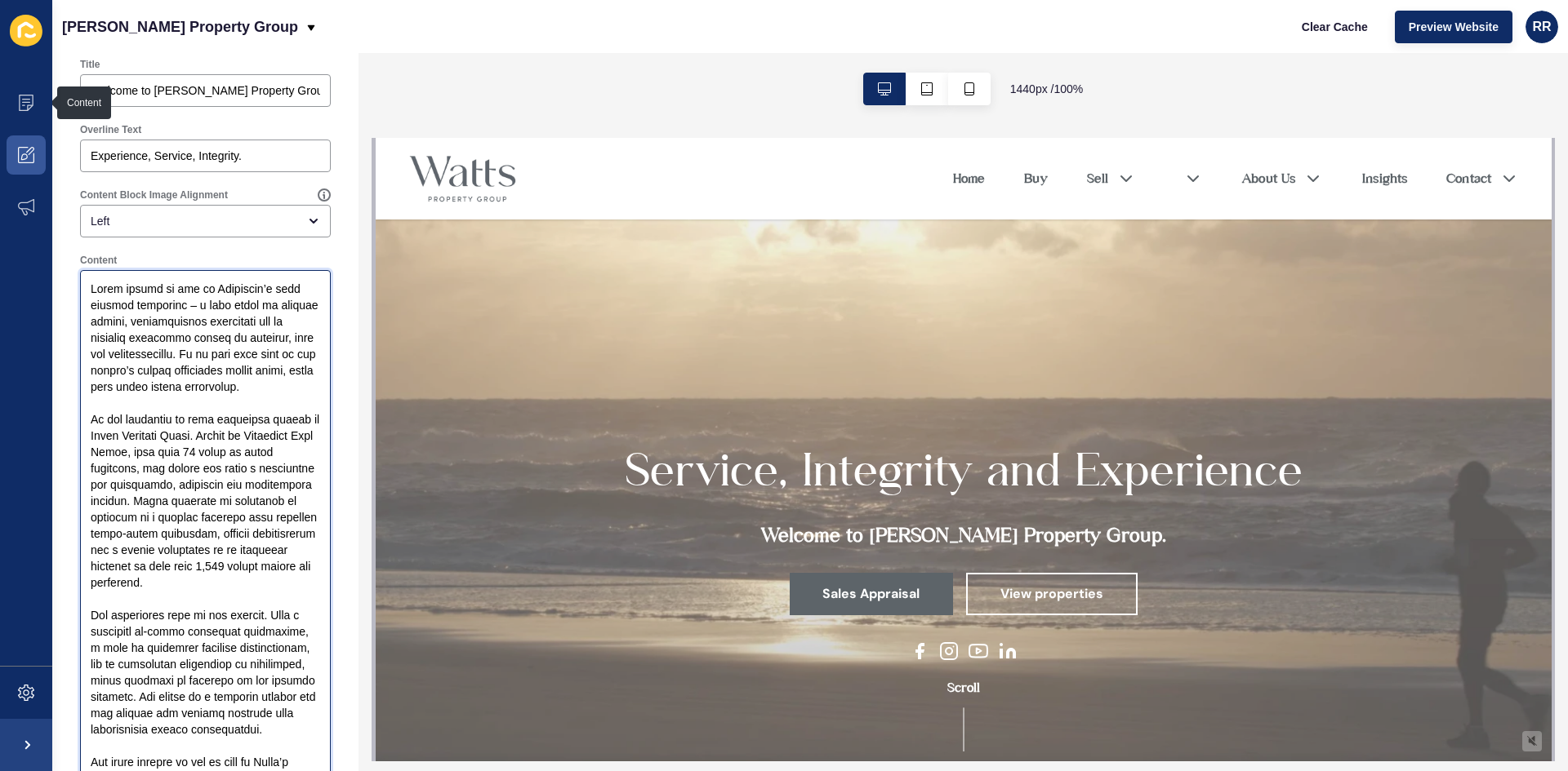
drag, startPoint x: 151, startPoint y: 531, endPoint x: 81, endPoint y: 285, distance: 255.8
click at [81, 285] on div at bounding box center [205, 582] width 251 height 625
paste textarea ","
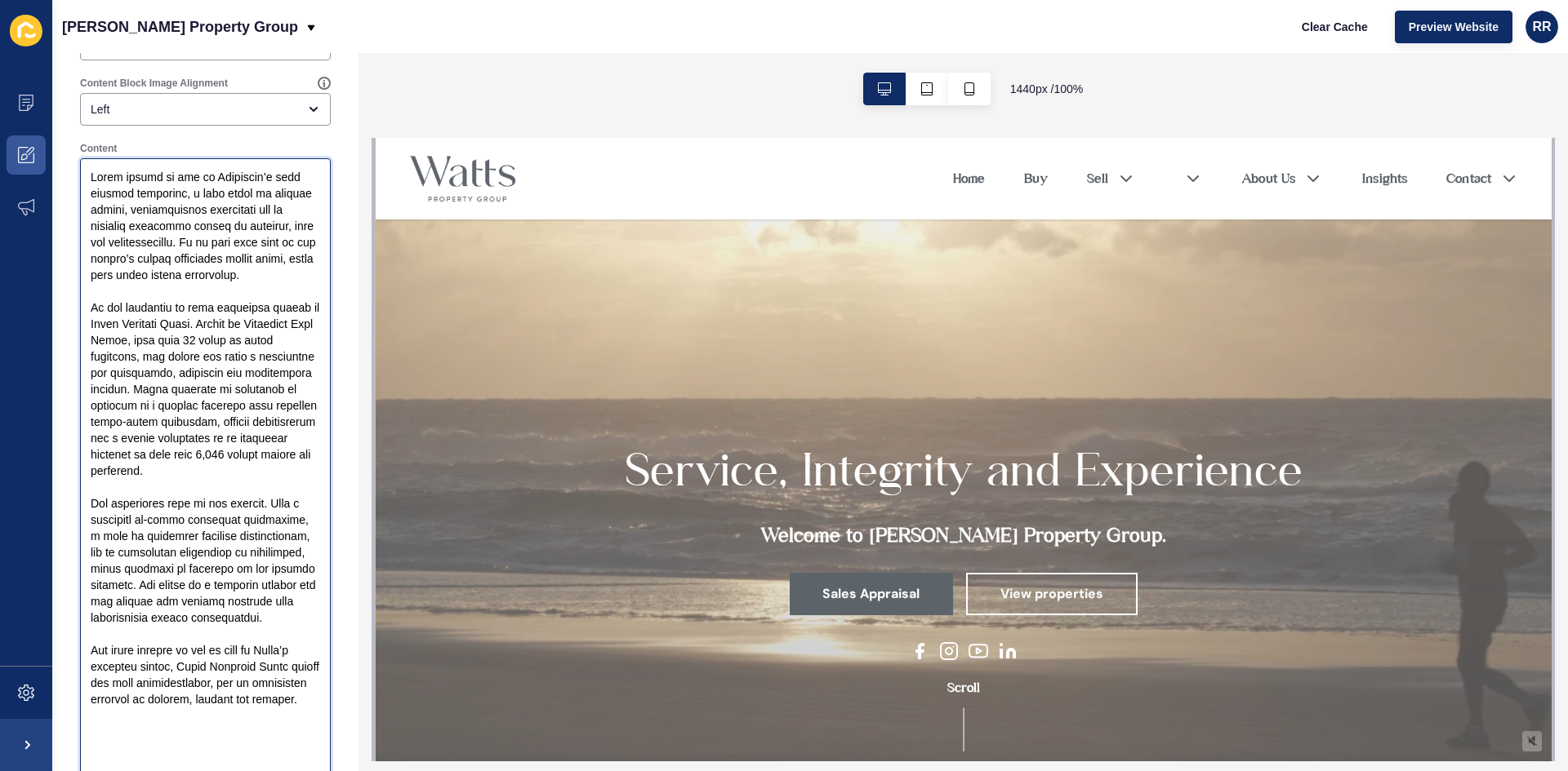
type textarea "Noosa stands as one of Australia’s most coveted addresses, a rare blend of natu…"
drag, startPoint x: 337, startPoint y: 198, endPoint x: 228, endPoint y: 244, distance: 118.3
click at [337, 198] on div "About < Back Save Enabled Title Welcome to Watts Property Group Overline Text E…" at bounding box center [205, 571] width 306 height 1536
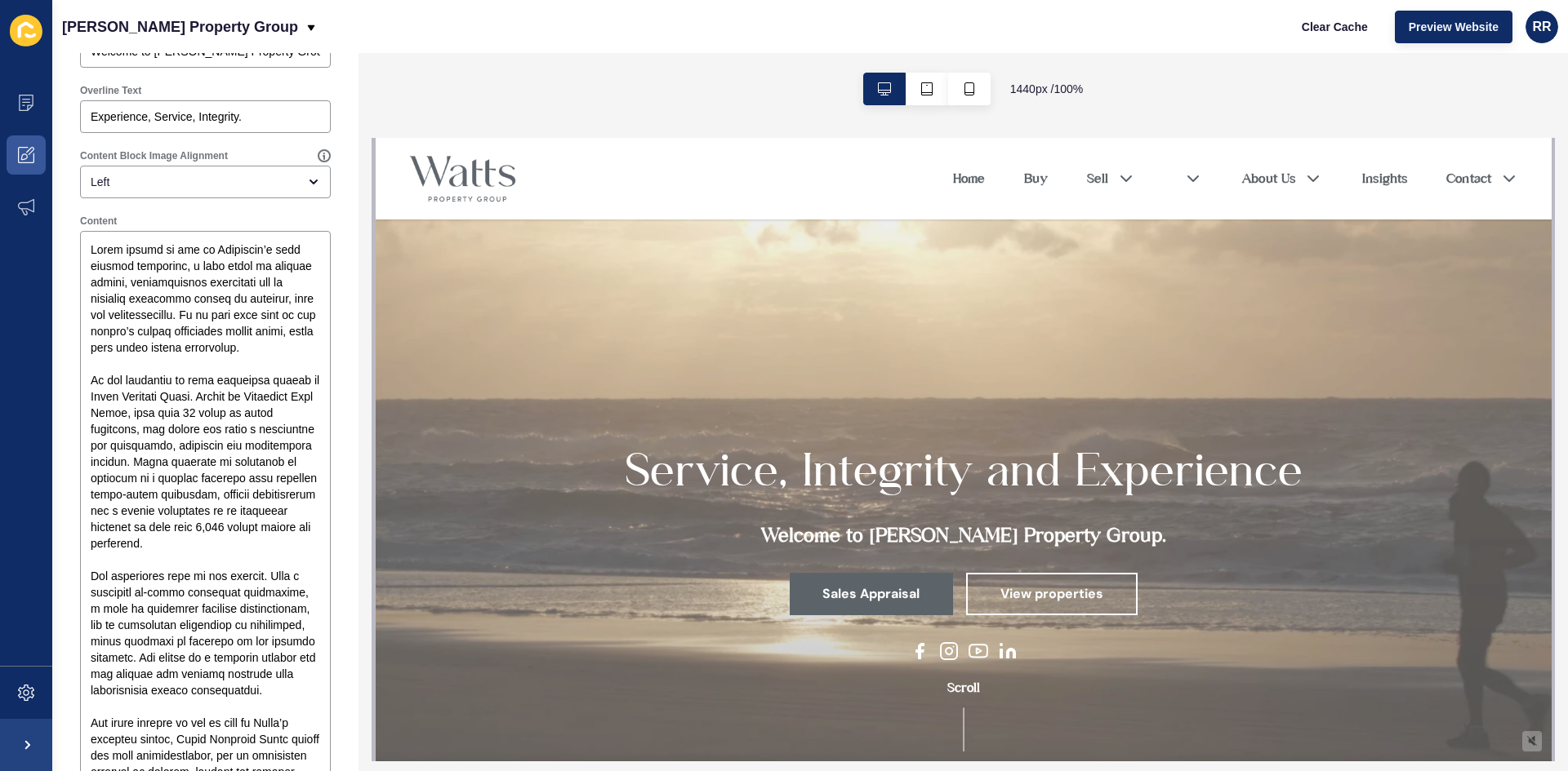
scroll to position [0, 0]
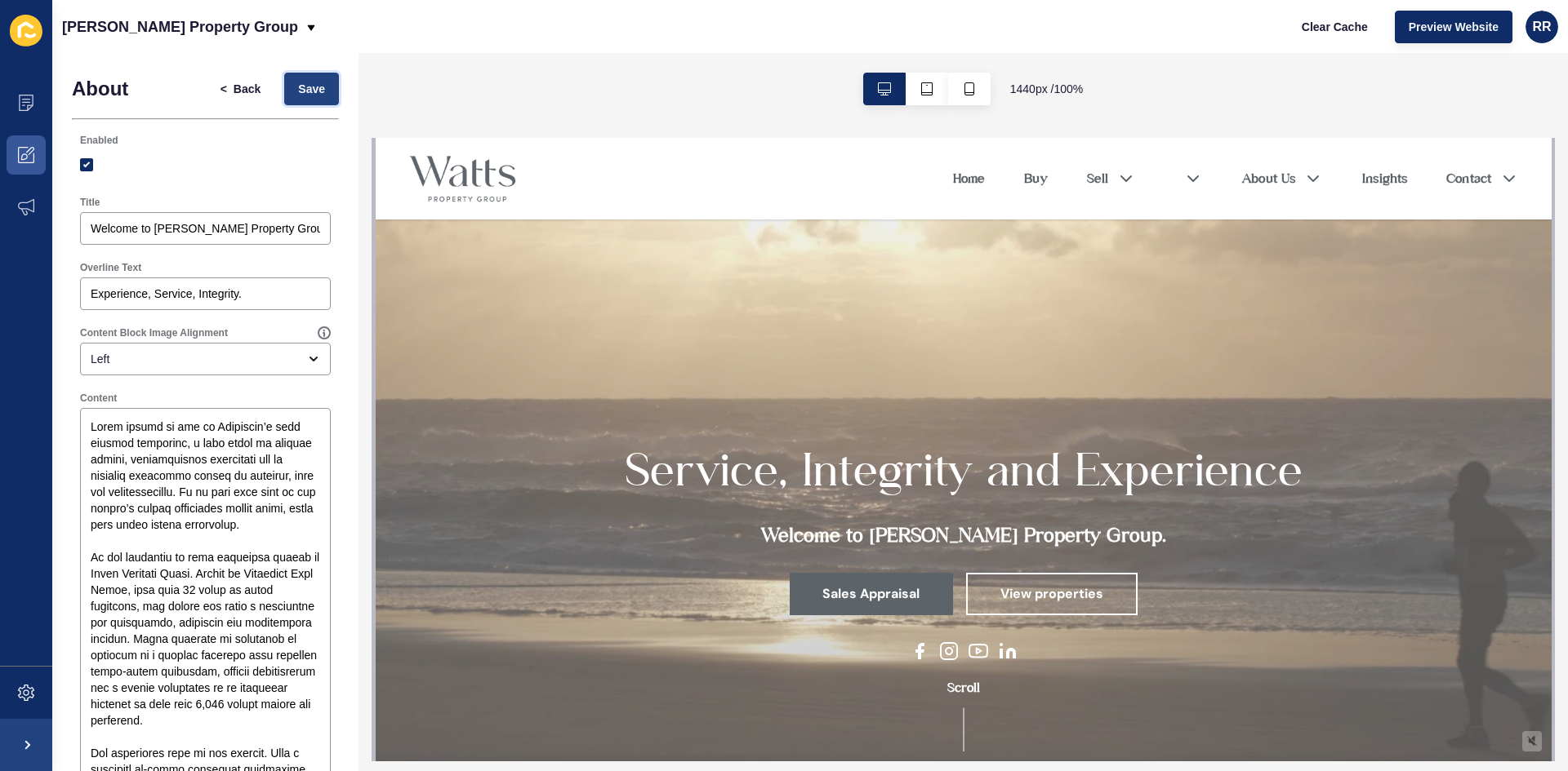
click at [299, 84] on span "Save" at bounding box center [311, 89] width 27 height 16
click at [249, 79] on button "< Back" at bounding box center [240, 89] width 68 height 33
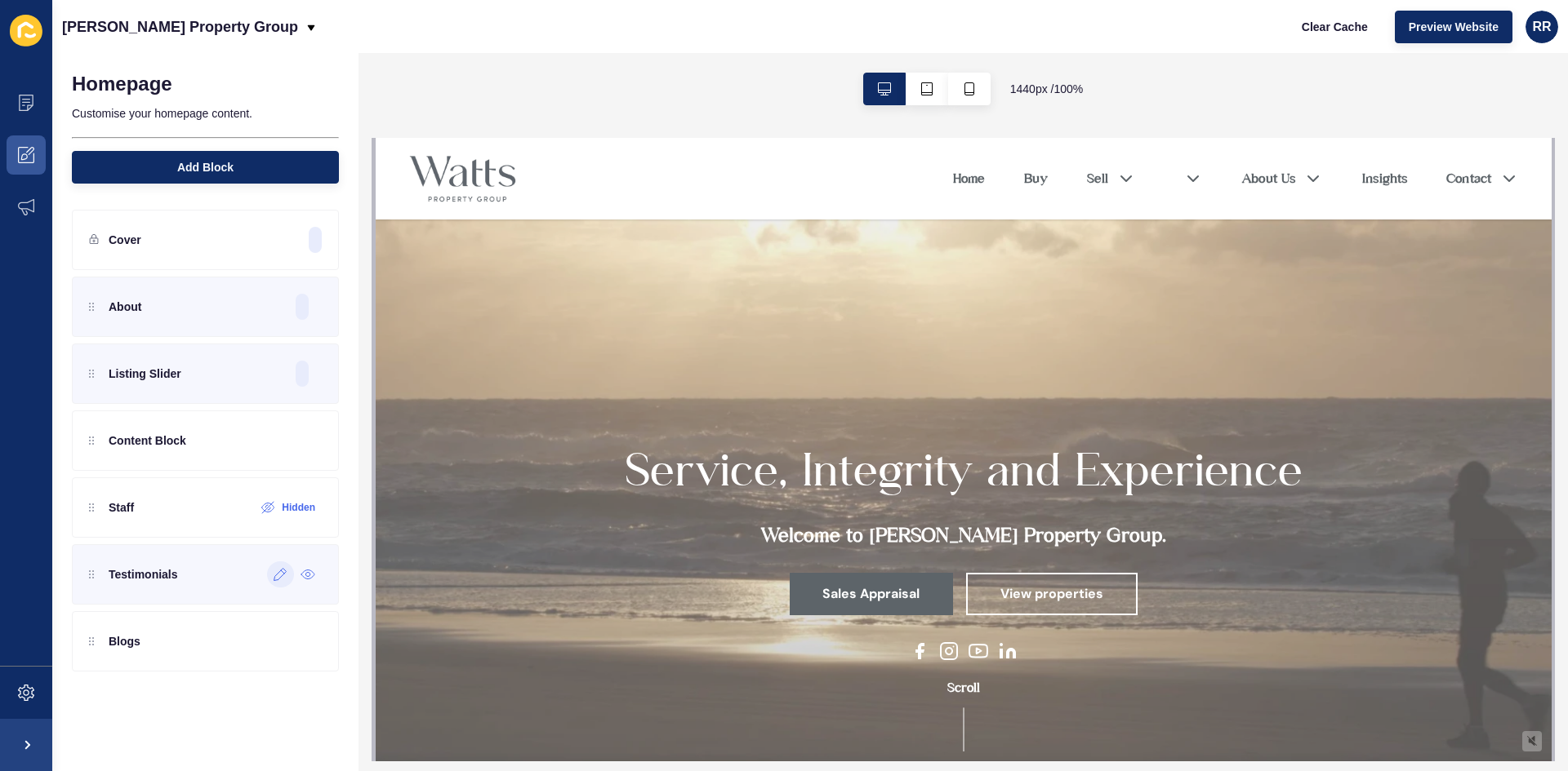
click at [287, 569] on icon at bounding box center [280, 574] width 14 height 13
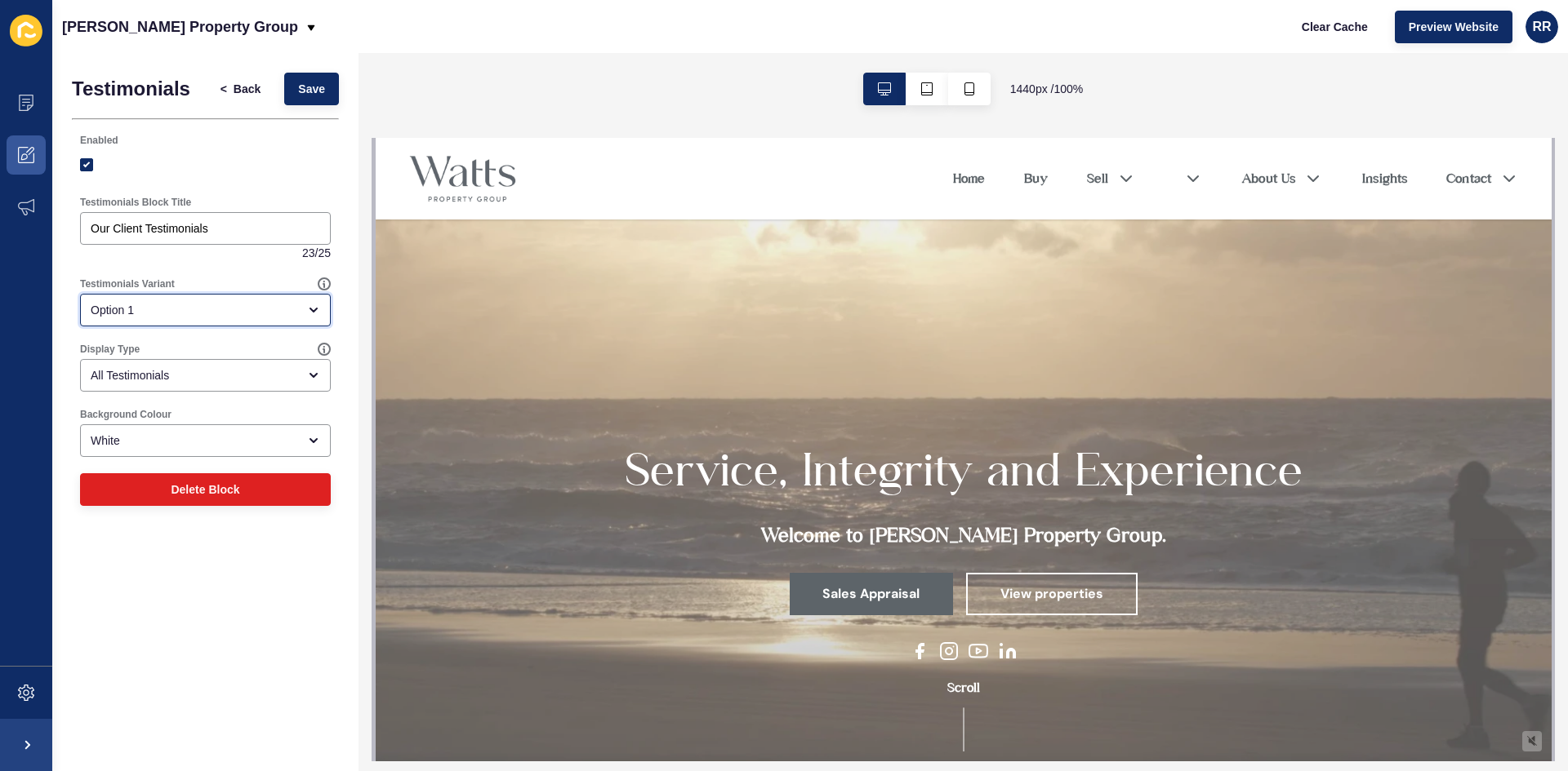
click at [251, 307] on div "Option 1" at bounding box center [193, 310] width 206 height 16
click at [213, 392] on span "Option 2" at bounding box center [205, 386] width 224 height 16
click at [318, 97] on button "Save" at bounding box center [311, 89] width 54 height 33
click at [185, 230] on input "Our Client Testimonials" at bounding box center [205, 229] width 230 height 16
click at [192, 299] on div "Option 2" at bounding box center [205, 310] width 251 height 33
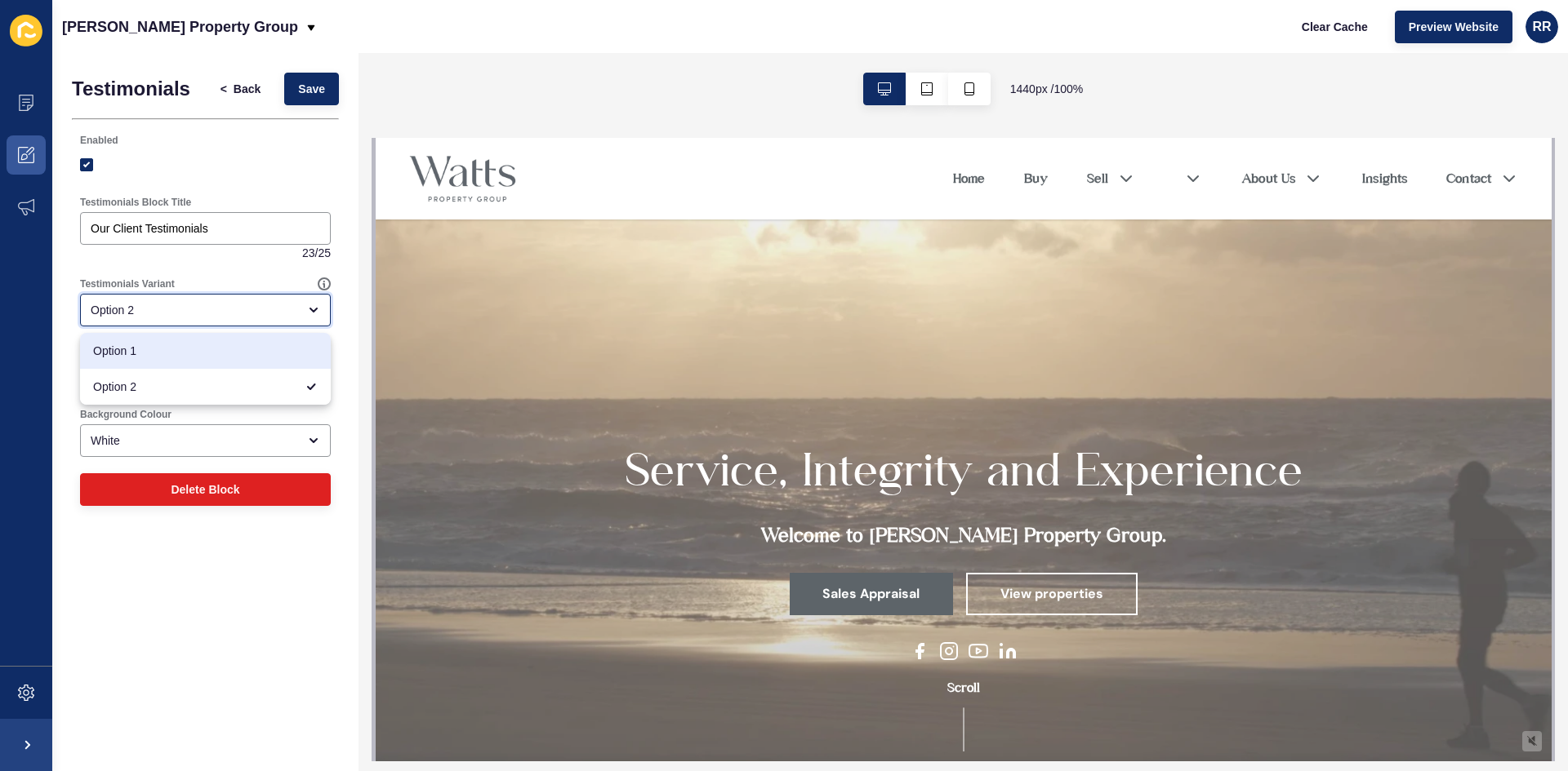
click at [154, 360] on div "Option 1" at bounding box center [205, 351] width 251 height 36
type input "Option 1"
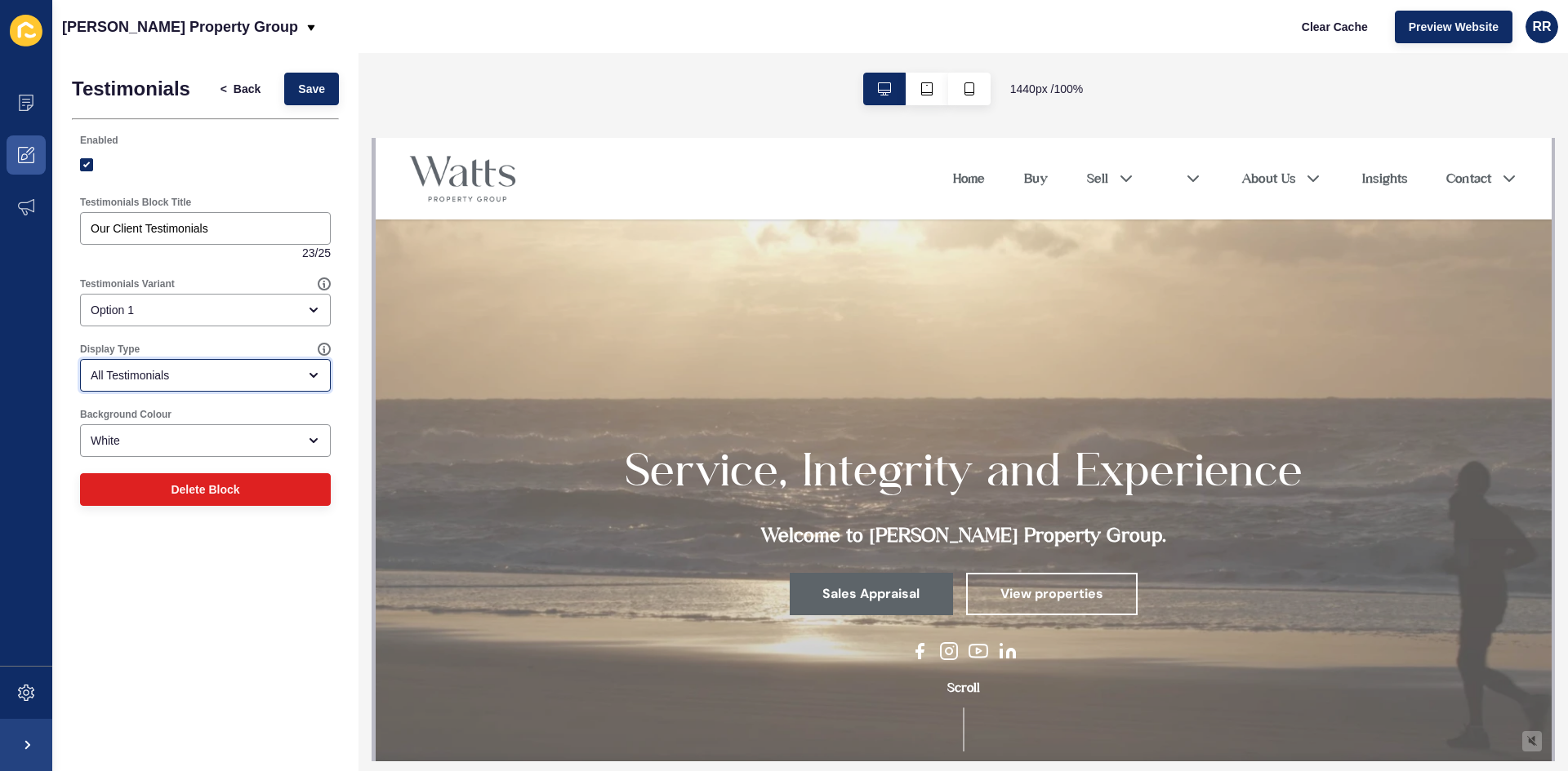
click at [122, 373] on div "All Testimonials" at bounding box center [193, 375] width 206 height 16
click at [135, 370] on div "All Testimonials" at bounding box center [193, 375] width 206 height 16
click at [132, 436] on div "White" at bounding box center [193, 441] width 206 height 16
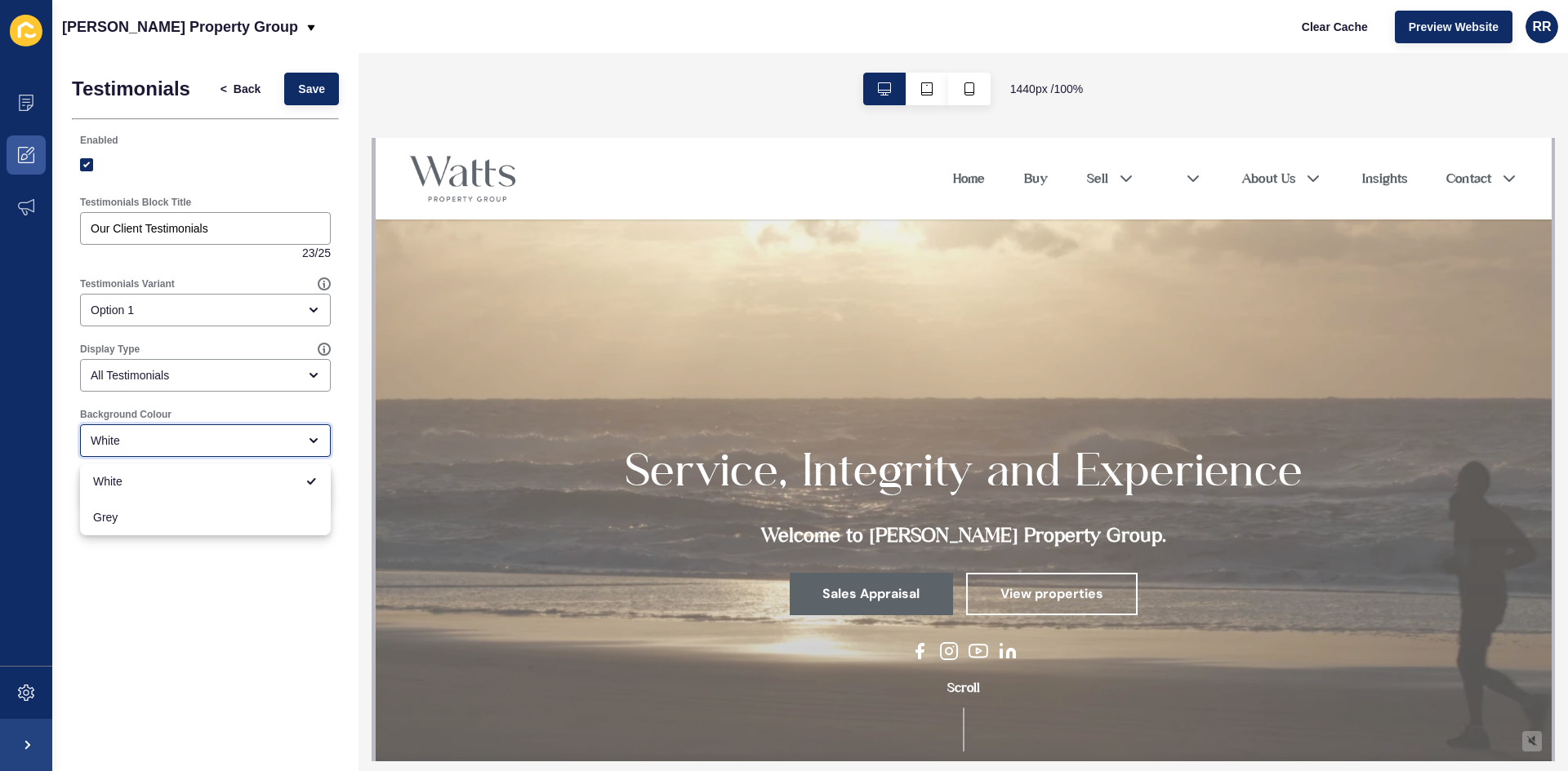
click at [132, 436] on div "White" at bounding box center [193, 441] width 206 height 16
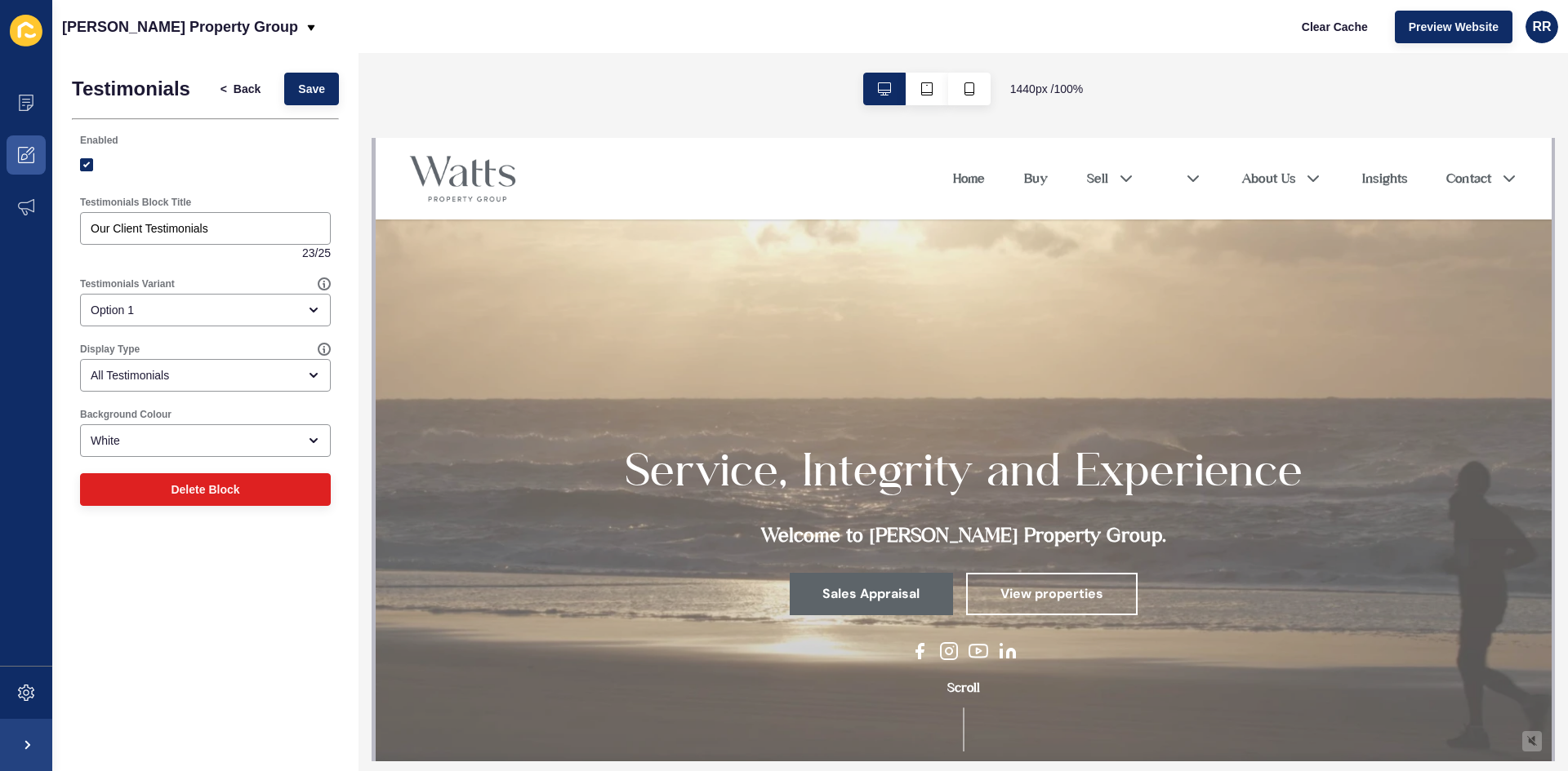
click at [170, 564] on div "Testimonials < Back Save Enabled Testimonials Block Title Our Client Testimonia…" at bounding box center [205, 412] width 306 height 718
click at [332, 78] on button "Save" at bounding box center [311, 89] width 54 height 33
click at [84, 164] on label at bounding box center [86, 165] width 13 height 13
click at [84, 164] on input "Enabled" at bounding box center [89, 165] width 10 height 10
click at [84, 164] on label at bounding box center [86, 165] width 13 height 13
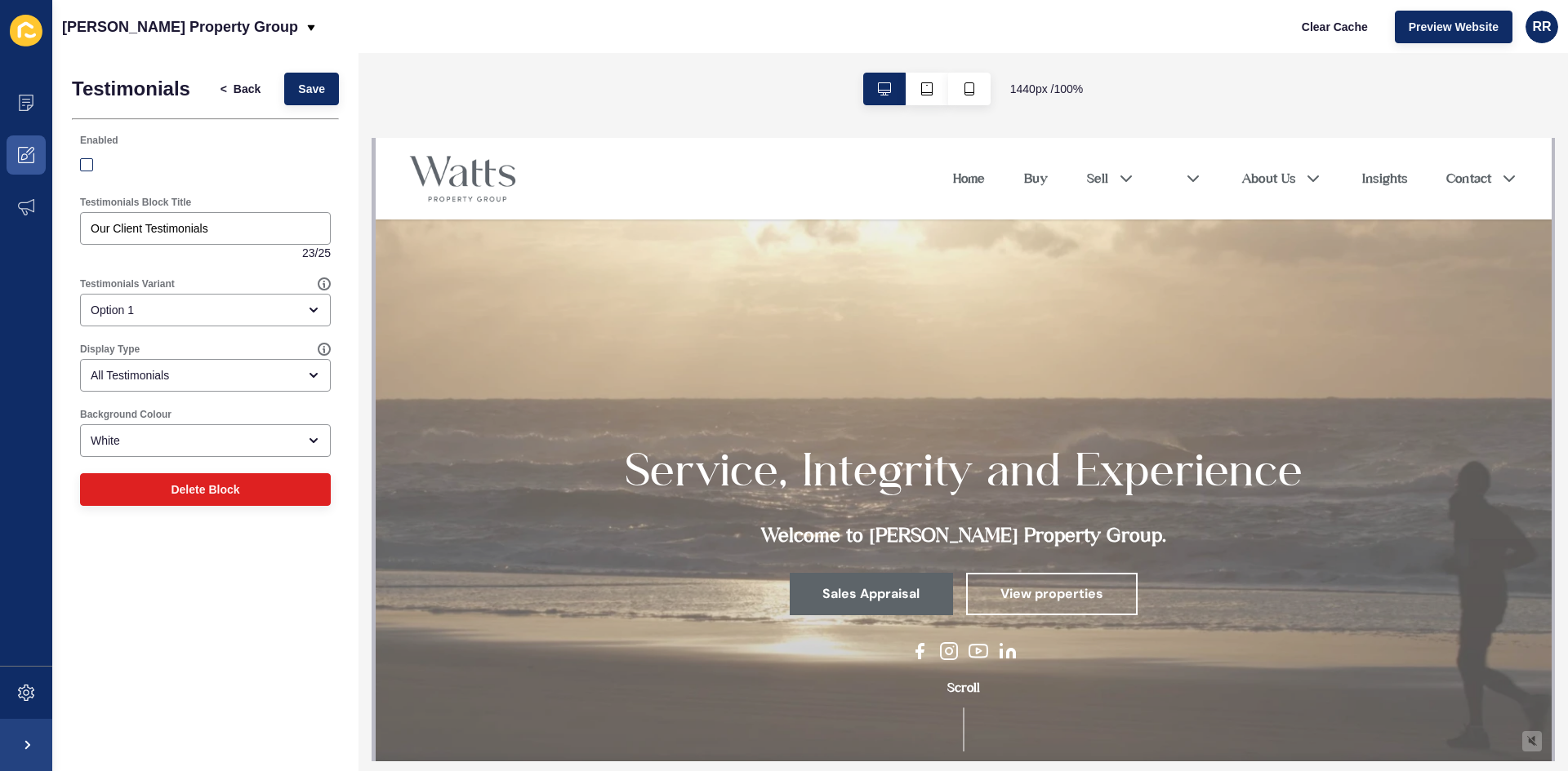
click at [84, 164] on input "Enabled" at bounding box center [89, 165] width 10 height 10
checkbox input "true"
click at [237, 85] on span "Back" at bounding box center [247, 89] width 27 height 16
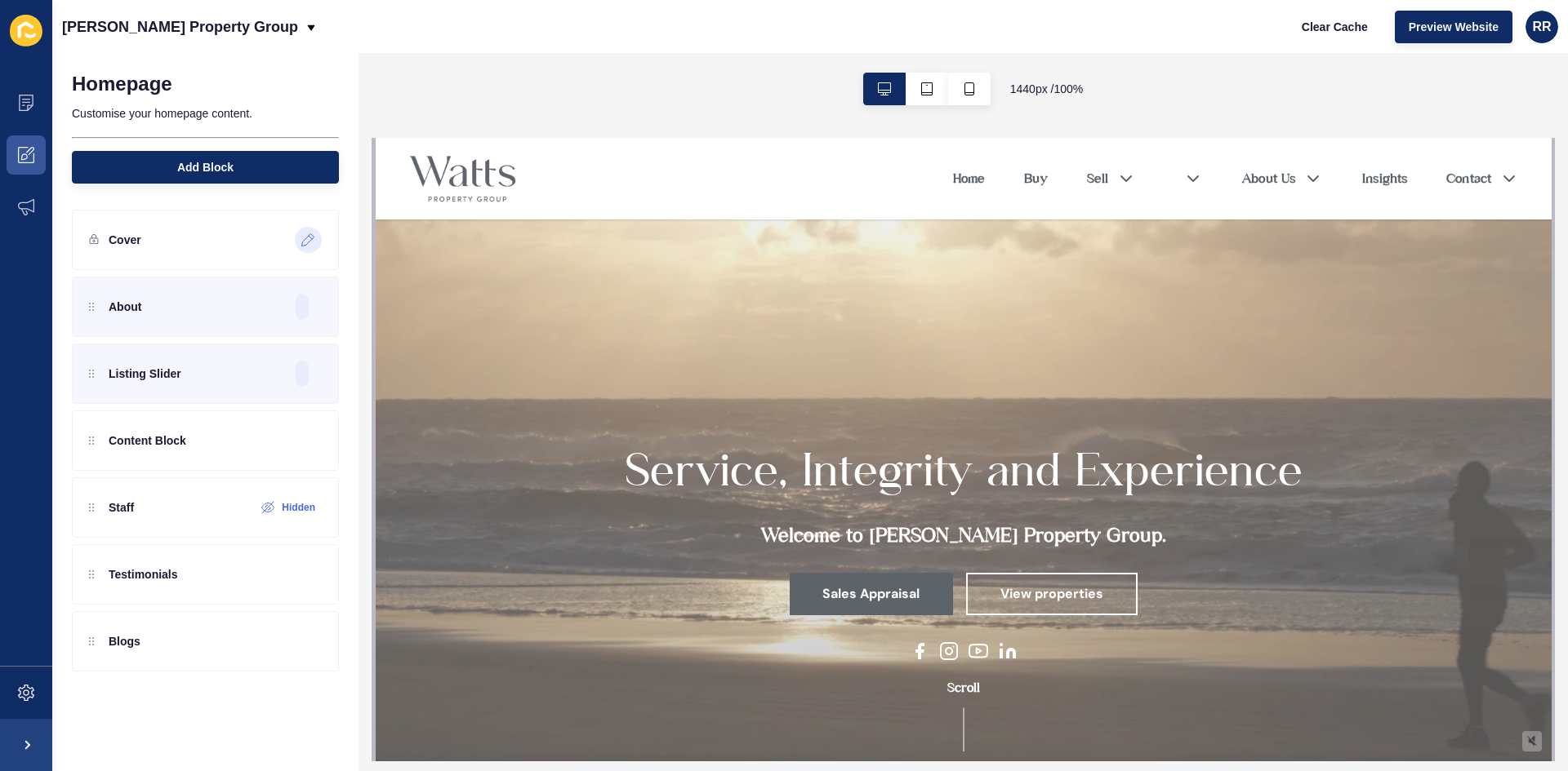
click at [317, 236] on div at bounding box center [308, 240] width 27 height 26
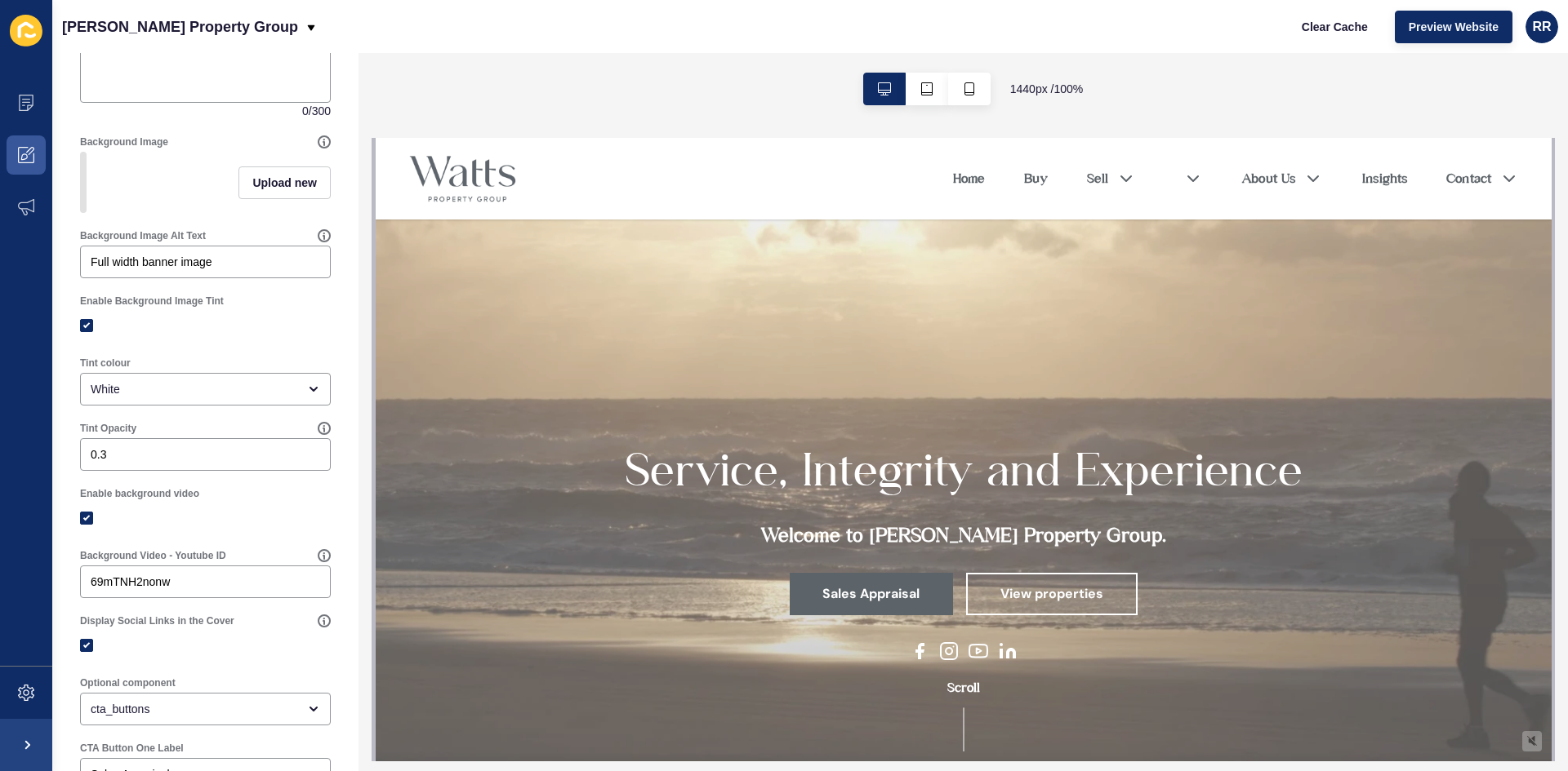
scroll to position [163, 0]
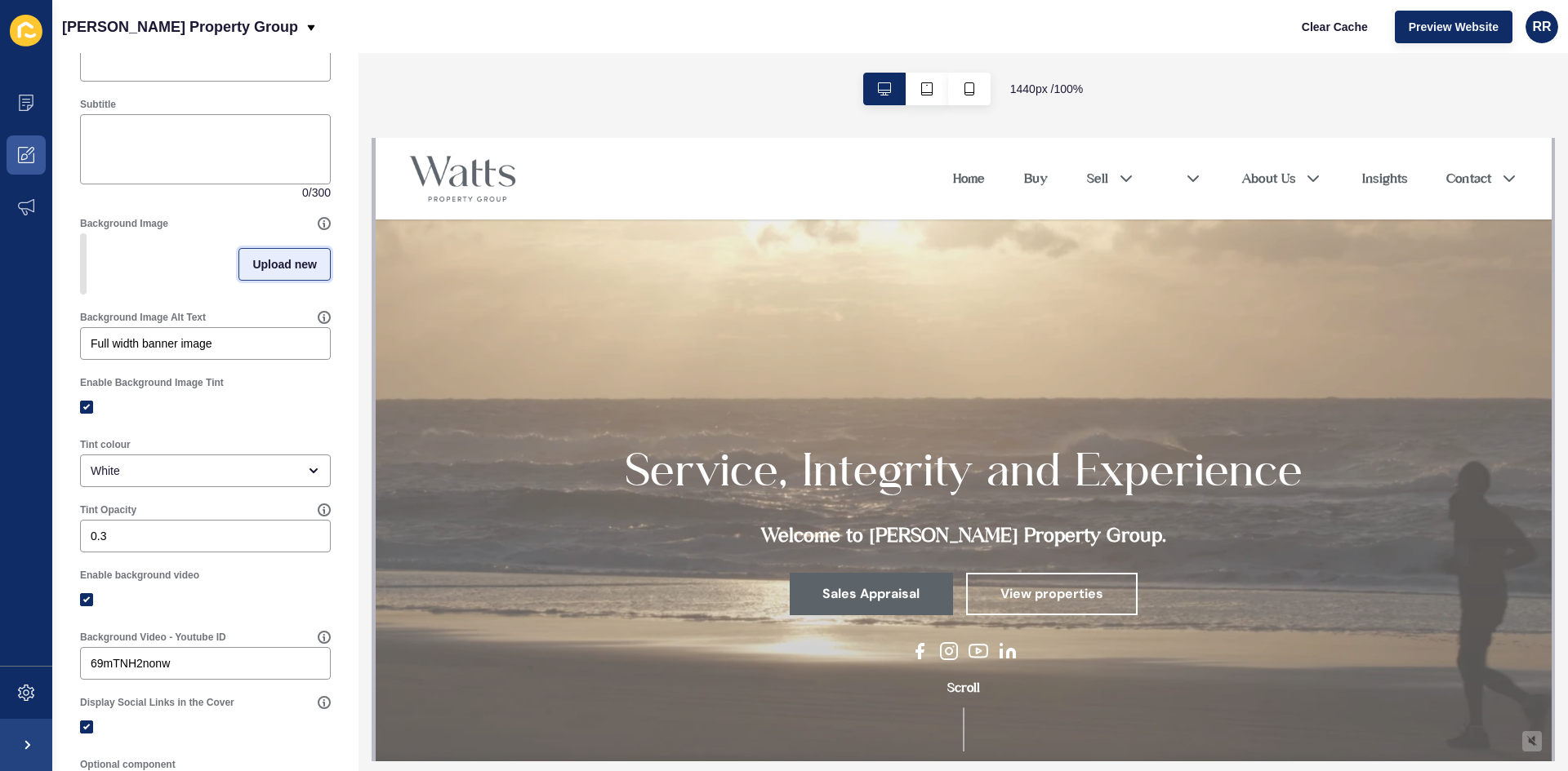
click at [266, 273] on span "Upload new" at bounding box center [284, 264] width 65 height 16
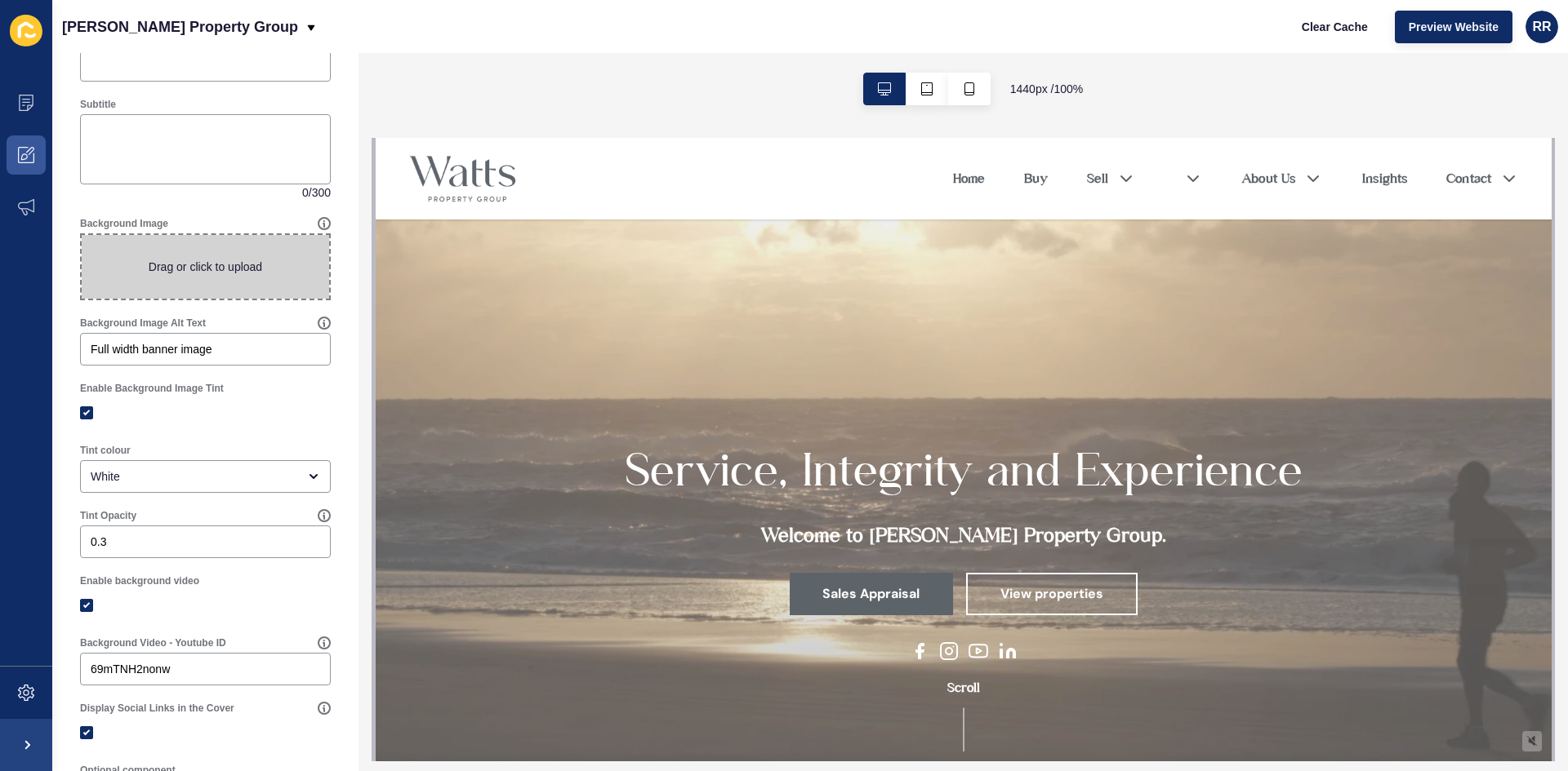
click at [266, 273] on span at bounding box center [205, 267] width 248 height 64
click at [82, 235] on input "Drag or click to upload" at bounding box center [82, 235] width 0 height 0
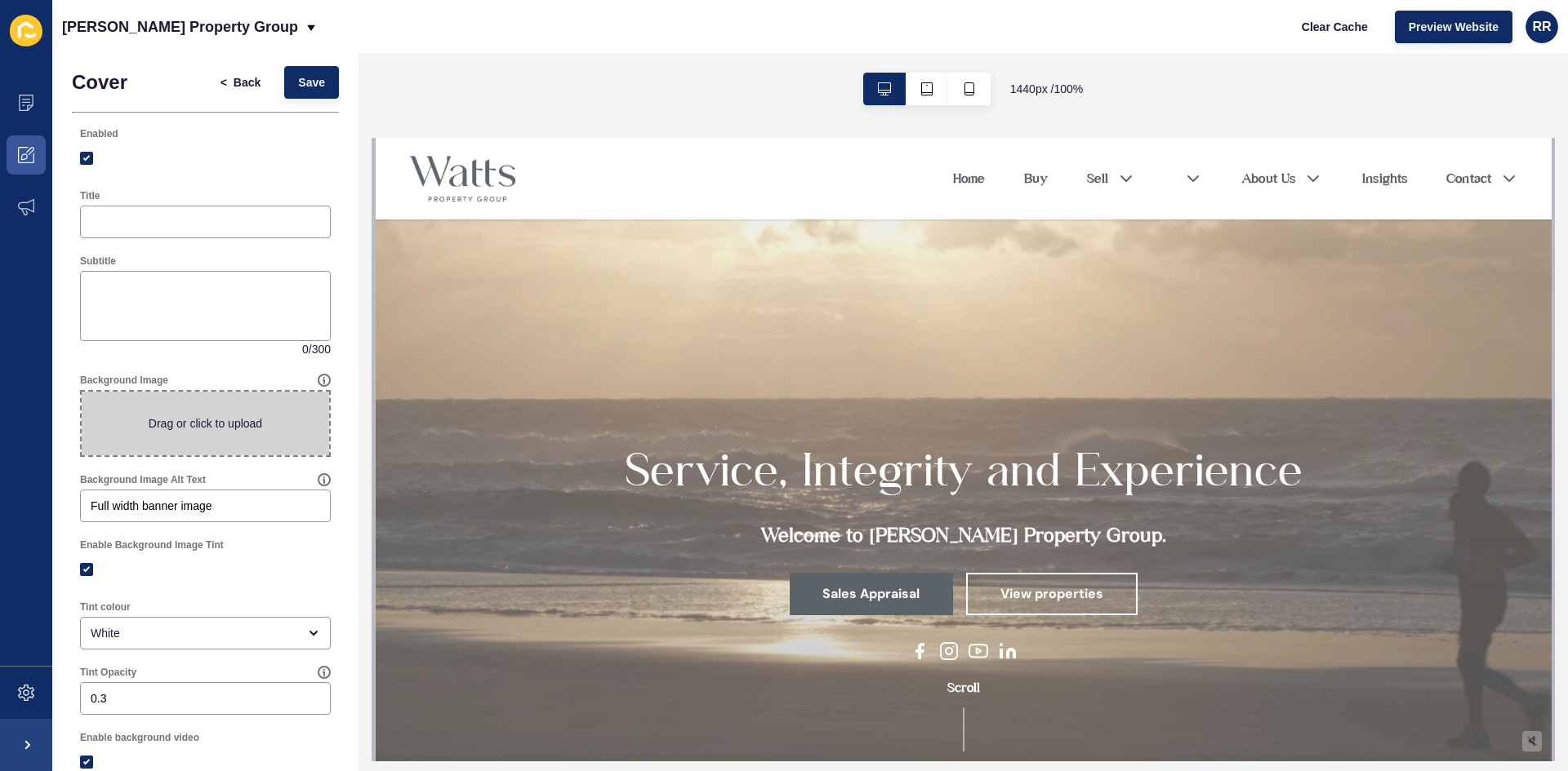
scroll to position [0, 0]
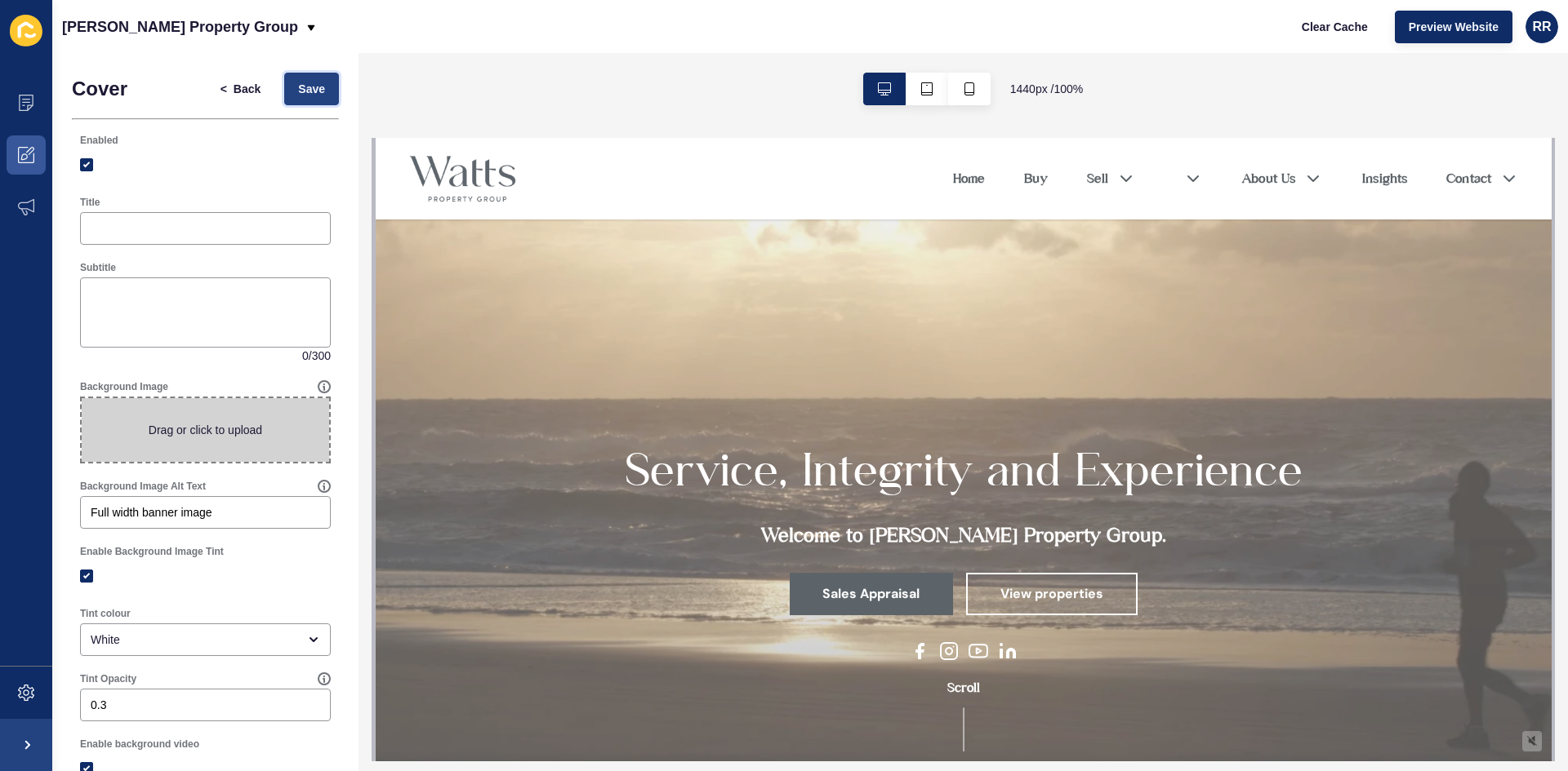
click at [301, 85] on span "Save" at bounding box center [311, 89] width 27 height 16
click at [231, 80] on button "< Back" at bounding box center [240, 89] width 68 height 33
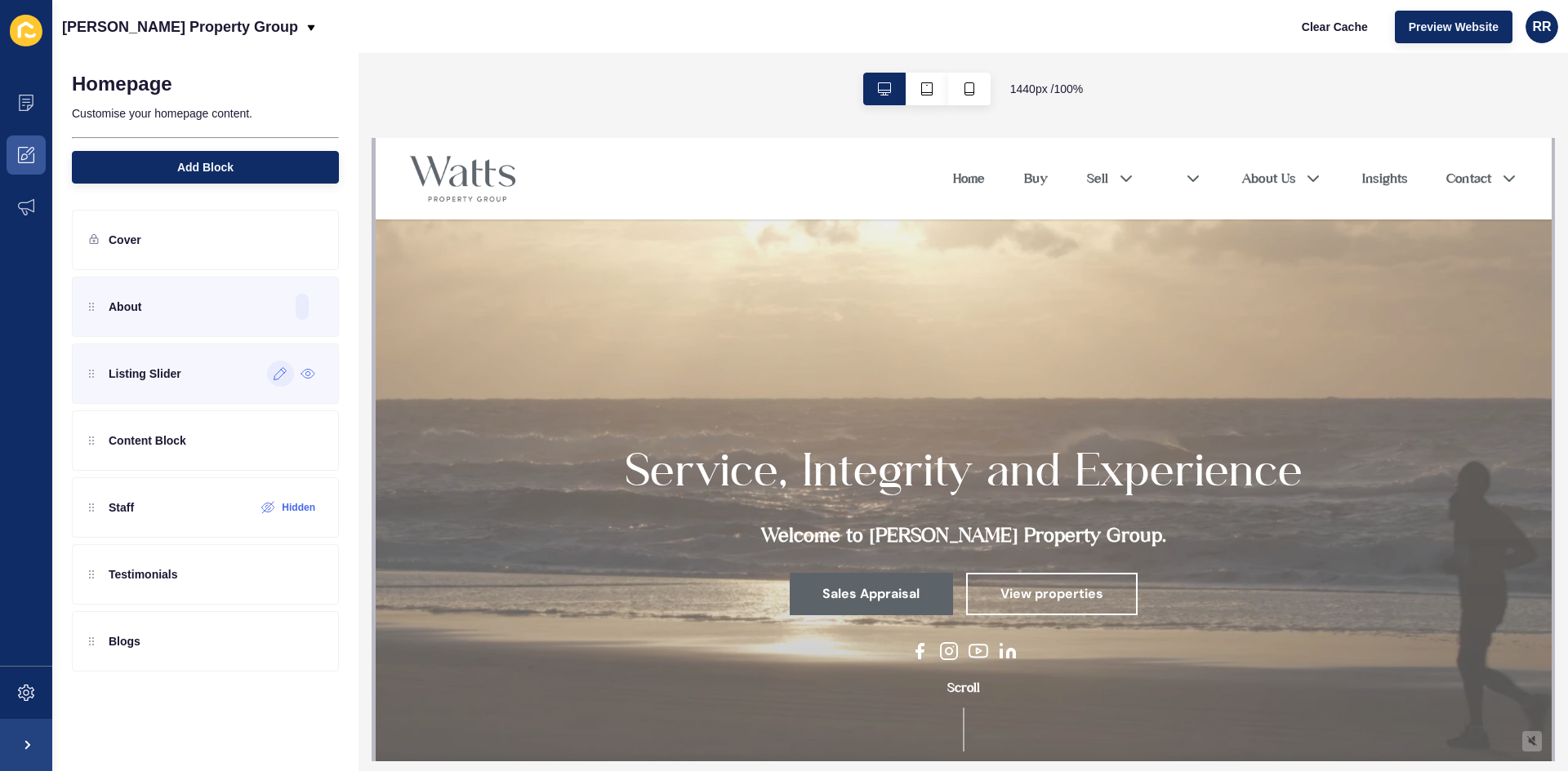
click at [284, 377] on icon at bounding box center [280, 373] width 14 height 13
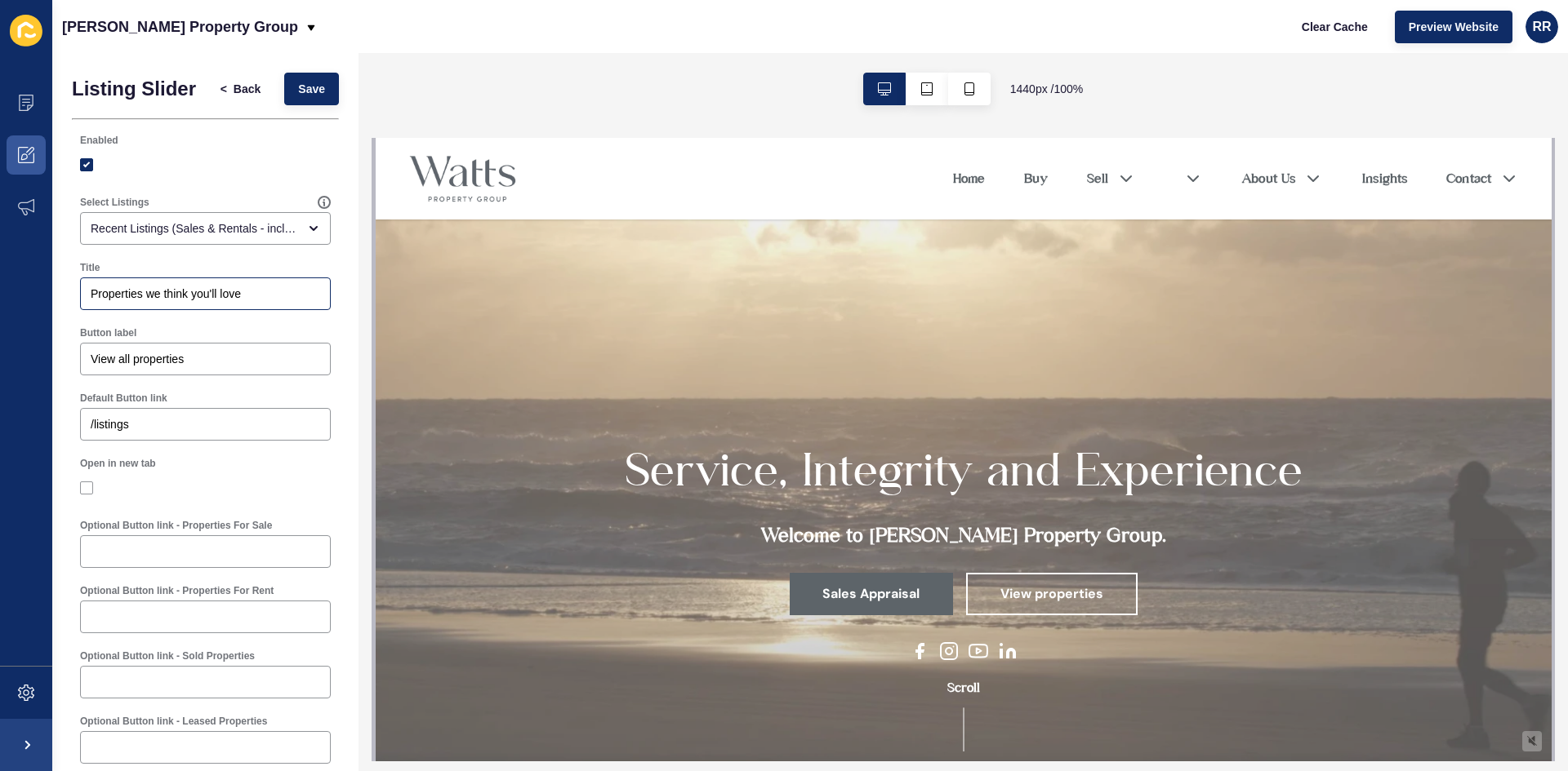
click at [227, 298] on div "Properties we think you'll love" at bounding box center [205, 294] width 251 height 33
type input "Properties we think you'll lov"
click at [232, 245] on div "Recent Listings (Sales & Rentals - including sold & leased)" at bounding box center [205, 229] width 251 height 33
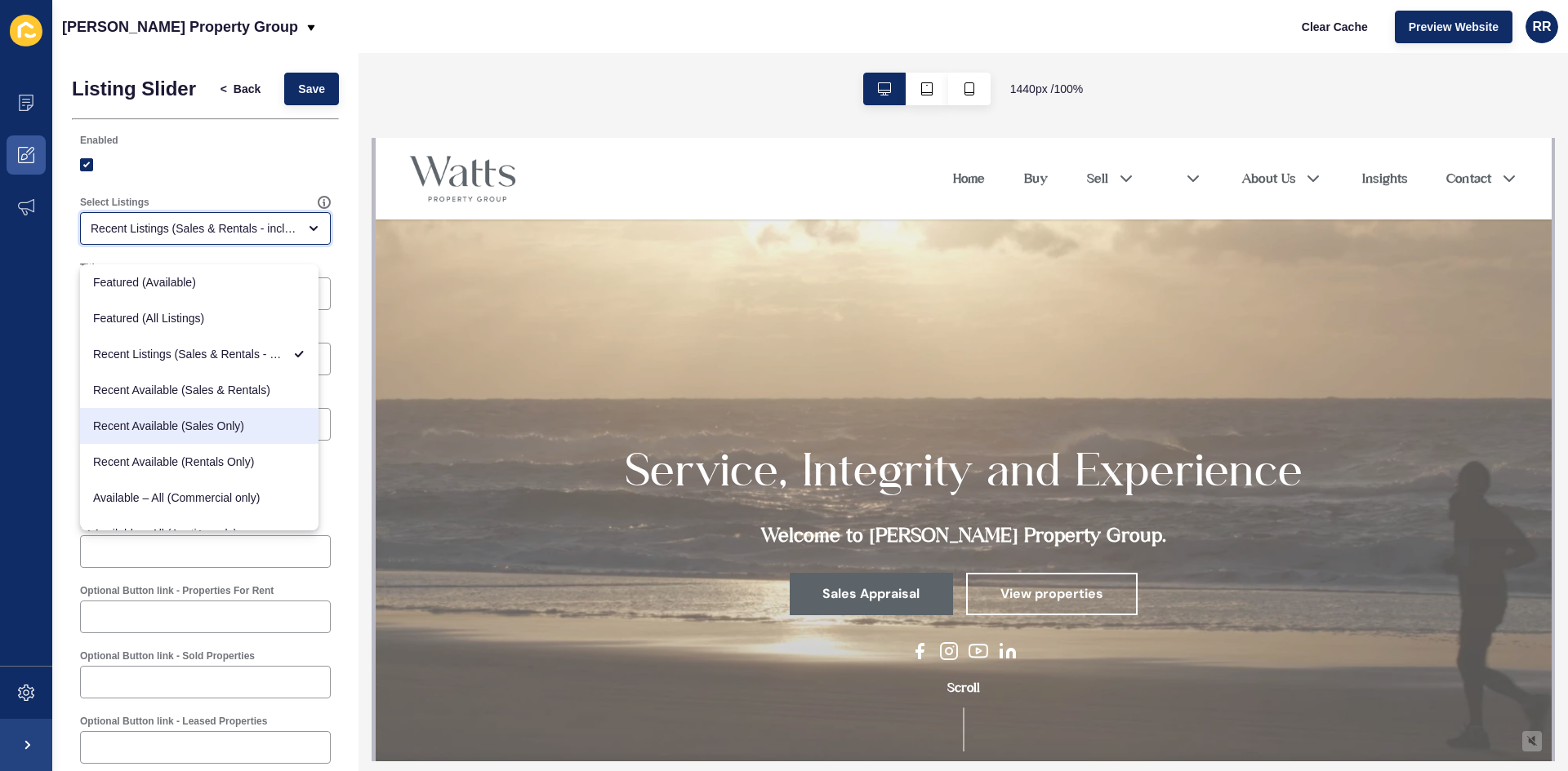
click at [216, 443] on div "Recent Available (Sales Only)" at bounding box center [199, 426] width 238 height 36
type input "Recent Available (Sales Only)"
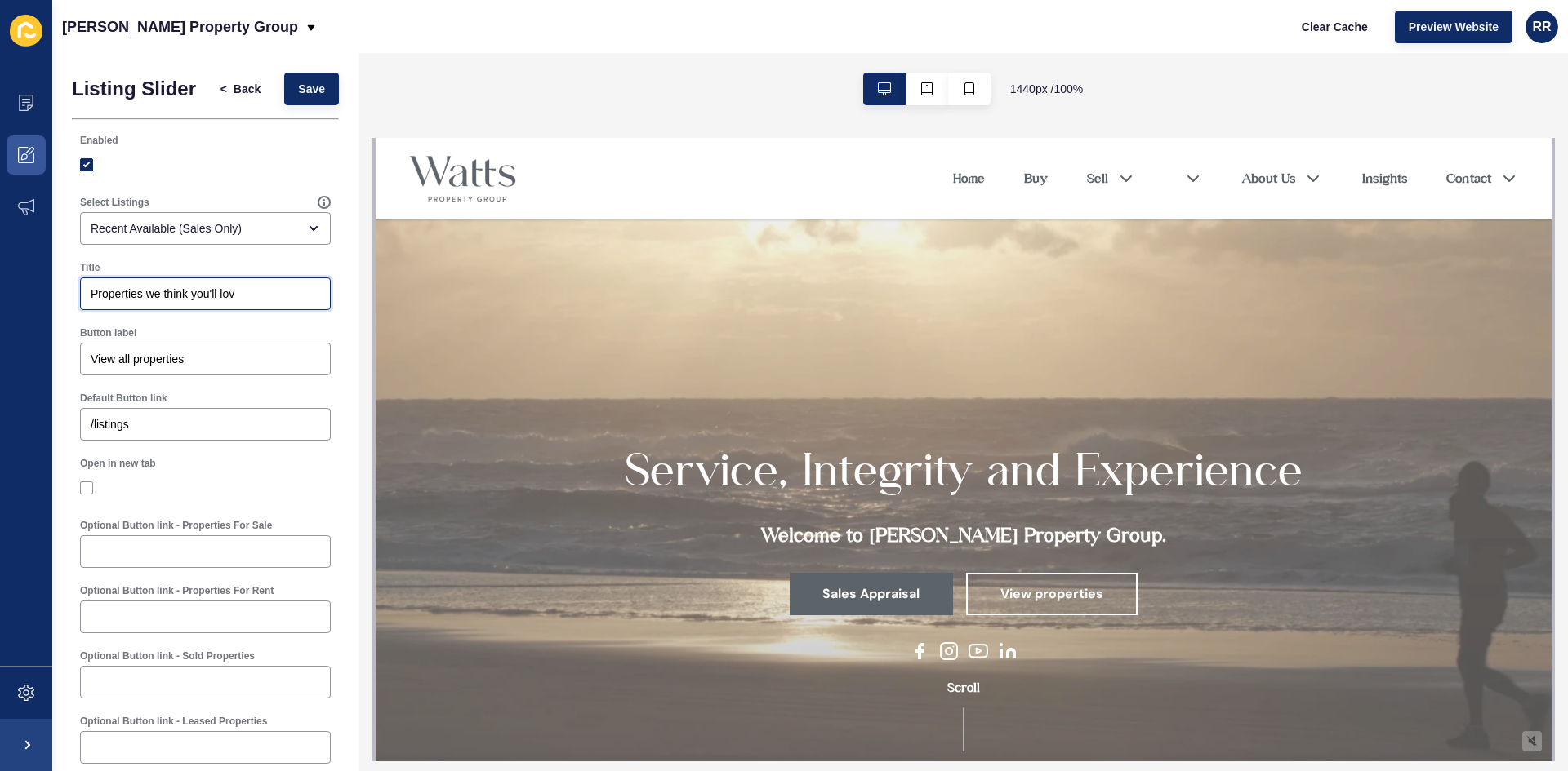
click at [173, 302] on input "Properties we think you'll lov" at bounding box center [205, 293] width 230 height 16
click at [172, 302] on input "Properties we think you'll lov" at bounding box center [205, 293] width 230 height 16
click at [304, 96] on span "Save" at bounding box center [311, 89] width 27 height 16
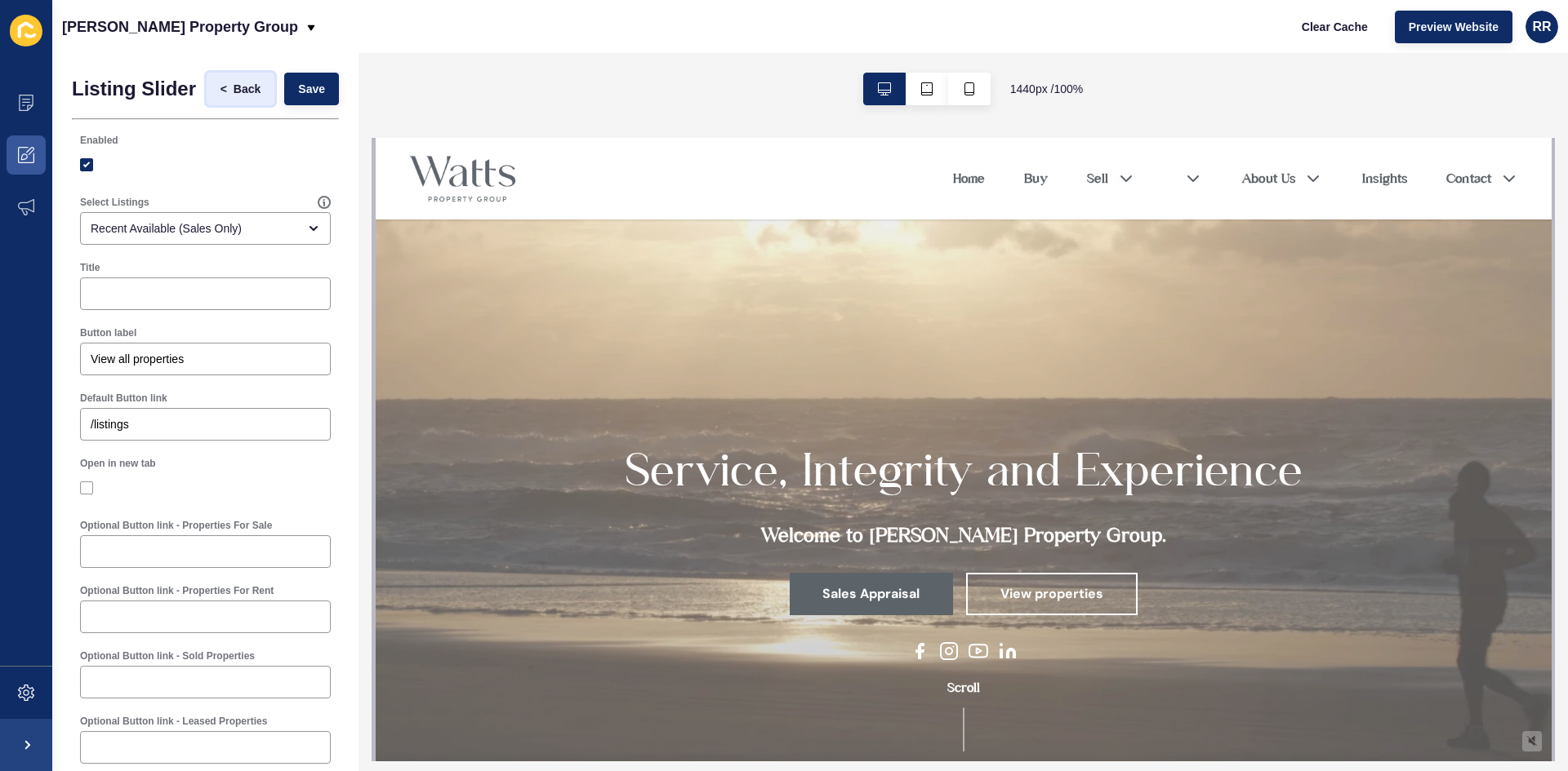
click at [242, 93] on span "Back" at bounding box center [247, 89] width 27 height 16
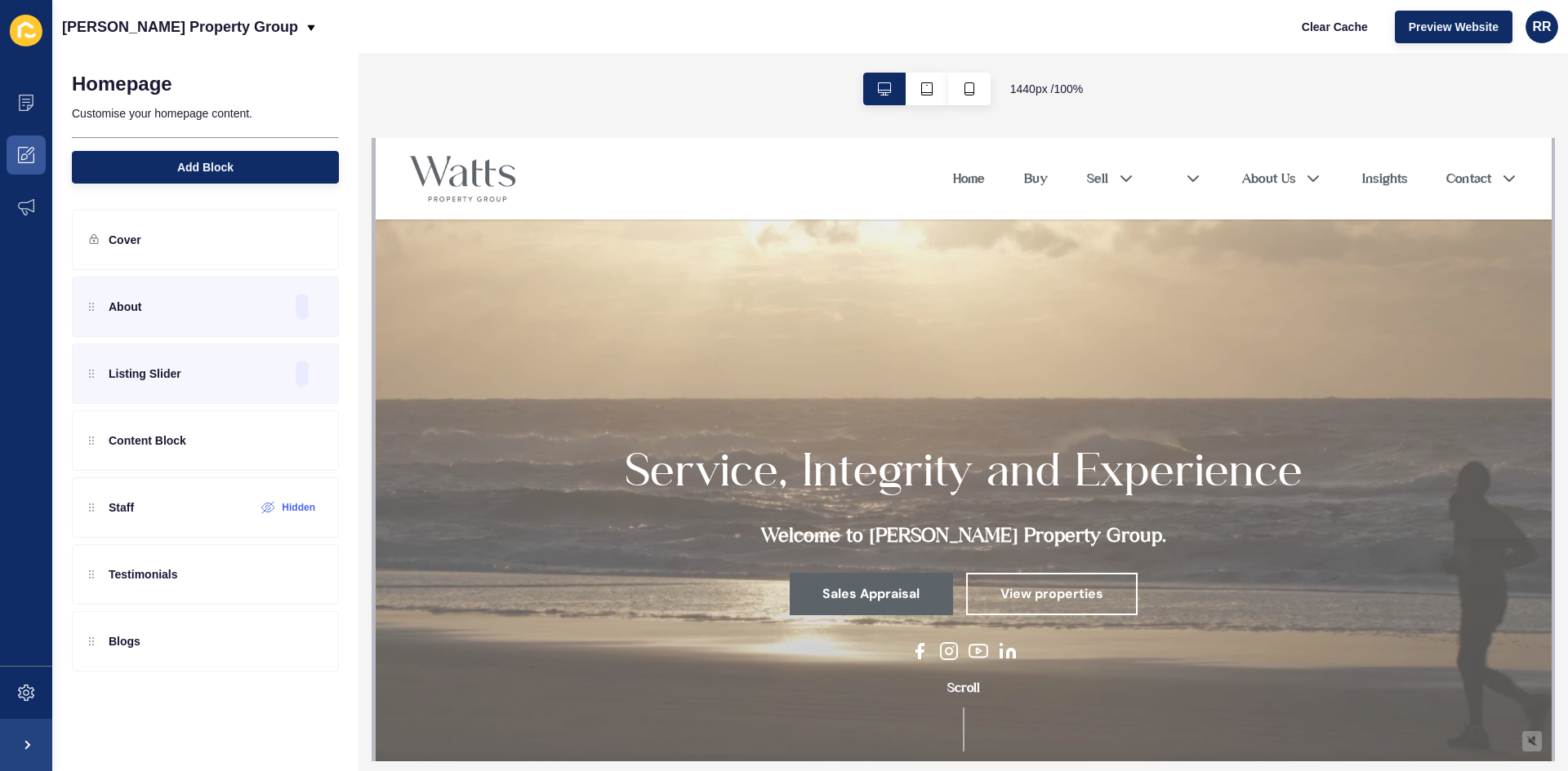
click at [1452, 7] on div "Clear Cache Preview Website RR" at bounding box center [1423, 27] width 283 height 46
click at [1441, 44] on div "Clear Cache Preview Website RR" at bounding box center [1423, 27] width 283 height 46
click at [1437, 34] on span "Preview Website" at bounding box center [1453, 27] width 90 height 16
click at [274, 511] on icon at bounding box center [268, 507] width 14 height 13
drag, startPoint x: 98, startPoint y: 513, endPoint x: 94, endPoint y: 652, distance: 139.1
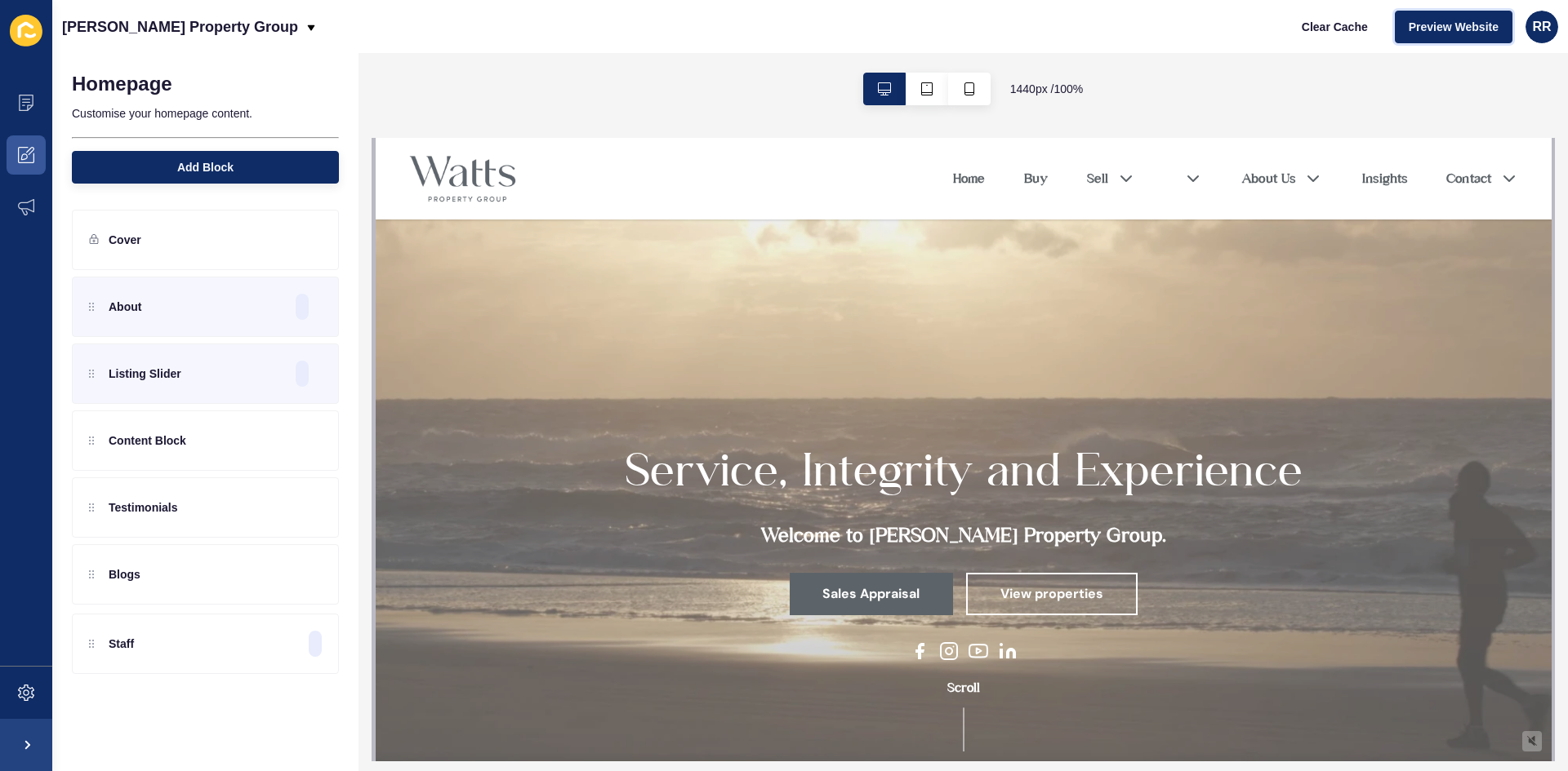
click at [94, 652] on div "Homepage Customise your homepage content. Add Block Cover About Listing Slider …" at bounding box center [205, 412] width 306 height 718
drag, startPoint x: 93, startPoint y: 641, endPoint x: 91, endPoint y: 568, distance: 73.0
click at [91, 568] on div "About Listing Slider Content Block Testimonials Blogs Staff" at bounding box center [205, 441] width 267 height 328
click at [278, 369] on icon at bounding box center [280, 373] width 14 height 13
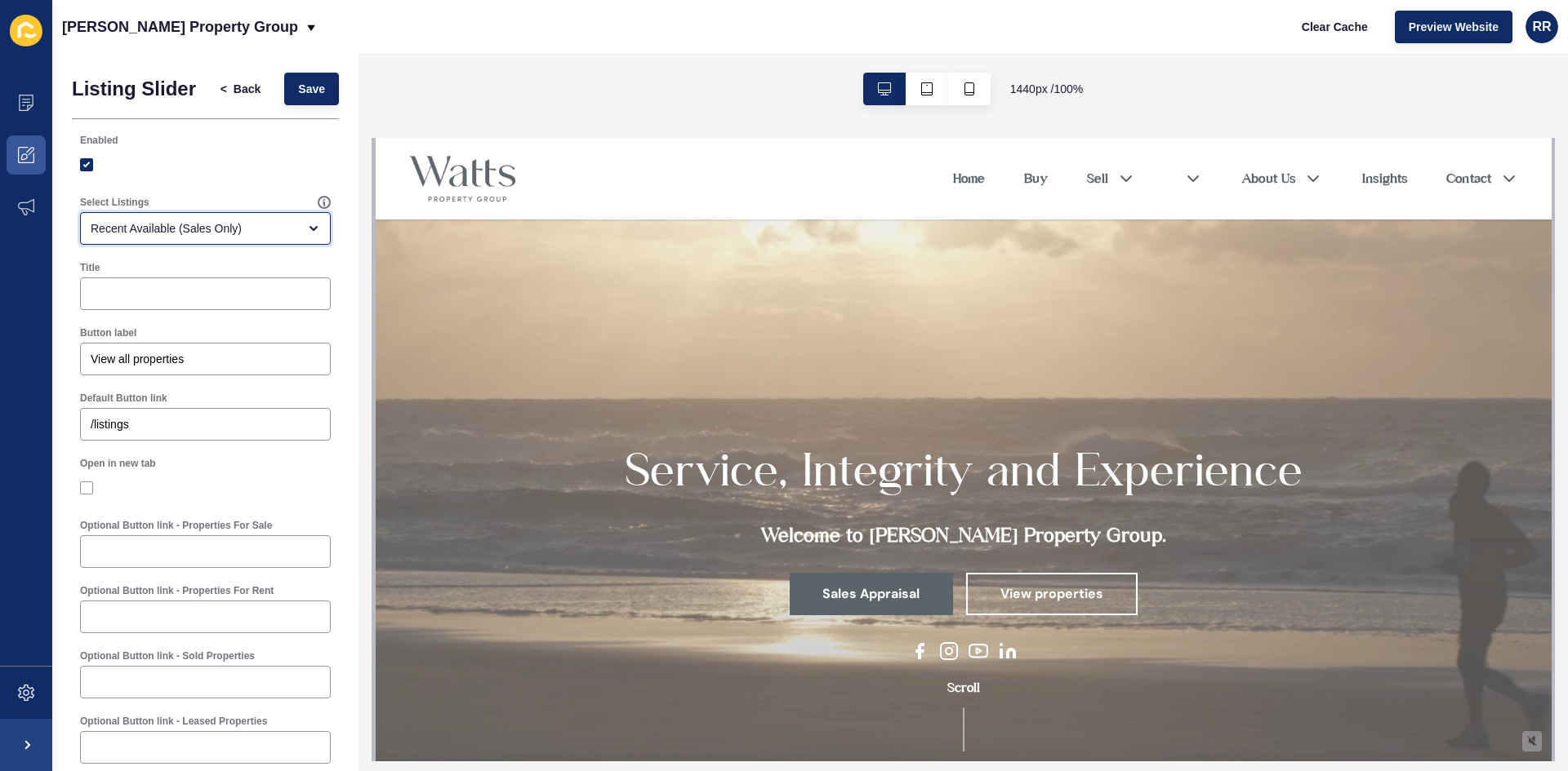
click at [234, 245] on div "Recent Available (Sales Only)" at bounding box center [205, 229] width 251 height 33
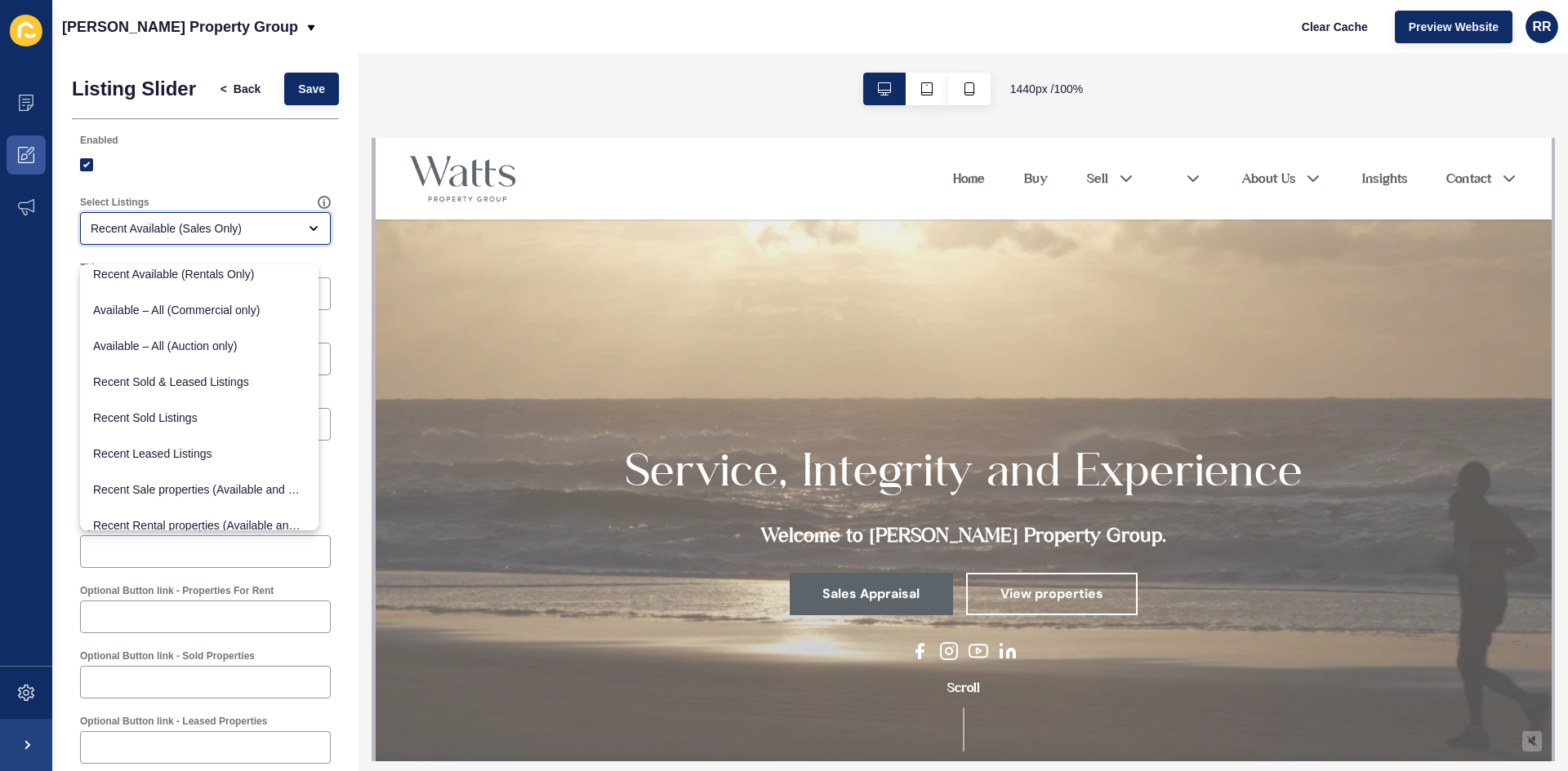
scroll to position [201, 0]
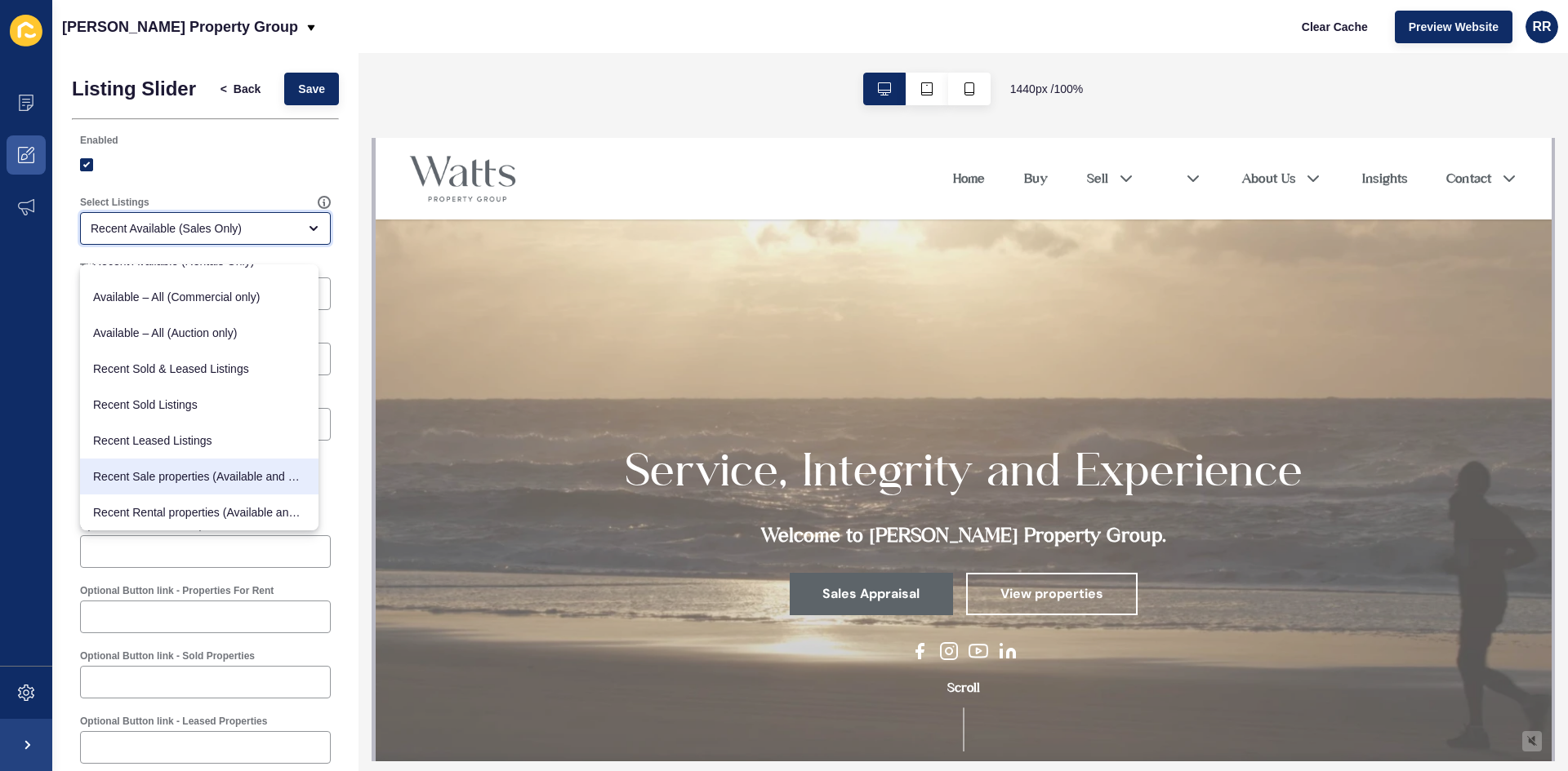
click at [236, 477] on span "Recent Sale properties (Available and Sold)" at bounding box center [199, 476] width 212 height 16
type input "Recent Sale properties (Available and Sold)"
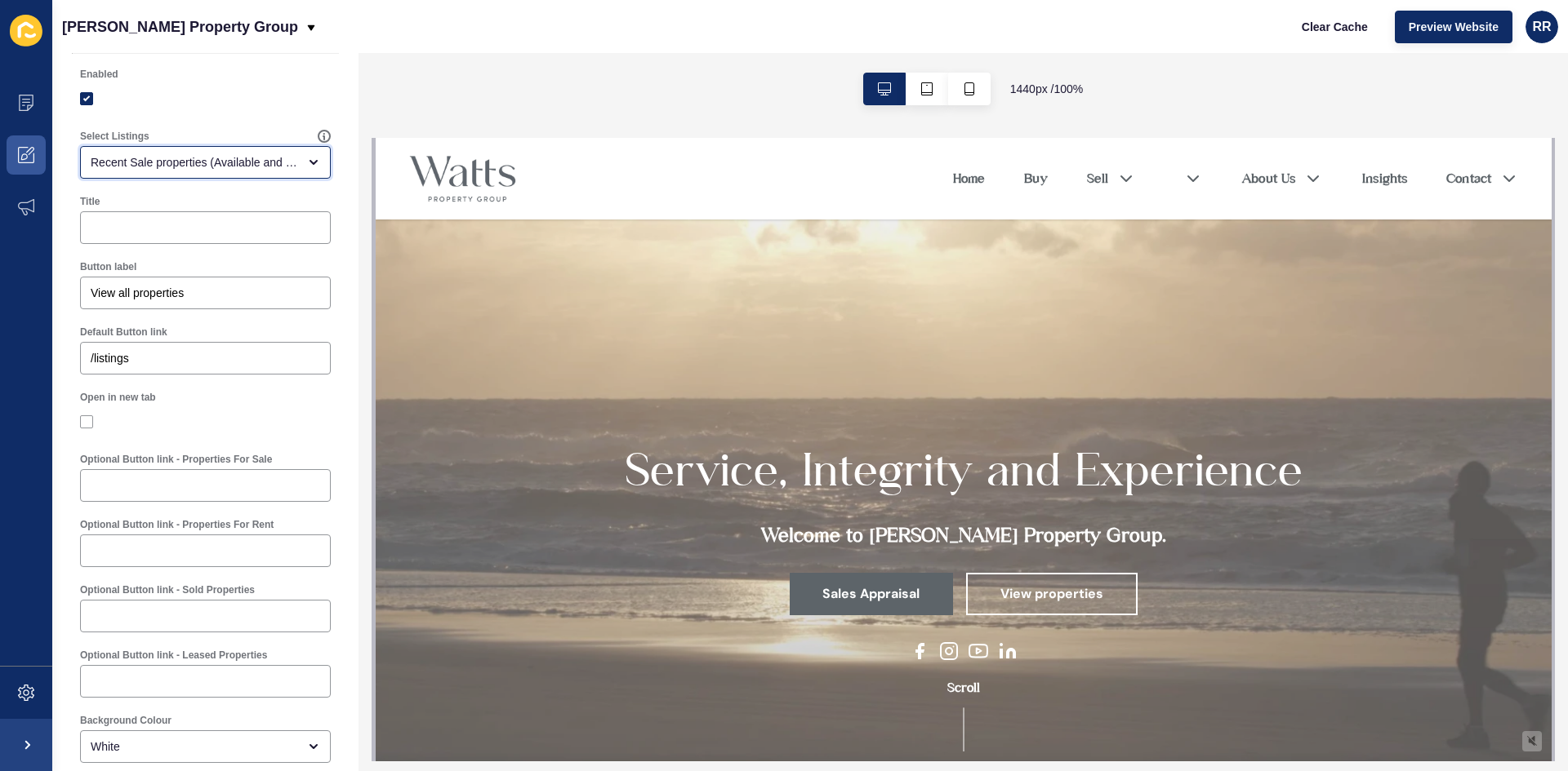
scroll to position [0, 0]
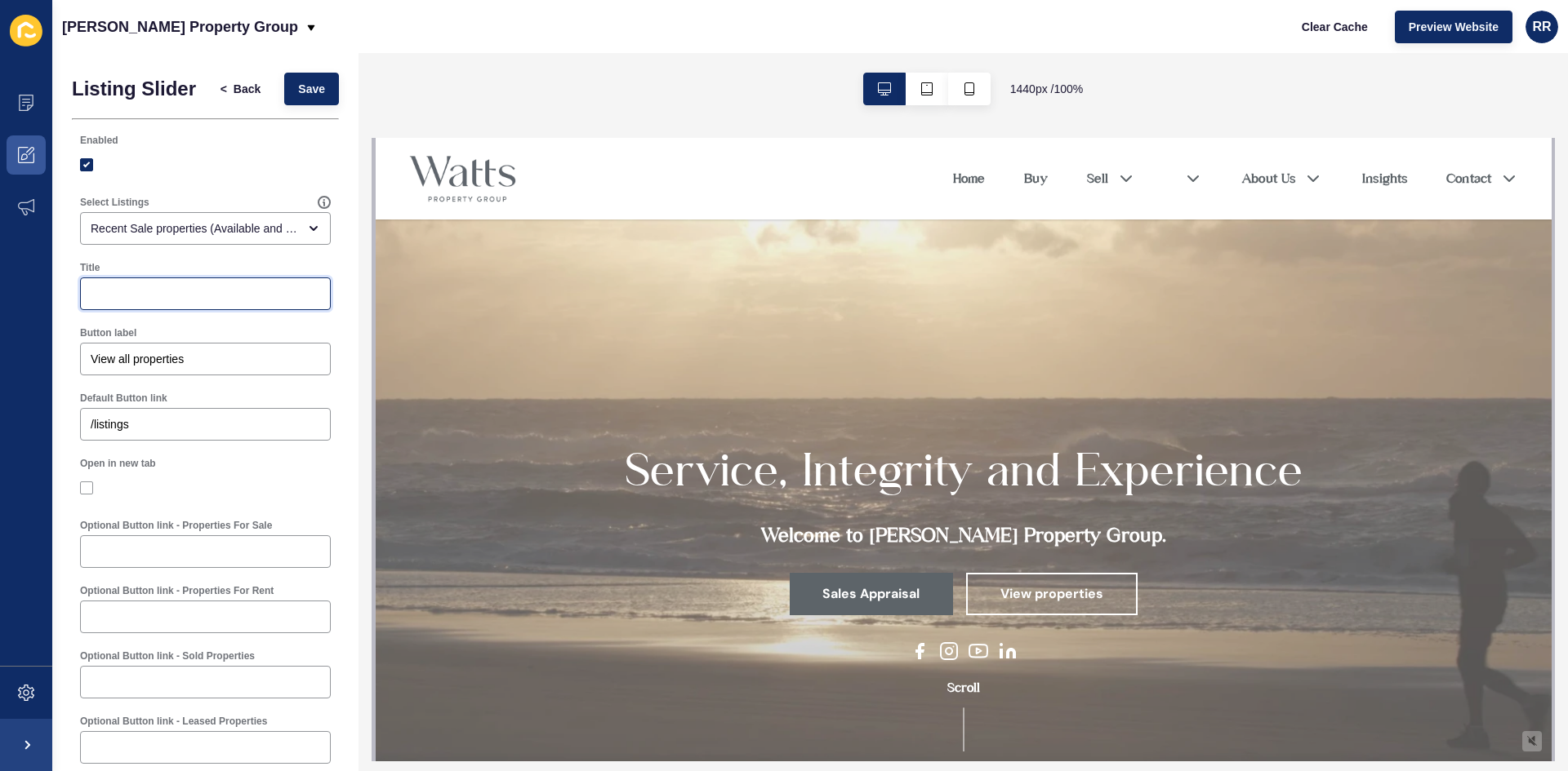
click at [116, 300] on input "Title" at bounding box center [205, 293] width 230 height 16
click at [298, 92] on span "Save" at bounding box center [311, 89] width 27 height 16
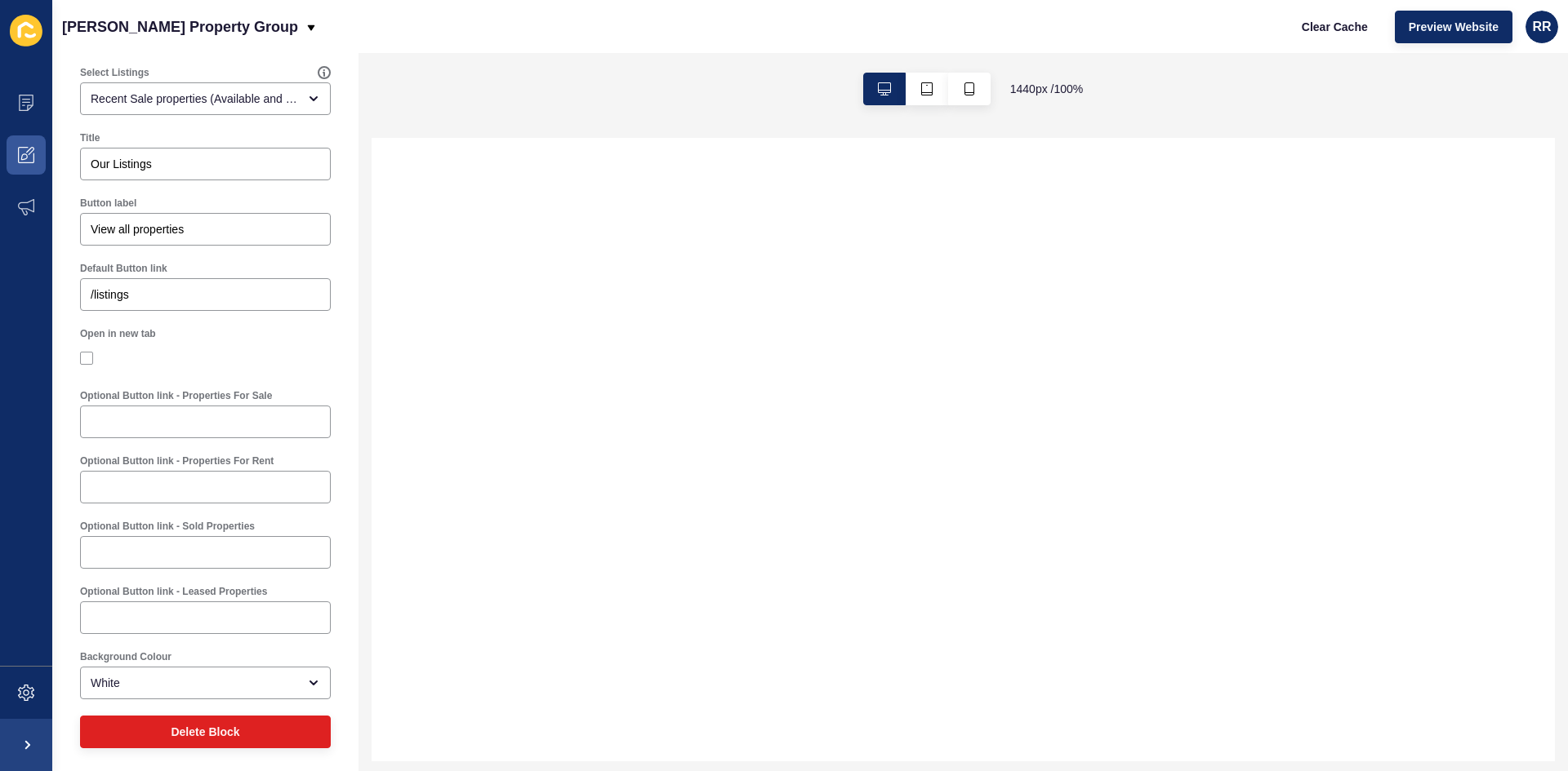
scroll to position [147, 0]
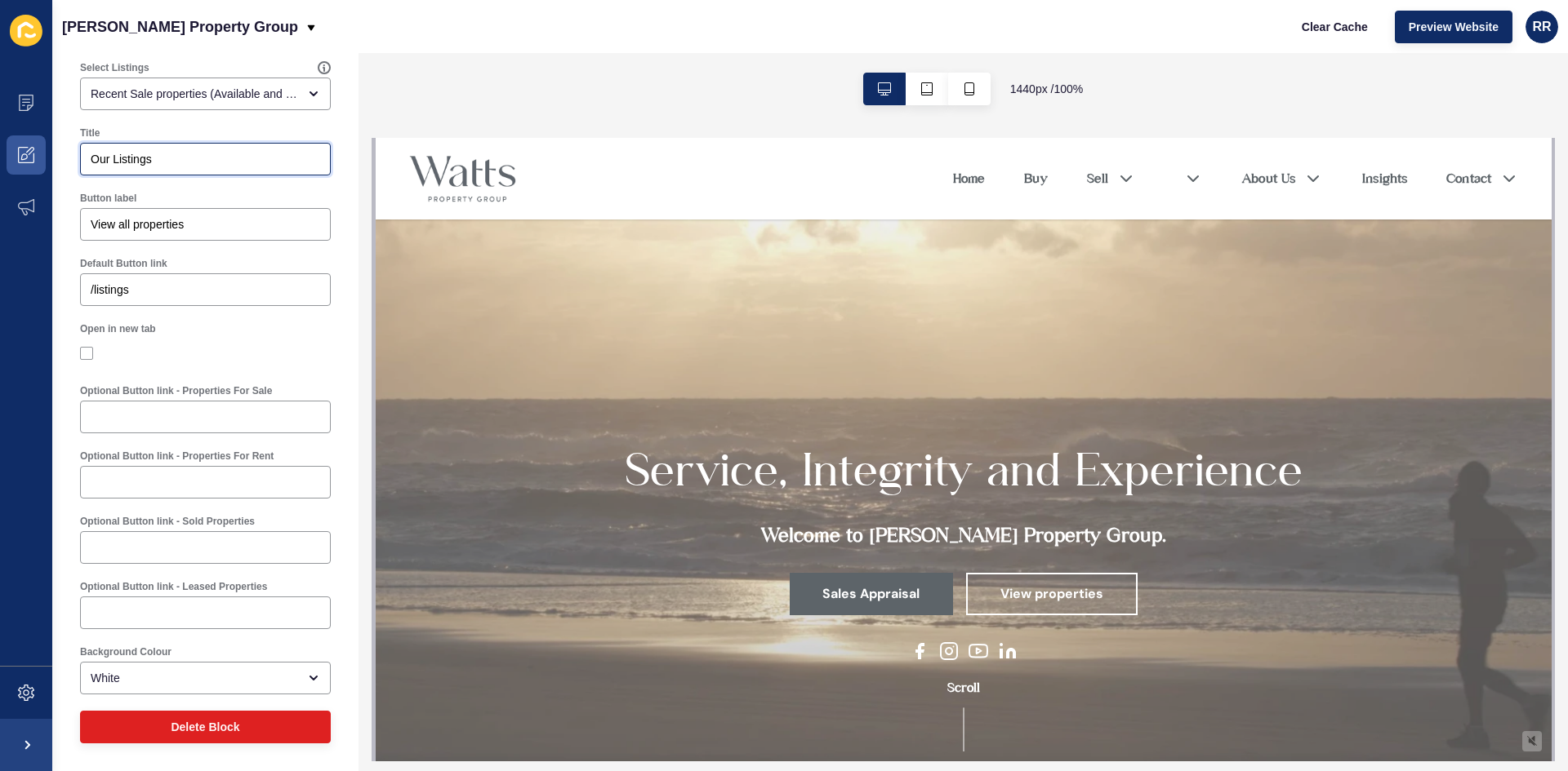
click at [183, 155] on input "Our Listings" at bounding box center [205, 159] width 230 height 16
type input "r"
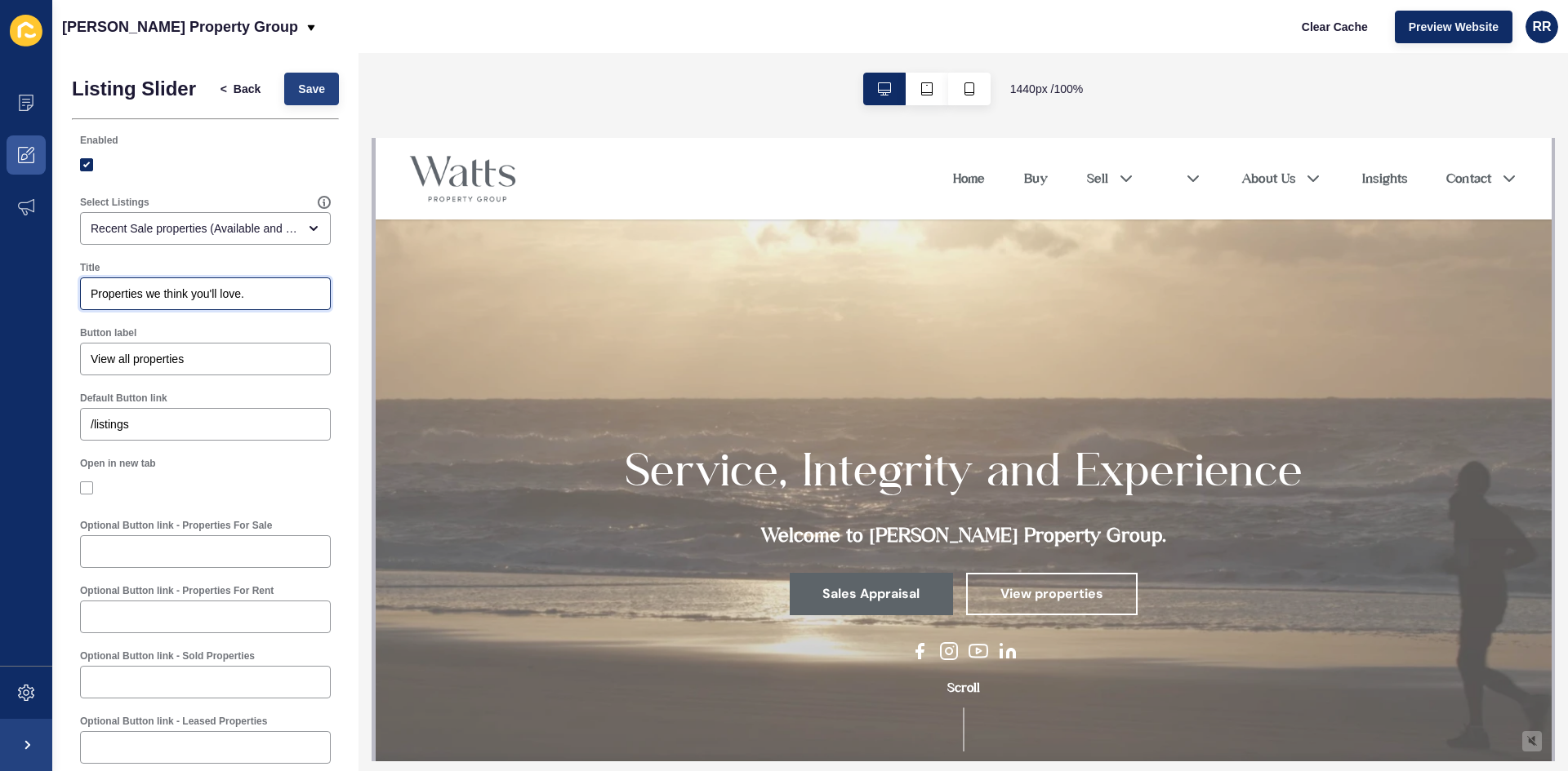
type input "Properties we think you'll love."
click at [284, 92] on button "Save" at bounding box center [311, 89] width 54 height 33
click at [298, 97] on span "Save" at bounding box center [311, 89] width 27 height 16
